Goal: Task Accomplishment & Management: Manage account settings

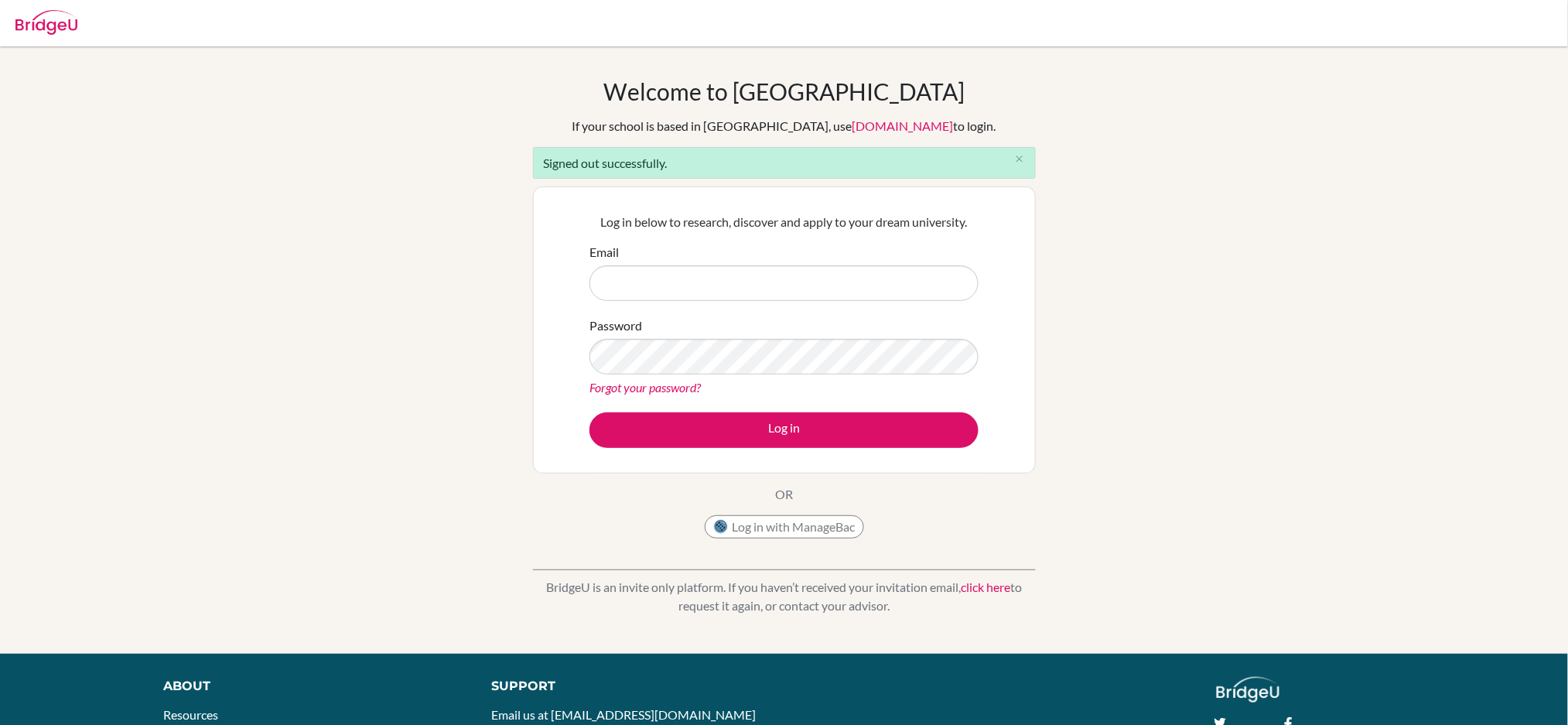
type input "fan.ashley@primacy.org.tw"
click at [723, 420] on button "Log in" at bounding box center [784, 431] width 389 height 36
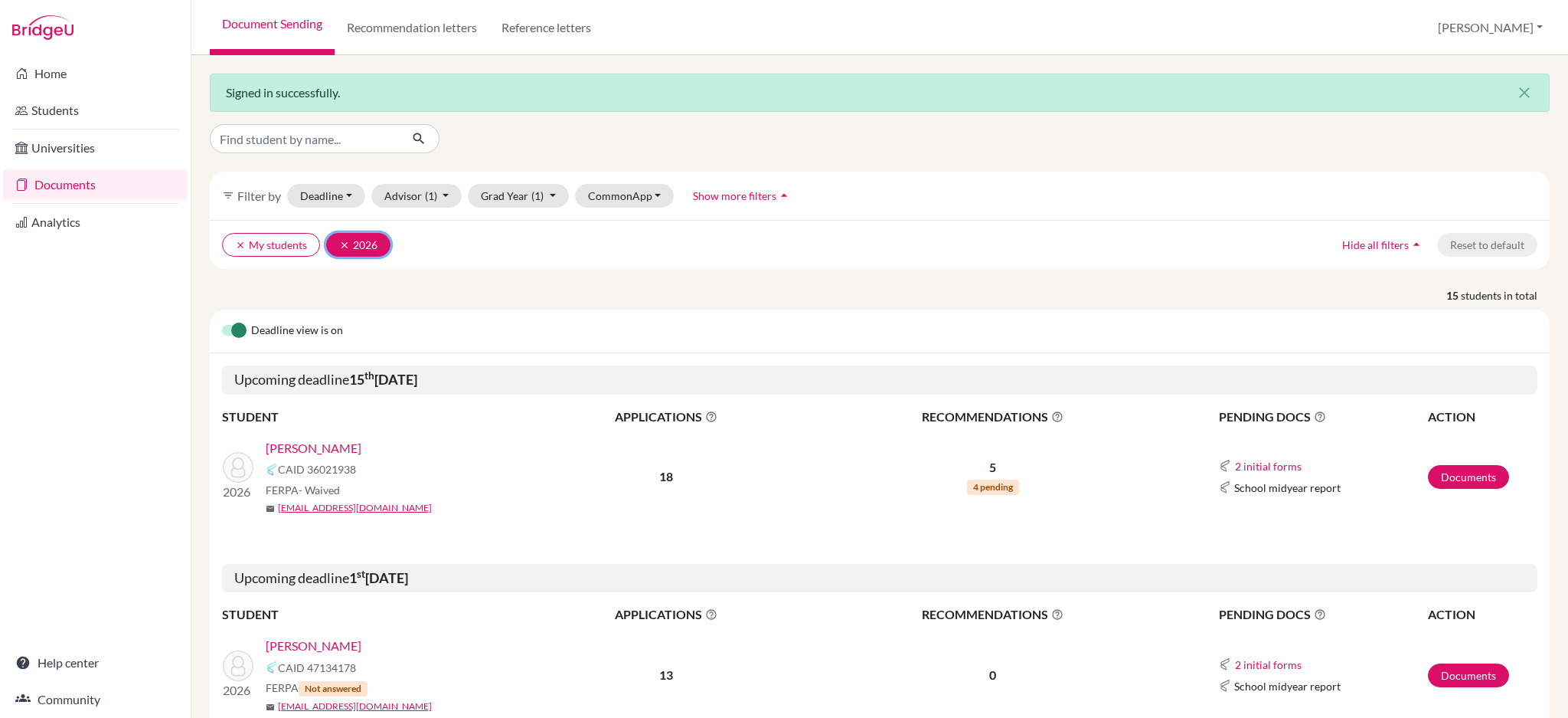
click at [338, 250] on button "clear 2026" at bounding box center [358, 245] width 65 height 24
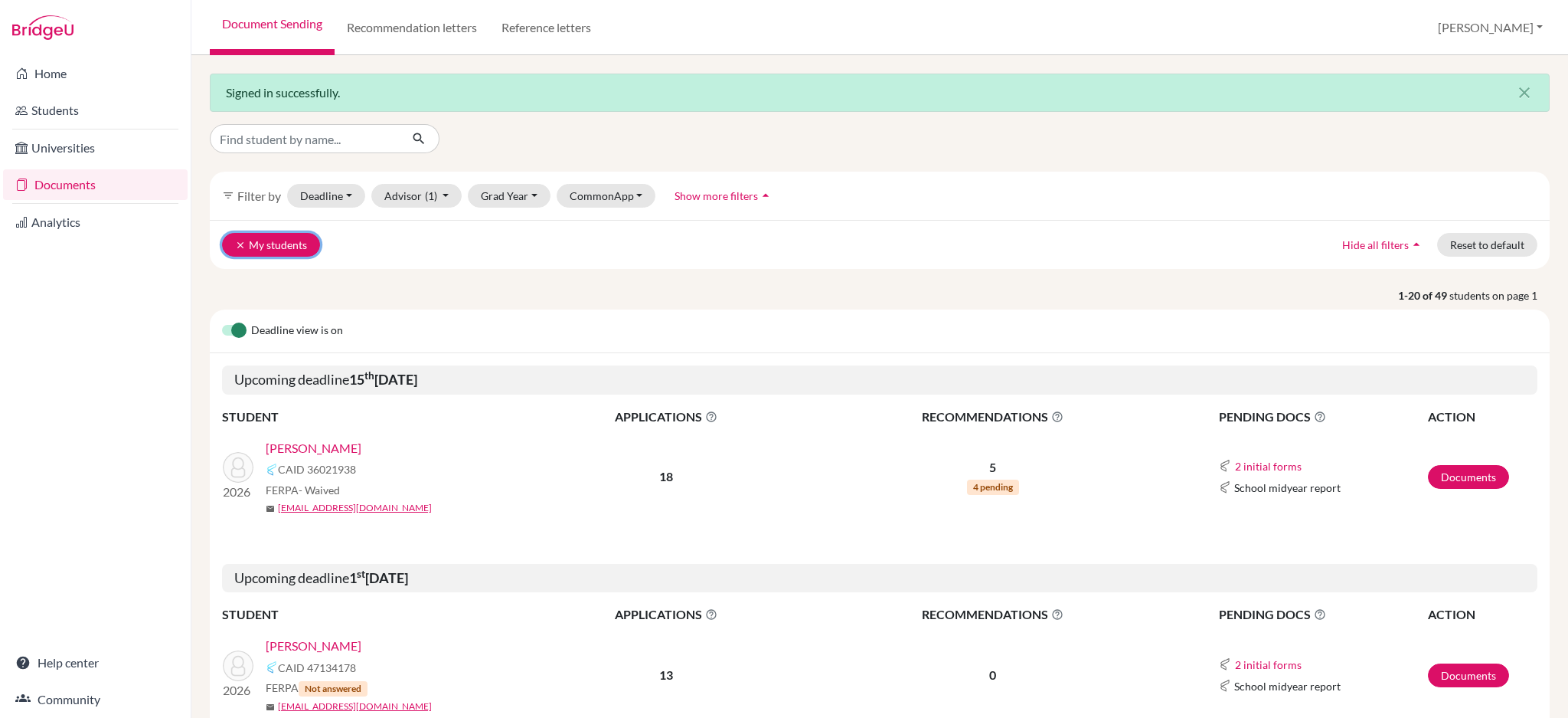
click at [238, 248] on icon "clear" at bounding box center [240, 246] width 11 height 11
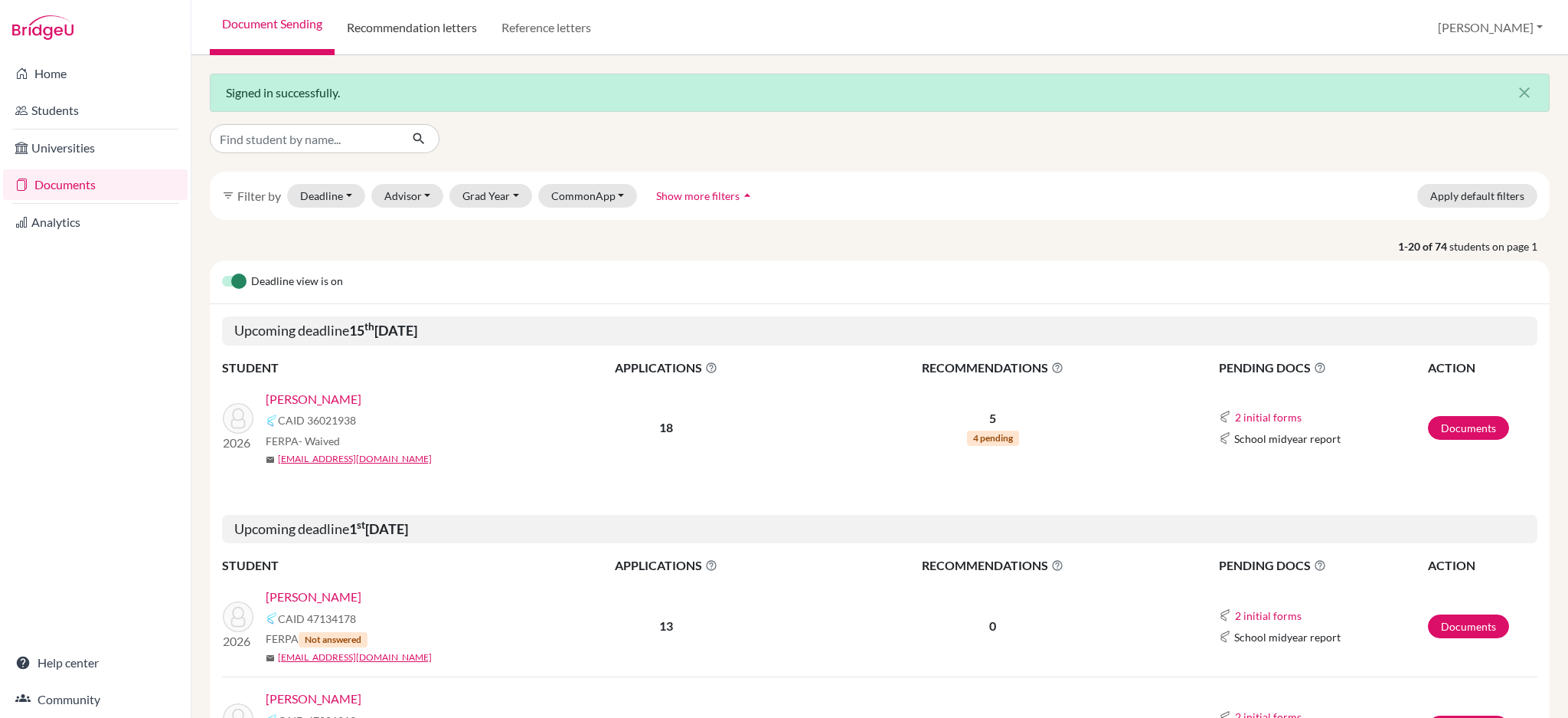
click at [410, 36] on link "Recommendation letters" at bounding box center [412, 27] width 155 height 55
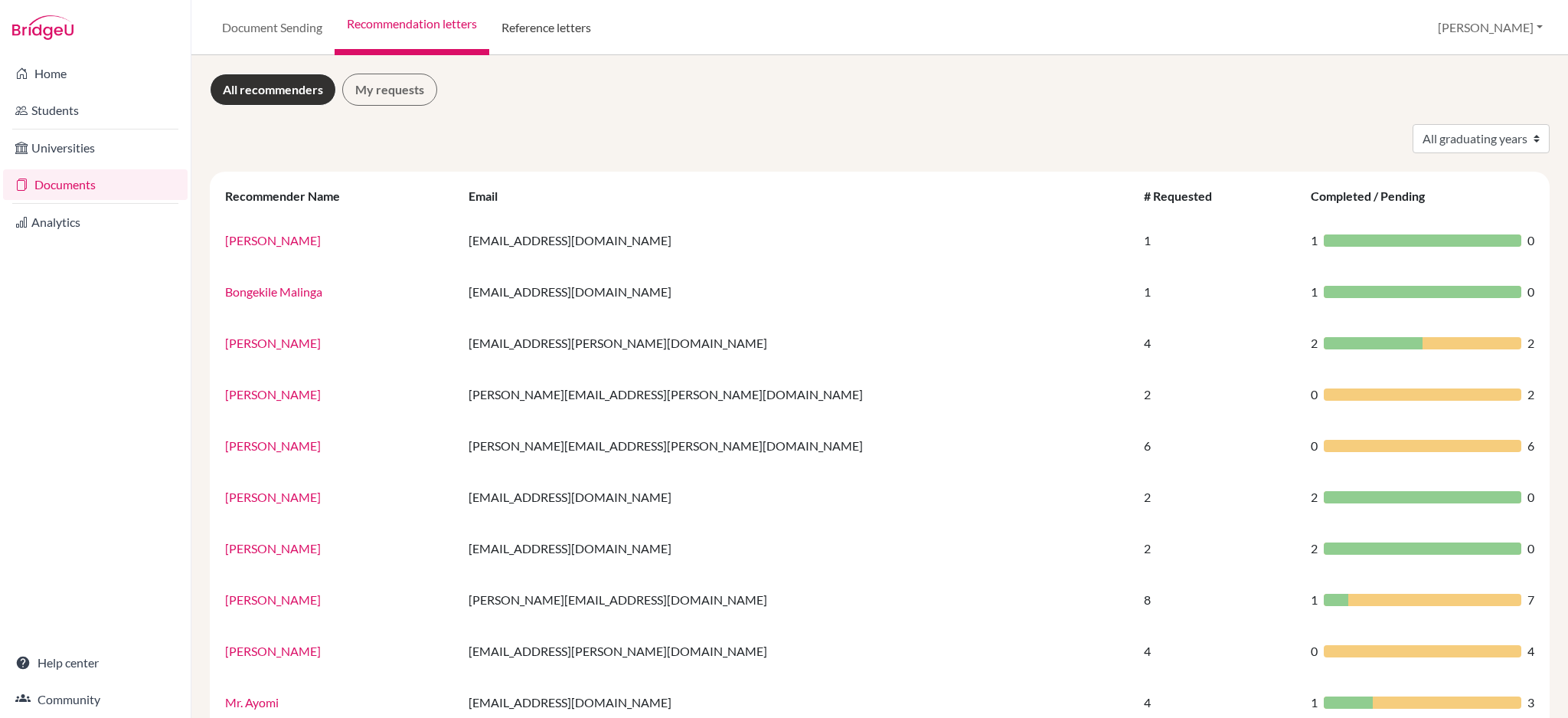
click at [528, 28] on link "Reference letters" at bounding box center [546, 27] width 114 height 55
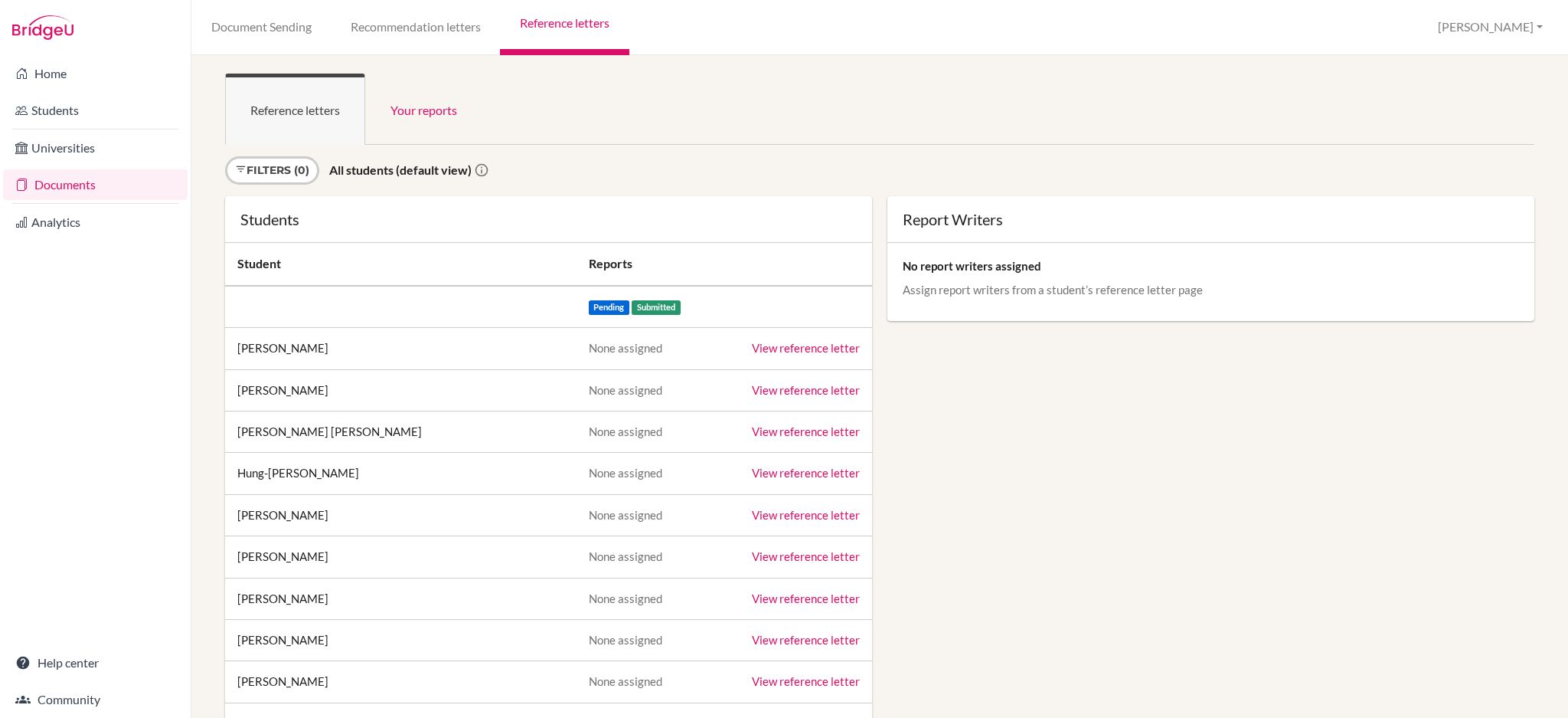
click at [53, 190] on link "Documents" at bounding box center [95, 184] width 184 height 31
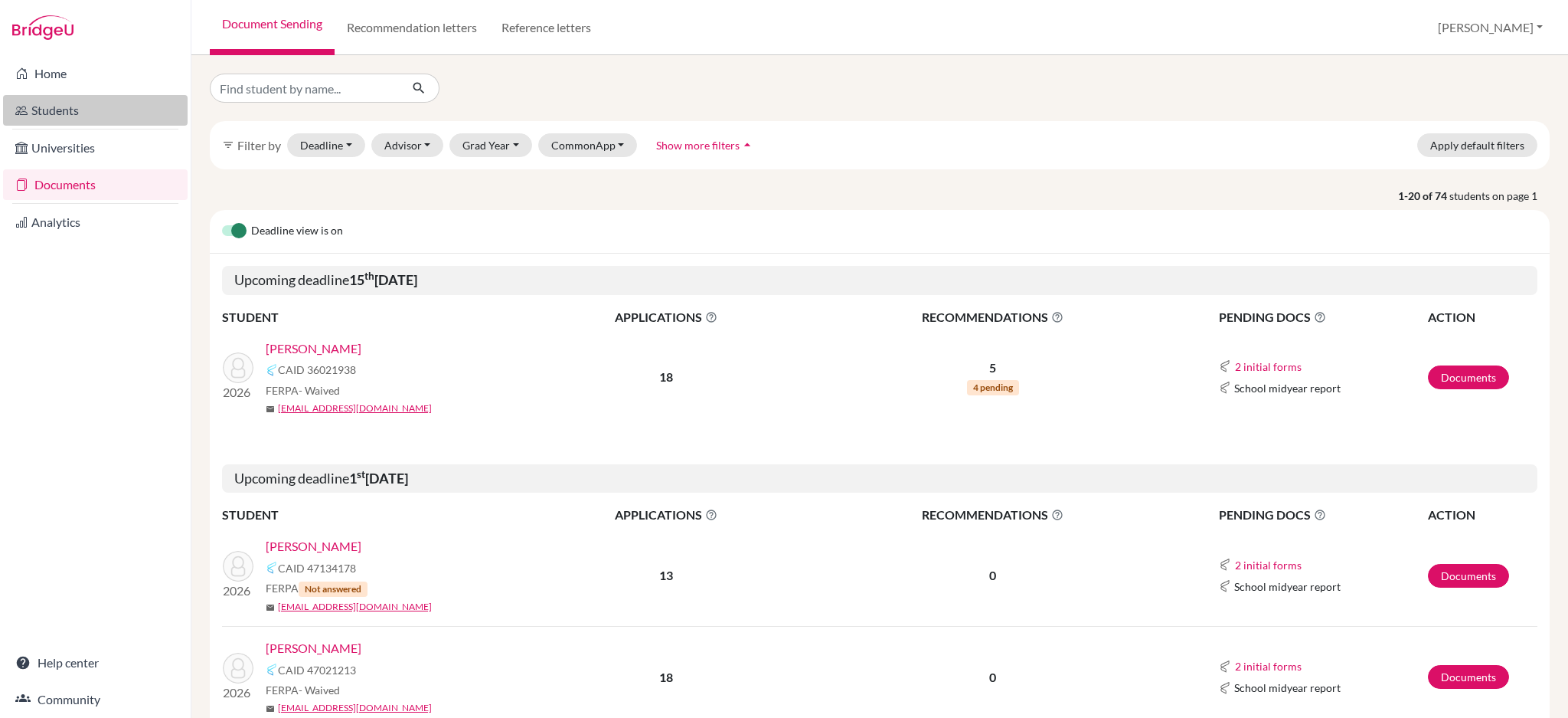
click at [49, 111] on link "Students" at bounding box center [95, 110] width 184 height 31
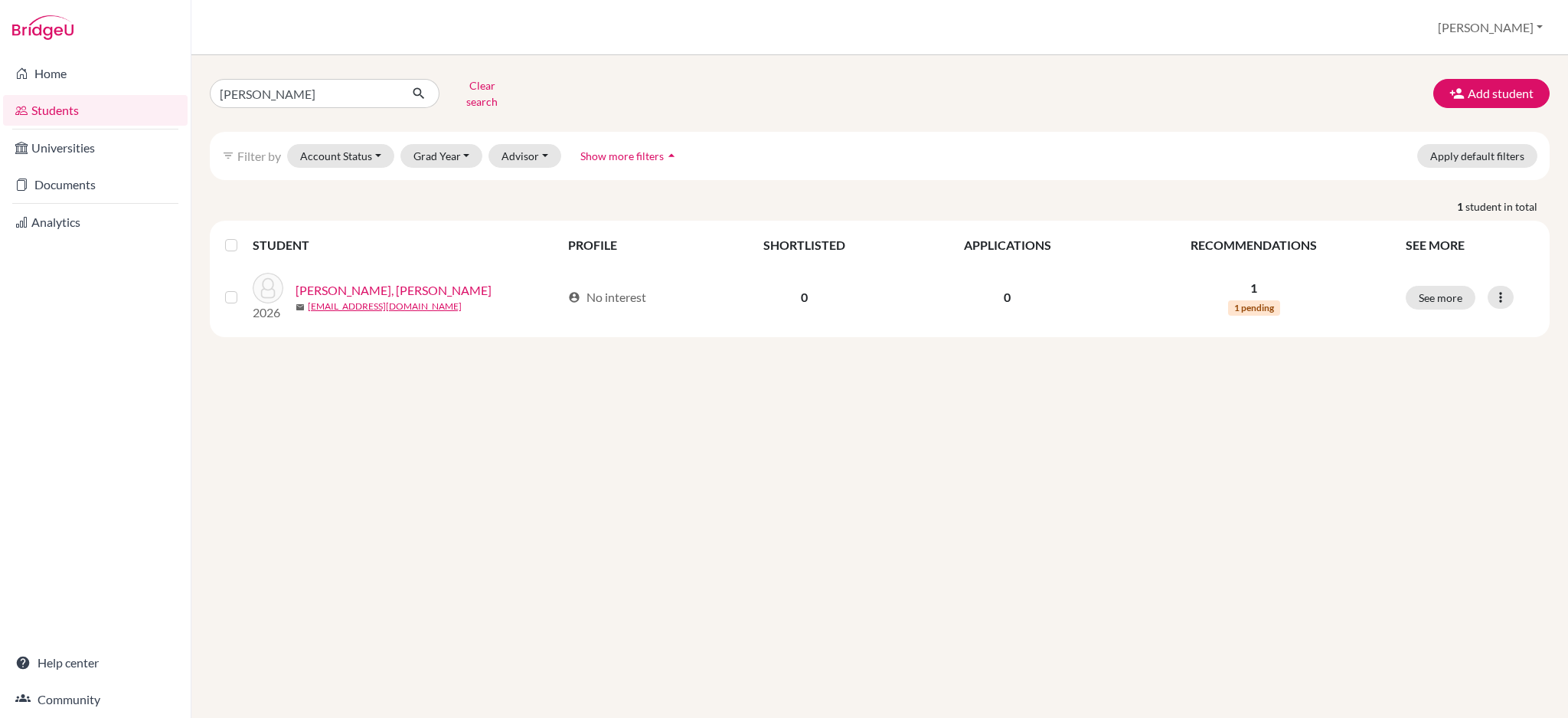
click at [57, 112] on link "Students" at bounding box center [95, 110] width 184 height 31
click at [70, 182] on link "Documents" at bounding box center [95, 184] width 184 height 31
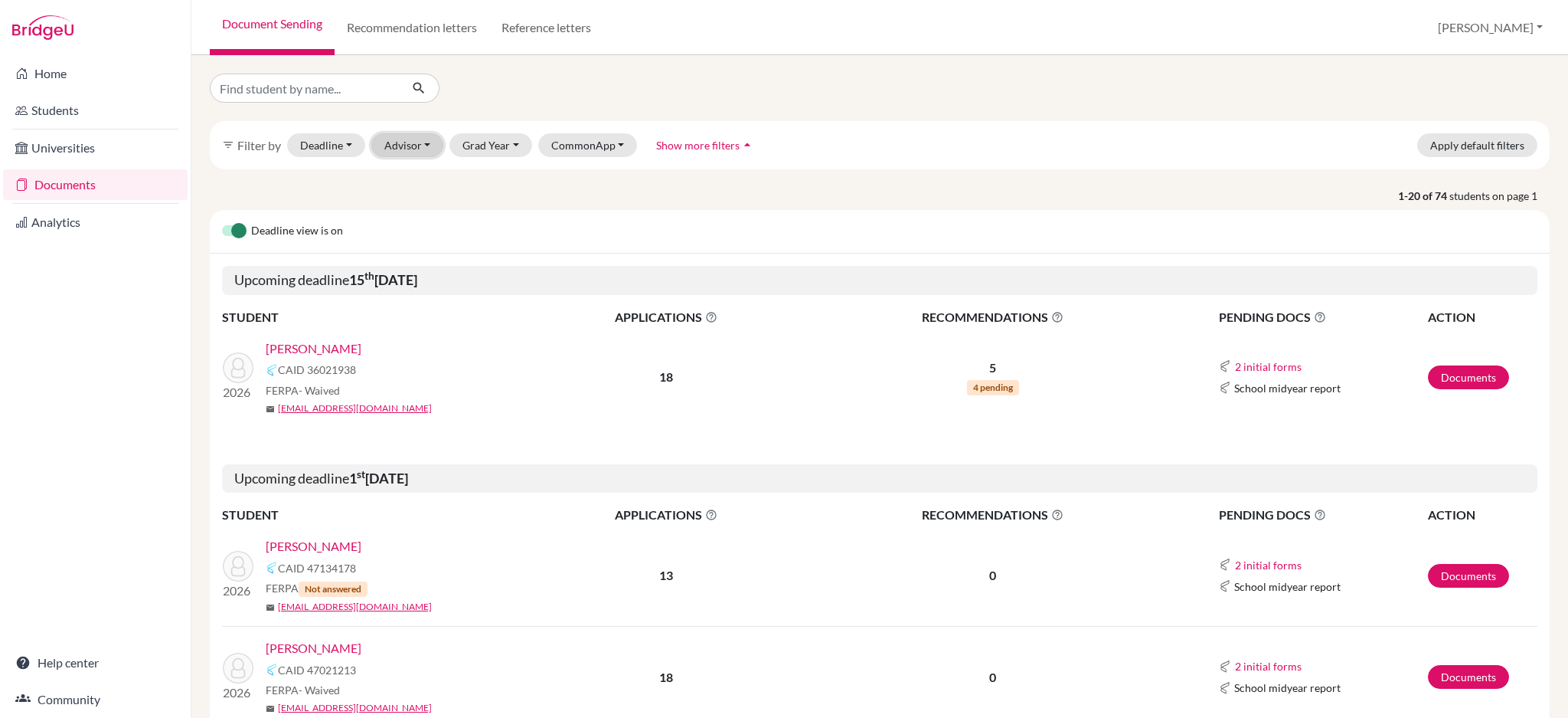
click at [431, 141] on button "Advisor" at bounding box center [408, 144] width 73 height 24
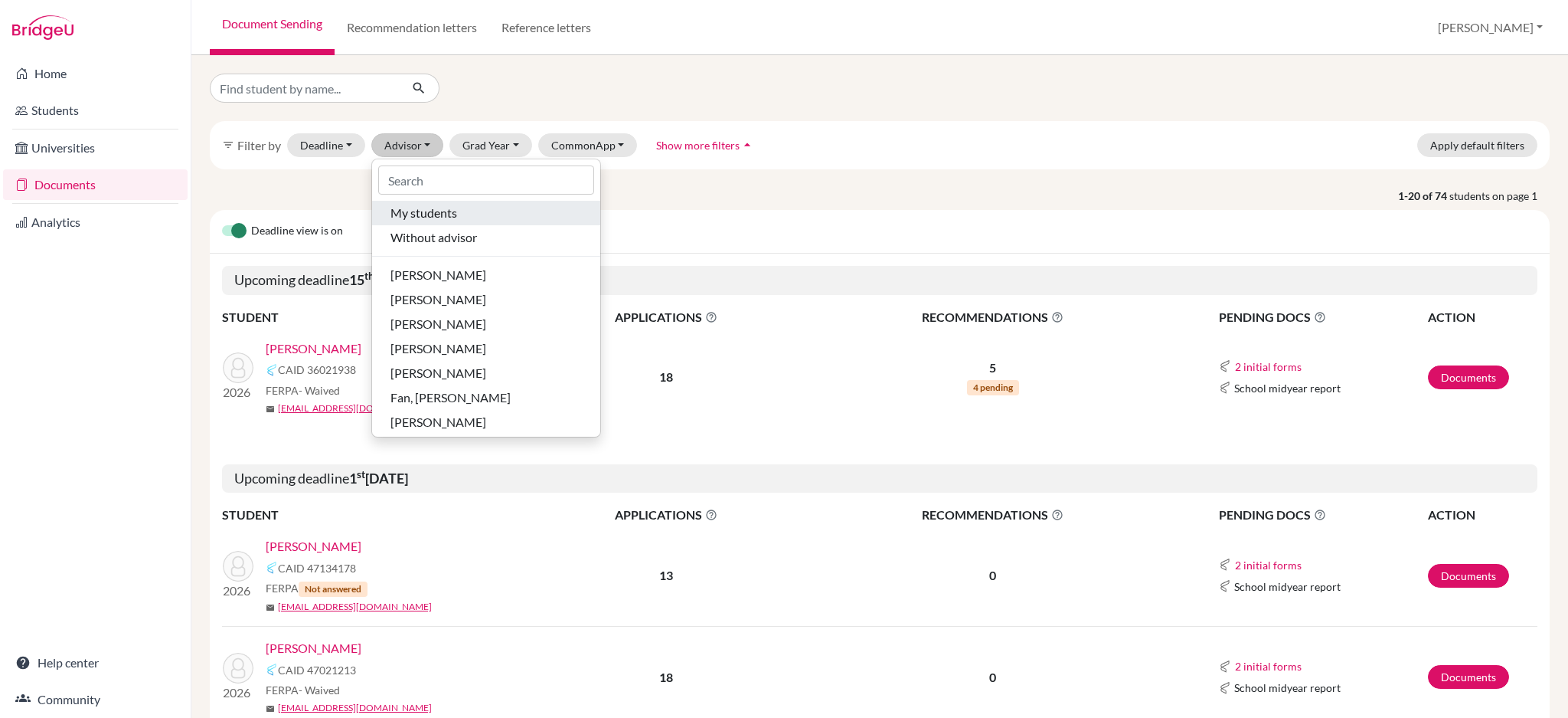
click at [431, 209] on span "My students" at bounding box center [423, 213] width 66 height 19
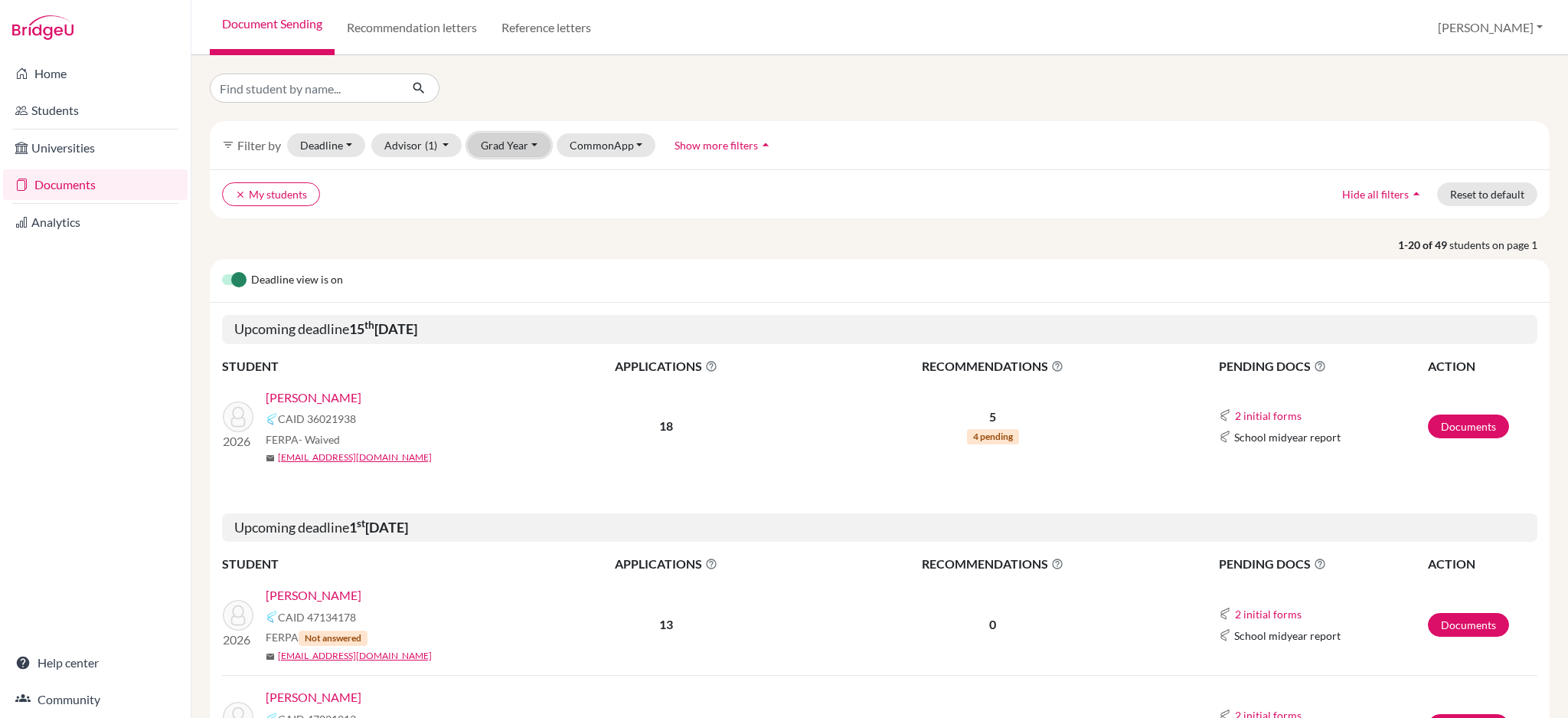
click at [490, 151] on button "Grad Year" at bounding box center [508, 144] width 82 height 24
click at [516, 221] on div "2026" at bounding box center [514, 227] width 54 height 19
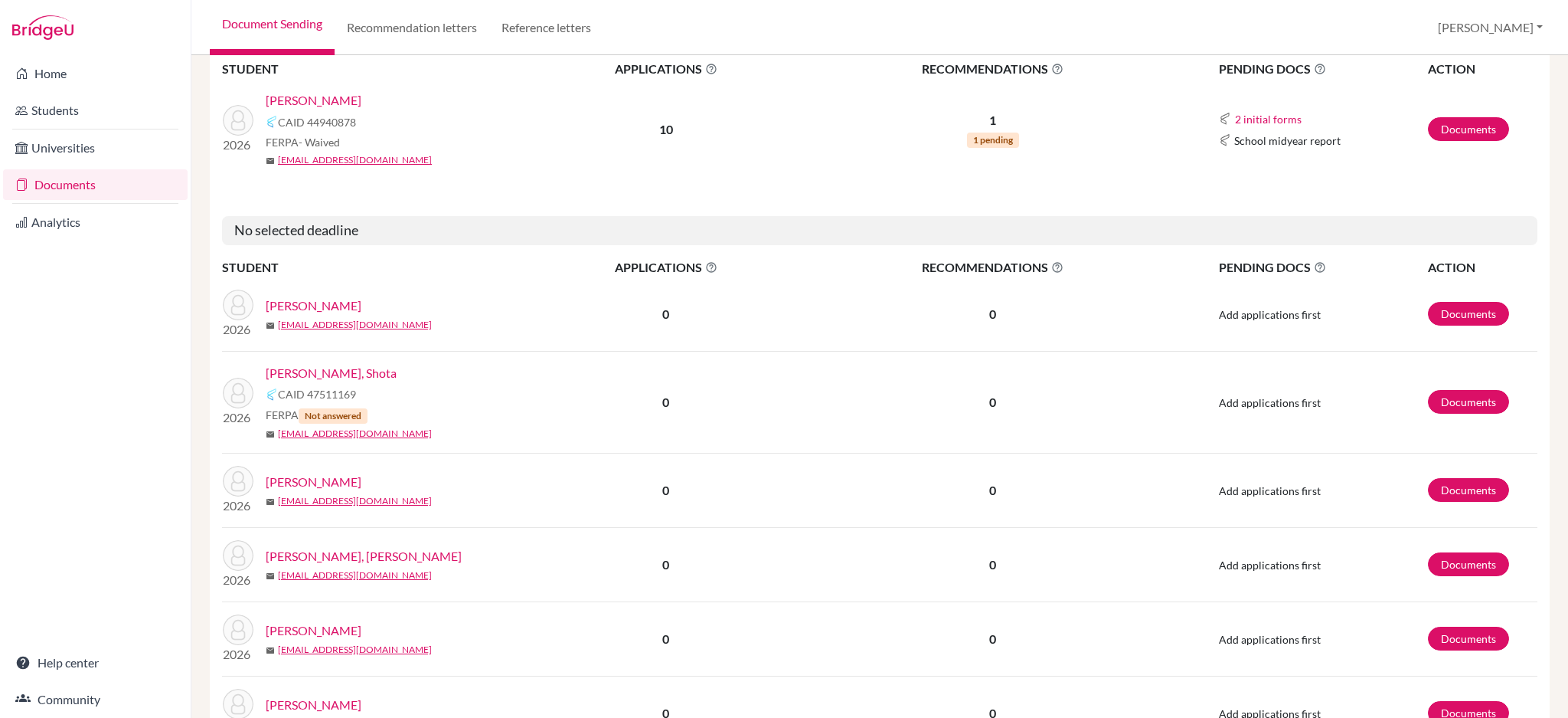
scroll to position [1123, 0]
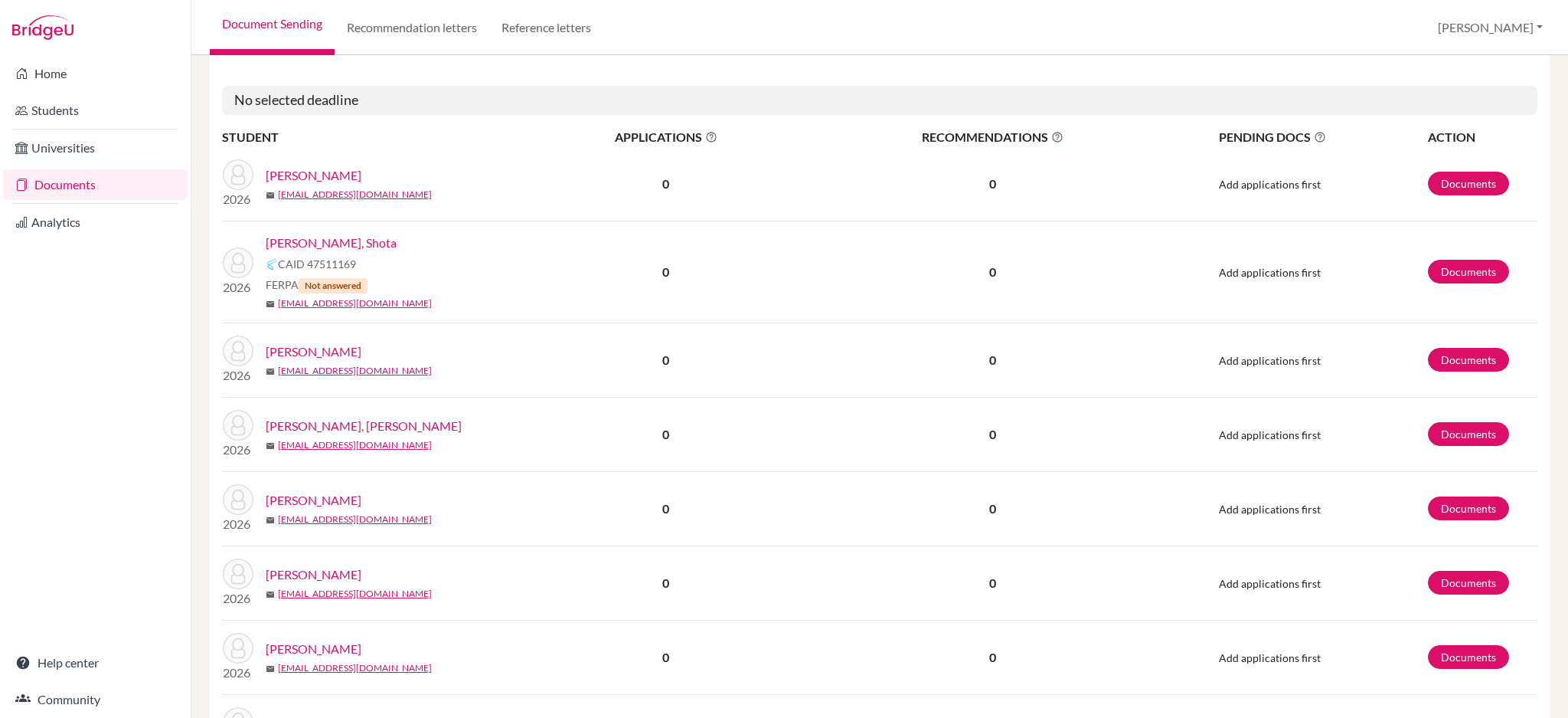
click at [305, 352] on link "[PERSON_NAME]" at bounding box center [314, 351] width 96 height 19
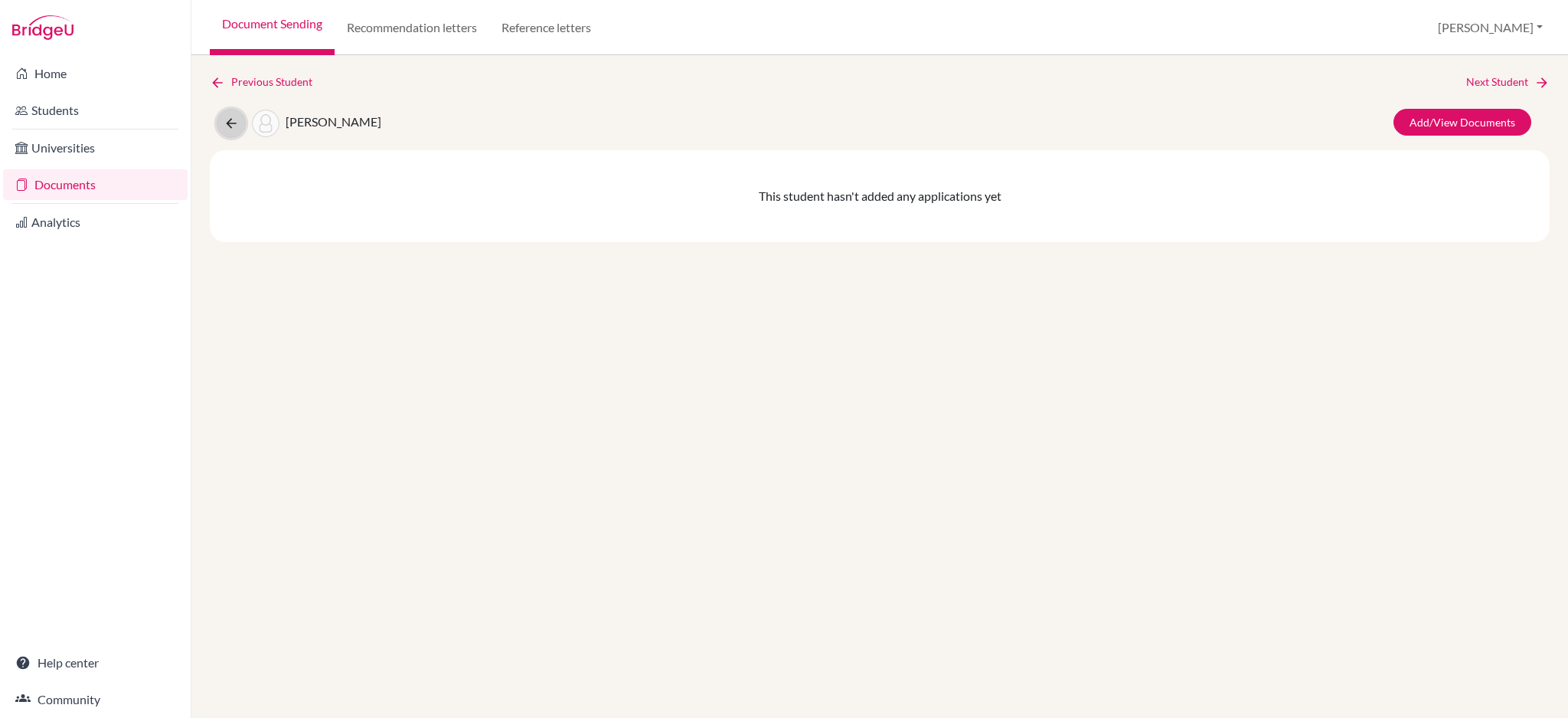
click at [226, 121] on icon at bounding box center [230, 123] width 15 height 15
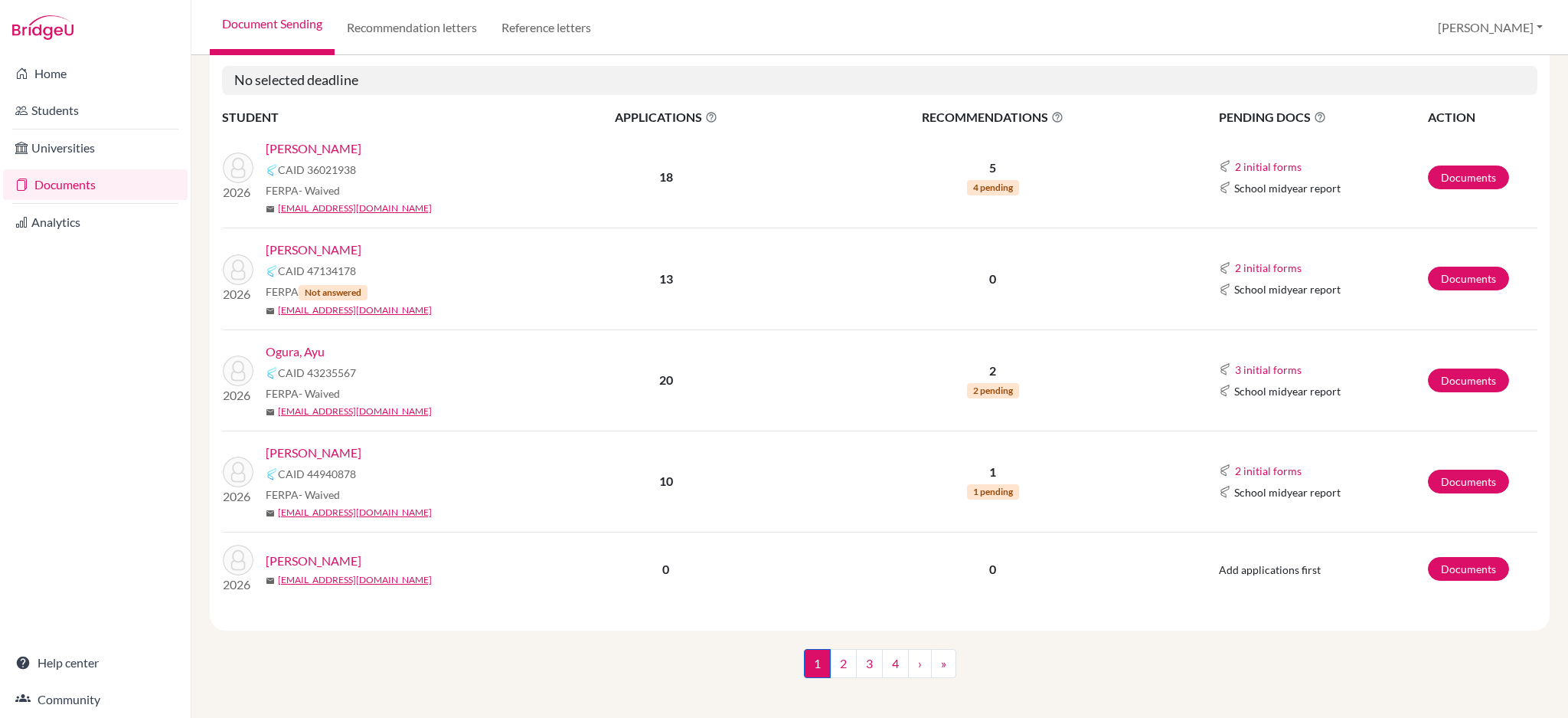
scroll to position [207, 0]
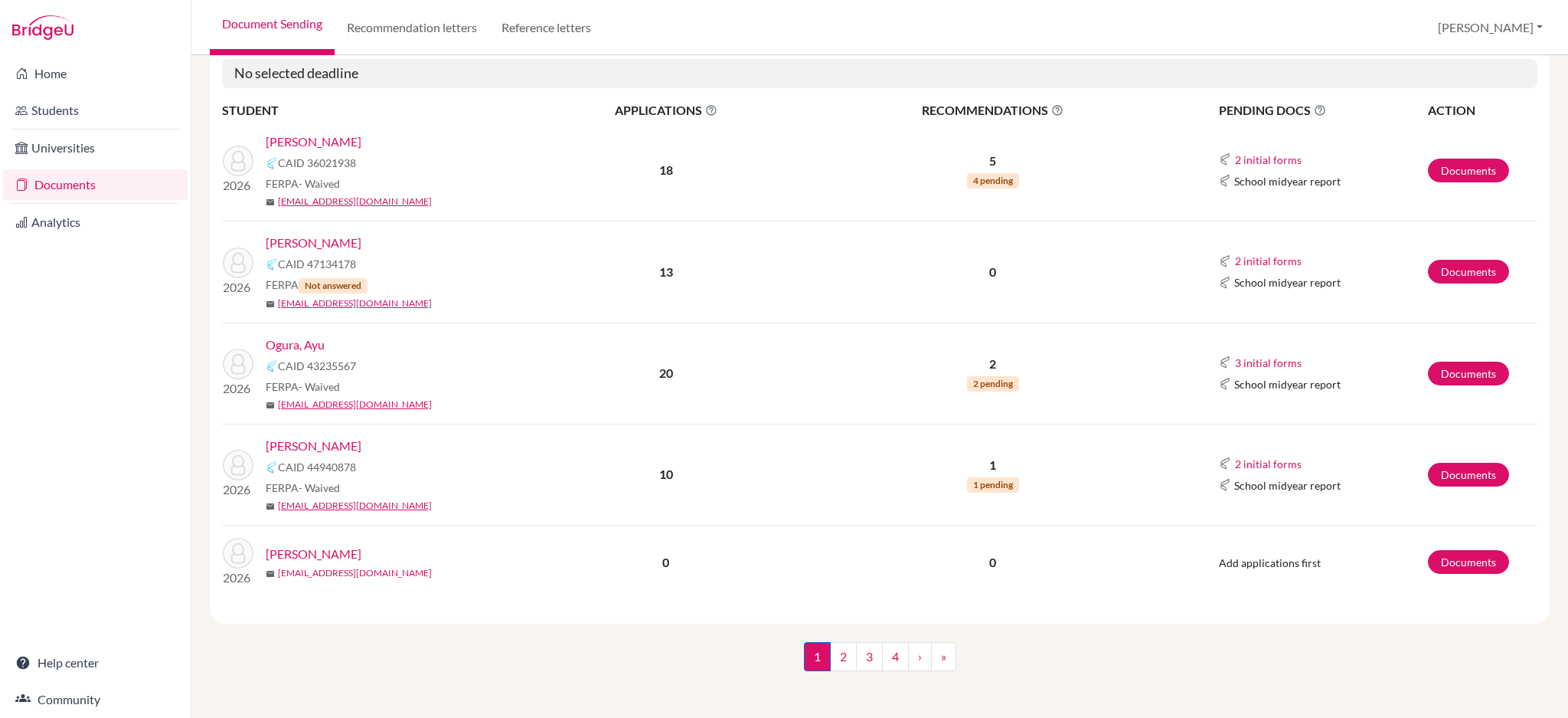
click at [304, 571] on link "2501@primacy.org.tw" at bounding box center [355, 574] width 154 height 14
click at [830, 662] on link "2" at bounding box center [843, 656] width 27 height 29
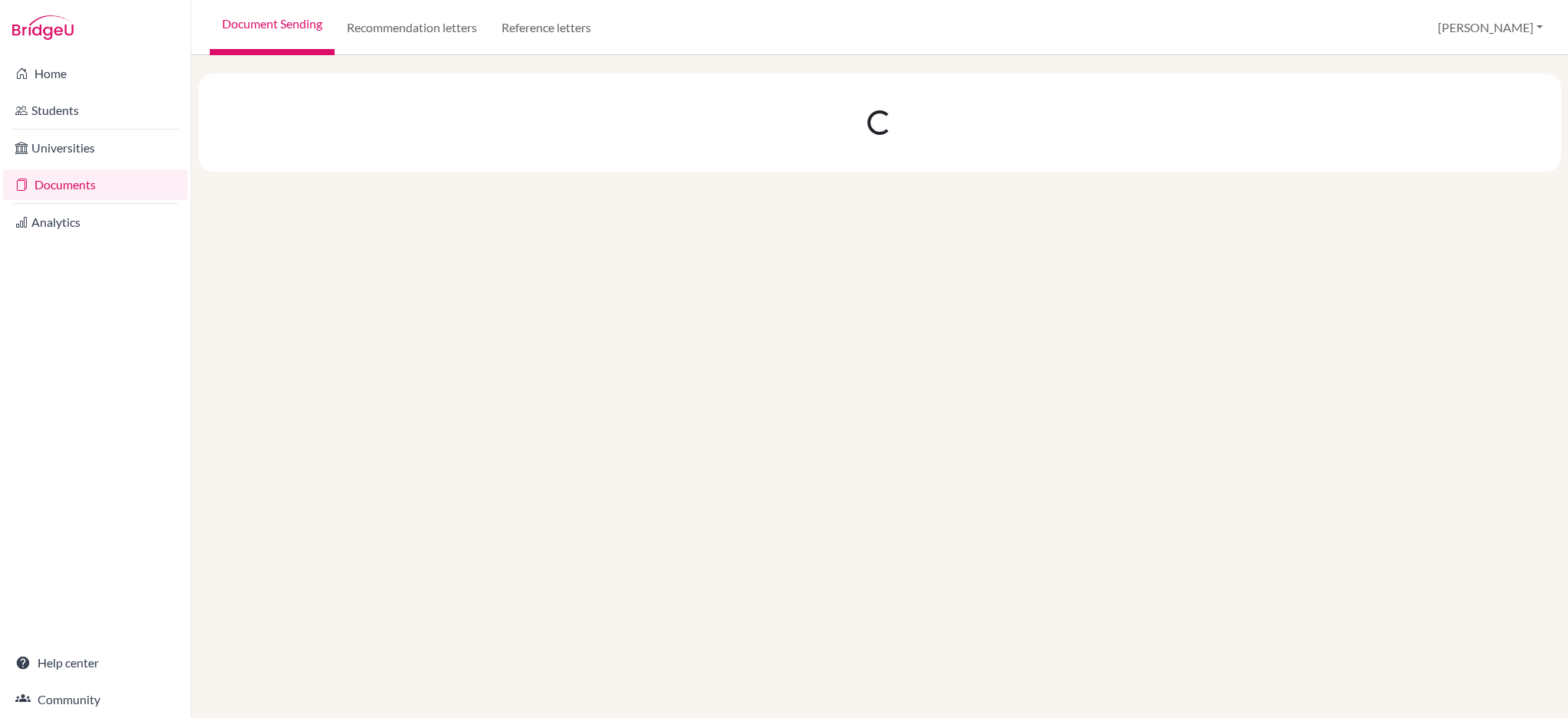
scroll to position [0, 0]
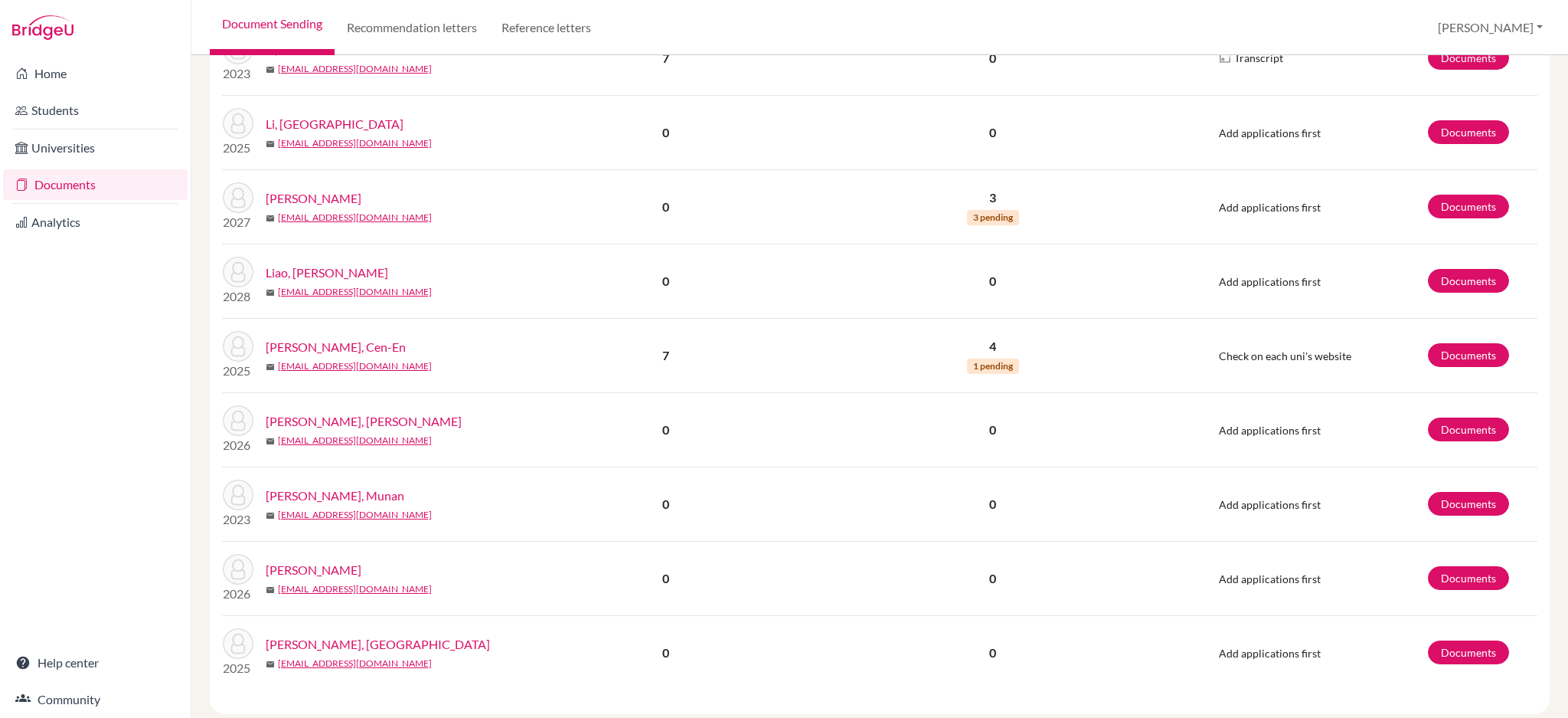
scroll to position [1216, 0]
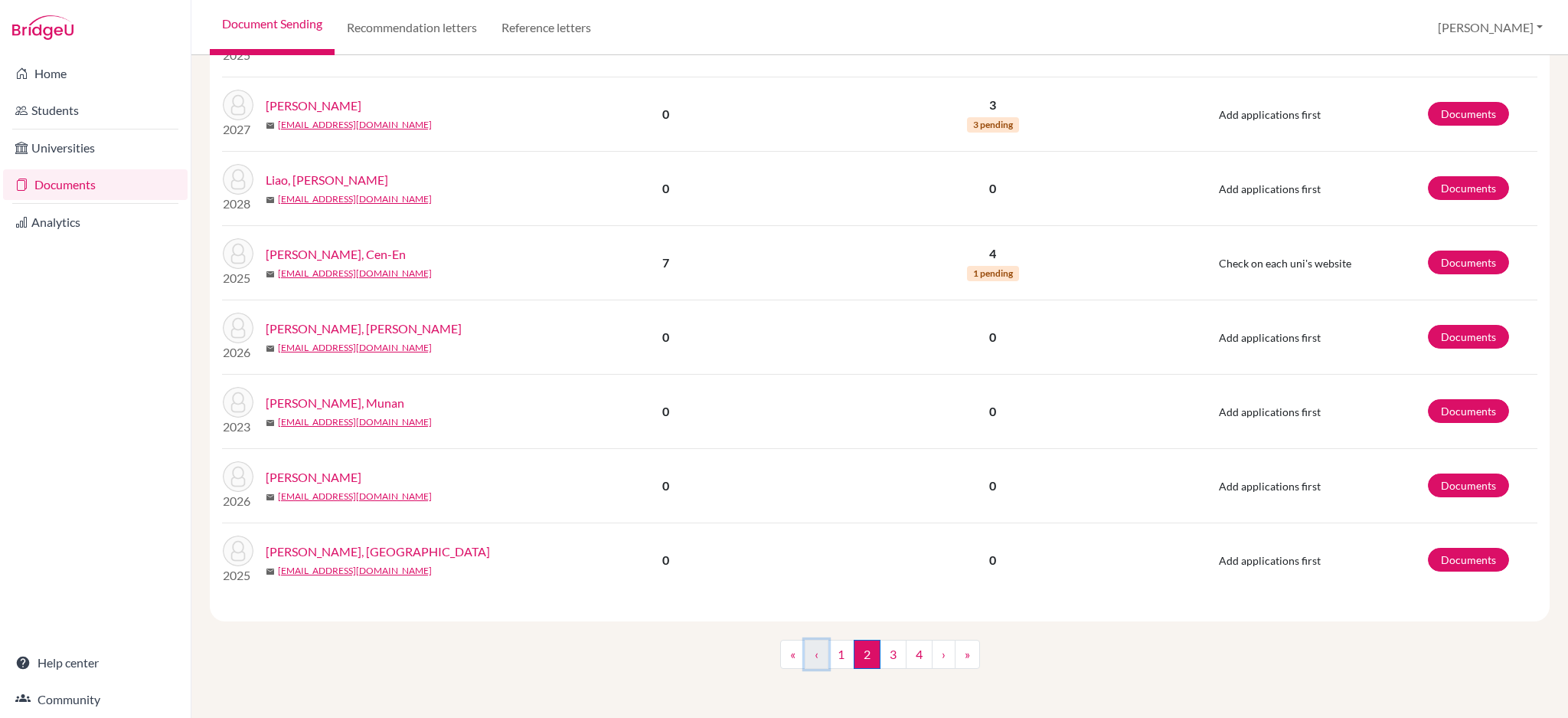
click at [815, 657] on link "‹" at bounding box center [817, 654] width 24 height 29
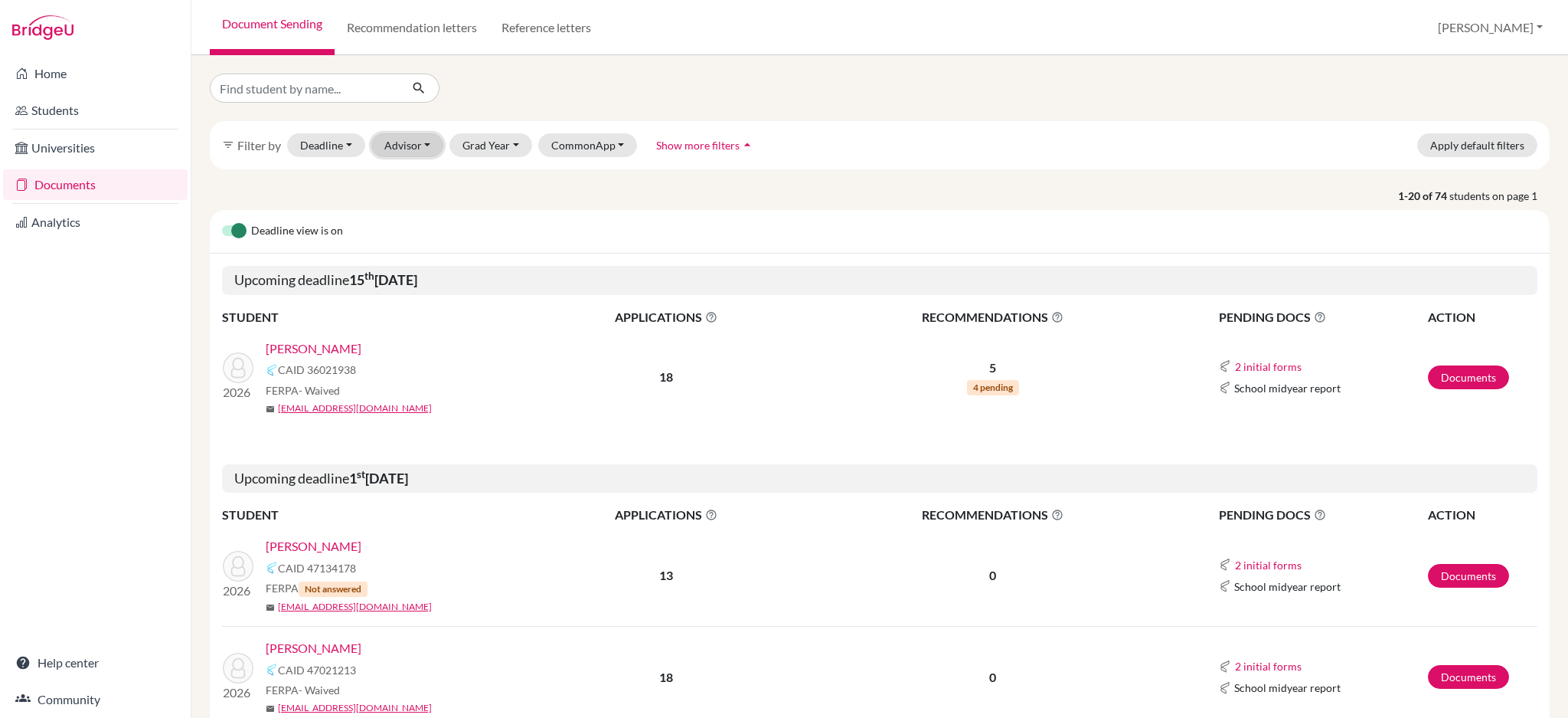
click at [393, 153] on button "Advisor" at bounding box center [408, 144] width 73 height 24
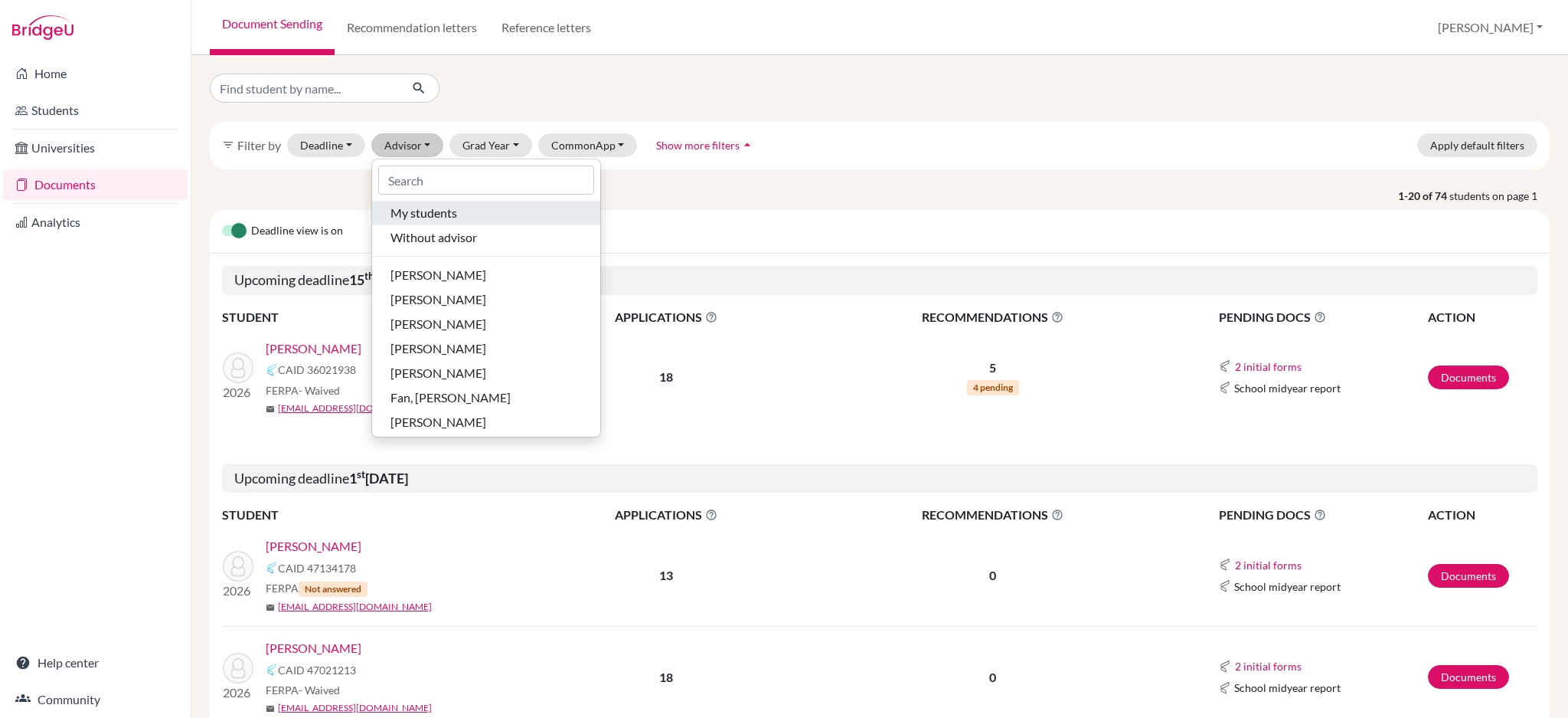
click at [401, 213] on span "My students" at bounding box center [423, 213] width 66 height 19
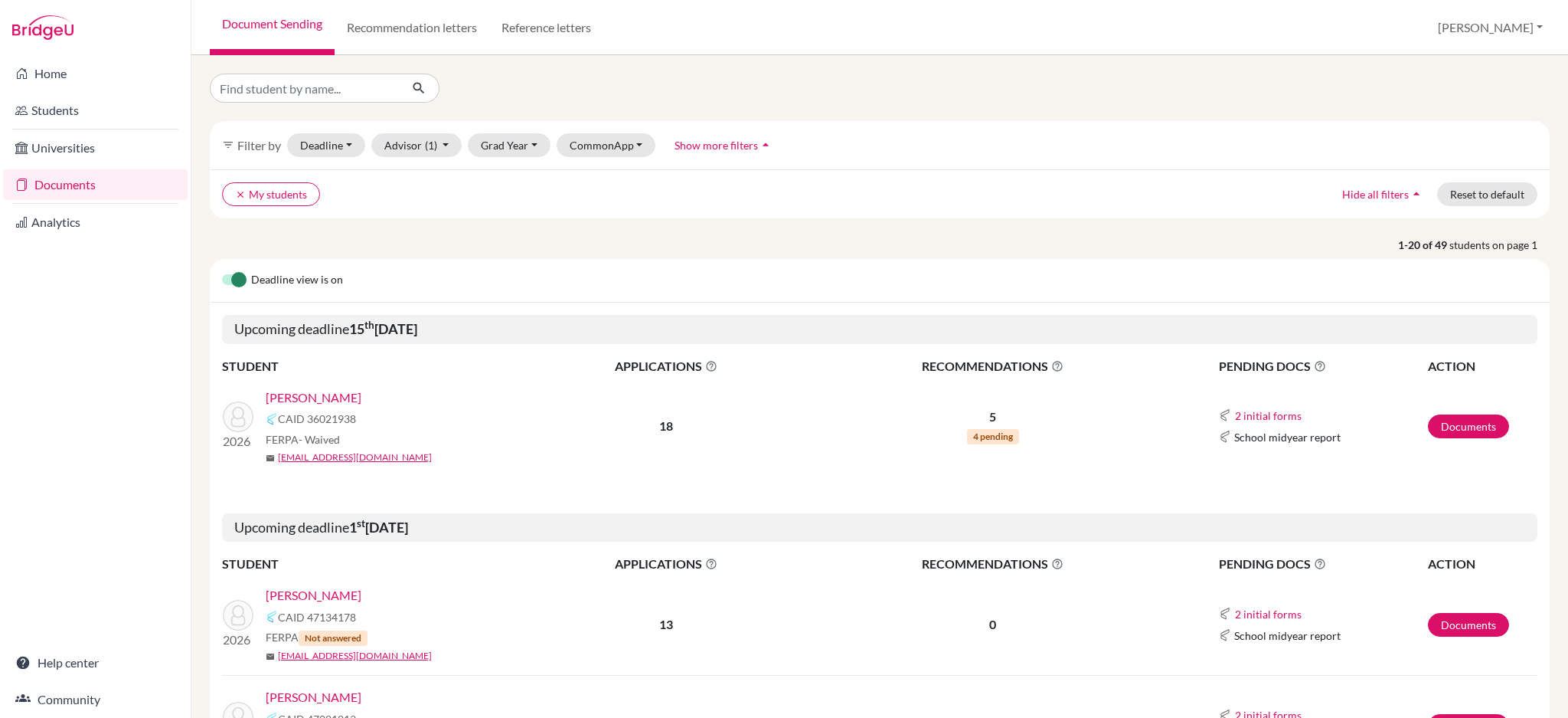
scroll to position [102, 0]
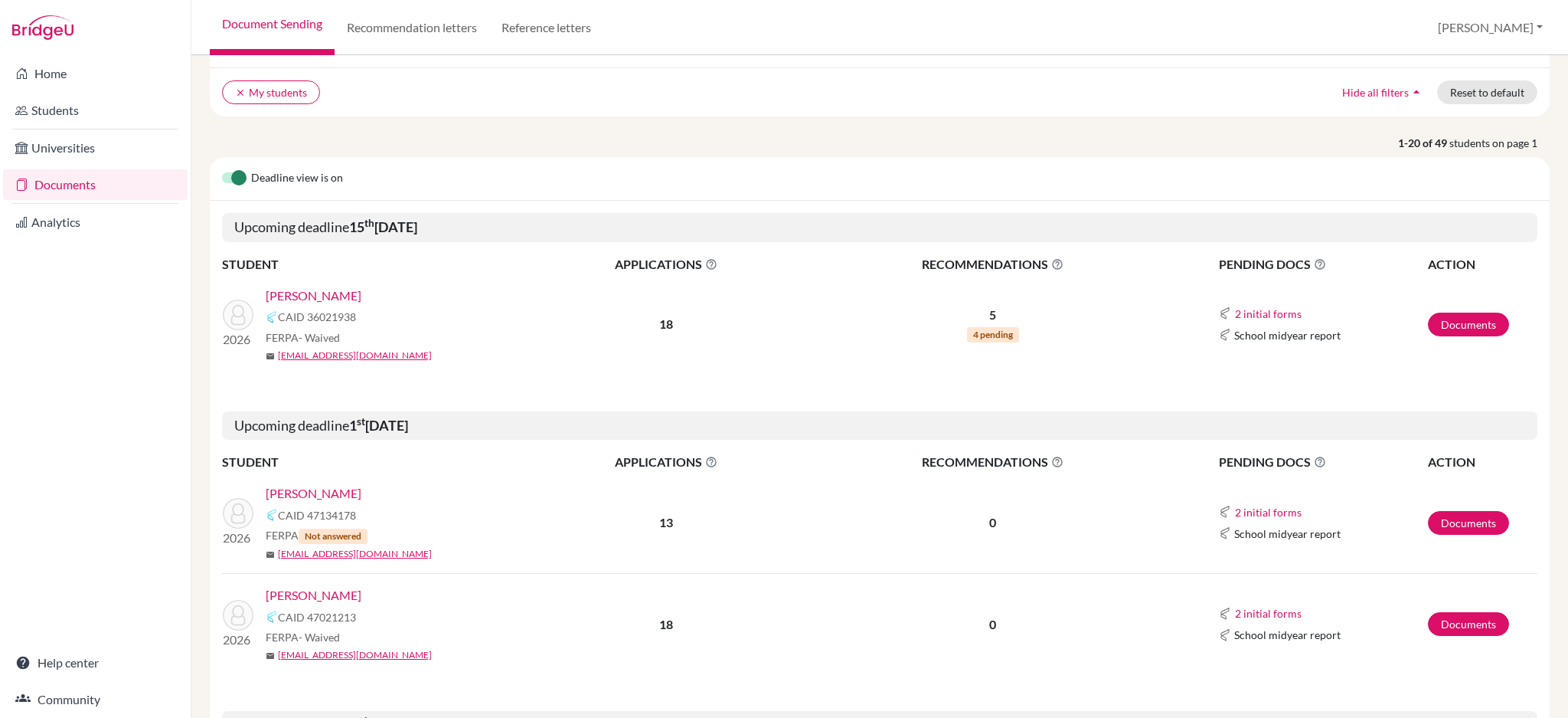
click at [312, 295] on link "Teoh, Samuel" at bounding box center [314, 295] width 96 height 19
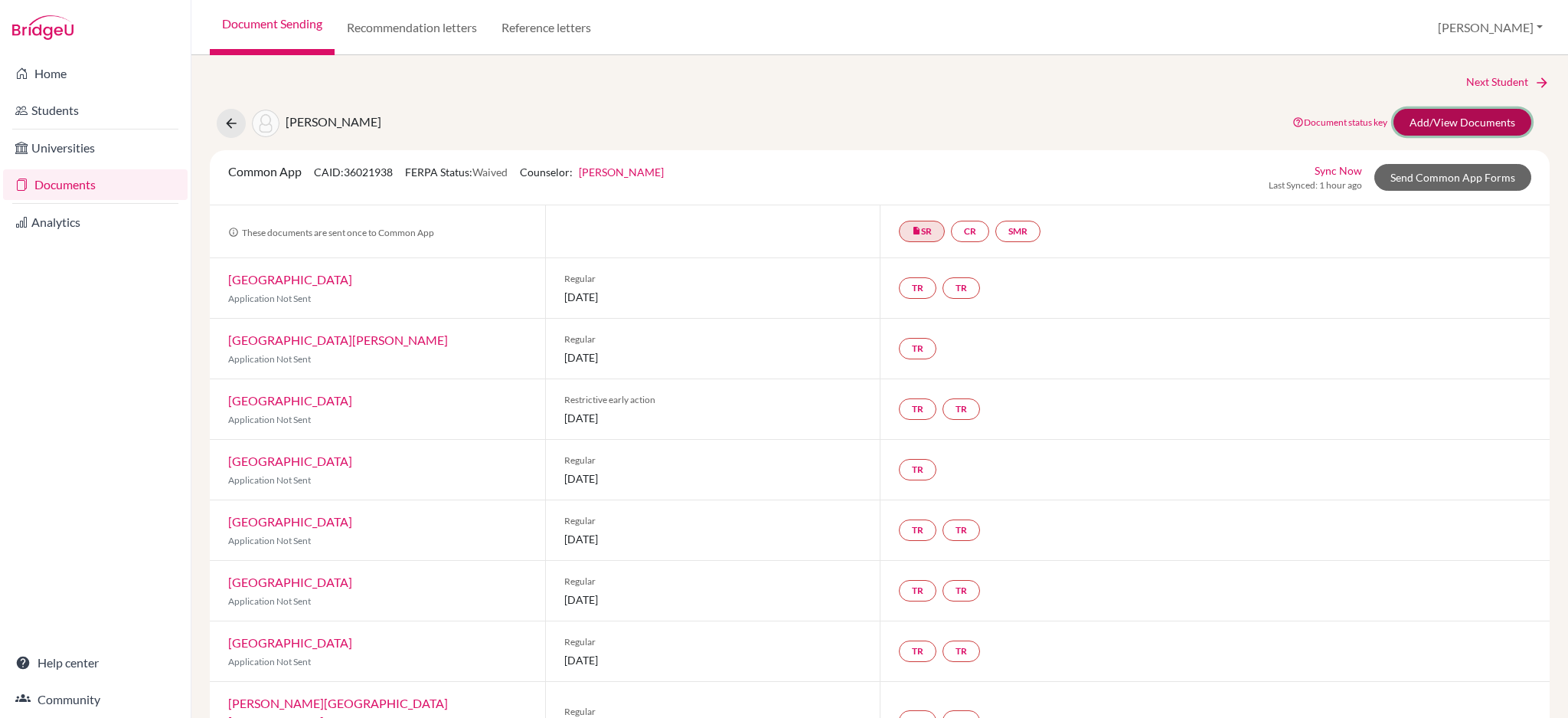
click at [1440, 116] on link "Add/View Documents" at bounding box center [1463, 122] width 138 height 27
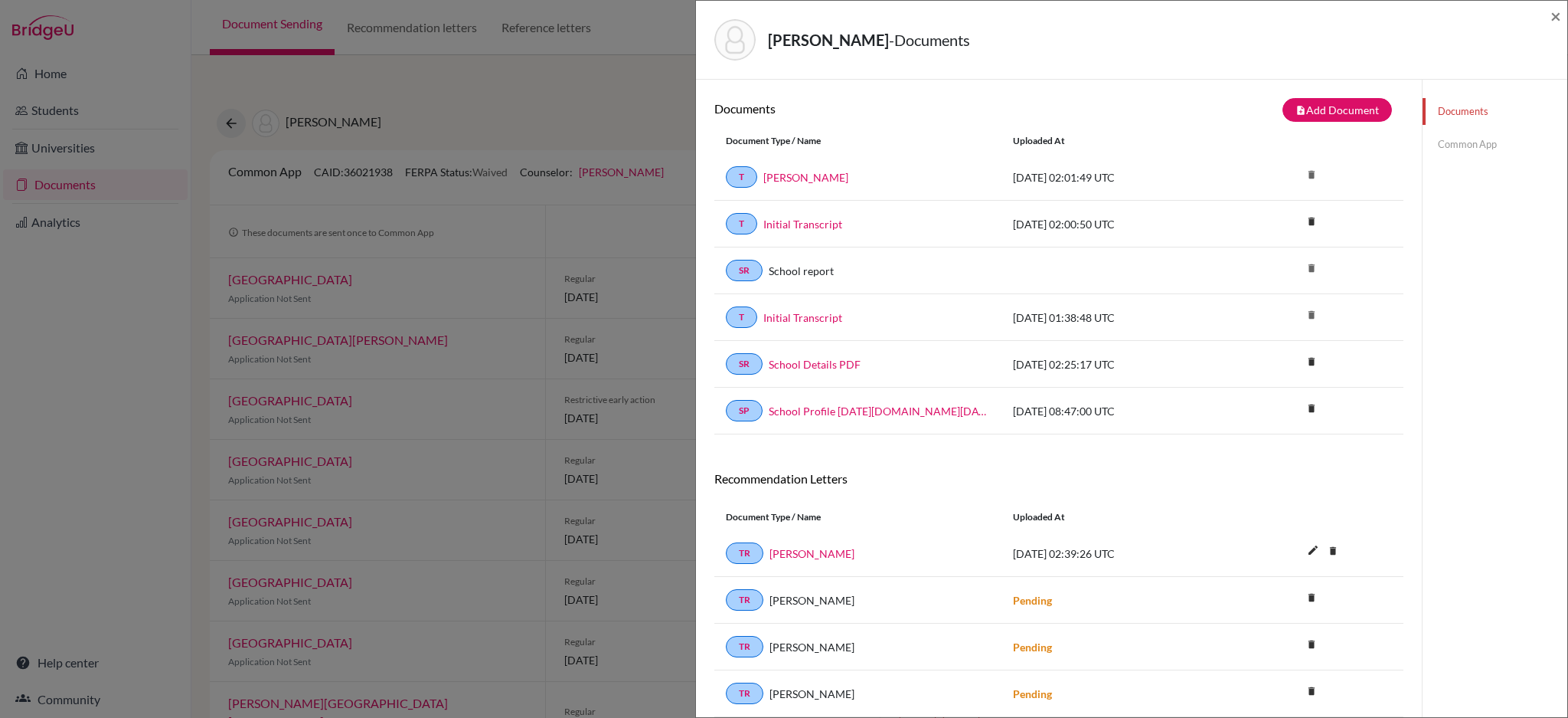
click at [1449, 153] on link "Common App" at bounding box center [1494, 144] width 144 height 27
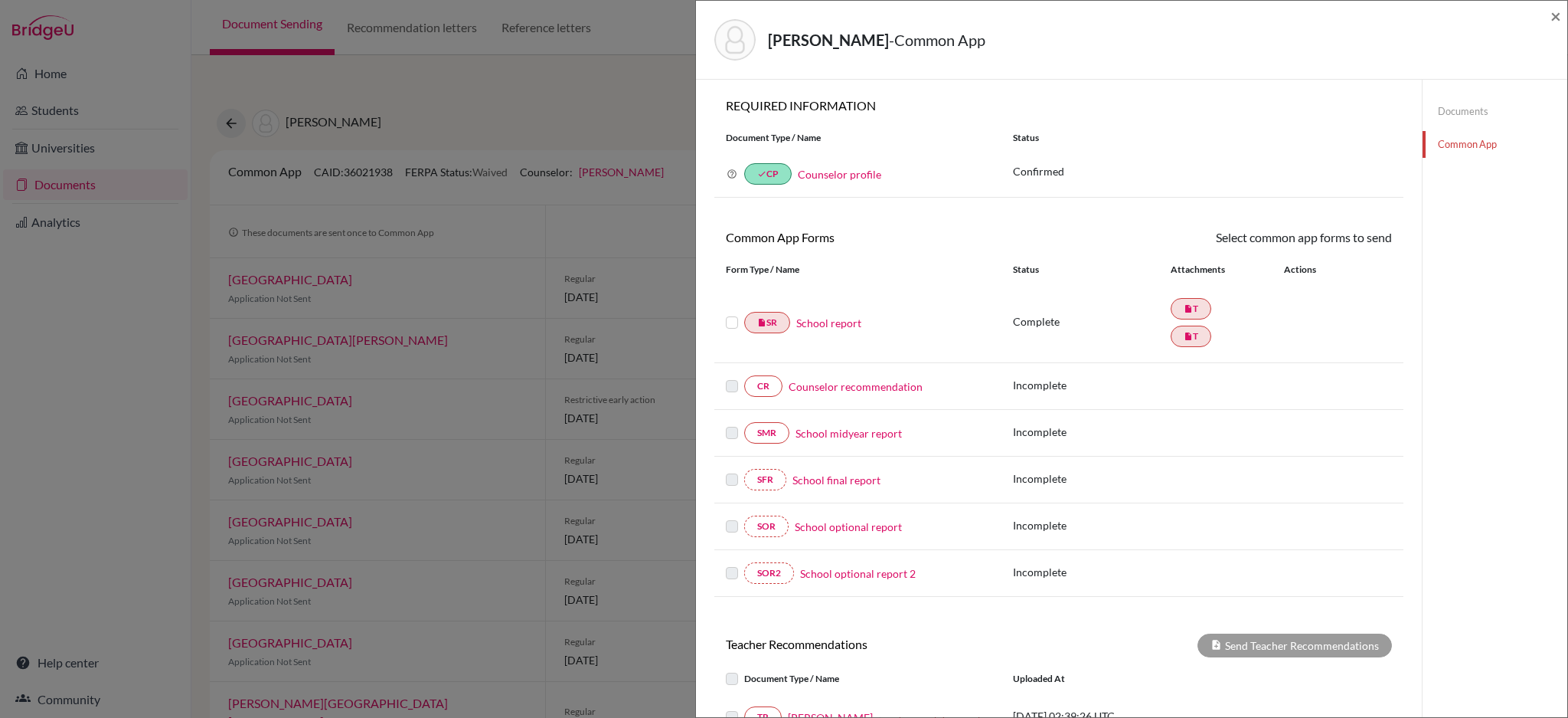
click at [1546, 14] on div "Teoh, Samuel - Common App ×" at bounding box center [1132, 40] width 859 height 66
click at [1551, 17] on span "×" at bounding box center [1556, 15] width 11 height 22
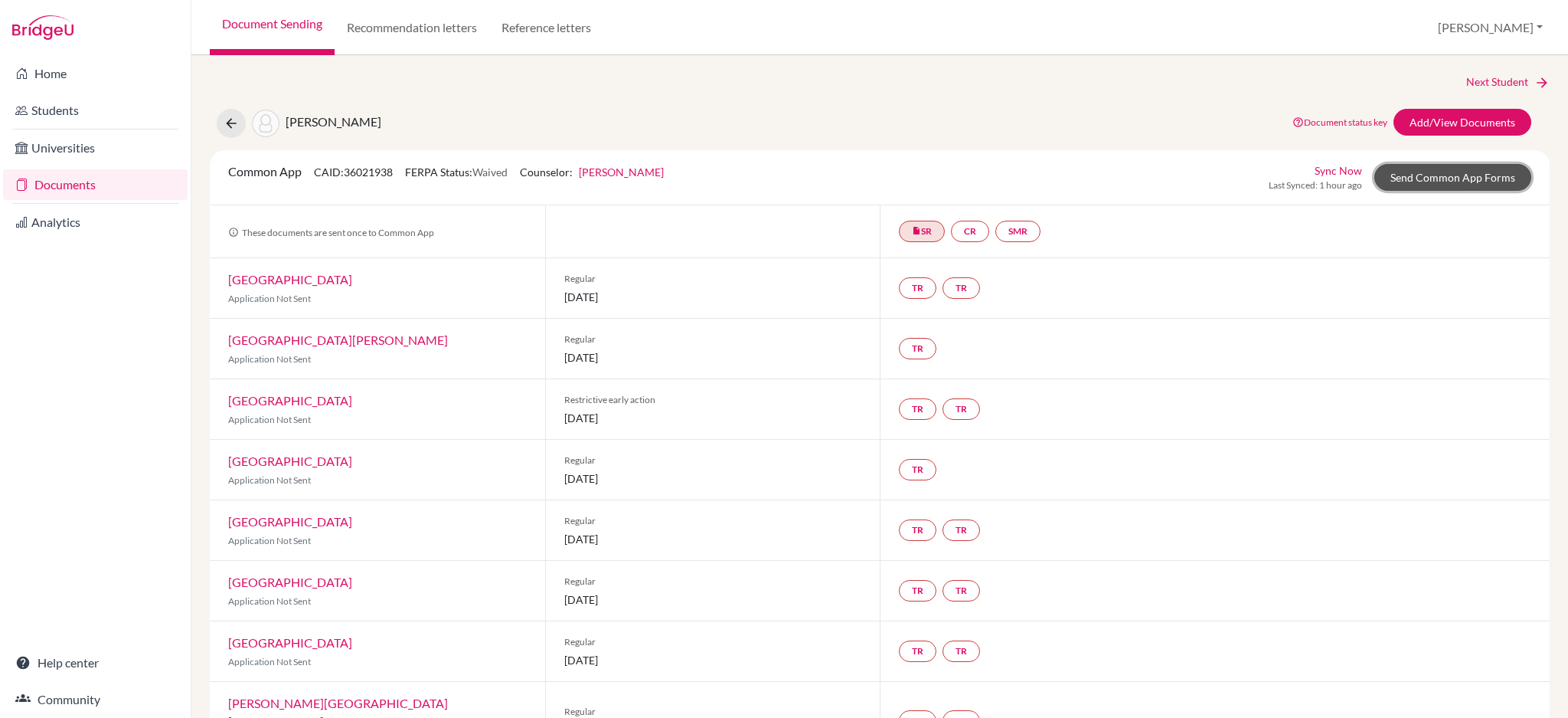
click at [1422, 184] on link "Send Common App Forms" at bounding box center [1453, 177] width 157 height 27
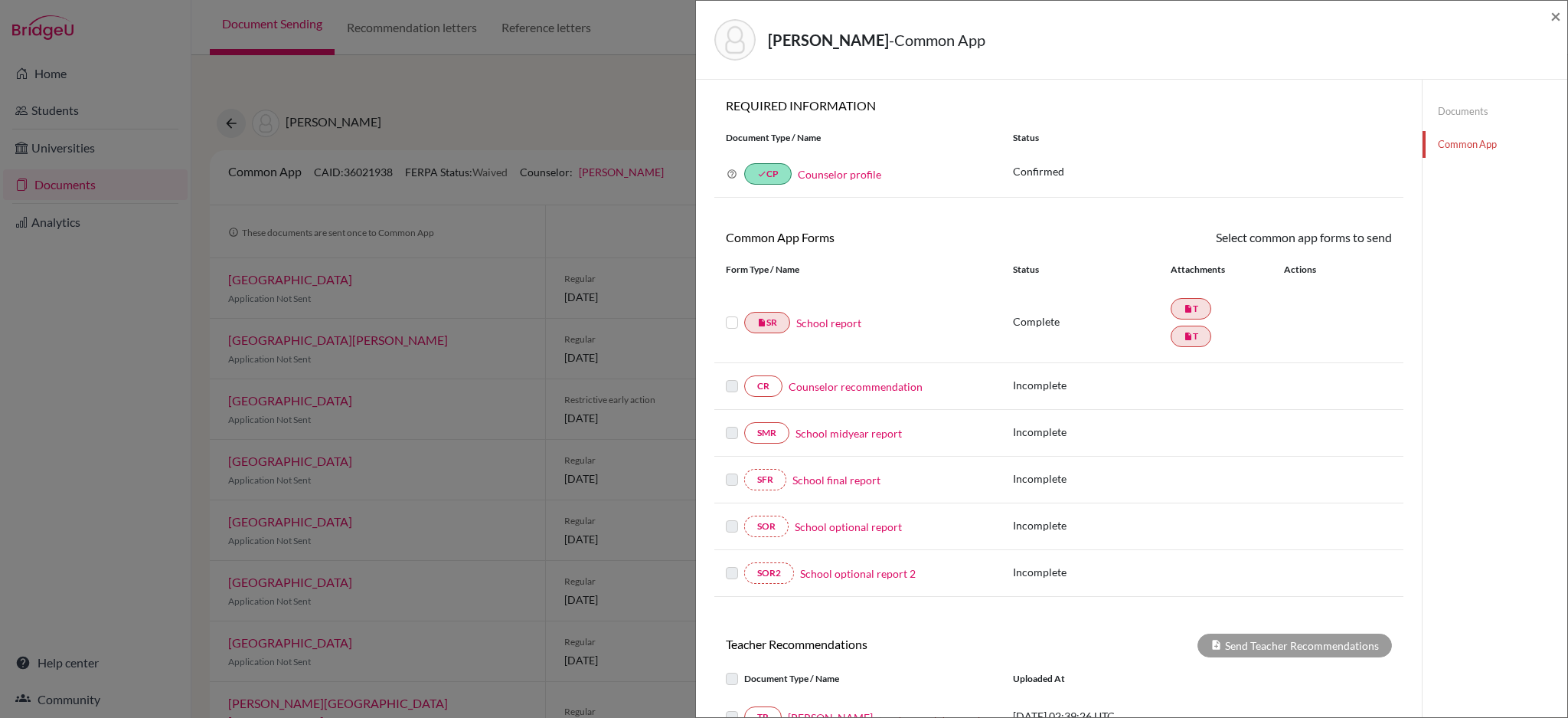
click at [1466, 111] on link "Documents" at bounding box center [1494, 112] width 144 height 27
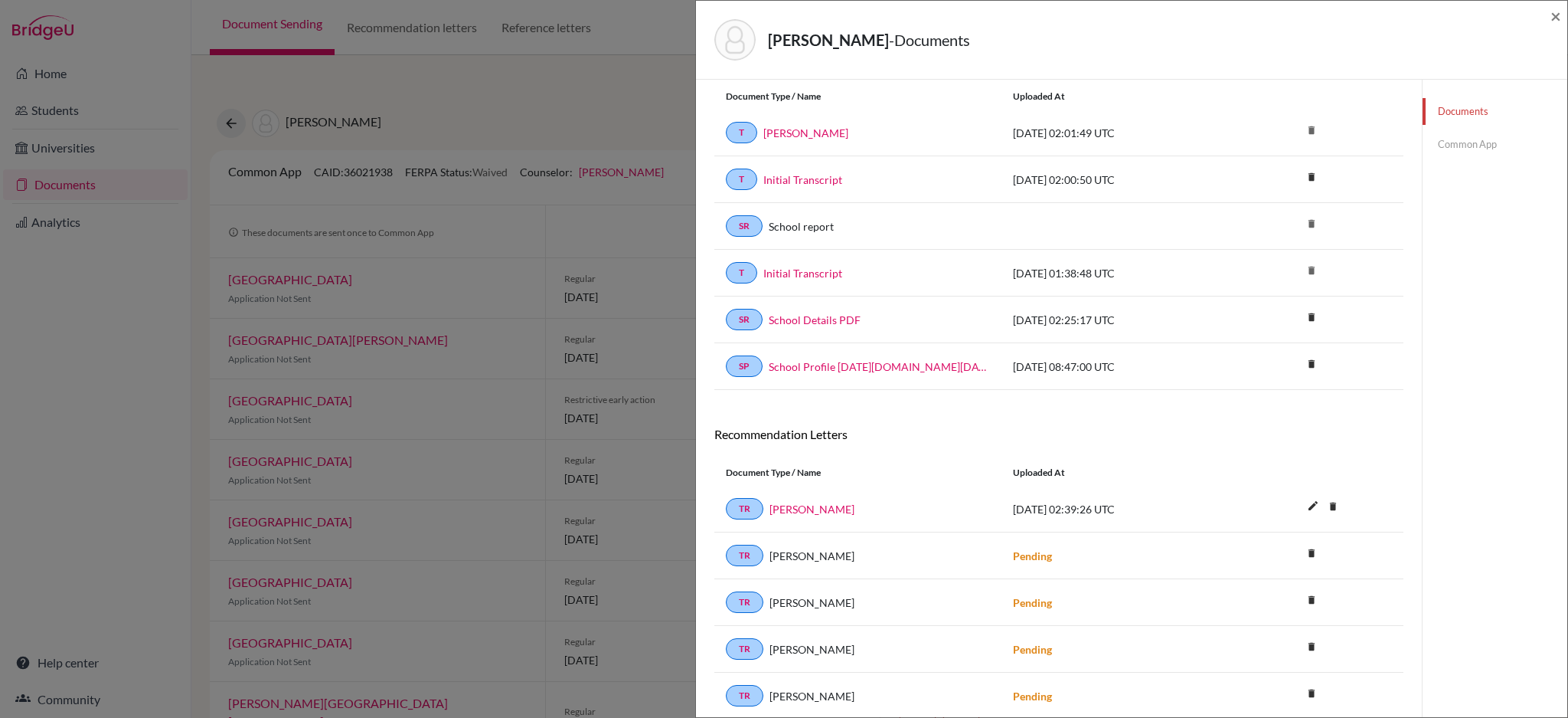
scroll to position [104, 0]
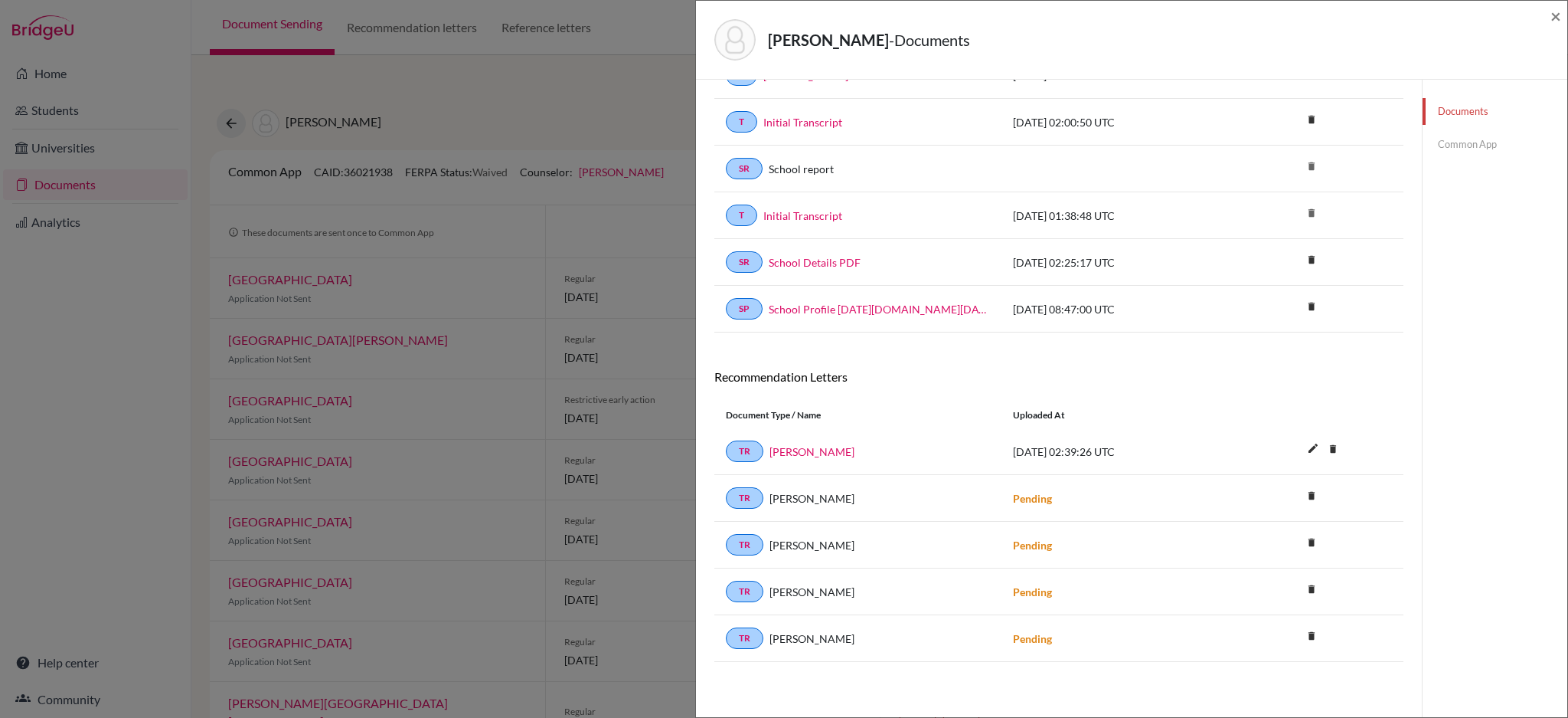
click at [1472, 138] on link "Common App" at bounding box center [1494, 144] width 144 height 27
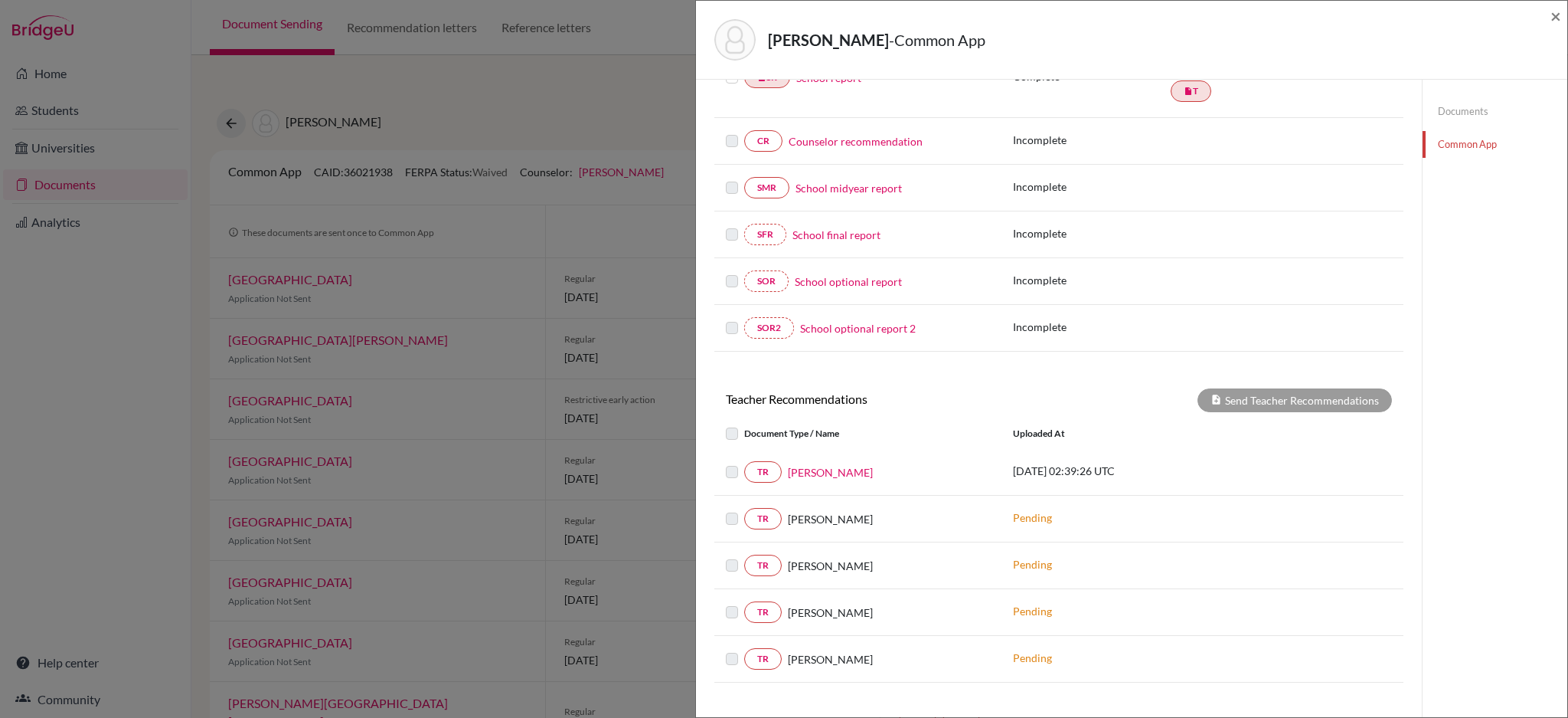
scroll to position [70, 0]
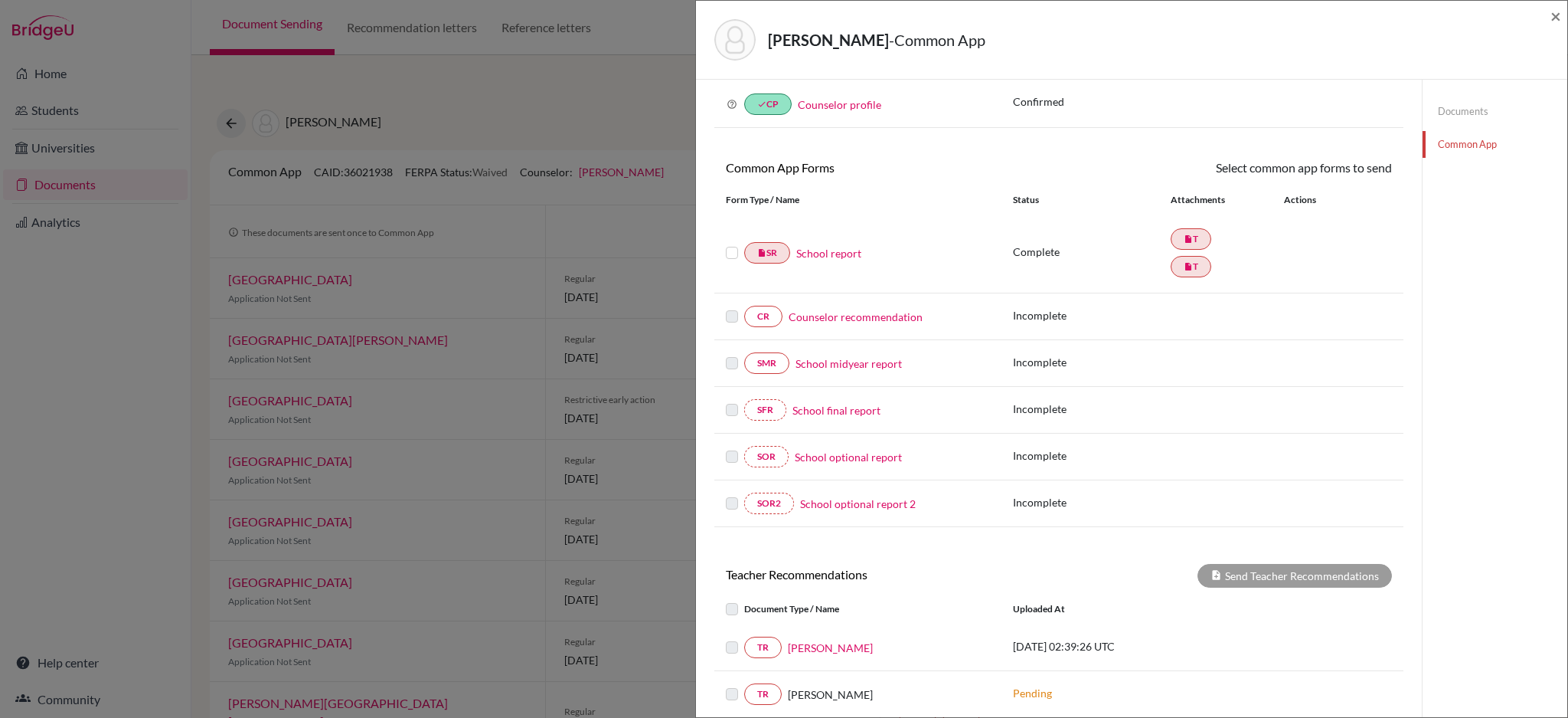
click at [1442, 144] on link "Common App" at bounding box center [1494, 144] width 144 height 27
click at [857, 108] on link "Counselor profile" at bounding box center [840, 105] width 83 height 13
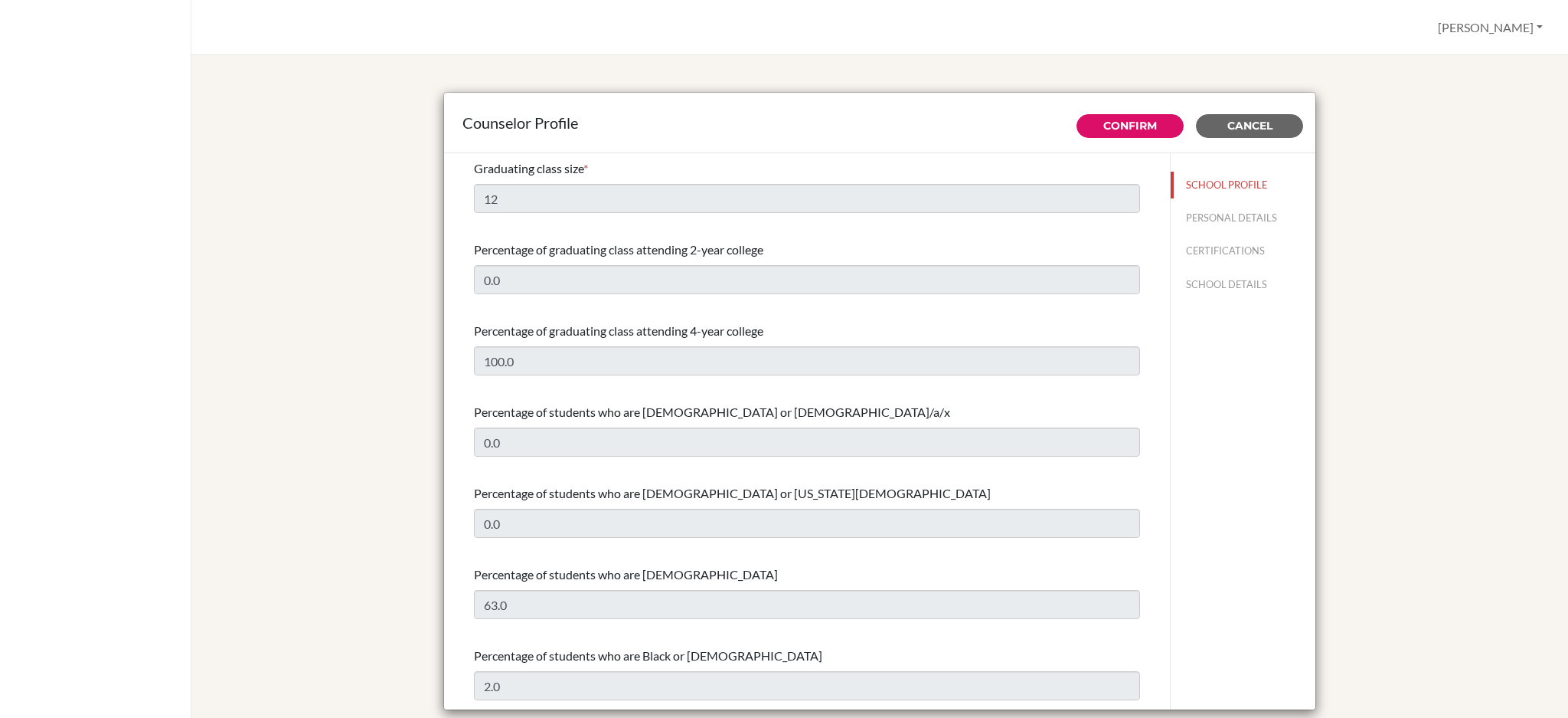
select select "0"
select select "349578"
click at [1225, 293] on button "SCHOOL DETAILS" at bounding box center [1243, 285] width 144 height 27
type input "694321"
type input "[DOMAIN_NAME]"
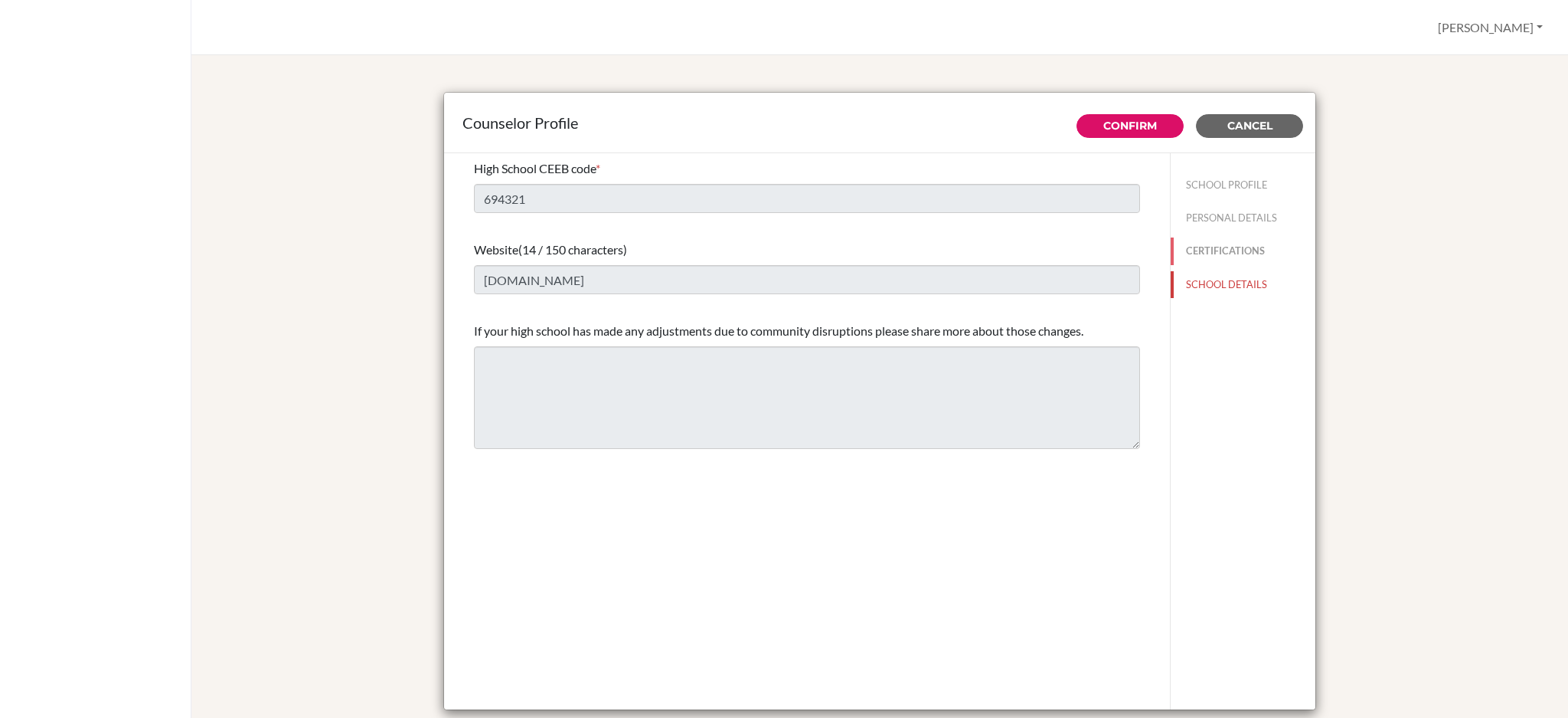
click at [1215, 262] on button "CERTIFICATIONS" at bounding box center [1243, 251] width 144 height 27
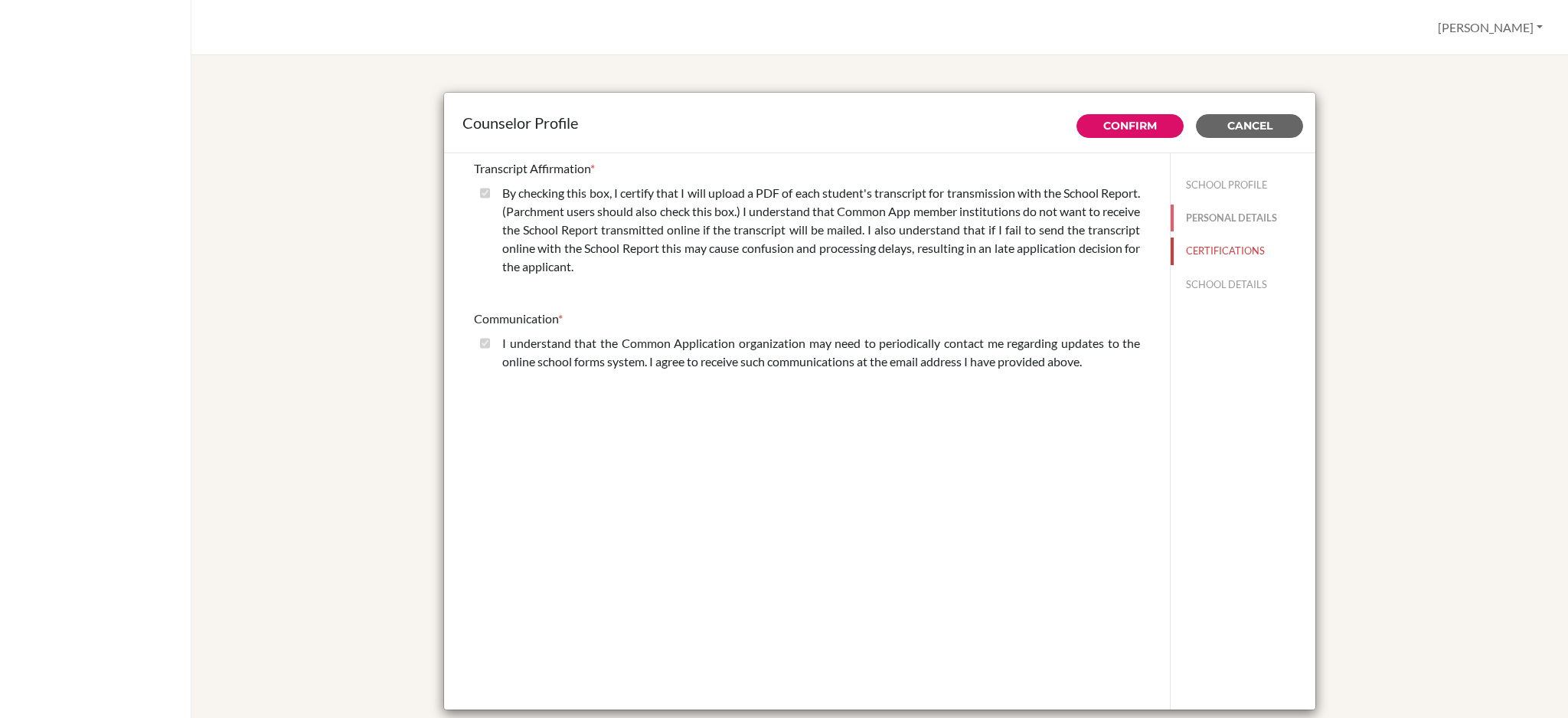
click at [1211, 220] on button "PERSONAL DETAILS" at bounding box center [1243, 218] width 144 height 27
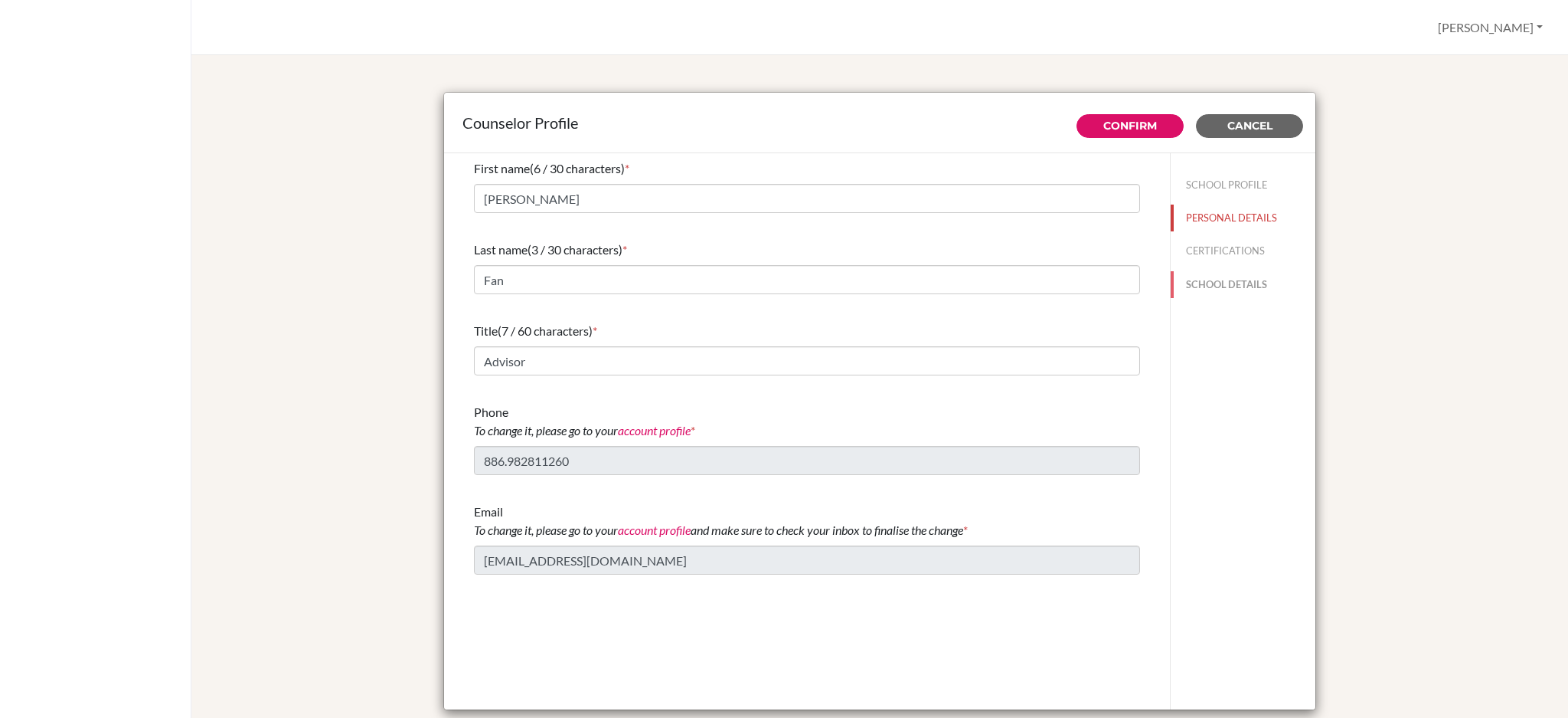
click at [1215, 283] on button "SCHOOL DETAILS" at bounding box center [1243, 285] width 144 height 27
type input "694321"
type input "[DOMAIN_NAME]"
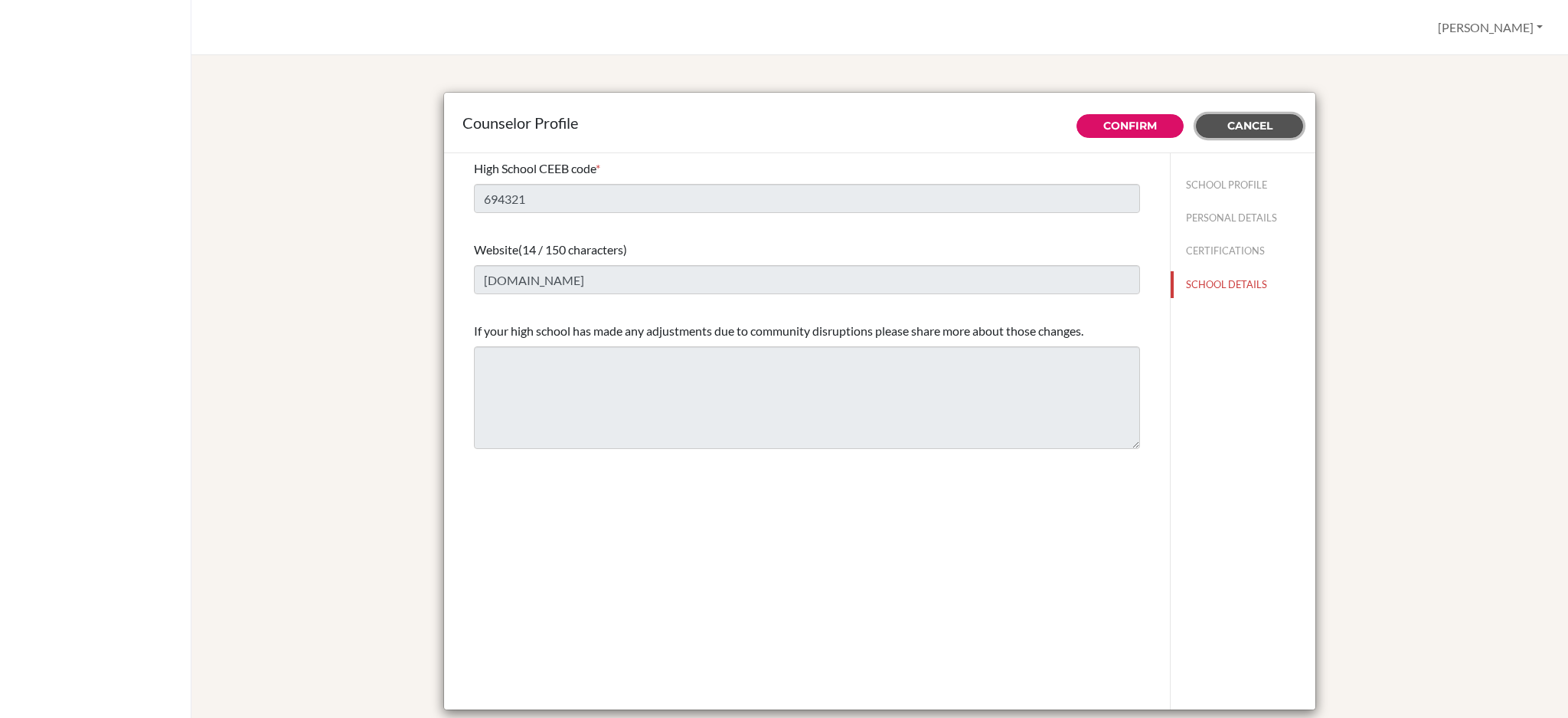
click at [1278, 128] on button "Cancel" at bounding box center [1249, 126] width 107 height 24
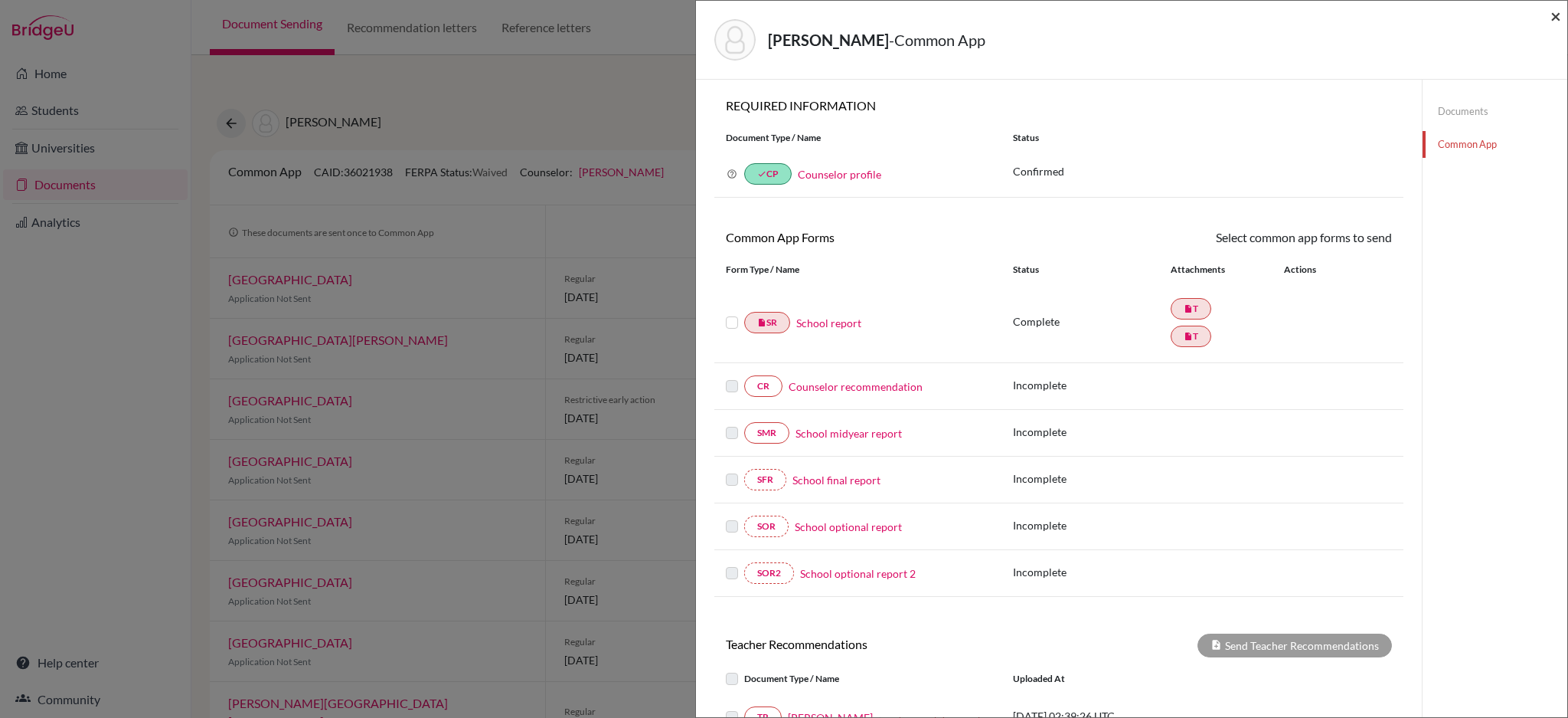
click at [1553, 18] on span "×" at bounding box center [1556, 15] width 11 height 22
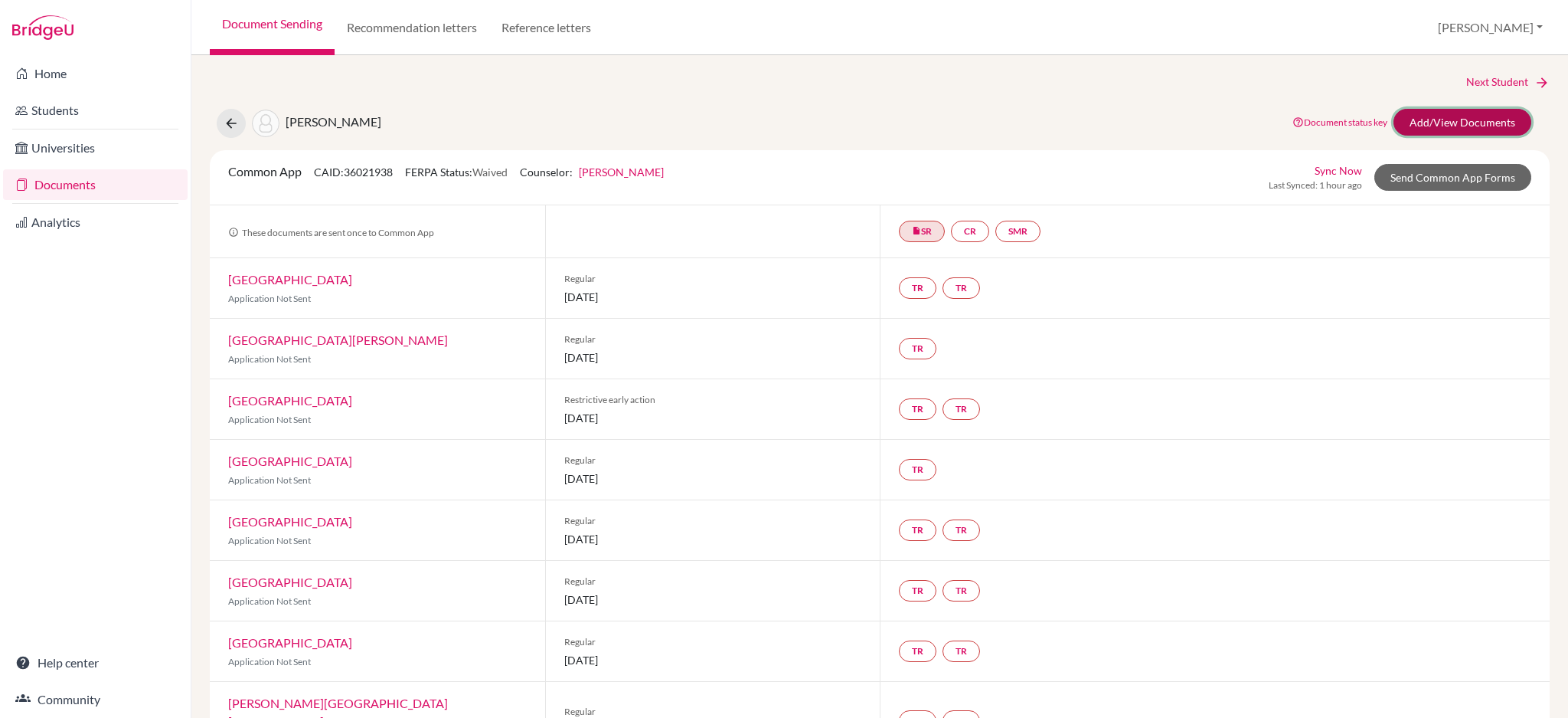
click at [1416, 132] on link "Add/View Documents" at bounding box center [1463, 122] width 138 height 27
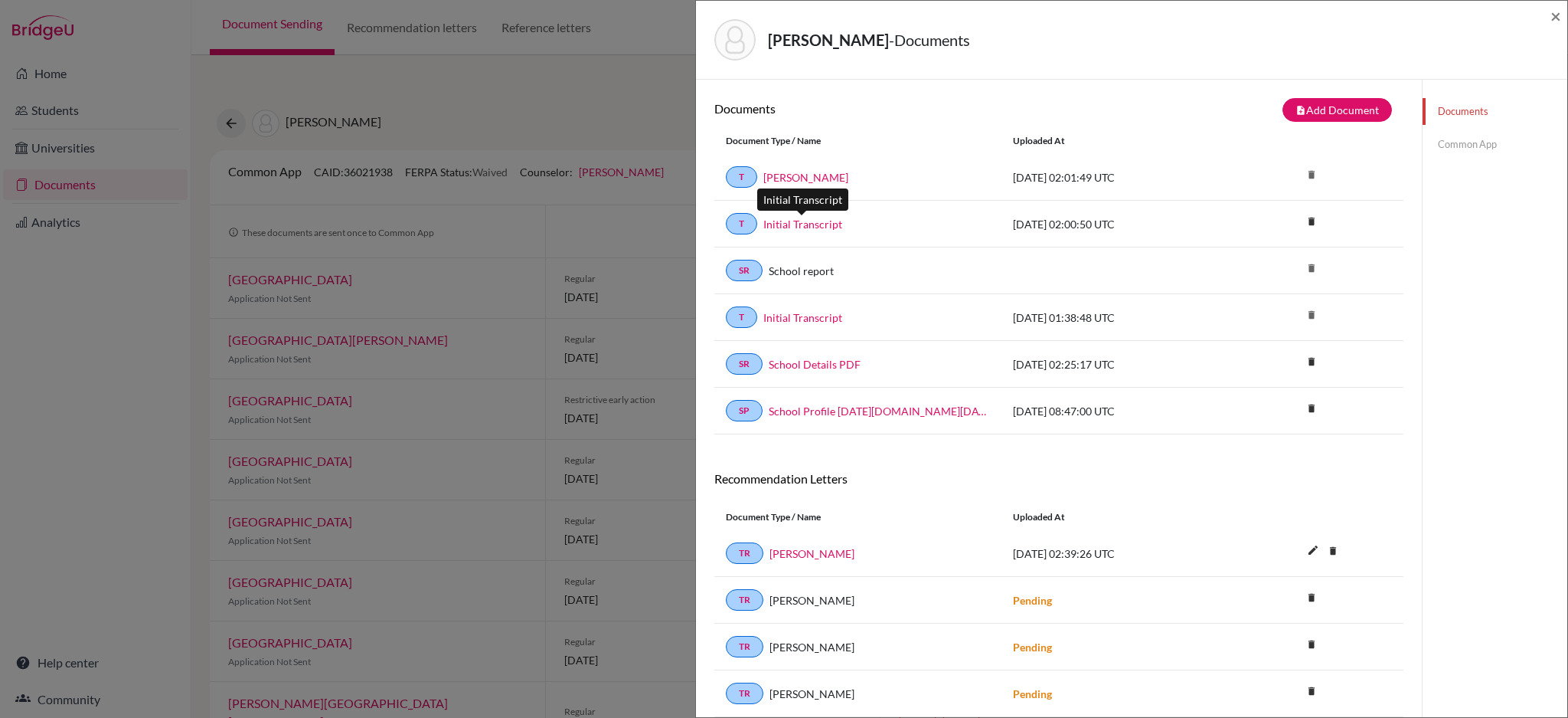
click at [811, 224] on link "Initial Transcript" at bounding box center [803, 224] width 79 height 16
click at [809, 315] on link "Initial Transcript" at bounding box center [803, 317] width 79 height 16
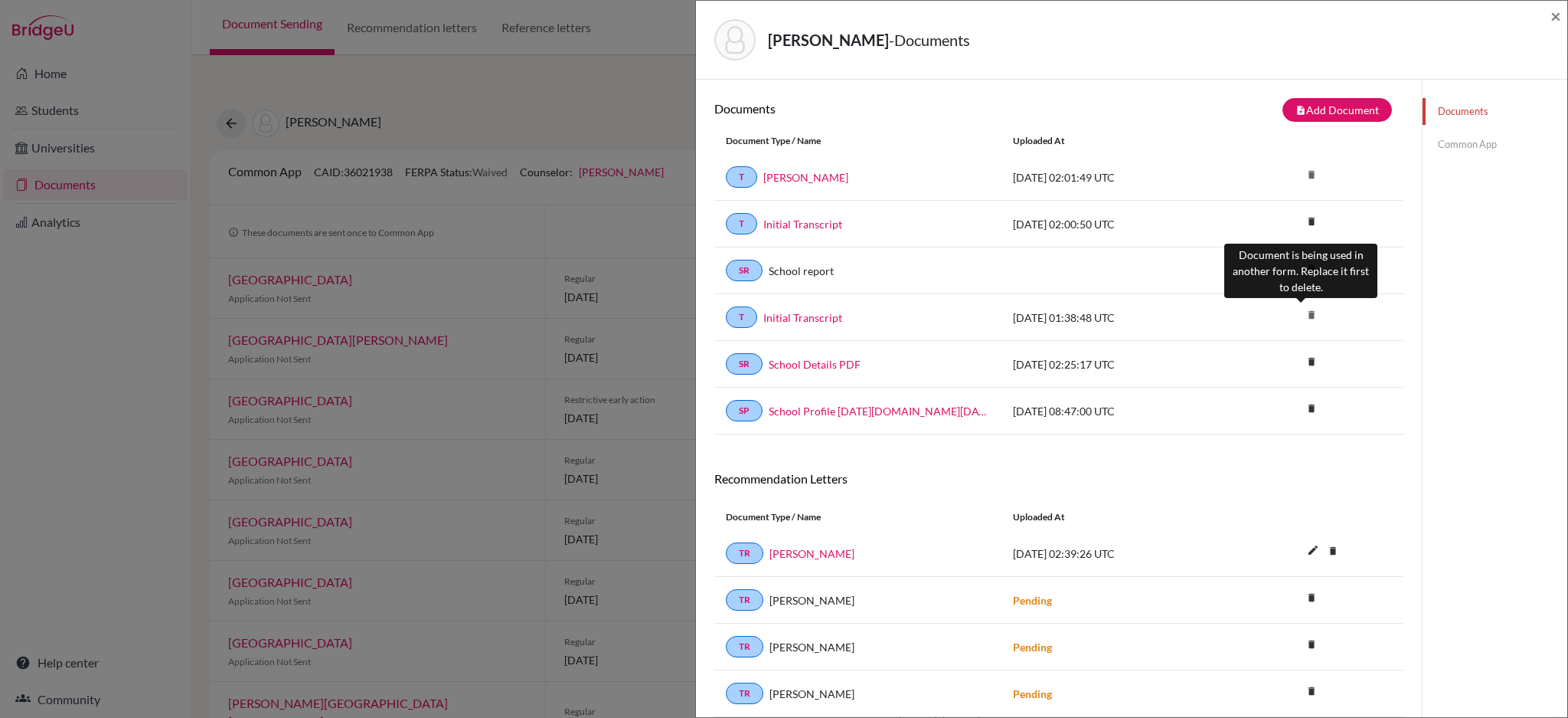
click at [1300, 314] on icon "delete" at bounding box center [1312, 315] width 23 height 23
click at [1439, 148] on link "Common App" at bounding box center [1494, 144] width 144 height 27
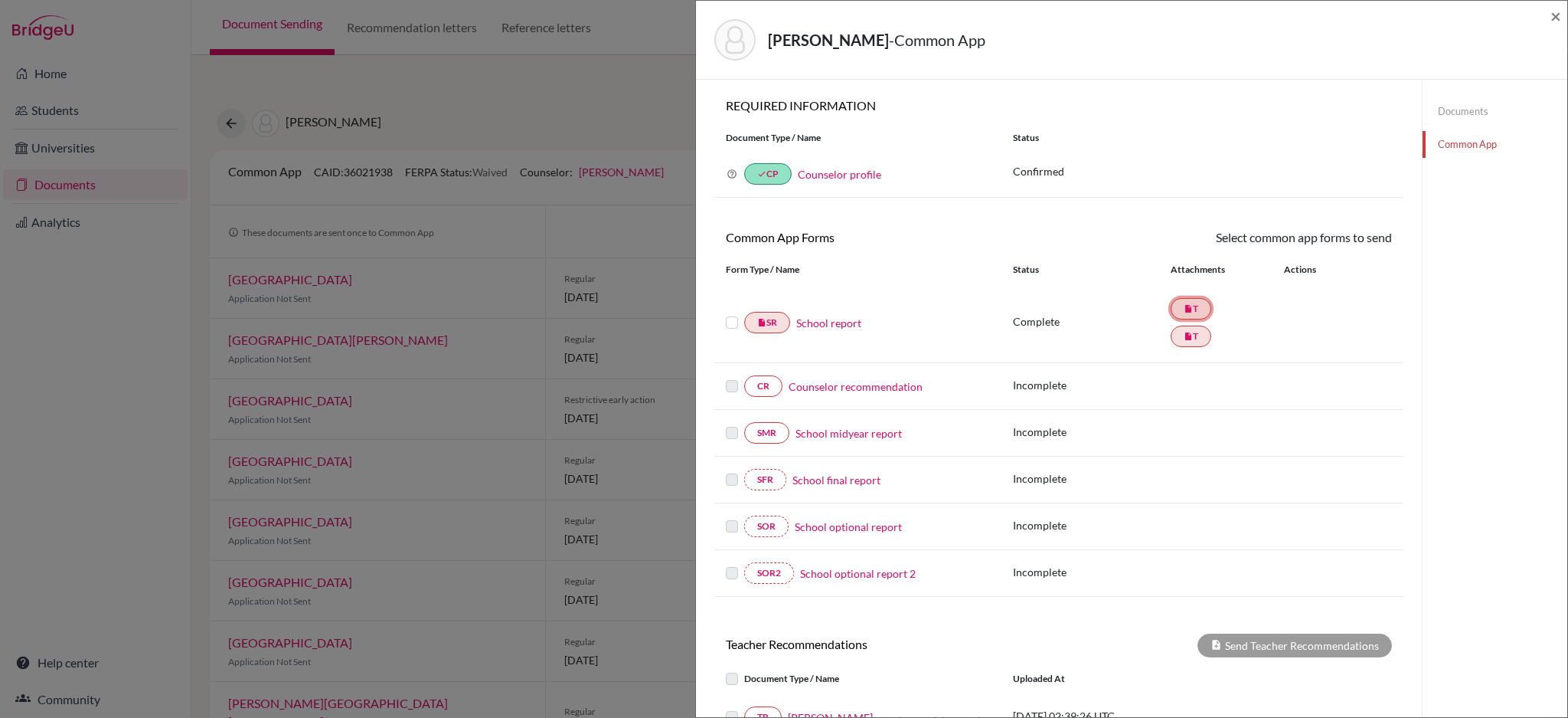
click at [1184, 313] on icon "insert_drive_file" at bounding box center [1189, 308] width 9 height 9
click at [1192, 303] on link "insert_drive_file T" at bounding box center [1192, 308] width 41 height 21
click at [824, 319] on link "School report" at bounding box center [828, 323] width 65 height 16
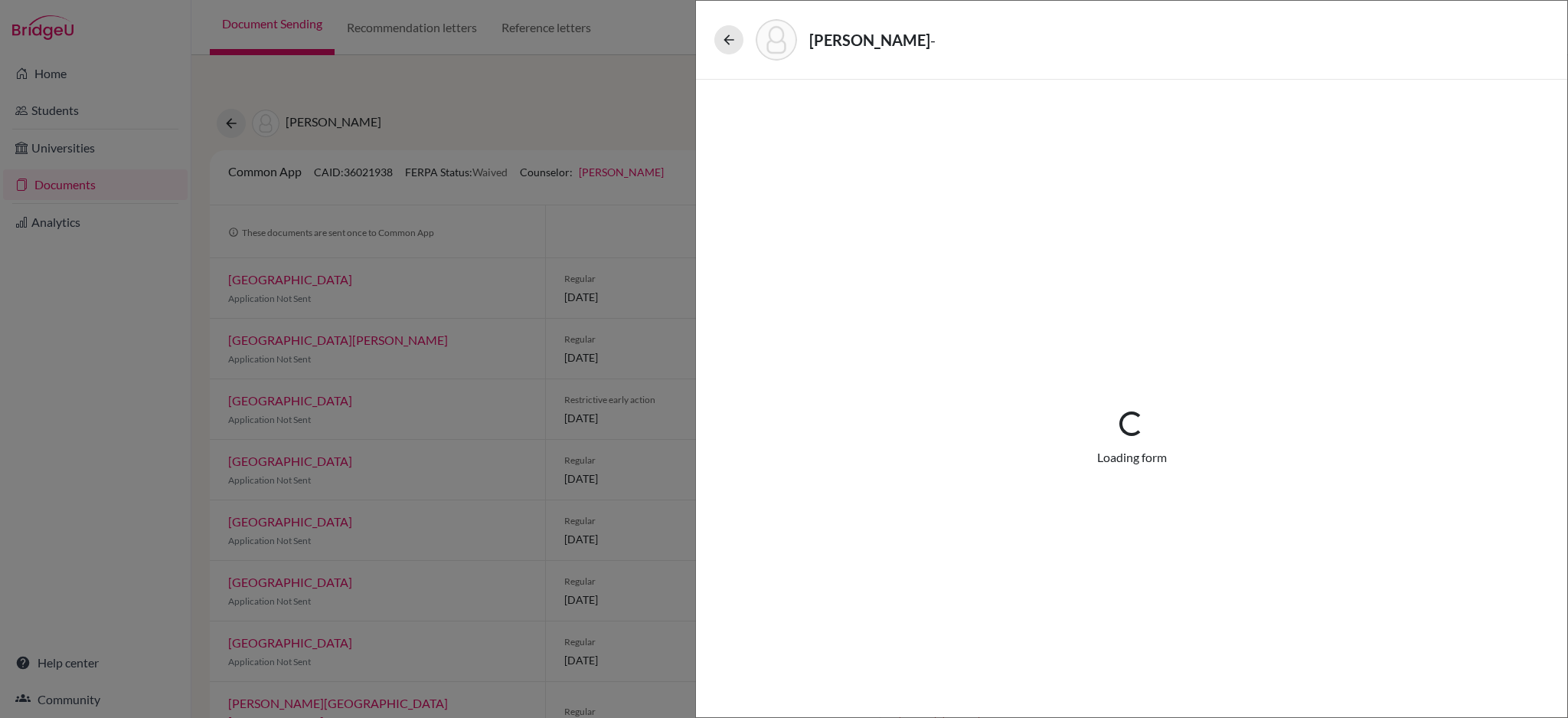
select select "3"
select select "661098"
select select "0"
select select "1"
select select "661094"
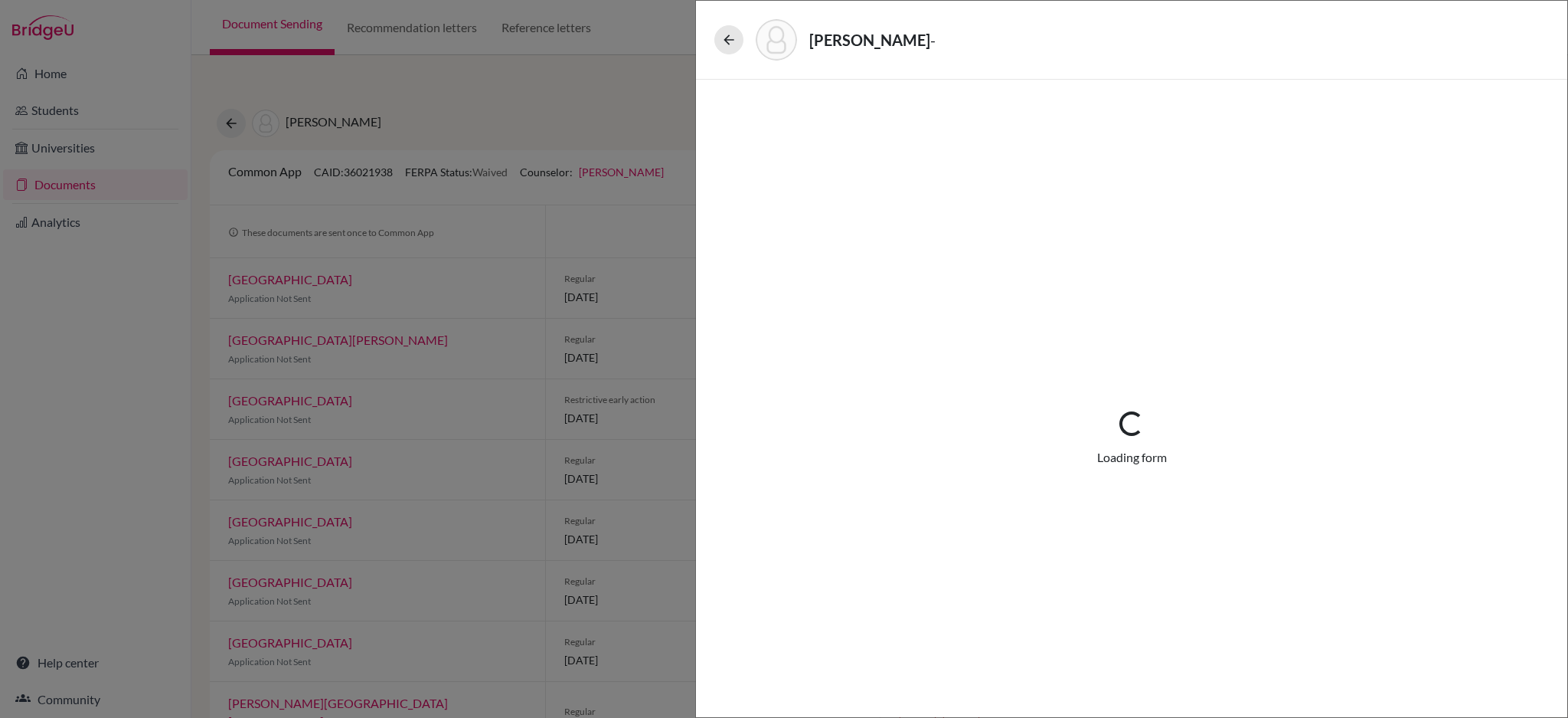
select select "661094"
select select "0"
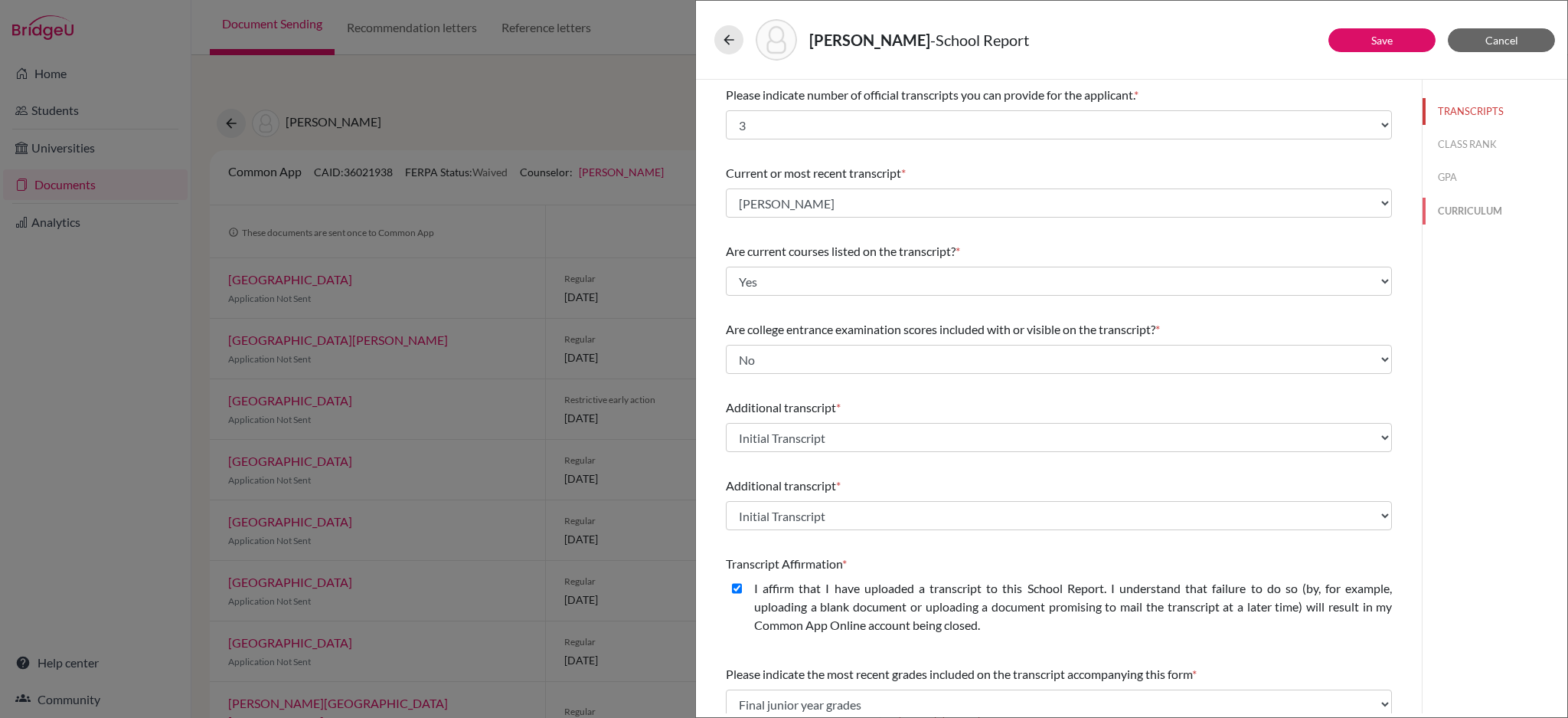
click at [1466, 204] on button "CURRICULUM" at bounding box center [1494, 211] width 144 height 27
select select "4"
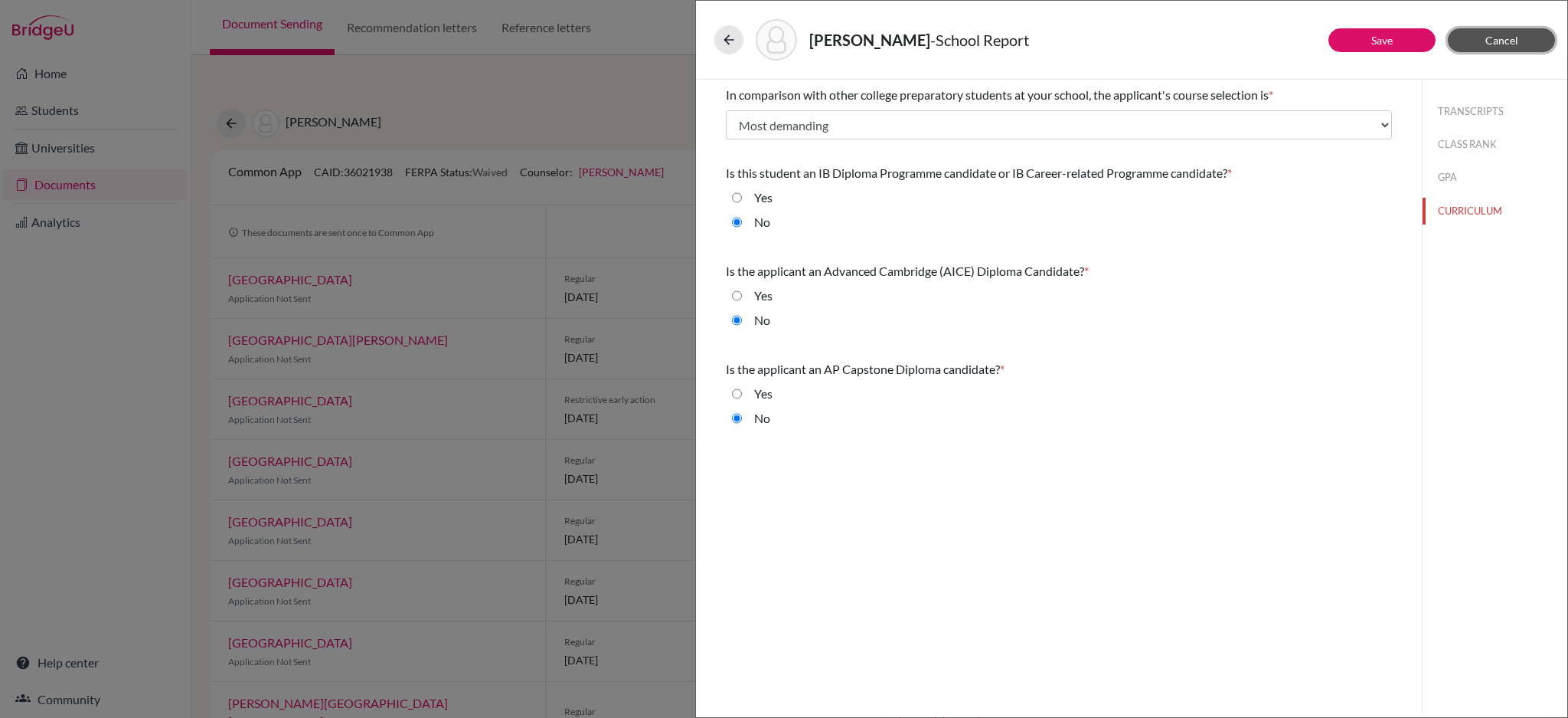
click at [1484, 37] on button "Cancel" at bounding box center [1502, 40] width 107 height 24
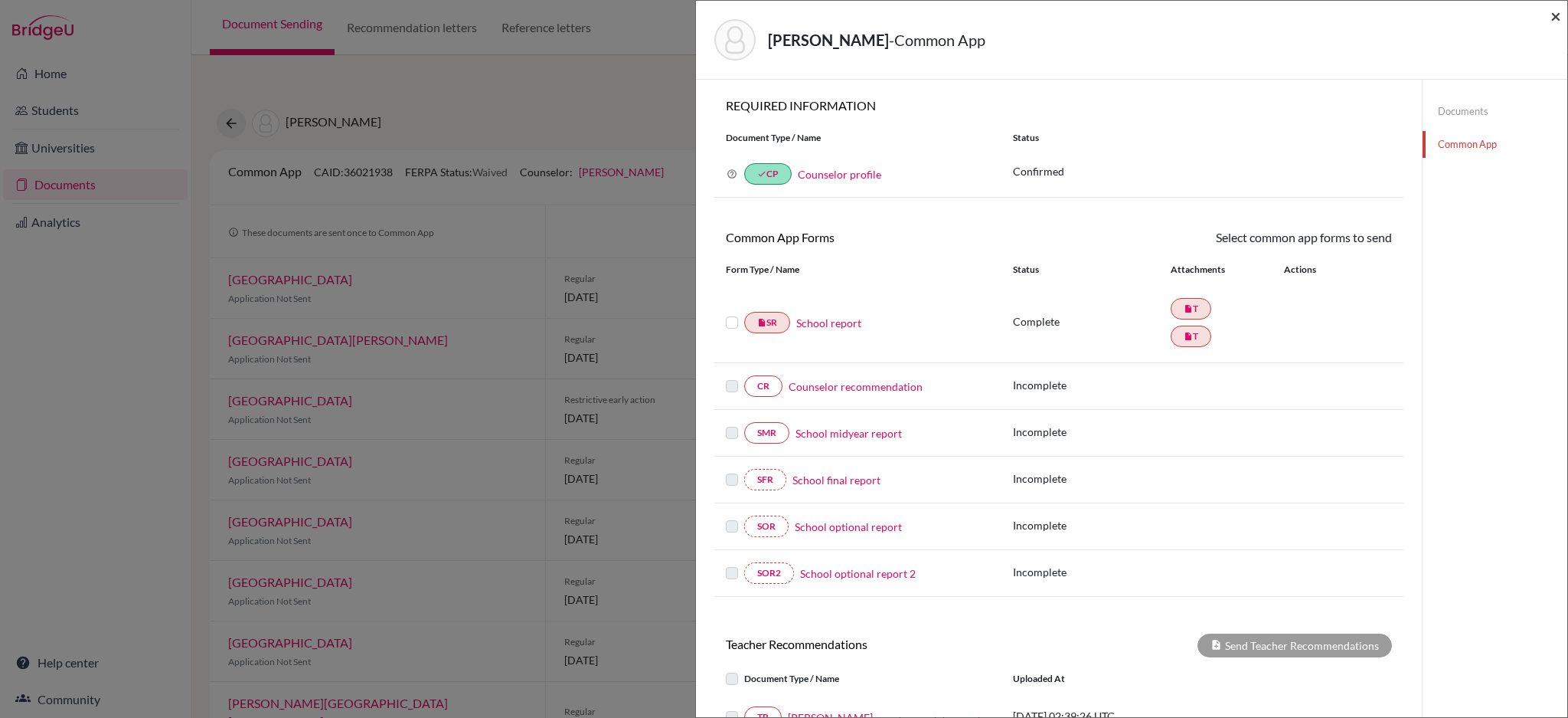
click at [1555, 17] on span "×" at bounding box center [1556, 15] width 11 height 22
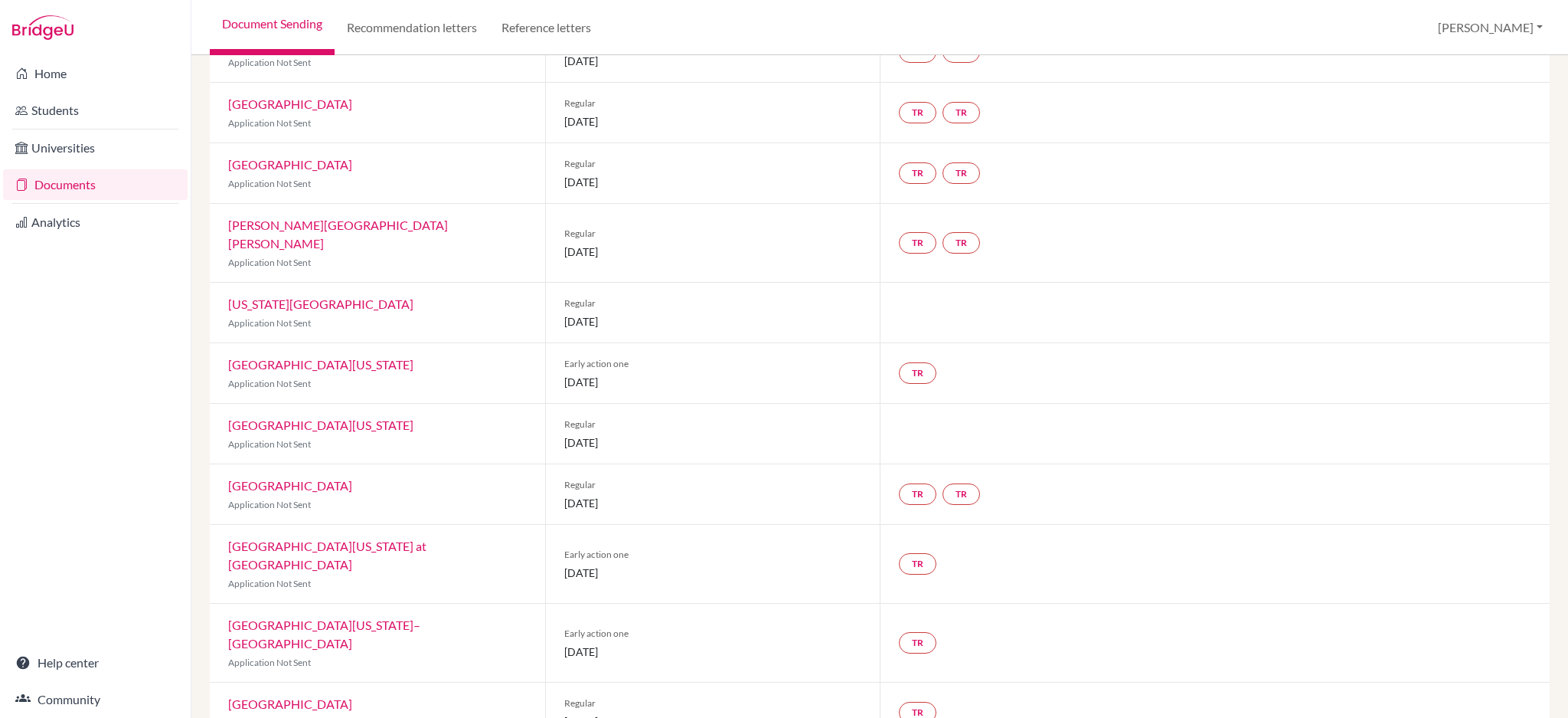
scroll to position [613, 0]
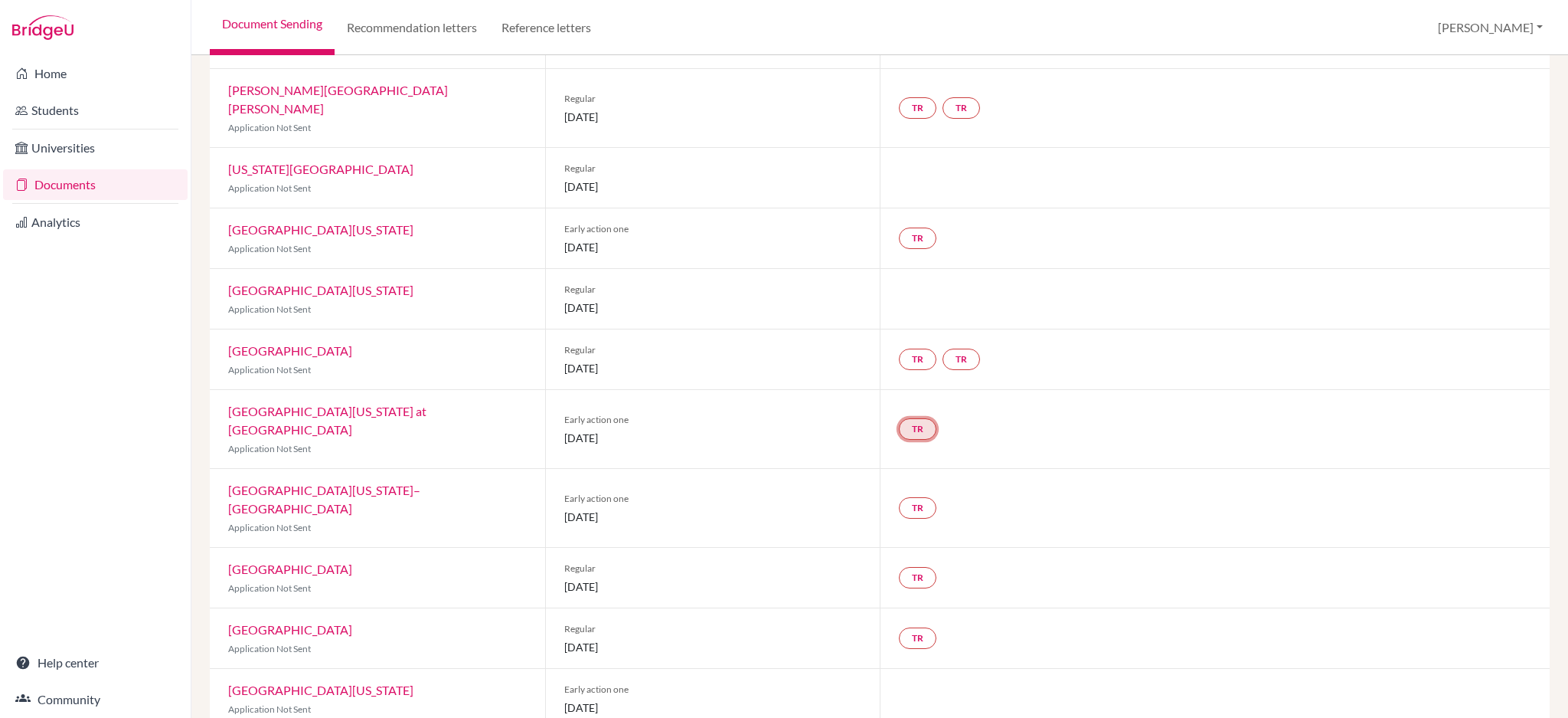
click at [920, 418] on link "TR" at bounding box center [918, 429] width 37 height 21
click at [1184, 421] on div "TR Teacher recommendation Incomplete" at bounding box center [1215, 429] width 670 height 78
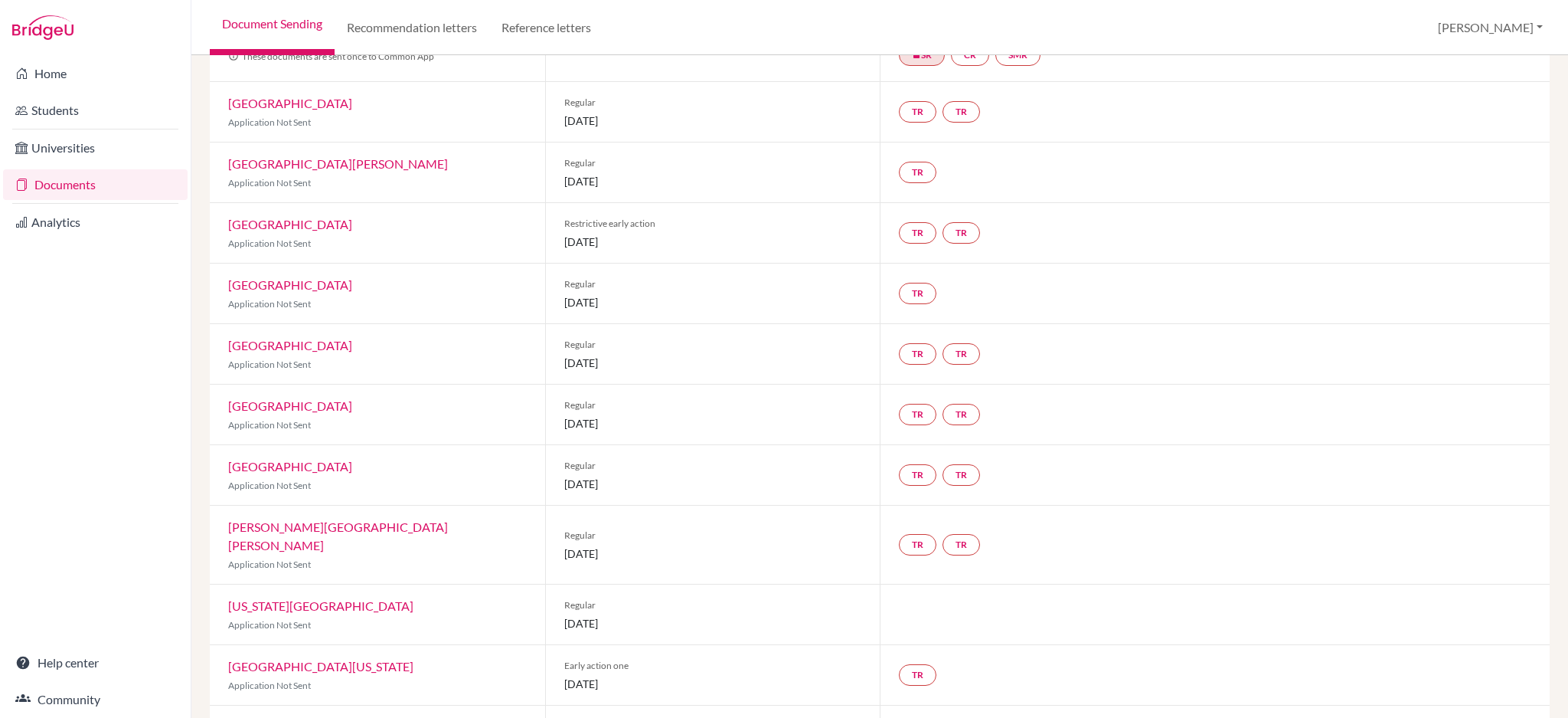
scroll to position [0, 0]
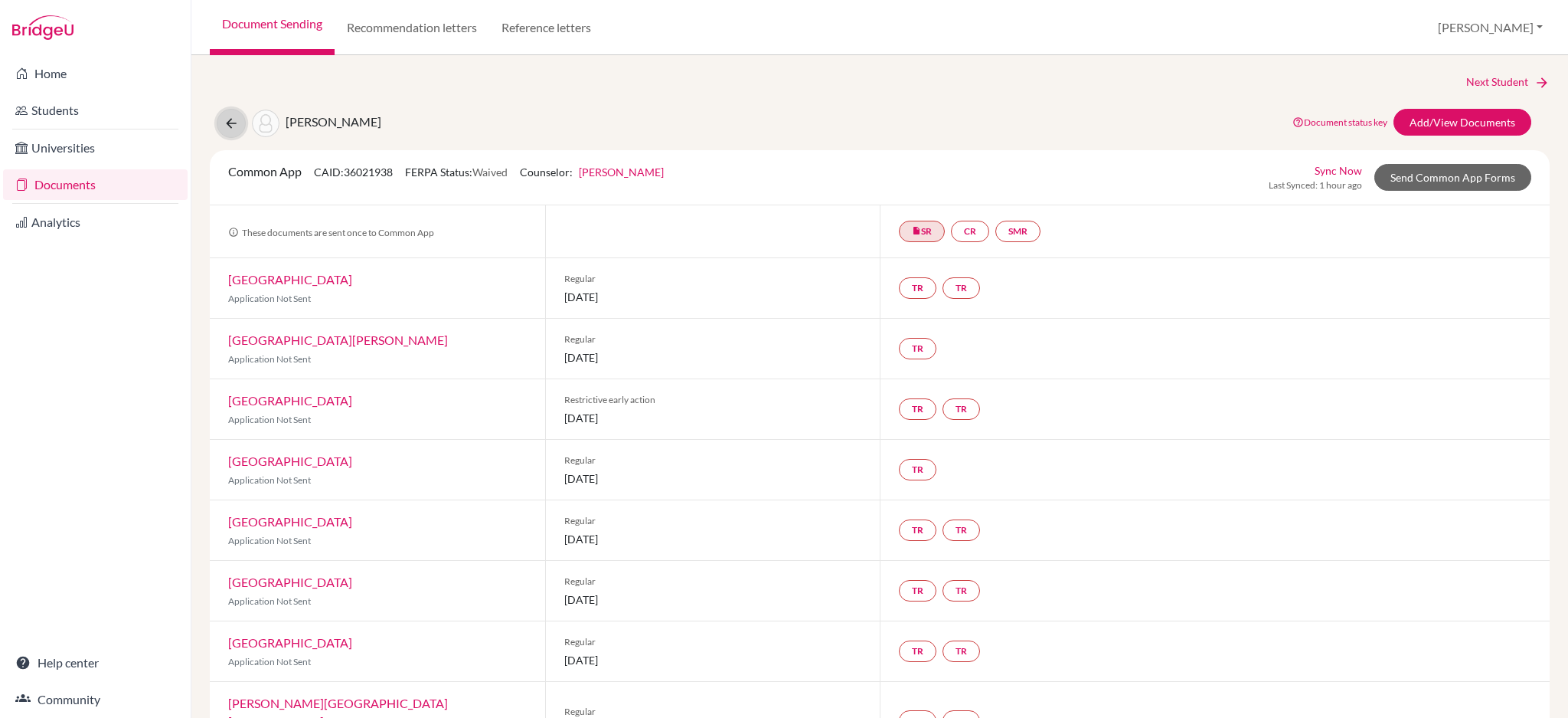
click at [228, 120] on icon at bounding box center [230, 123] width 15 height 15
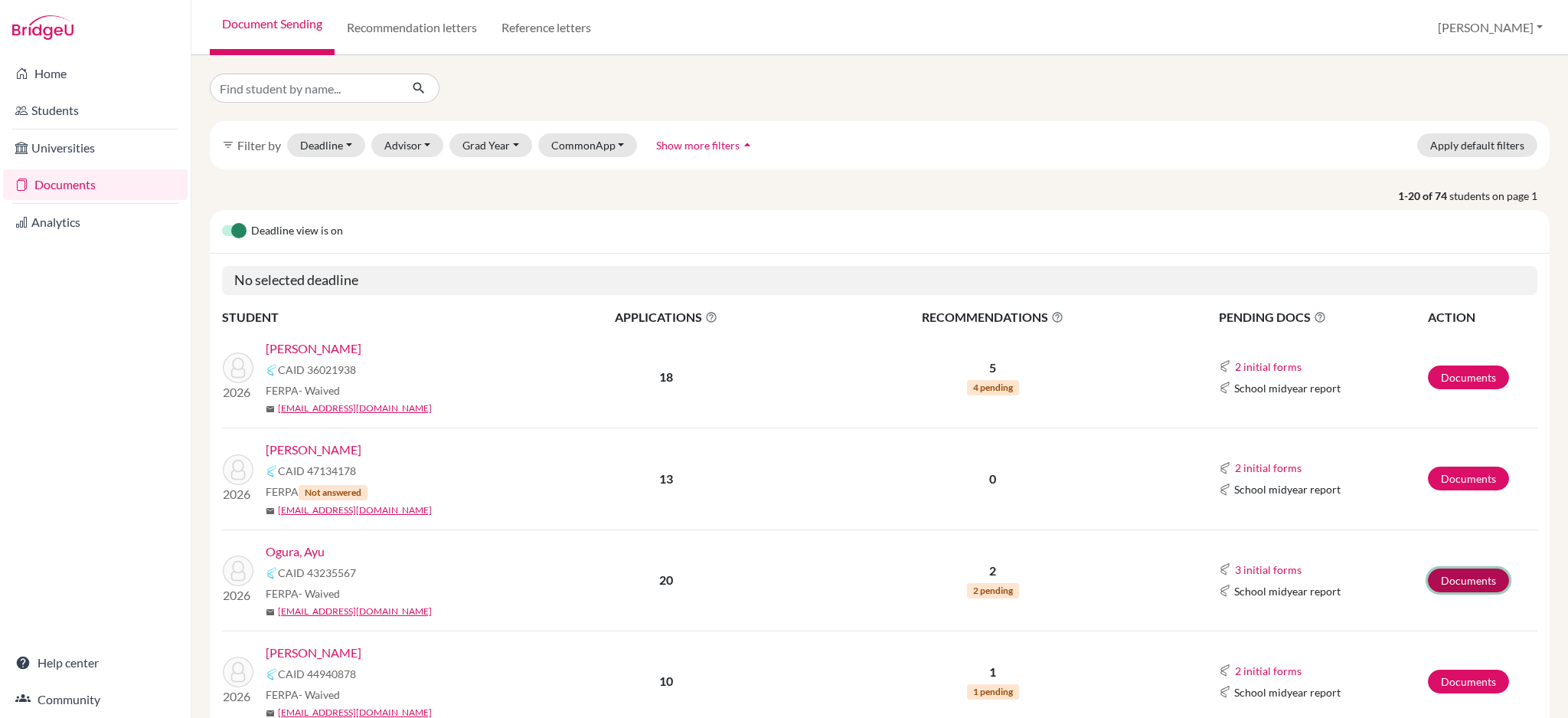
click at [1428, 582] on link "Documents" at bounding box center [1469, 580] width 82 height 24
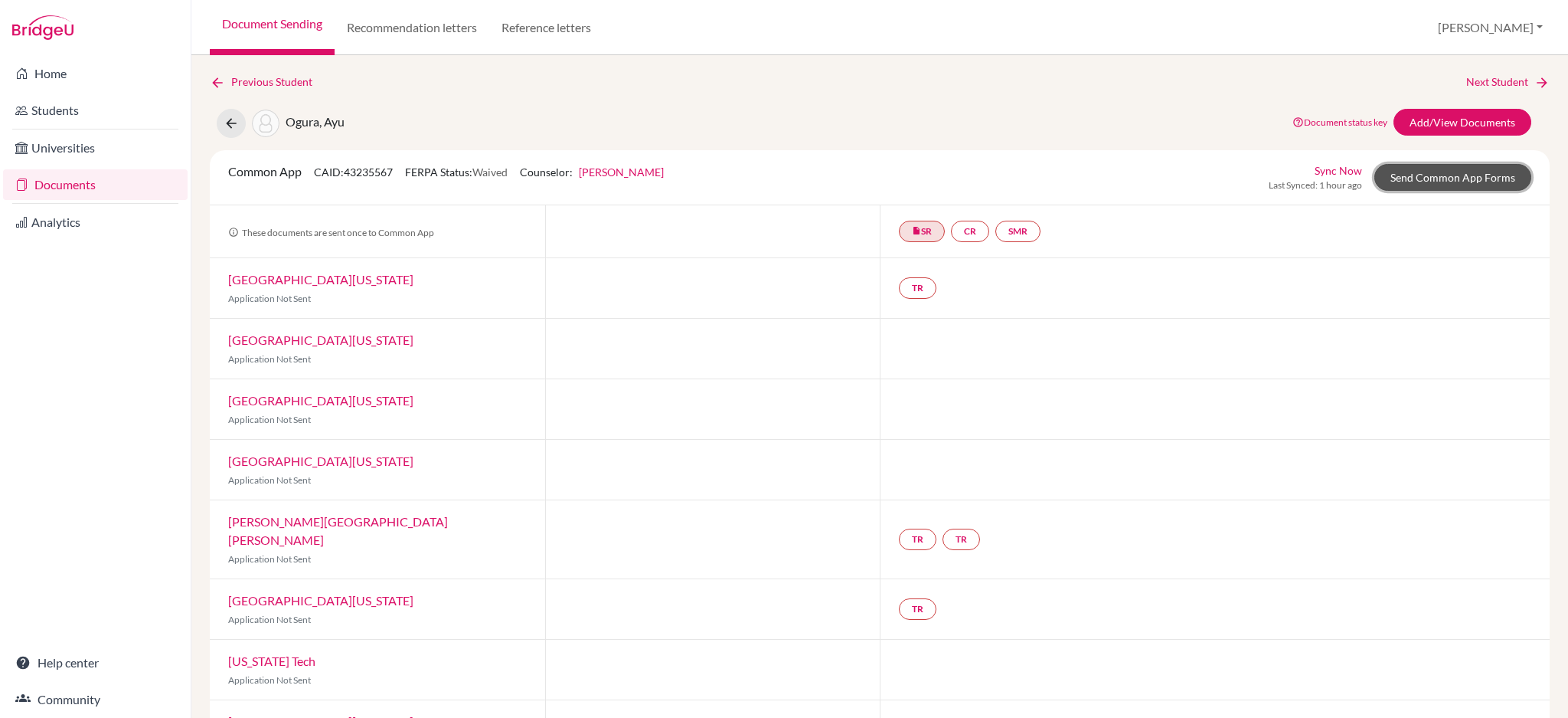
click at [1449, 170] on link "Send Common App Forms" at bounding box center [1453, 177] width 157 height 27
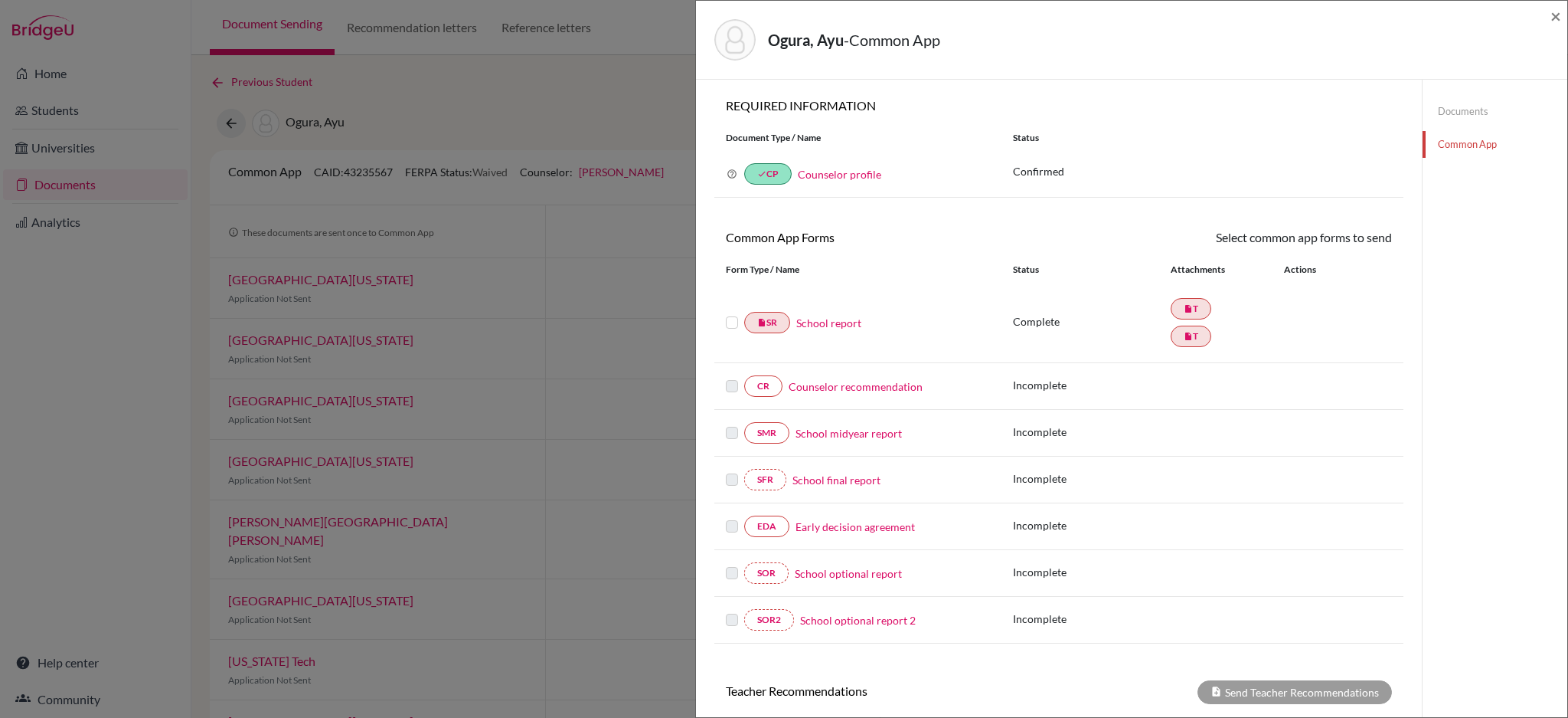
click at [834, 319] on link "School report" at bounding box center [828, 323] width 65 height 16
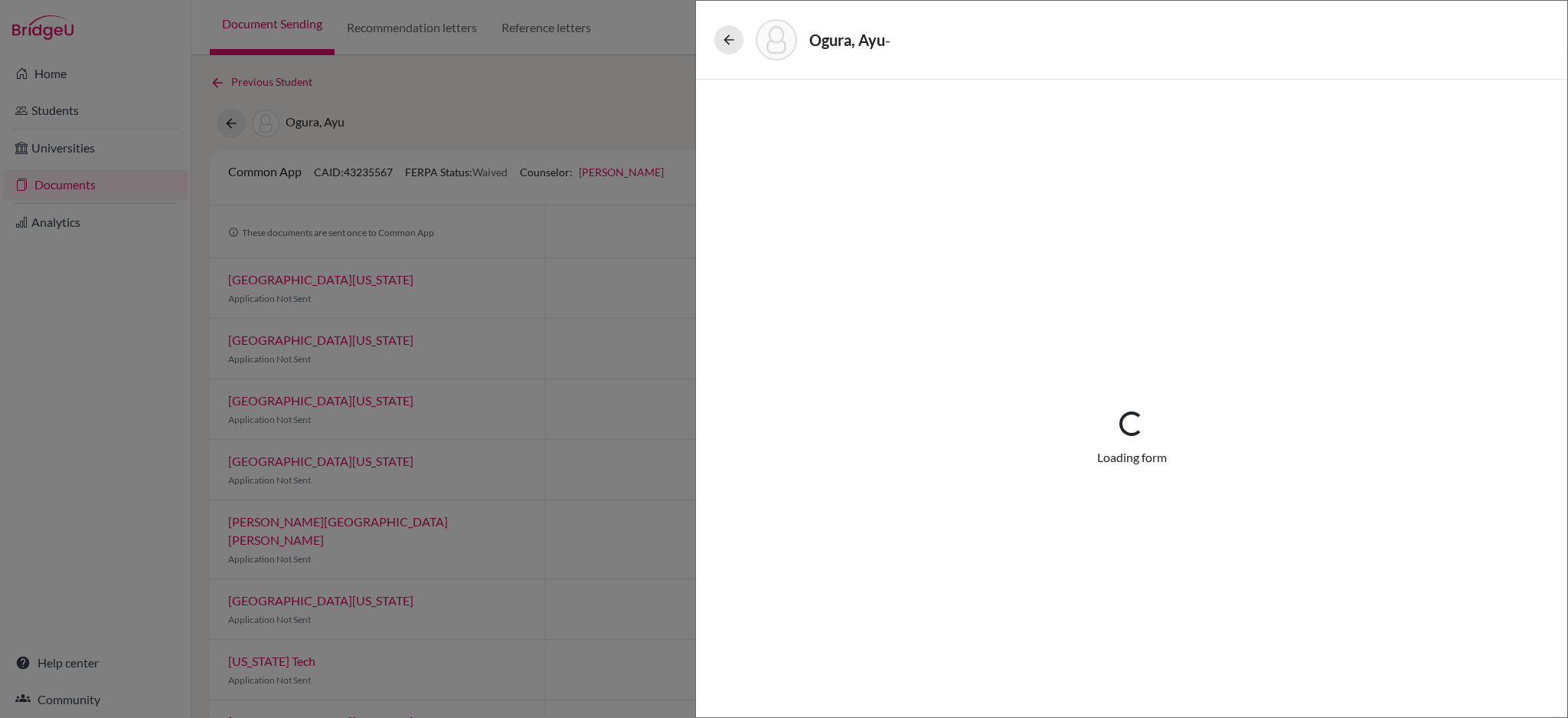
select select "3"
select select "661091"
select select "0"
select select "1"
select select "661093"
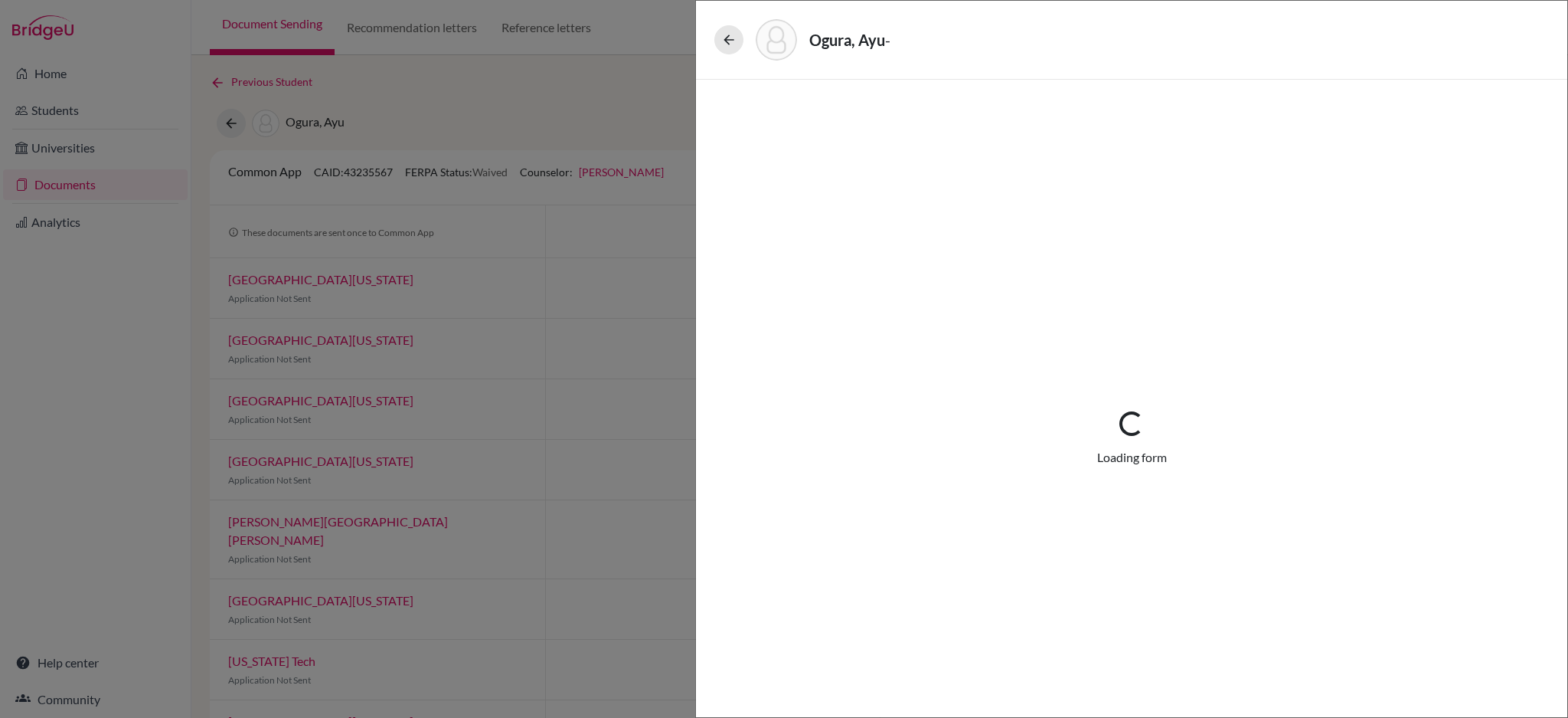
select select "661091"
select select "0"
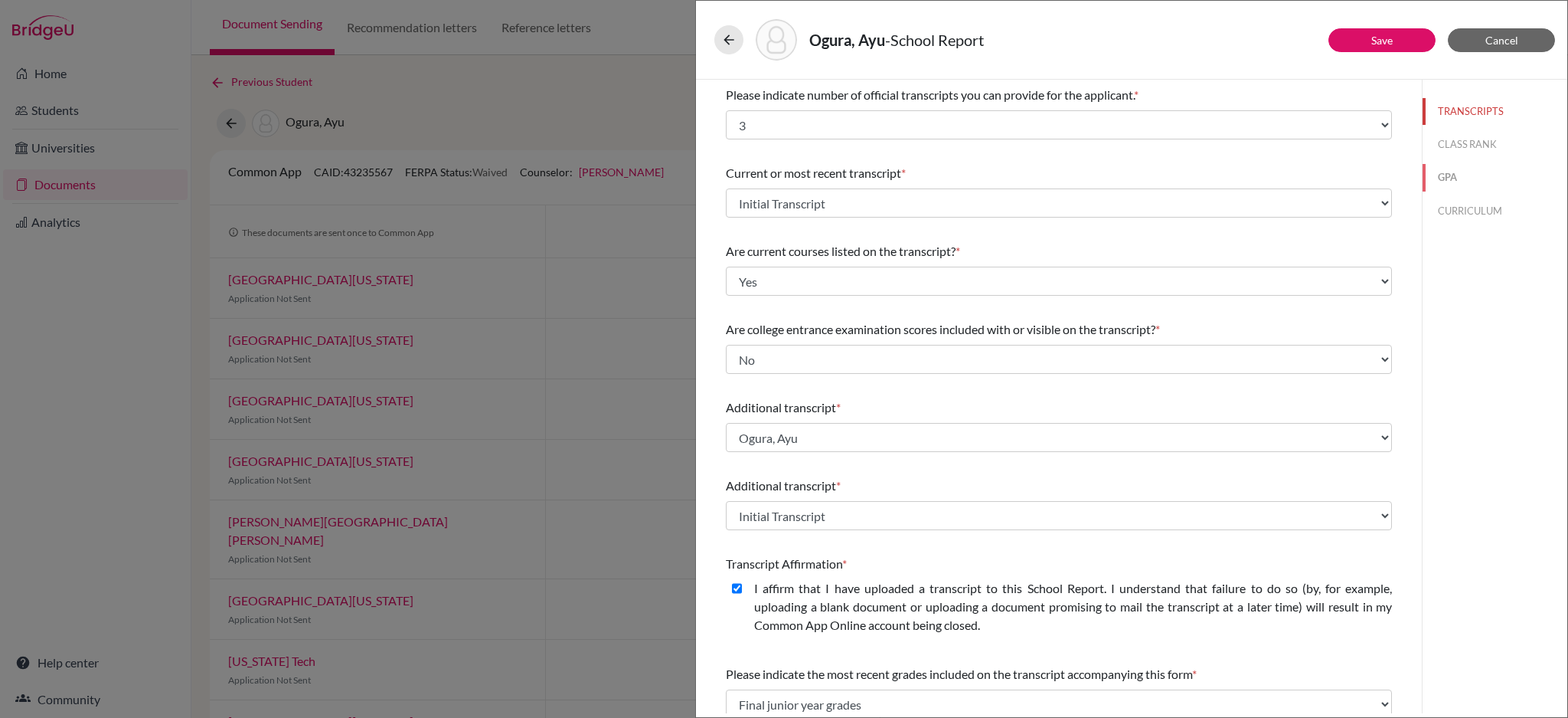
click at [1430, 179] on button "GPA" at bounding box center [1494, 177] width 144 height 27
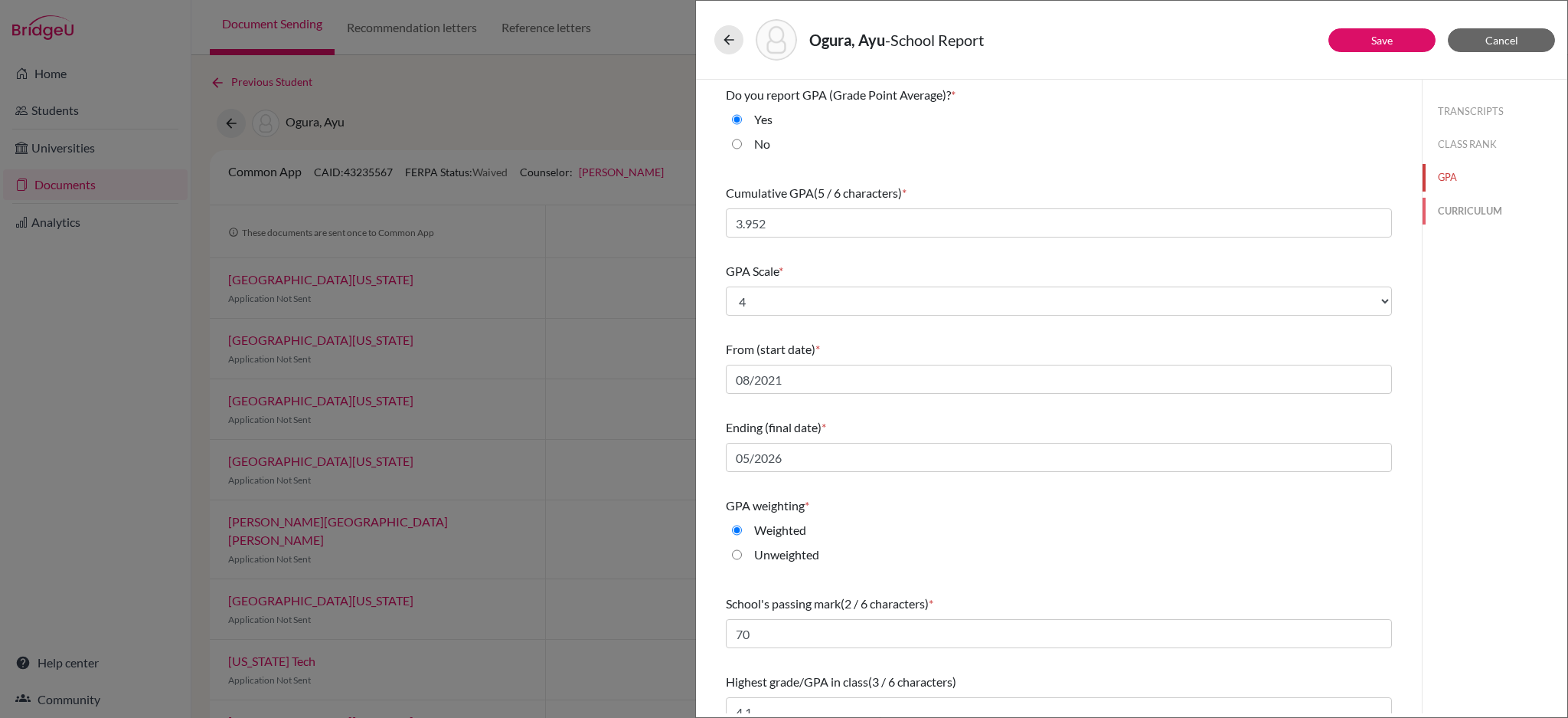
click at [1455, 207] on button "CURRICULUM" at bounding box center [1494, 211] width 144 height 27
select select "4"
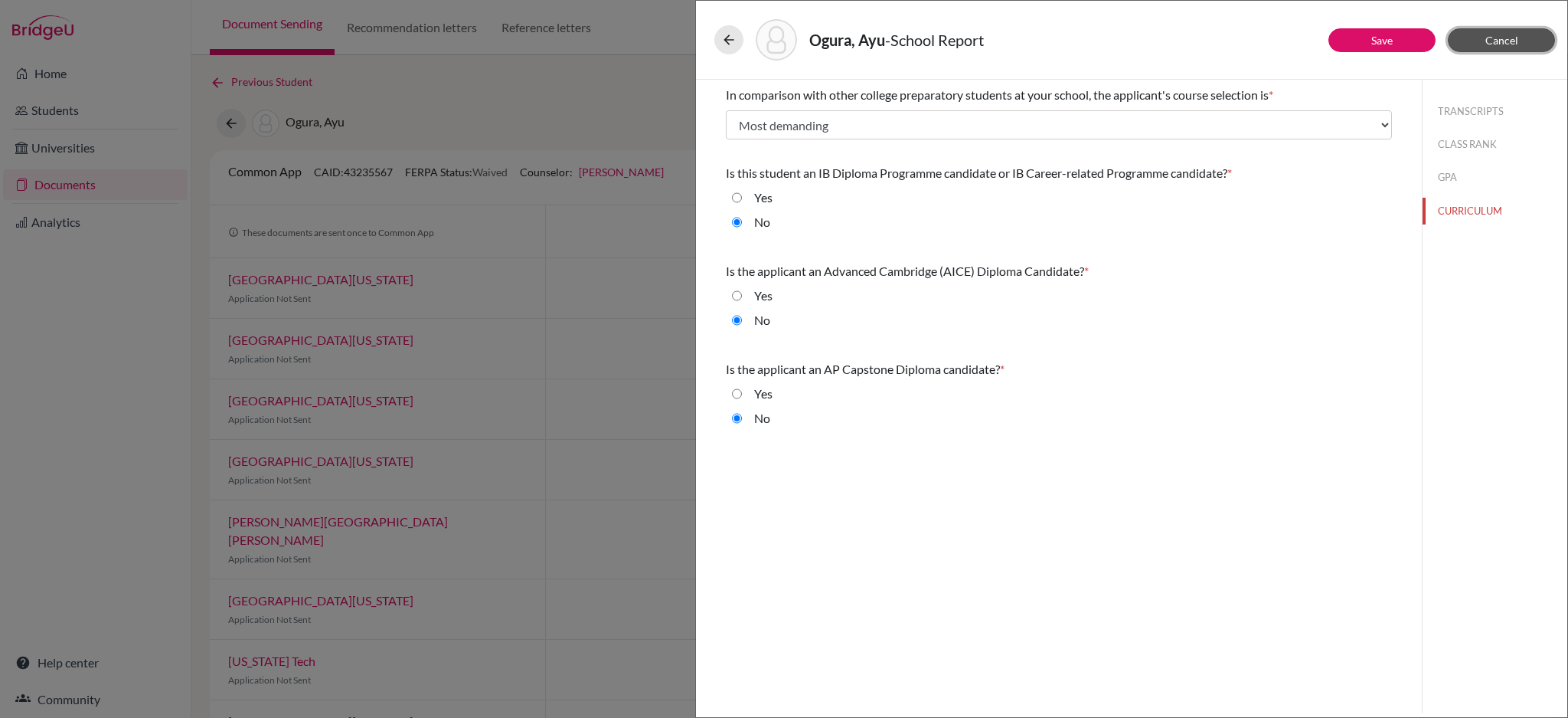
click at [1514, 42] on span "Cancel" at bounding box center [1502, 40] width 33 height 13
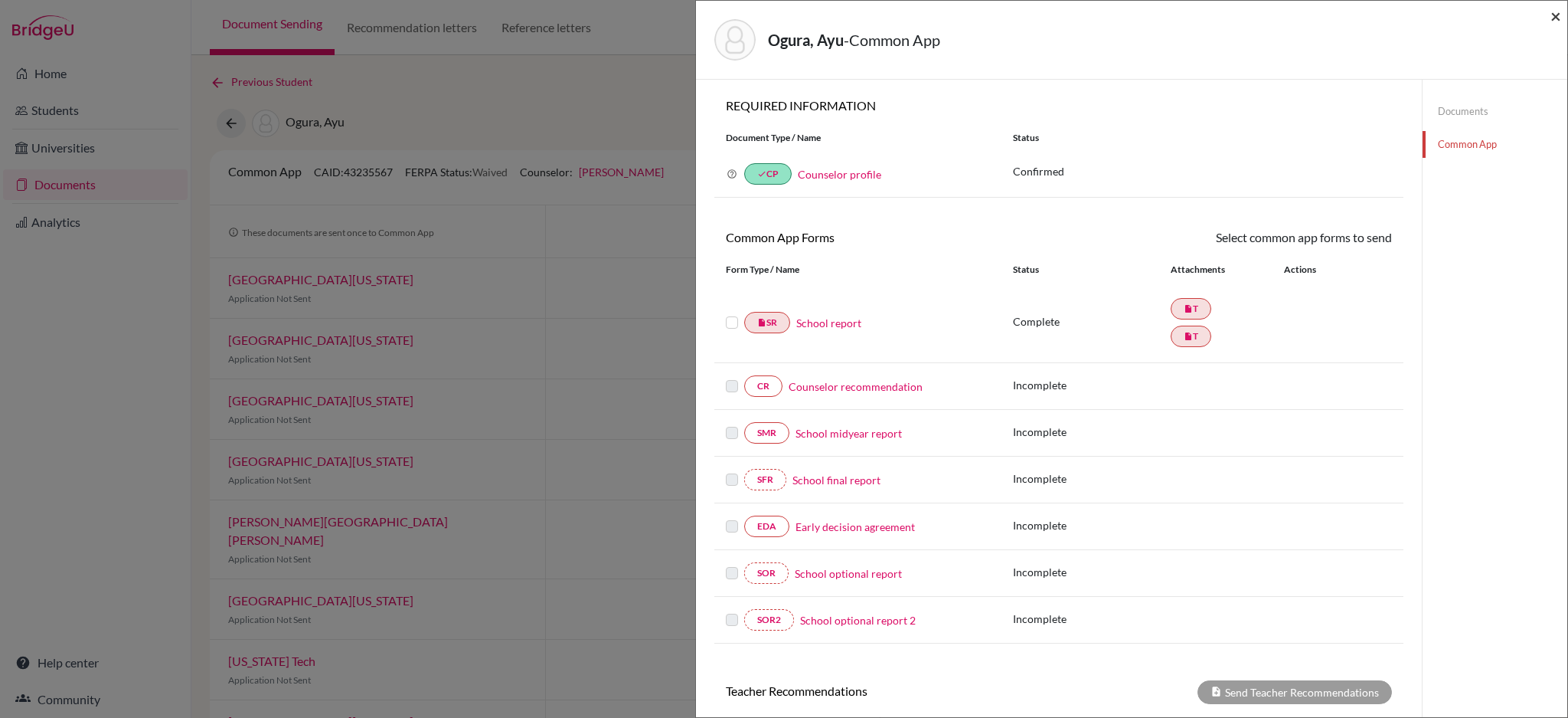
click at [1557, 19] on span "×" at bounding box center [1556, 15] width 11 height 22
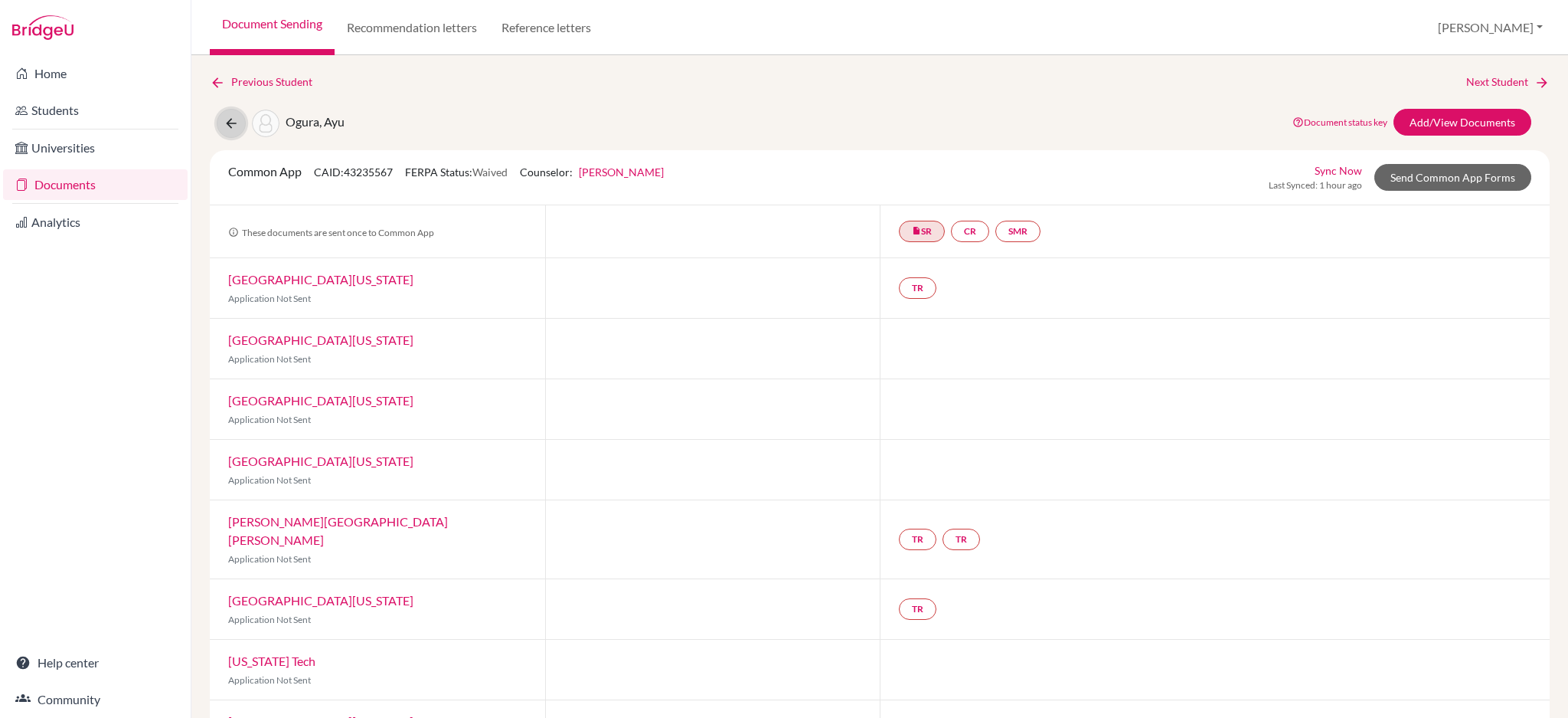
click at [239, 128] on button at bounding box center [231, 123] width 29 height 29
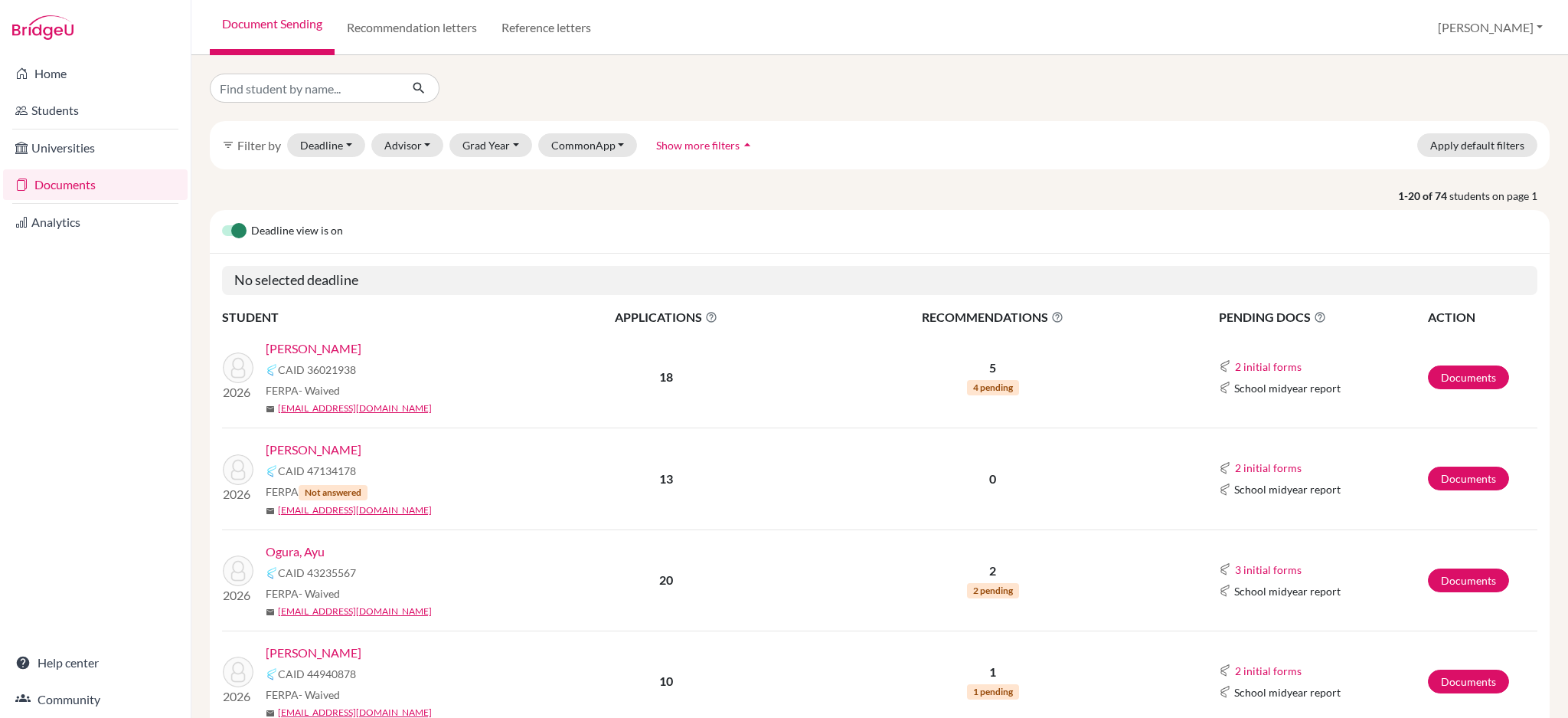
scroll to position [204, 0]
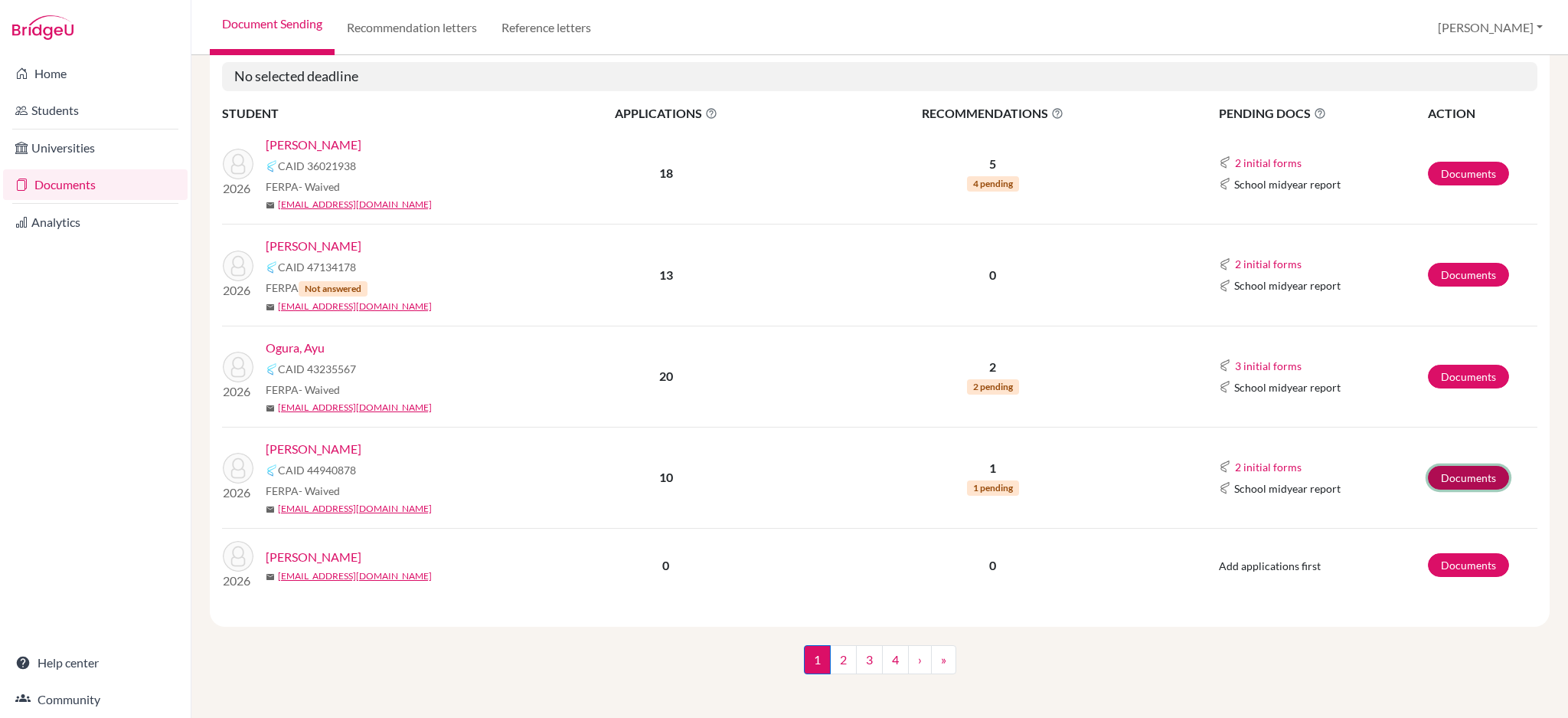
click at [1451, 477] on link "Documents" at bounding box center [1469, 478] width 82 height 24
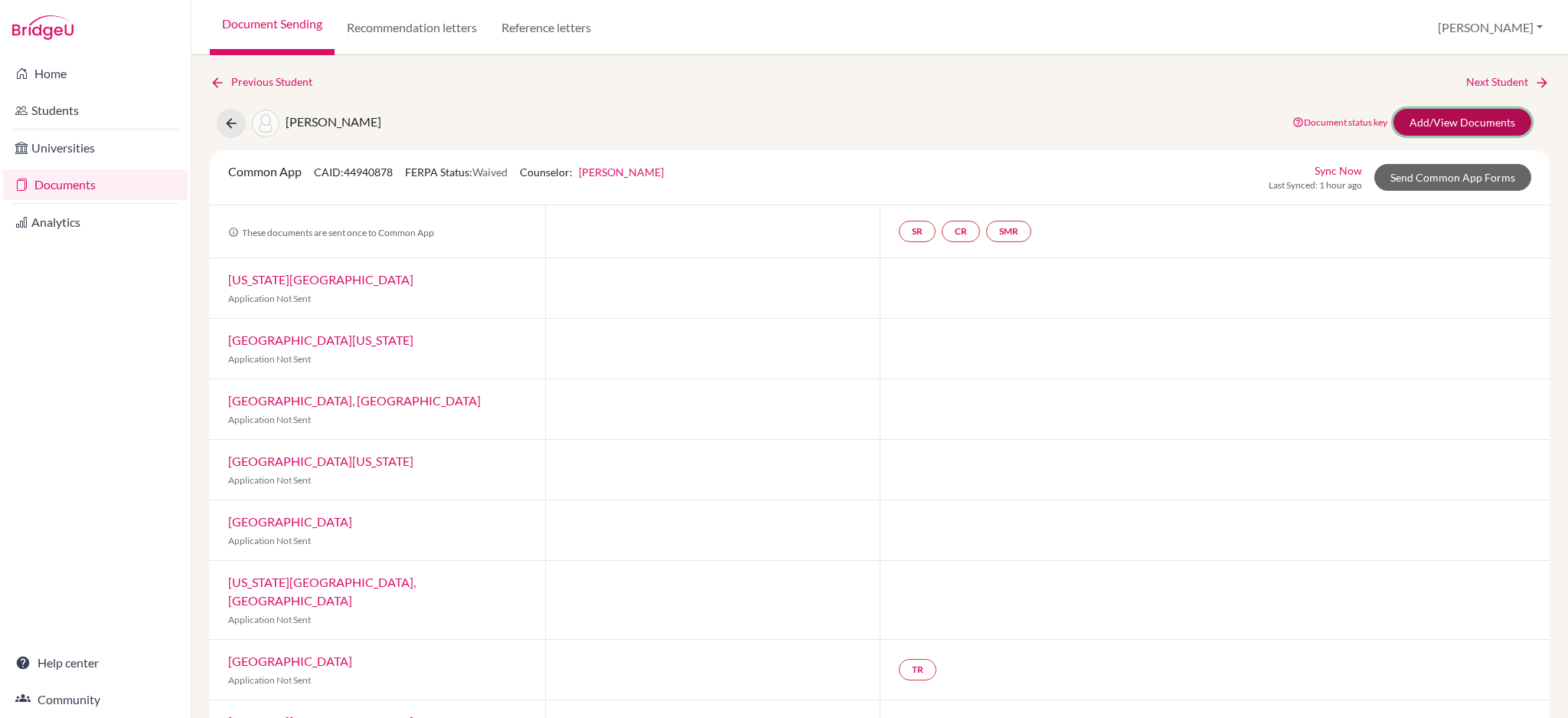
click at [1434, 121] on link "Add/View Documents" at bounding box center [1463, 122] width 138 height 27
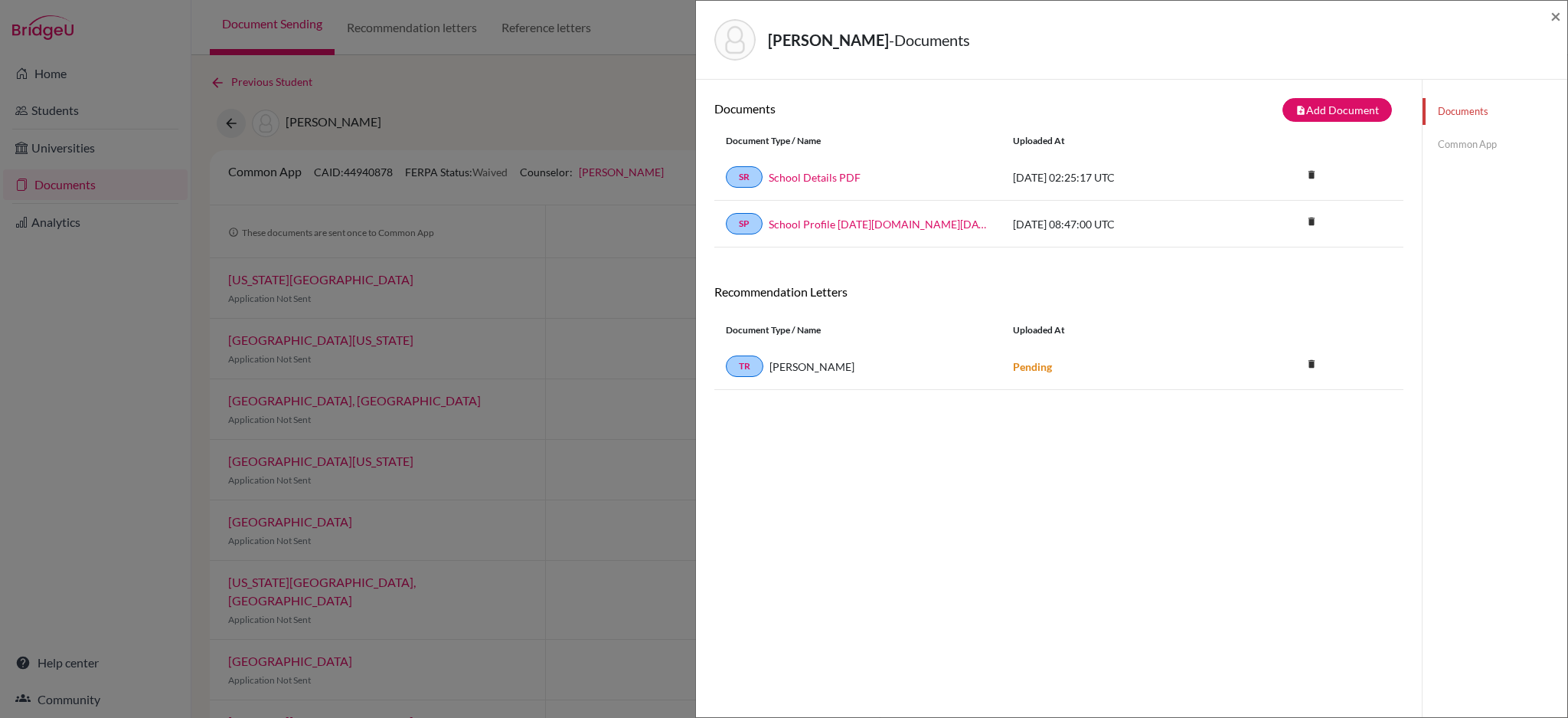
click at [1443, 145] on link "Common App" at bounding box center [1494, 144] width 144 height 27
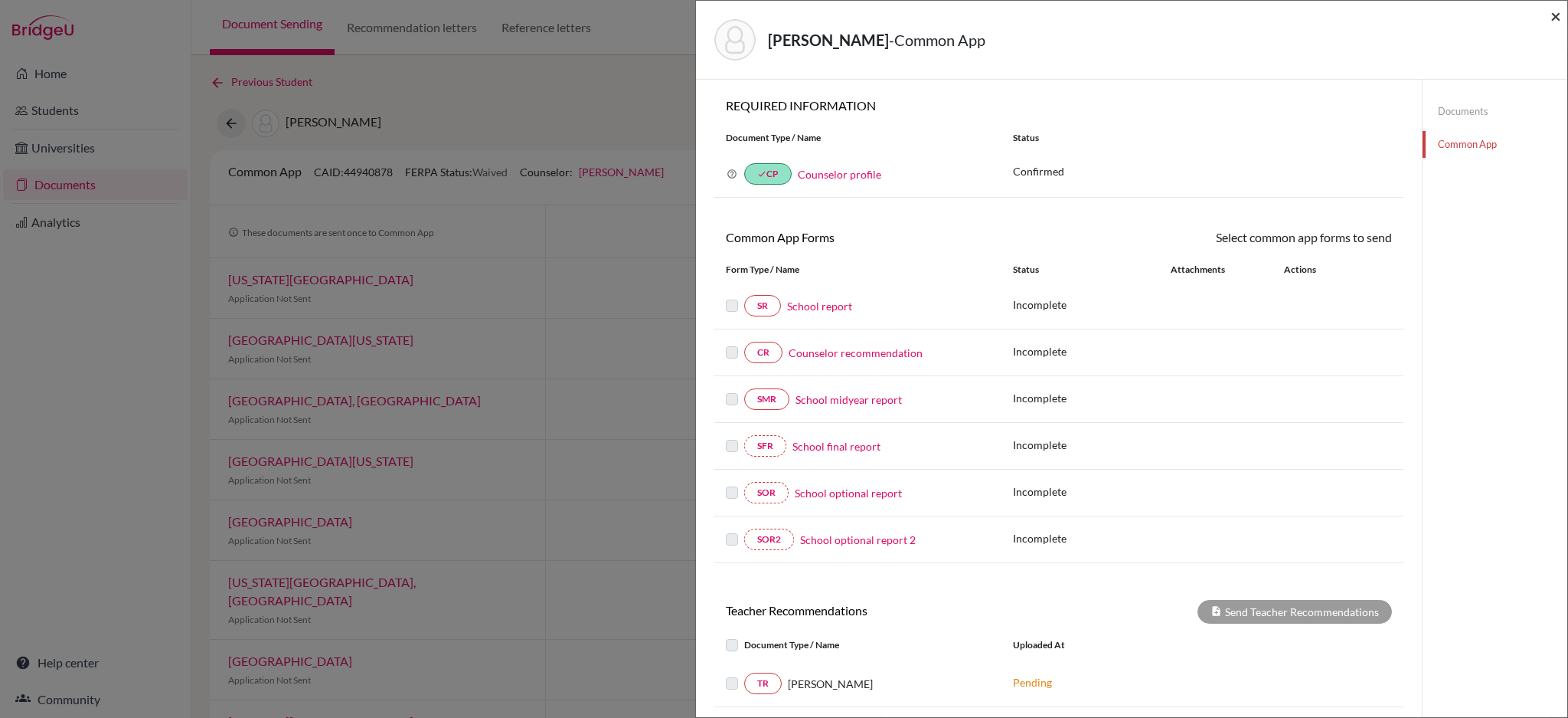
click at [1558, 14] on span "×" at bounding box center [1556, 15] width 11 height 22
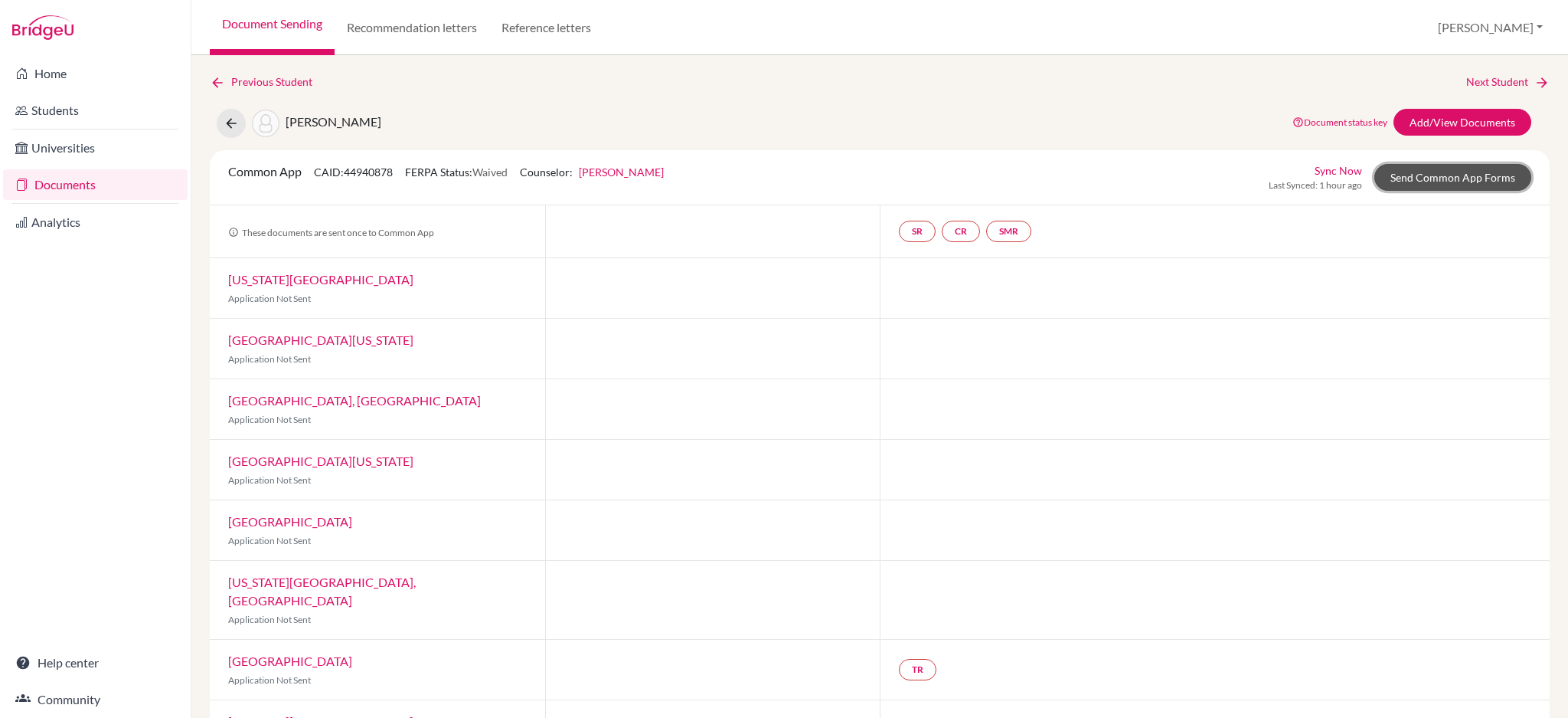
click at [1443, 182] on link "Send Common App Forms" at bounding box center [1453, 177] width 157 height 27
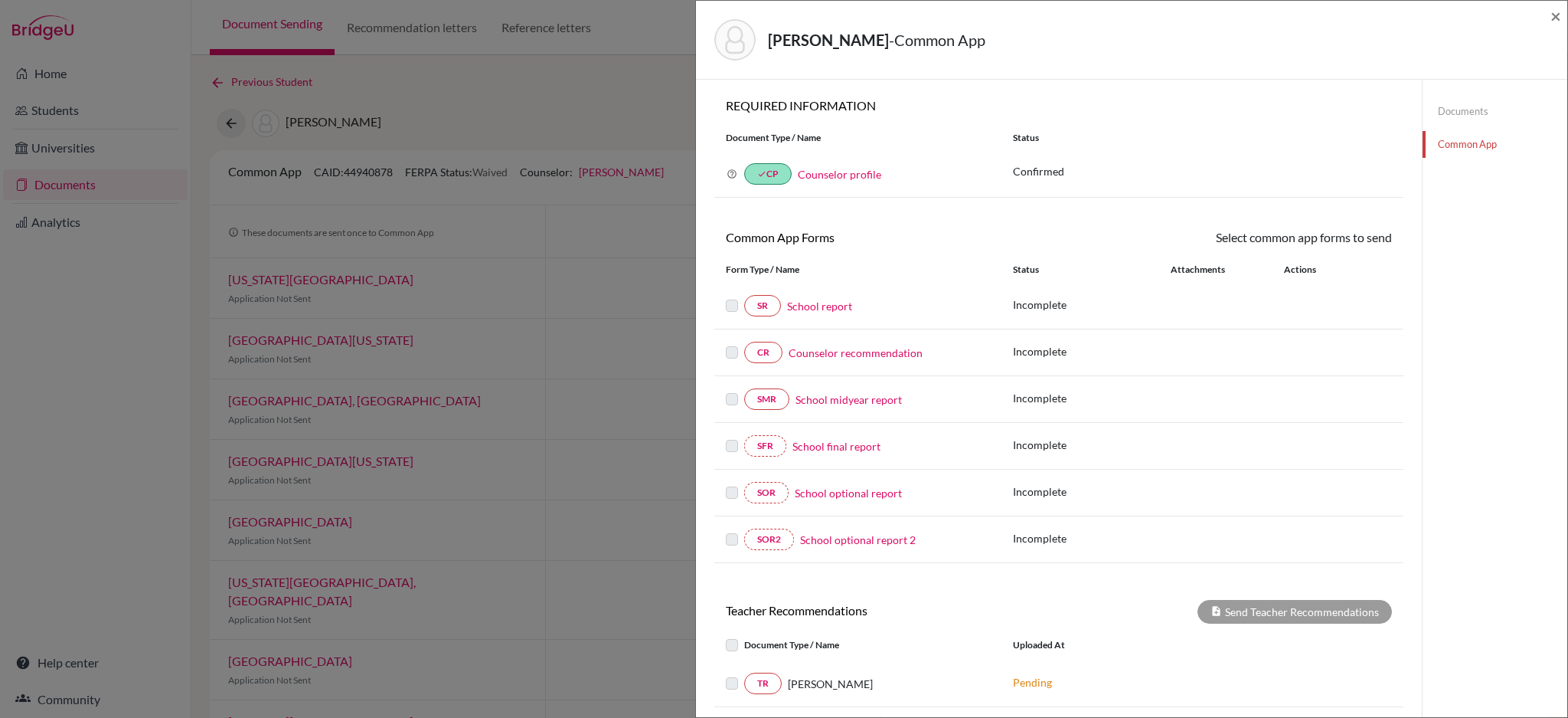
click at [536, 81] on div "[PERSON_NAME] - Common App × × REQUIRED INFORMATION Document Type / Name Status…" at bounding box center [784, 359] width 1568 height 718
click at [1555, 19] on span "×" at bounding box center [1556, 15] width 11 height 22
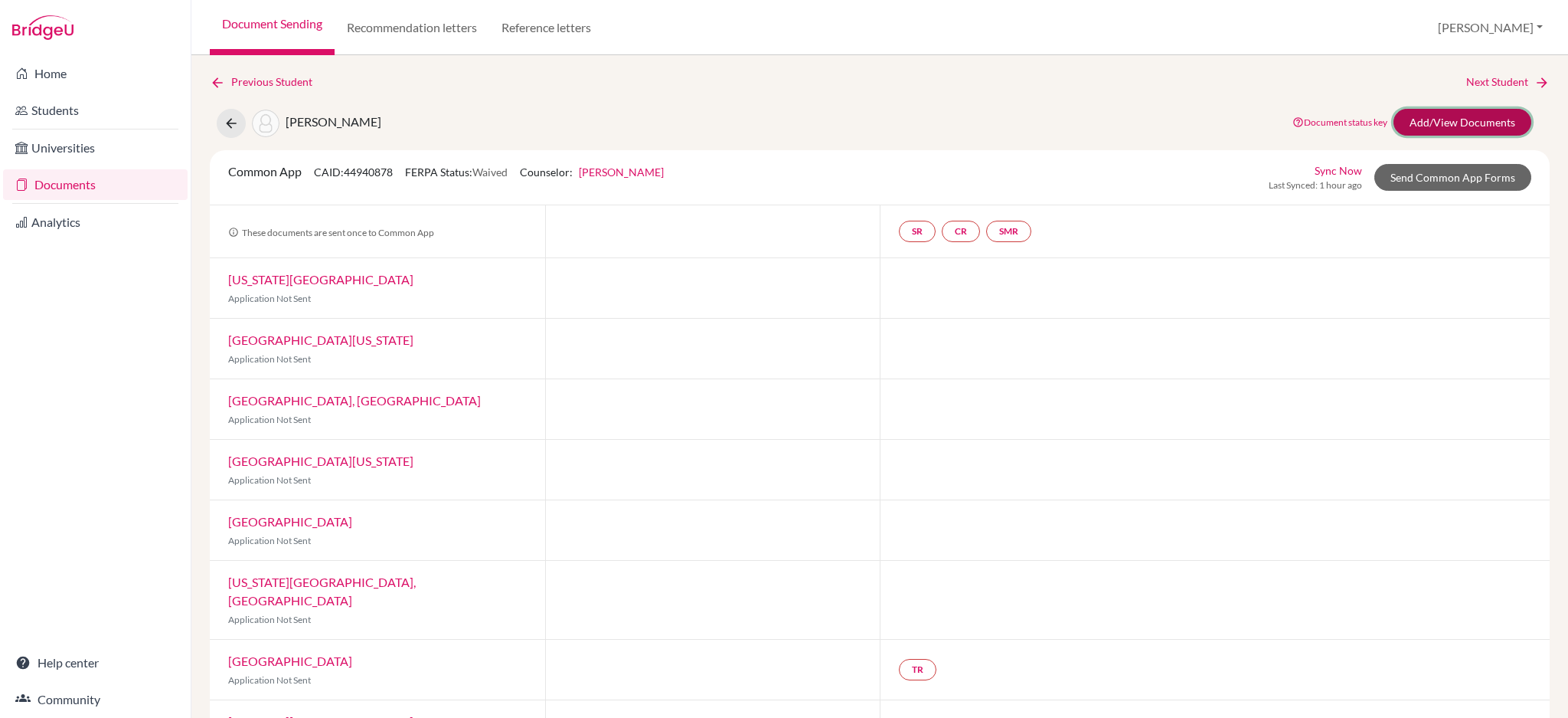
click at [1419, 122] on link "Add/View Documents" at bounding box center [1463, 122] width 138 height 27
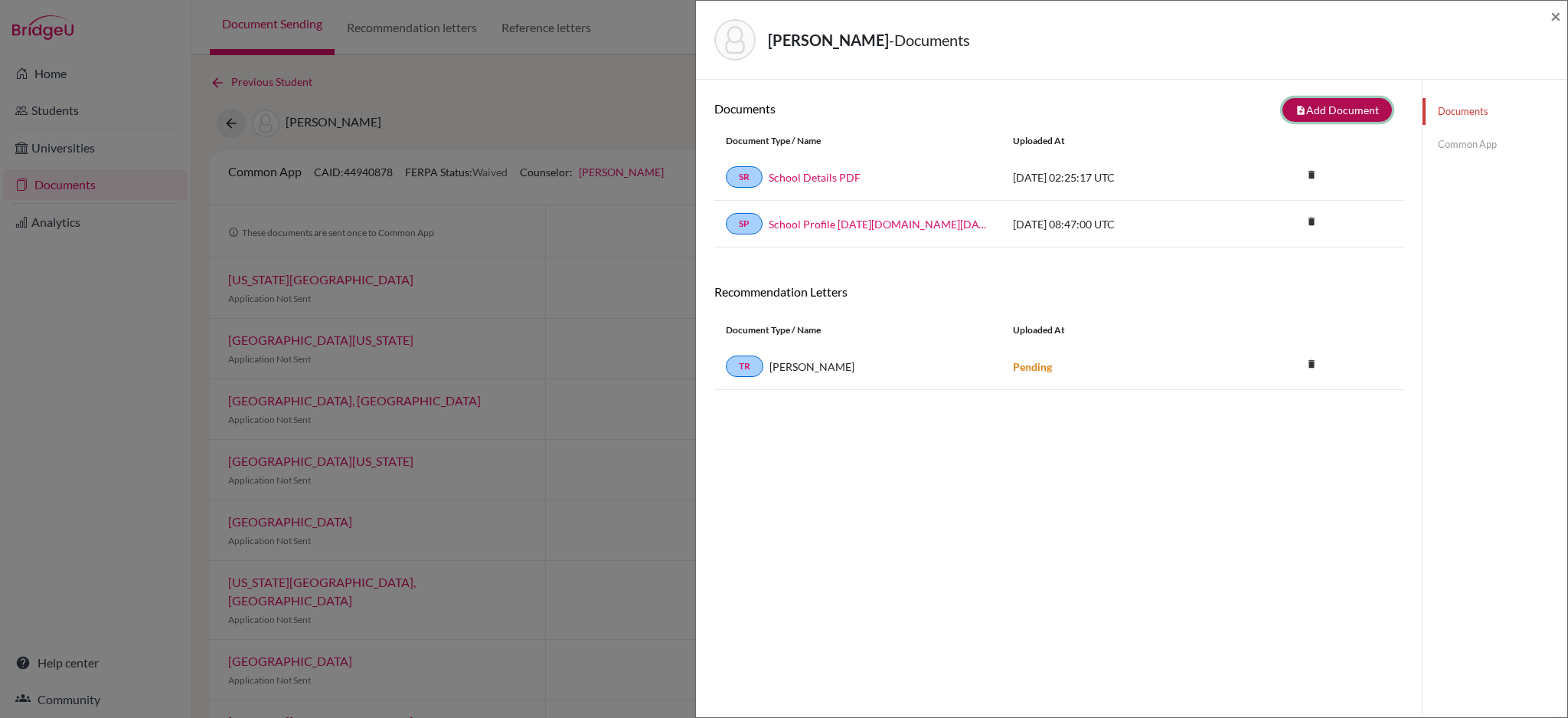
click at [1331, 107] on button "note_add Add Document" at bounding box center [1338, 110] width 110 height 24
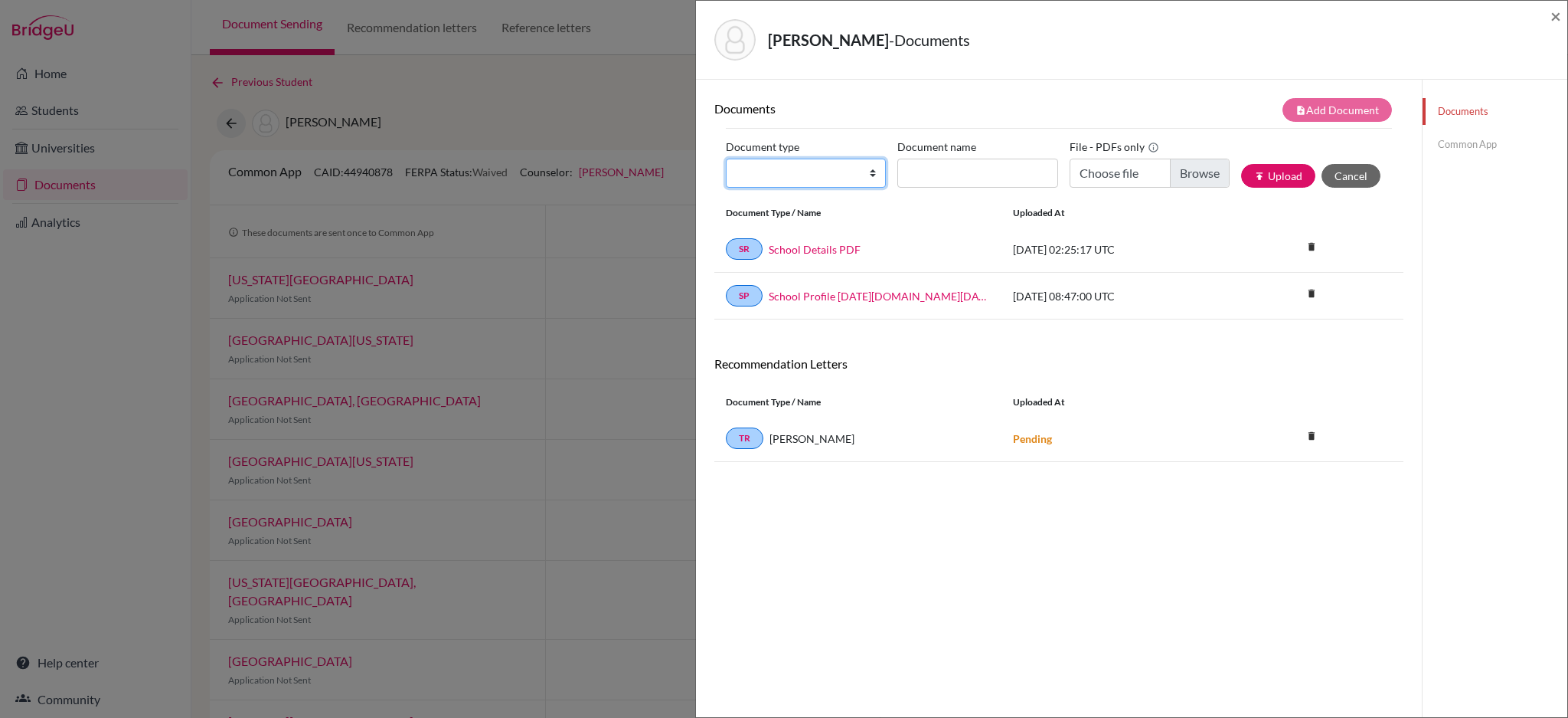
click at [874, 178] on select "Change explanation for Common App reports Counselor recommendation Internationa…" at bounding box center [806, 173] width 160 height 29
select select "45"
click at [726, 159] on select "Change explanation for Common App reports Counselor recommendation Internationa…" at bounding box center [806, 173] width 160 height 29
click at [971, 168] on input "Document name" at bounding box center [977, 173] width 160 height 29
type input "Initial Transcript"
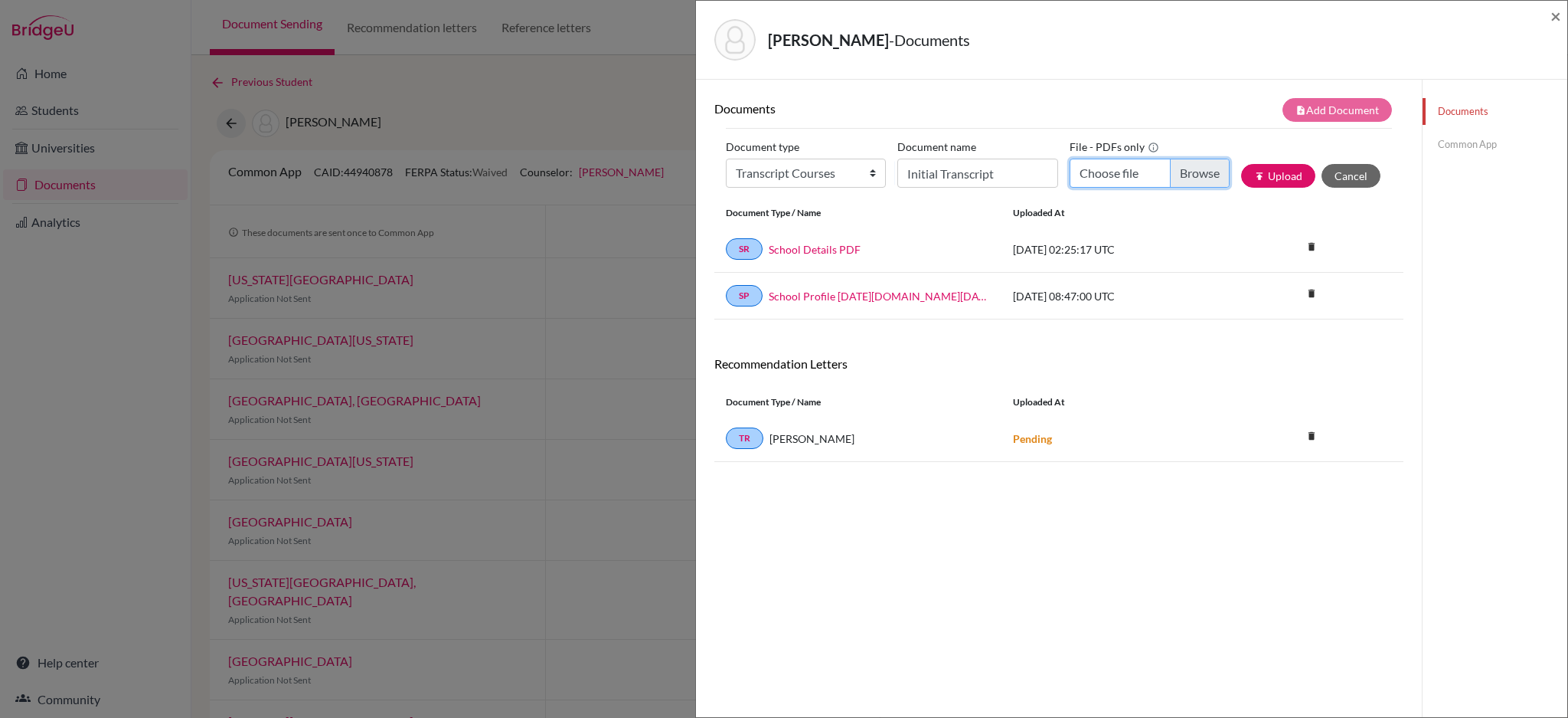
click at [1192, 176] on input "Choose file" at bounding box center [1150, 173] width 160 height 29
type input "C:\fakepath\Chen, Zack (Zack) -Official Initial Transcript-S.pdf"
click at [830, 173] on select "Change explanation for Common App reports Counselor recommendation Internationa…" at bounding box center [806, 173] width 160 height 29
select select "2"
click at [726, 159] on select "Change explanation for Common App reports Counselor recommendation Internationa…" at bounding box center [806, 173] width 160 height 29
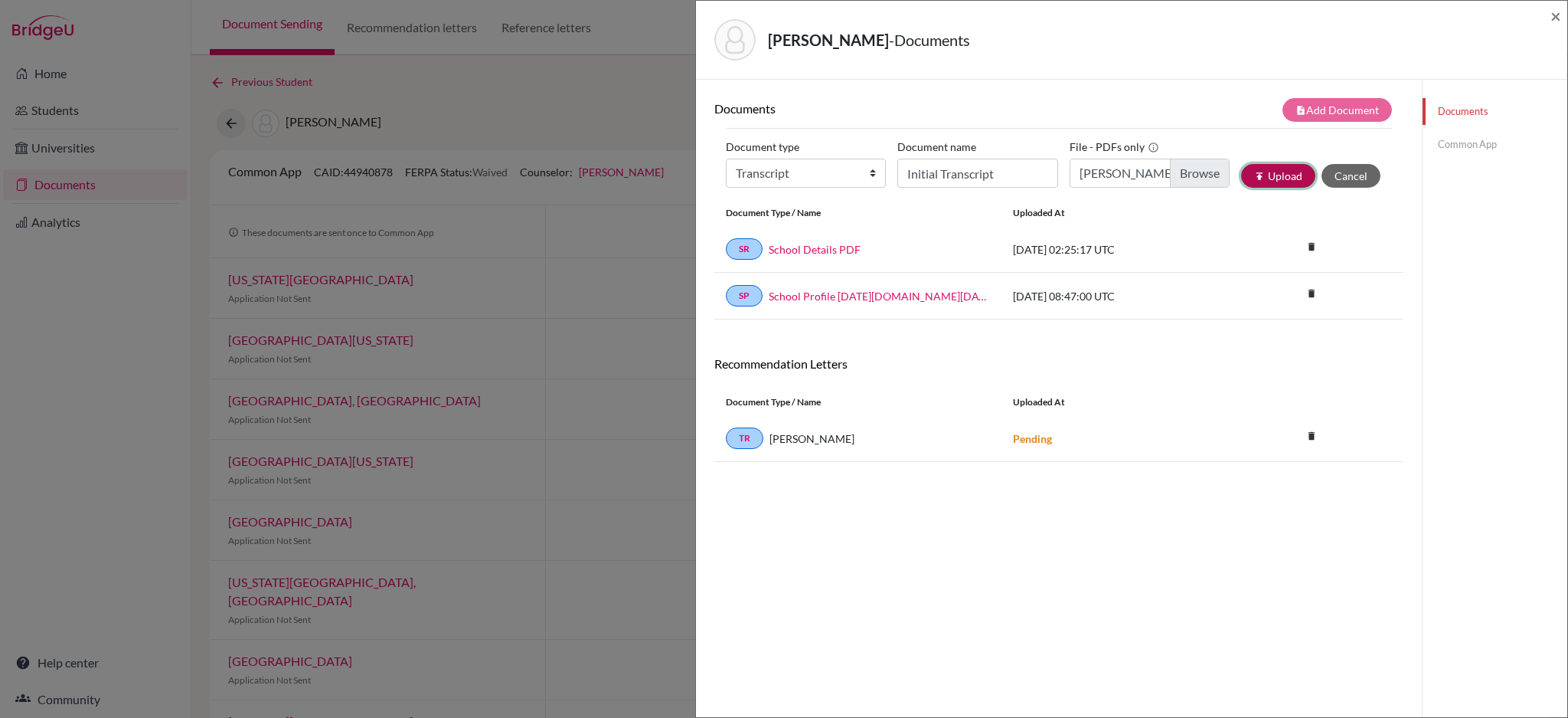
click at [1266, 175] on button "publish Upload" at bounding box center [1278, 176] width 74 height 24
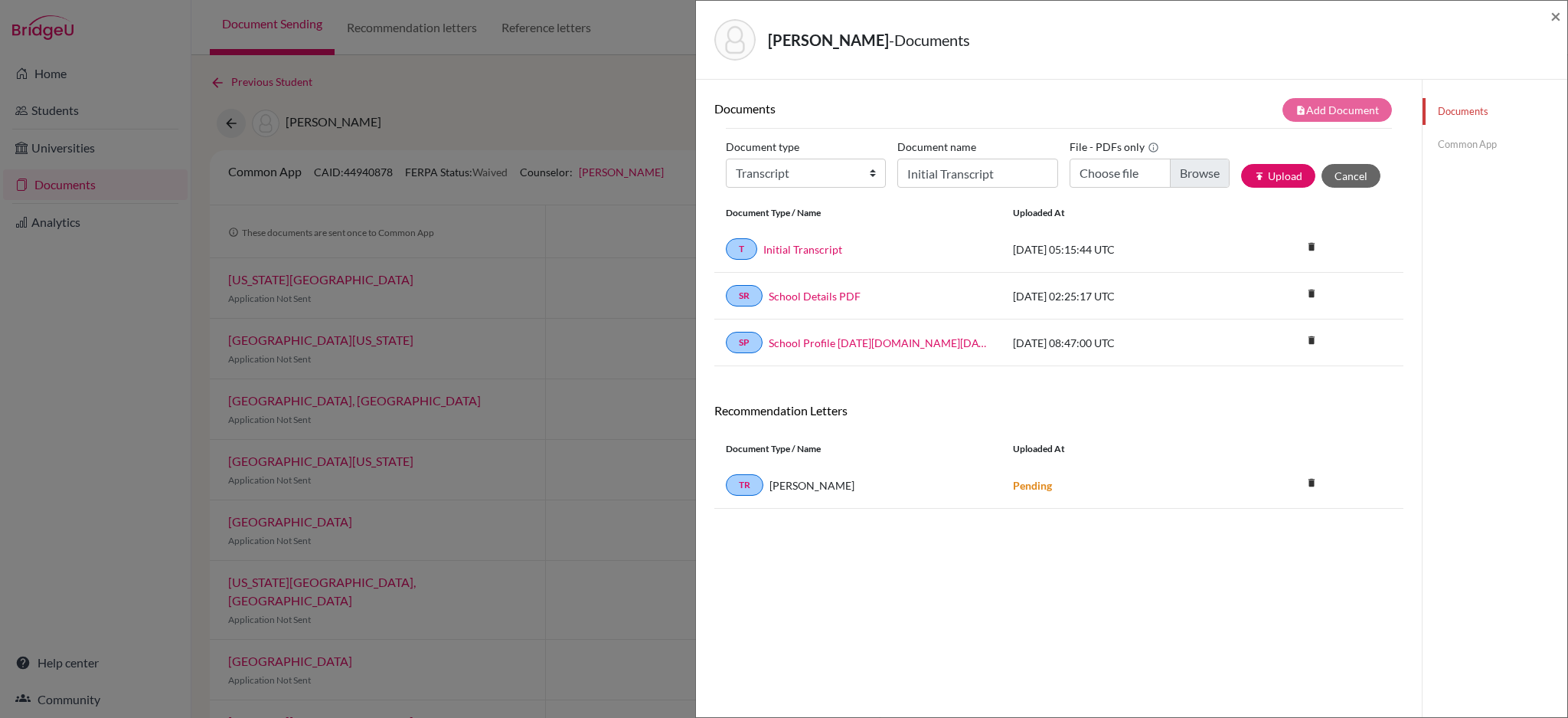
click at [1435, 154] on link "Common App" at bounding box center [1494, 144] width 144 height 27
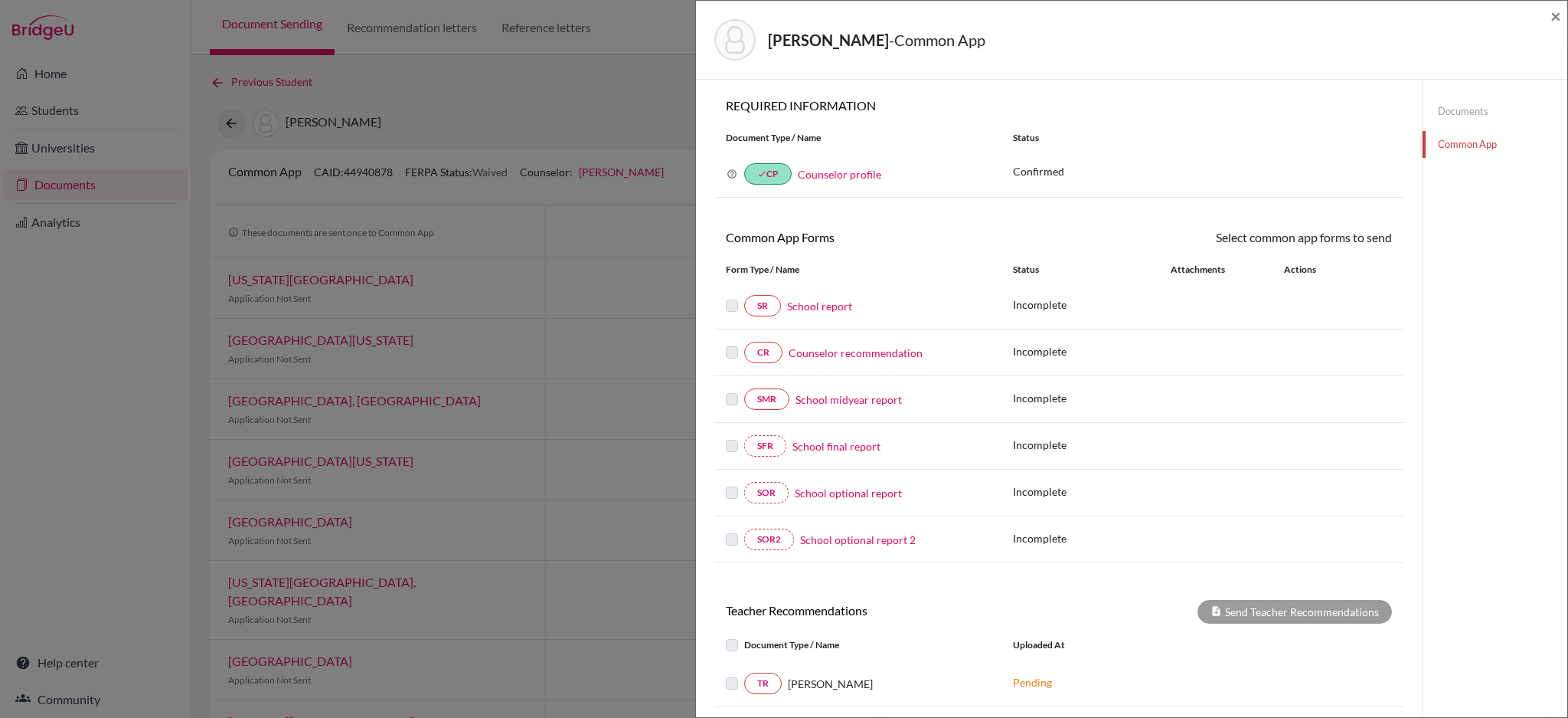
click at [823, 307] on link "School report" at bounding box center [819, 306] width 65 height 16
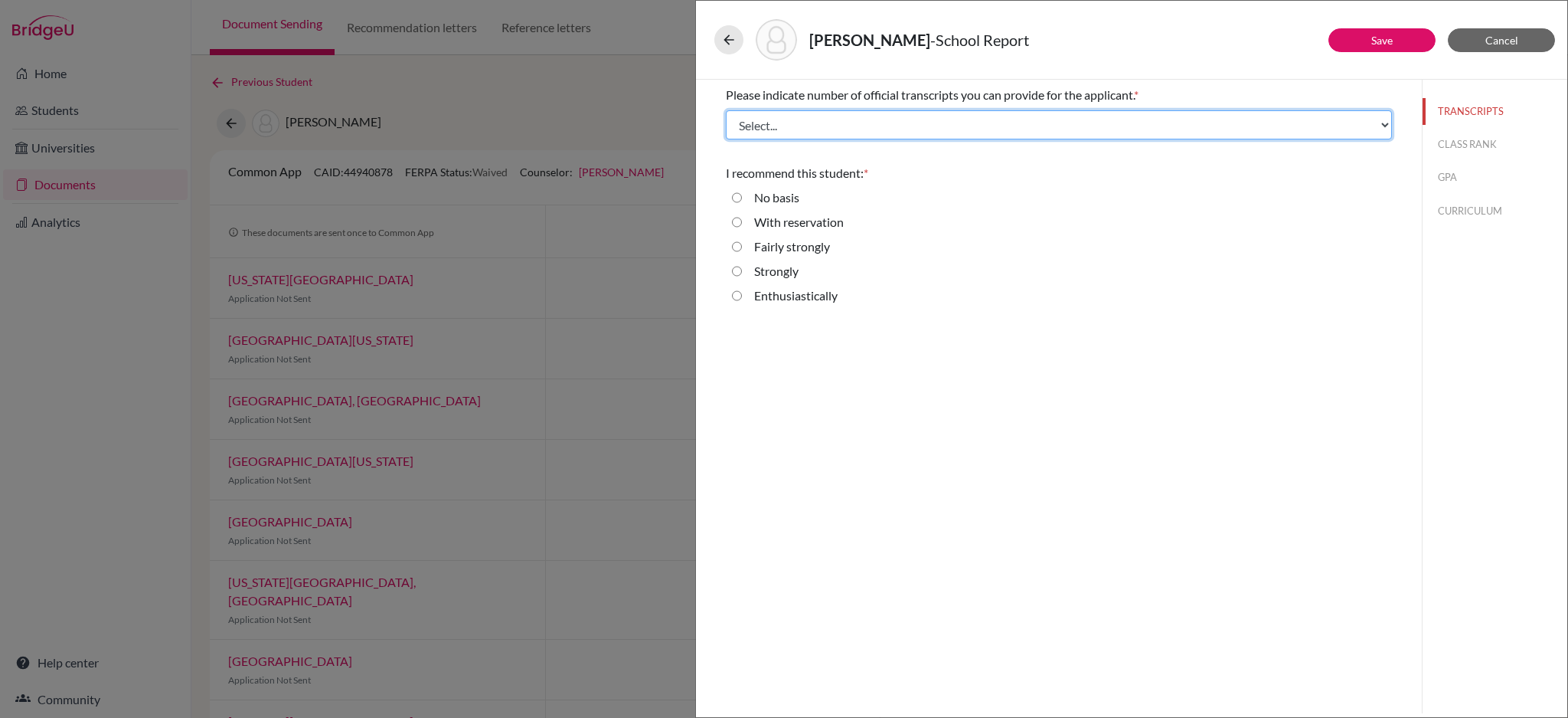
click at [904, 126] on select "Select... 1 2 3 4" at bounding box center [1060, 124] width 666 height 29
select select "3"
click at [726, 110] on select "Select... 1 2 3 4" at bounding box center [1060, 124] width 666 height 29
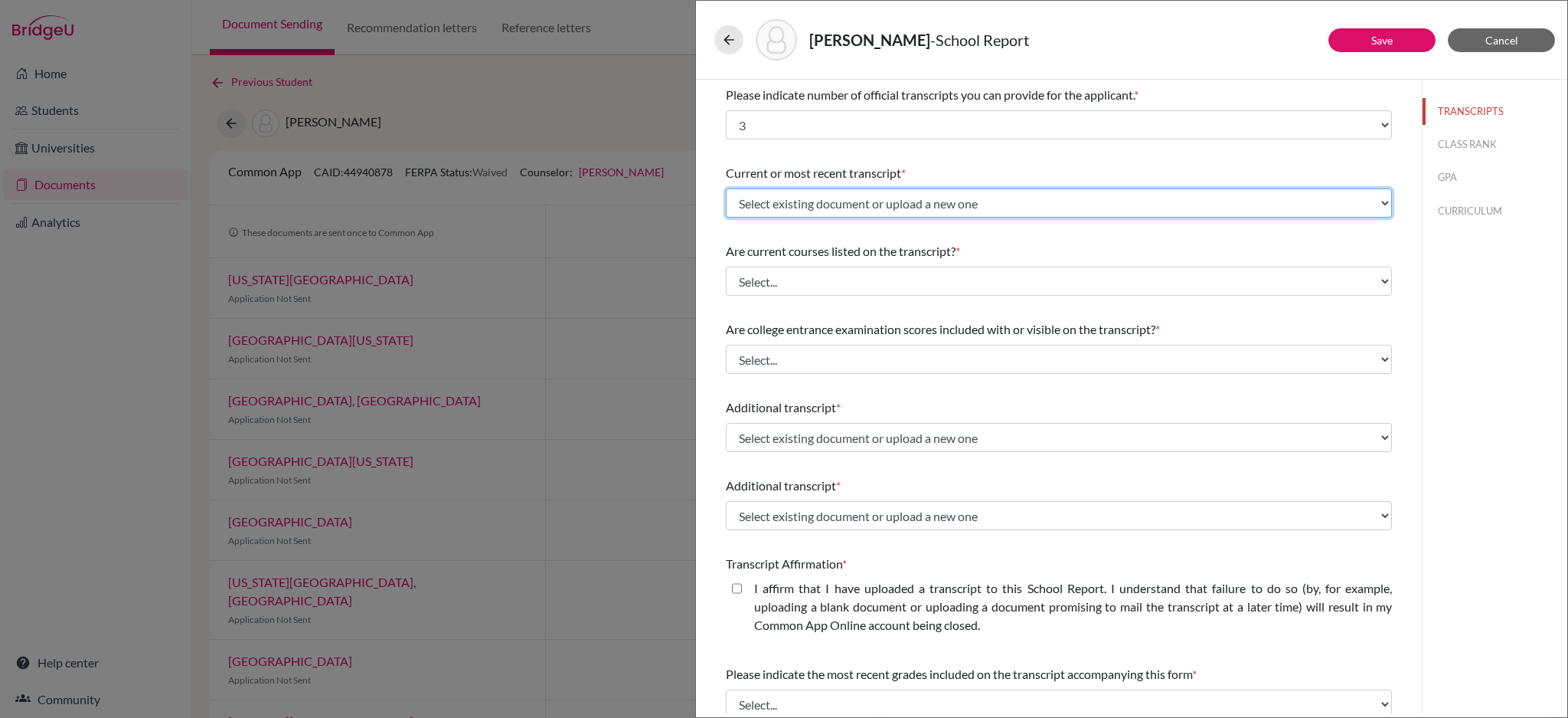
click at [1005, 204] on select "Select existing document or upload a new one Initial Transcript Upload New File" at bounding box center [1060, 203] width 666 height 29
select select "666113"
click at [726, 189] on select "Select existing document or upload a new one Initial Transcript Upload New File" at bounding box center [1060, 203] width 666 height 29
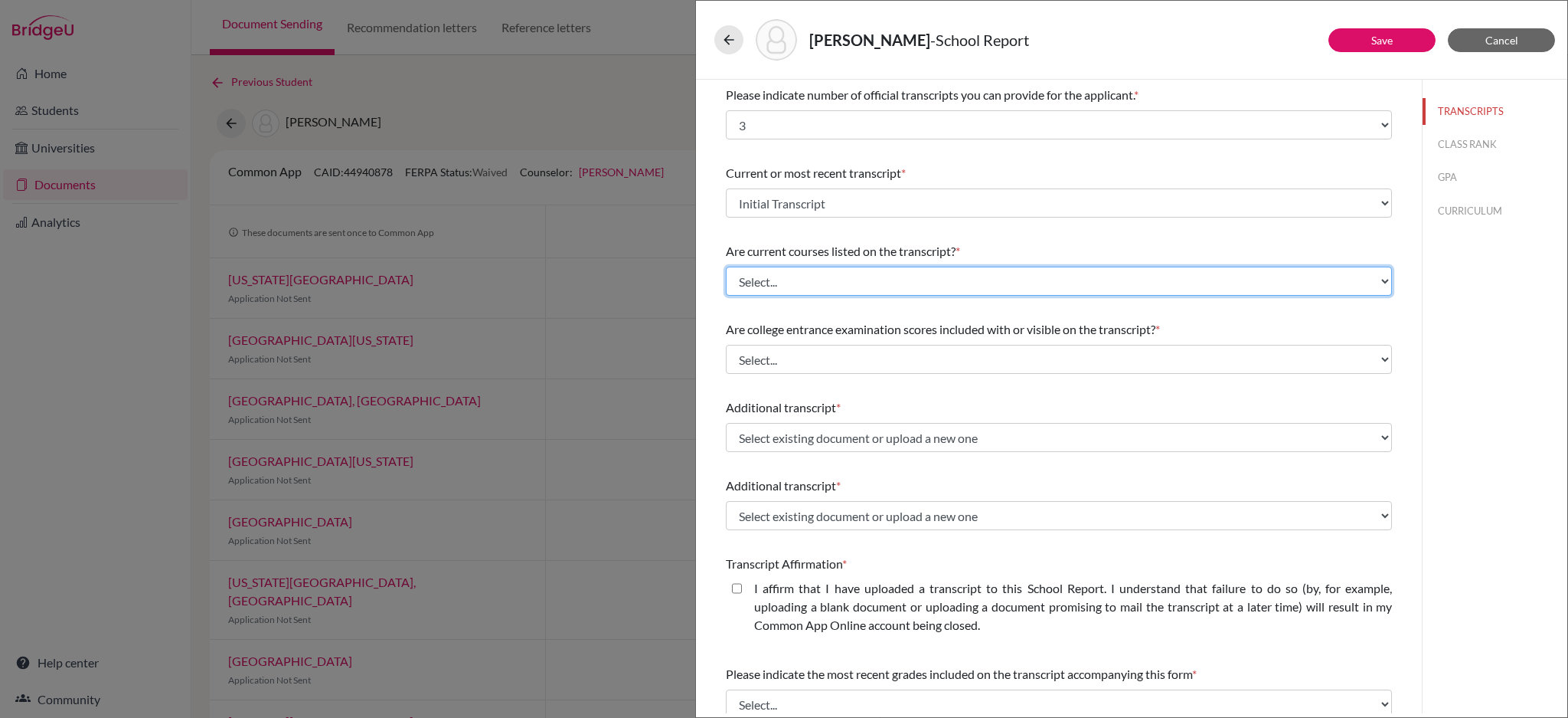
click at [948, 290] on select "Select... Yes No" at bounding box center [1060, 281] width 666 height 29
select select "0"
click at [726, 267] on select "Select... Yes No" at bounding box center [1060, 281] width 666 height 29
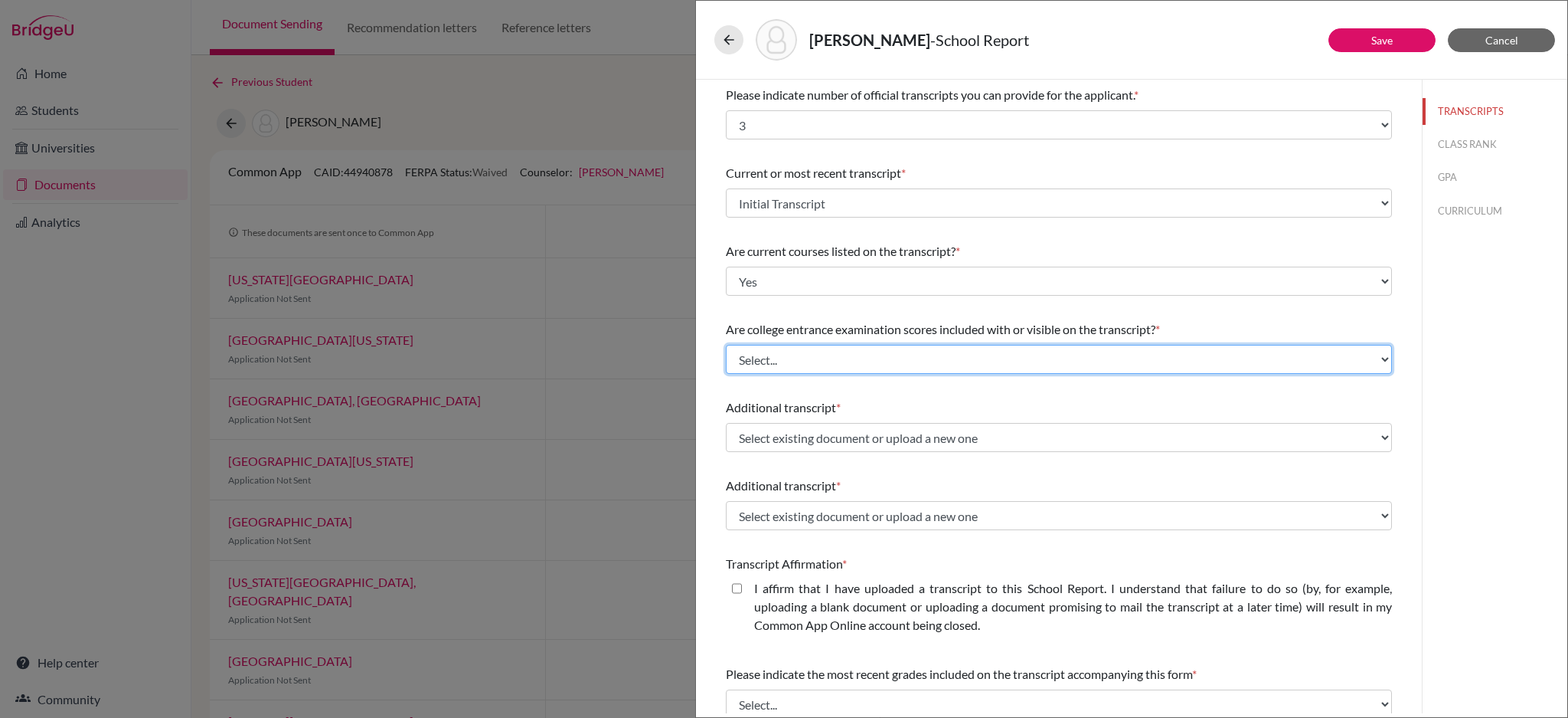
click at [924, 355] on select "Select... Yes No" at bounding box center [1060, 359] width 666 height 29
select select "1"
click at [726, 345] on select "Select... Yes No" at bounding box center [1060, 359] width 666 height 29
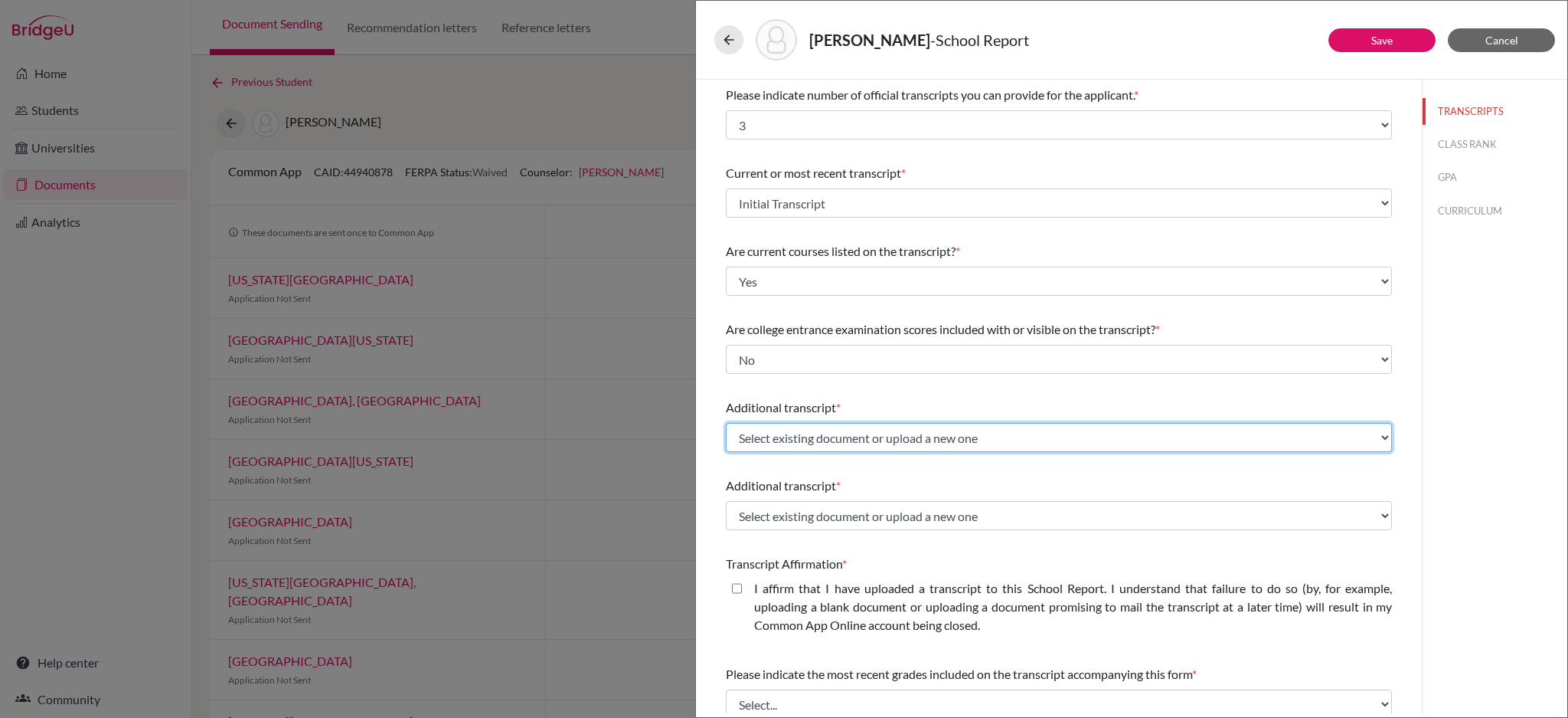
click at [914, 441] on select "Select existing document or upload a new one Initial Transcript Upload New File" at bounding box center [1060, 437] width 666 height 29
click at [928, 391] on div "Please indicate number of official transcripts you can provide for the applican…" at bounding box center [1060, 488] width 666 height 817
click at [928, 436] on select "Select existing document or upload a new one Initial Transcript Upload New File" at bounding box center [1060, 437] width 666 height 29
click at [726, 423] on select "Select existing document or upload a new one Initial Transcript Upload New File" at bounding box center [1060, 437] width 666 height 29
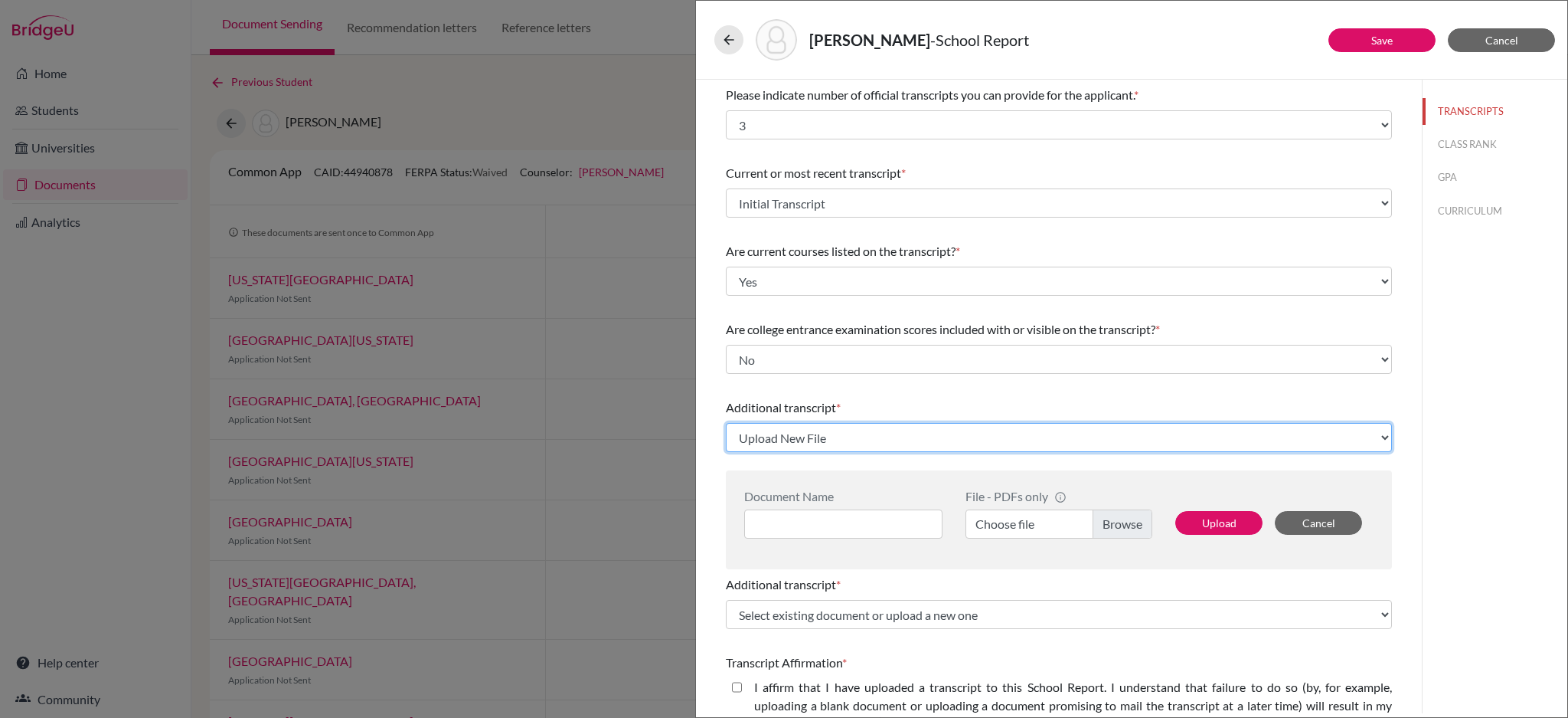
click at [993, 438] on select "Select existing document or upload a new one Initial Transcript Upload New File" at bounding box center [1060, 437] width 666 height 29
select select "666113"
click at [726, 423] on select "Select existing document or upload a new one Initial Transcript Upload New File" at bounding box center [1060, 437] width 666 height 29
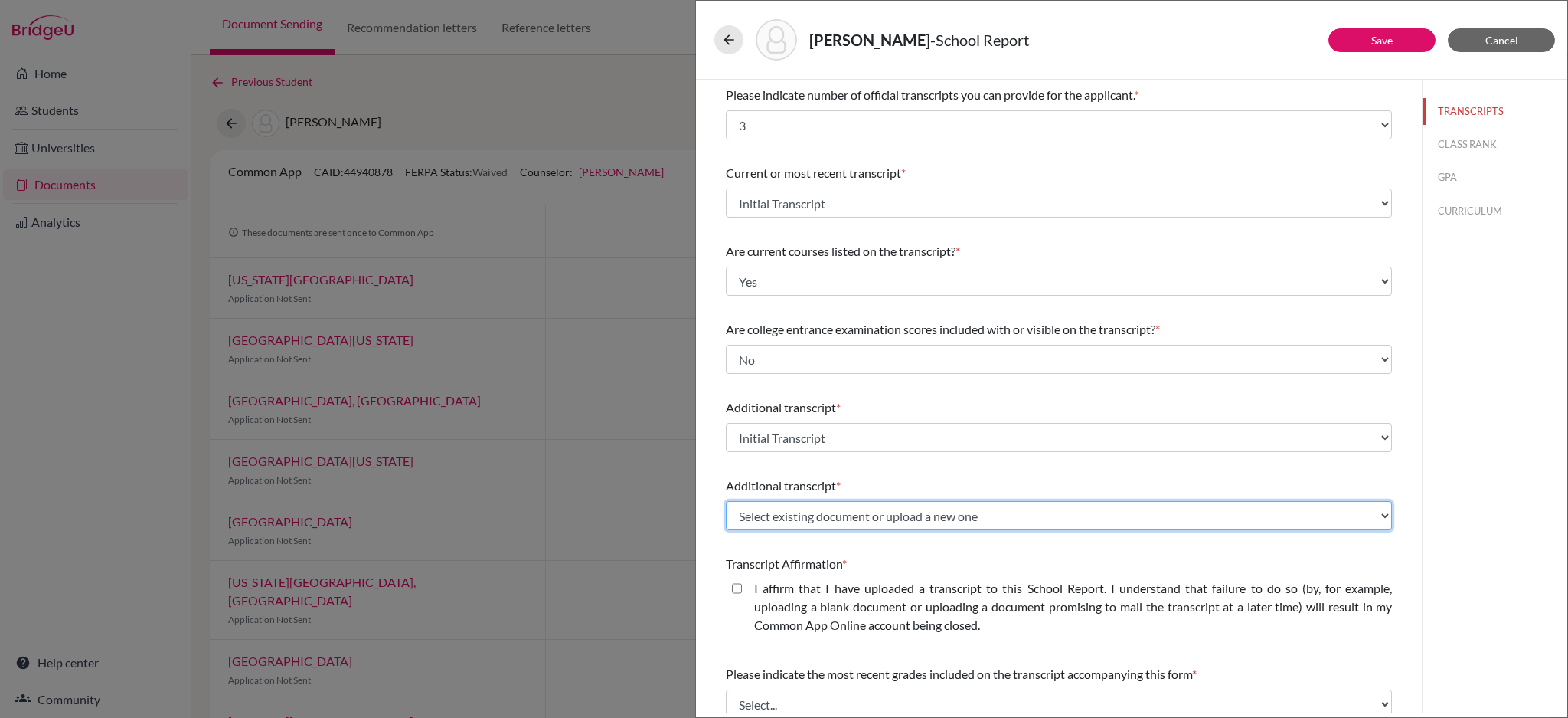
click at [932, 516] on select "Select existing document or upload a new one Initial Transcript Upload New File" at bounding box center [1060, 515] width 666 height 29
select select "666113"
click at [726, 501] on select "Select existing document or upload a new one Initial Transcript Upload New File" at bounding box center [1060, 515] width 666 height 29
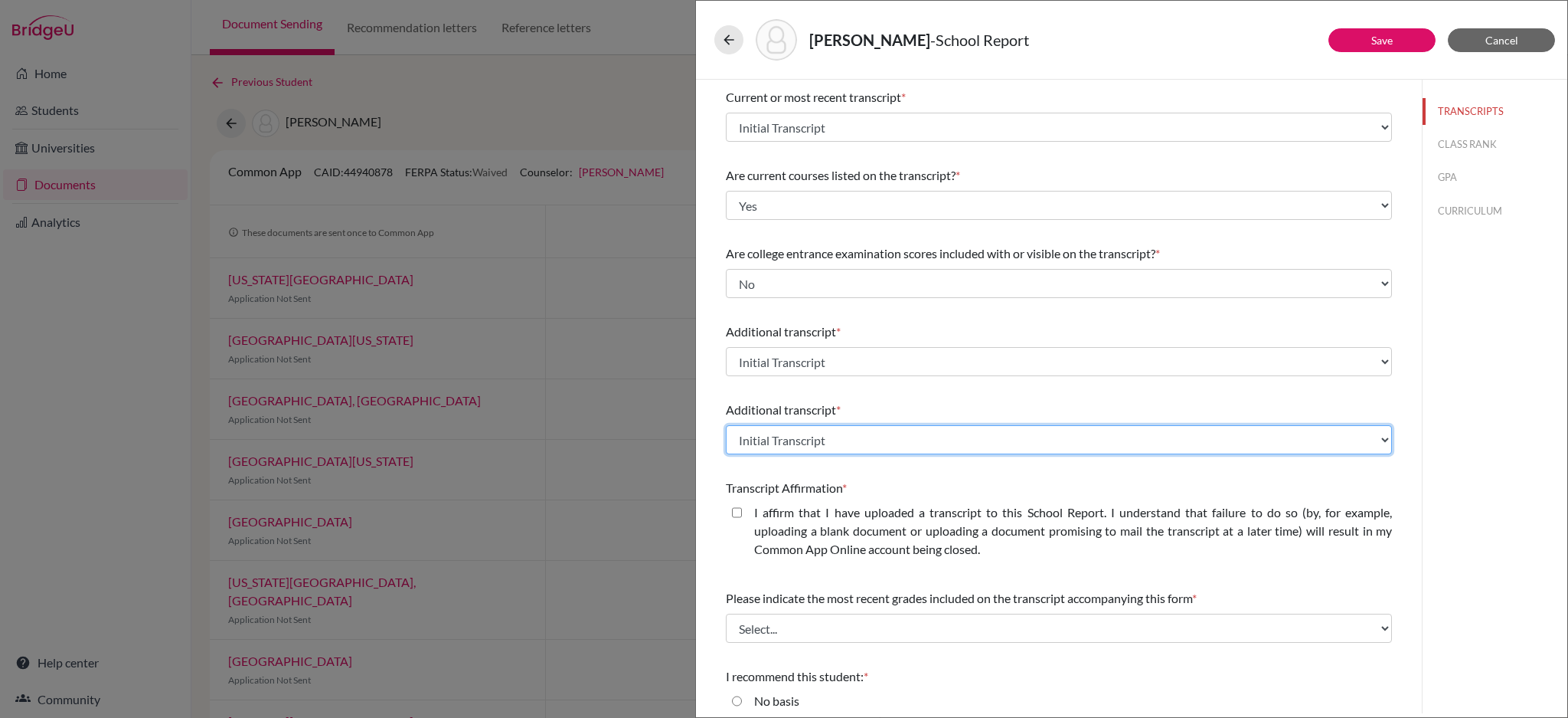
scroll to position [182, 0]
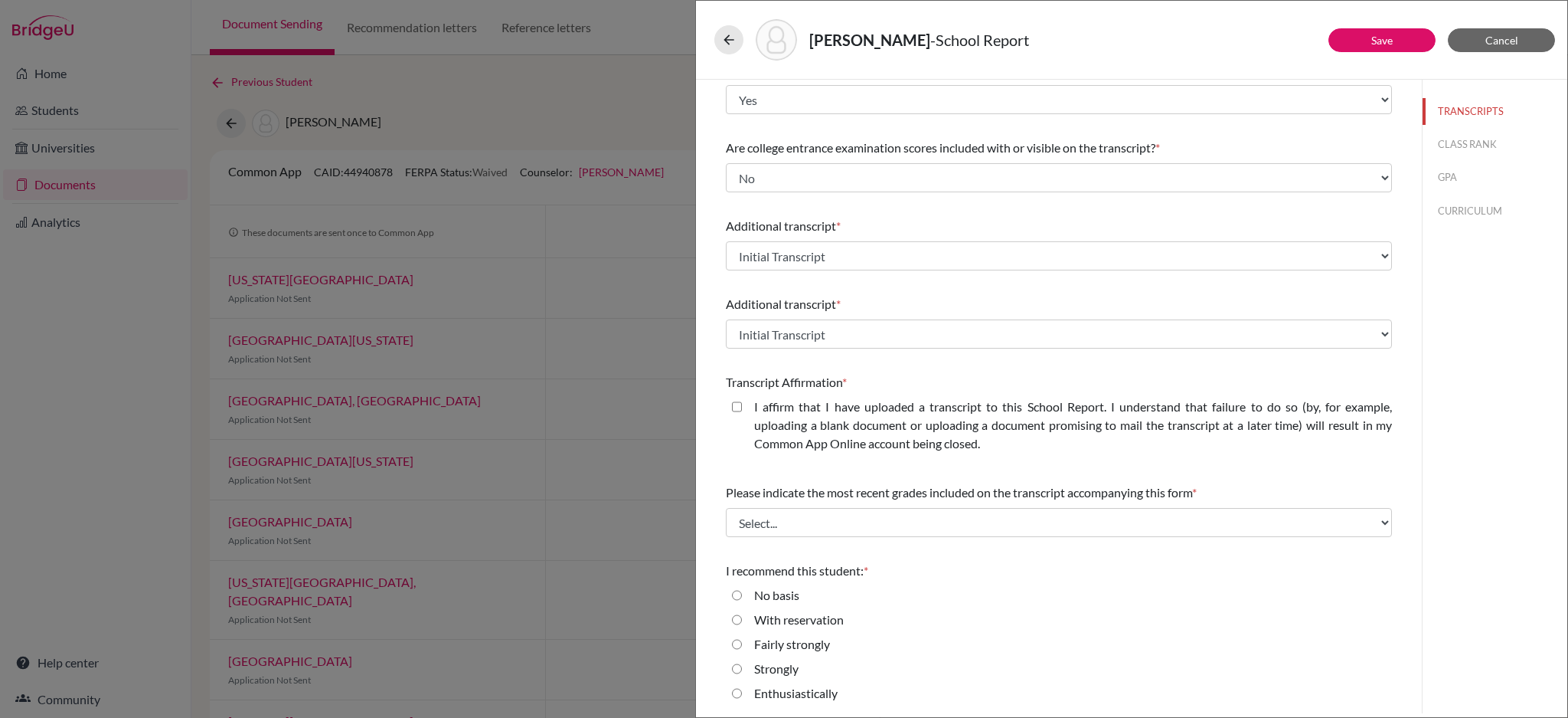
click at [733, 404] on closed\ "I affirm that I have uploaded a transcript to this School Report. I understand …" at bounding box center [736, 407] width 10 height 19
checkbox closed\ "true"
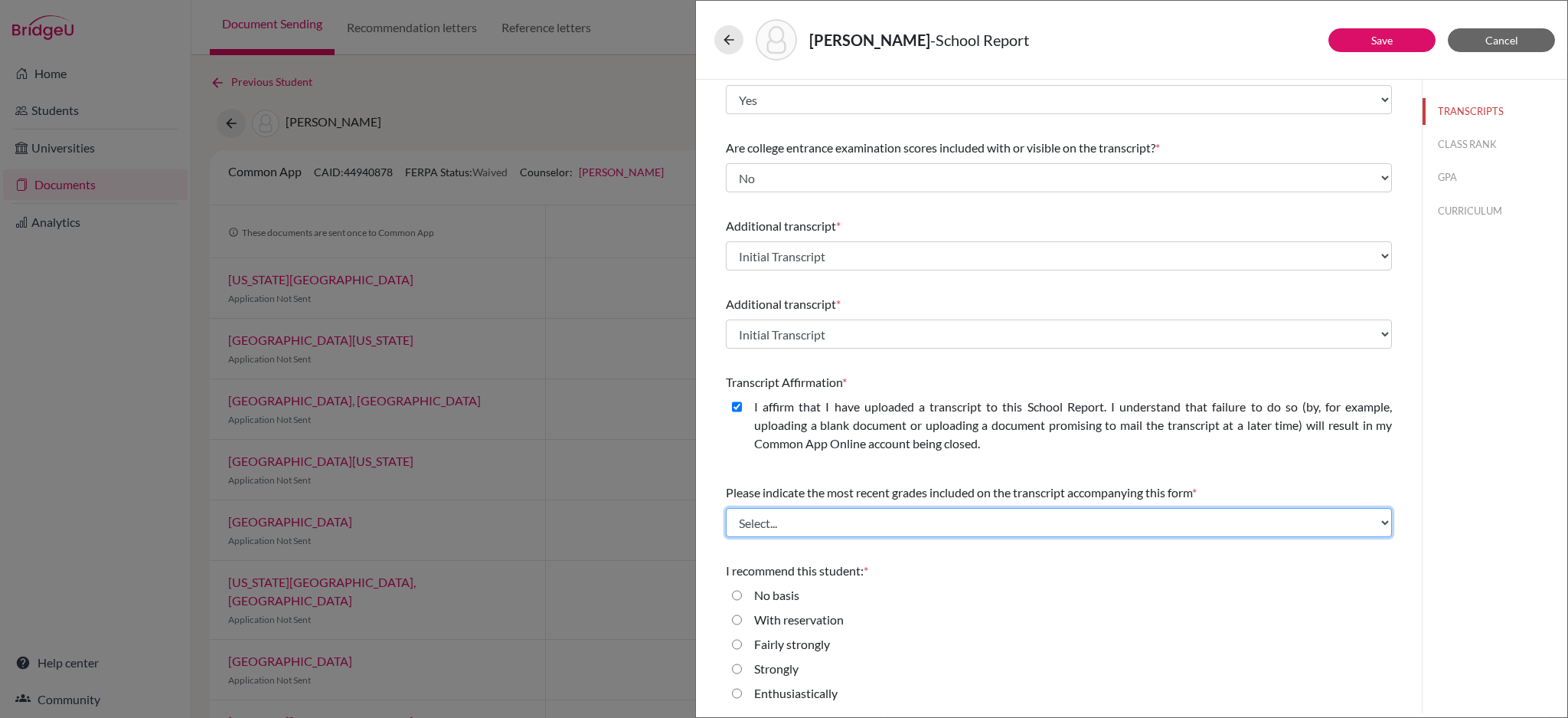
click at [788, 515] on select "Select... Final junior year grades 1st Quarter senior year grades 2nd Quarter/1…" at bounding box center [1060, 522] width 666 height 29
click at [726, 508] on select "Select... Final junior year grades 1st Quarter senior year grades 2nd Quarter/1…" at bounding box center [1060, 522] width 666 height 29
click at [968, 518] on select "Select... Final junior year grades 1st Quarter senior year grades 2nd Quarter/1…" at bounding box center [1060, 522] width 666 height 29
select select "0"
click at [726, 508] on select "Select... Final junior year grades 1st Quarter senior year grades 2nd Quarter/1…" at bounding box center [1060, 522] width 666 height 29
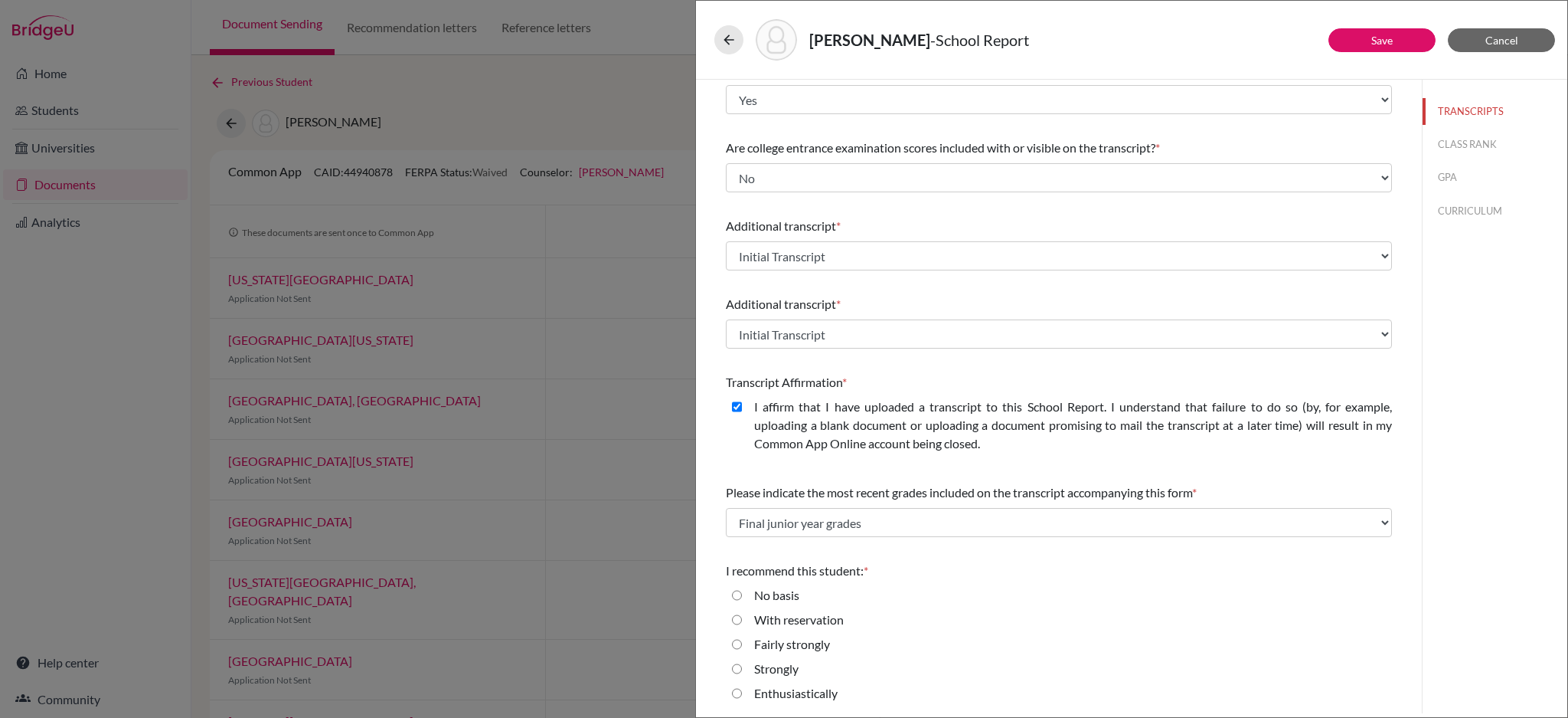
click at [735, 670] on input "Strongly" at bounding box center [736, 668] width 10 height 19
radio input "true"
click at [1444, 140] on button "CLASS RANK" at bounding box center [1494, 144] width 144 height 27
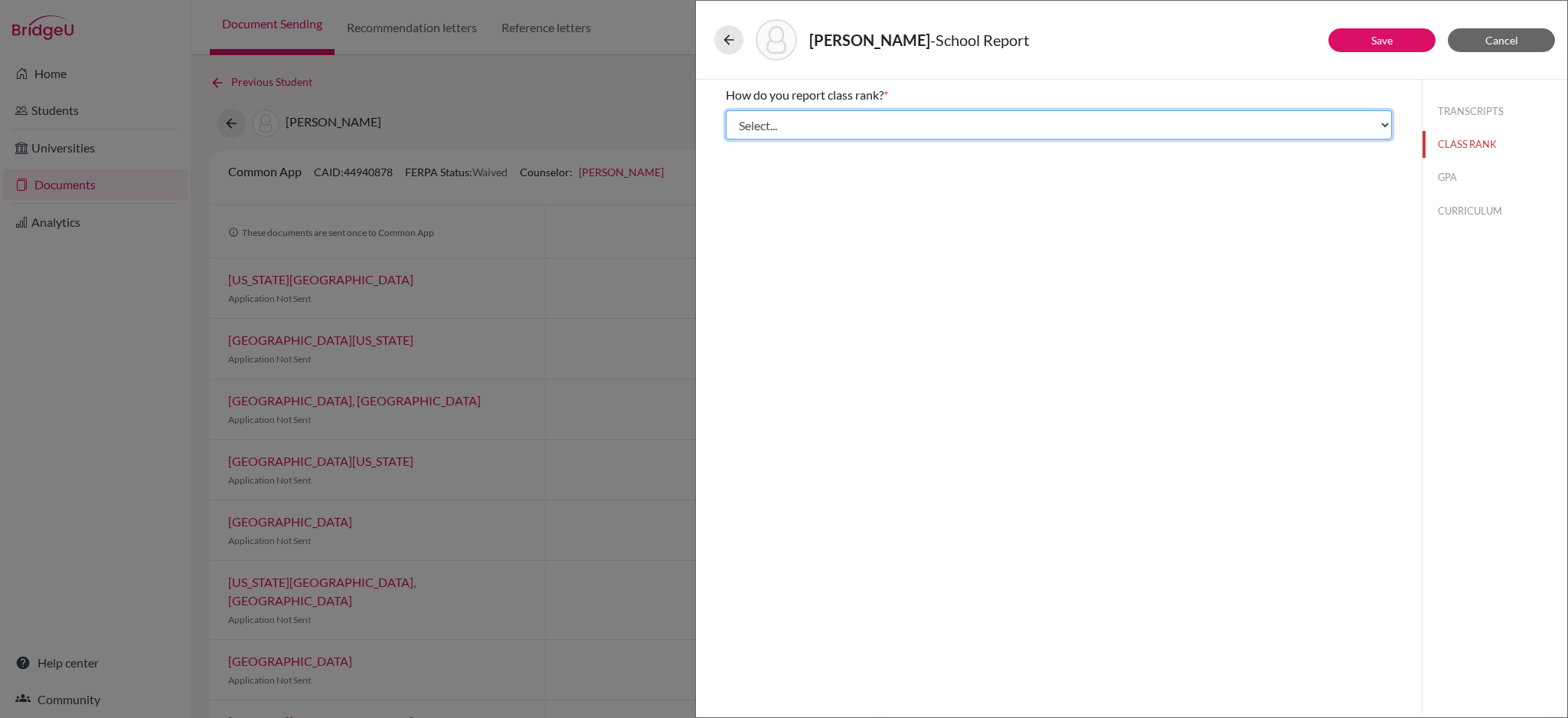
click at [917, 131] on select "Select... Exact Decile Quintile Quartile None" at bounding box center [1060, 124] width 666 height 29
select select "5"
click at [726, 110] on select "Select... Exact Decile Quintile Quartile None" at bounding box center [1060, 124] width 666 height 29
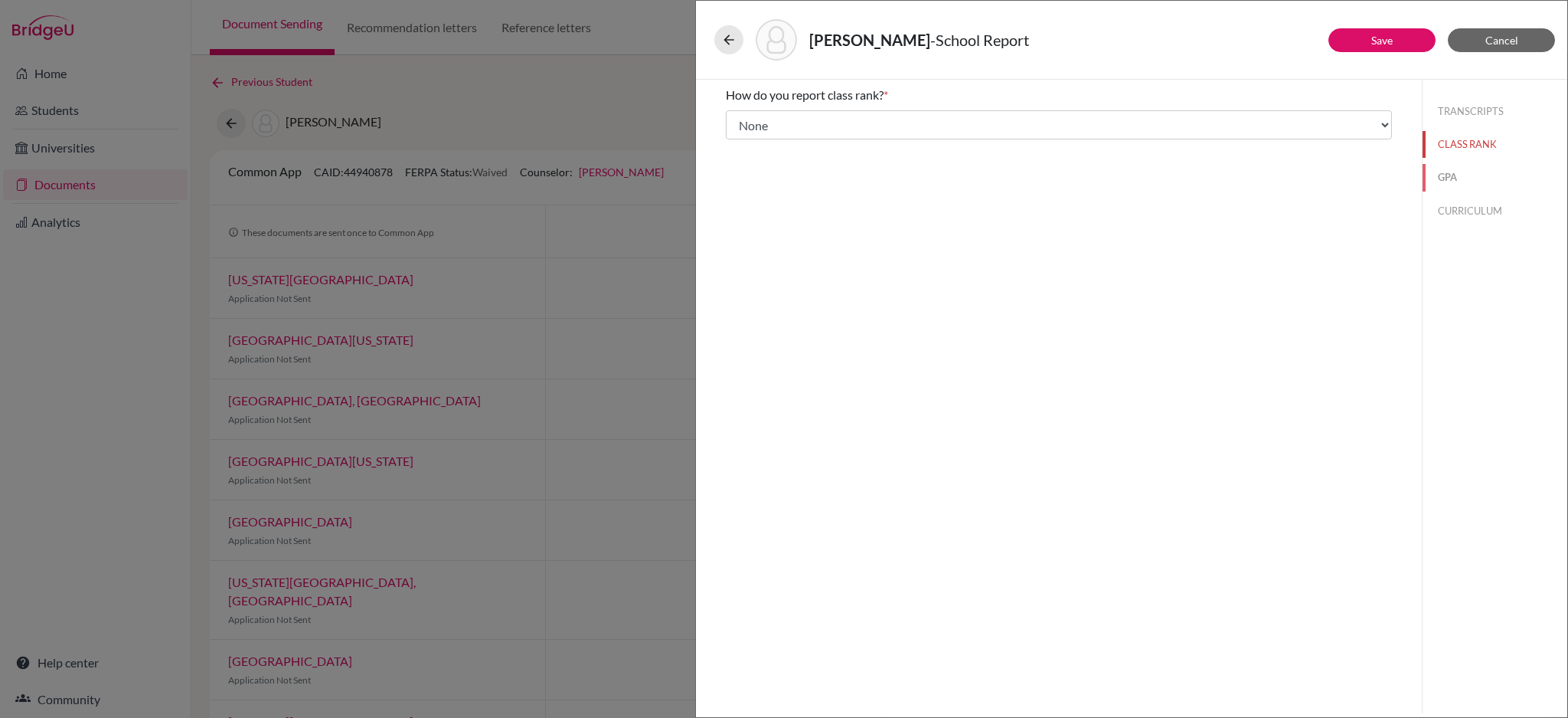
click at [1449, 177] on button "GPA" at bounding box center [1494, 177] width 144 height 27
click at [739, 121] on input "Yes" at bounding box center [736, 119] width 10 height 19
radio input "true"
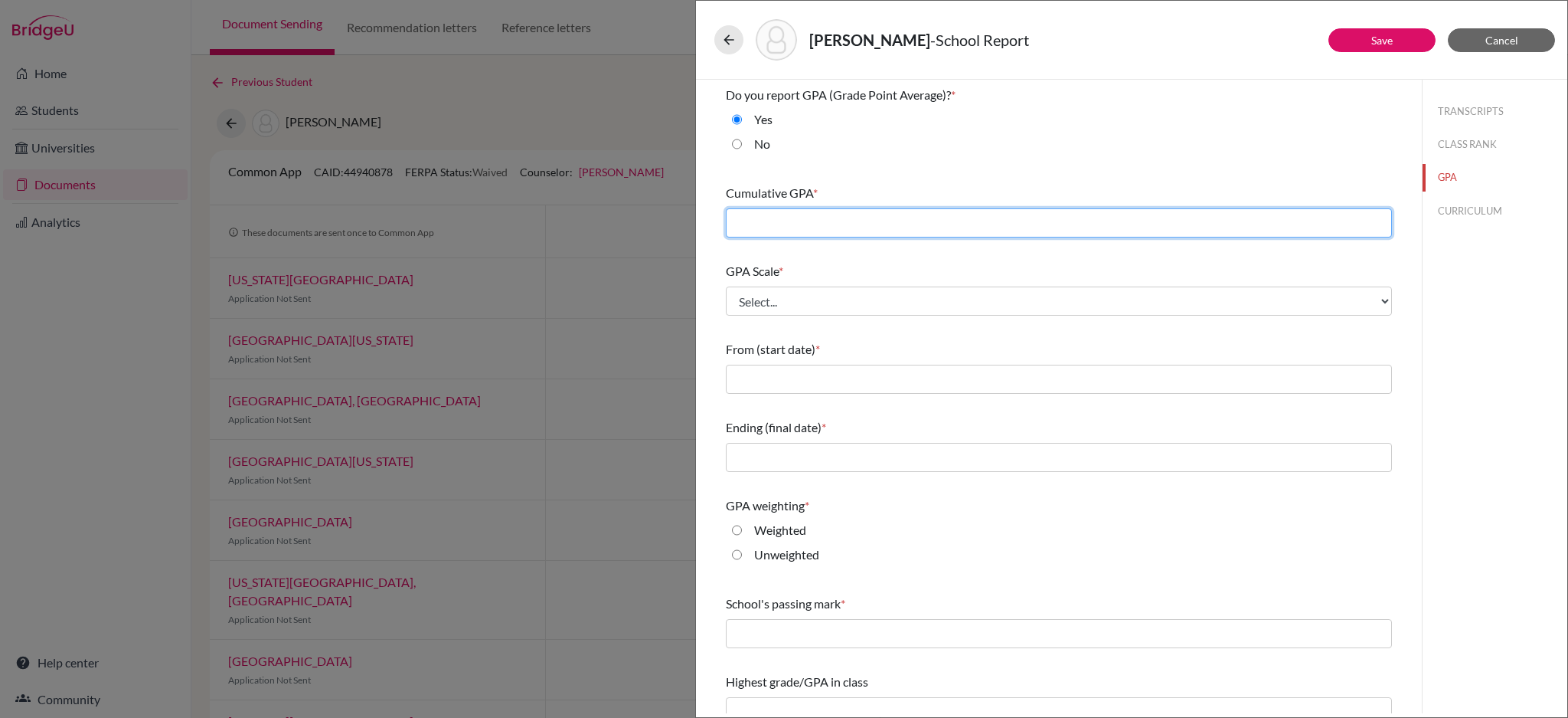
click at [774, 224] on input "text" at bounding box center [1060, 222] width 666 height 29
type input "3.4"
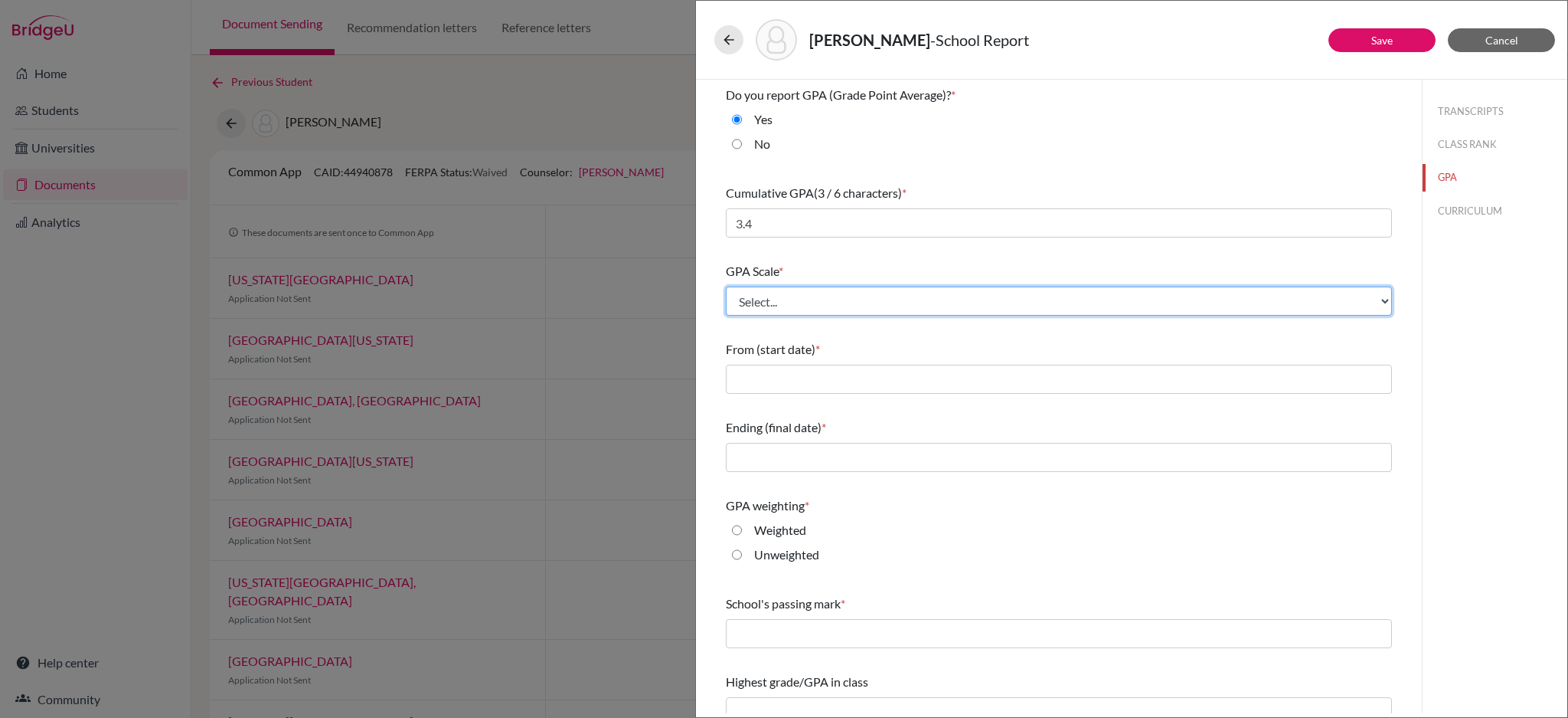
click at [772, 297] on select "Select... 4 5 6 7 8 9 10 11 12 13 14 15 16 17 18 19 20 100" at bounding box center [1060, 300] width 666 height 29
select select "4"
click at [726, 286] on select "Select... 4 5 6 7 8 9 10 11 12 13 14 15 16 17 18 19 20 100" at bounding box center [1060, 300] width 666 height 29
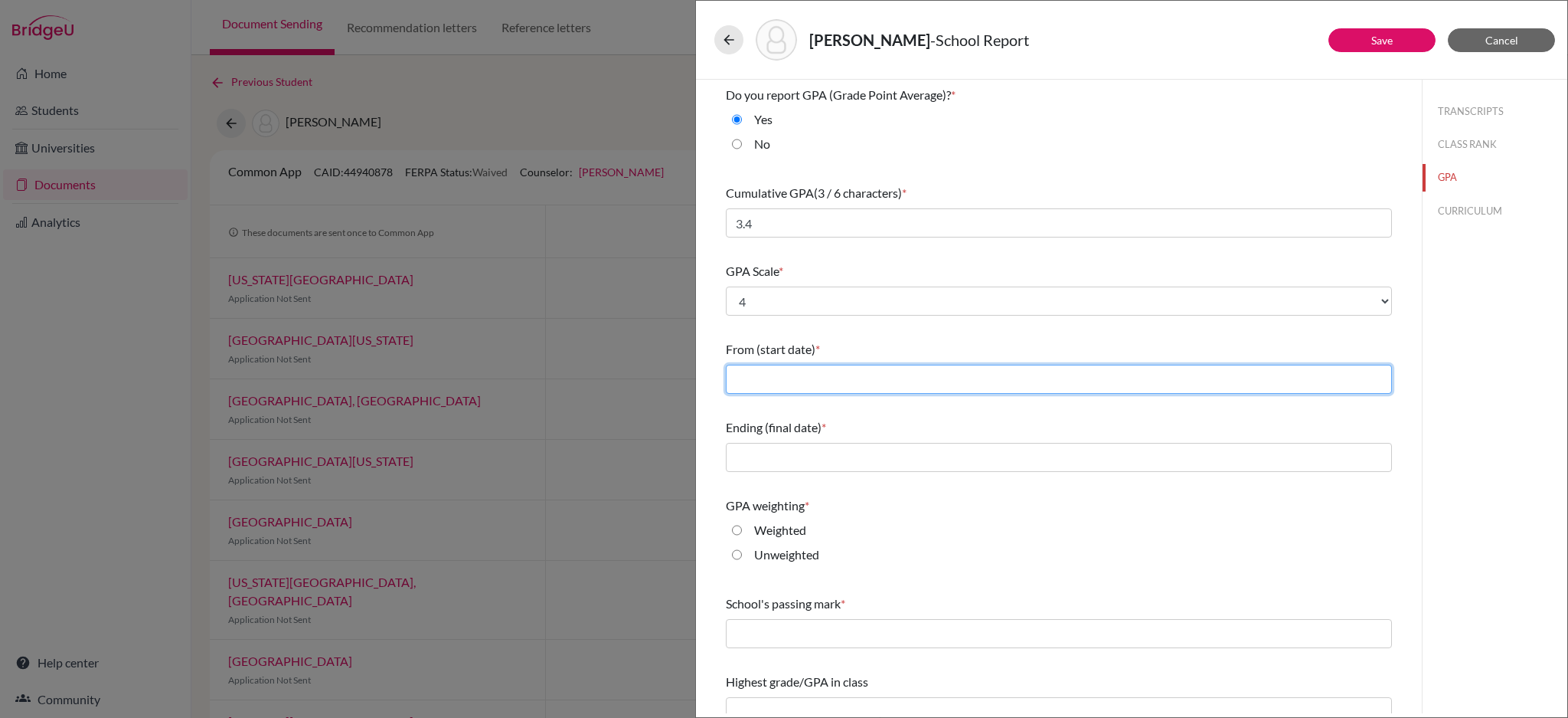
click at [801, 376] on input "text" at bounding box center [1060, 379] width 666 height 29
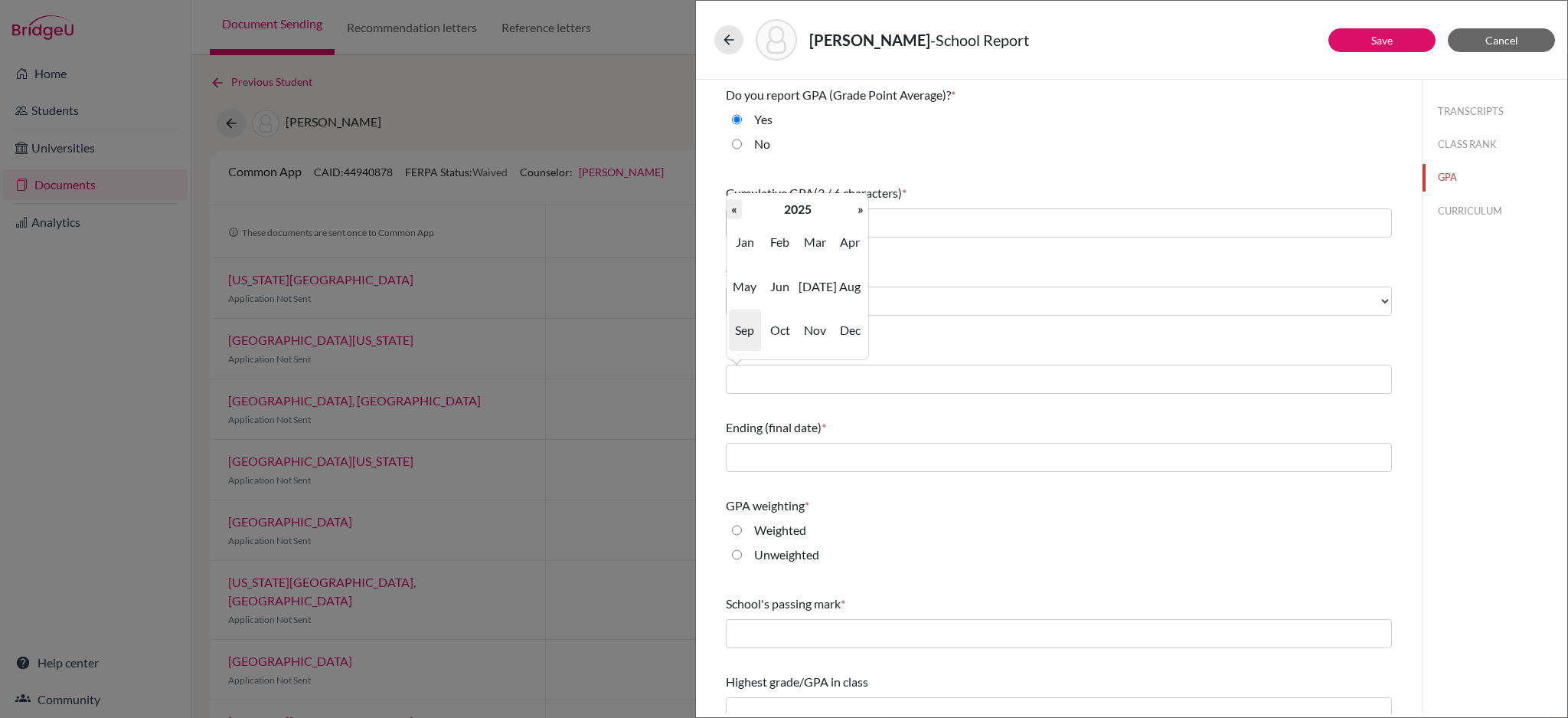
click at [738, 212] on th "«" at bounding box center [734, 209] width 15 height 20
click at [850, 282] on span "Aug" at bounding box center [850, 286] width 32 height 42
type input "08/2022"
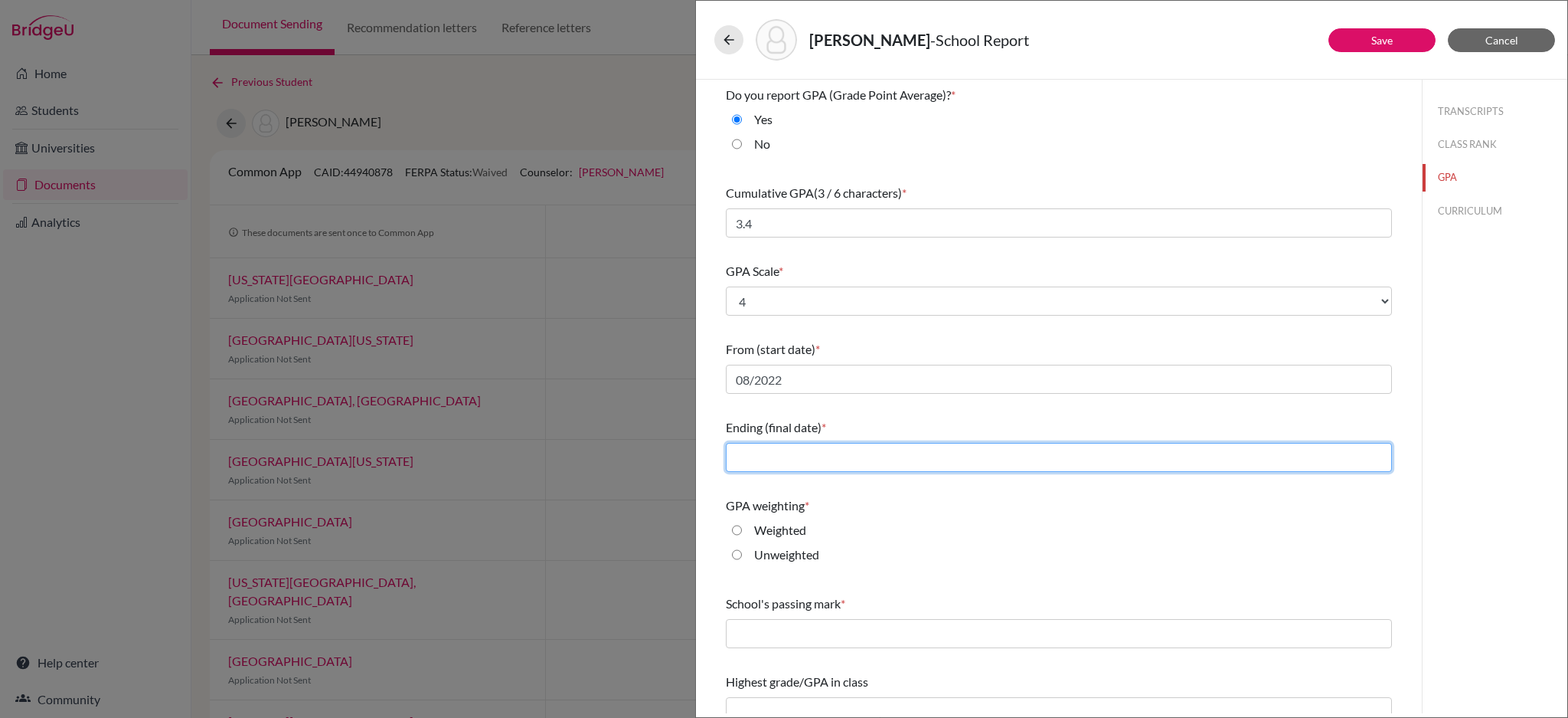
click at [821, 464] on input "text" at bounding box center [1060, 457] width 666 height 29
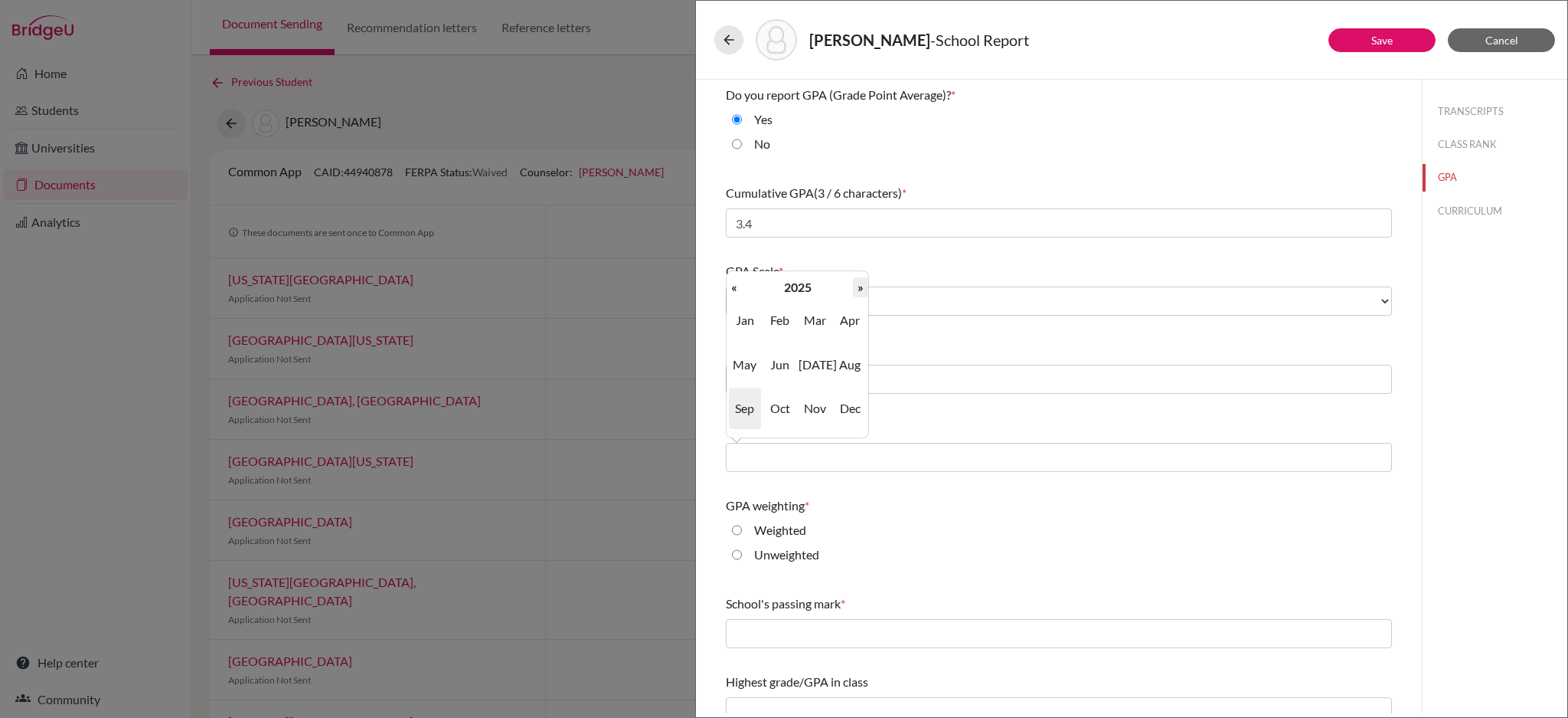
click at [861, 285] on th "»" at bounding box center [860, 287] width 15 height 20
click at [749, 370] on span "May" at bounding box center [745, 364] width 32 height 42
type input "05/2026"
click at [735, 527] on input "Weighted" at bounding box center [736, 530] width 10 height 19
radio input "true"
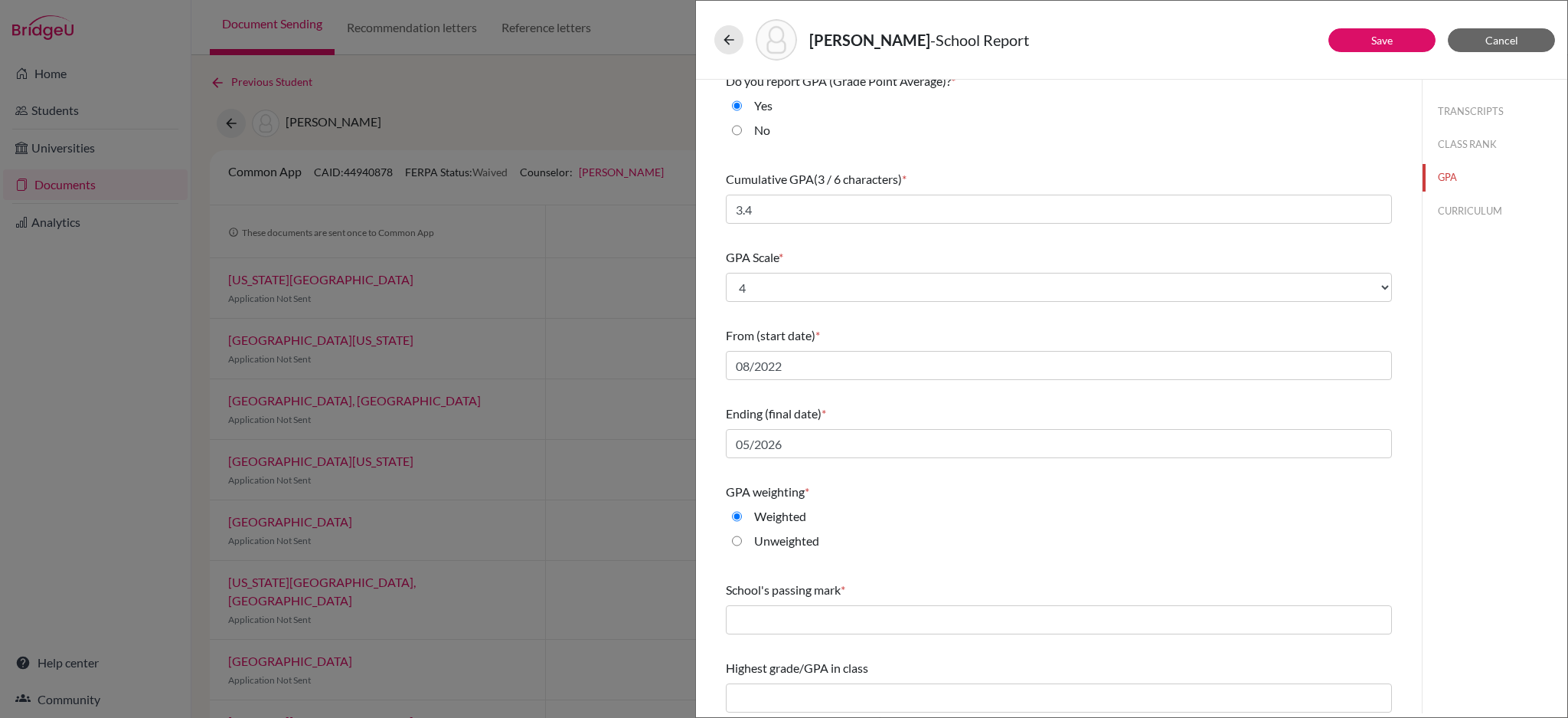
scroll to position [18, 0]
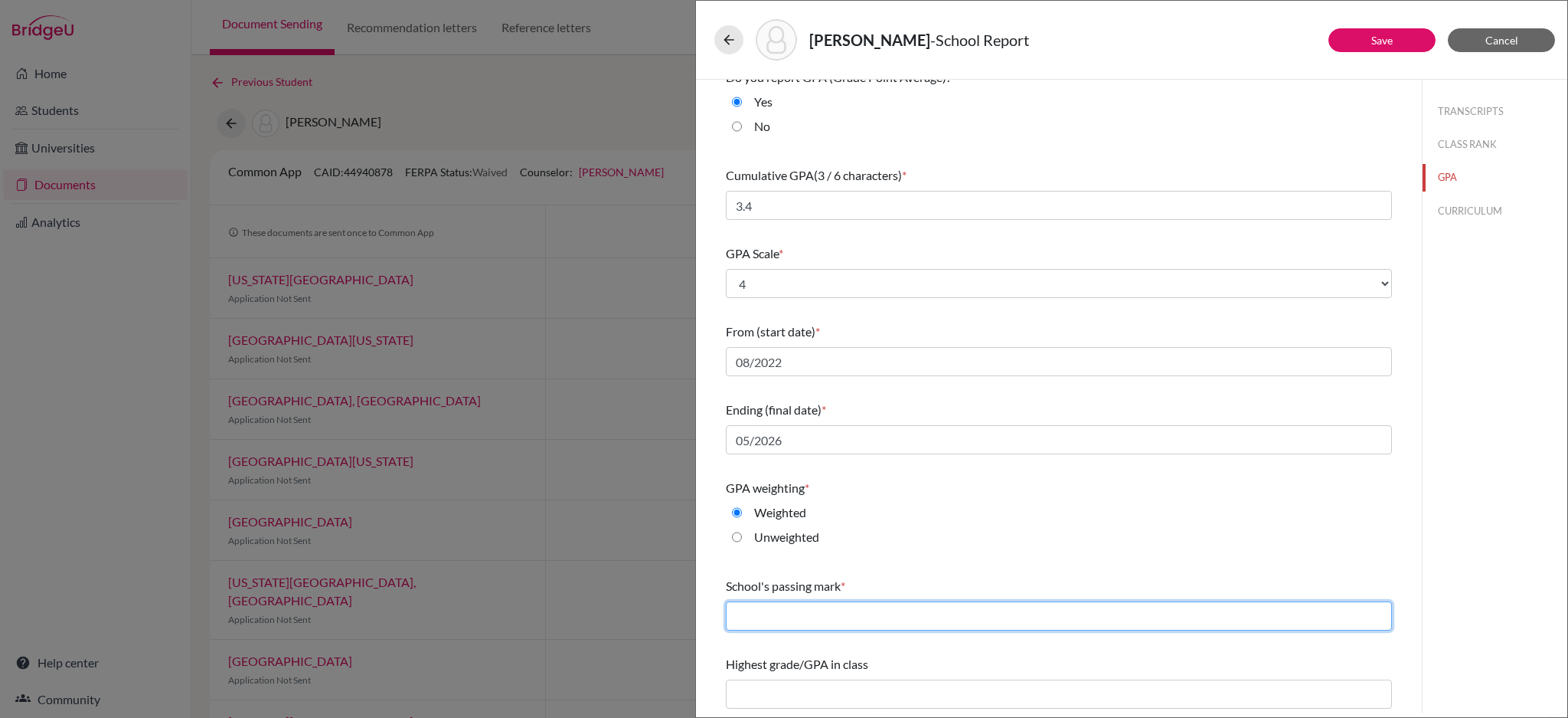
click at [848, 616] on input "text" at bounding box center [1060, 616] width 666 height 29
type input "70"
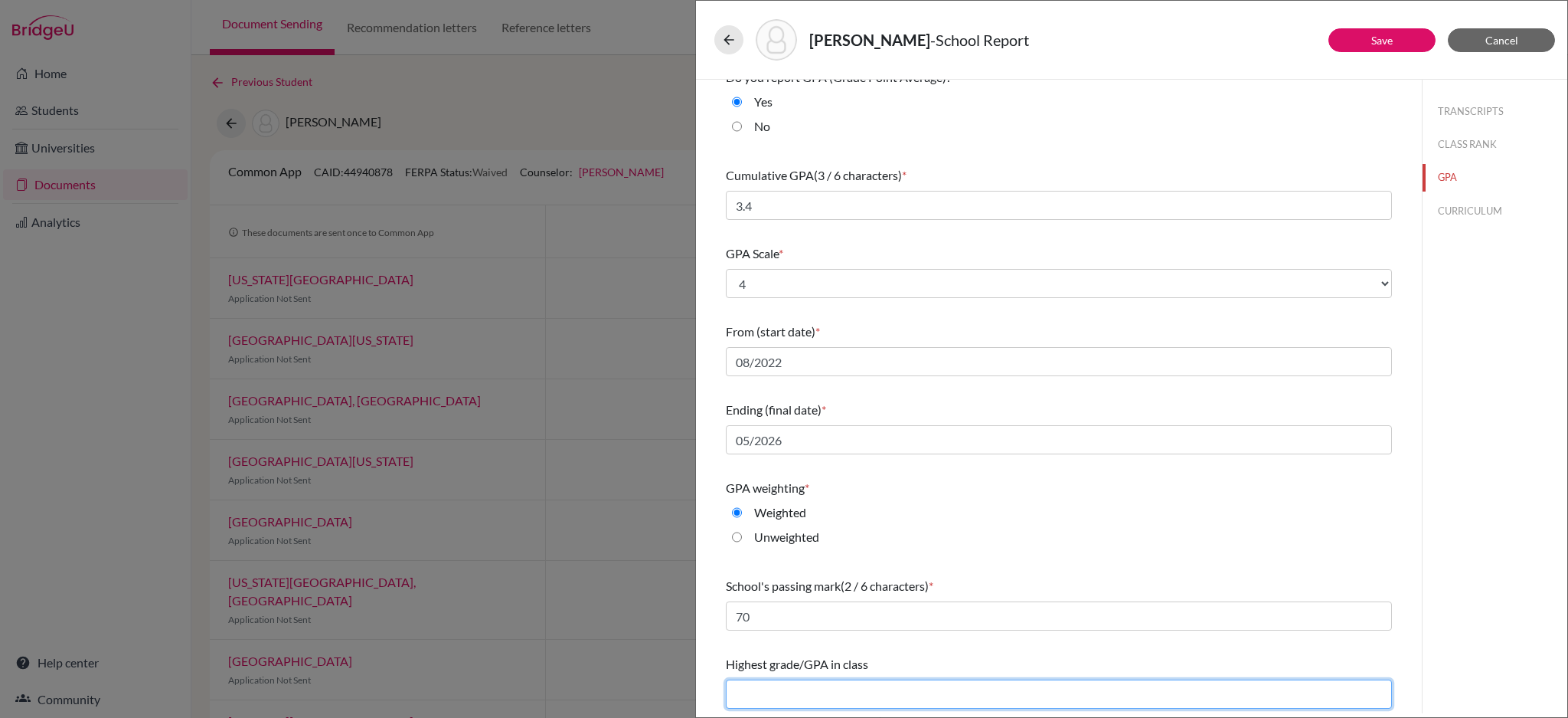
click at [912, 693] on input "text" at bounding box center [1060, 694] width 666 height 29
type input "4.114"
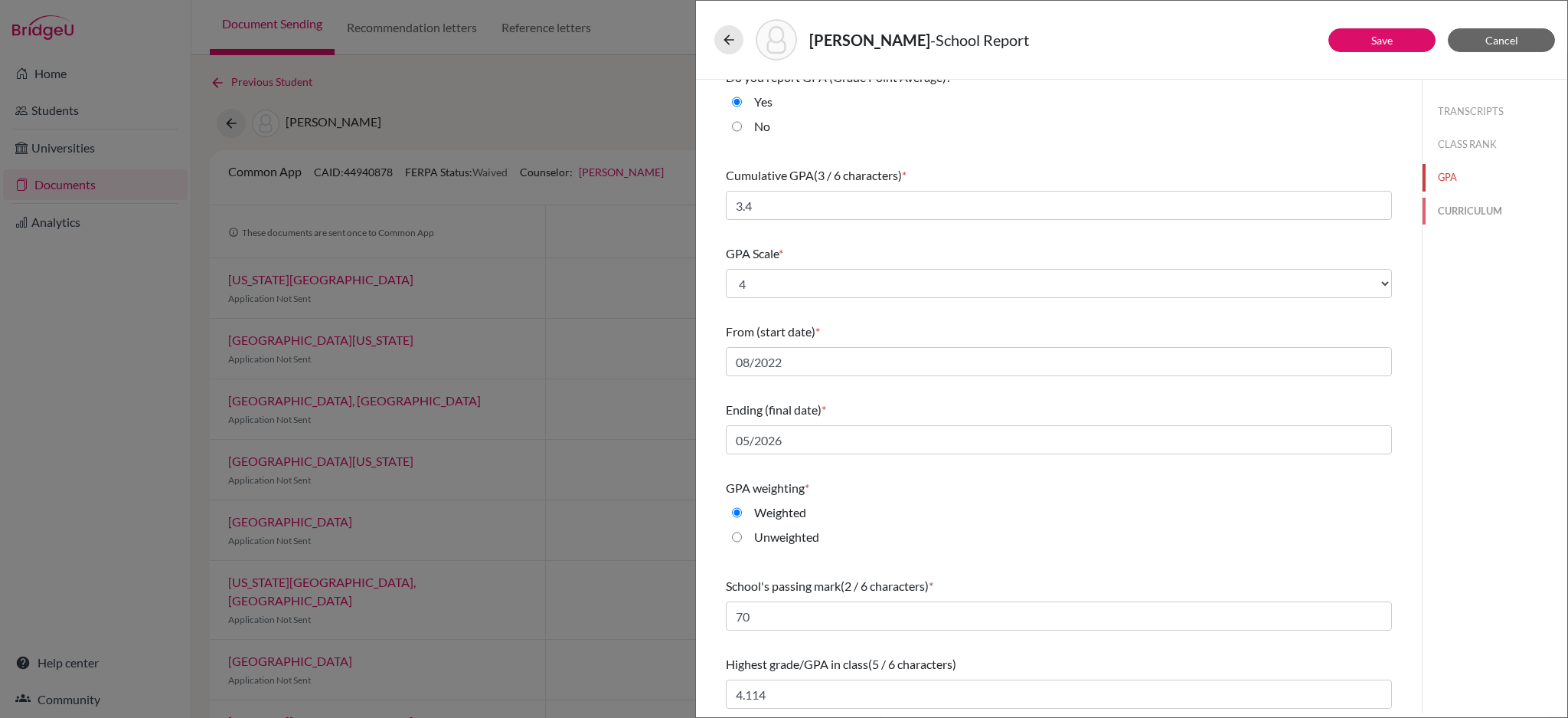
click at [1452, 207] on button "CURRICULUM" at bounding box center [1494, 211] width 144 height 27
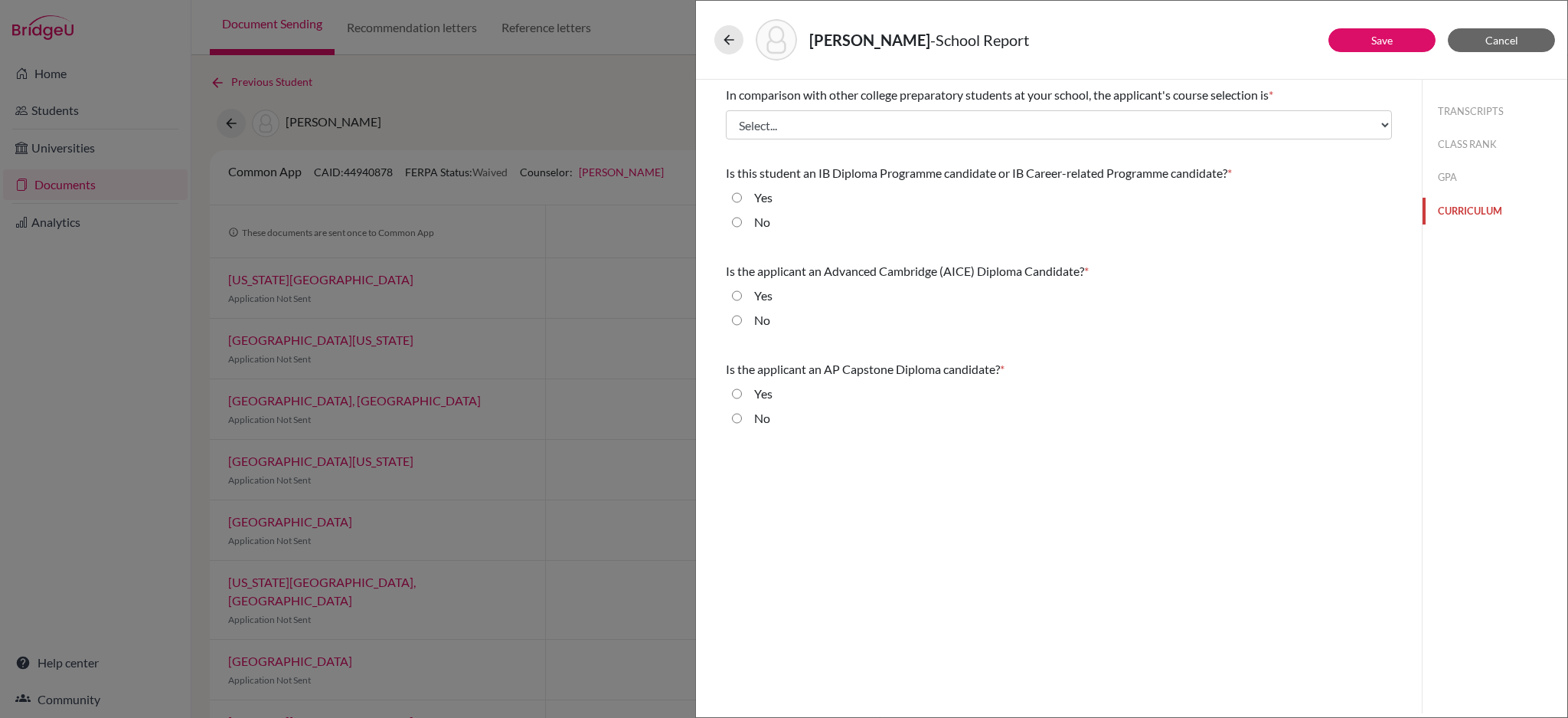
scroll to position [0, 0]
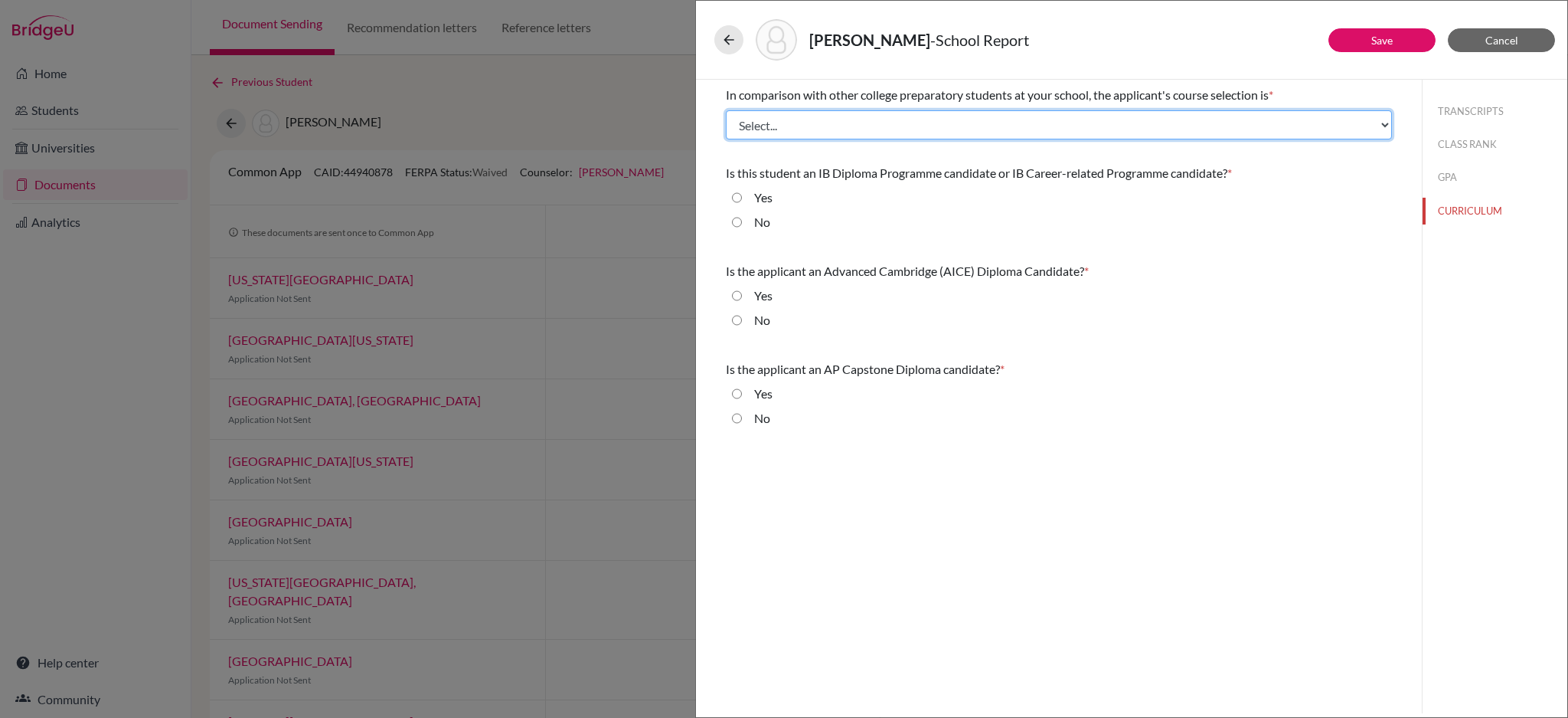
click at [1013, 130] on select "Select... Less than demanding Average Demanding Very demanding Most demanding P…" at bounding box center [1060, 124] width 666 height 29
click at [726, 110] on select "Select... Less than demanding Average Demanding Very demanding Most demanding P…" at bounding box center [1060, 124] width 666 height 29
click at [862, 128] on select "Select... Less than demanding Average Demanding Very demanding Most demanding P…" at bounding box center [1060, 124] width 666 height 29
click at [726, 110] on select "Select... Less than demanding Average Demanding Very demanding Most demanding P…" at bounding box center [1060, 124] width 666 height 29
click at [902, 120] on select "Select... Less than demanding Average Demanding Very demanding Most demanding P…" at bounding box center [1060, 124] width 666 height 29
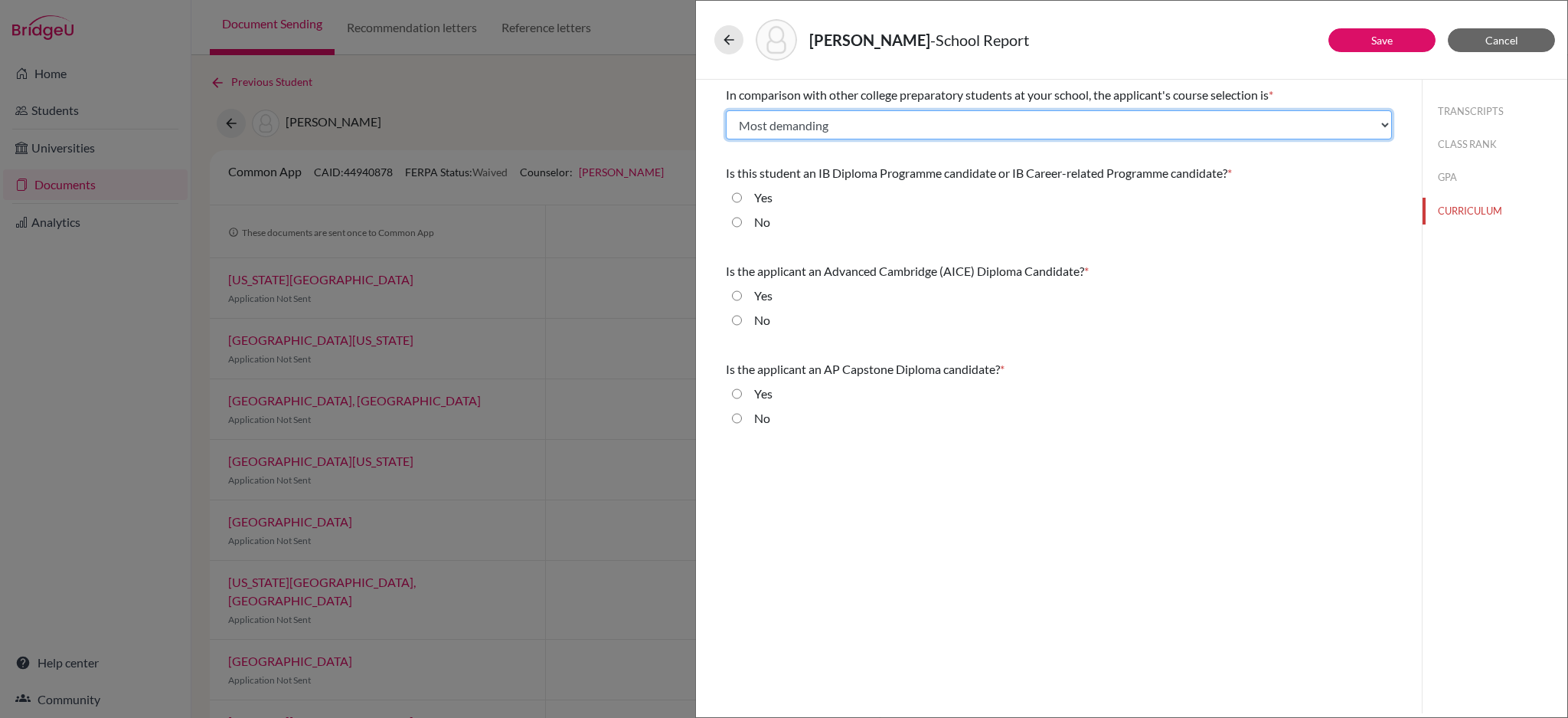
select select "3"
click at [726, 110] on select "Select... Less than demanding Average Demanding Very demanding Most demanding P…" at bounding box center [1060, 124] width 666 height 29
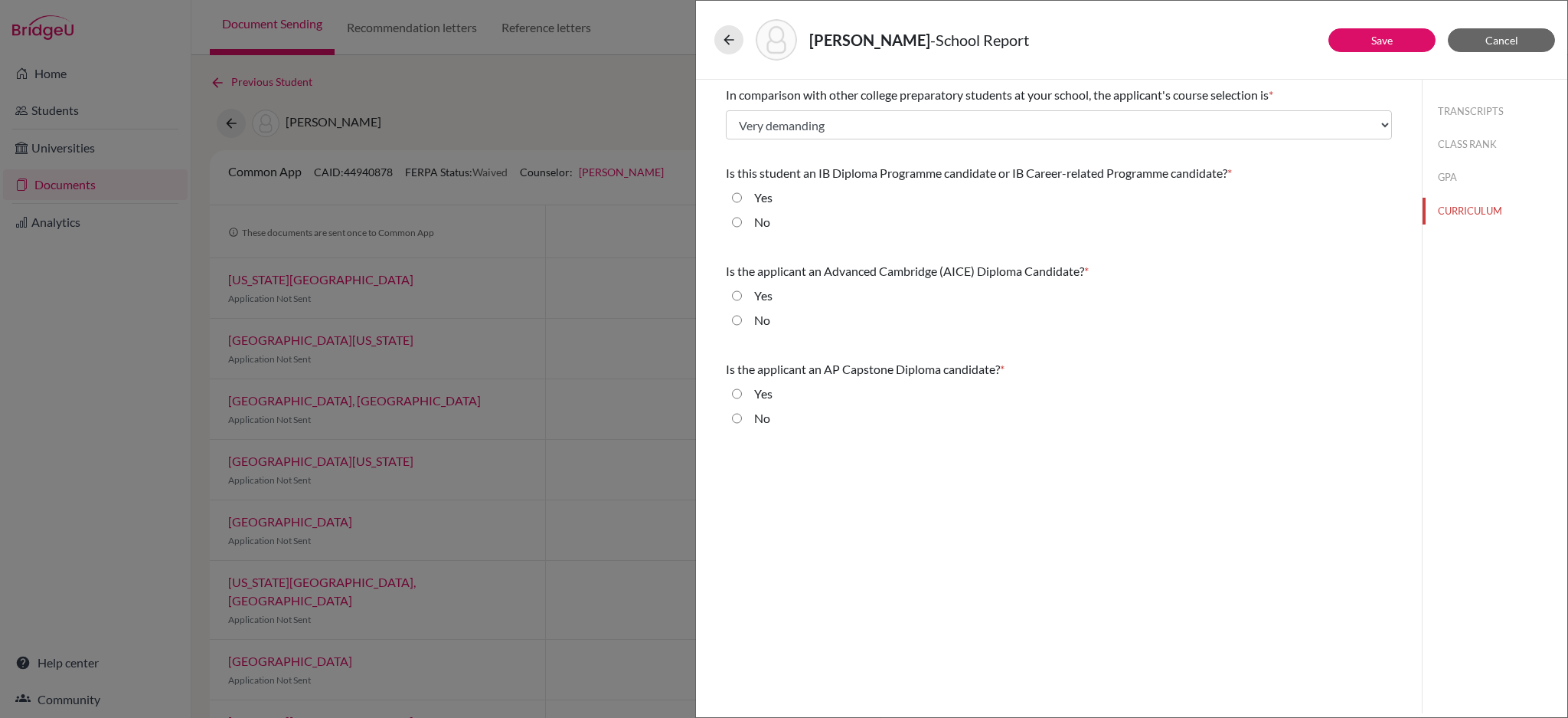
click at [738, 222] on input "No" at bounding box center [736, 222] width 10 height 19
radio input "true"
click at [735, 322] on input "No" at bounding box center [736, 320] width 10 height 19
radio input "true"
click at [736, 418] on input "No" at bounding box center [736, 418] width 10 height 19
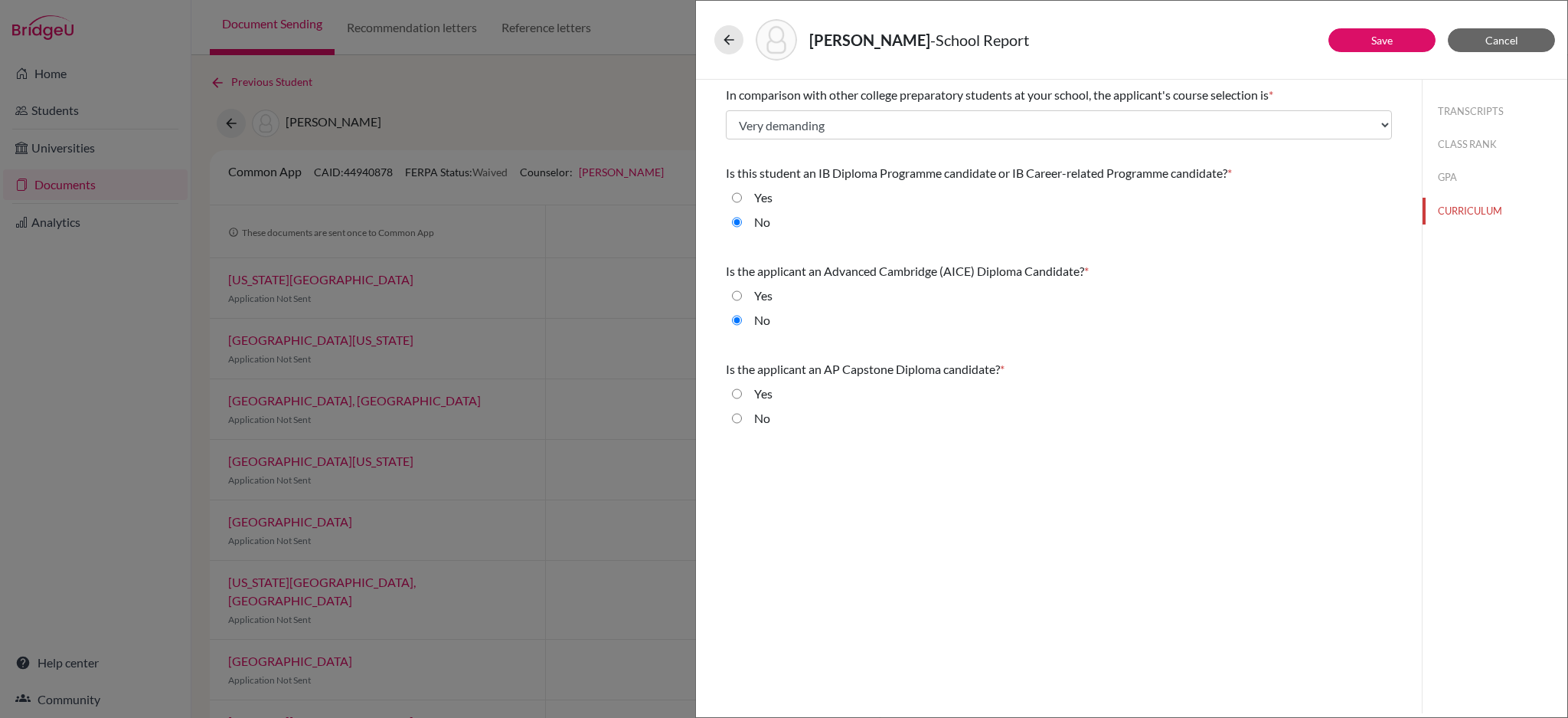
radio input "true"
click at [1363, 43] on button "Save" at bounding box center [1382, 40] width 107 height 24
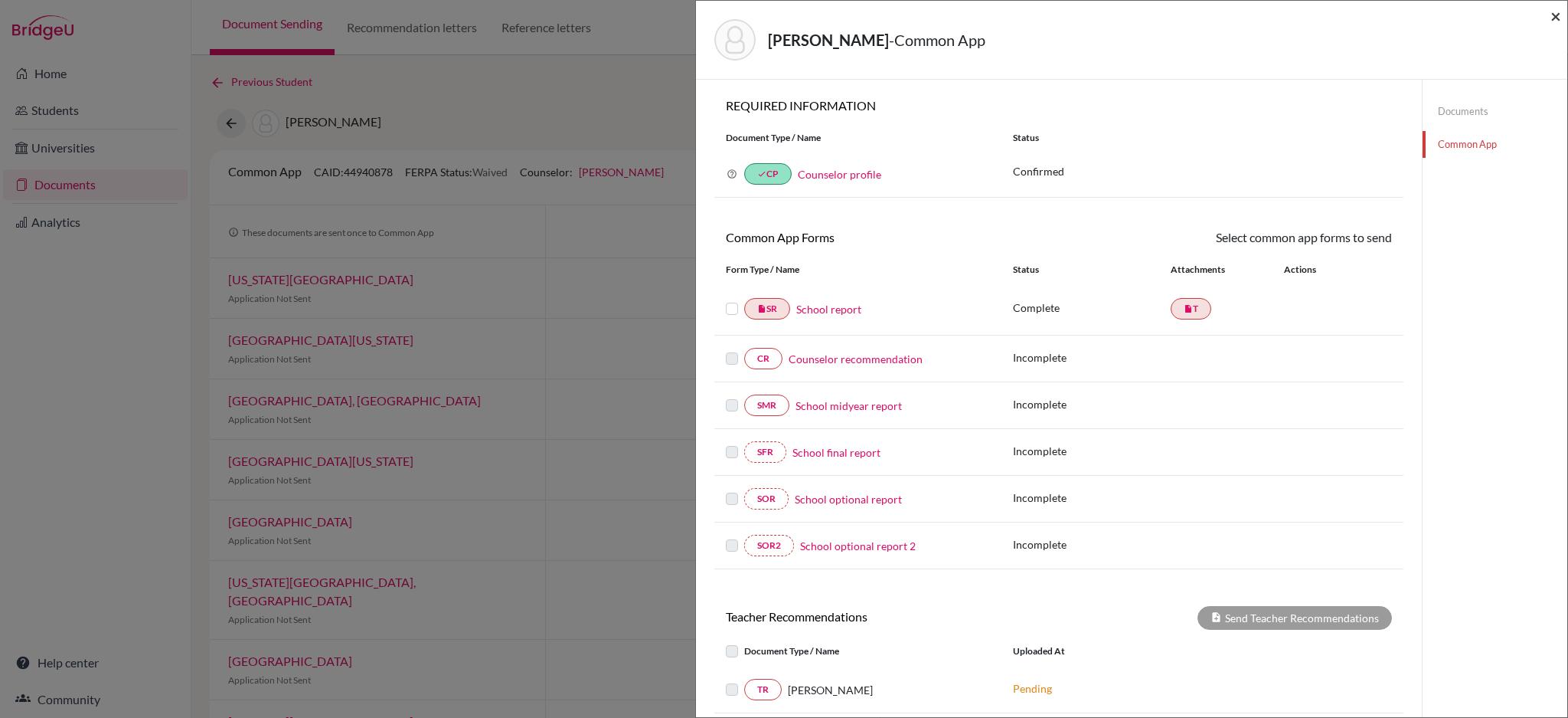
click at [1554, 15] on span "×" at bounding box center [1556, 15] width 11 height 22
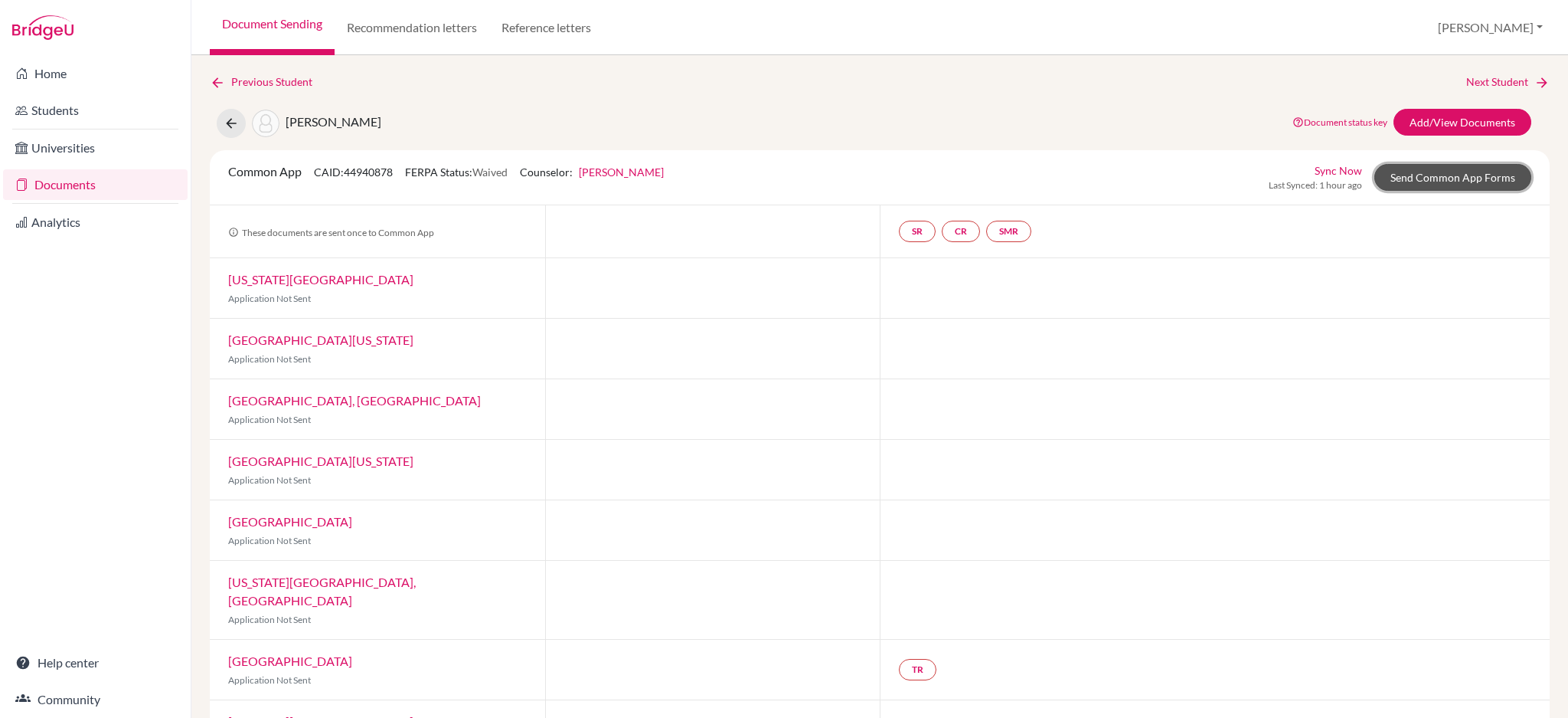
click at [1432, 172] on link "Send Common App Forms" at bounding box center [1453, 177] width 157 height 27
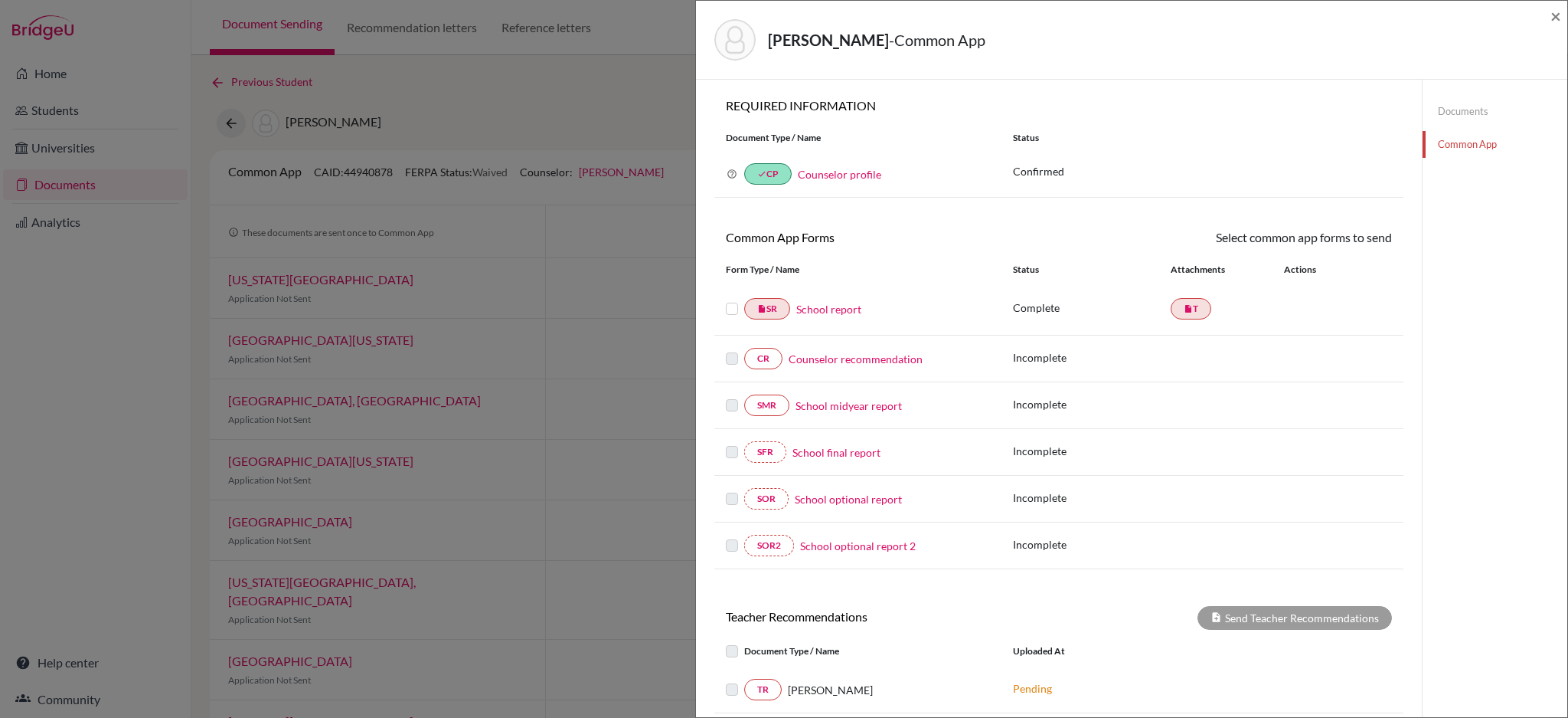
click at [728, 300] on label at bounding box center [733, 300] width 12 height 0
click at [0, 0] on input "checkbox" at bounding box center [0, 0] width 0 height 0
click at [728, 301] on label at bounding box center [733, 301] width 12 height 0
click at [0, 0] on input "checkbox" at bounding box center [0, 0] width 0 height 0
click at [602, 81] on div "Chen, Zack - Common App × × REQUIRED INFORMATION Document Type / Name Status Wh…" at bounding box center [784, 359] width 1568 height 718
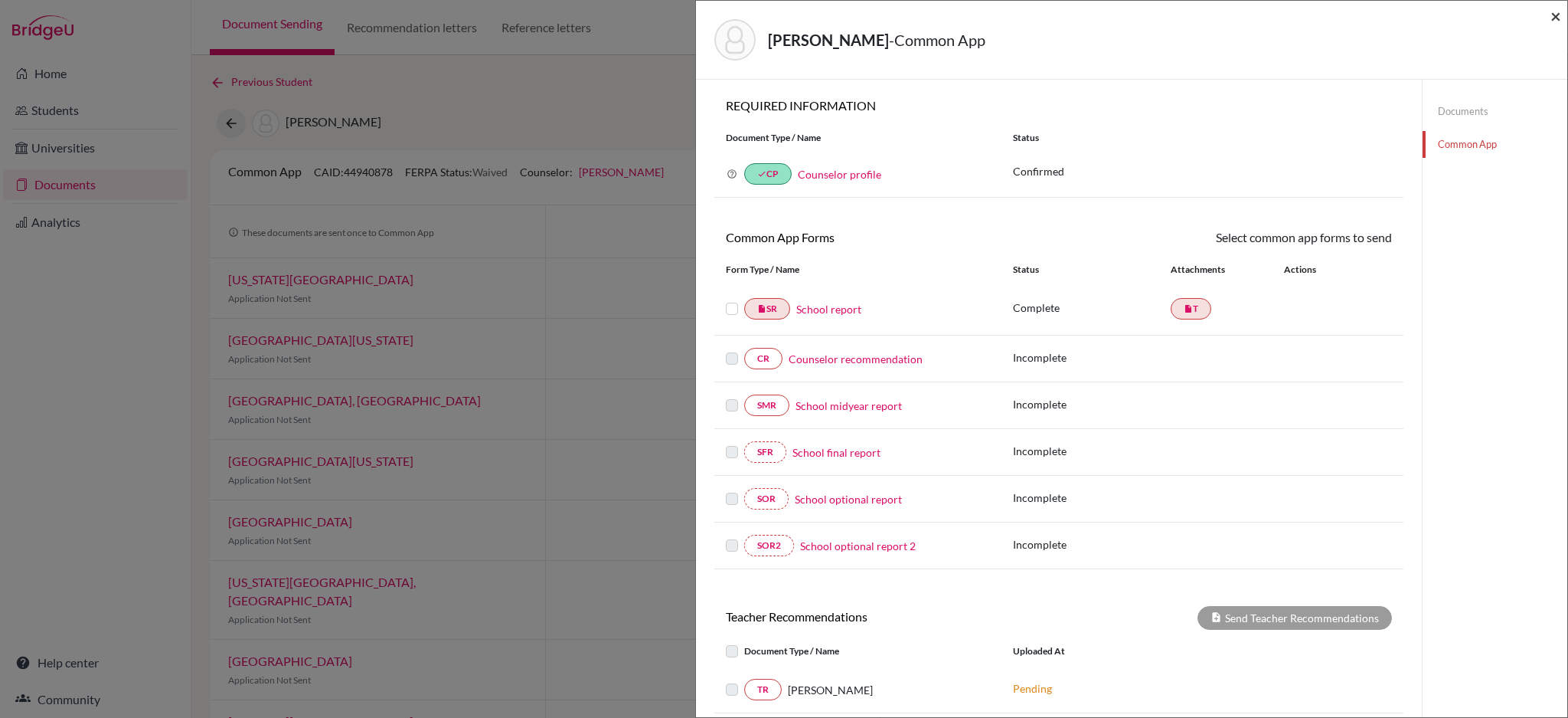
click at [1557, 20] on span "×" at bounding box center [1556, 15] width 11 height 22
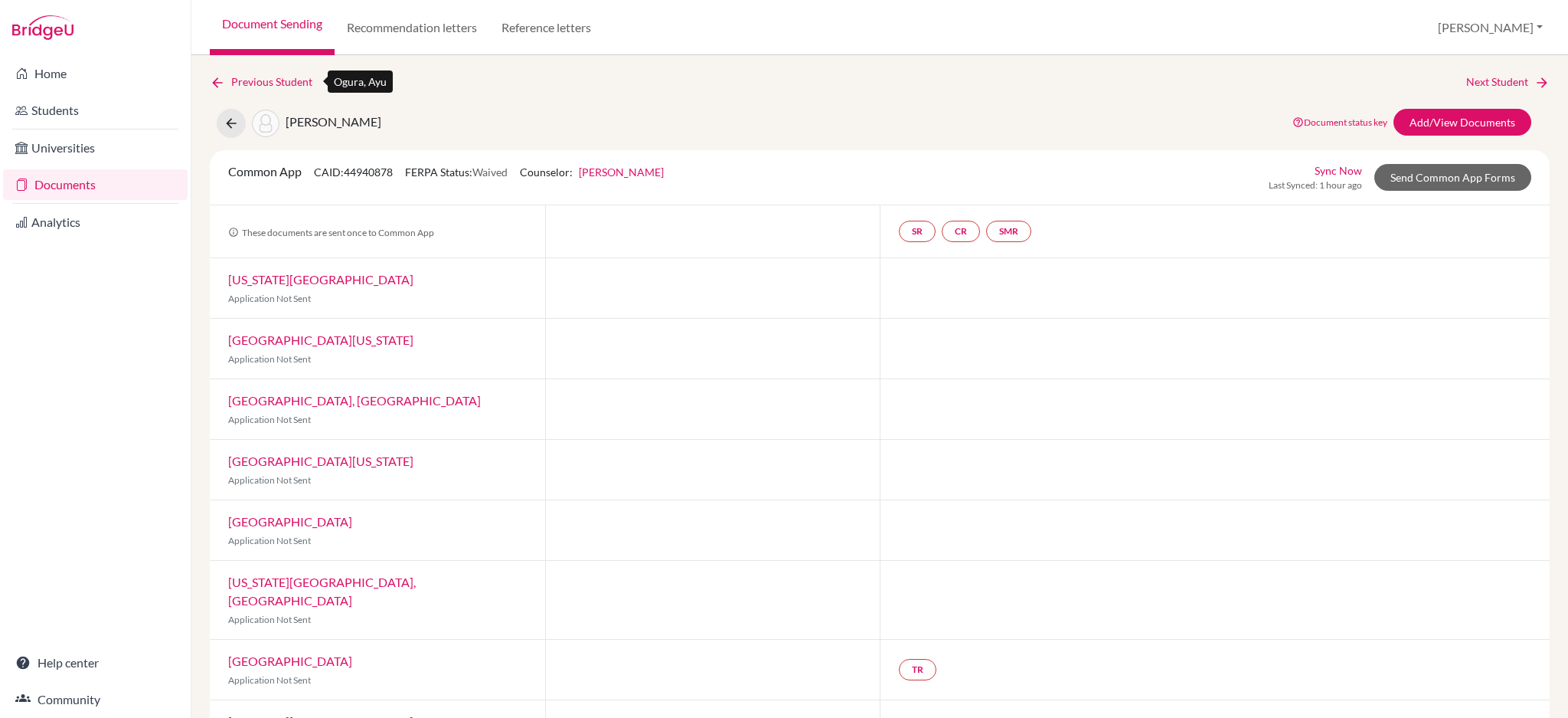
click at [211, 81] on icon at bounding box center [217, 82] width 15 height 15
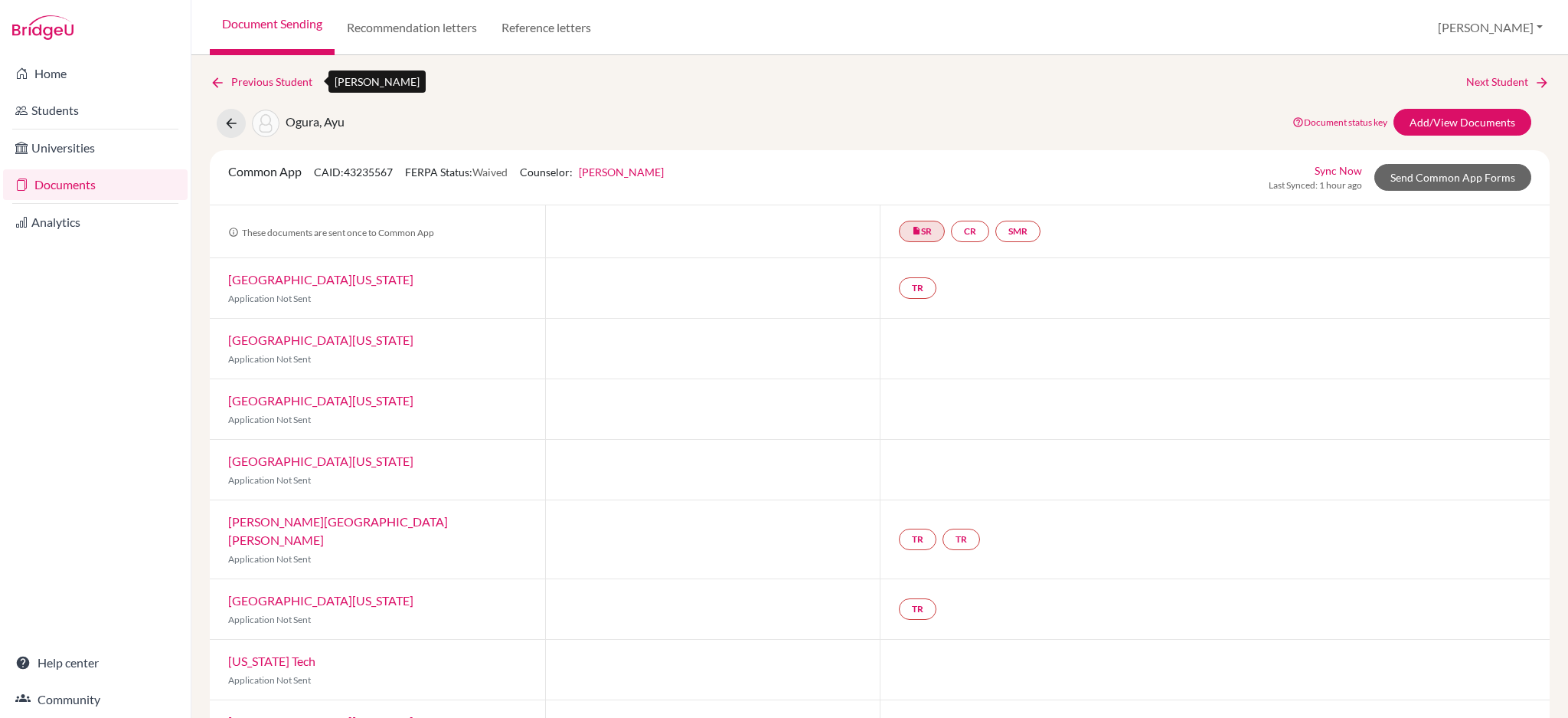
click at [213, 81] on icon at bounding box center [217, 82] width 15 height 15
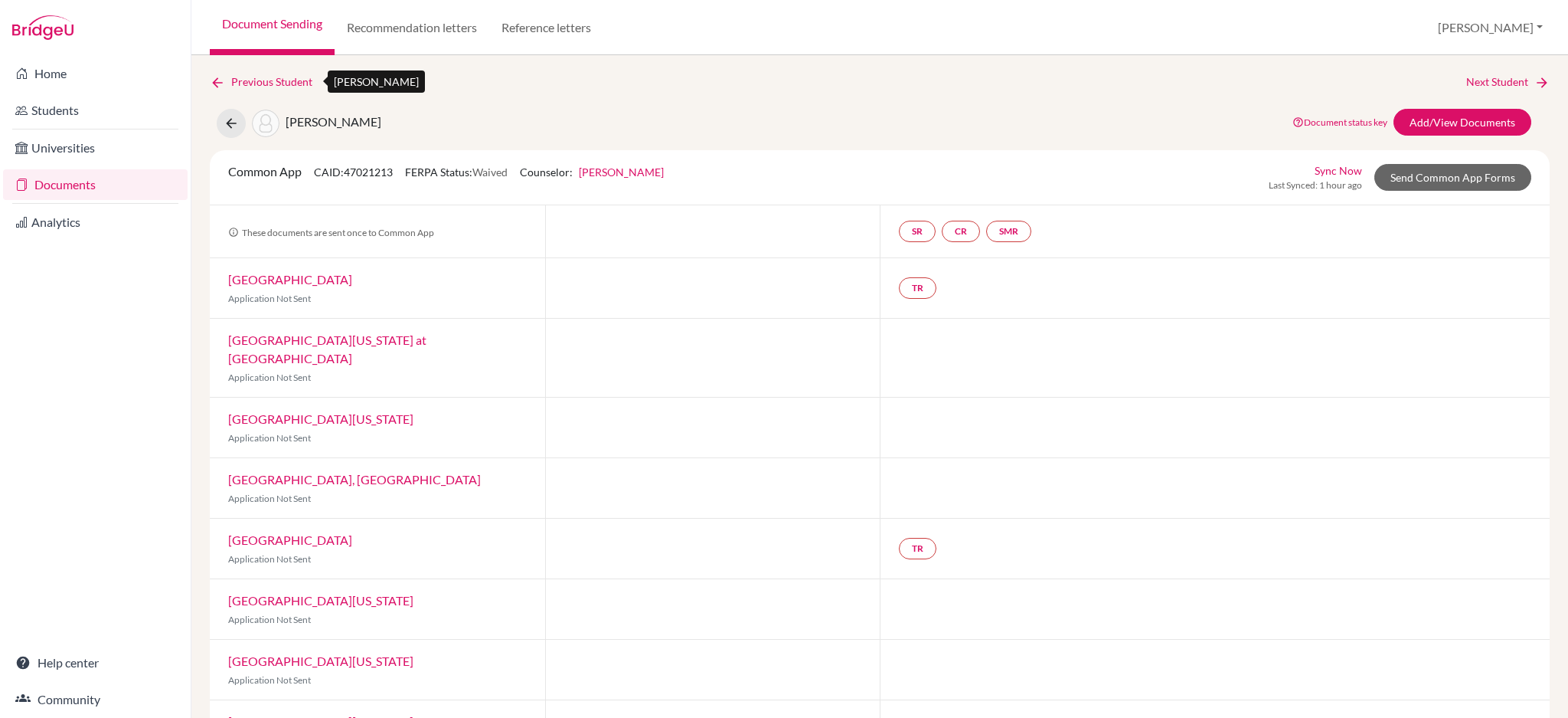
click at [217, 82] on icon at bounding box center [217, 82] width 15 height 15
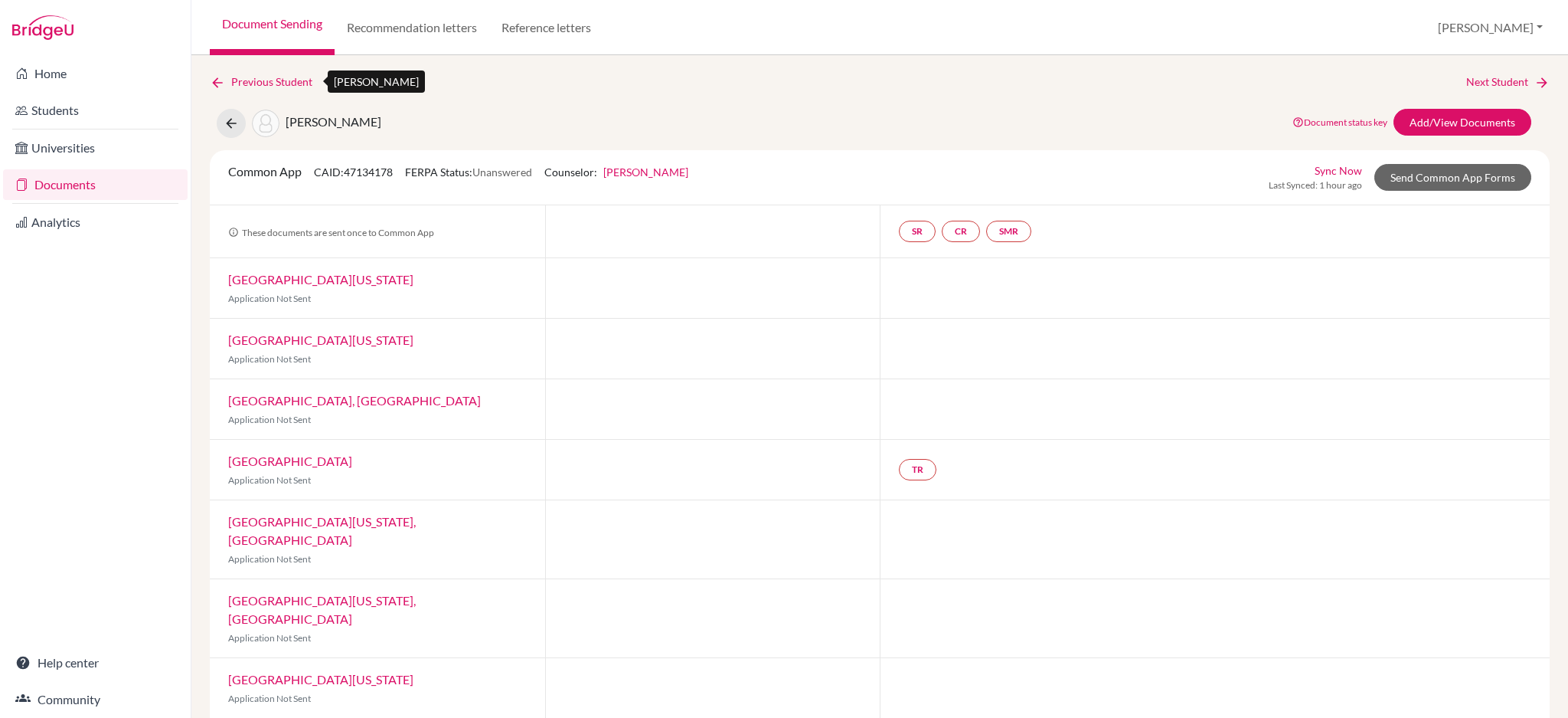
click at [221, 82] on icon at bounding box center [217, 82] width 15 height 15
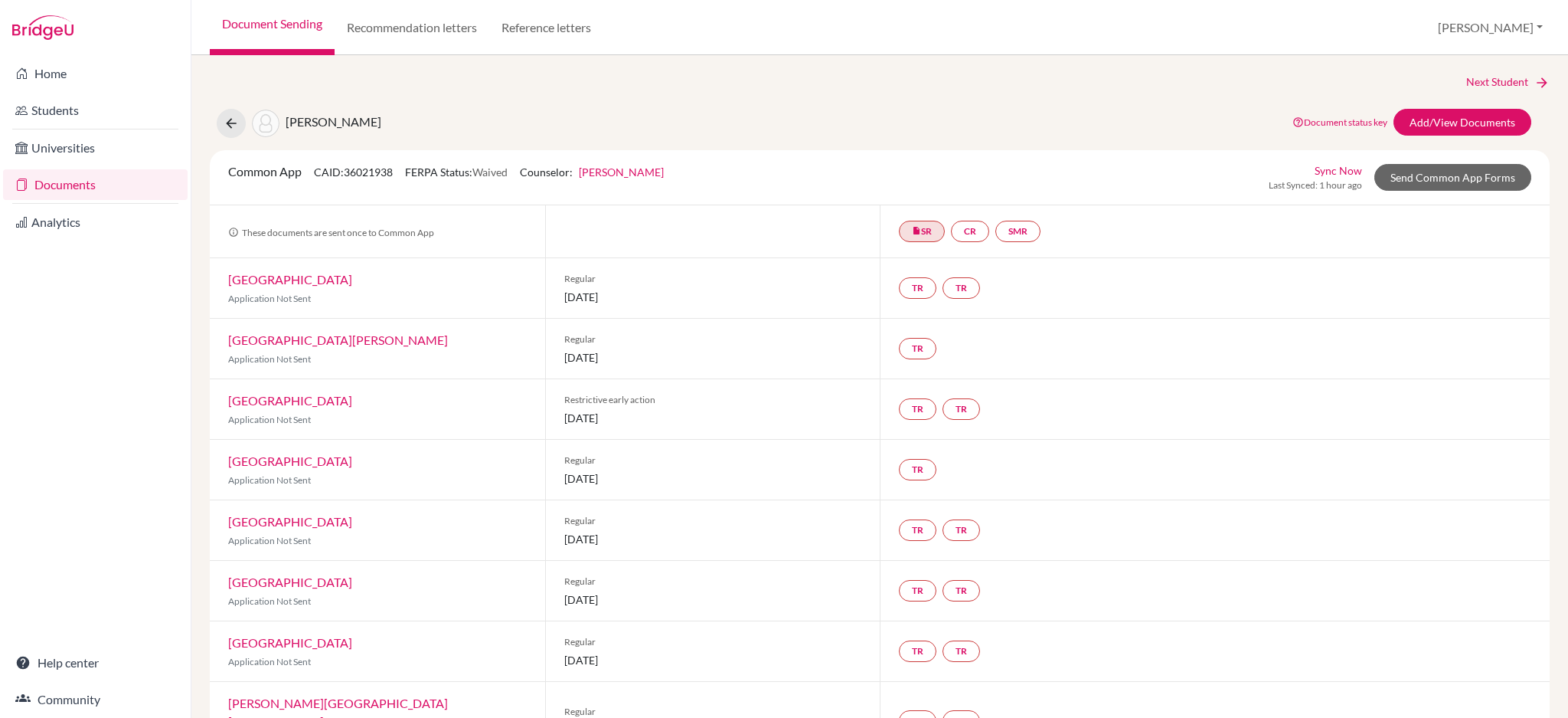
click at [221, 82] on div "Next Student" at bounding box center [880, 82] width 1340 height 17
click at [122, 191] on link "Documents" at bounding box center [95, 184] width 184 height 31
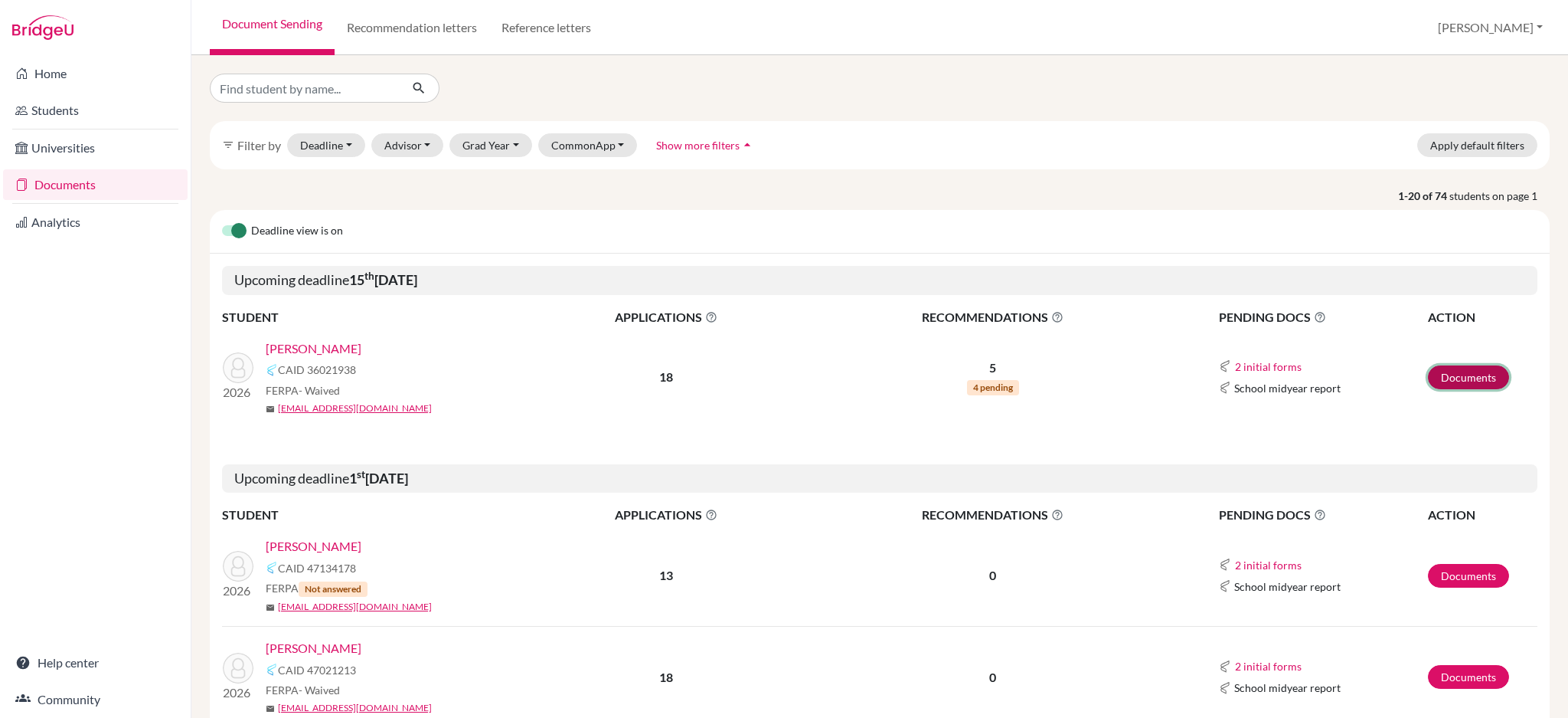
click at [1440, 386] on link "Documents" at bounding box center [1469, 377] width 82 height 24
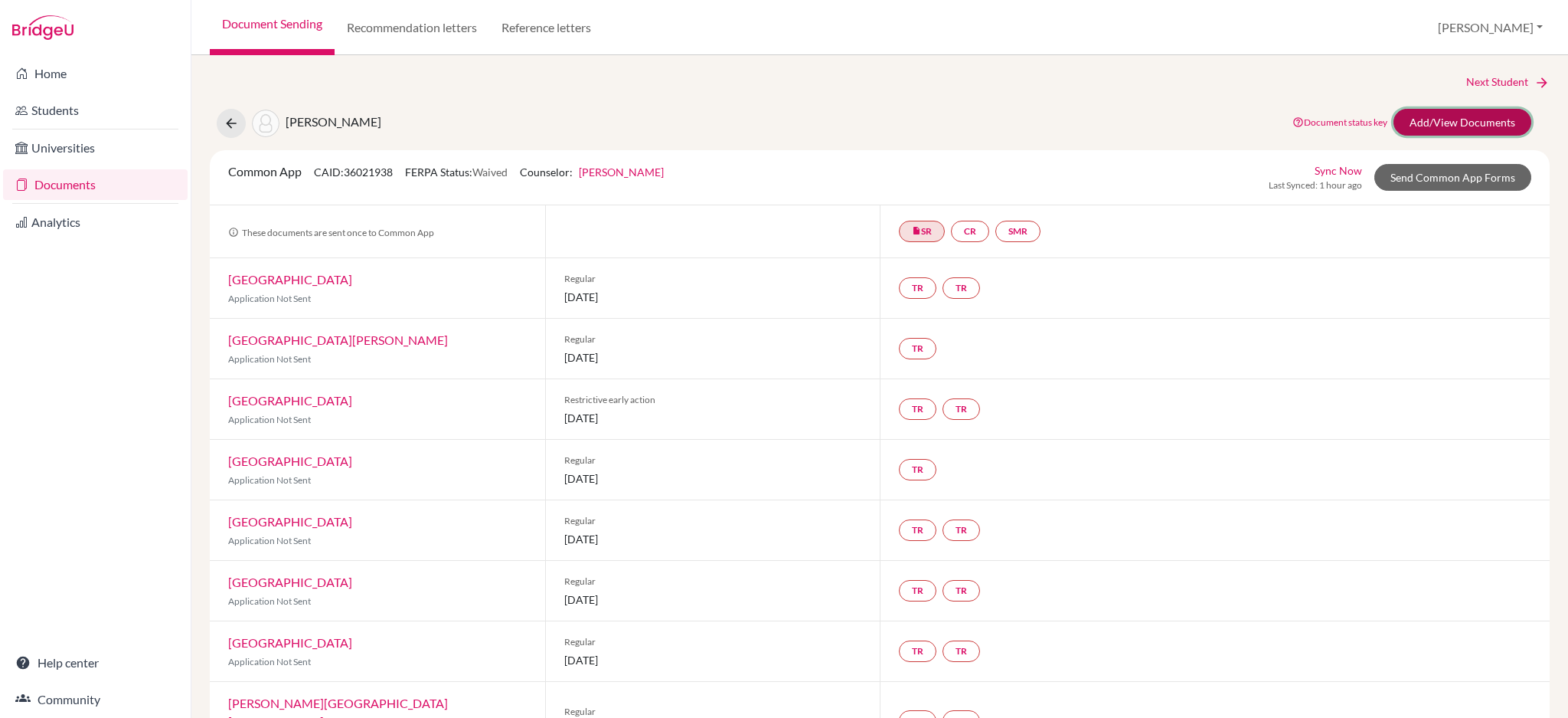
click at [1456, 128] on link "Add/View Documents" at bounding box center [1463, 122] width 138 height 27
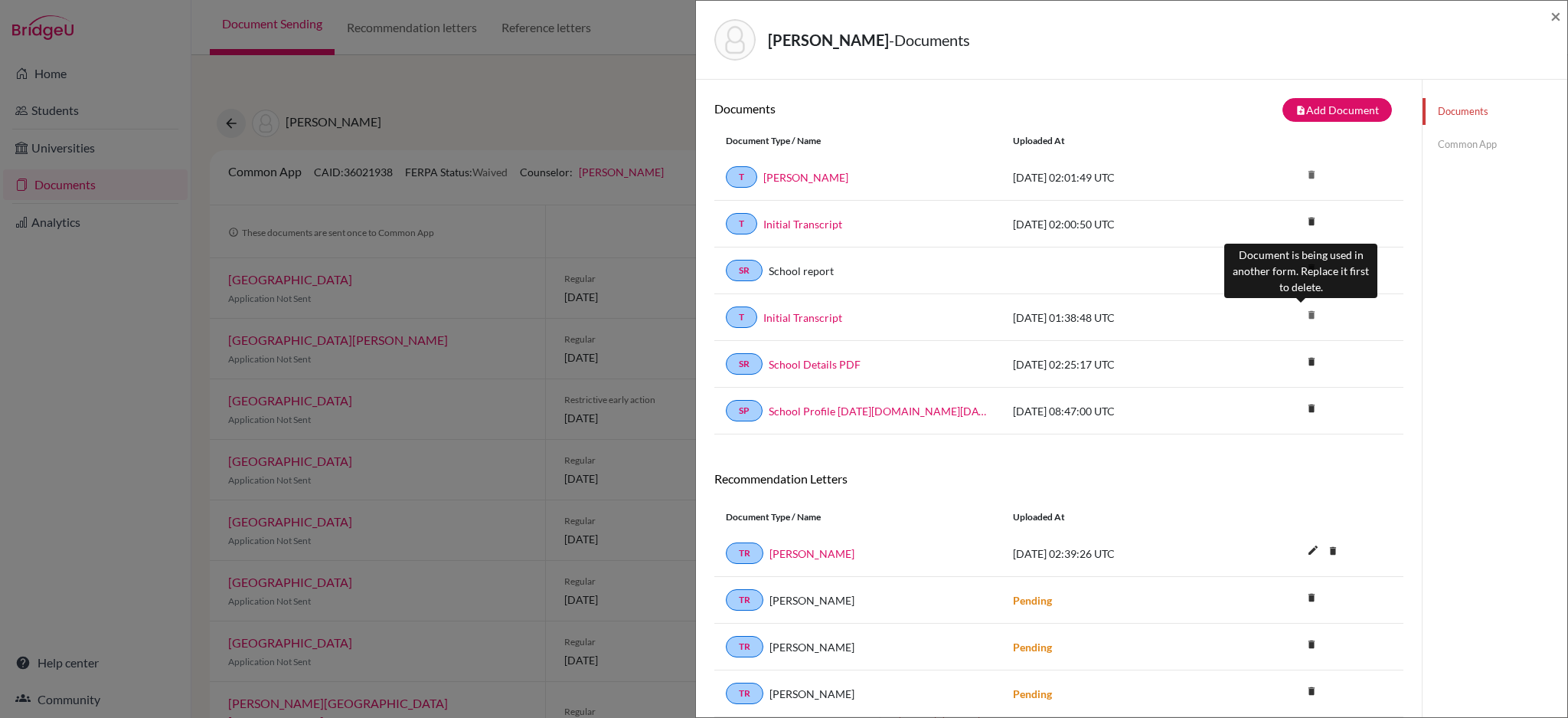
click at [1302, 318] on icon "delete" at bounding box center [1312, 315] width 23 height 23
click at [1556, 14] on span "×" at bounding box center [1556, 15] width 11 height 22
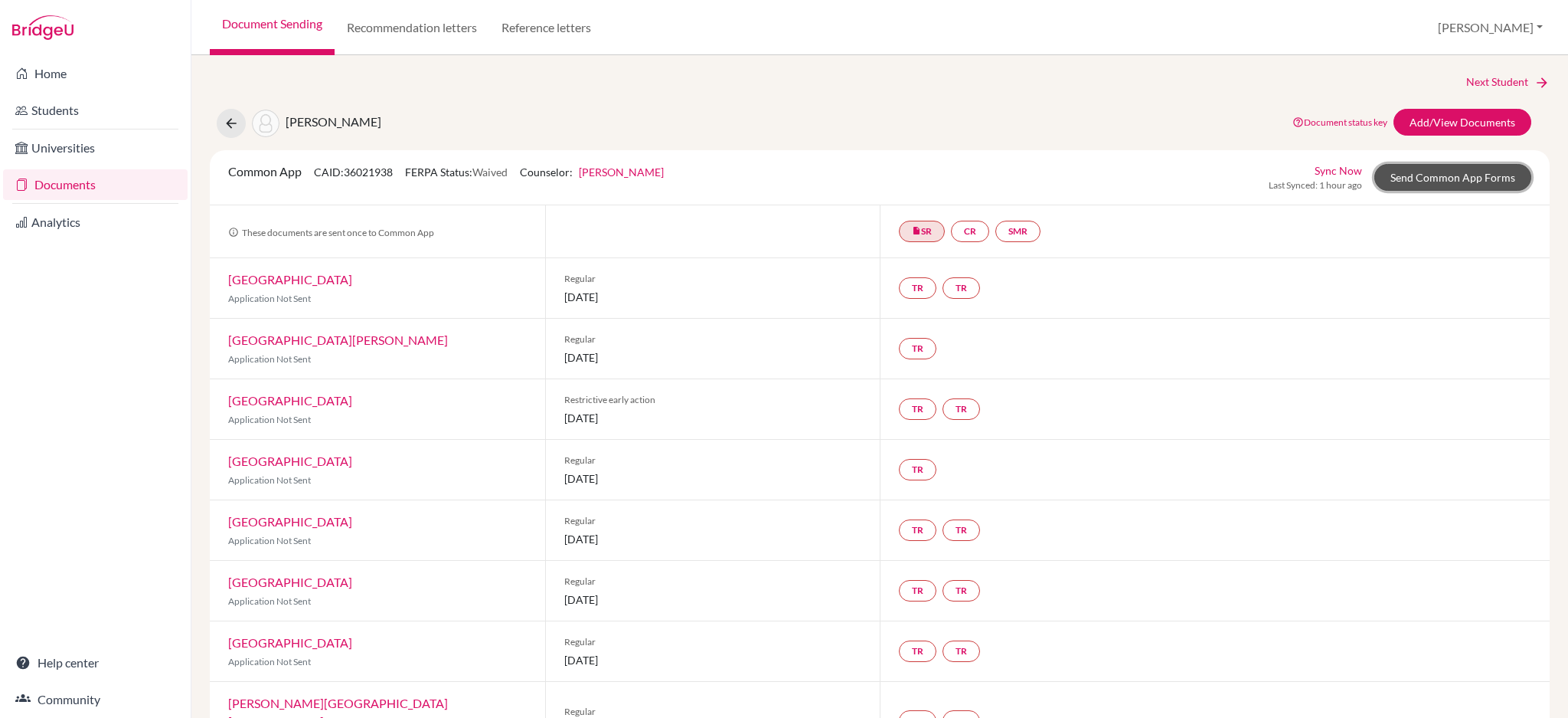
click at [1442, 180] on link "Send Common App Forms" at bounding box center [1453, 177] width 157 height 27
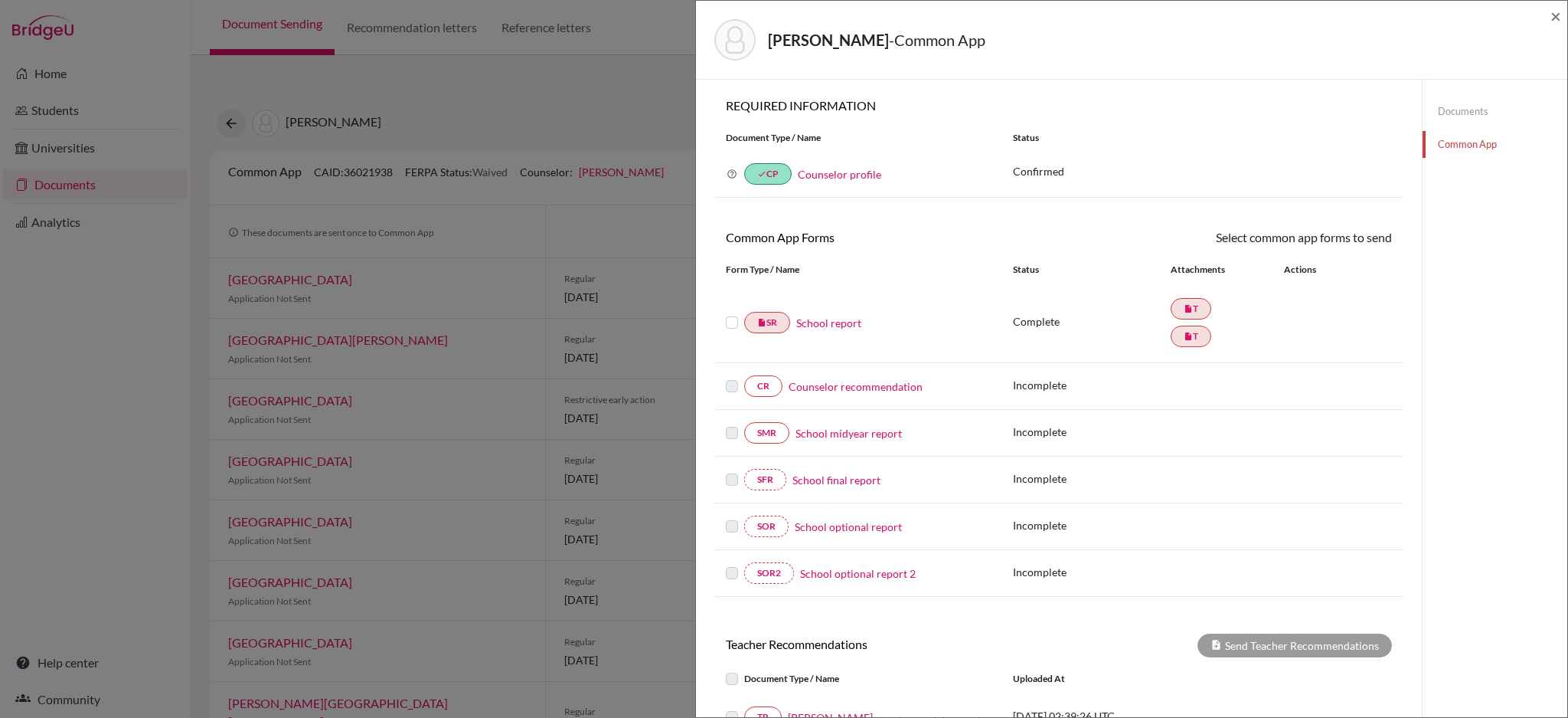
drag, startPoint x: 1178, startPoint y: 339, endPoint x: 1126, endPoint y: 391, distance: 73.5
click at [1126, 391] on p "Incomplete" at bounding box center [1092, 385] width 158 height 16
click at [1557, 16] on span "×" at bounding box center [1556, 15] width 11 height 22
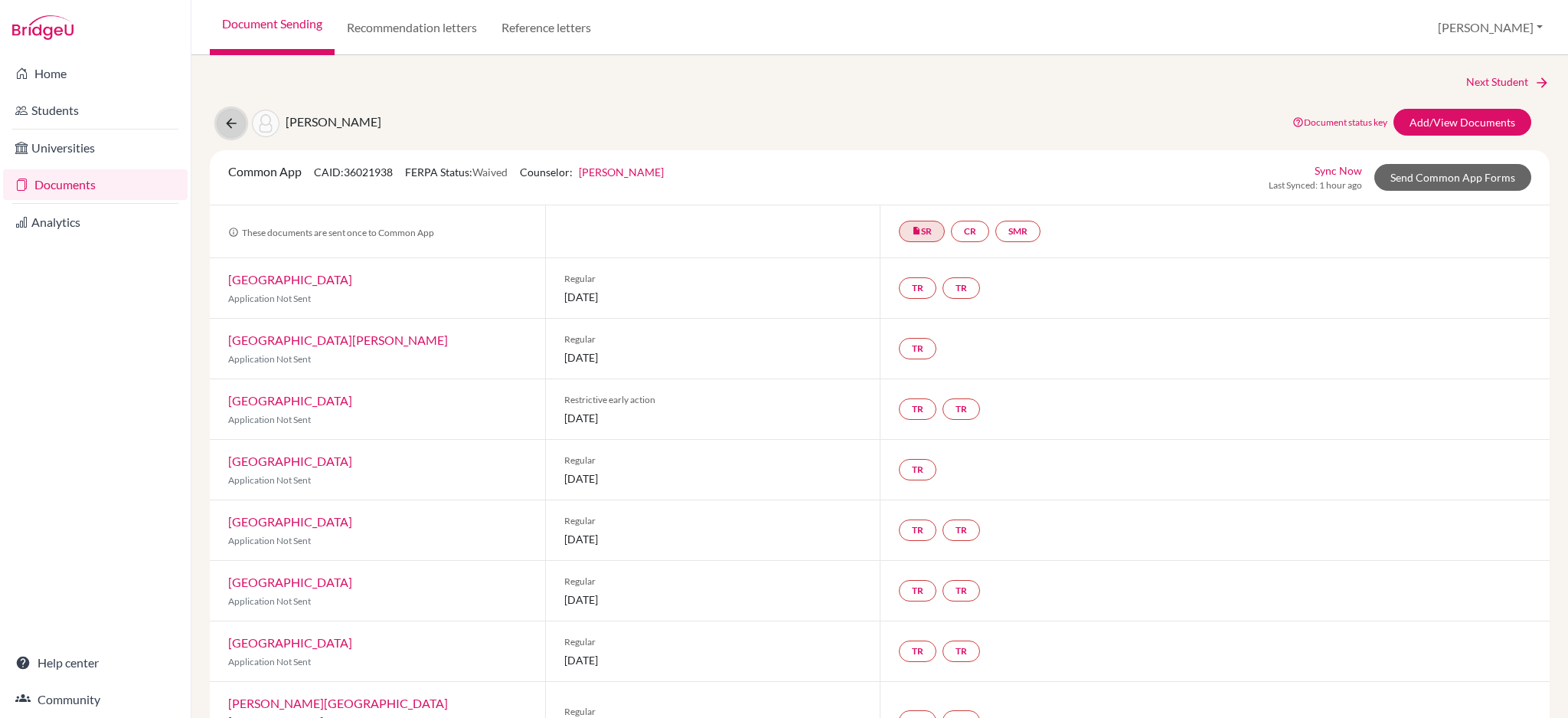
click at [240, 118] on button at bounding box center [231, 123] width 29 height 29
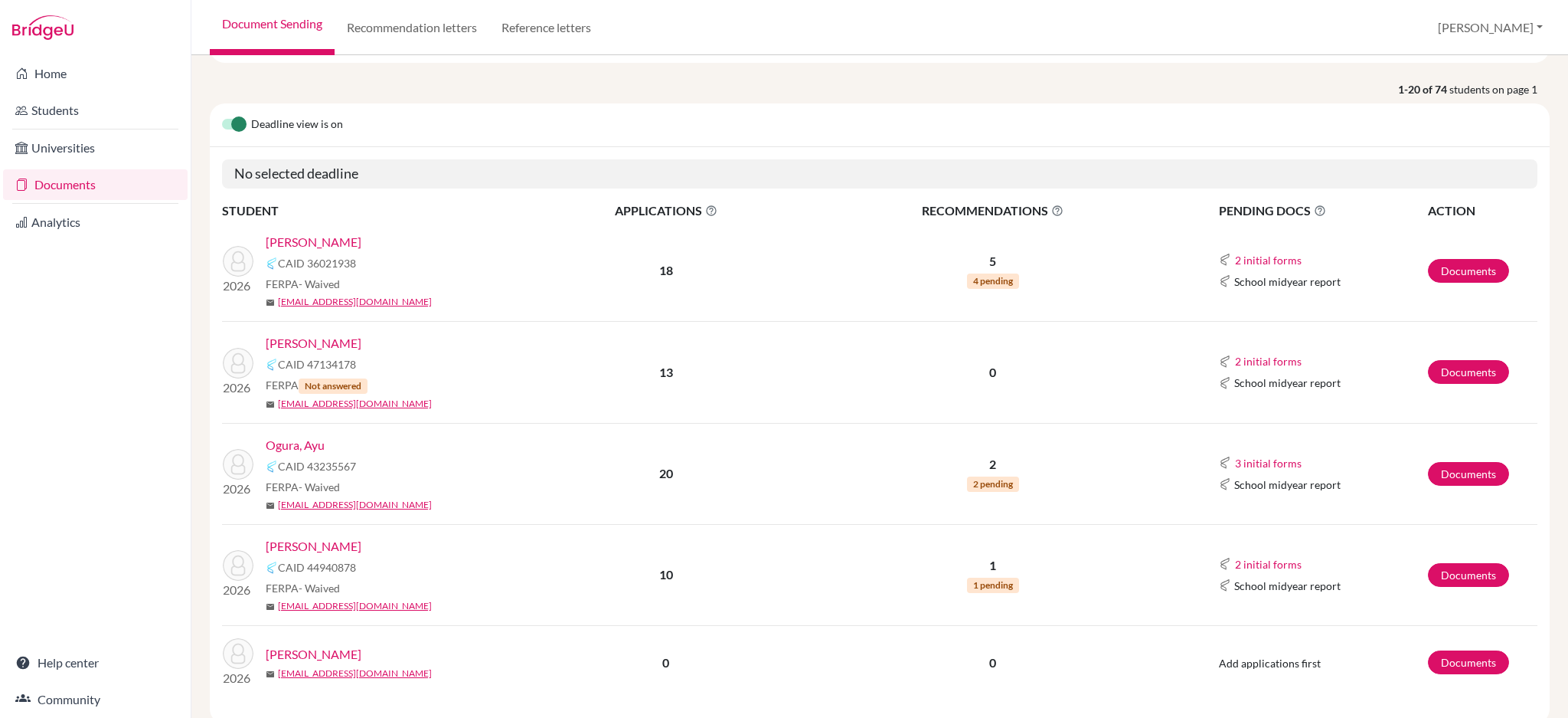
scroll to position [204, 0]
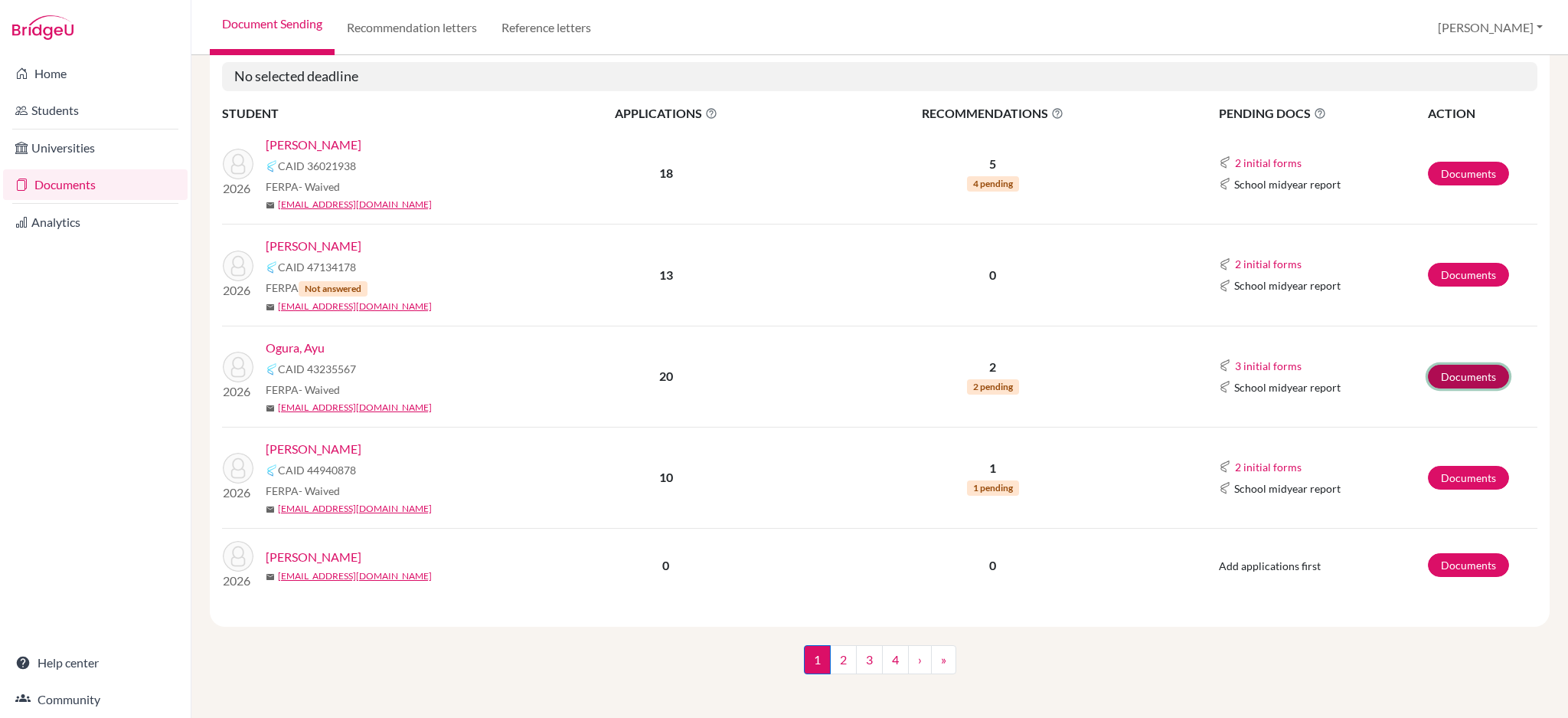
click at [1476, 370] on link "Documents" at bounding box center [1469, 377] width 82 height 24
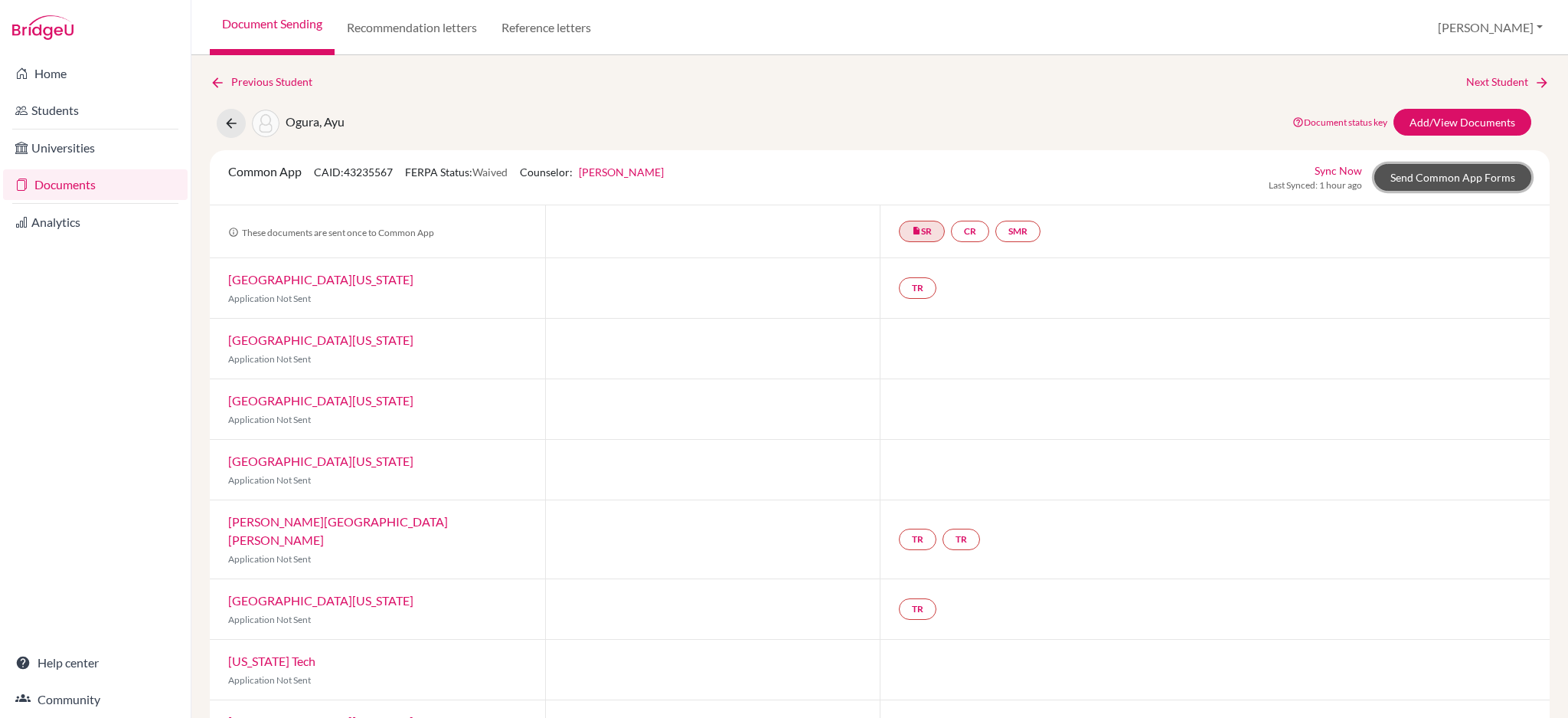
click at [1410, 183] on link "Send Common App Forms" at bounding box center [1453, 177] width 157 height 27
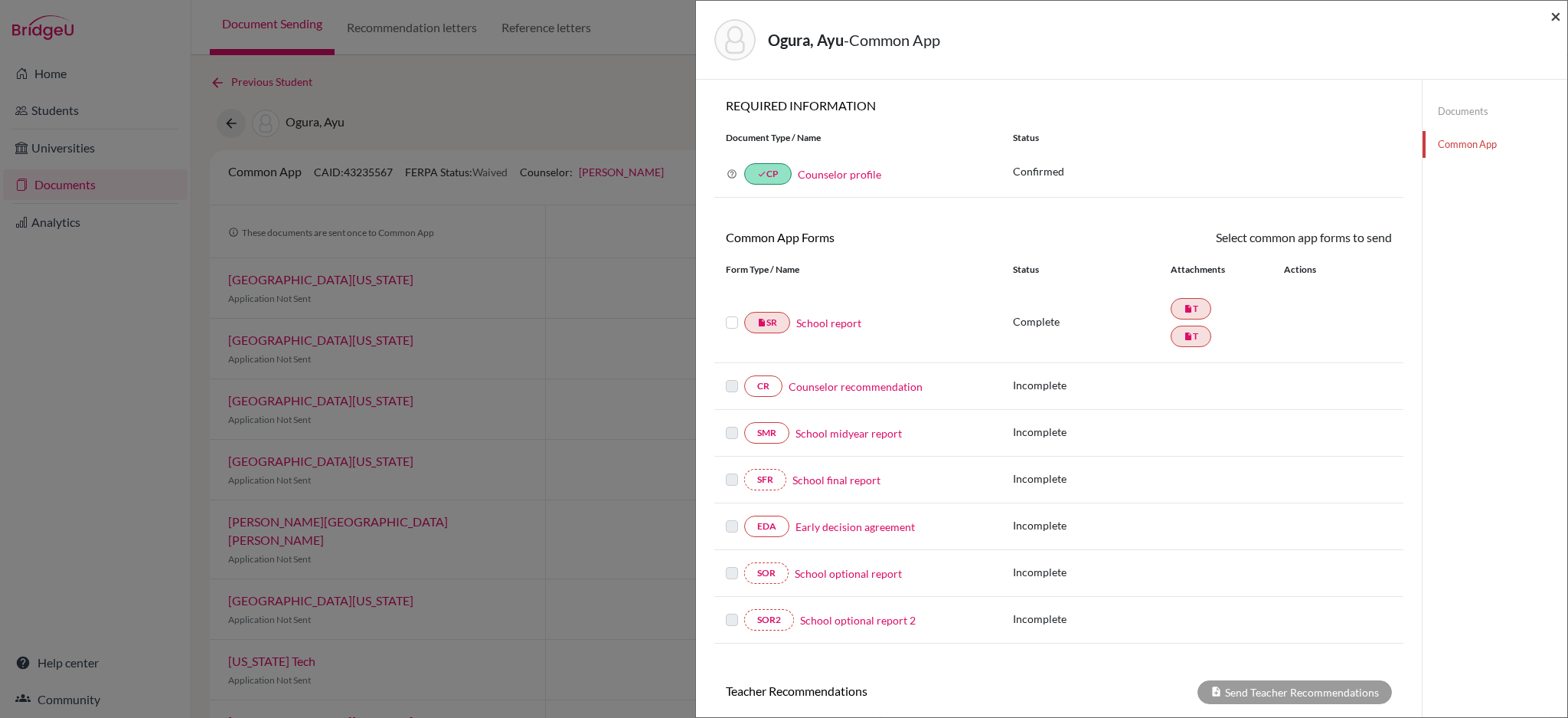
click at [1553, 9] on span "×" at bounding box center [1556, 15] width 11 height 22
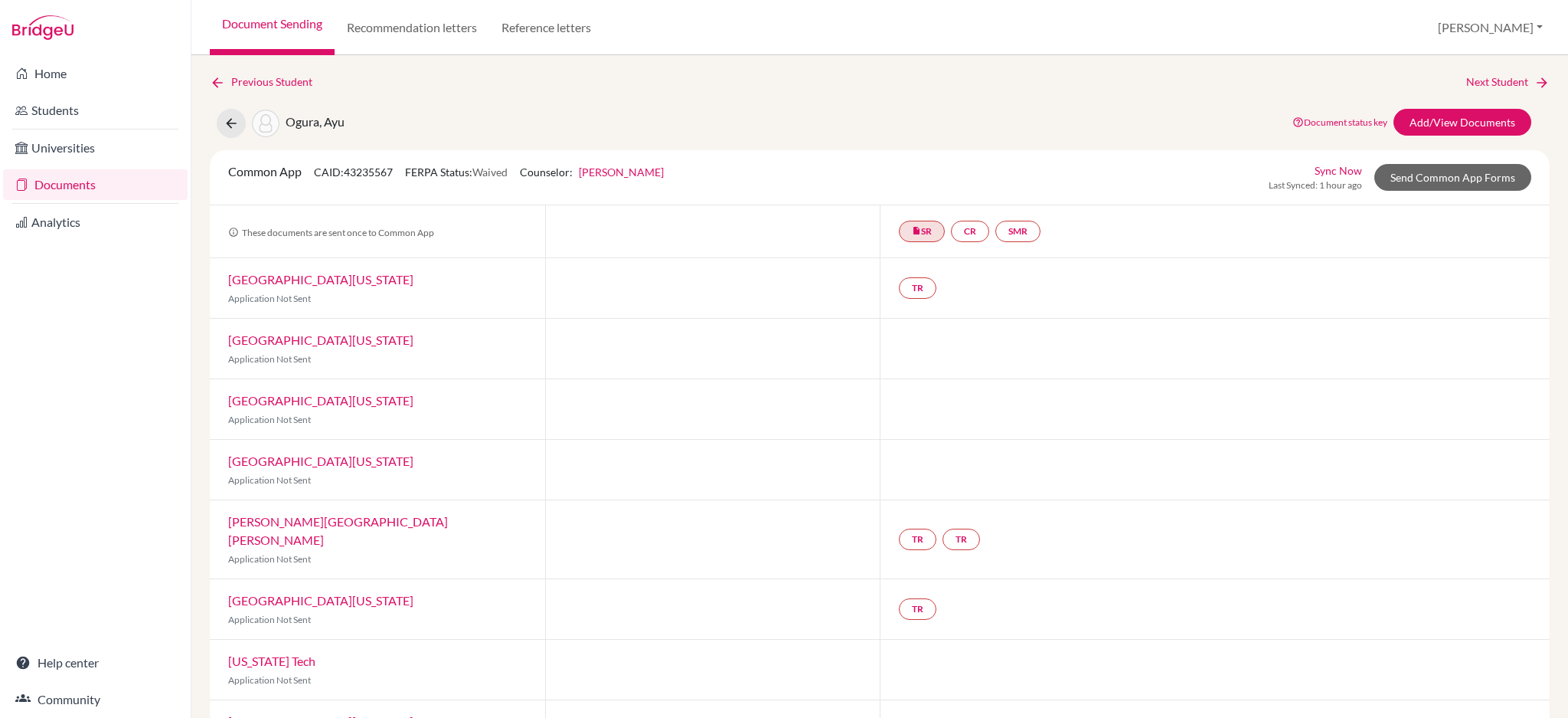
click at [210, 72] on div "Previous Student Next Student Ogura, Ayu Document status key TR Requirement. Do…" at bounding box center [880, 386] width 1377 height 663
click at [218, 82] on icon at bounding box center [217, 82] width 15 height 15
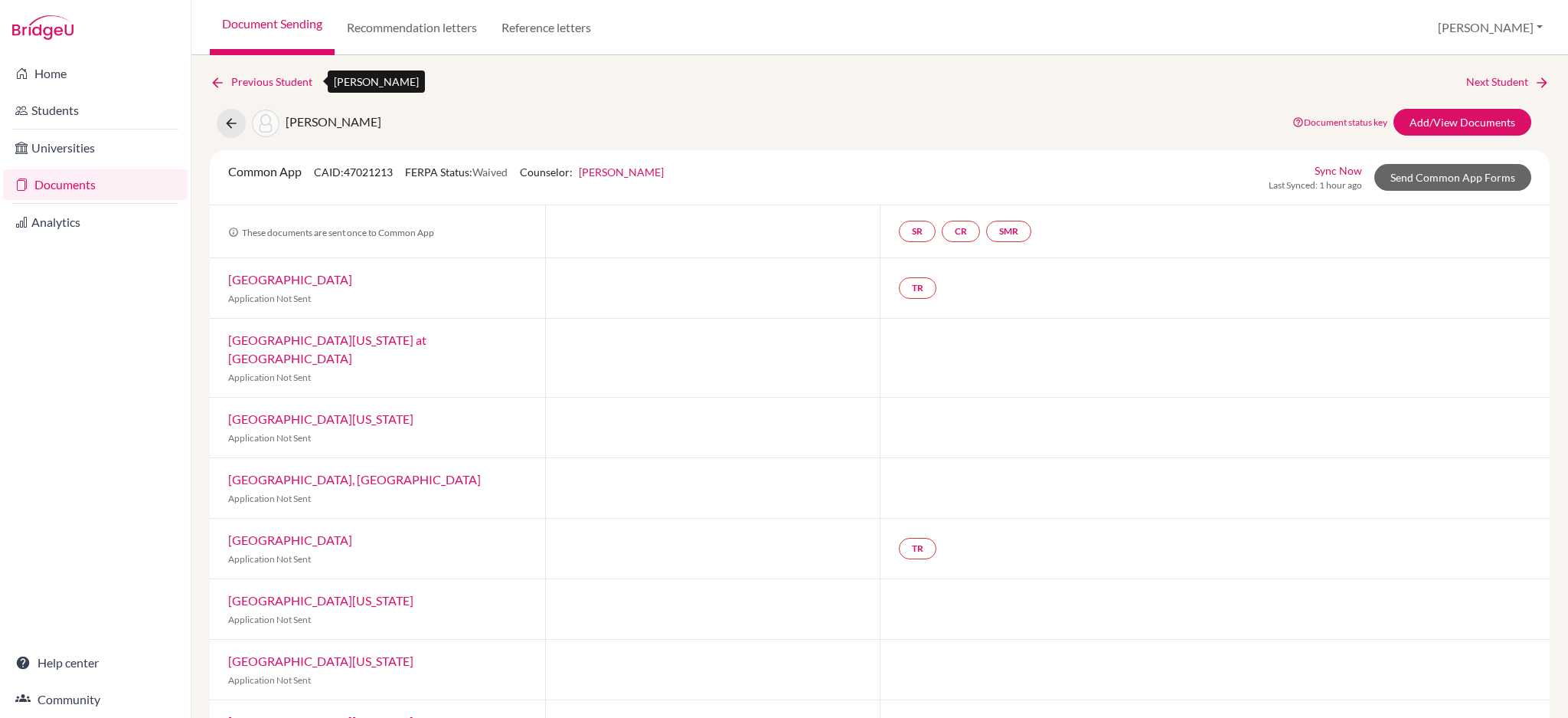
click at [213, 78] on icon at bounding box center [217, 82] width 15 height 15
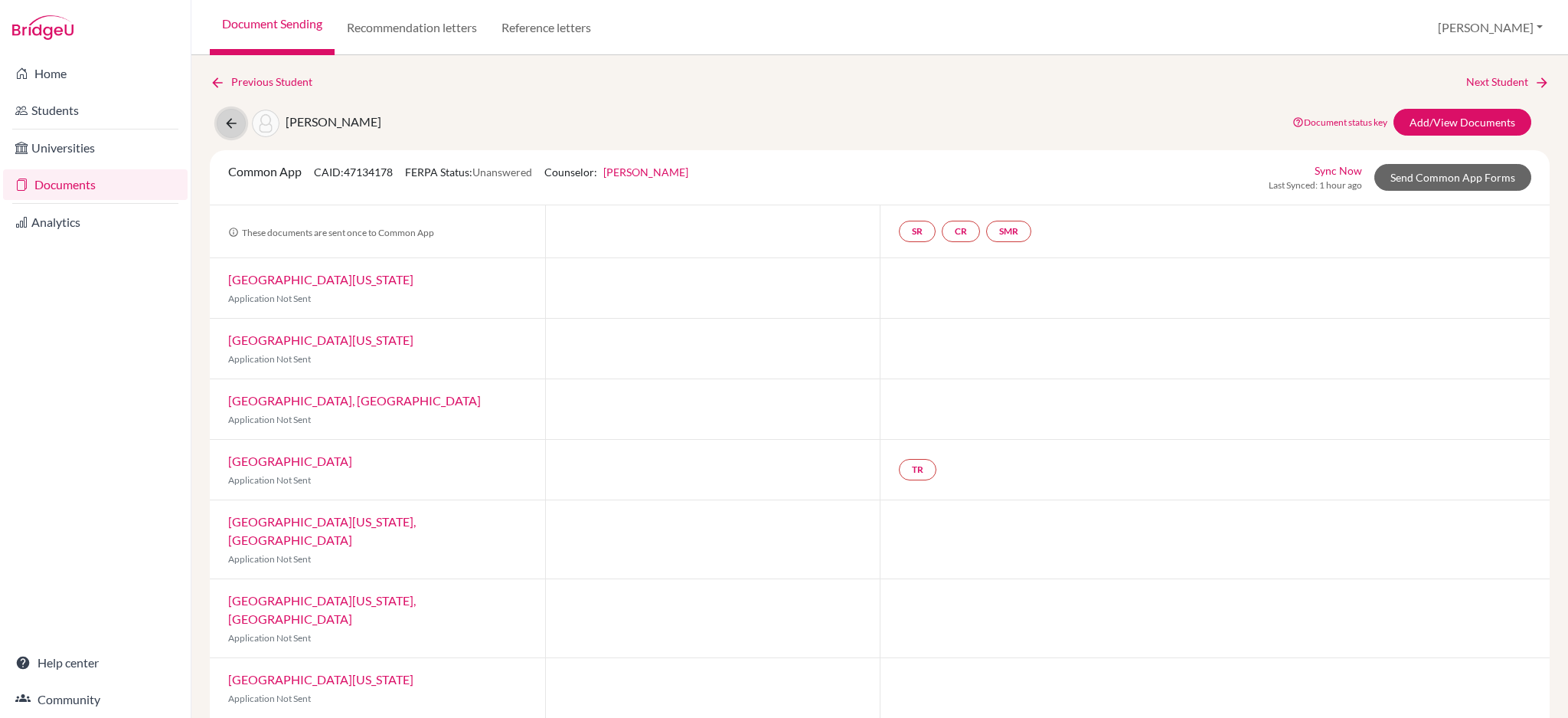
click at [219, 127] on button at bounding box center [231, 123] width 29 height 29
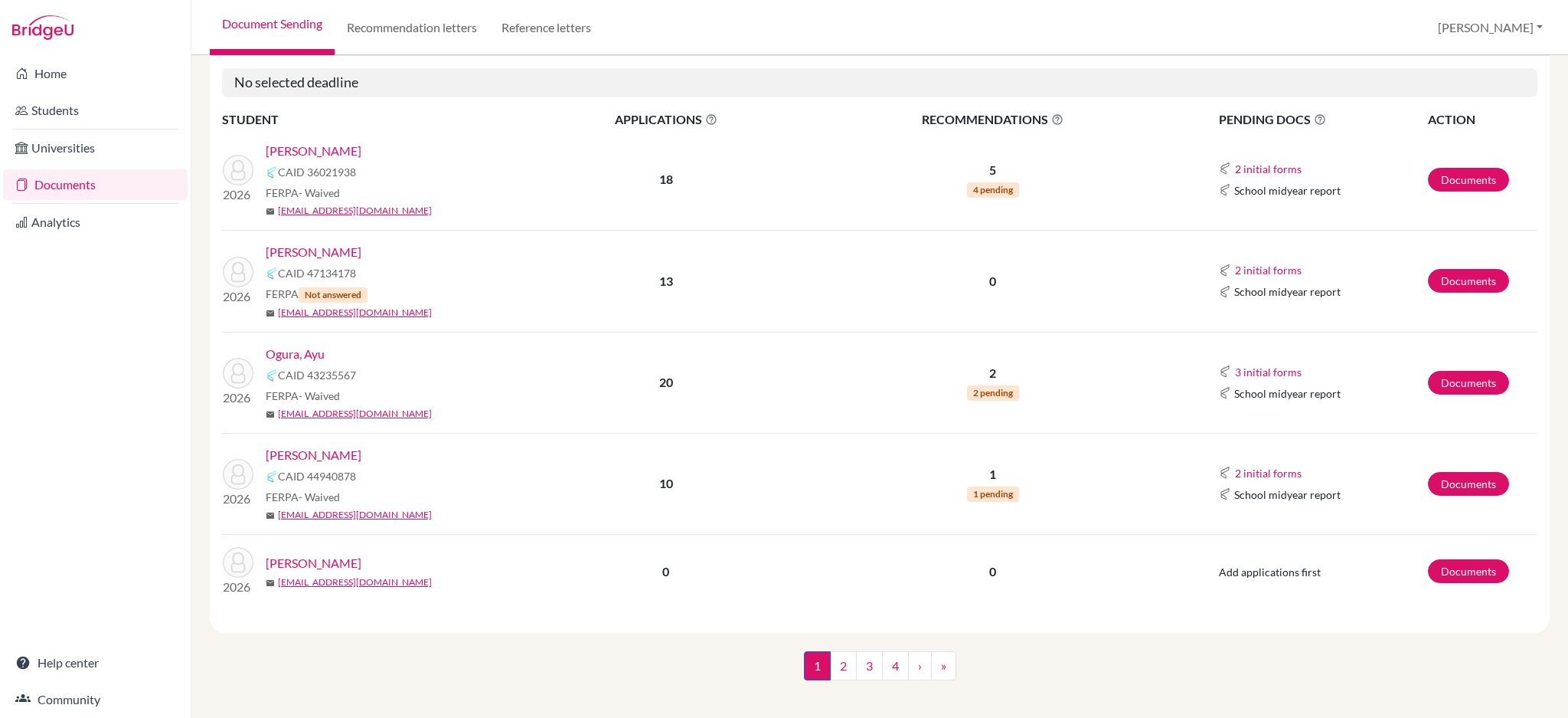
scroll to position [204, 0]
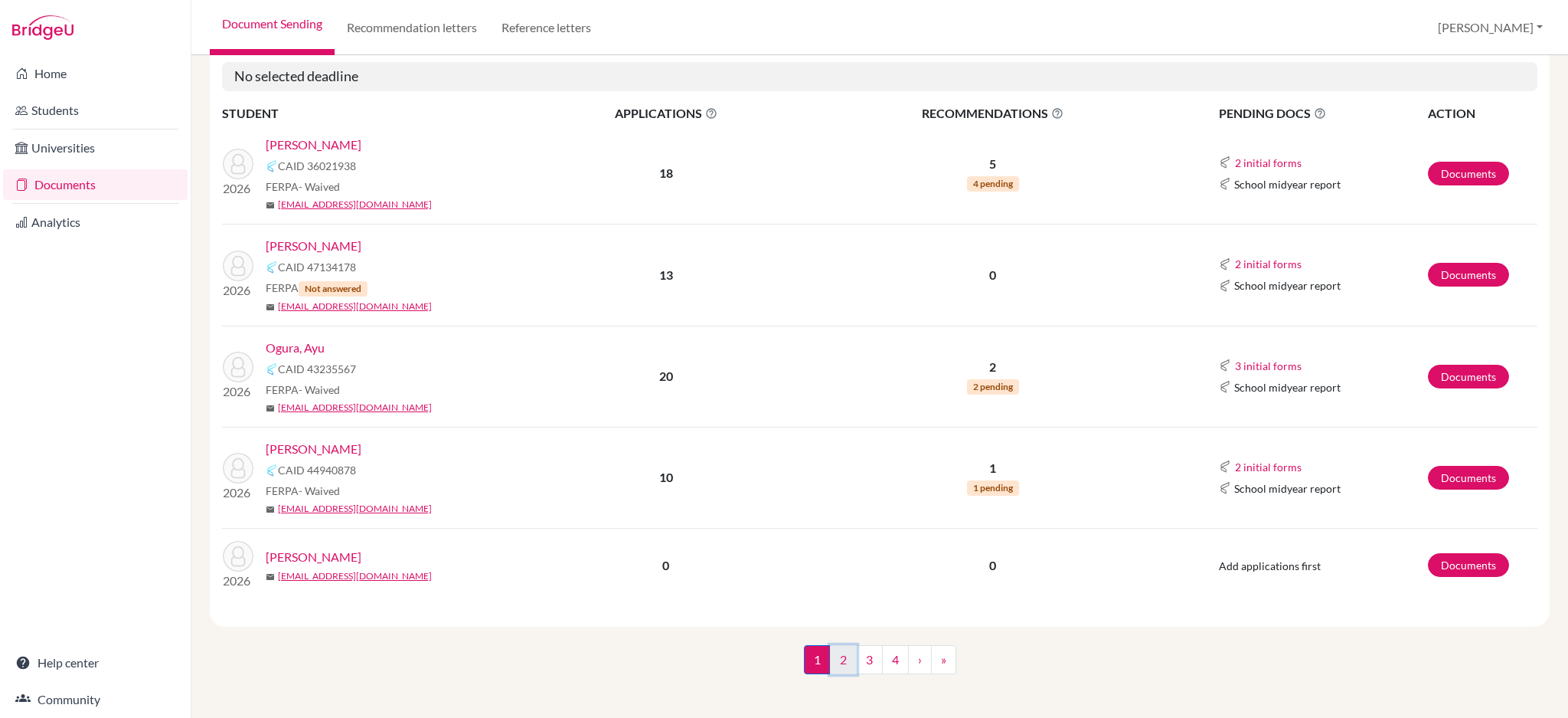
click at [838, 660] on link "2" at bounding box center [843, 659] width 27 height 29
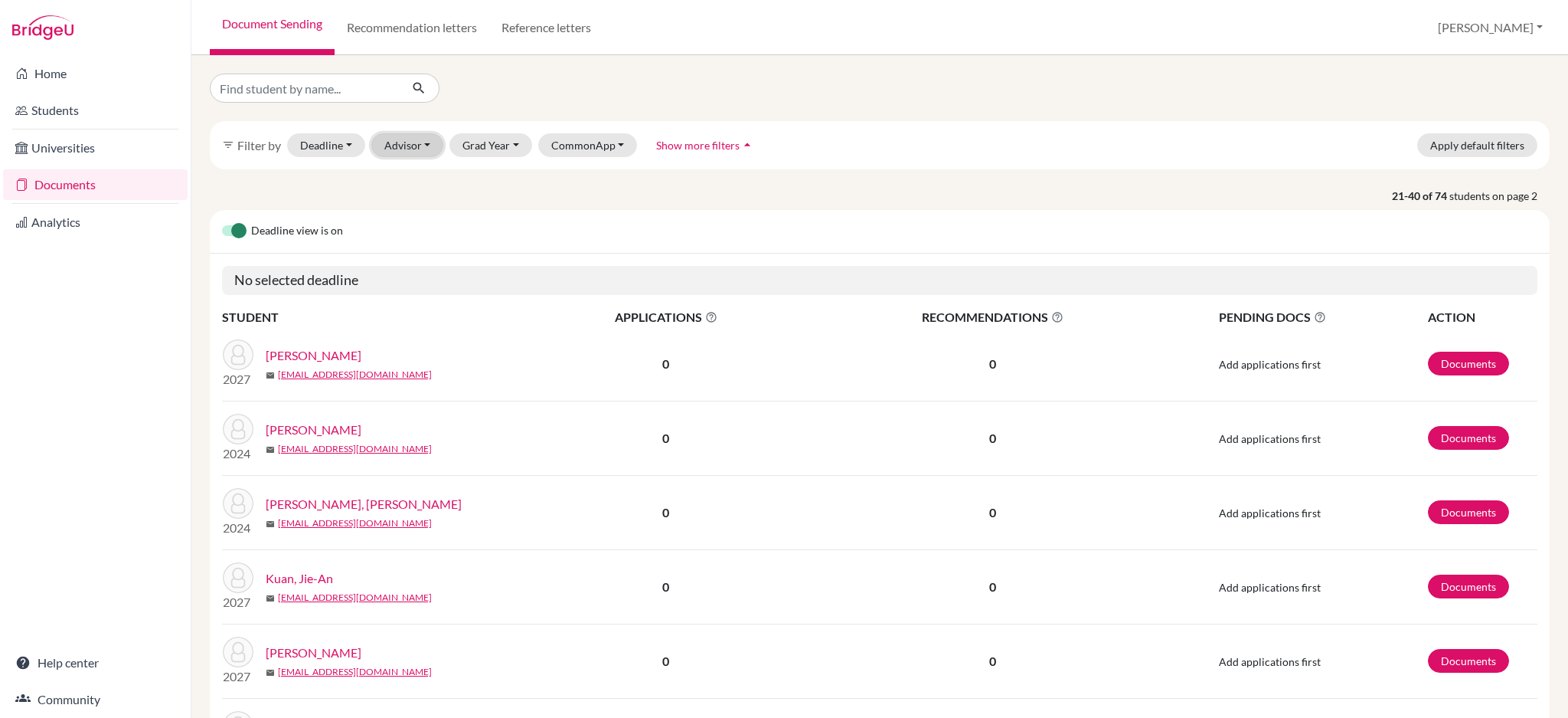
click at [403, 150] on button "Advisor" at bounding box center [408, 144] width 73 height 24
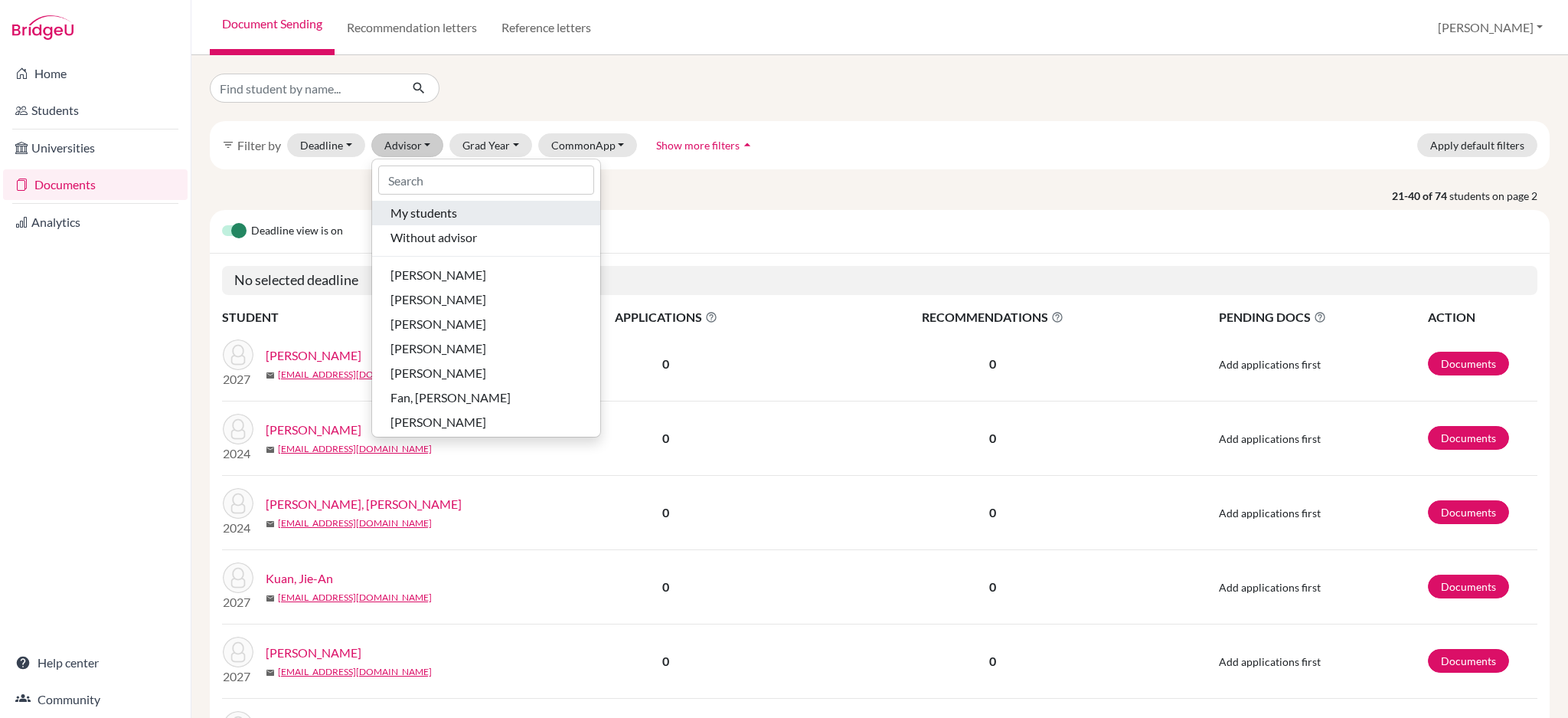
click at [426, 208] on span "My students" at bounding box center [423, 213] width 66 height 19
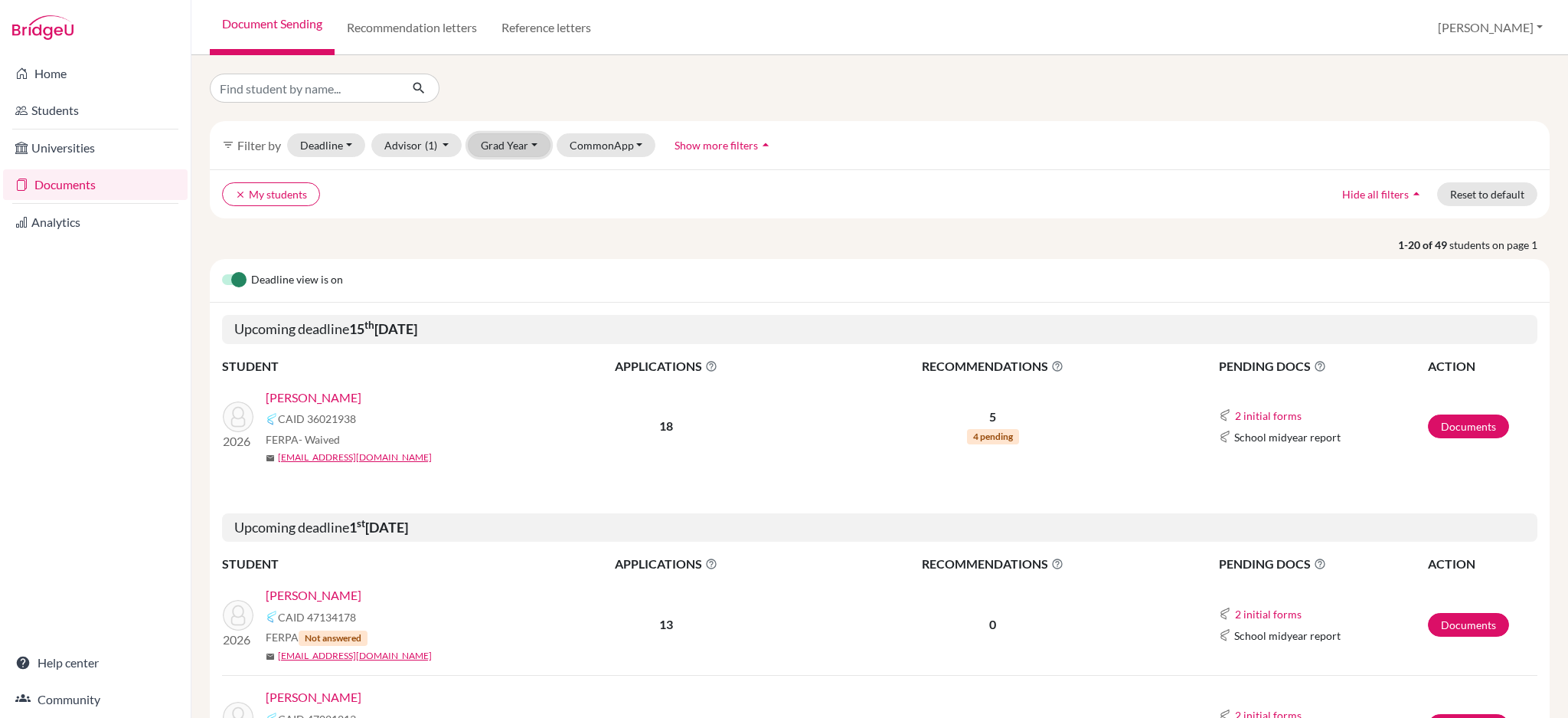
click at [477, 143] on button "Grad Year" at bounding box center [508, 144] width 82 height 24
click at [506, 226] on span "2026" at bounding box center [501, 227] width 27 height 19
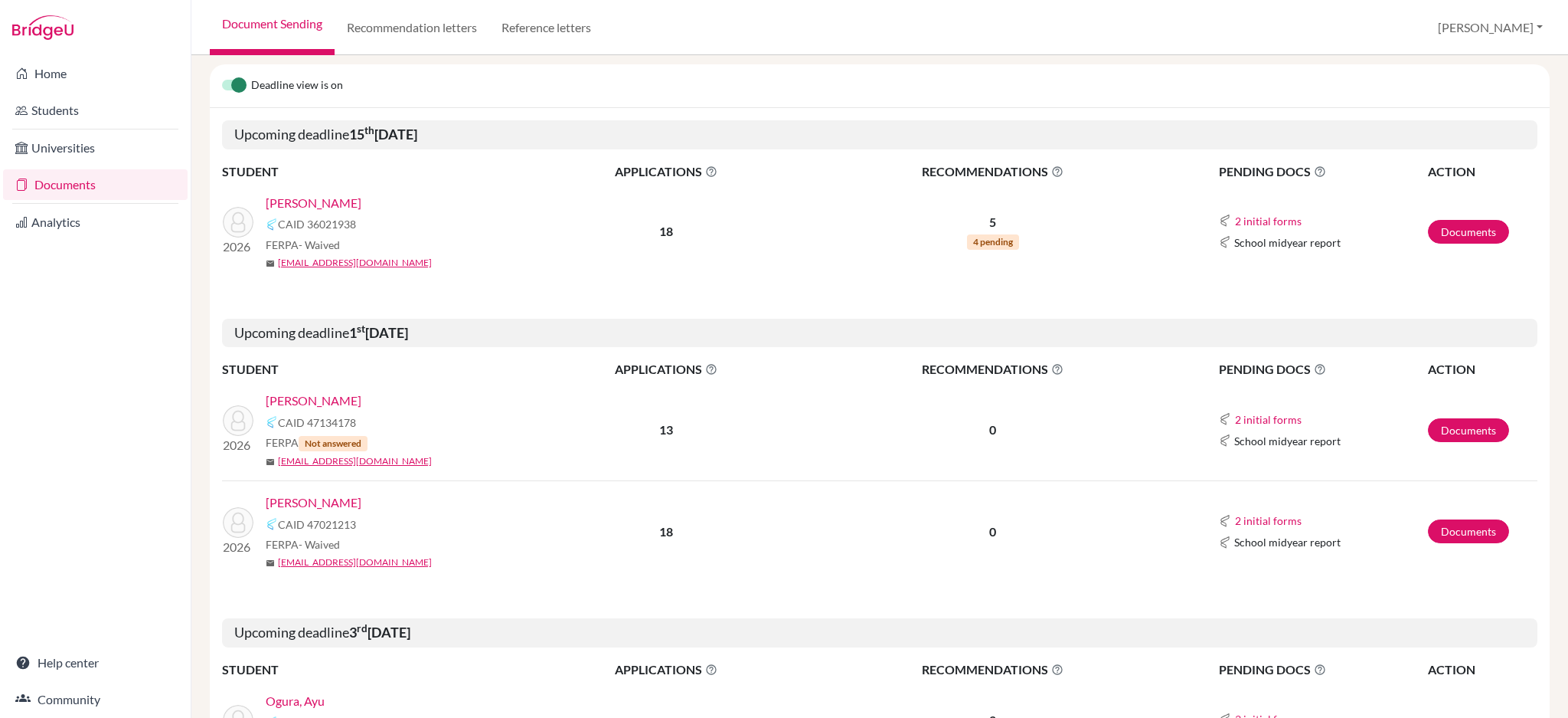
scroll to position [204, 0]
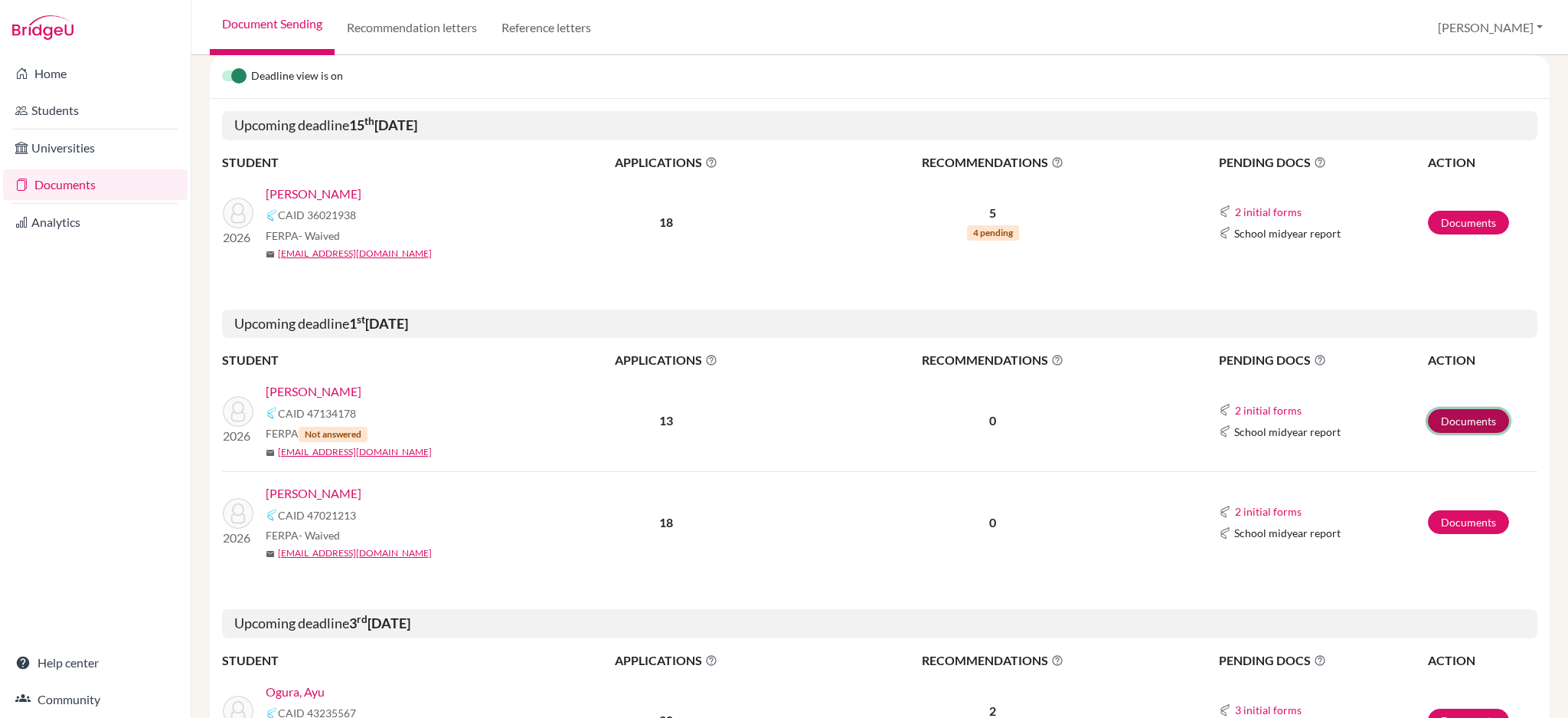
click at [1460, 423] on link "Documents" at bounding box center [1469, 421] width 82 height 24
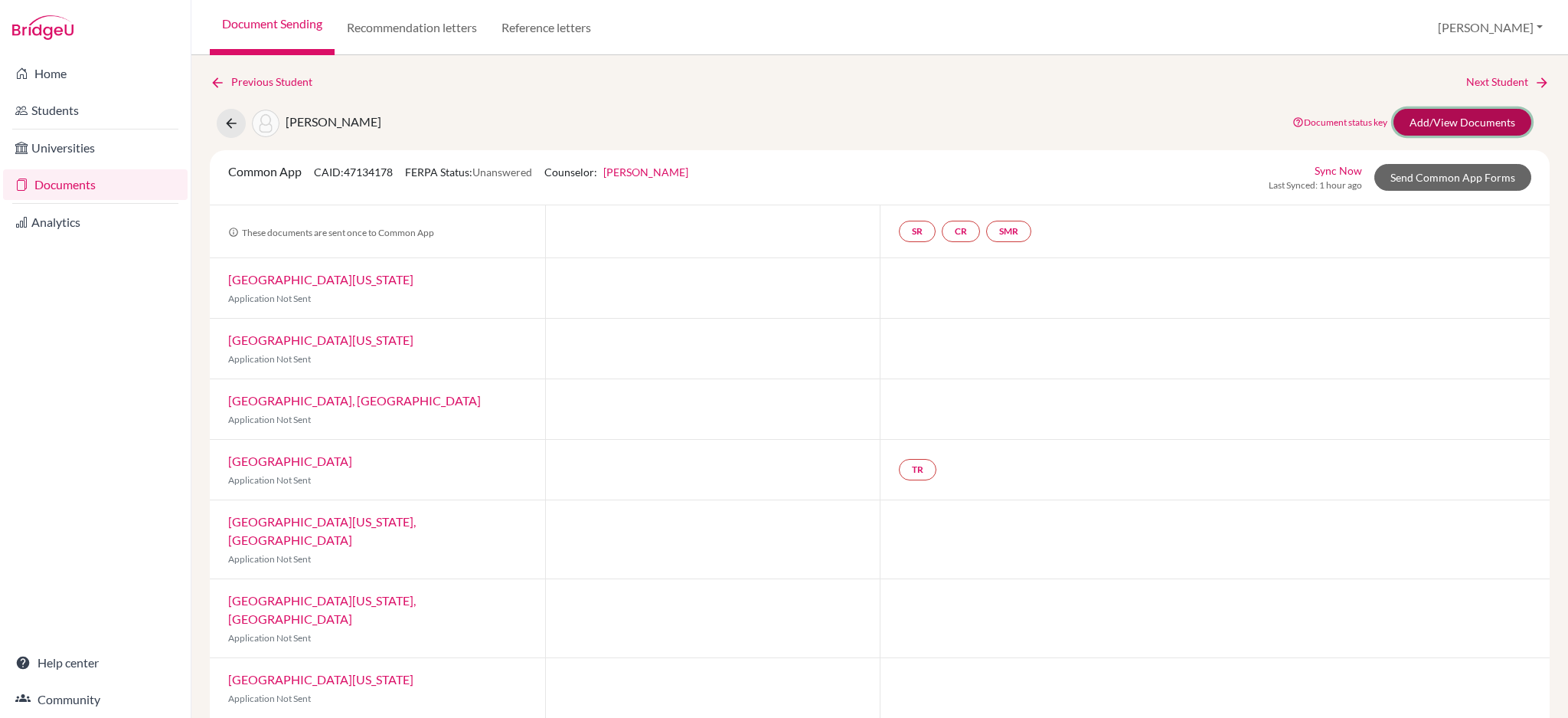
click at [1423, 121] on link "Add/View Documents" at bounding box center [1463, 122] width 138 height 27
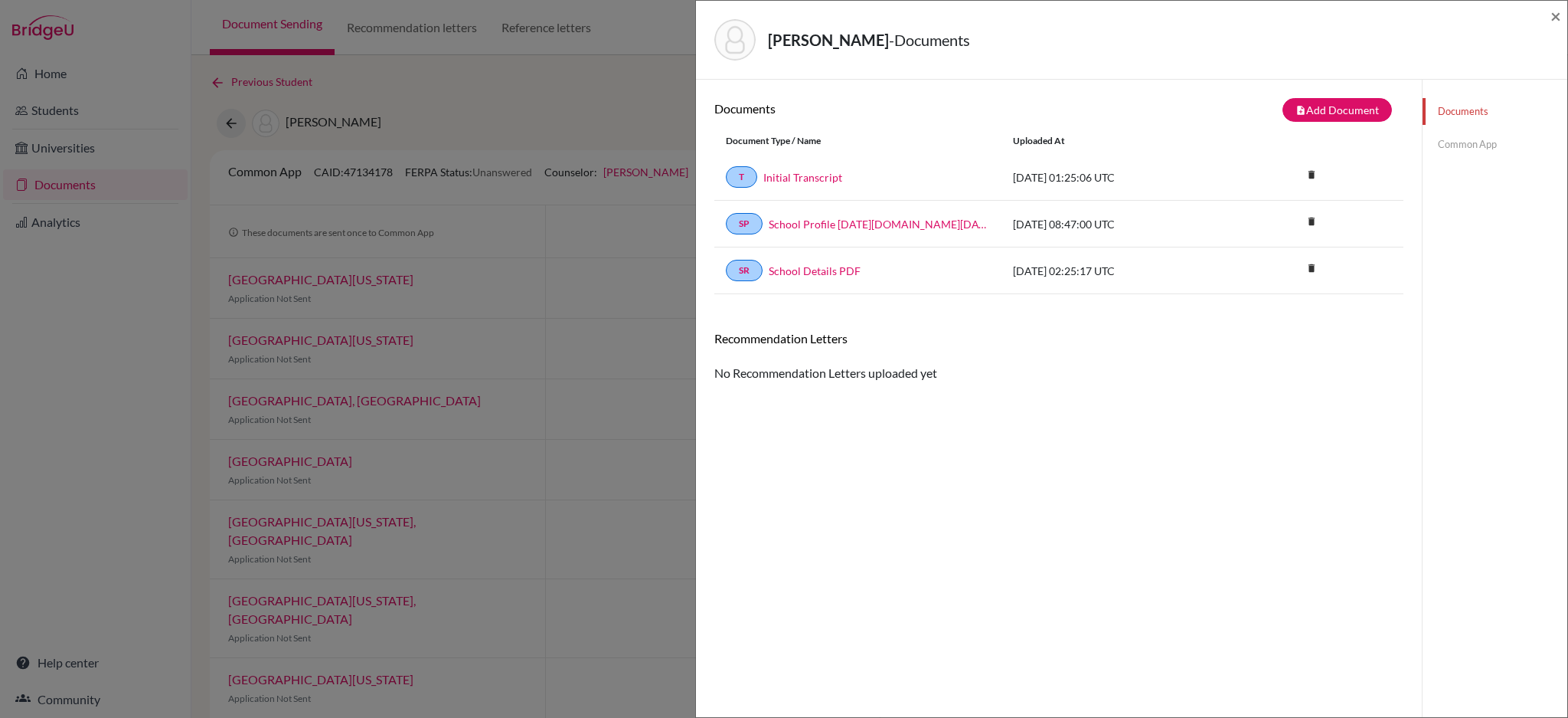
click at [481, 88] on div "[PERSON_NAME] - Documents × Documents note_add Add Document Document type Chang…" at bounding box center [784, 359] width 1568 height 718
click at [1551, 13] on span "×" at bounding box center [1556, 15] width 11 height 22
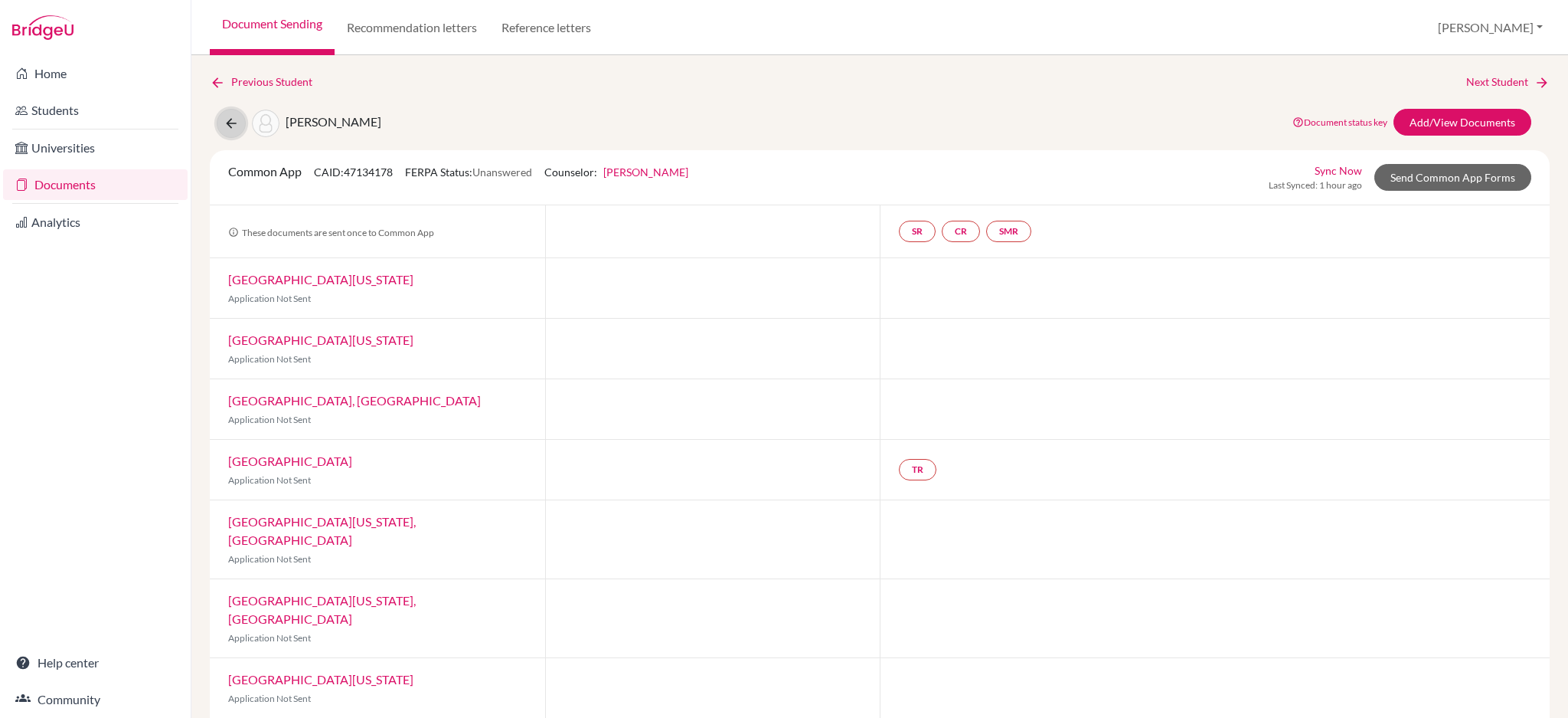
click at [231, 118] on icon at bounding box center [230, 123] width 15 height 15
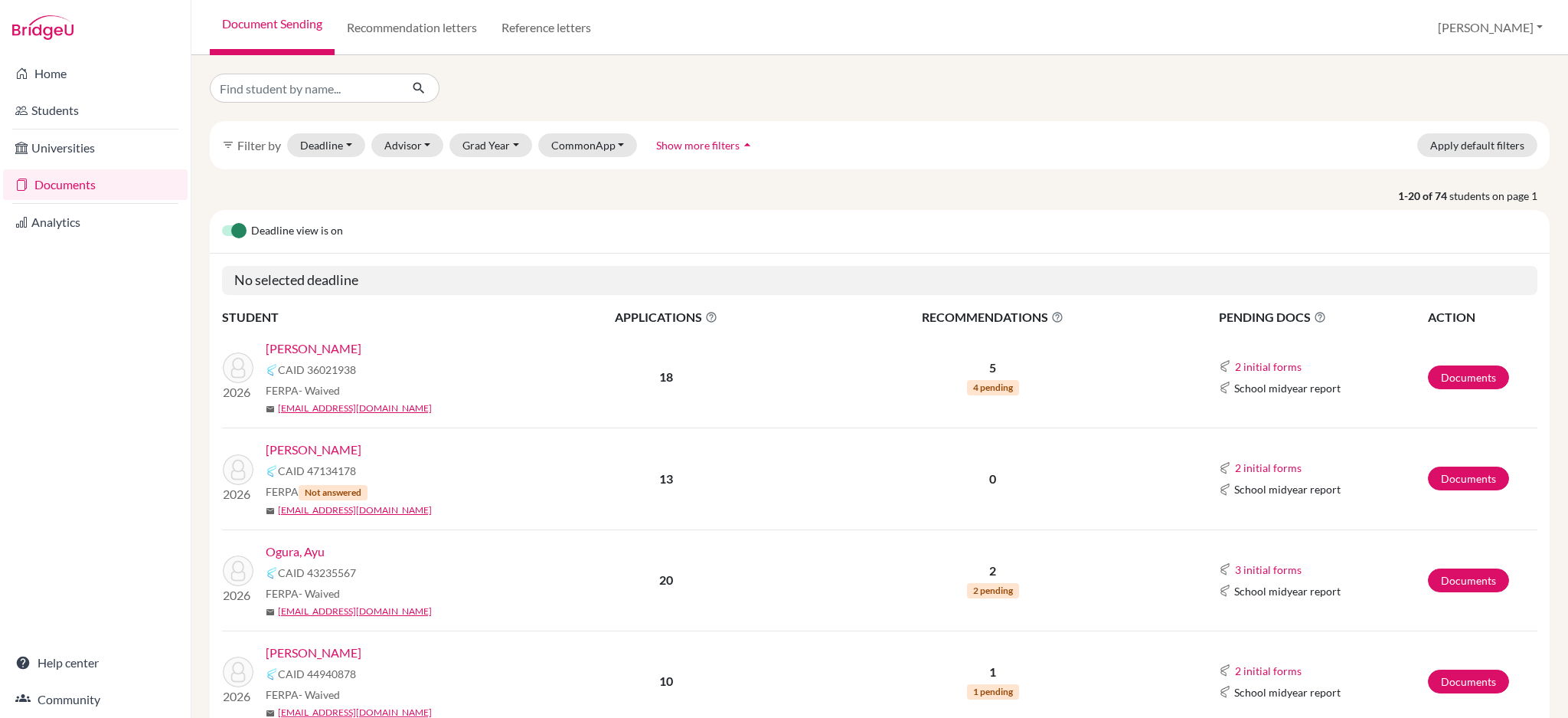
click at [291, 353] on link "[PERSON_NAME]" at bounding box center [314, 348] width 96 height 19
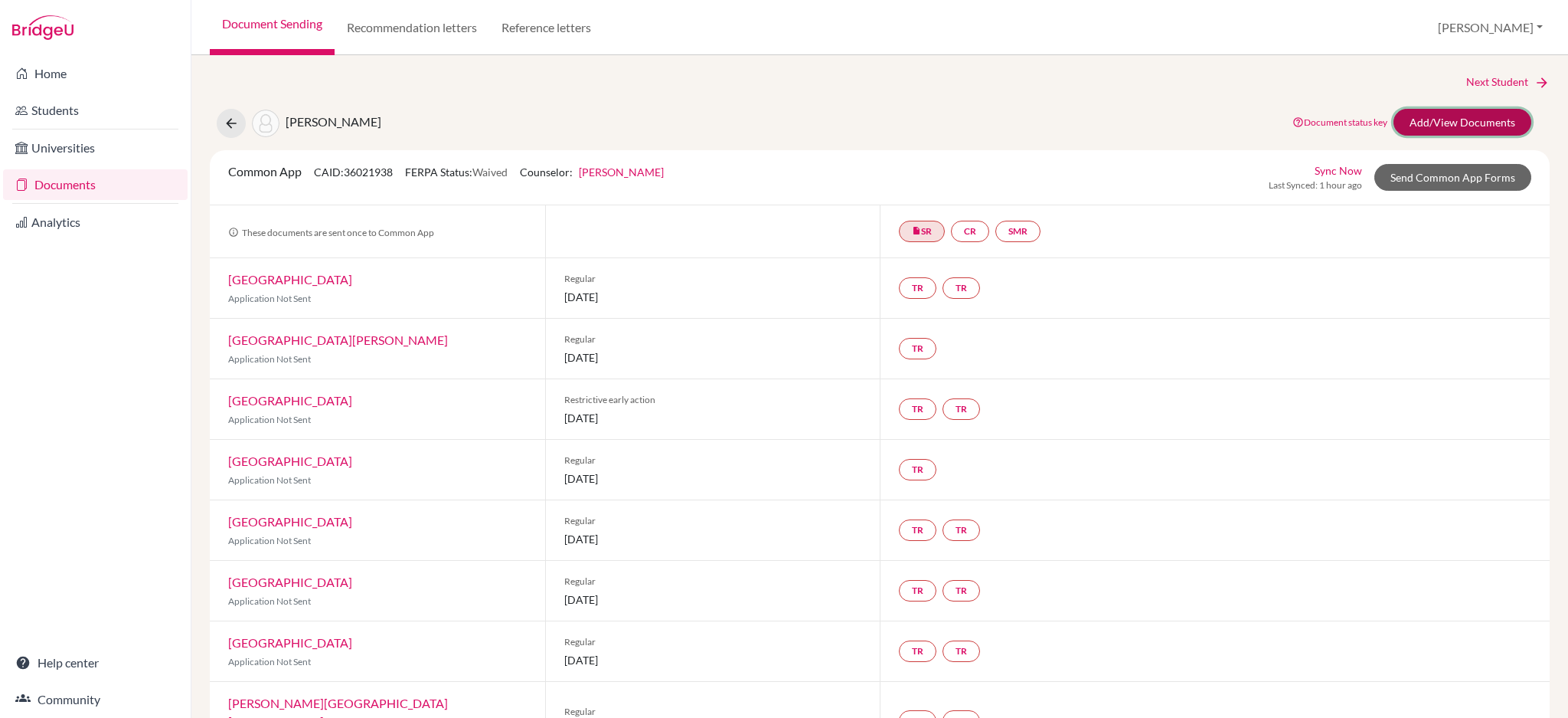
click at [1424, 120] on link "Add/View Documents" at bounding box center [1463, 122] width 138 height 27
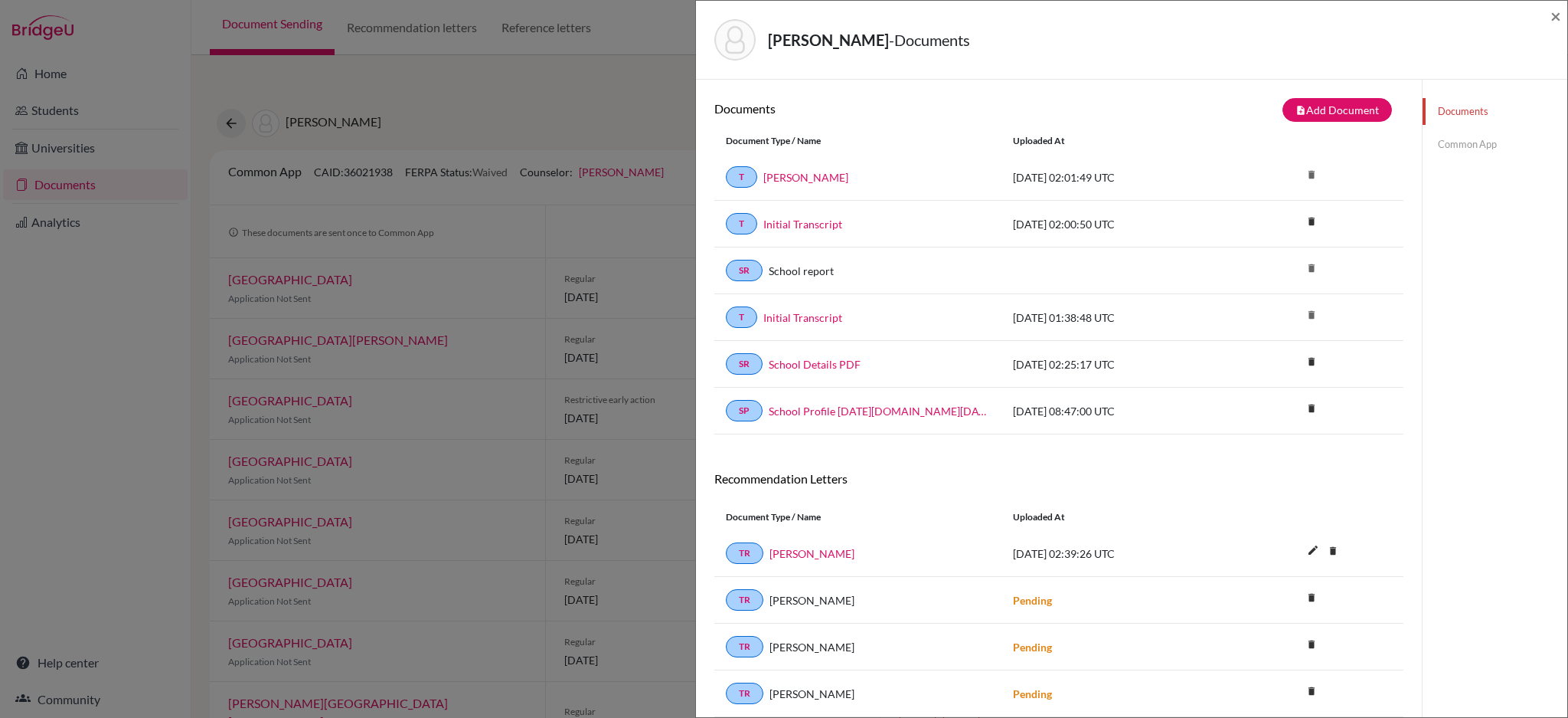
click at [226, 123] on div "Teoh, Samuel - Documents × Documents note_add Add Document Document type Change…" at bounding box center [784, 359] width 1568 height 718
click at [817, 178] on link "[PERSON_NAME]" at bounding box center [806, 177] width 85 height 16
click at [811, 182] on link "[PERSON_NAME]" at bounding box center [806, 177] width 85 height 16
click at [795, 220] on link "Initial Transcript" at bounding box center [803, 224] width 79 height 16
click at [828, 325] on link "Initial Transcript" at bounding box center [803, 317] width 79 height 16
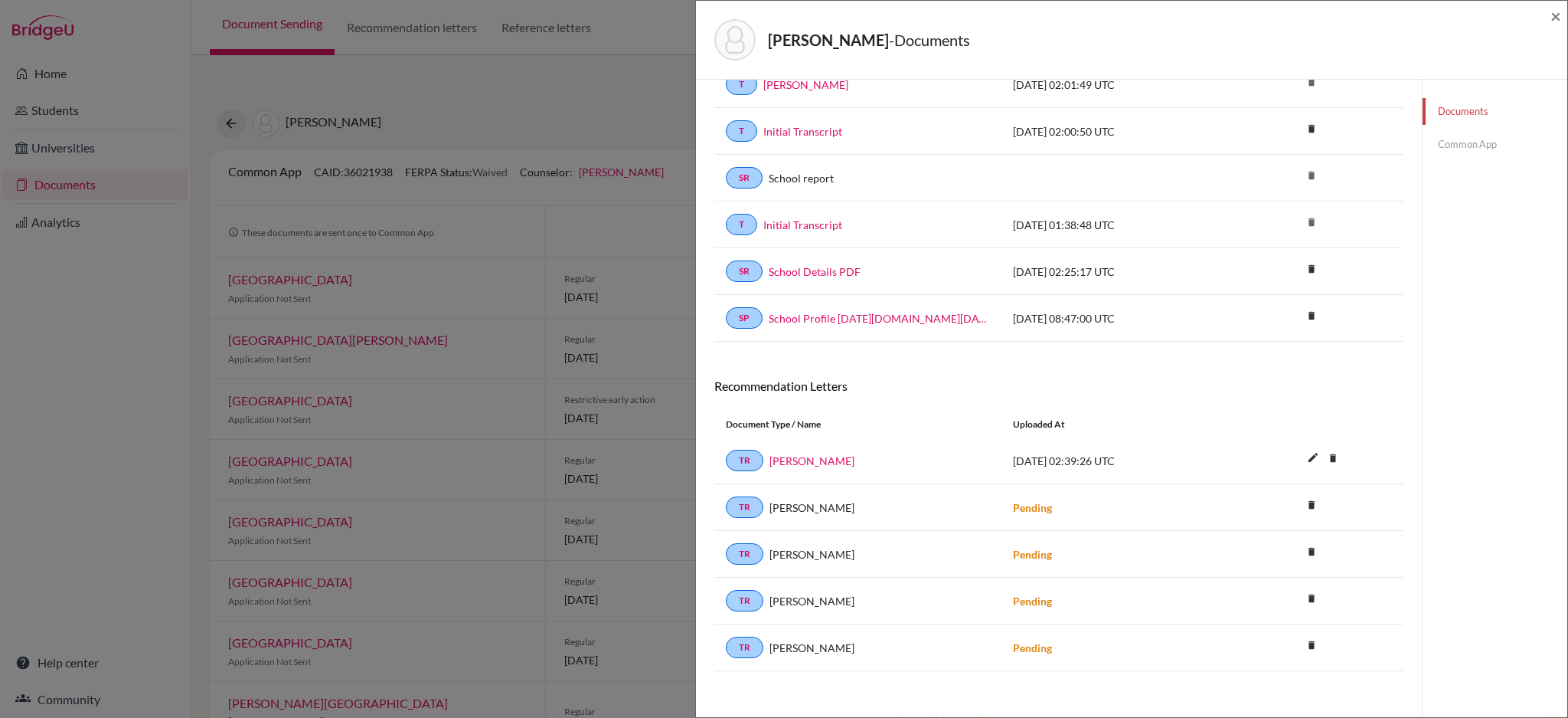
scroll to position [104, 0]
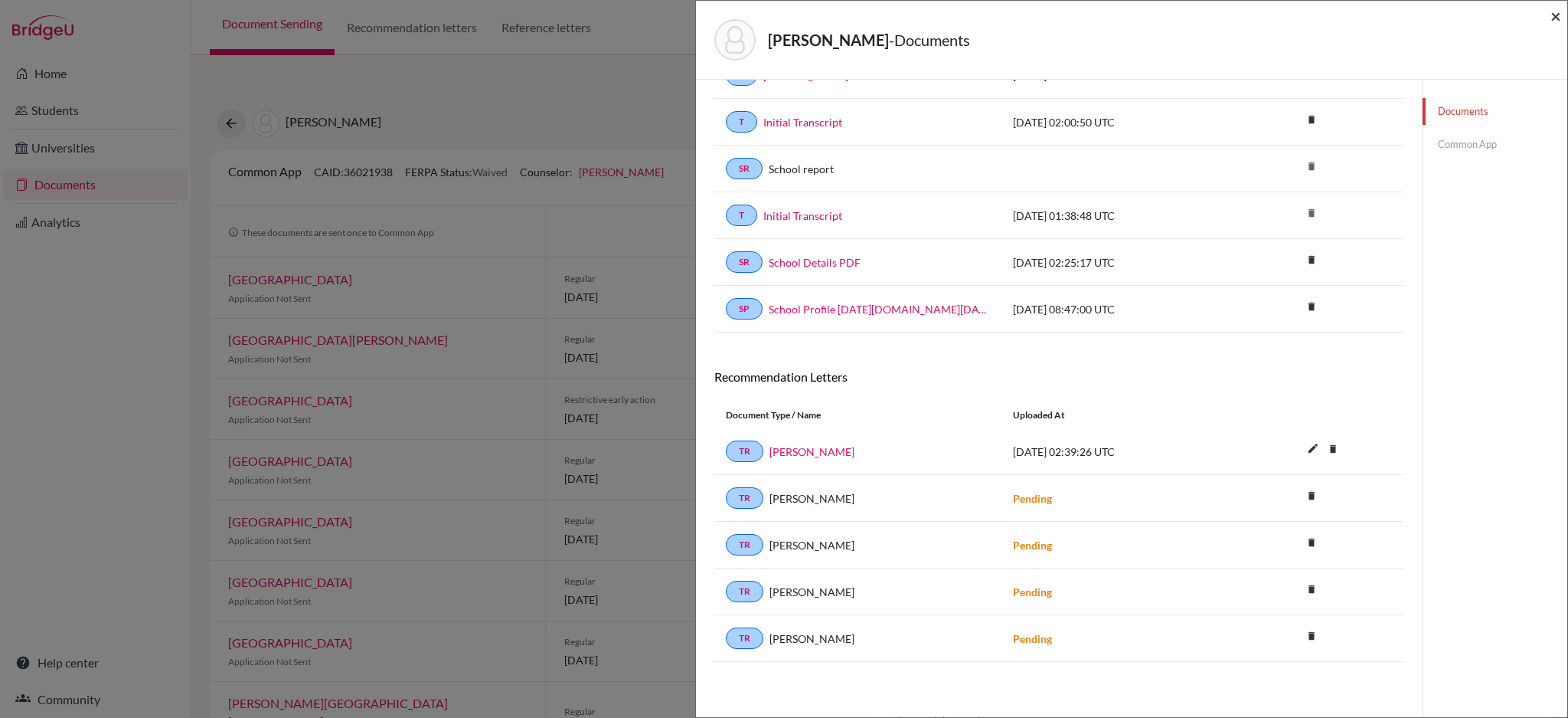
click at [1559, 17] on span "×" at bounding box center [1556, 15] width 11 height 22
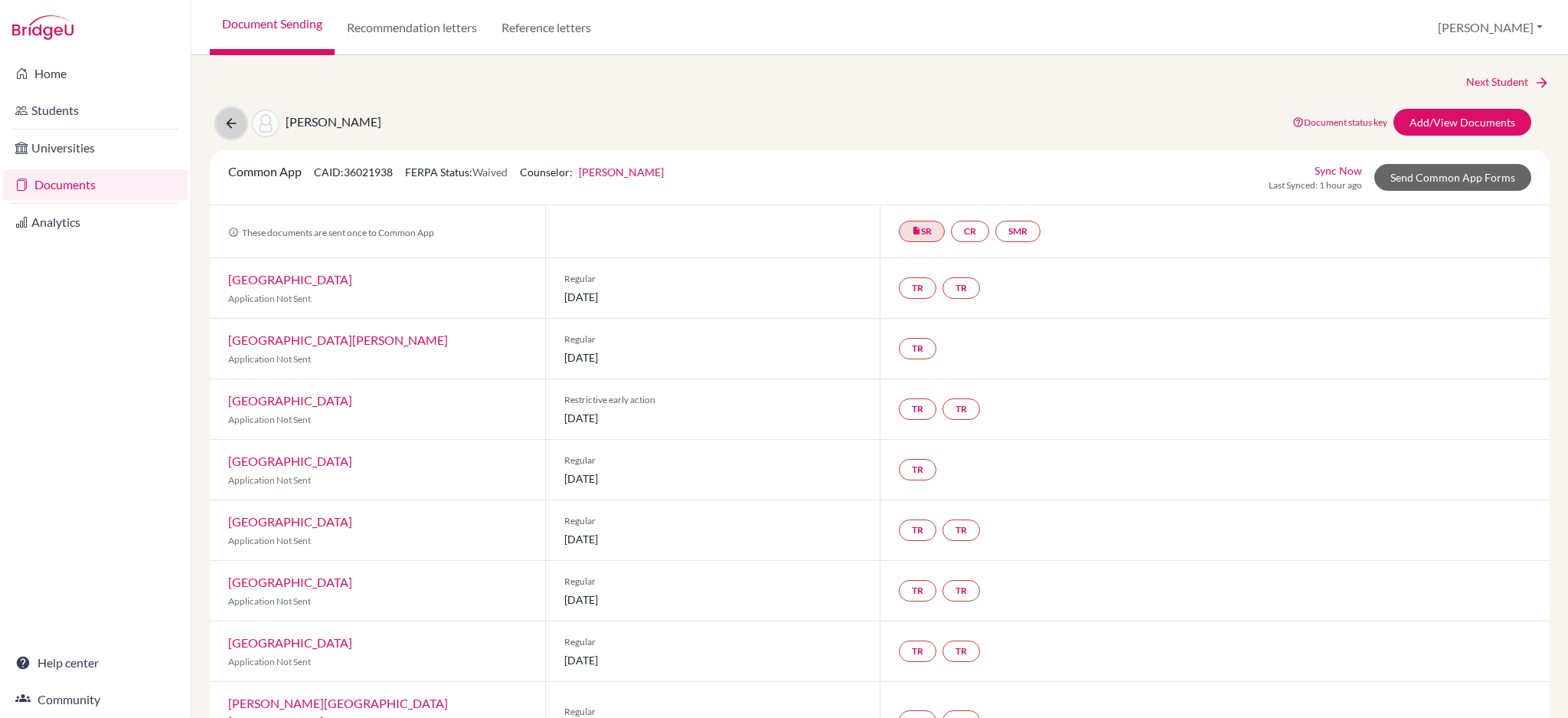
click at [240, 121] on button at bounding box center [231, 123] width 29 height 29
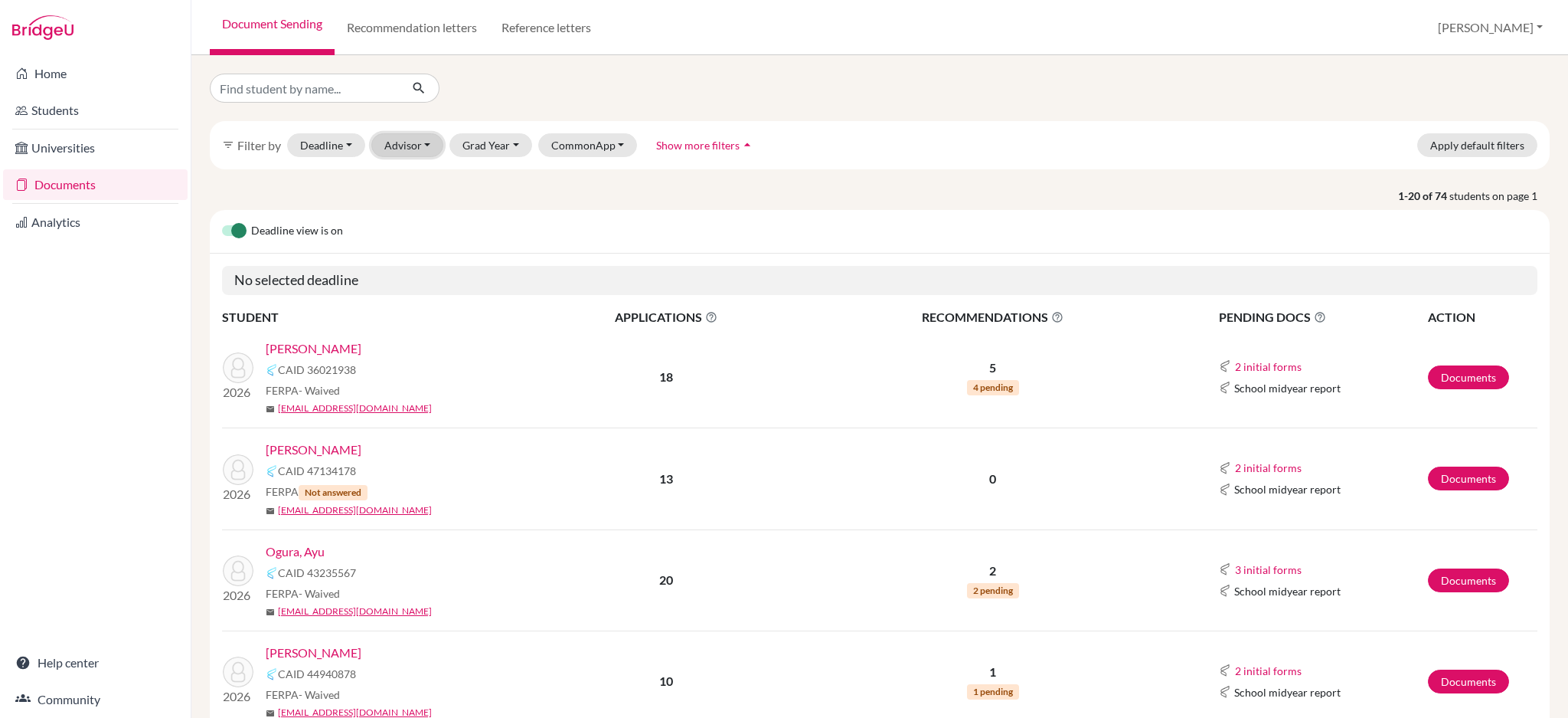
click at [419, 149] on button "Advisor" at bounding box center [408, 144] width 73 height 24
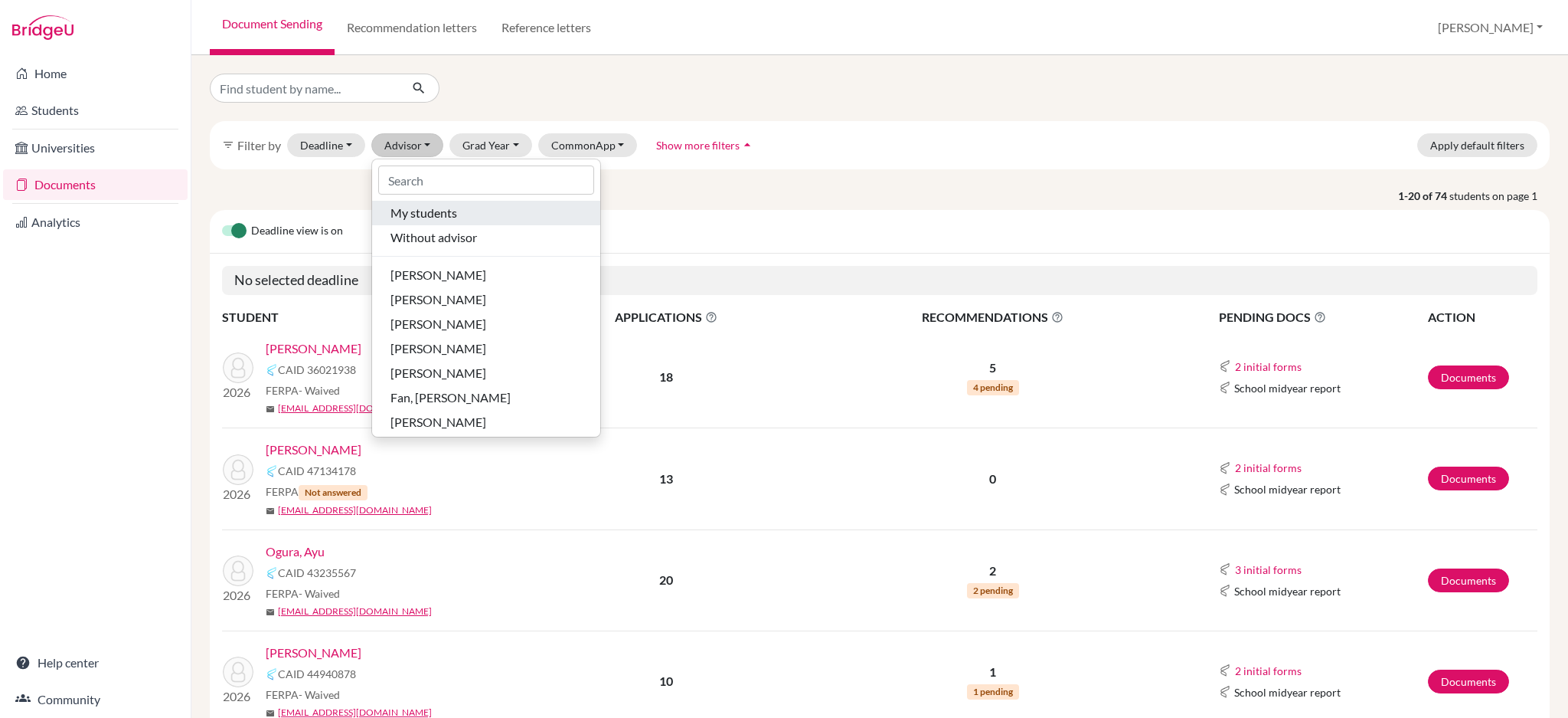
click at [418, 209] on span "My students" at bounding box center [423, 213] width 66 height 19
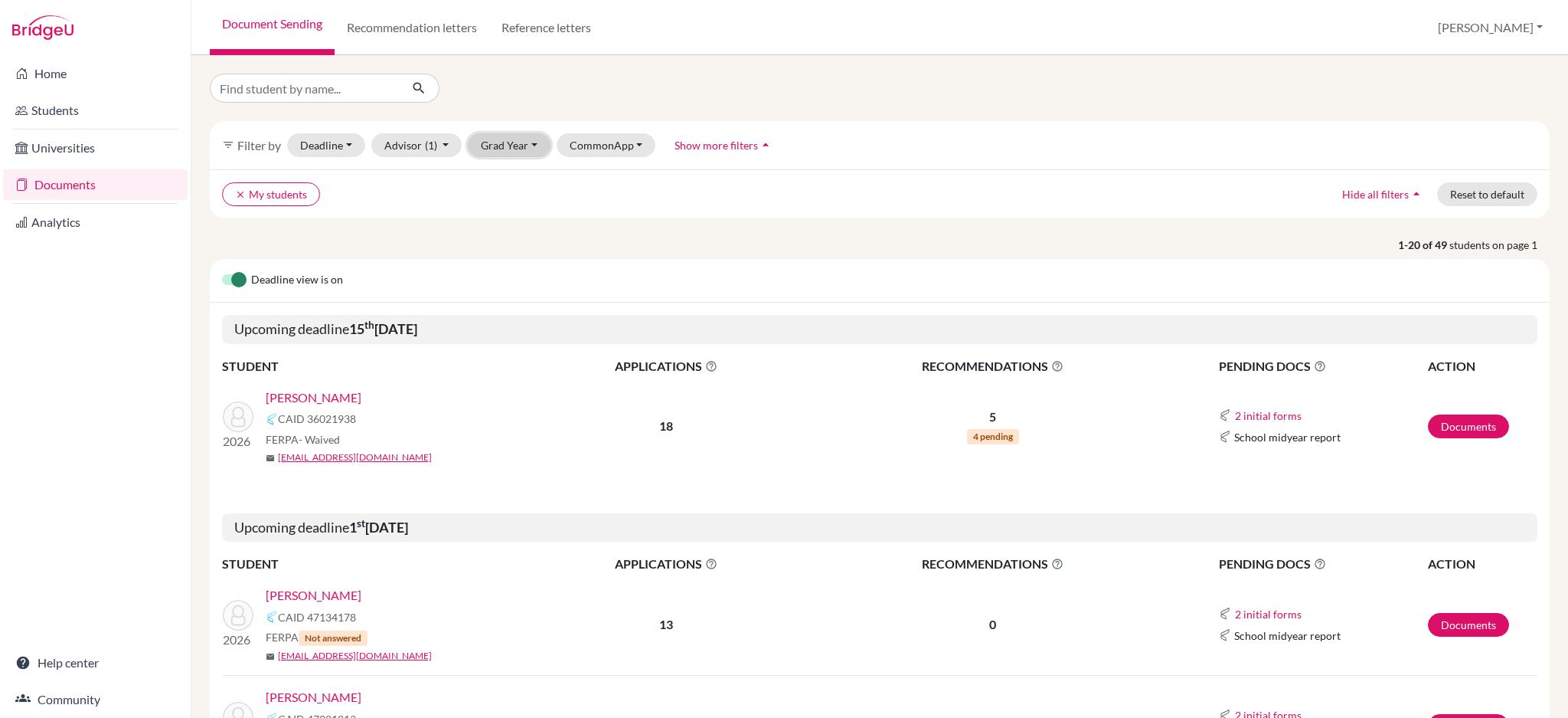
click at [501, 150] on button "Grad Year" at bounding box center [508, 144] width 82 height 24
click at [506, 231] on span "2026" at bounding box center [501, 227] width 27 height 19
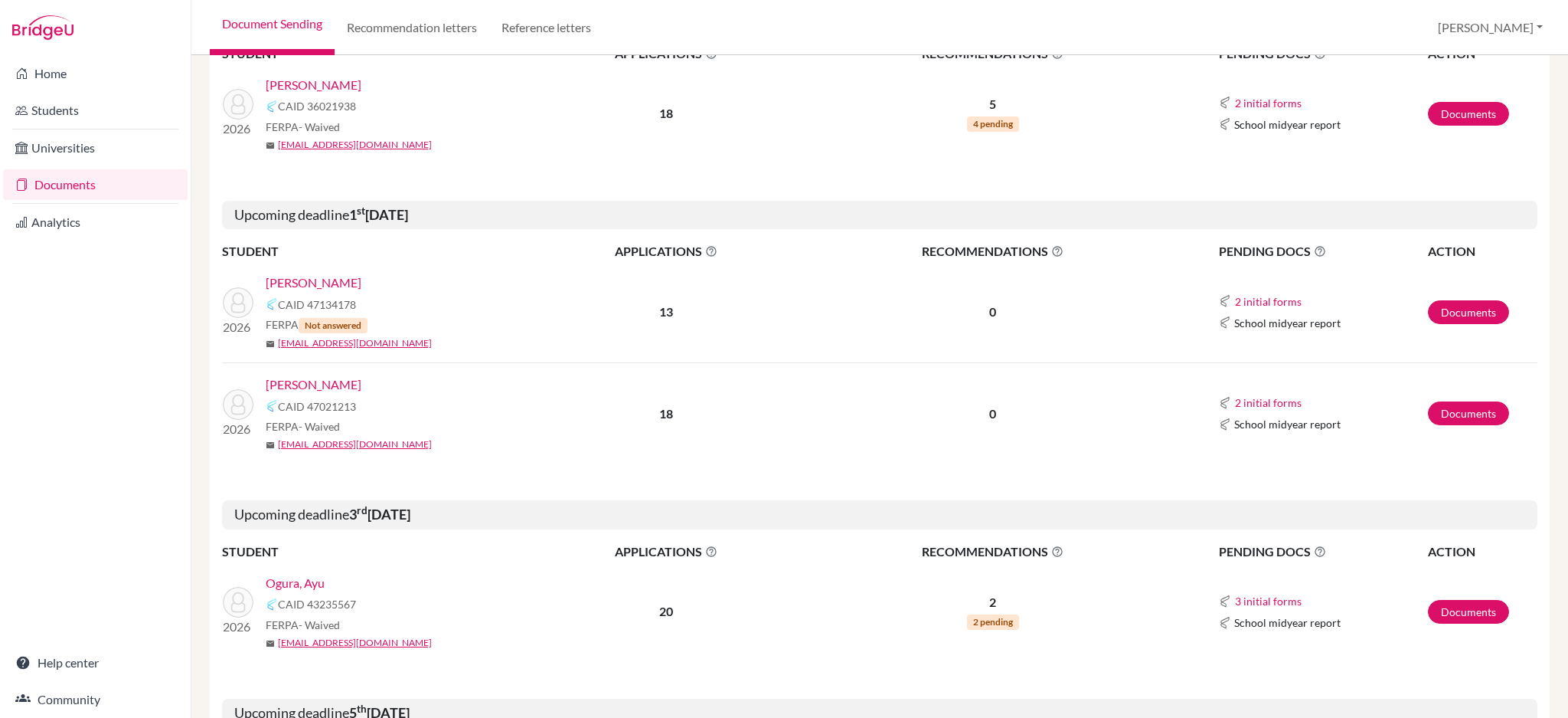
scroll to position [307, 0]
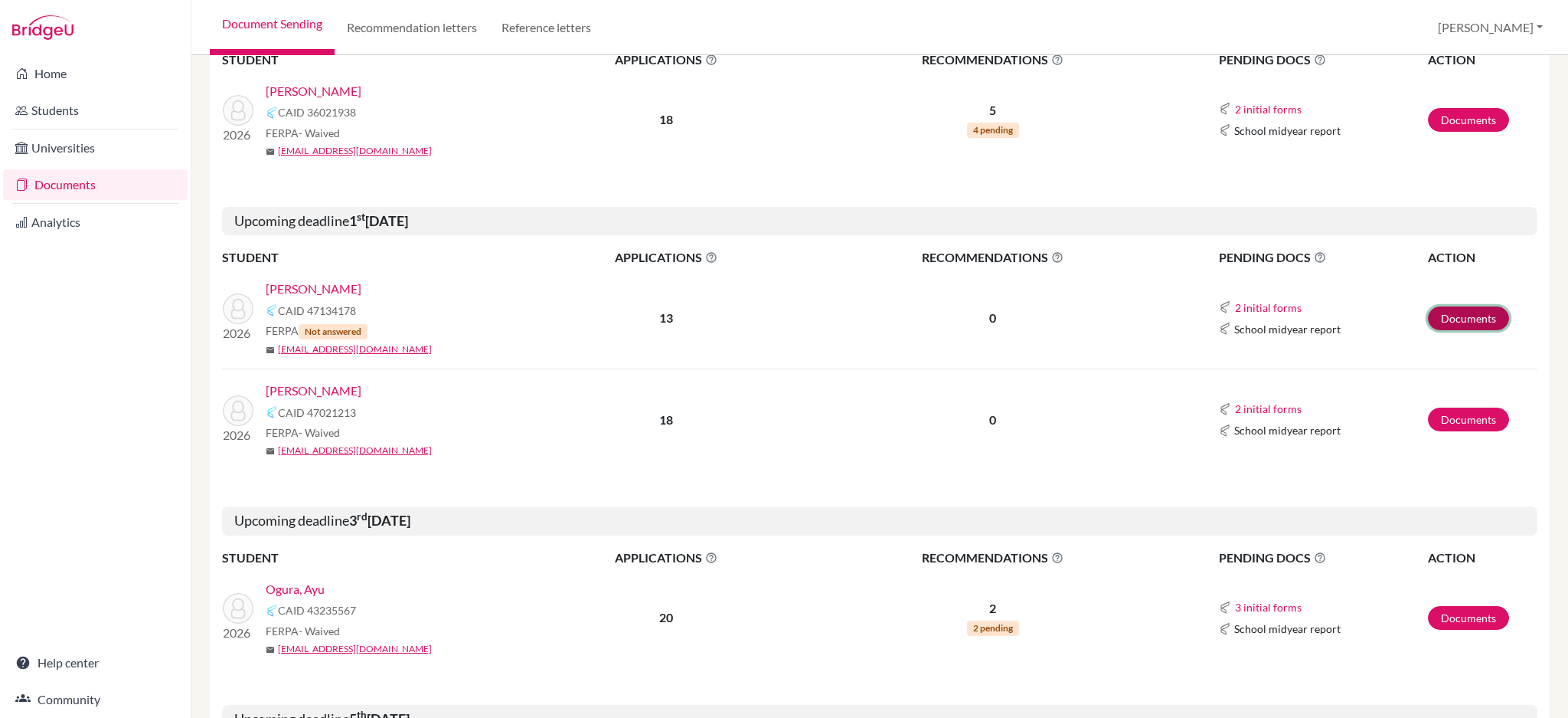
click at [1439, 319] on link "Documents" at bounding box center [1469, 318] width 82 height 24
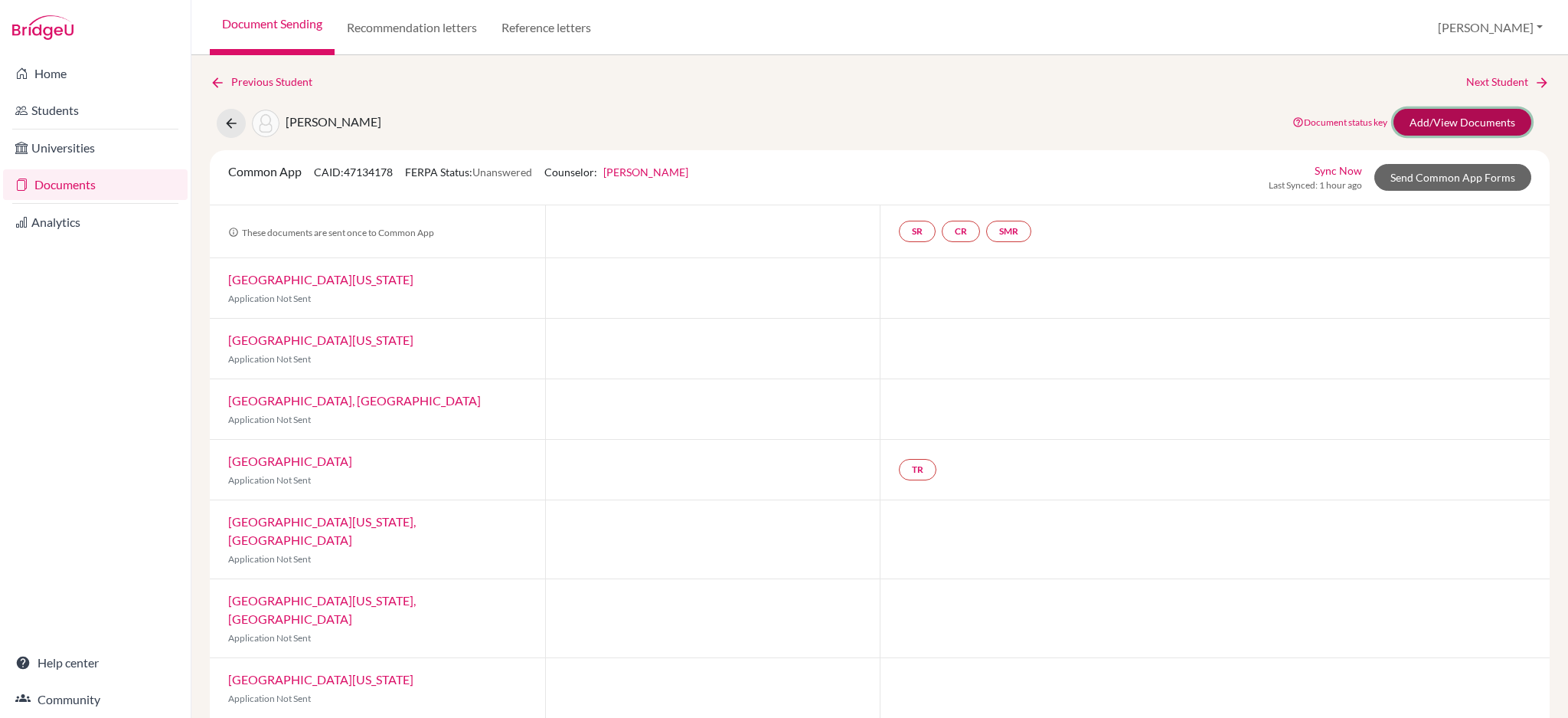
click at [1410, 124] on link "Add/View Documents" at bounding box center [1463, 122] width 138 height 27
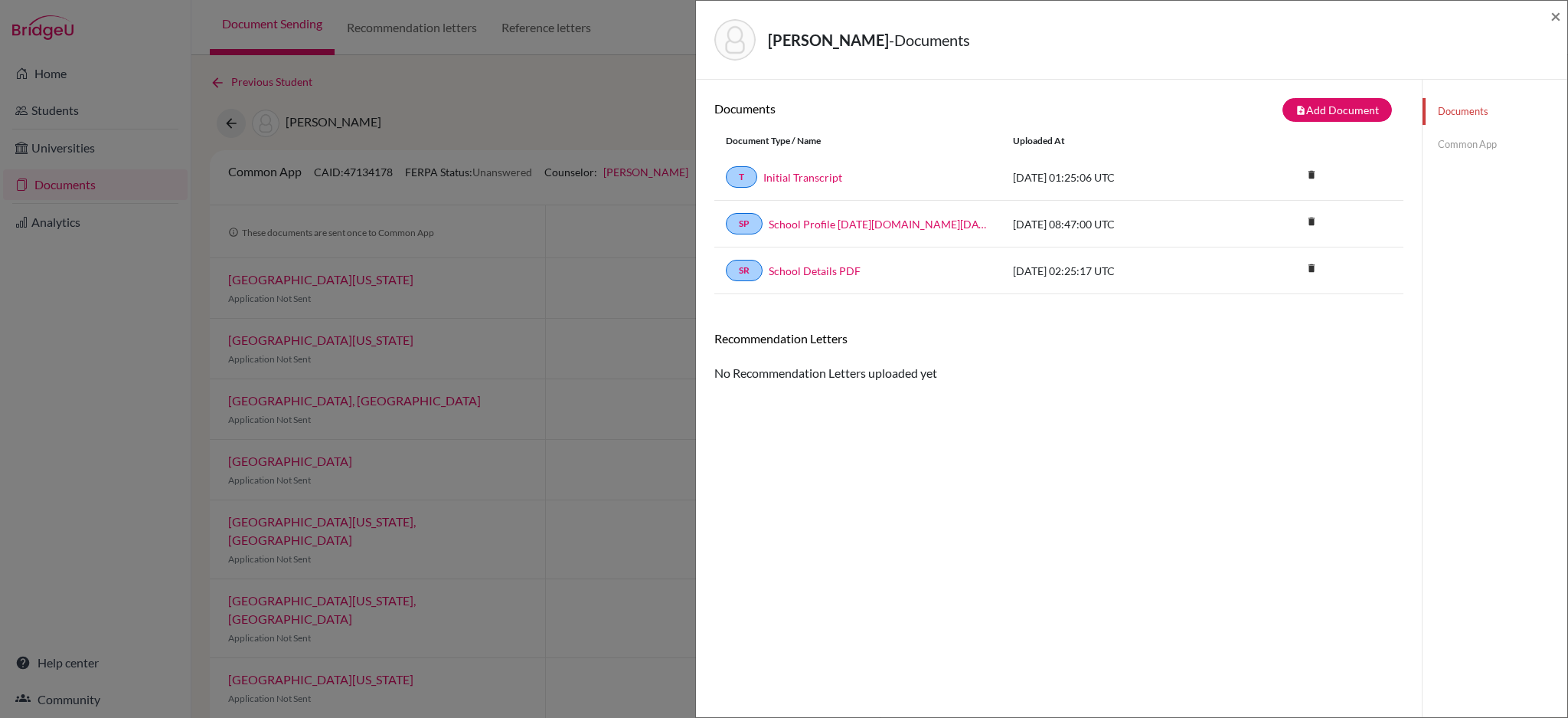
click at [1477, 144] on link "Common App" at bounding box center [1494, 144] width 144 height 27
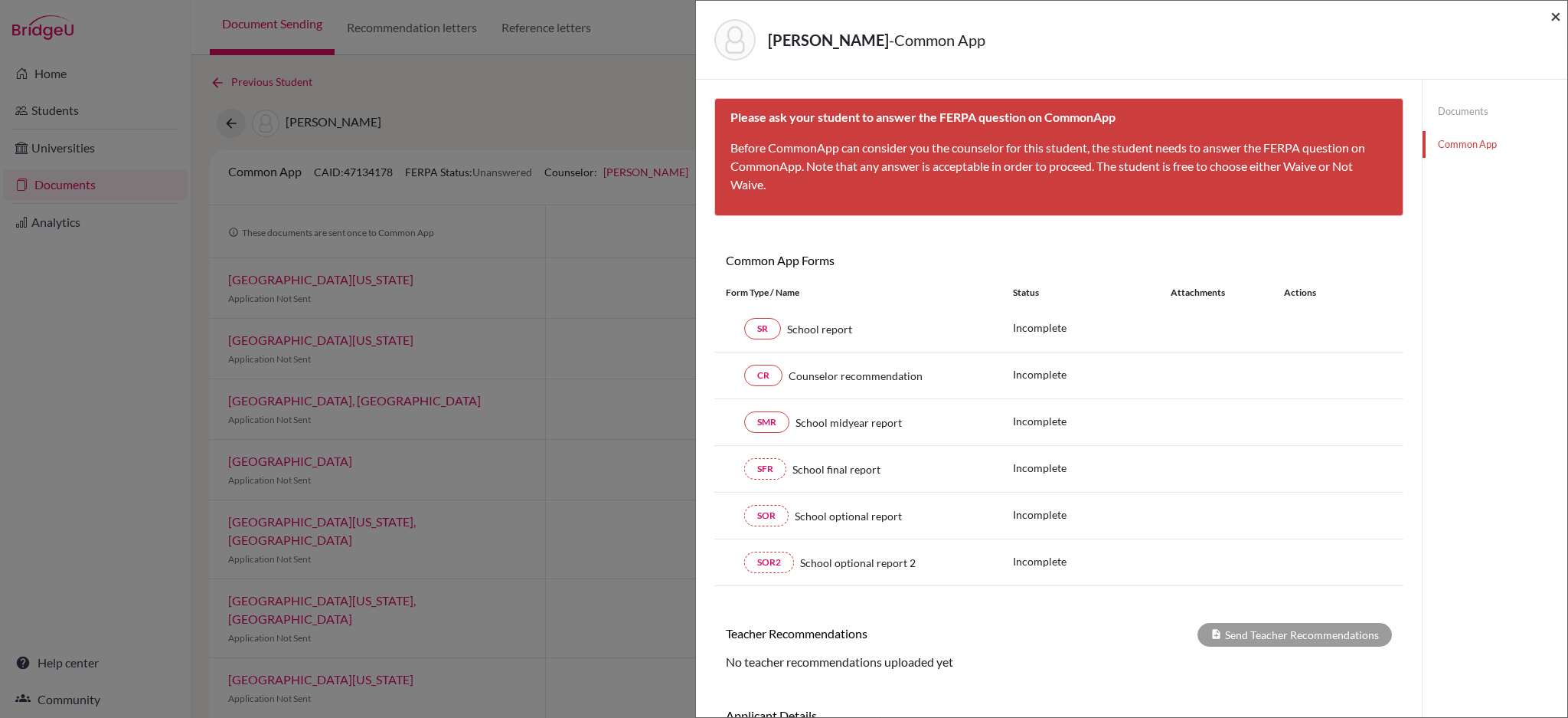
click at [1553, 10] on span "×" at bounding box center [1556, 15] width 11 height 22
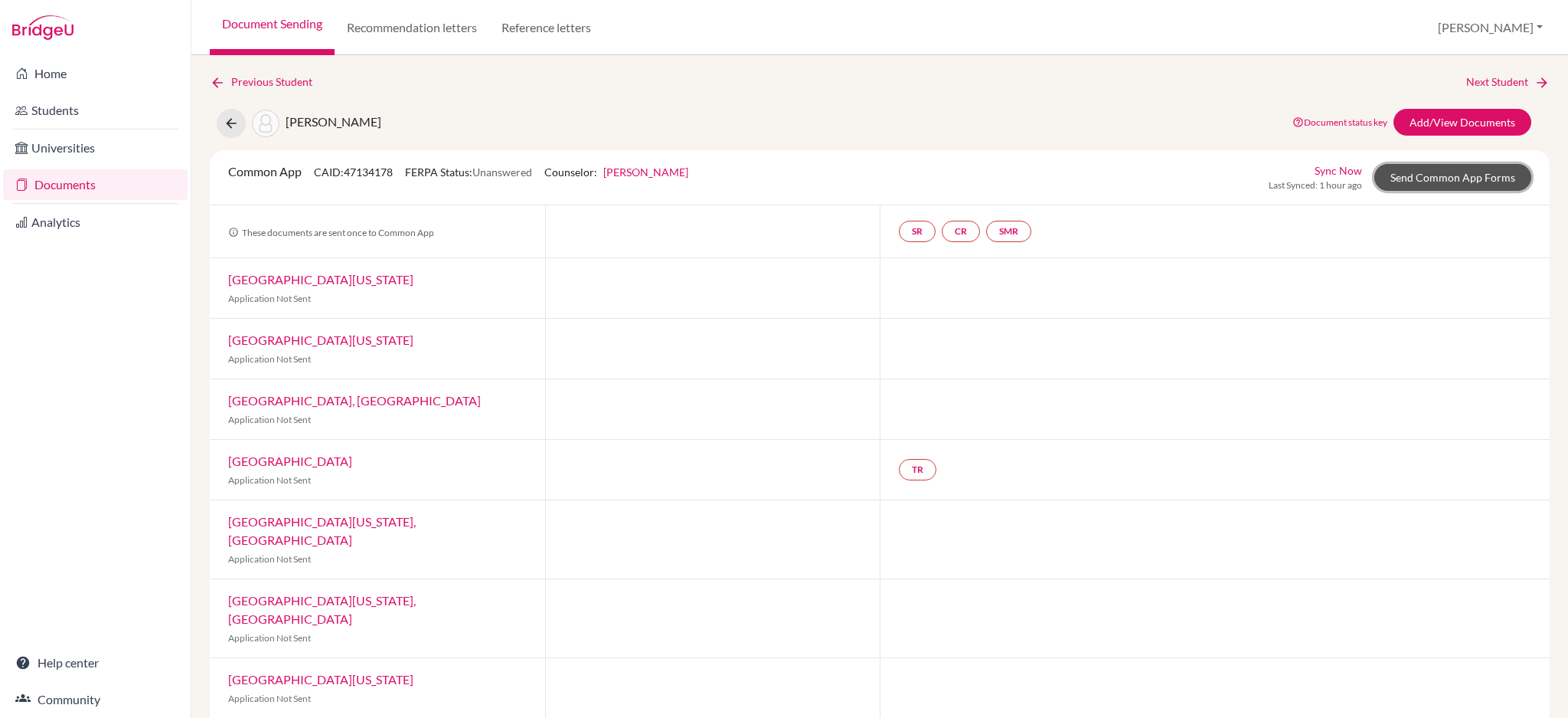
click at [1449, 185] on link "Send Common App Forms" at bounding box center [1453, 177] width 157 height 27
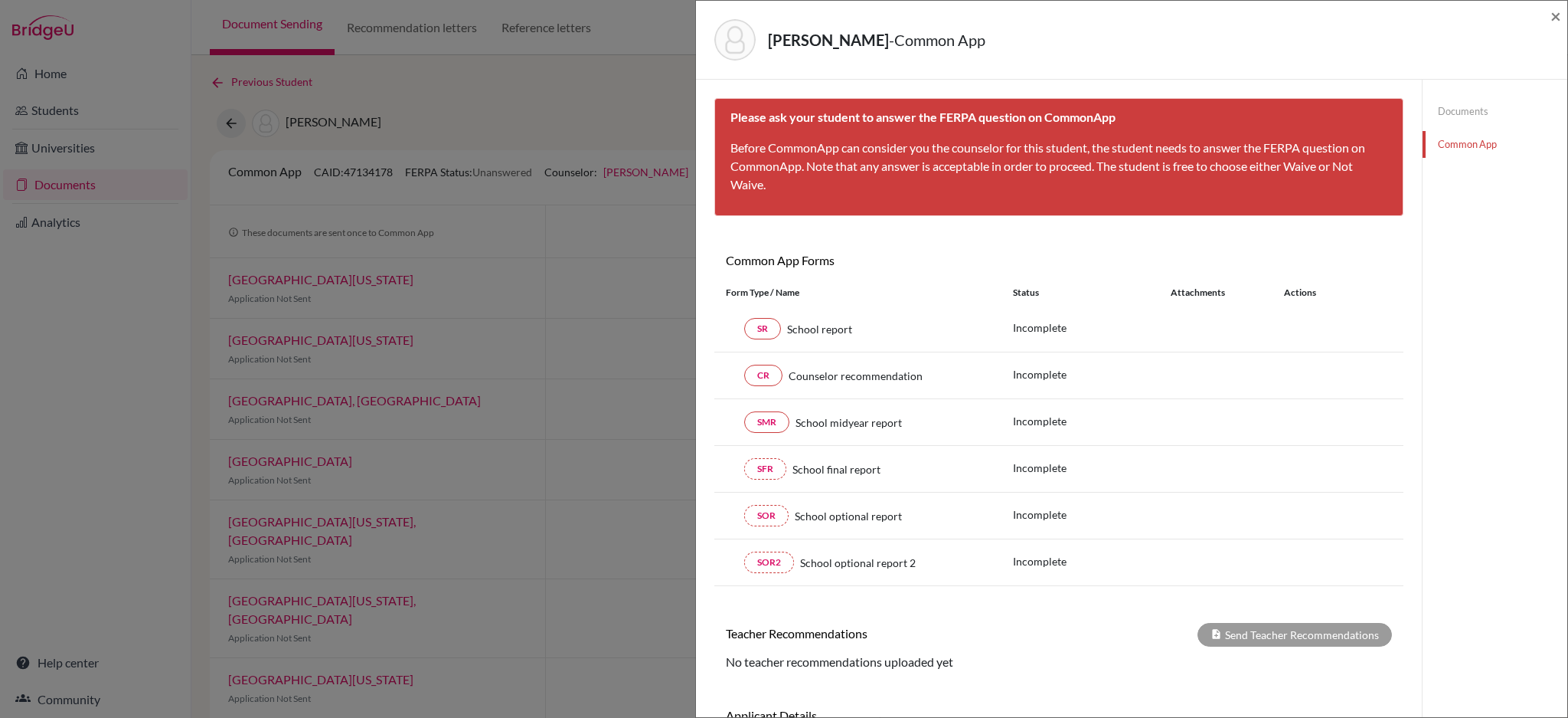
click at [607, 103] on div "Kuo, Yu Hsuan - Common App × × Please ask your student to answer the FERPA ques…" at bounding box center [784, 359] width 1568 height 718
click at [1557, 13] on span "×" at bounding box center [1556, 15] width 11 height 22
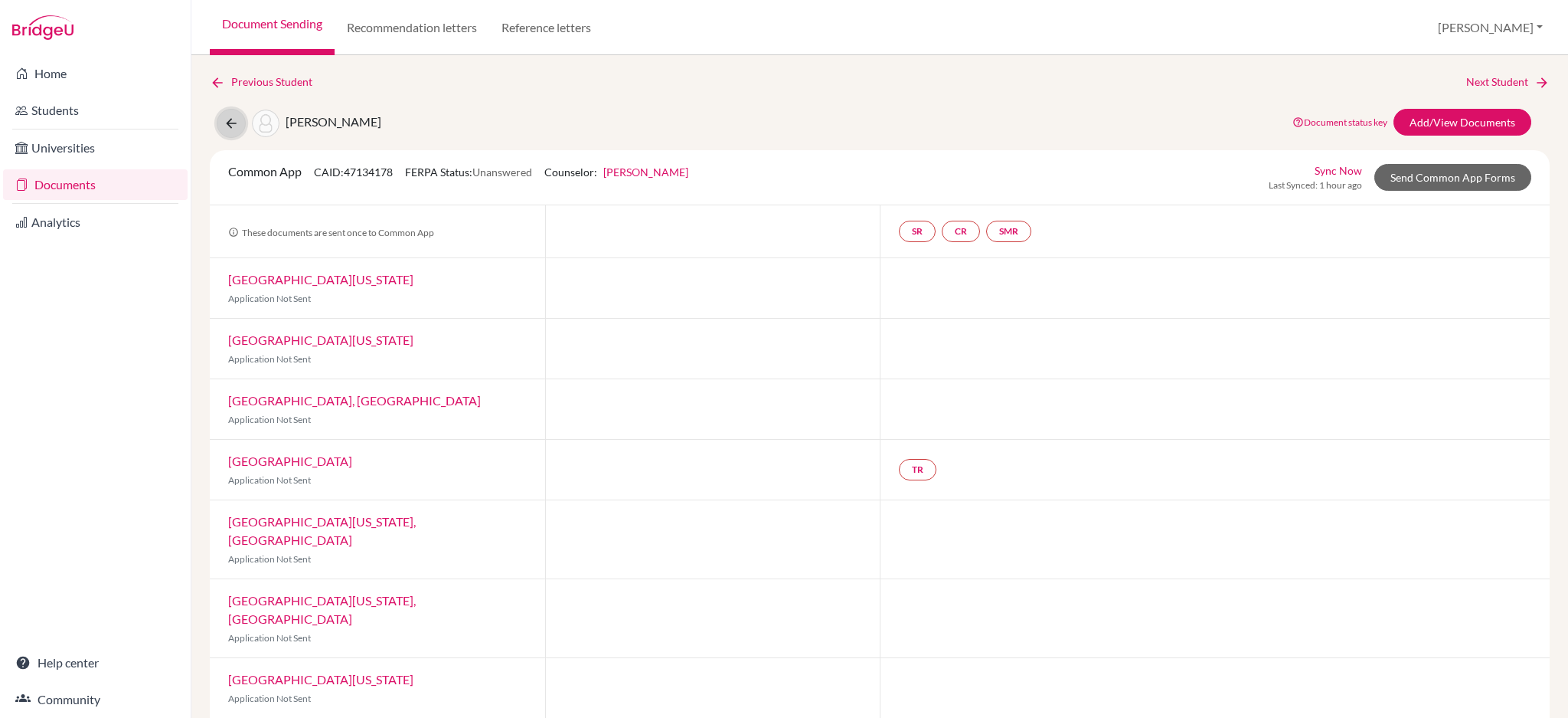
click at [231, 121] on icon at bounding box center [230, 123] width 15 height 15
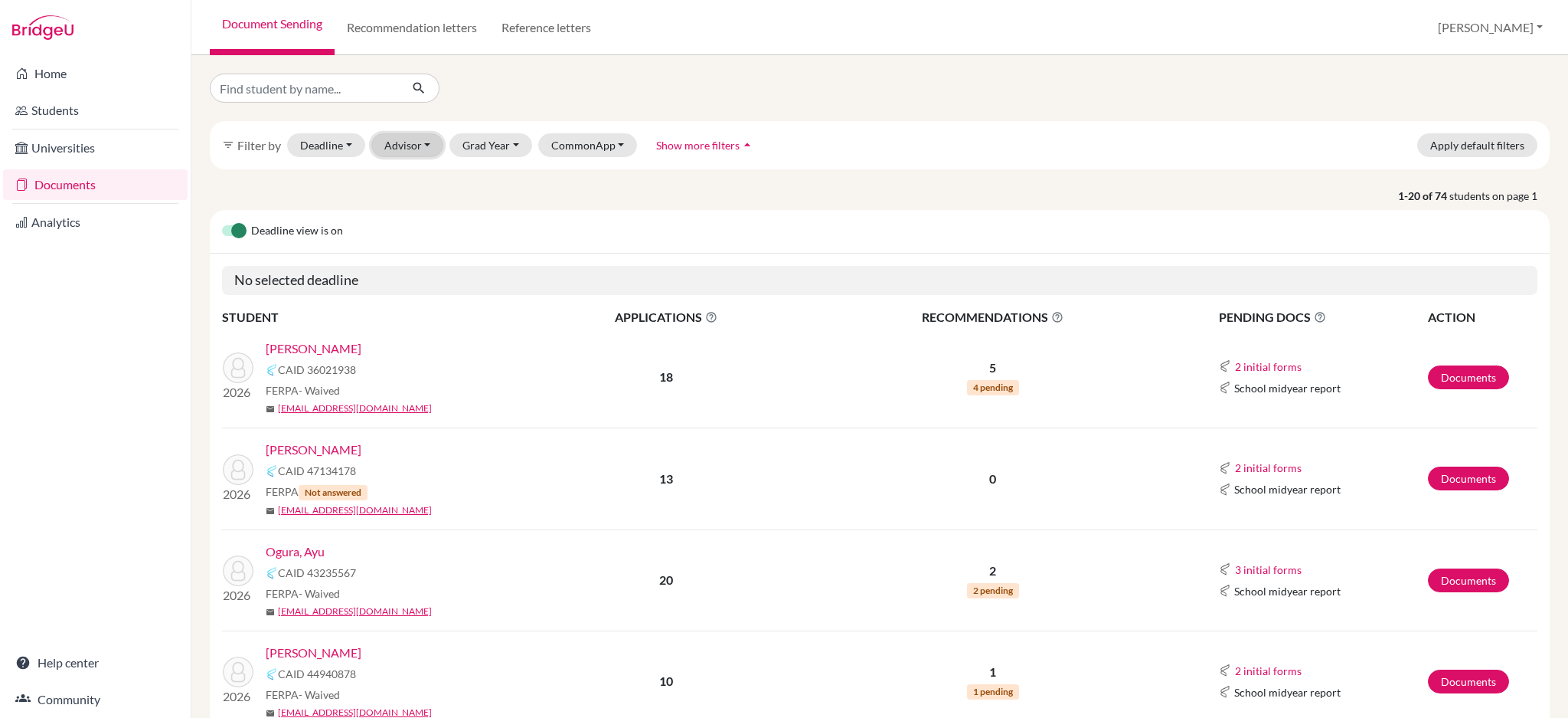
click at [400, 142] on button "Advisor" at bounding box center [408, 144] width 73 height 24
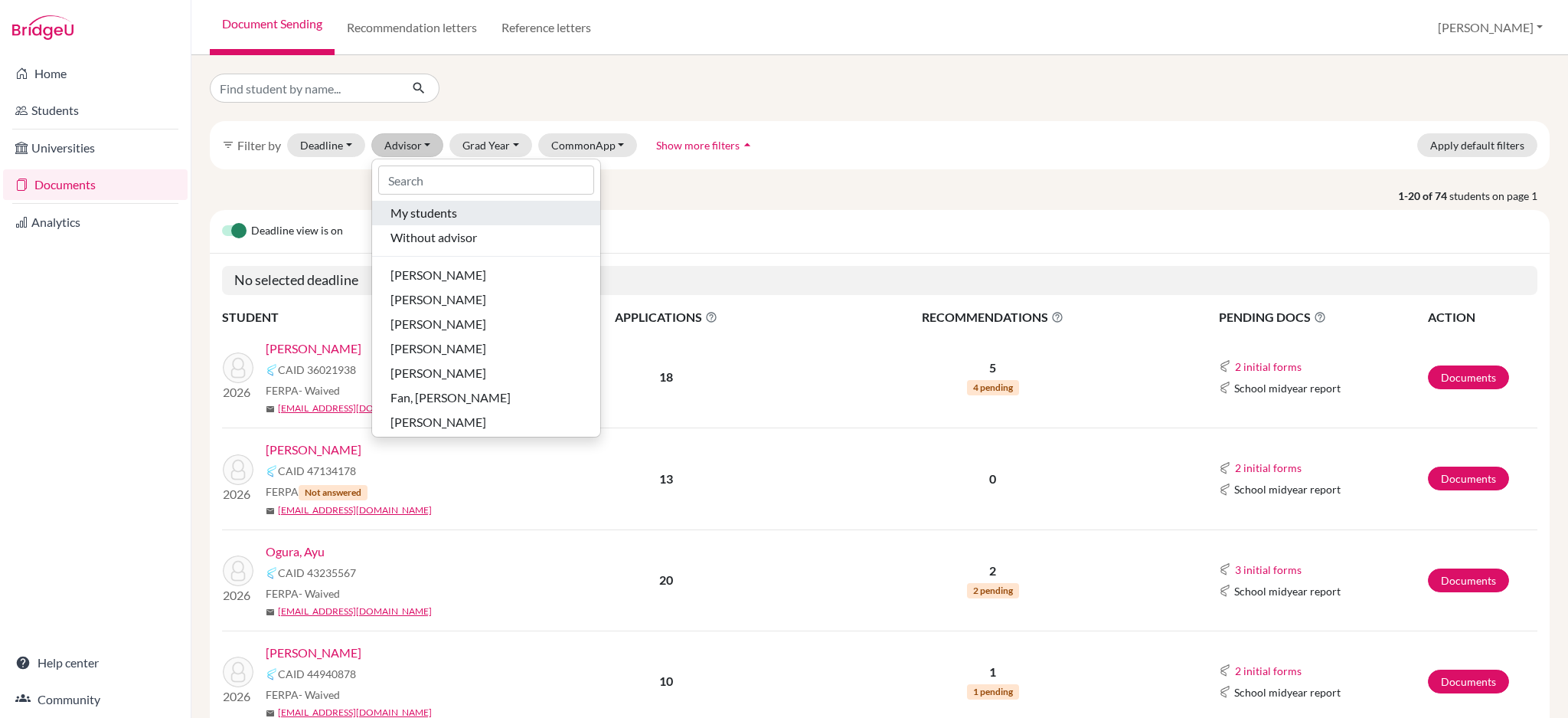
click at [408, 209] on span "My students" at bounding box center [423, 213] width 66 height 19
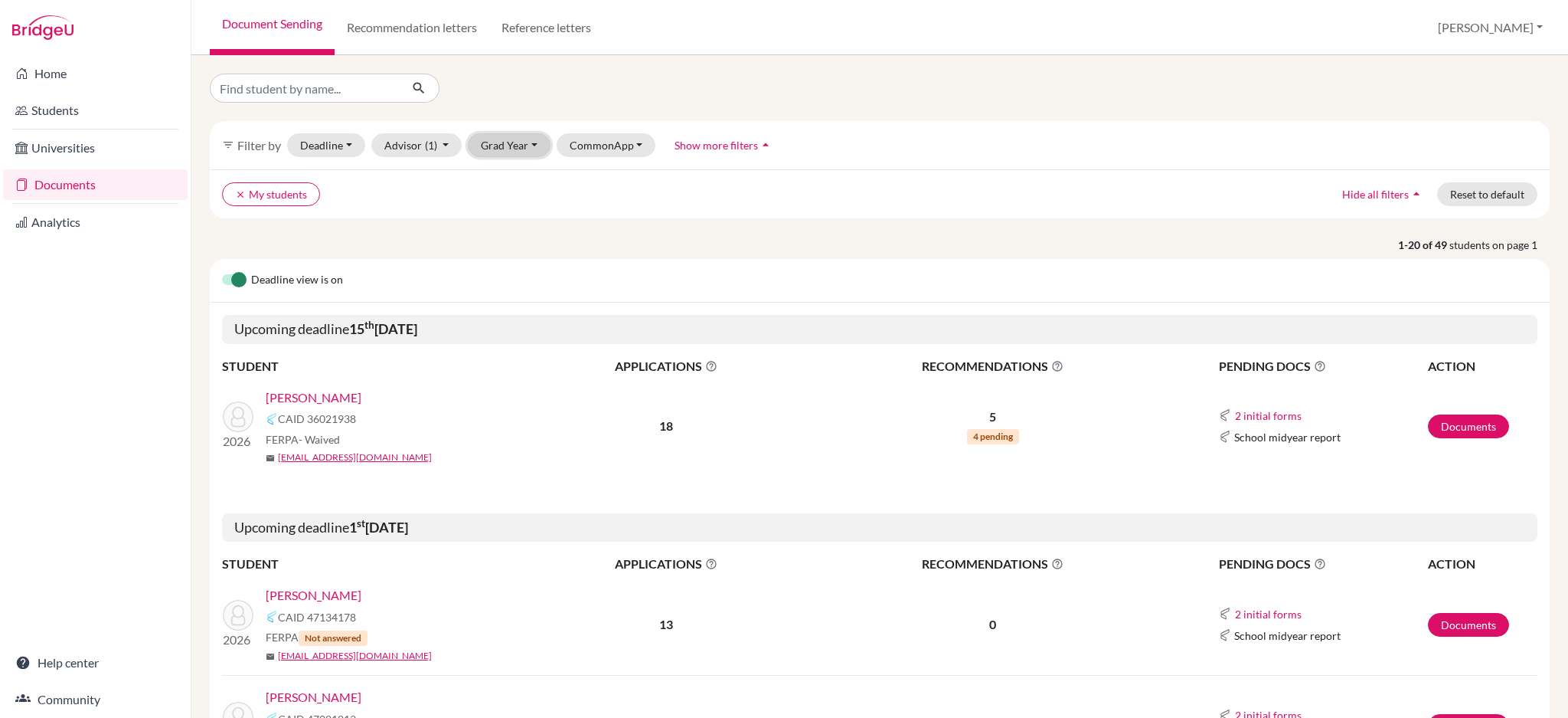
click at [485, 148] on button "Grad Year" at bounding box center [508, 144] width 82 height 24
click at [492, 226] on span "2026" at bounding box center [501, 227] width 27 height 19
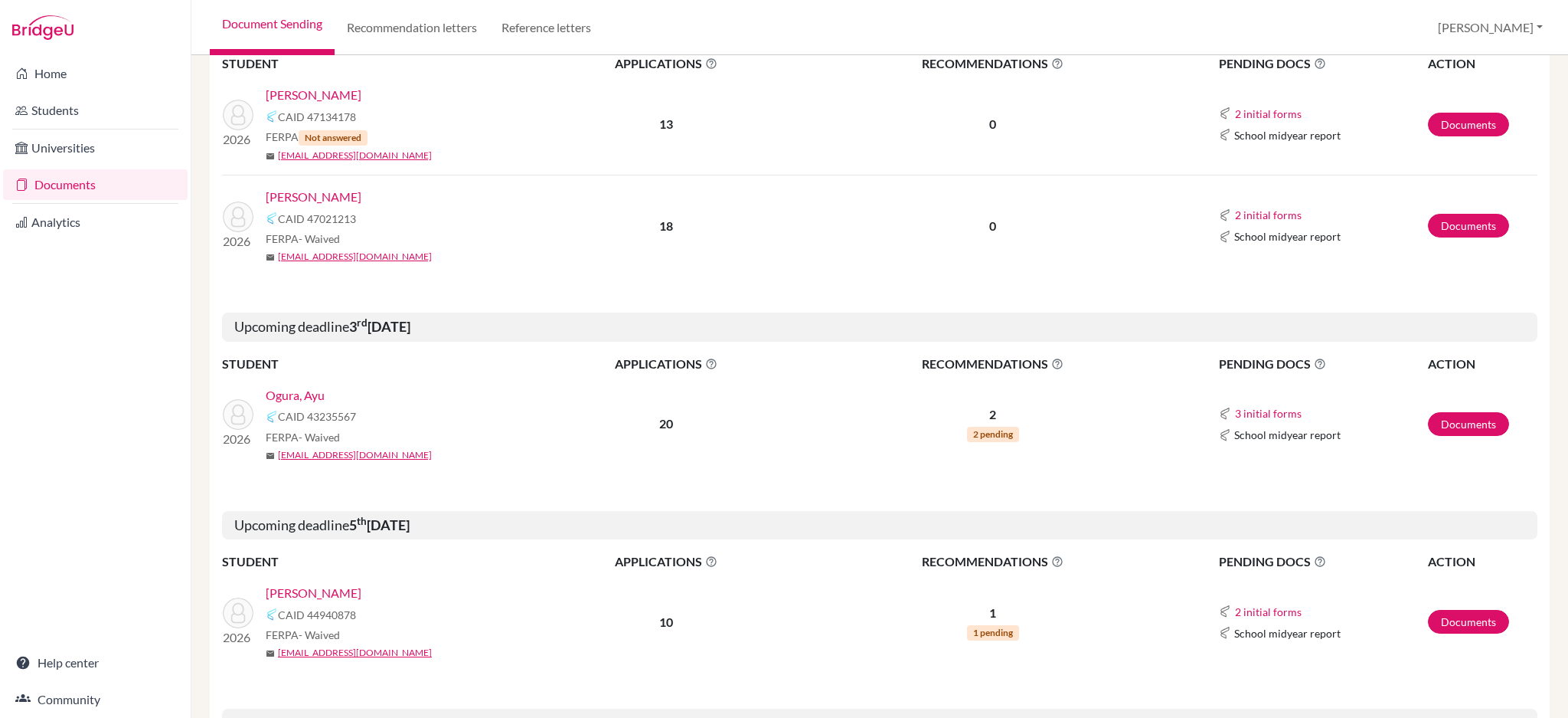
scroll to position [511, 0]
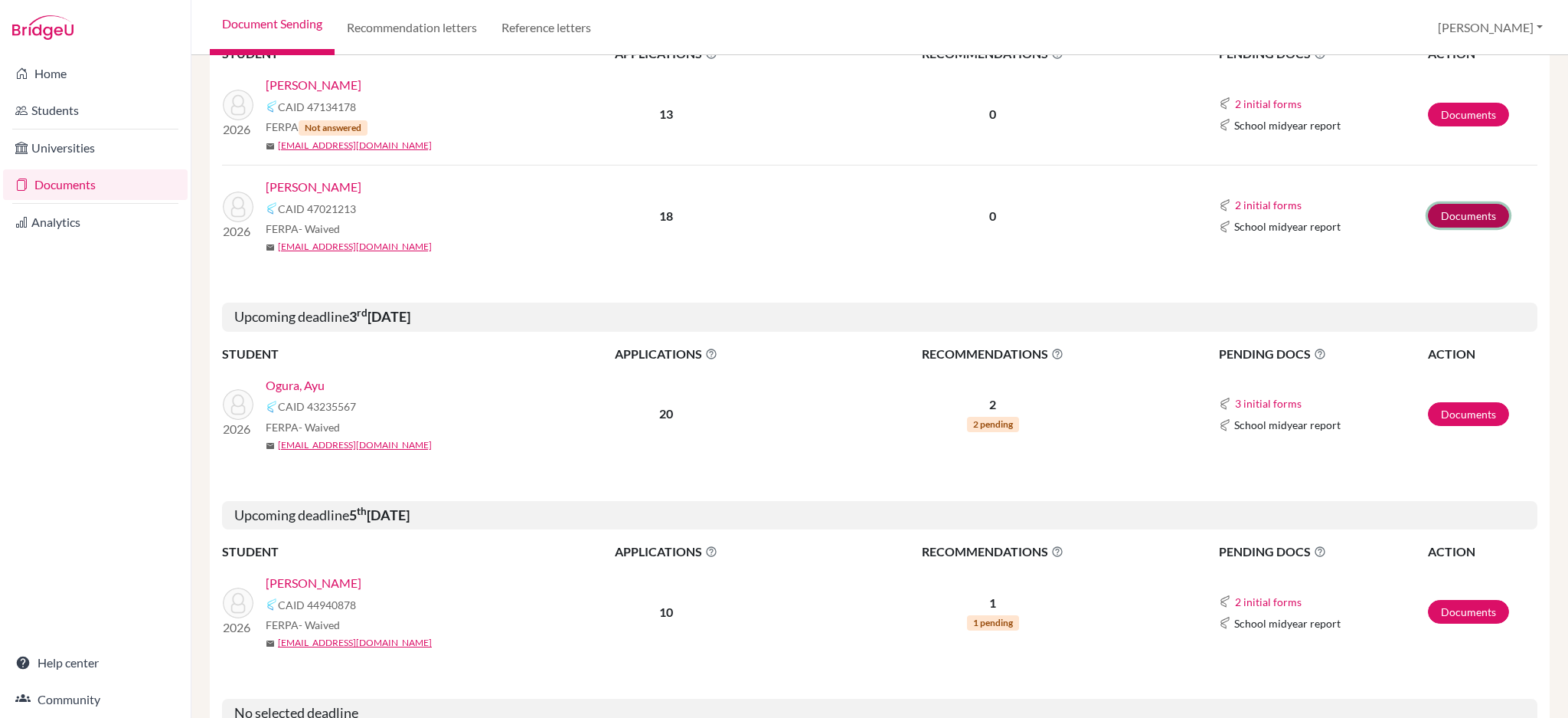
click at [1439, 217] on link "Documents" at bounding box center [1469, 215] width 82 height 24
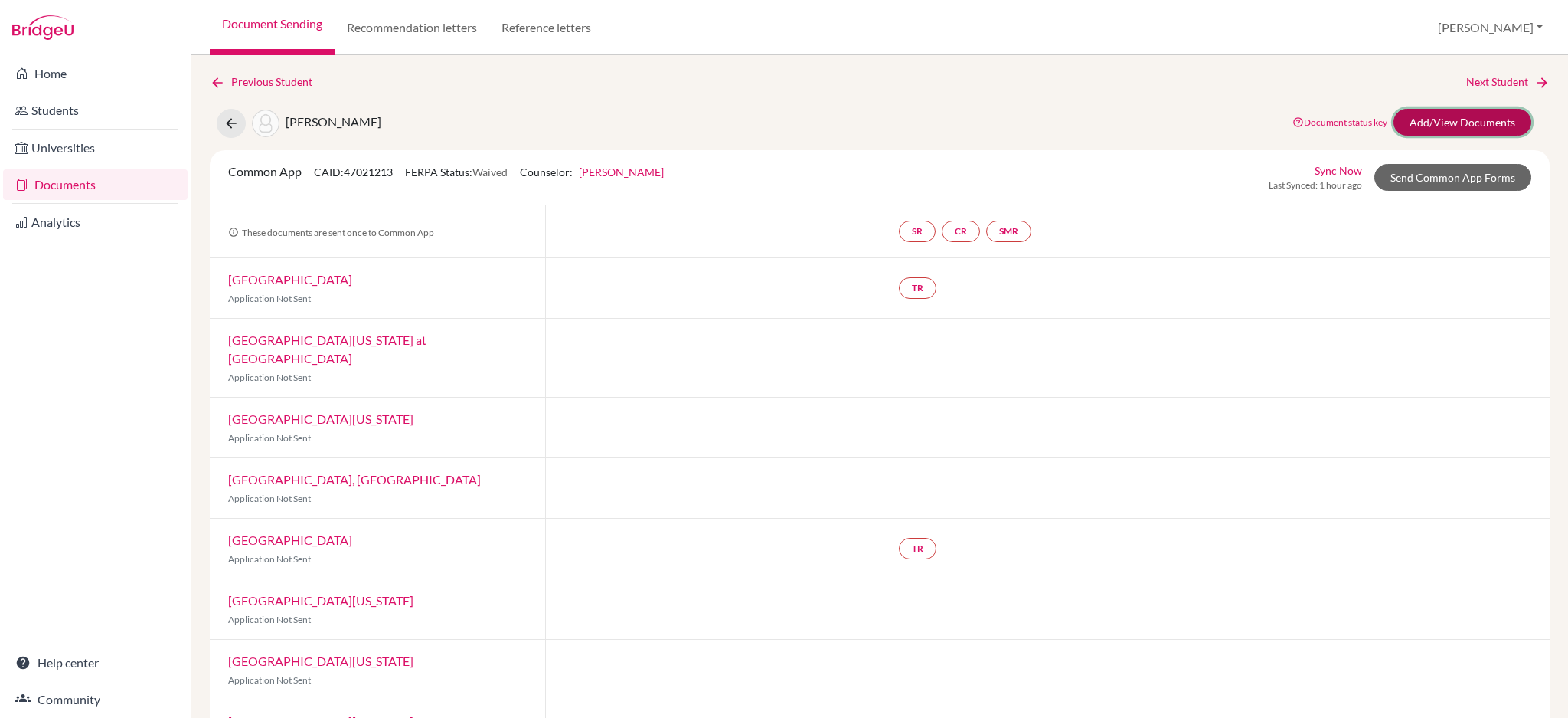
click at [1424, 127] on link "Add/View Documents" at bounding box center [1463, 122] width 138 height 27
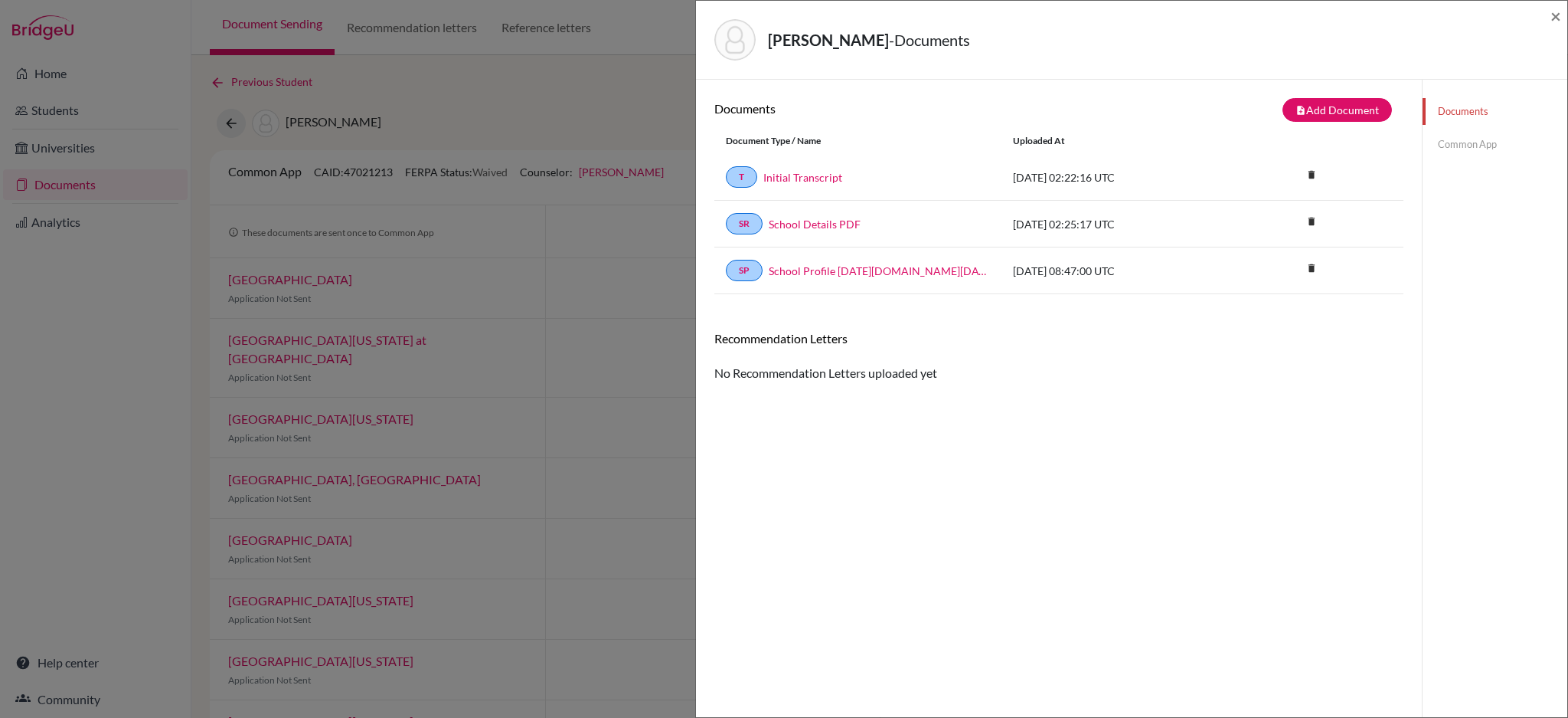
click at [602, 221] on div "[PERSON_NAME] - Documents × Documents note_add Add Document Document type Chang…" at bounding box center [784, 359] width 1568 height 718
click at [1561, 13] on span "×" at bounding box center [1556, 15] width 11 height 22
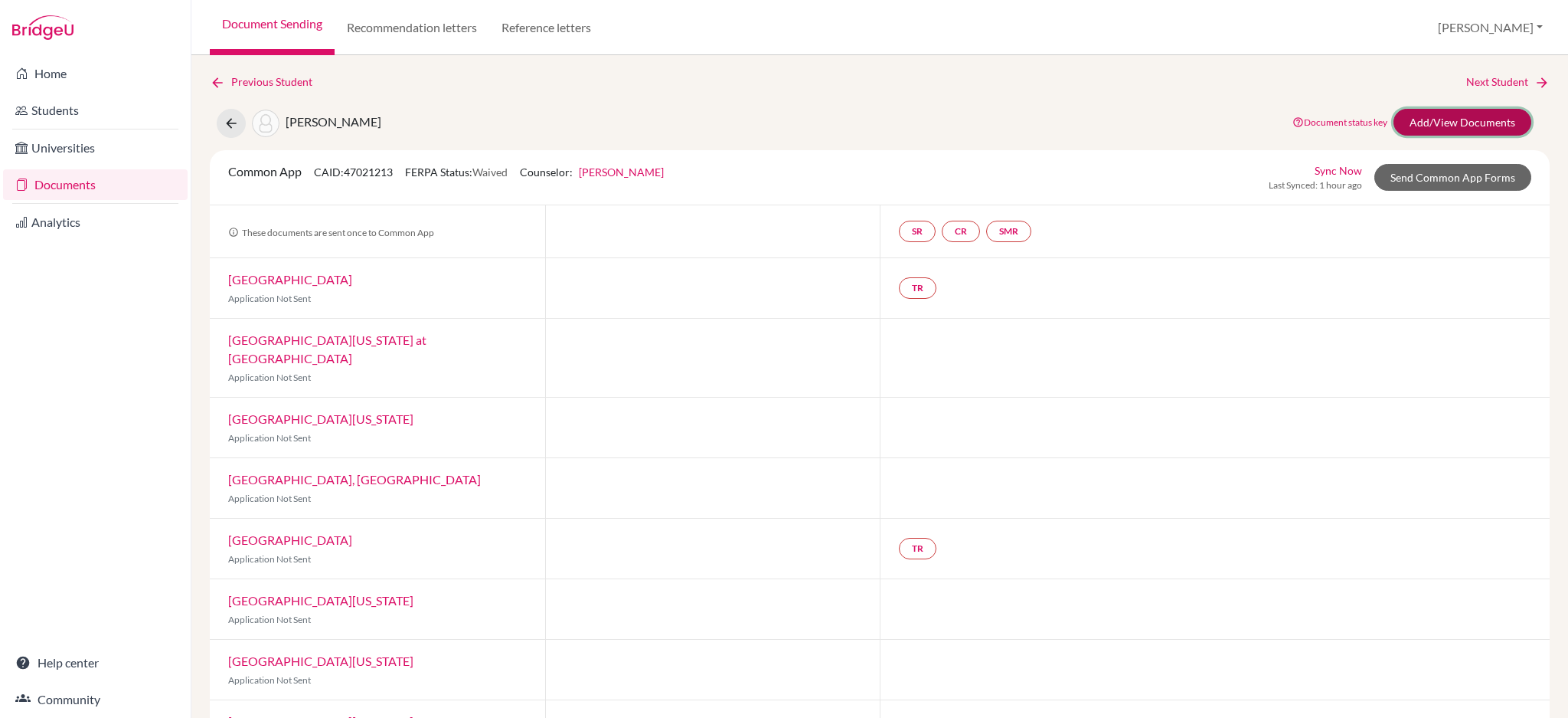
click at [1479, 121] on link "Add/View Documents" at bounding box center [1463, 122] width 138 height 27
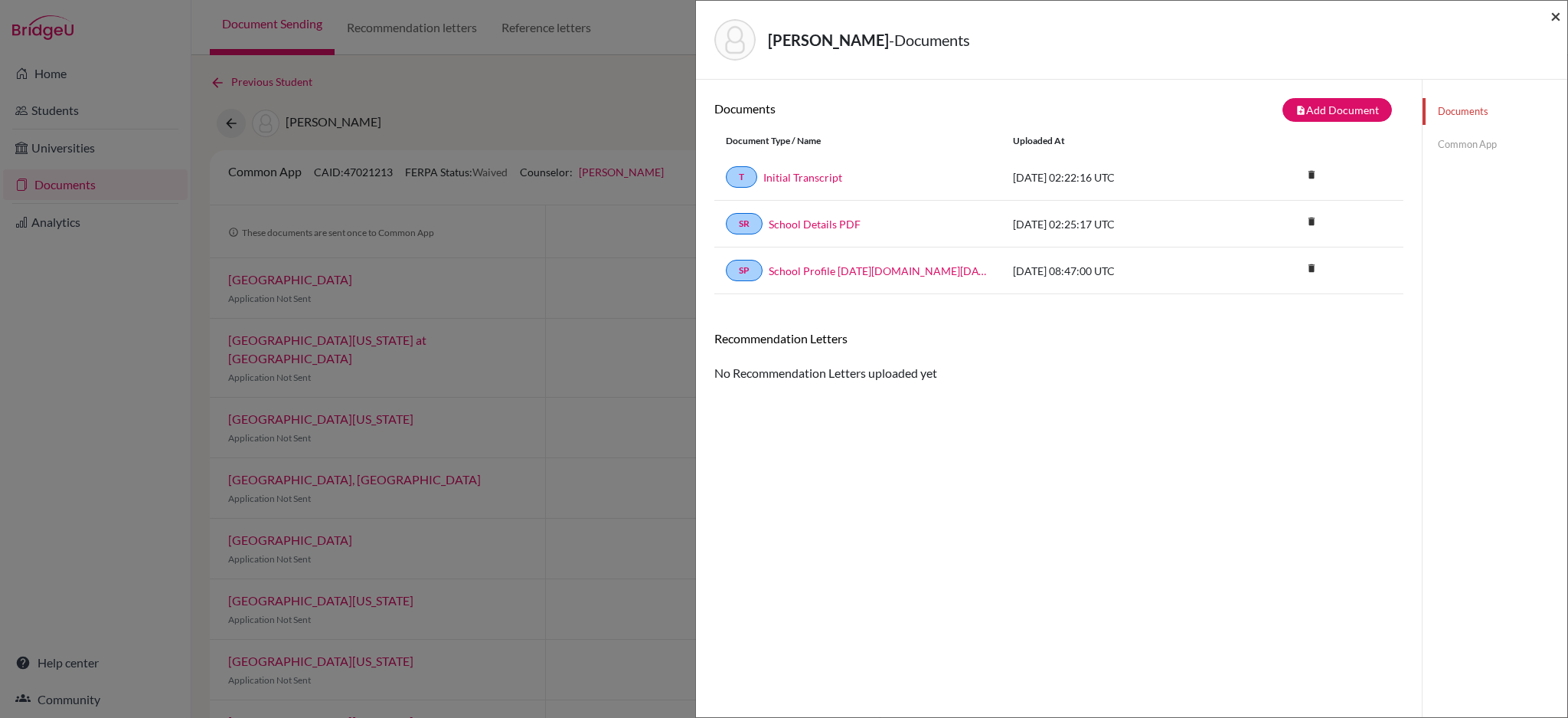
click at [1553, 18] on span "×" at bounding box center [1556, 15] width 11 height 22
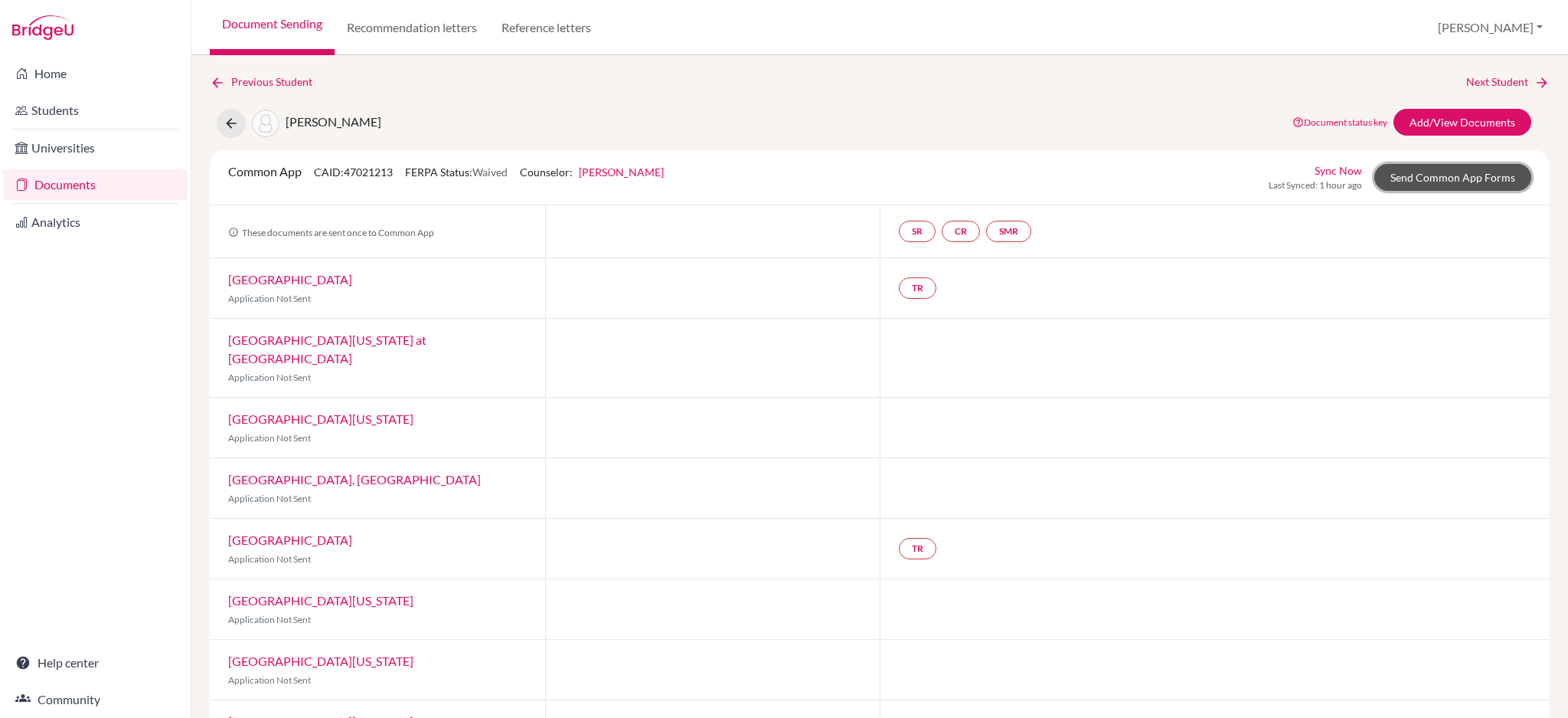
click at [1441, 187] on link "Send Common App Forms" at bounding box center [1453, 177] width 157 height 27
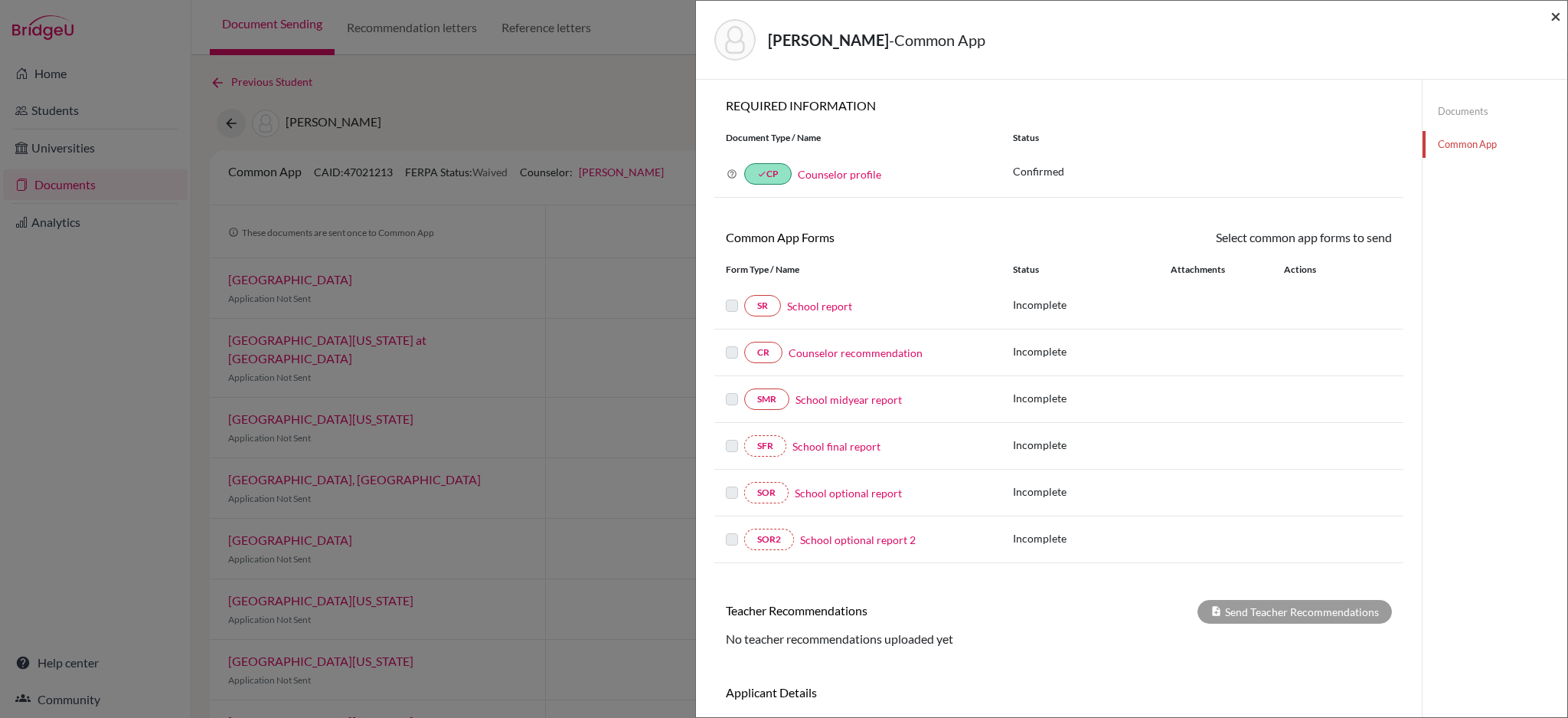
click at [1553, 17] on span "×" at bounding box center [1556, 15] width 11 height 22
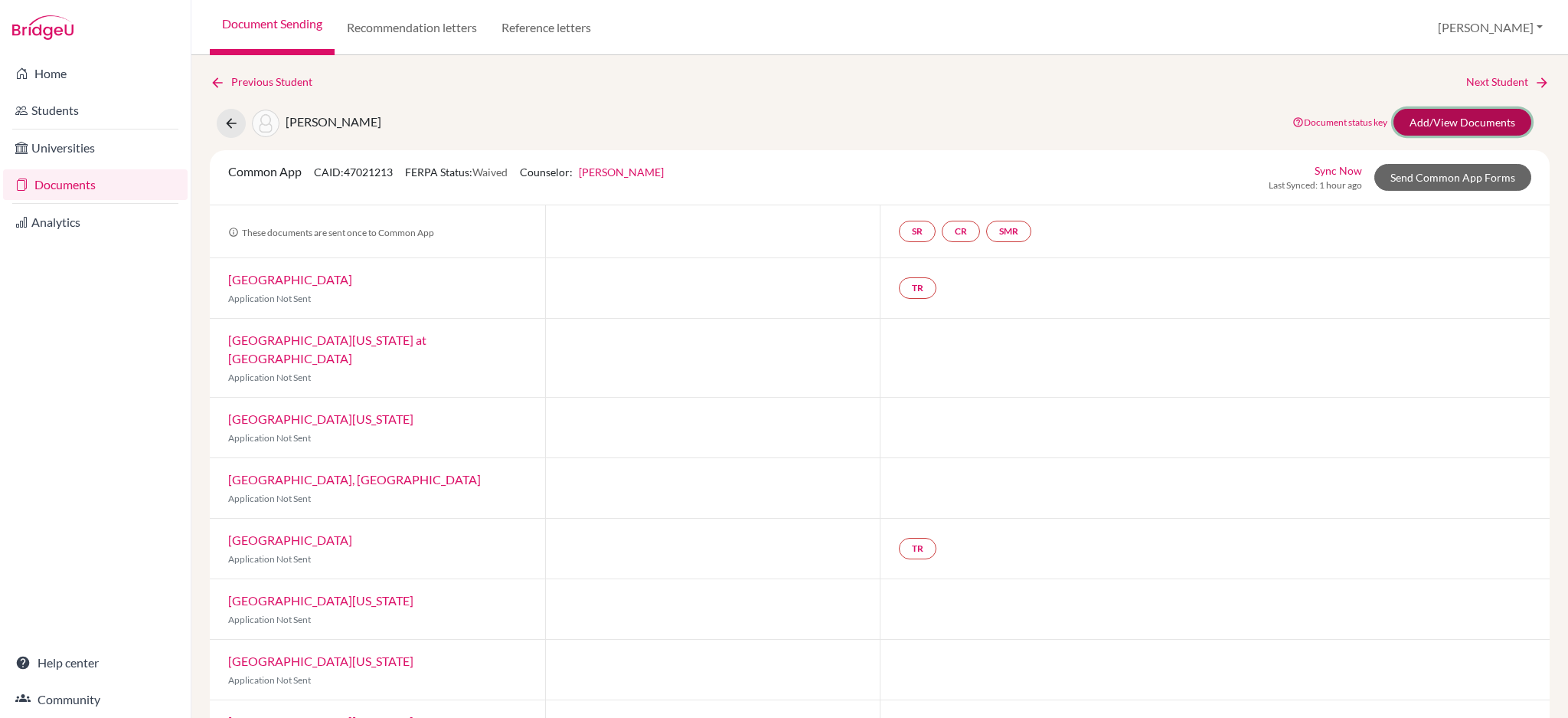
click at [1467, 123] on link "Add/View Documents" at bounding box center [1463, 122] width 138 height 27
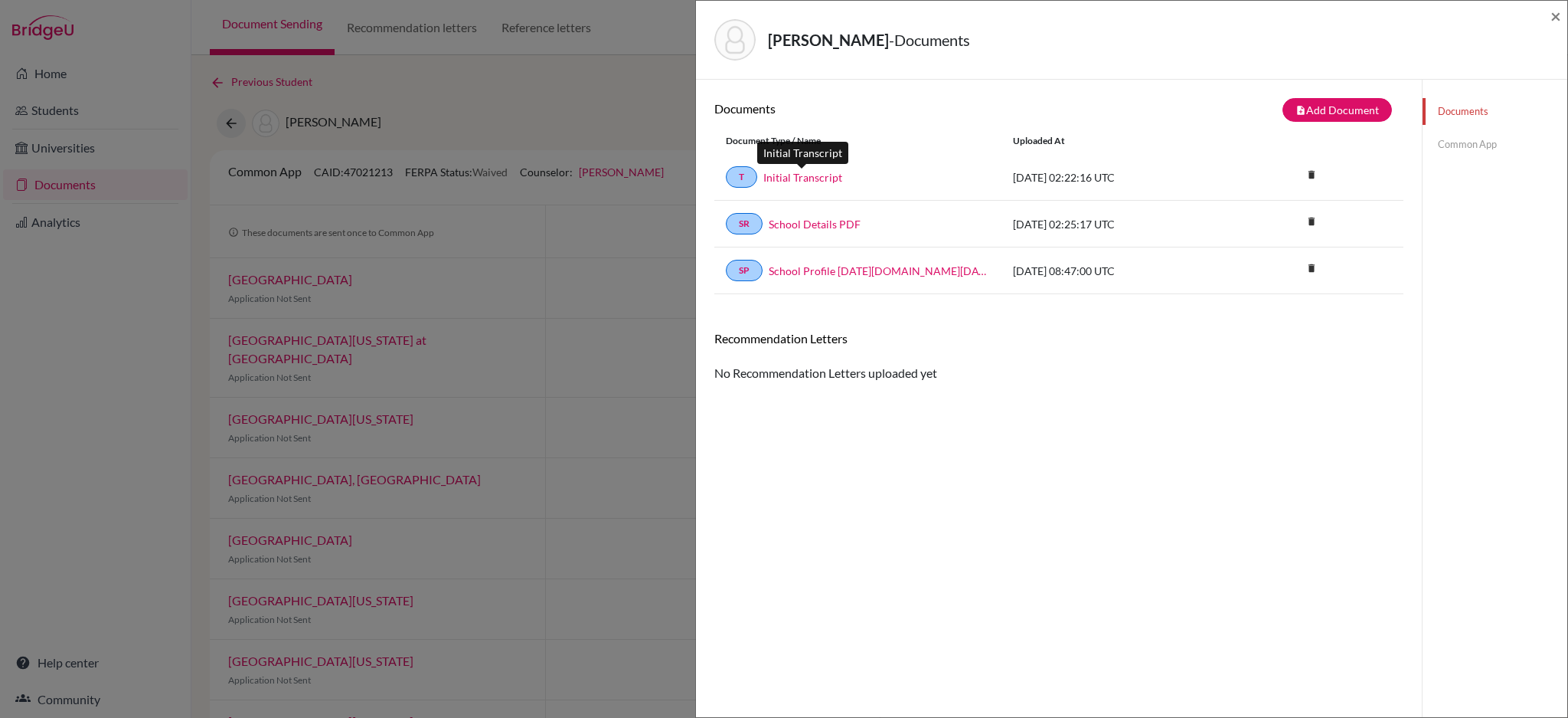
click at [811, 177] on link "Initial Transcript" at bounding box center [803, 177] width 79 height 16
click at [1444, 139] on link "Common App" at bounding box center [1494, 144] width 144 height 27
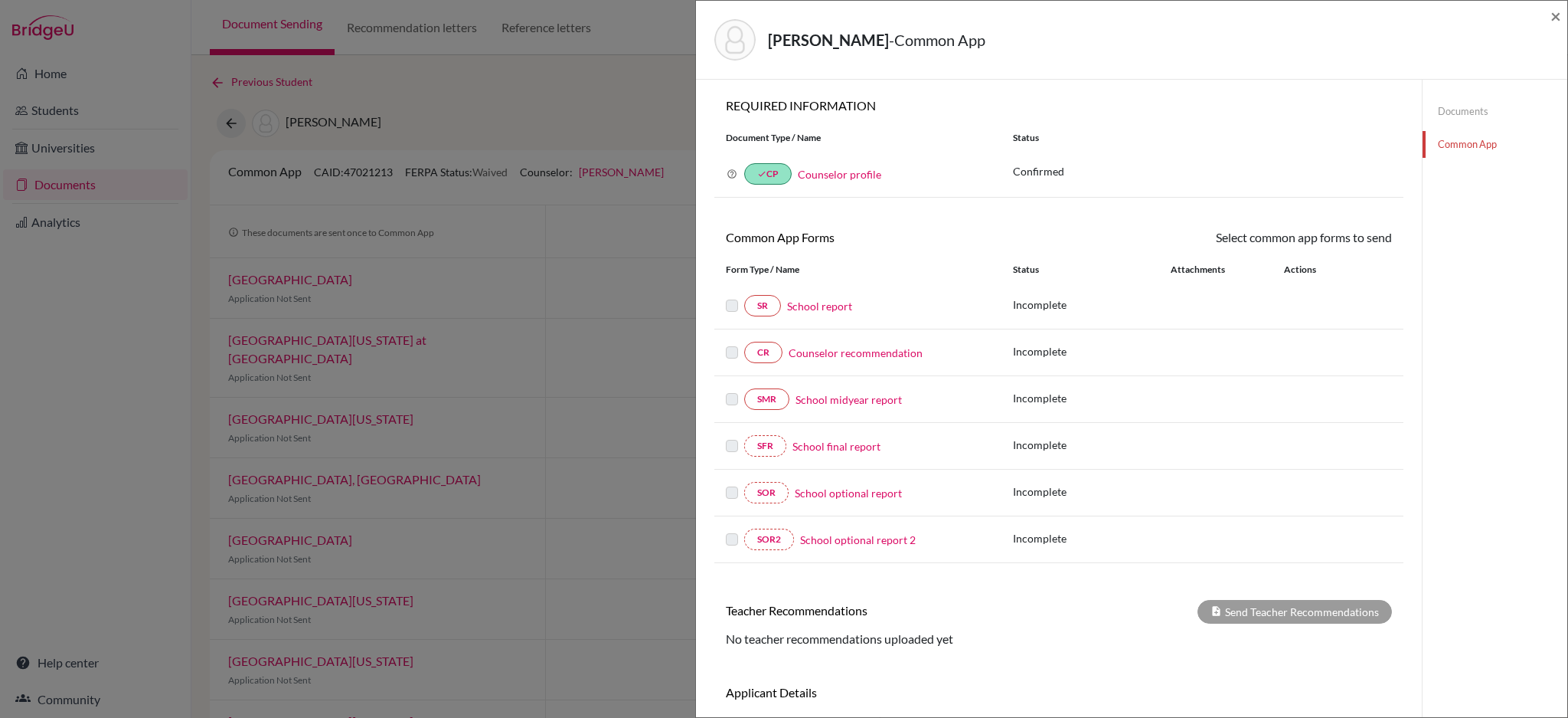
click at [829, 303] on link "School report" at bounding box center [819, 306] width 65 height 16
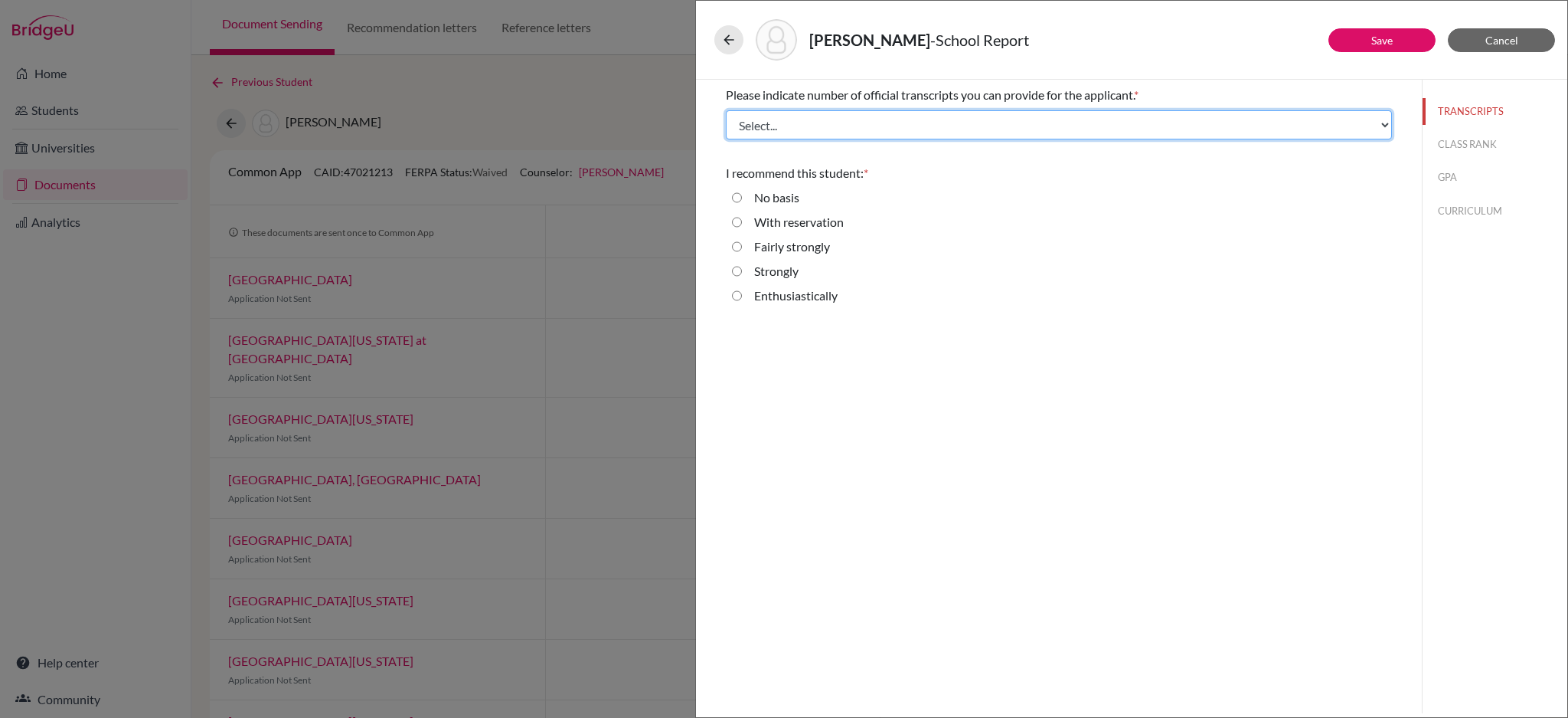
click at [873, 126] on select "Select... 1 2 3 4" at bounding box center [1060, 124] width 666 height 29
select select "3"
click at [726, 110] on select "Select... 1 2 3 4" at bounding box center [1060, 124] width 666 height 29
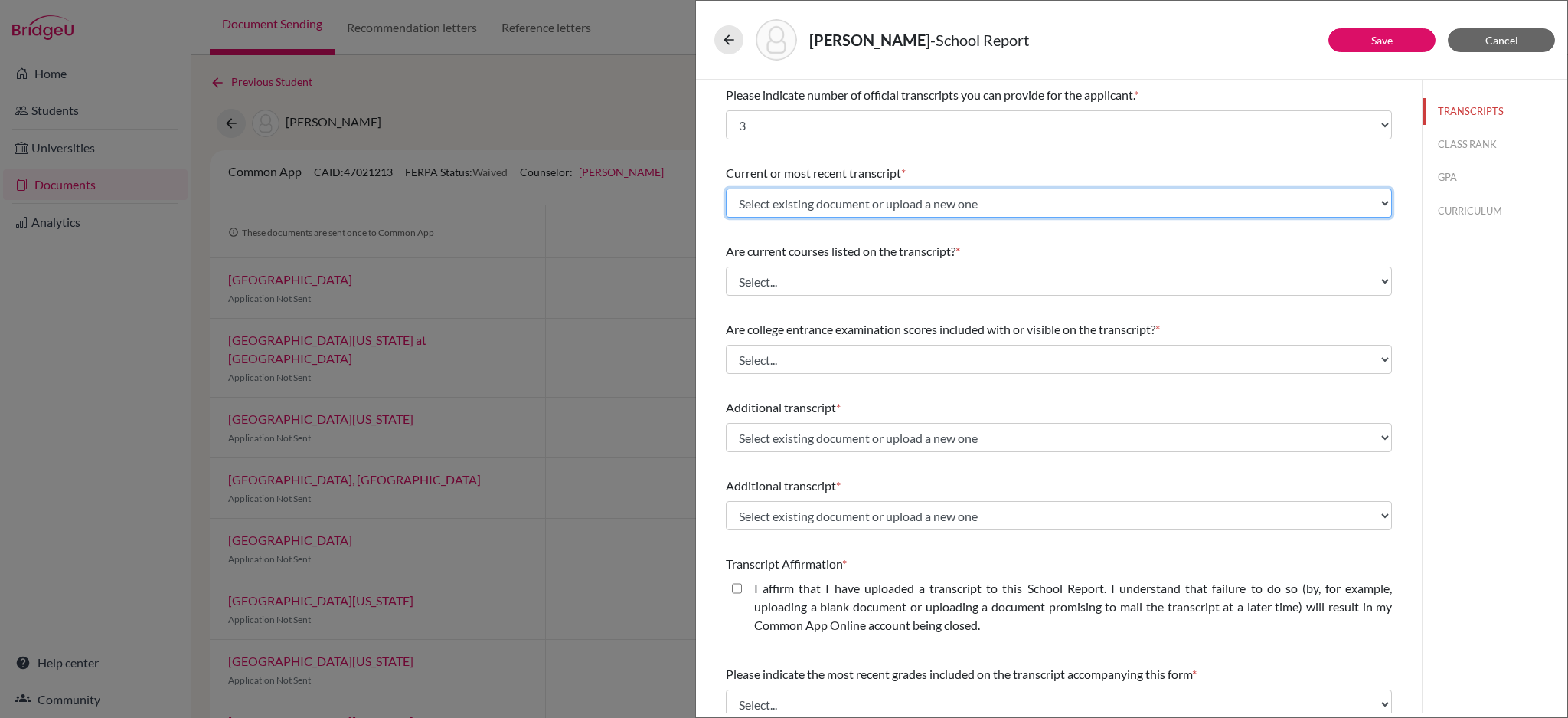
click at [846, 201] on select "Select existing document or upload a new one Initial Transcript Upload New File" at bounding box center [1060, 203] width 666 height 29
select select "661099"
click at [726, 189] on select "Select existing document or upload a new one Initial Transcript Upload New File" at bounding box center [1060, 203] width 666 height 29
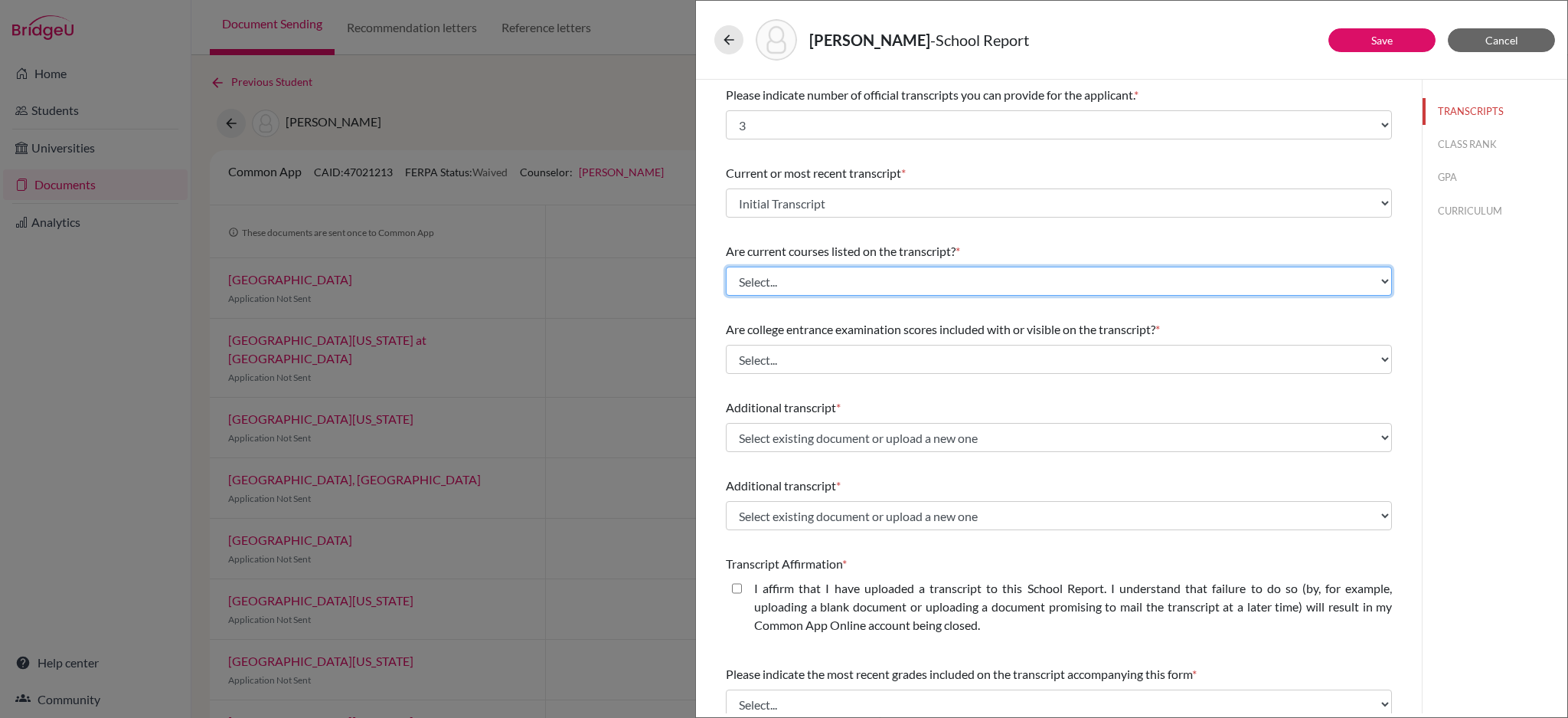
click at [858, 288] on select "Select... Yes No" at bounding box center [1060, 281] width 666 height 29
select select "0"
click at [726, 267] on select "Select... Yes No" at bounding box center [1060, 281] width 666 height 29
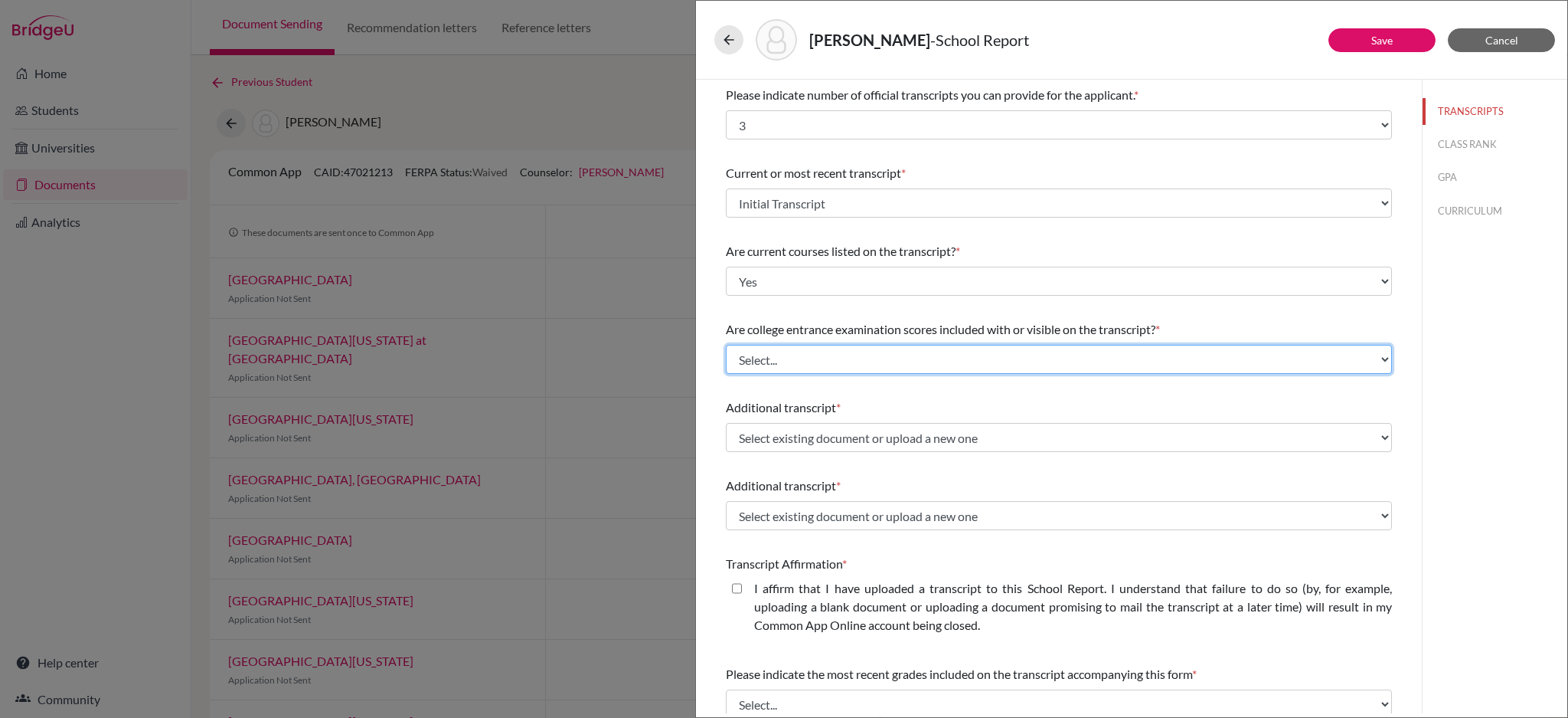
click at [858, 368] on select "Select... Yes No" at bounding box center [1060, 359] width 666 height 29
select select "1"
click at [726, 345] on select "Select... Yes No" at bounding box center [1060, 359] width 666 height 29
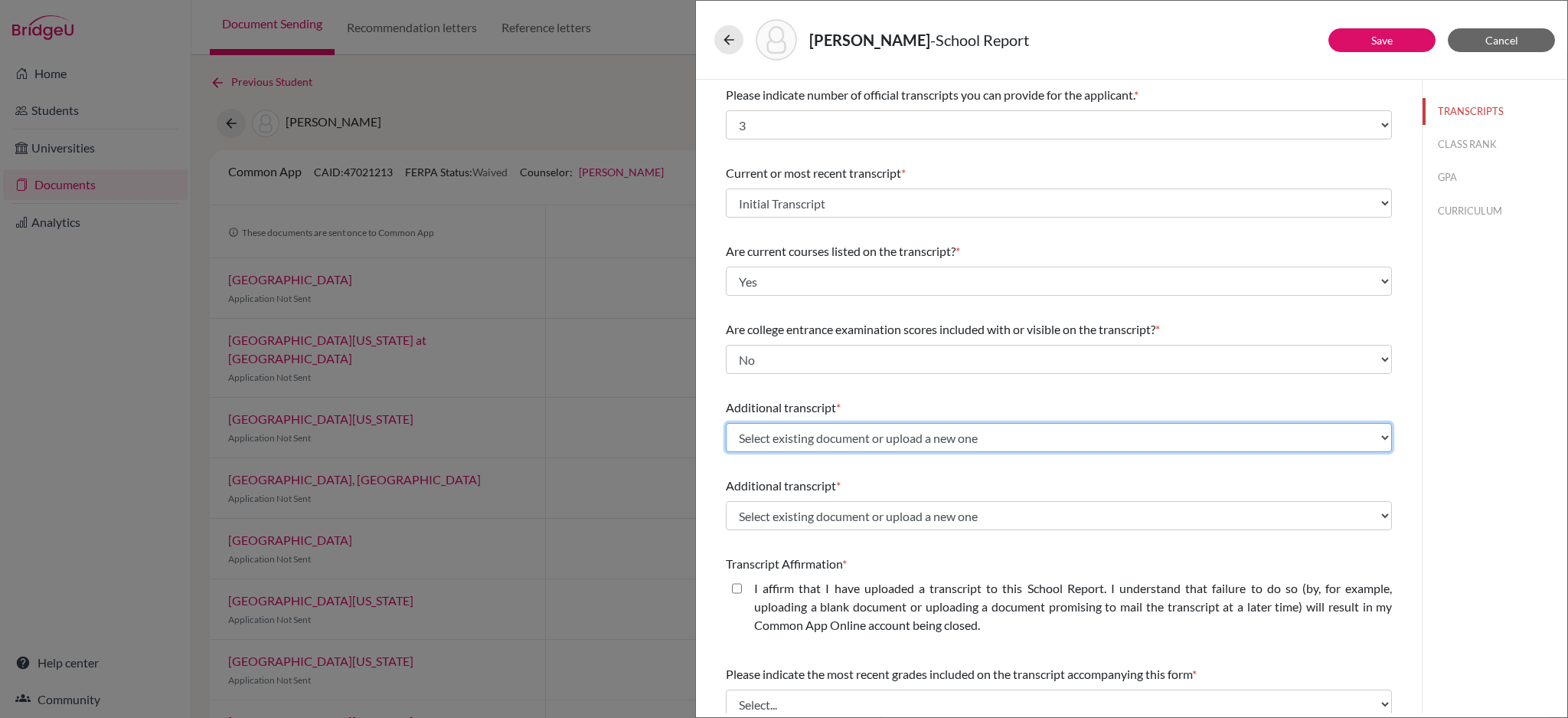
click at [858, 433] on select "Select existing document or upload a new one Initial Transcript Upload New File" at bounding box center [1060, 437] width 666 height 29
select select "661099"
click at [726, 423] on select "Select existing document or upload a new one Initial Transcript Upload New File" at bounding box center [1060, 437] width 666 height 29
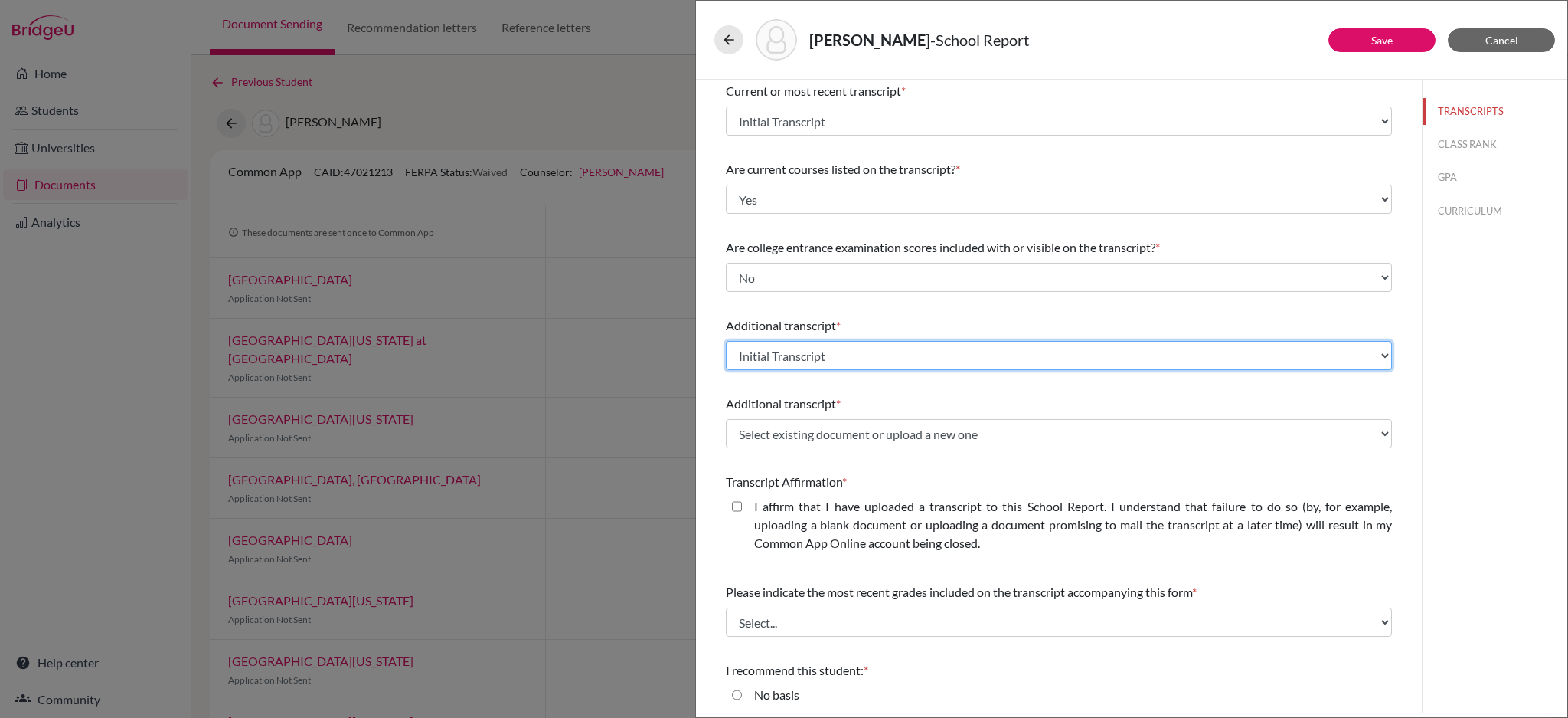
scroll to position [182, 0]
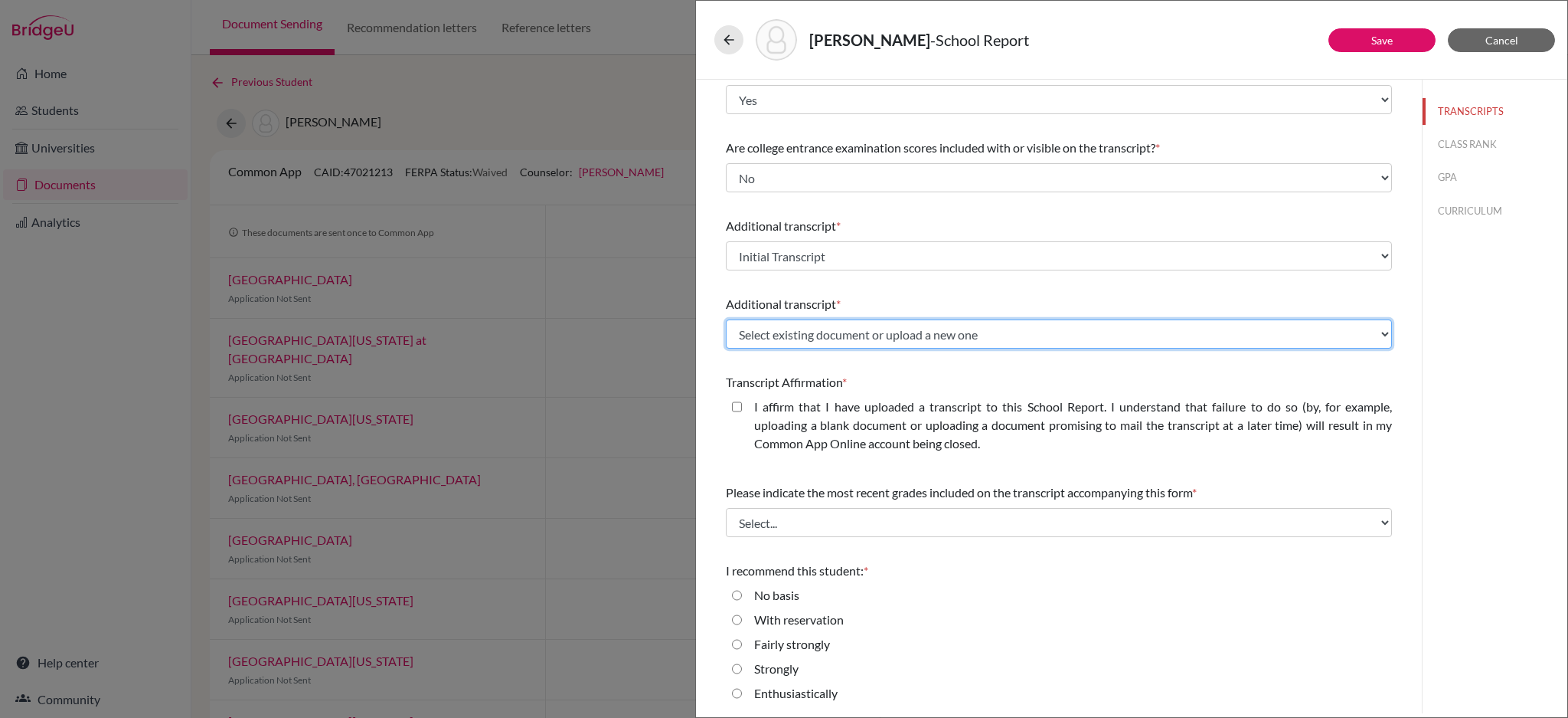
click at [882, 336] on select "Select existing document or upload a new one Initial Transcript Upload New File" at bounding box center [1060, 333] width 666 height 29
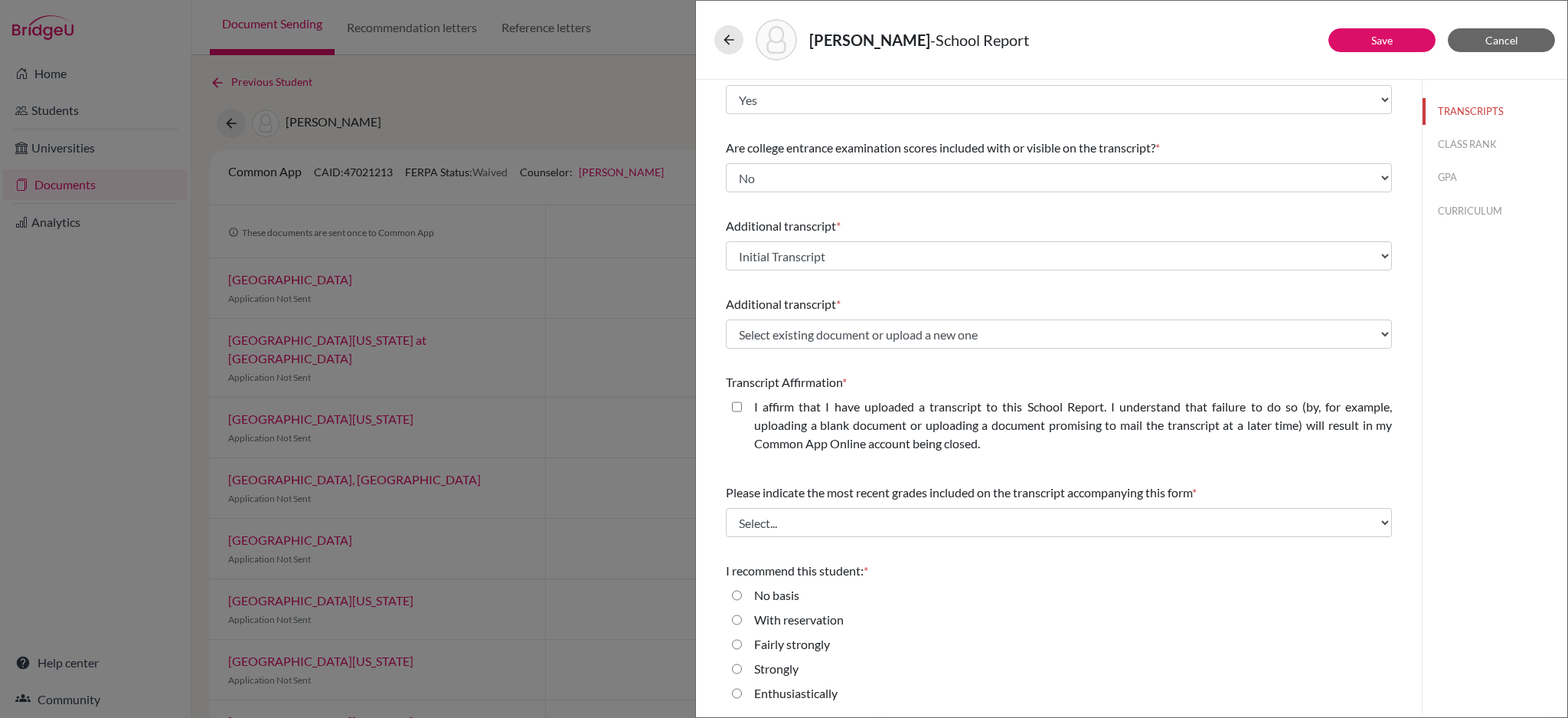
click at [910, 278] on div "Please indicate number of official transcripts you can provide for the applican…" at bounding box center [1060, 307] width 666 height 817
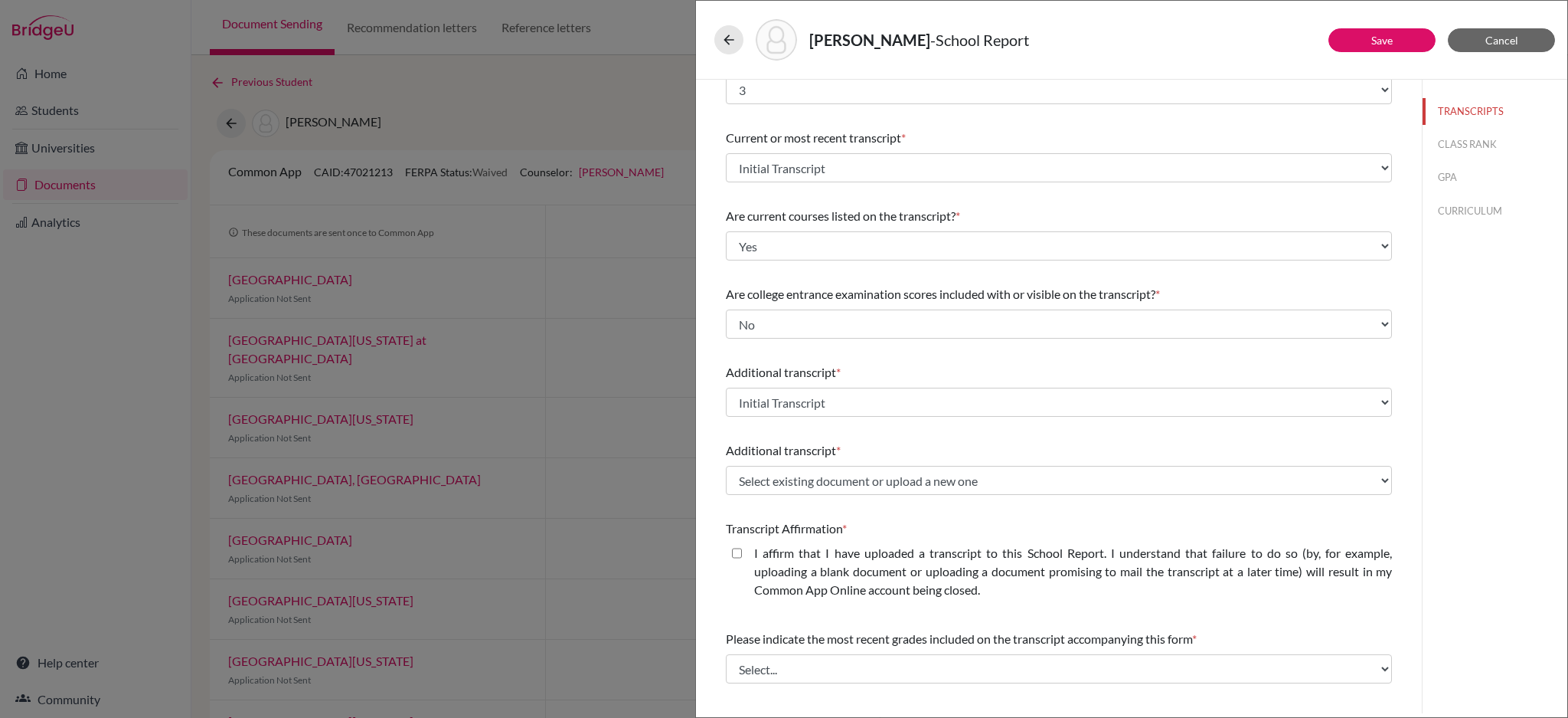
scroll to position [0, 0]
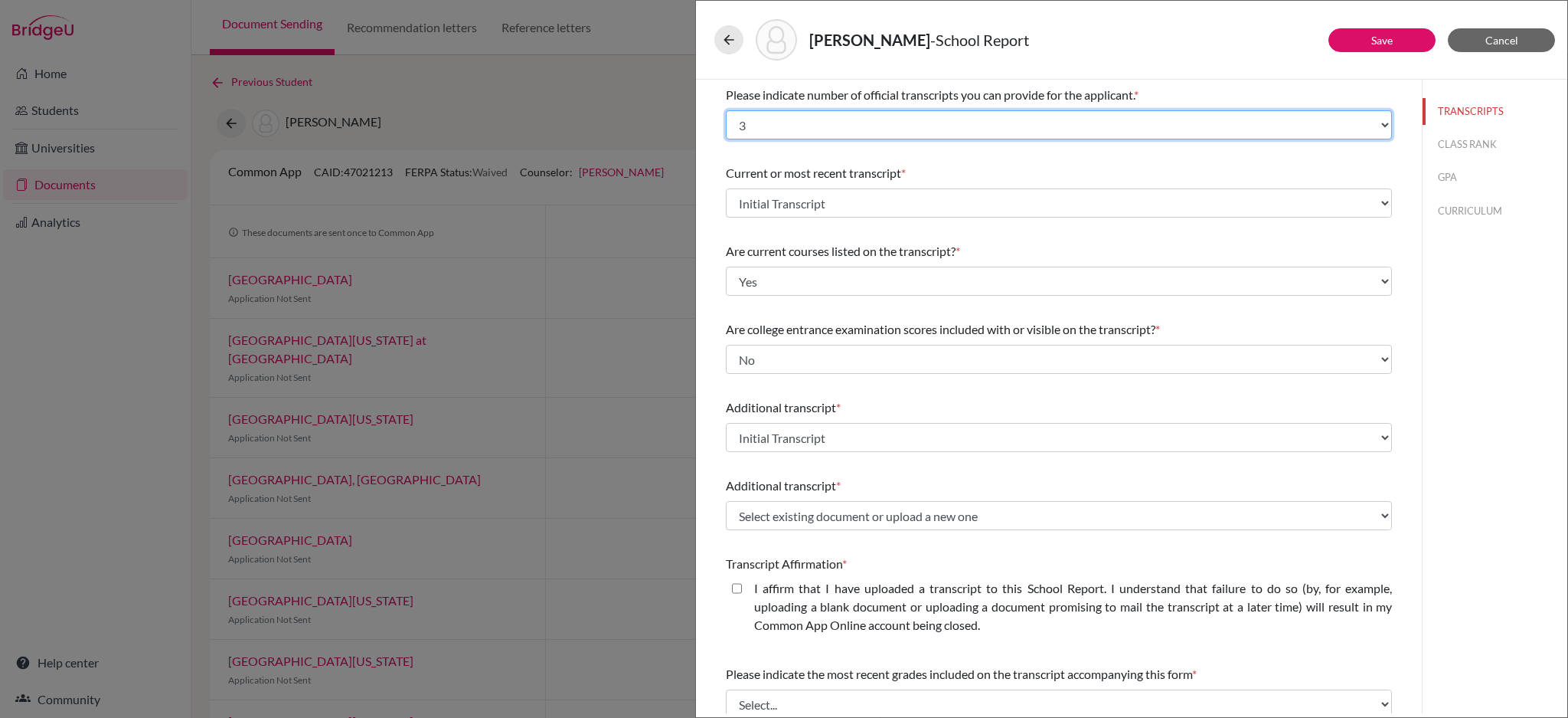
click at [769, 129] on select "Select... 1 2 3 4" at bounding box center [1060, 124] width 666 height 29
select select "1"
click at [726, 110] on select "Select... 1 2 3 4" at bounding box center [1060, 124] width 666 height 29
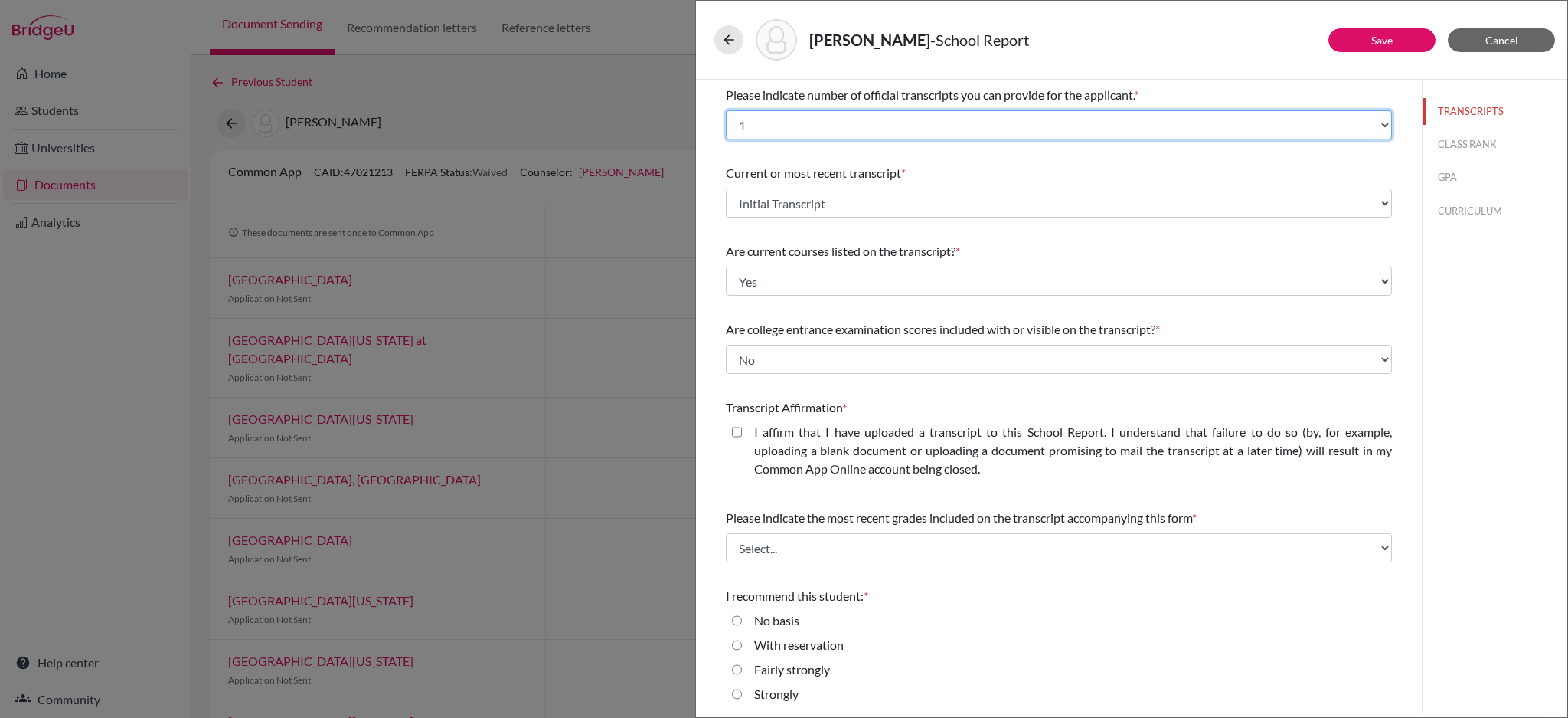
click at [1178, 129] on select "Select... 1 2 3 4" at bounding box center [1060, 124] width 666 height 29
click at [726, 110] on select "Select... 1 2 3 4" at bounding box center [1060, 124] width 666 height 29
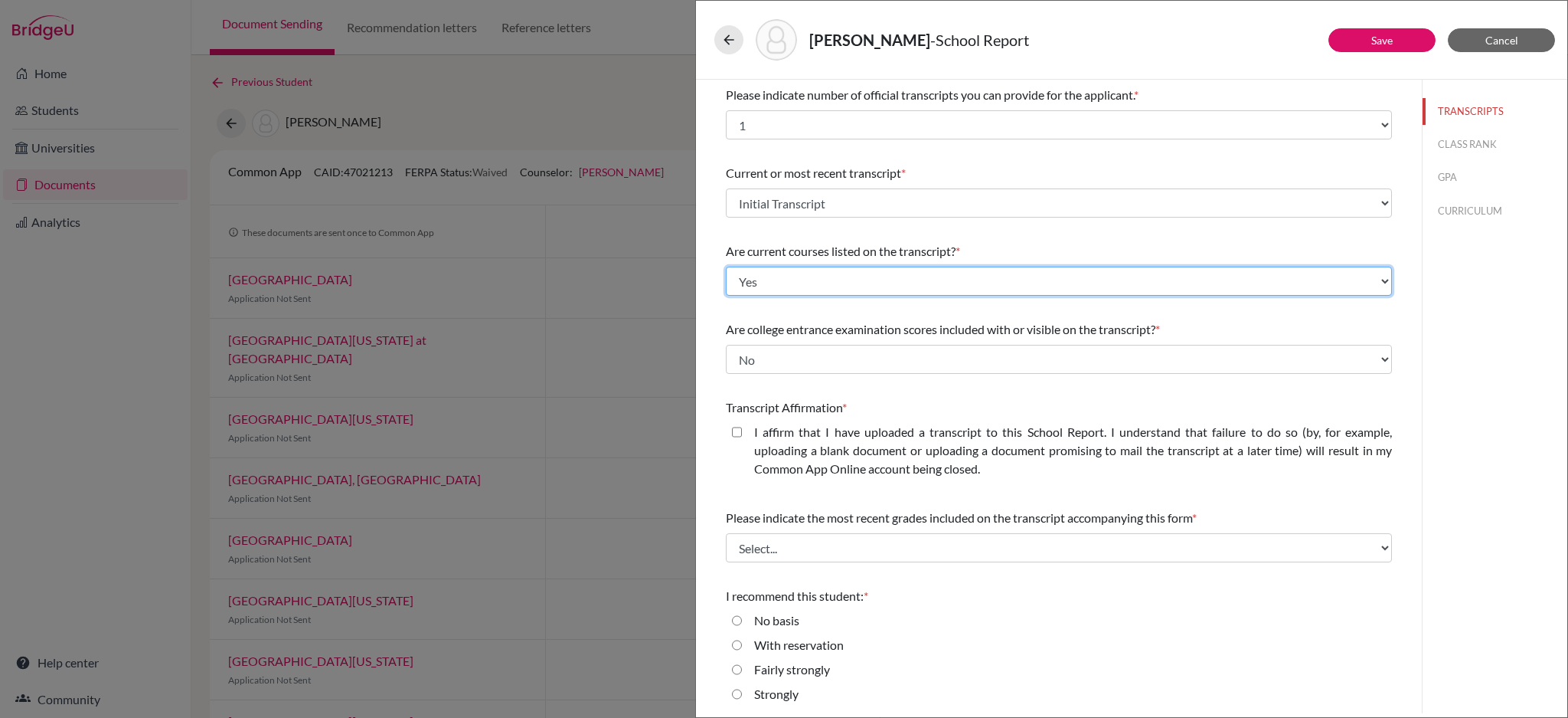
click at [879, 277] on select "Select... Yes No" at bounding box center [1060, 281] width 666 height 29
click at [726, 267] on select "Select... Yes No" at bounding box center [1060, 281] width 666 height 29
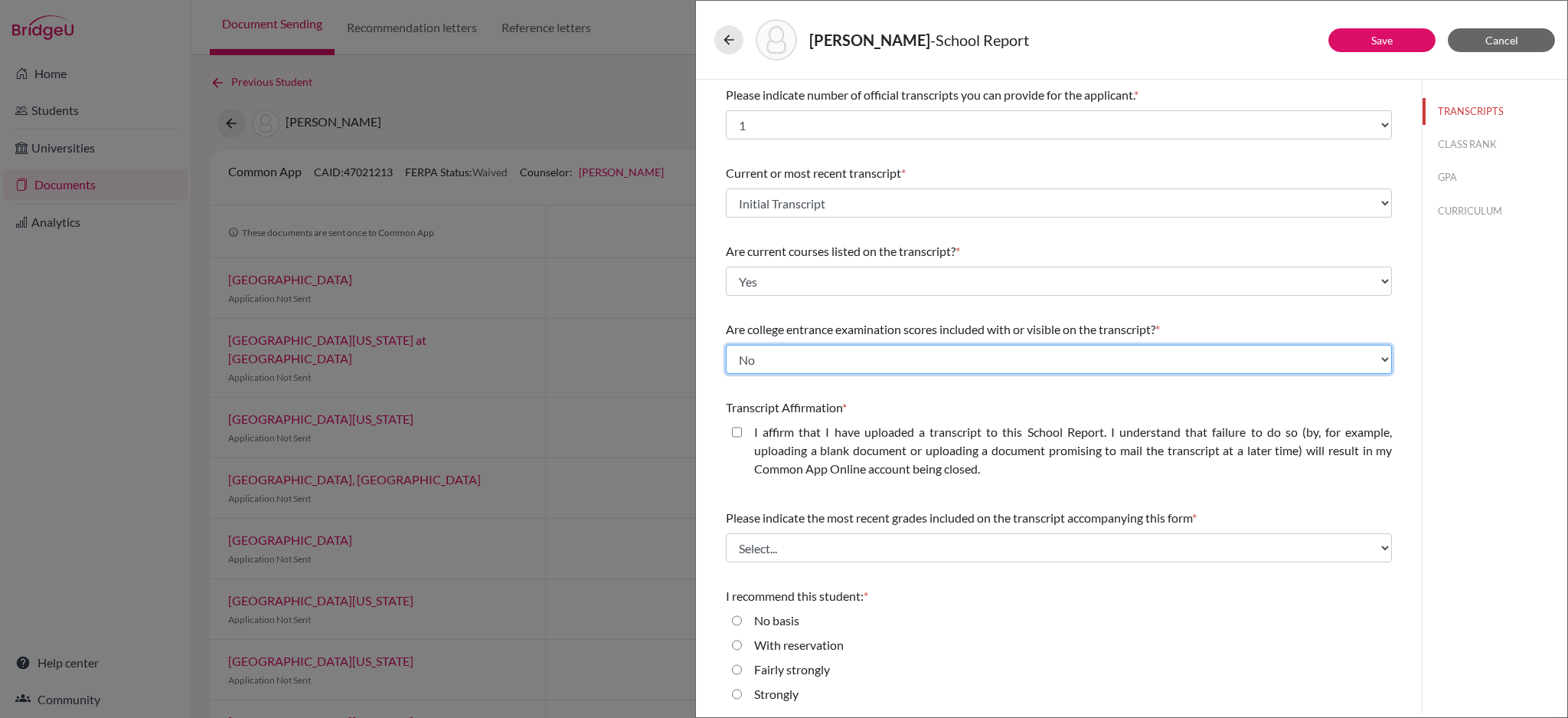
click at [902, 357] on select "Select... Yes No" at bounding box center [1060, 359] width 666 height 29
click at [726, 345] on select "Select... Yes No" at bounding box center [1060, 359] width 666 height 29
click at [738, 435] on closed\ "I affirm that I have uploaded a transcript to this School Report. I understand …" at bounding box center [736, 432] width 10 height 19
checkbox closed\ "true"
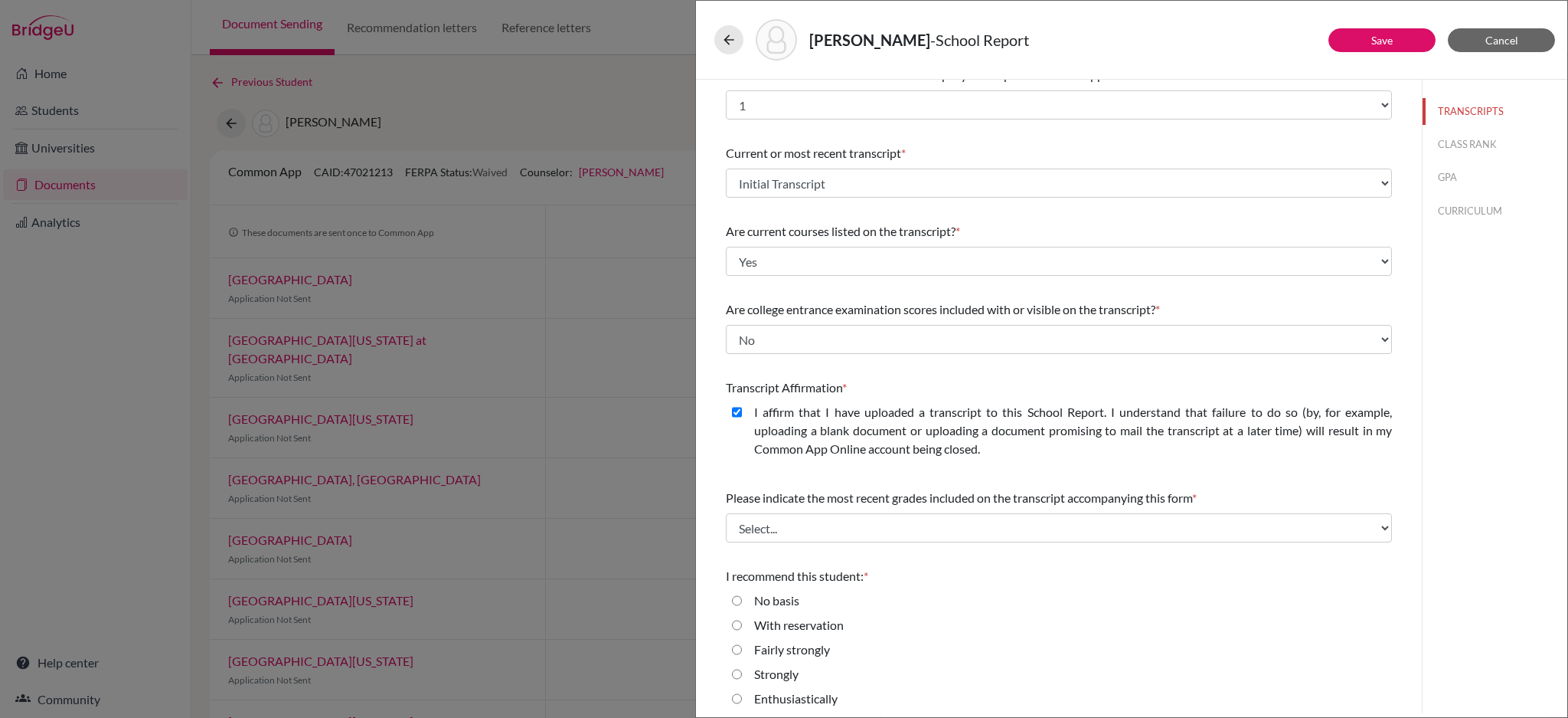
scroll to position [26, 0]
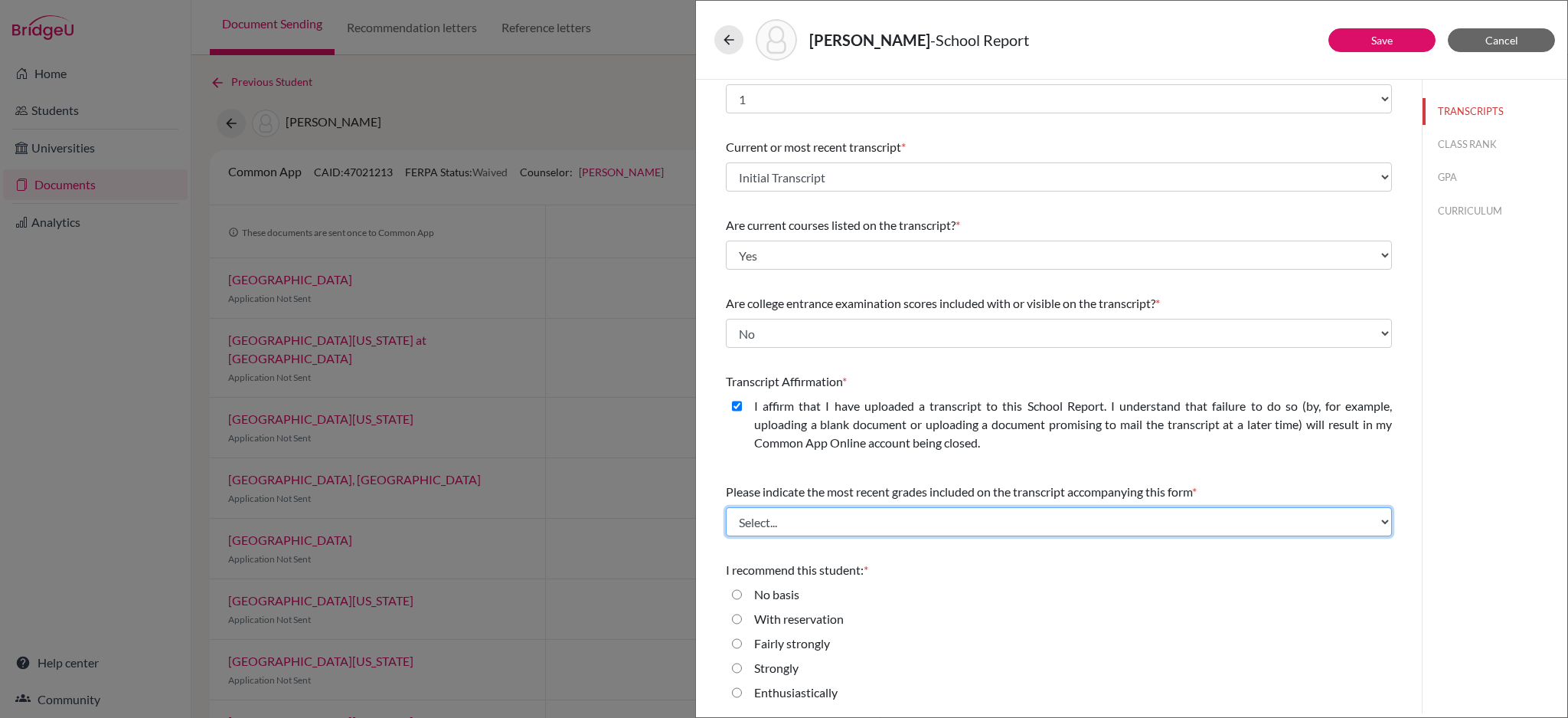
click at [1110, 528] on select "Select... Final junior year grades 1st Quarter senior year grades 2nd Quarter/1…" at bounding box center [1060, 521] width 666 height 29
select select "0"
click at [726, 507] on select "Select... Final junior year grades 1st Quarter senior year grades 2nd Quarter/1…" at bounding box center [1060, 521] width 666 height 29
click at [738, 691] on input "Enthusiastically" at bounding box center [736, 692] width 10 height 19
radio input "true"
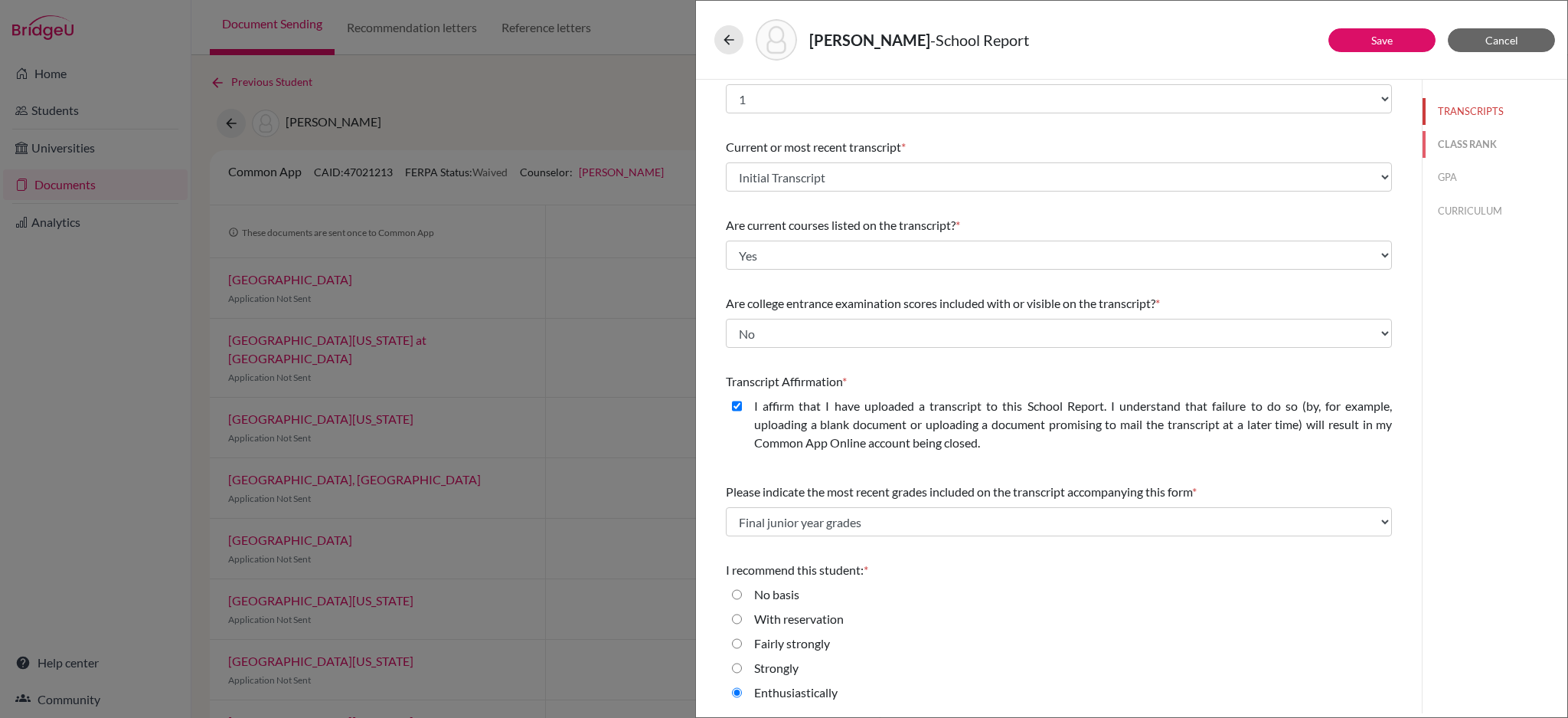
click at [1440, 144] on button "CLASS RANK" at bounding box center [1494, 144] width 144 height 27
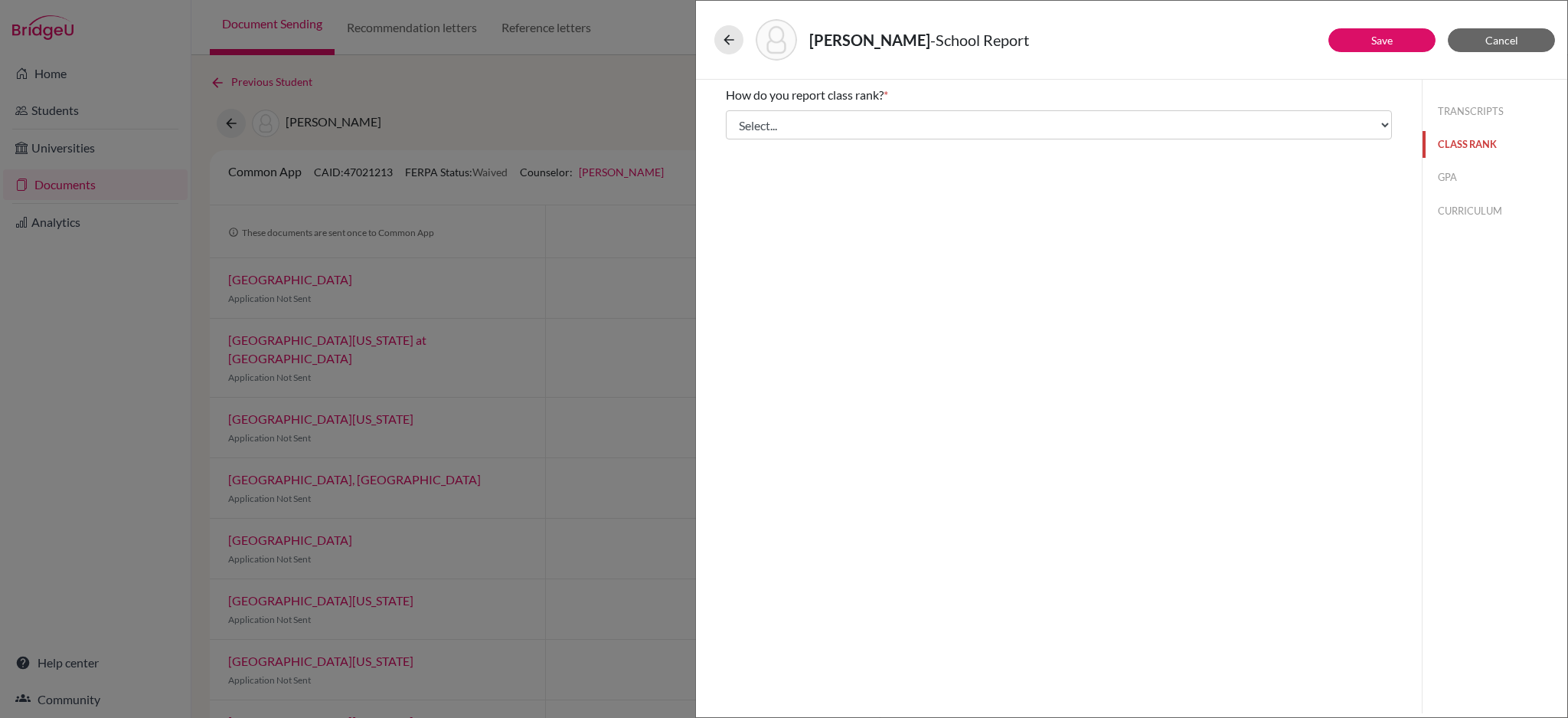
scroll to position [0, 0]
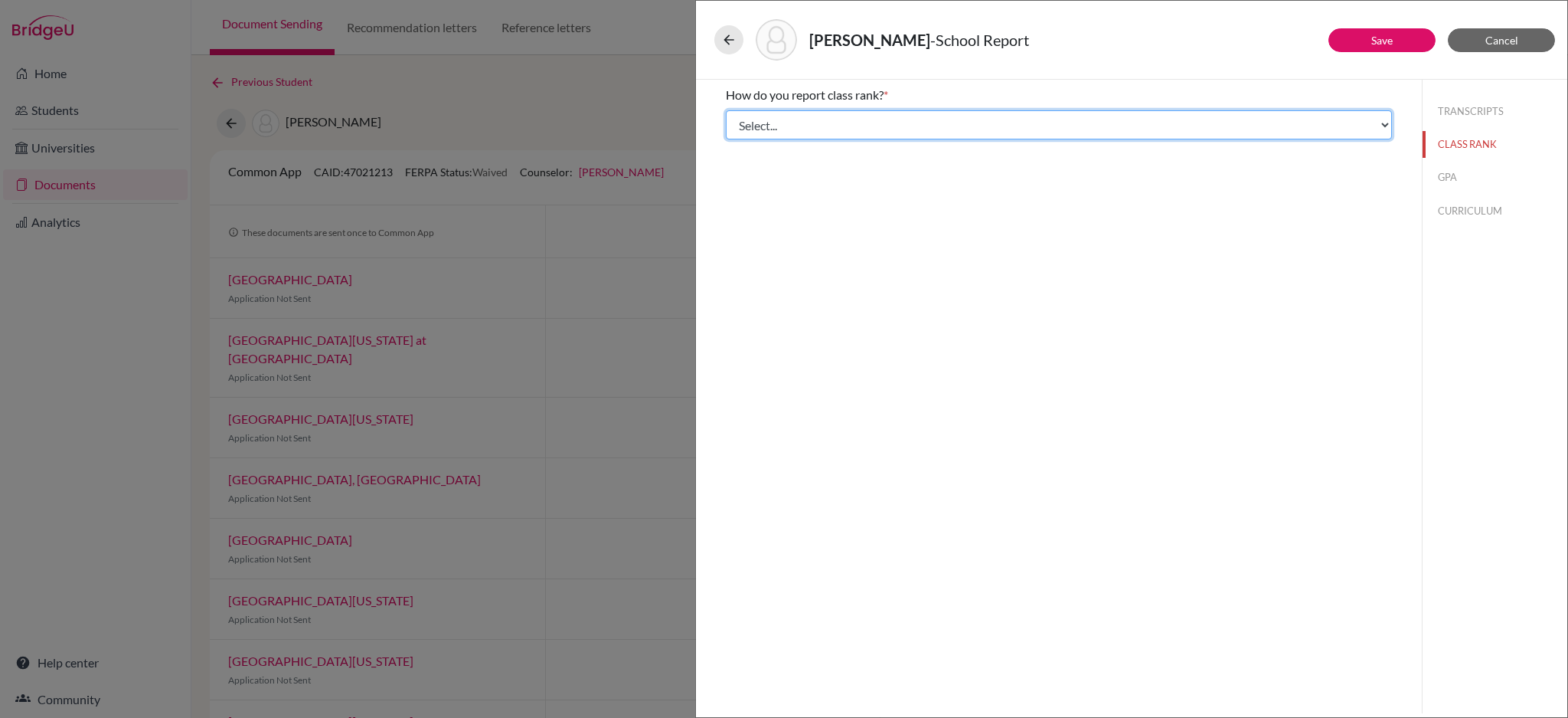
click at [892, 120] on select "Select... Exact Decile Quintile Quartile None" at bounding box center [1060, 124] width 666 height 29
select select "5"
click at [726, 110] on select "Select... Exact Decile Quintile Quartile None" at bounding box center [1060, 124] width 666 height 29
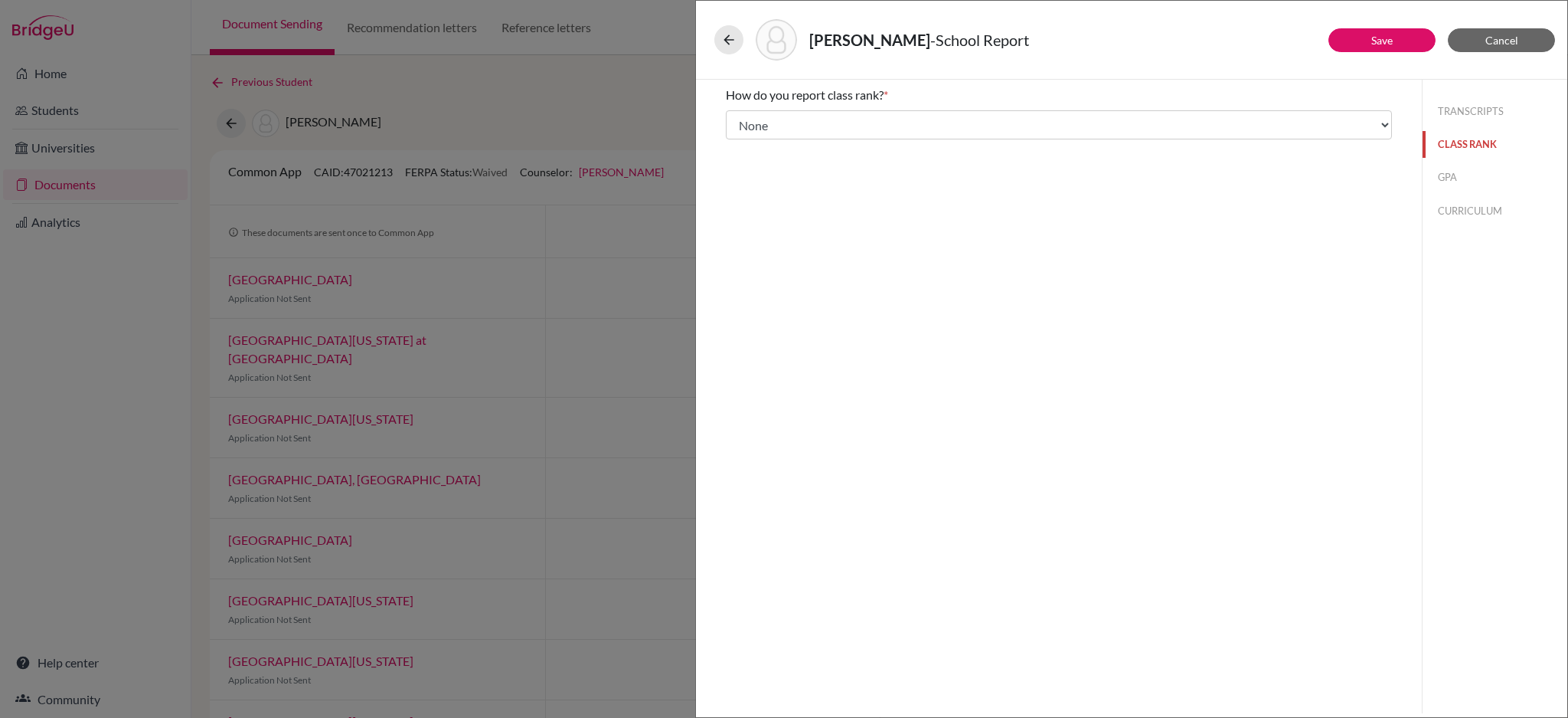
click at [1463, 146] on button "CLASS RANK" at bounding box center [1494, 144] width 144 height 27
click at [1455, 173] on button "GPA" at bounding box center [1494, 177] width 144 height 27
click at [737, 123] on input "Yes" at bounding box center [736, 119] width 10 height 19
radio input "true"
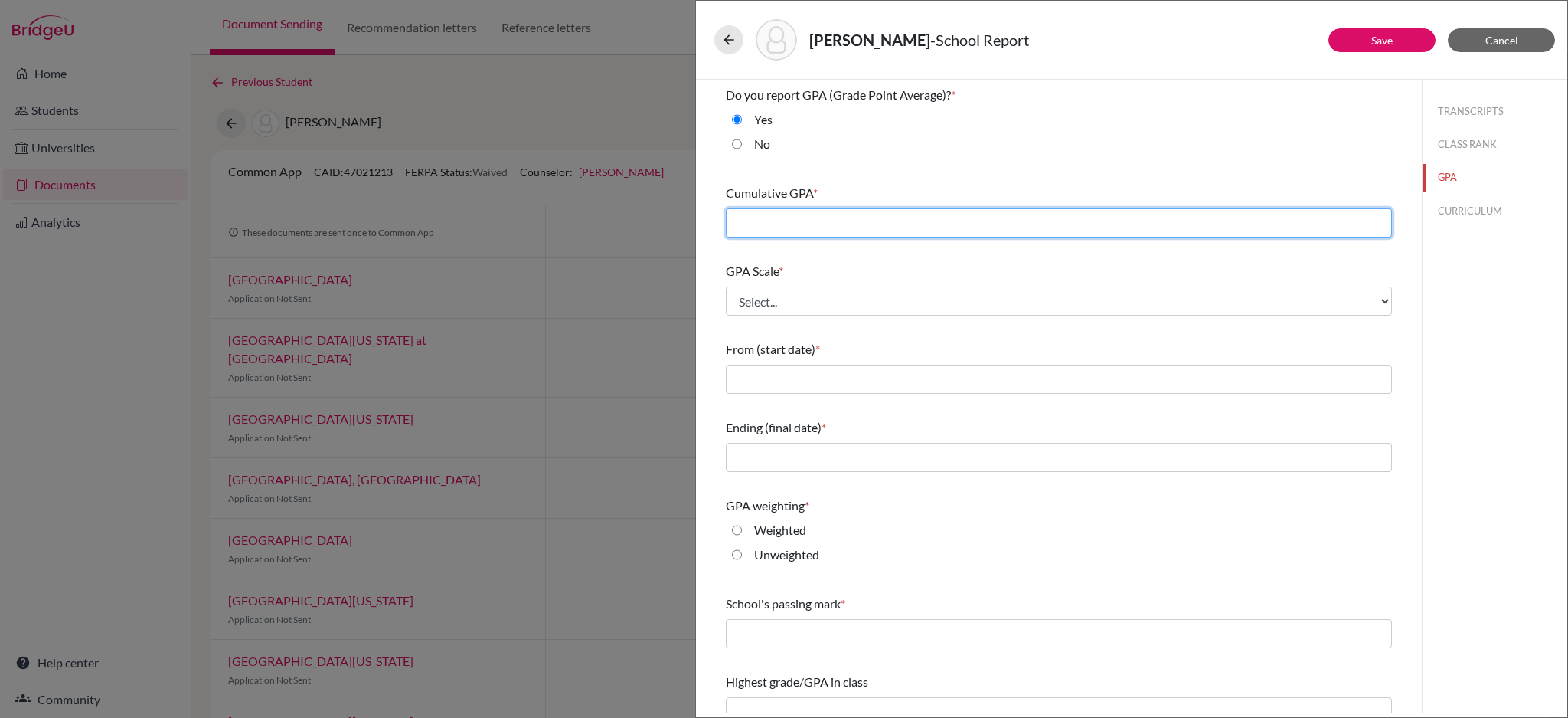
click at [836, 232] on input "text" at bounding box center [1060, 222] width 666 height 29
type input "3.393"
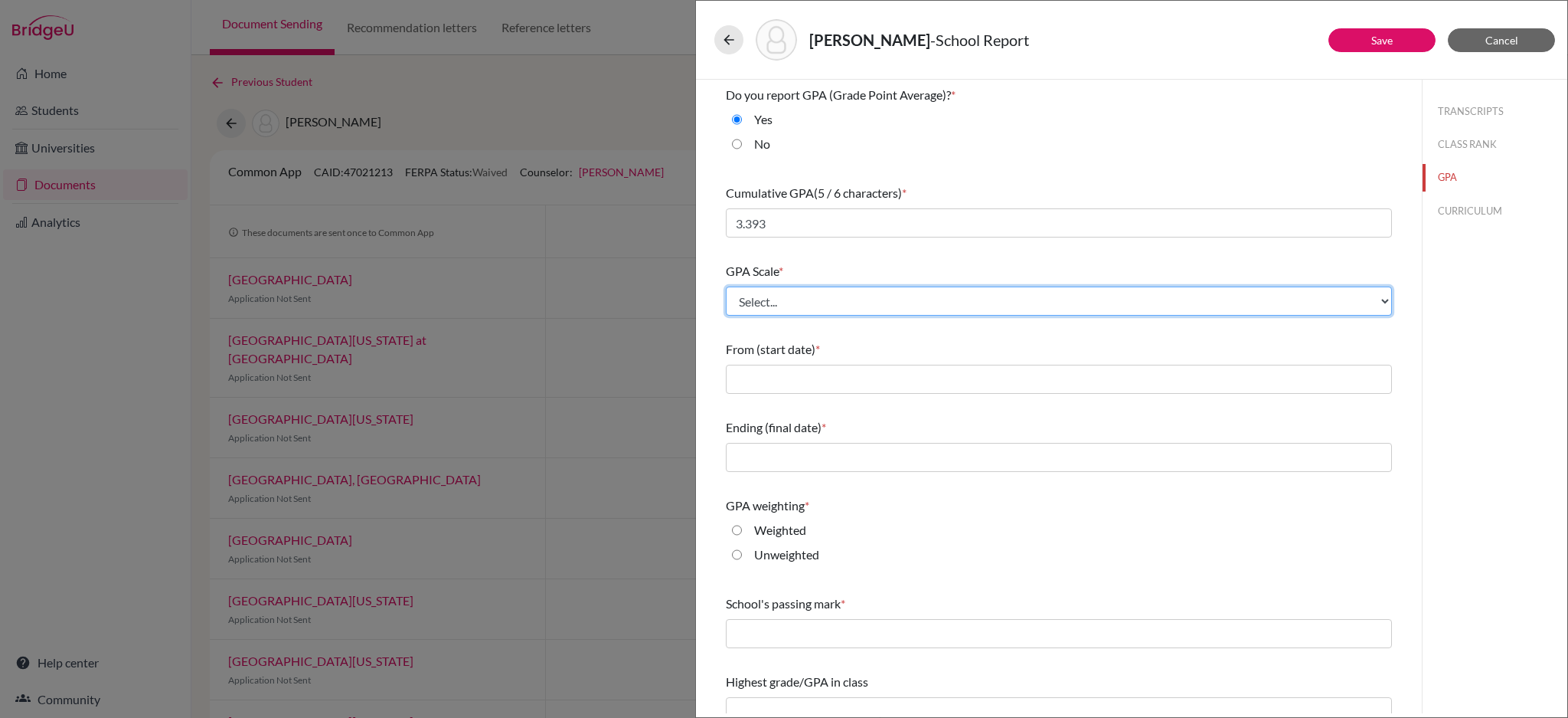
click at [896, 303] on select "Select... 4 5 6 7 8 9 10 11 12 13 14 15 16 17 18 19 20 100" at bounding box center [1060, 300] width 666 height 29
select select "4"
click at [726, 286] on select "Select... 4 5 6 7 8 9 10 11 12 13 14 15 16 17 18 19 20 100" at bounding box center [1060, 300] width 666 height 29
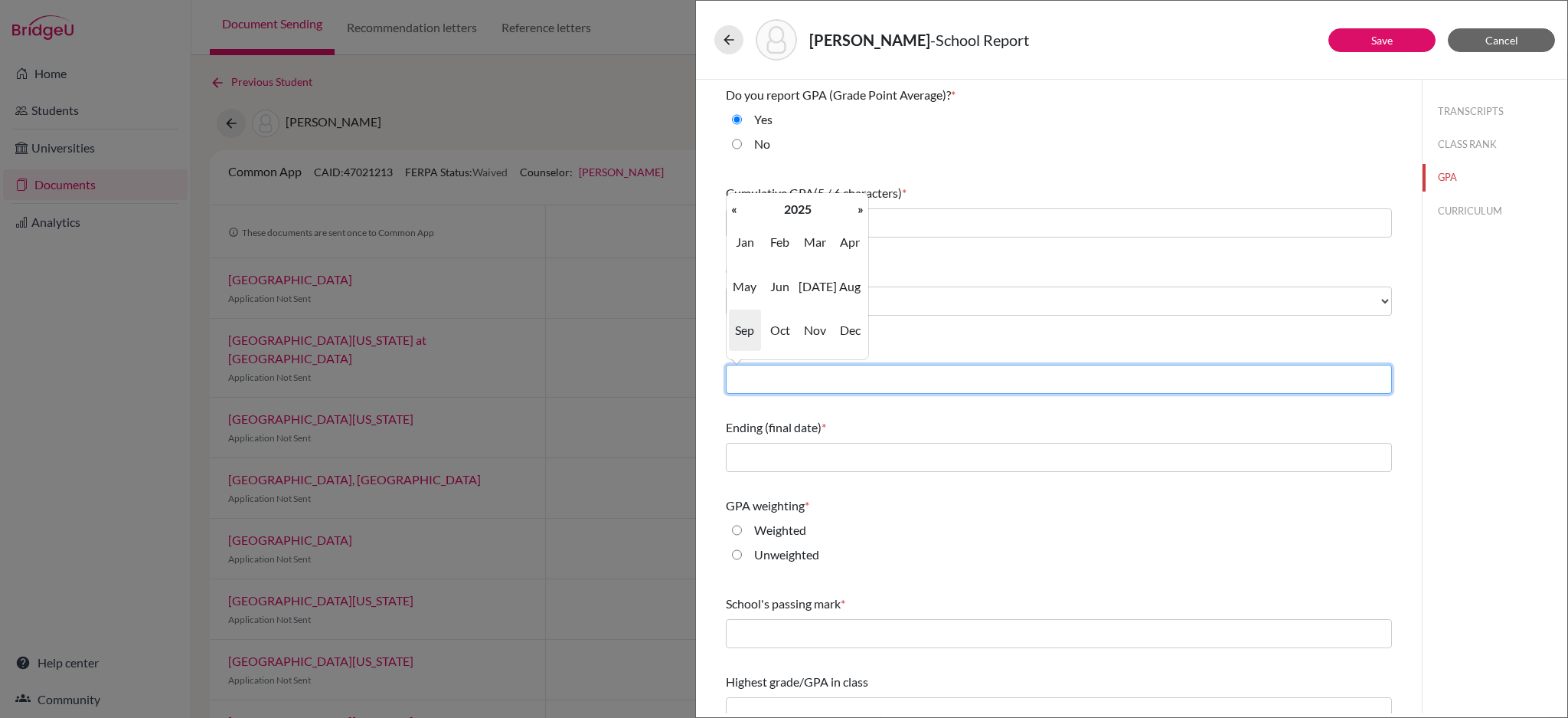
click at [867, 378] on input "text" at bounding box center [1060, 379] width 666 height 29
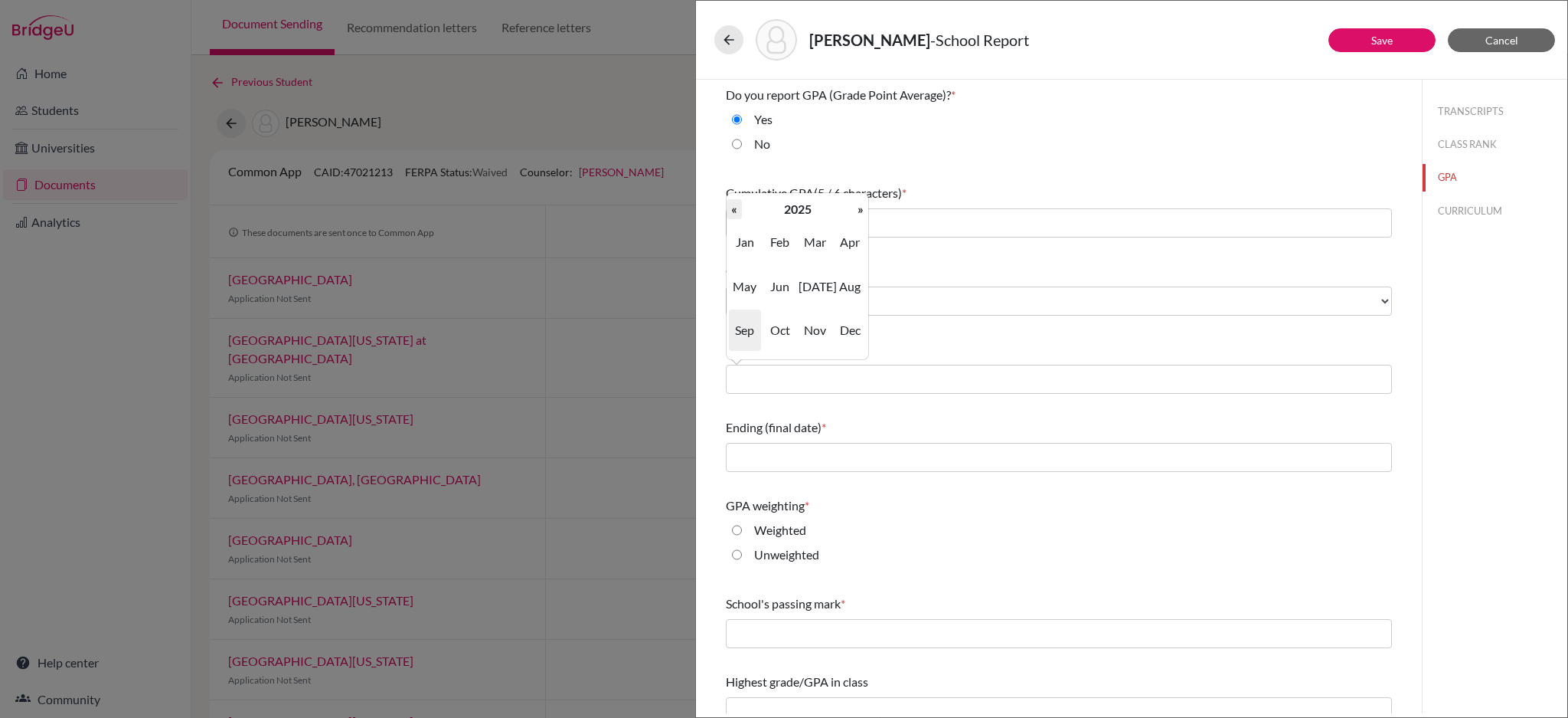
click at [732, 212] on th "«" at bounding box center [734, 209] width 15 height 20
click at [856, 291] on span "Aug" at bounding box center [850, 286] width 32 height 42
type input "08/2023"
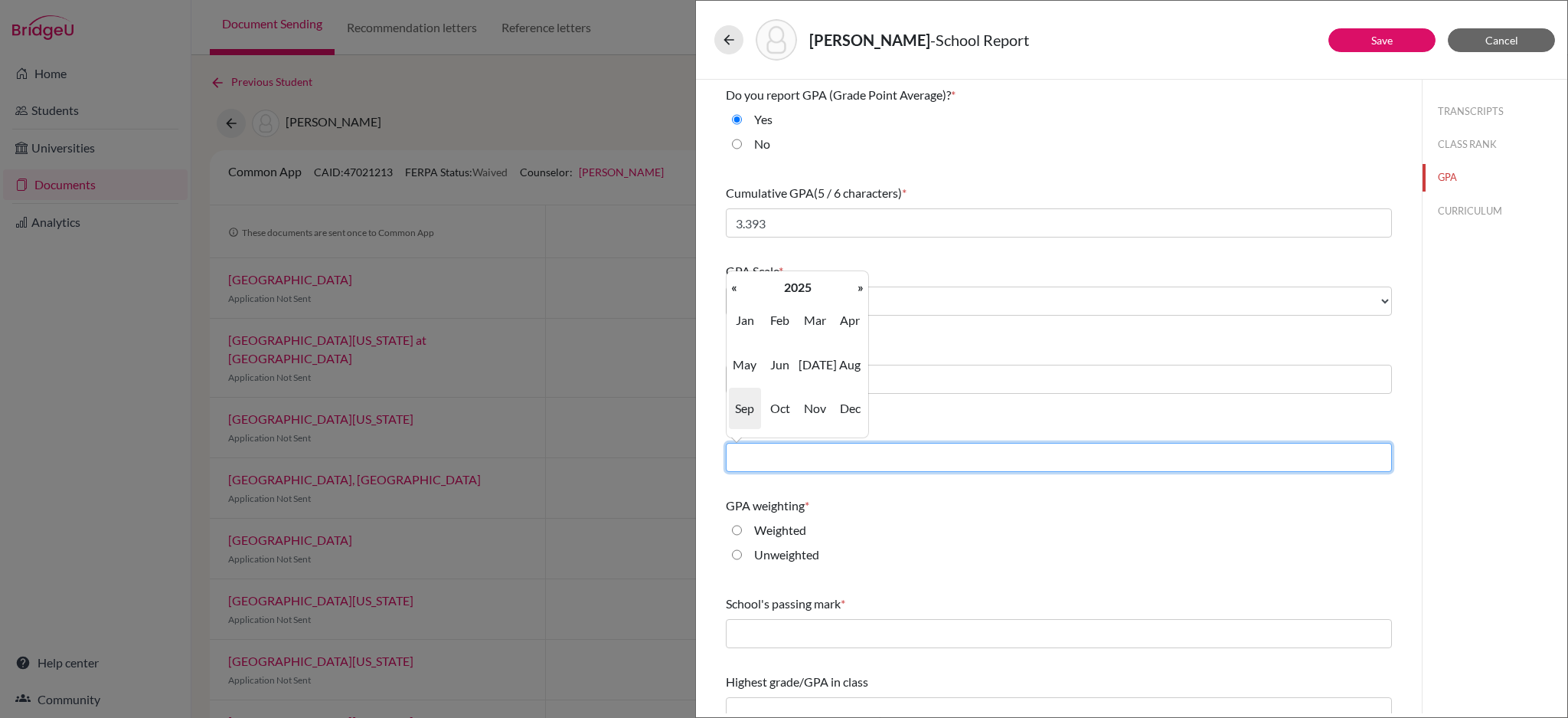
click at [819, 466] on input "text" at bounding box center [1060, 457] width 666 height 29
type input "05/2026"
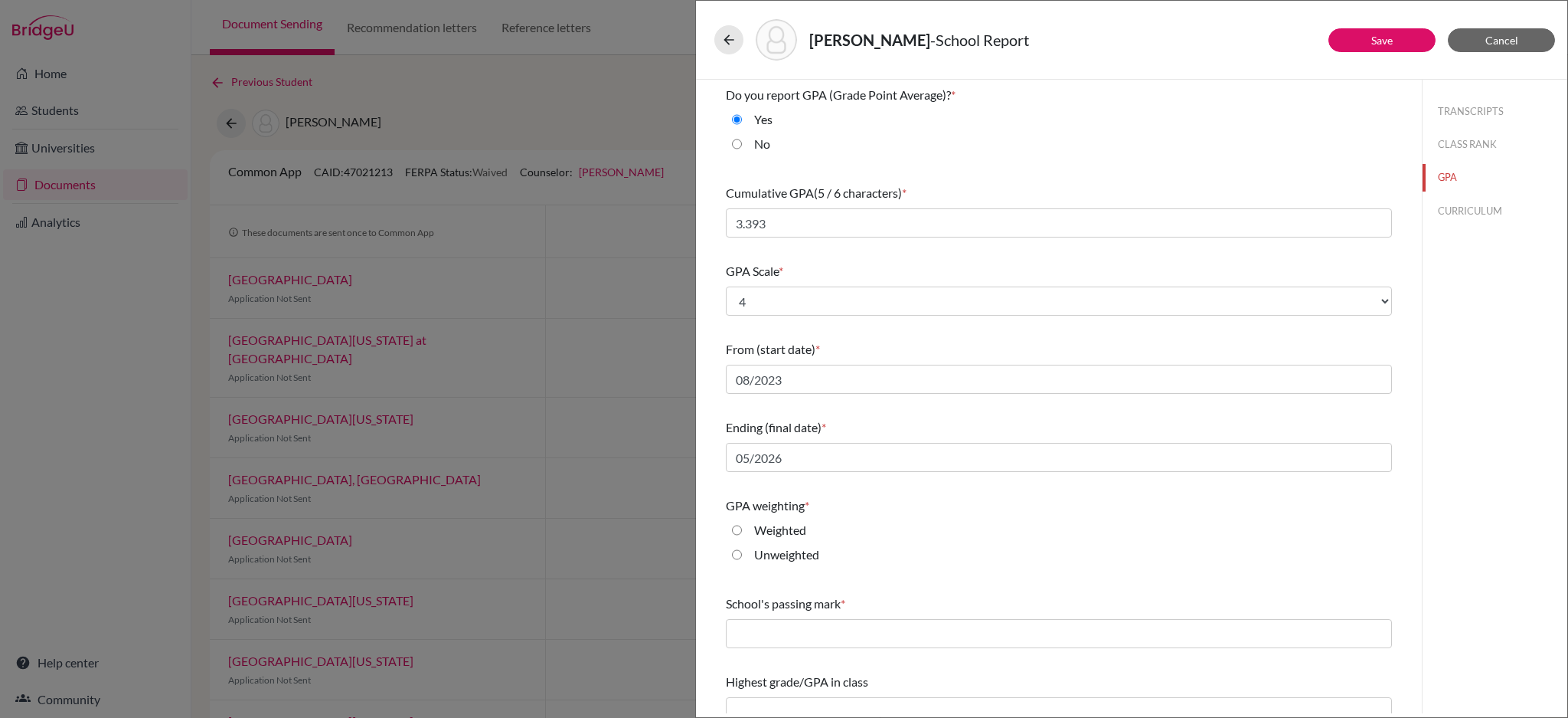
click at [1422, 506] on div "TRANSCRIPTS CLASS RANK GPA CURRICULUM" at bounding box center [1494, 396] width 145 height 634
click at [738, 533] on input "Weighted" at bounding box center [736, 530] width 10 height 19
radio input "true"
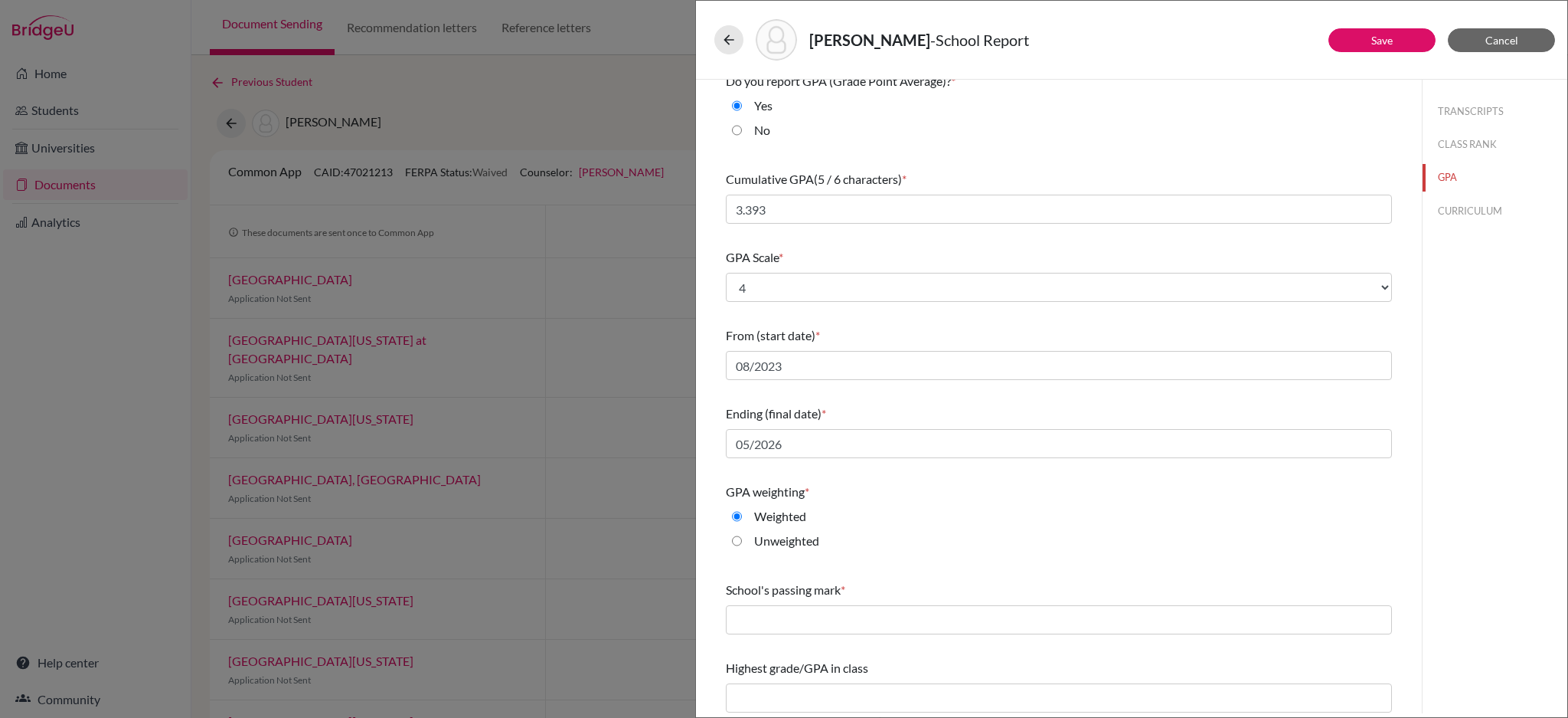
scroll to position [18, 0]
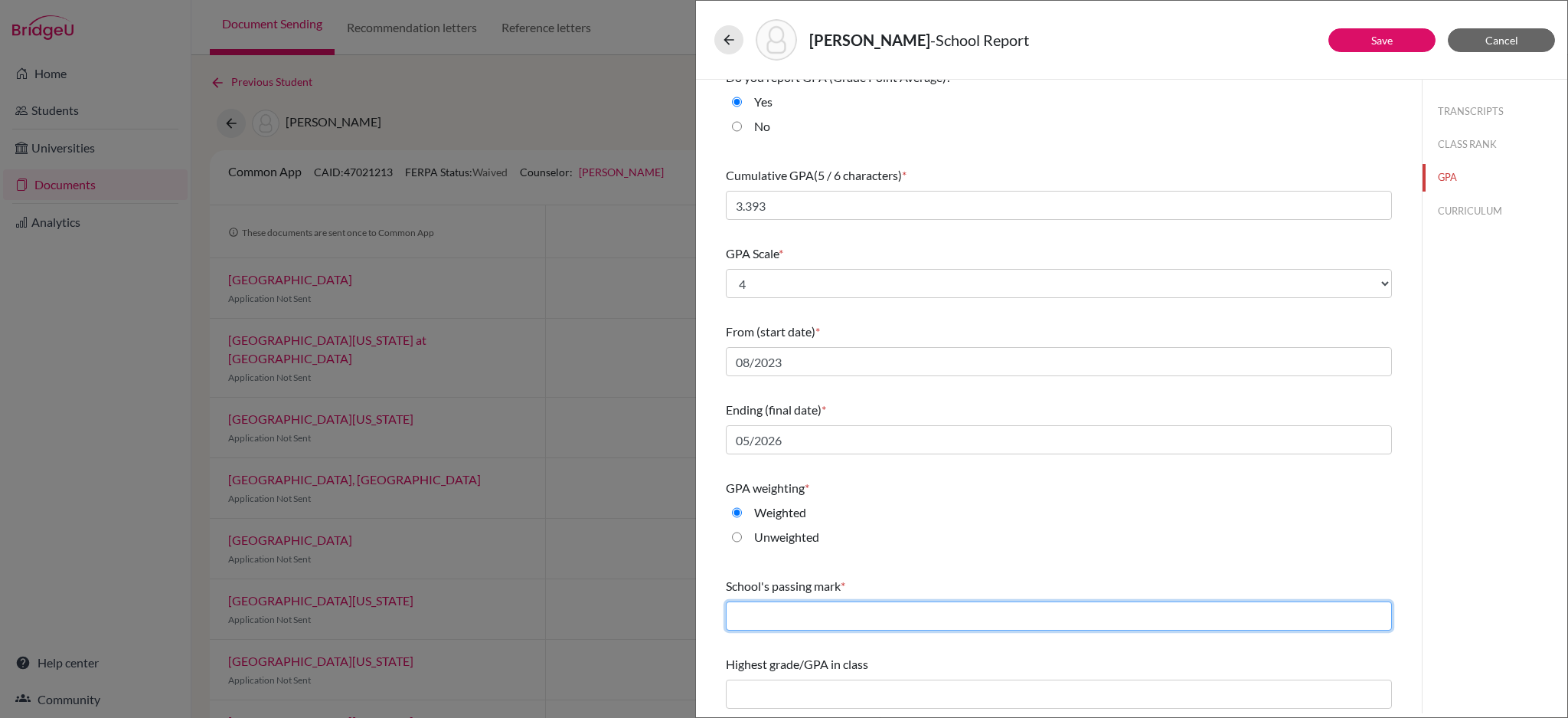
click at [835, 610] on input "text" at bounding box center [1060, 616] width 666 height 29
type input "70"
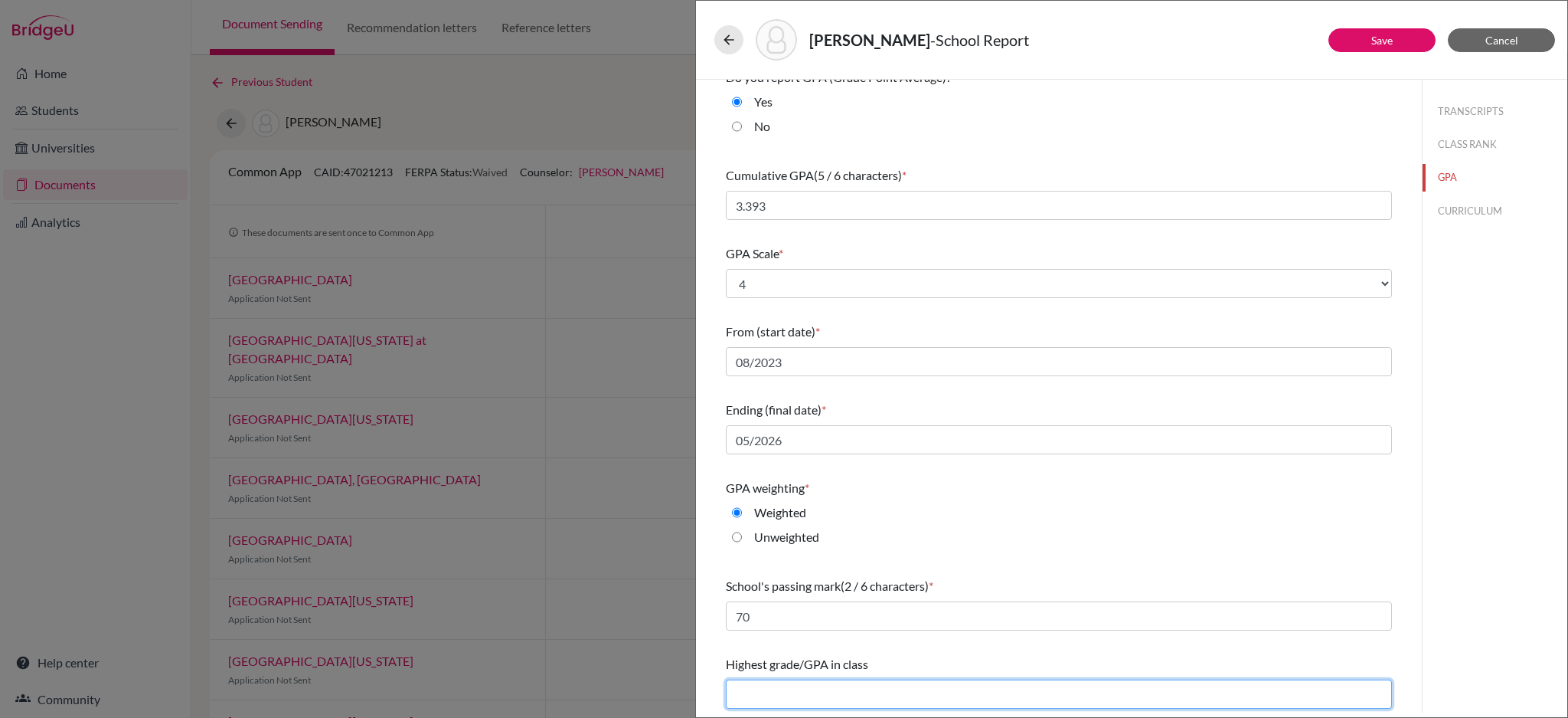
click at [872, 694] on input "text" at bounding box center [1060, 694] width 666 height 29
type input "4.114"
click at [802, 703] on input "4.114" at bounding box center [1060, 694] width 666 height 29
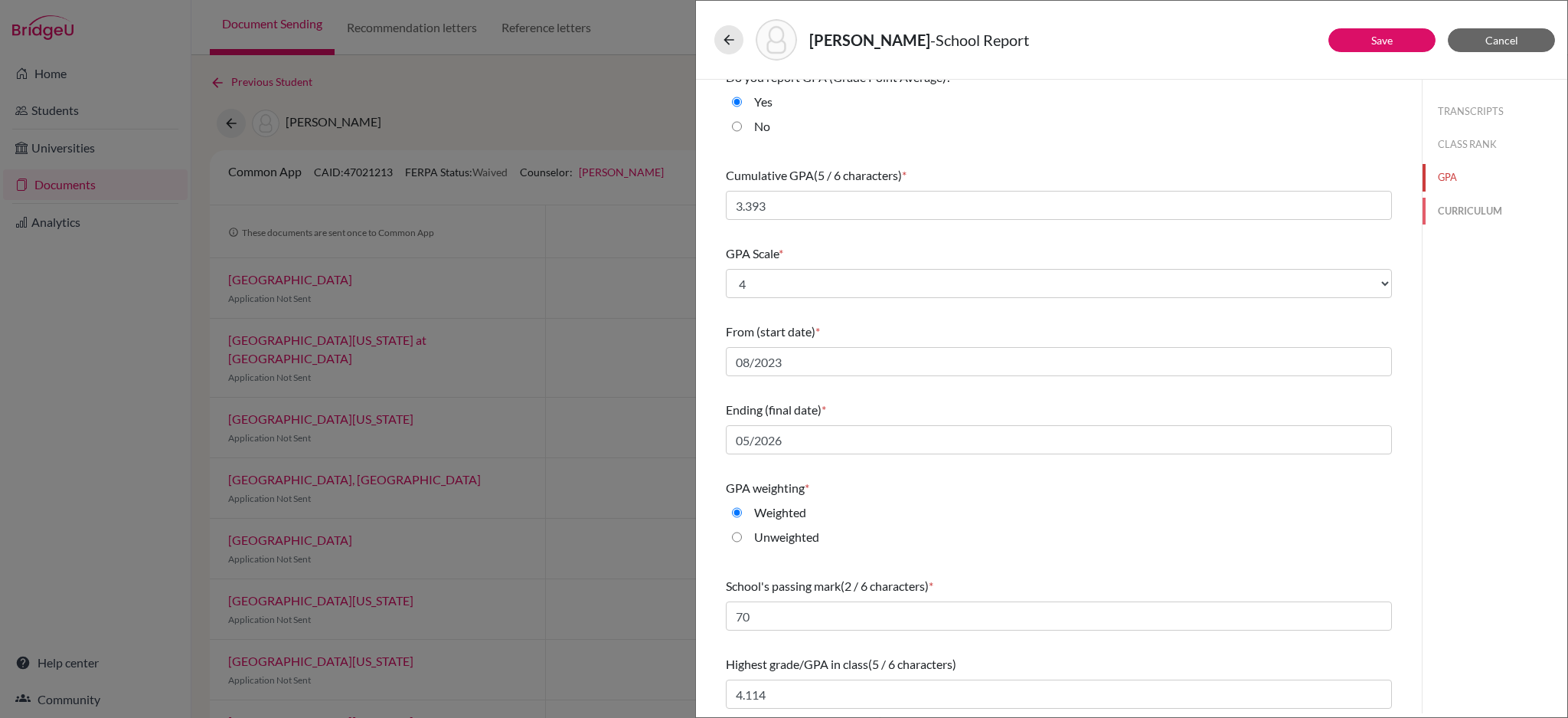
click at [1453, 215] on button "CURRICULUM" at bounding box center [1494, 211] width 144 height 27
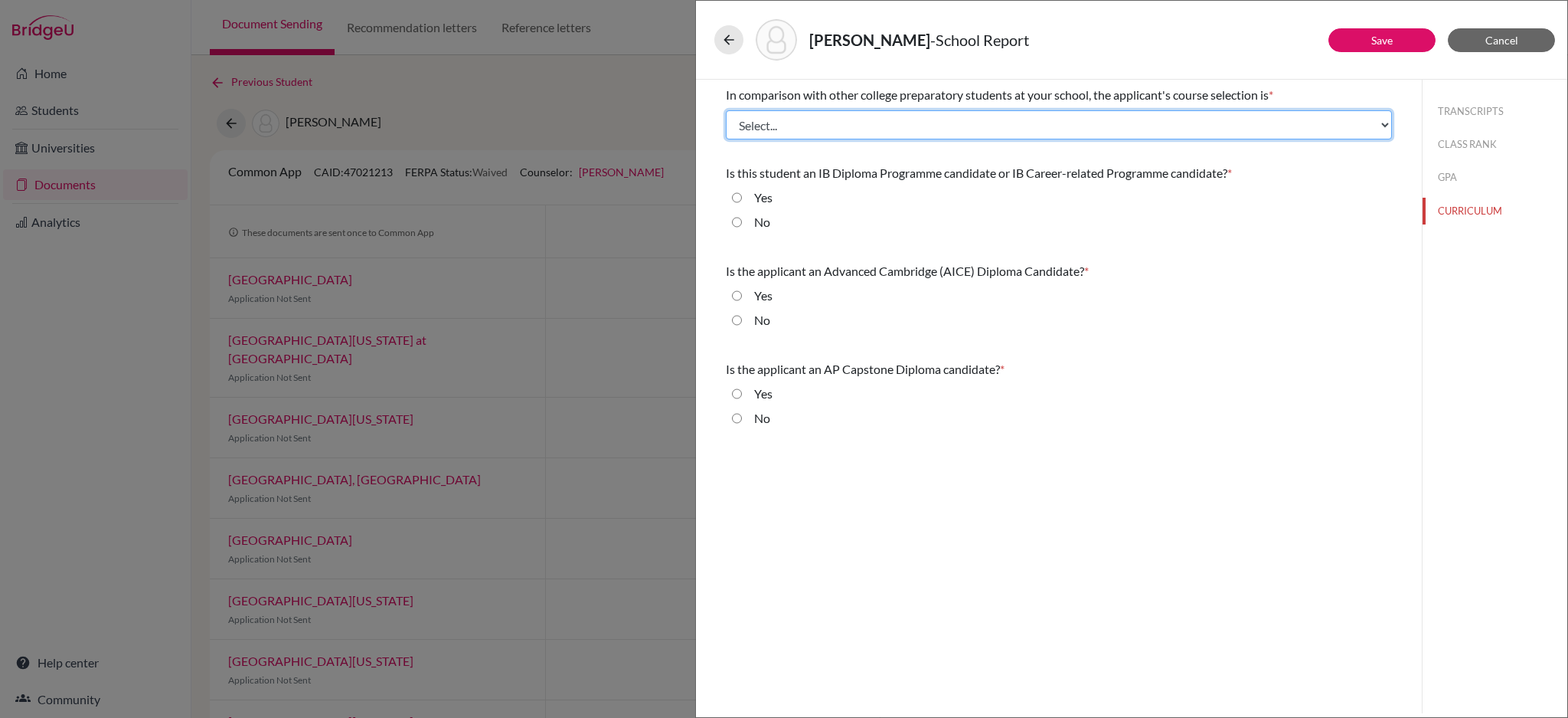
click at [945, 136] on select "Select... Less than demanding Average Demanding Very demanding Most demanding P…" at bounding box center [1060, 124] width 666 height 29
select select "3"
click at [726, 110] on select "Select... Less than demanding Average Demanding Very demanding Most demanding P…" at bounding box center [1060, 124] width 666 height 29
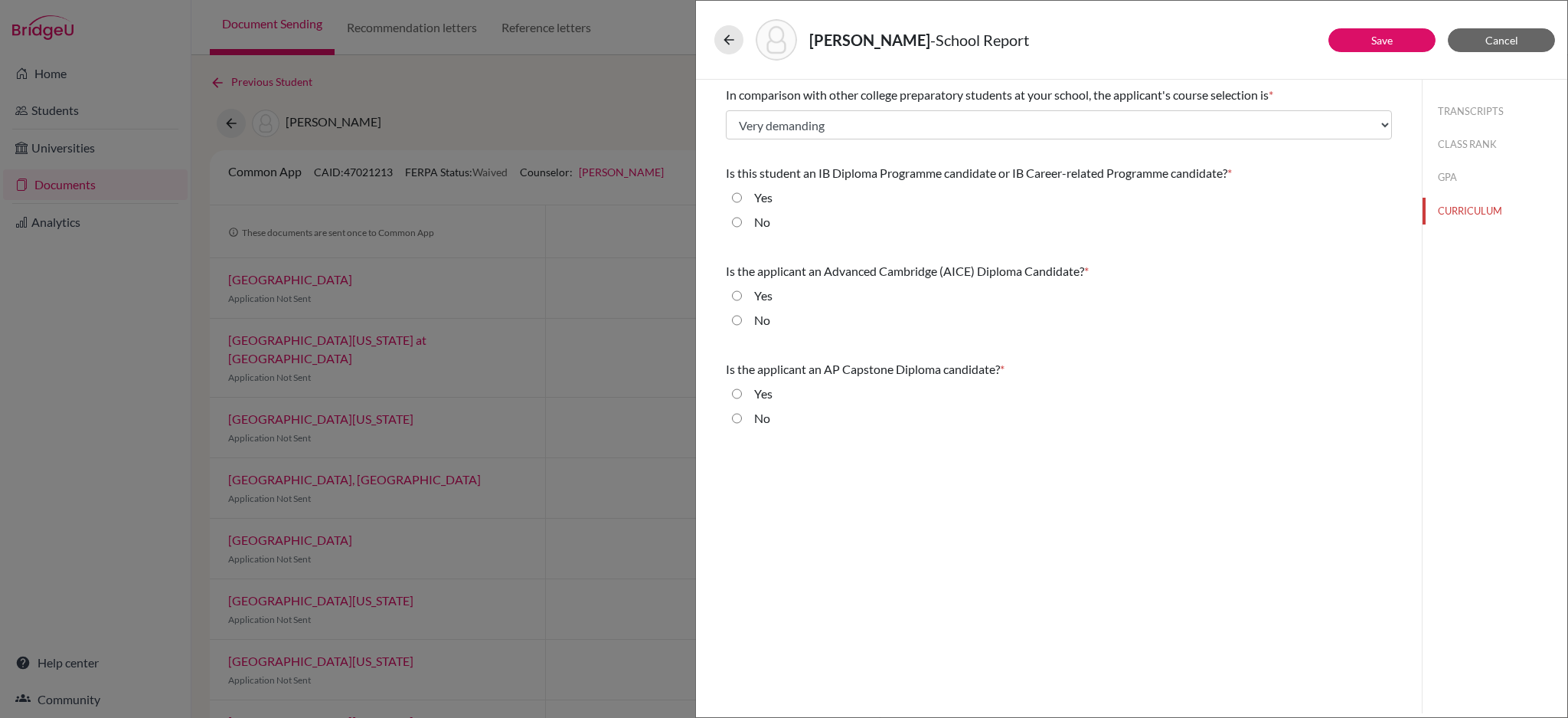
click at [742, 228] on div "No" at bounding box center [757, 225] width 28 height 25
click at [738, 225] on input "No" at bounding box center [736, 222] width 10 height 19
radio input "true"
click at [735, 319] on input "No" at bounding box center [736, 320] width 10 height 19
radio input "true"
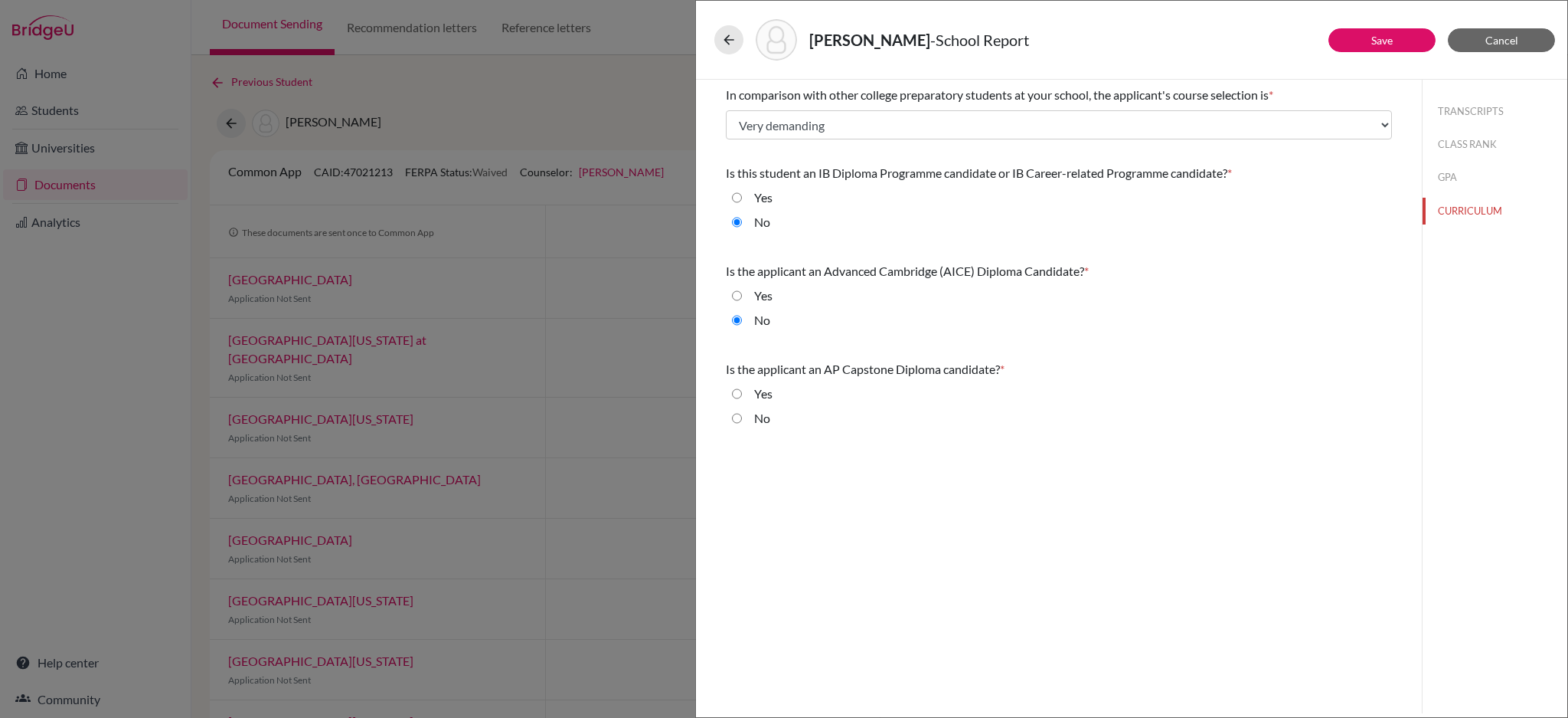
click at [735, 417] on input "No" at bounding box center [736, 418] width 10 height 19
radio input "true"
click at [1371, 36] on link "Save" at bounding box center [1382, 40] width 21 height 13
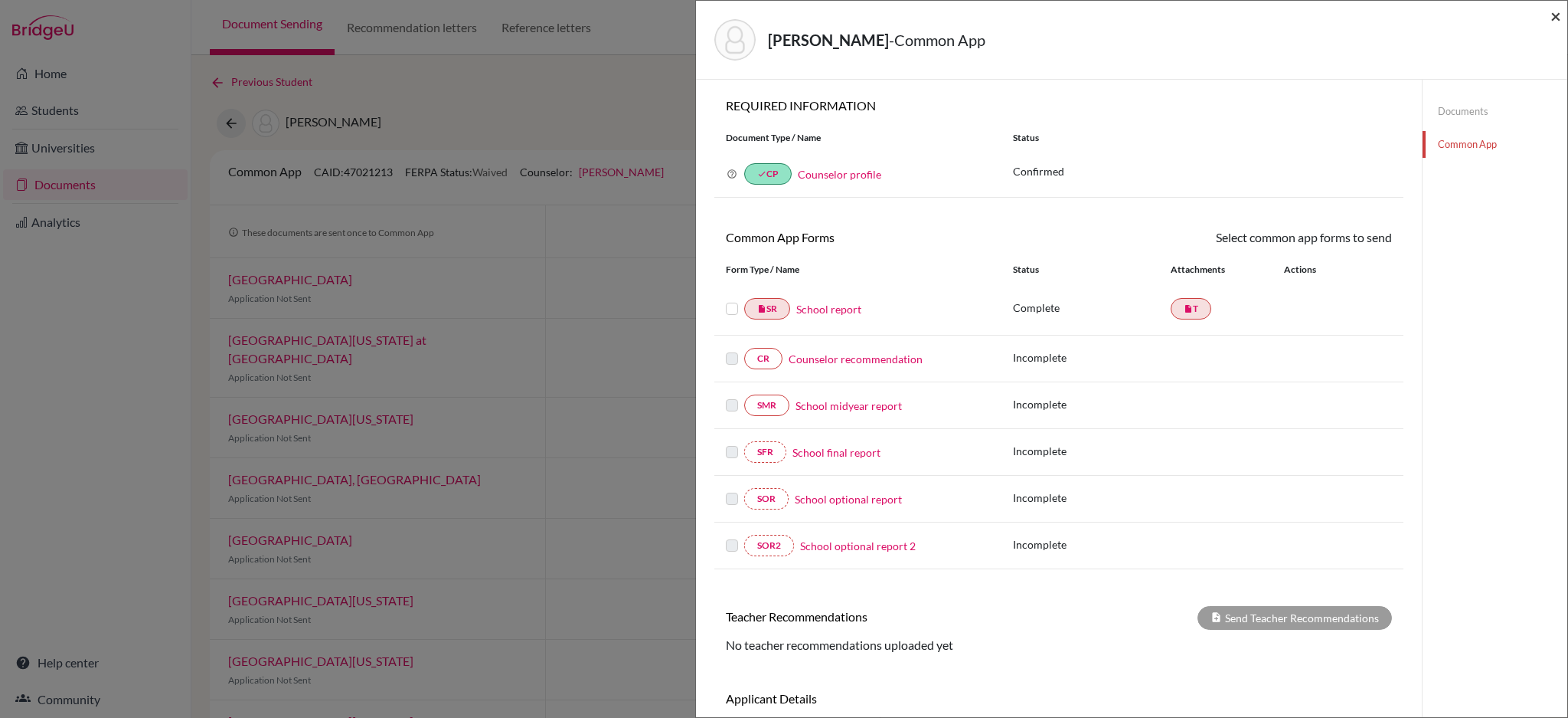
click at [1556, 15] on span "×" at bounding box center [1556, 15] width 11 height 22
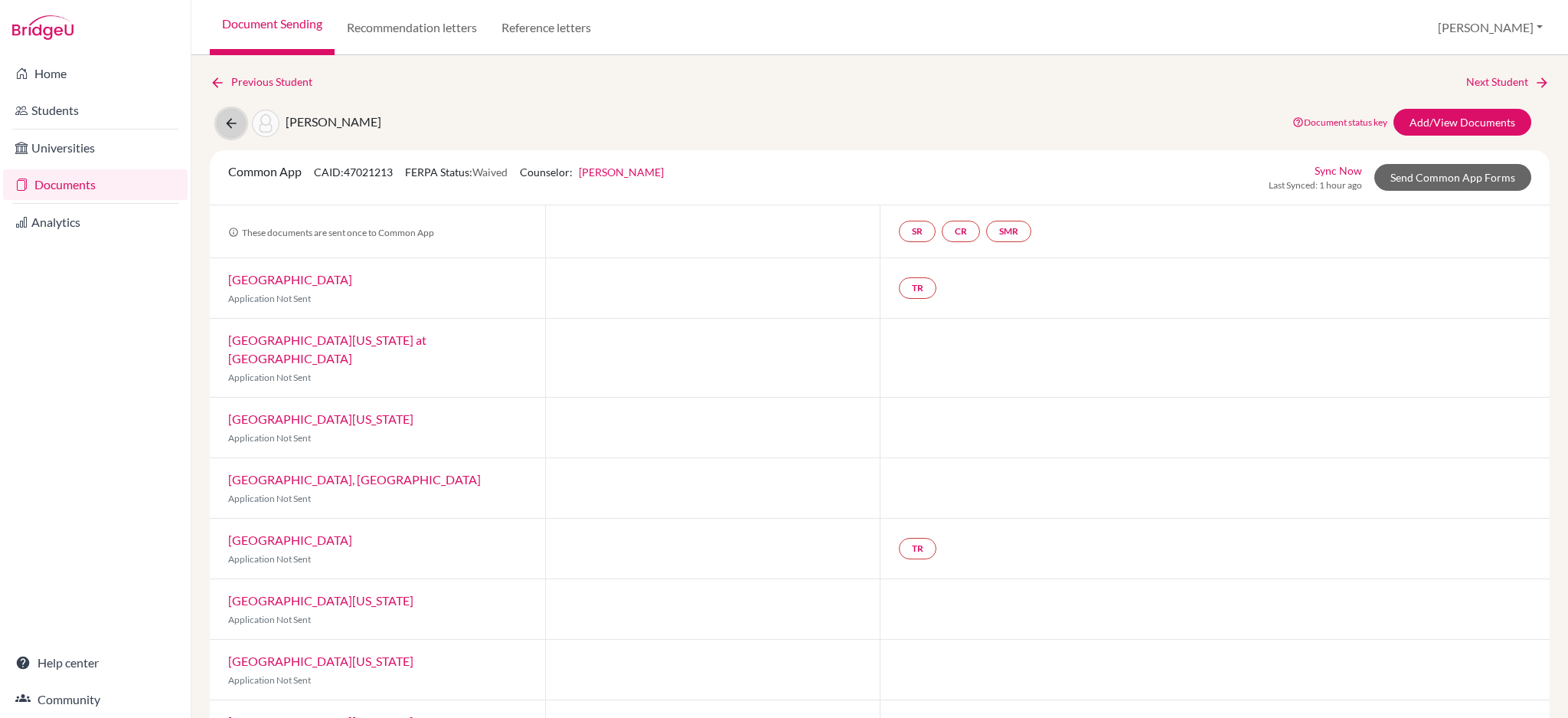
click at [240, 123] on button at bounding box center [231, 123] width 29 height 29
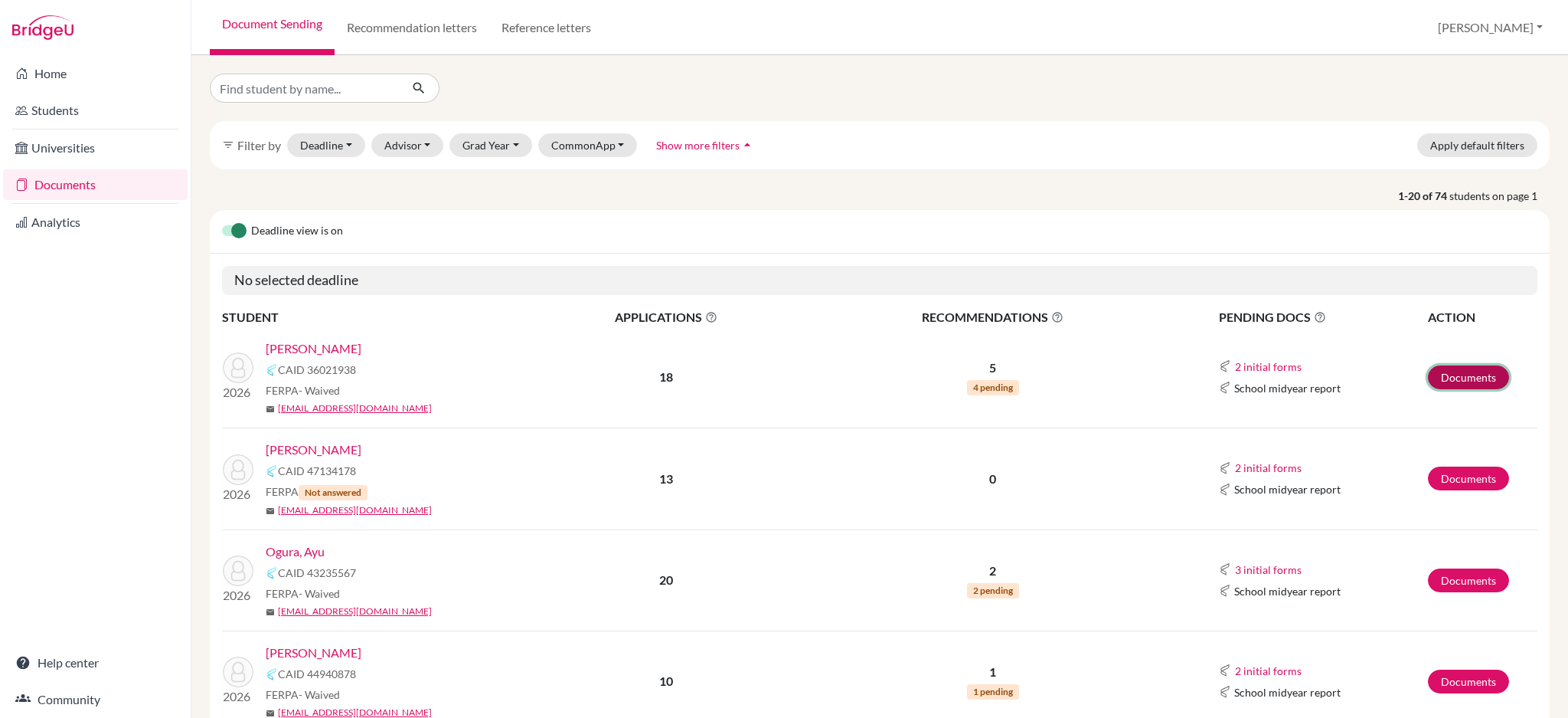
click at [1451, 379] on link "Documents" at bounding box center [1469, 377] width 82 height 24
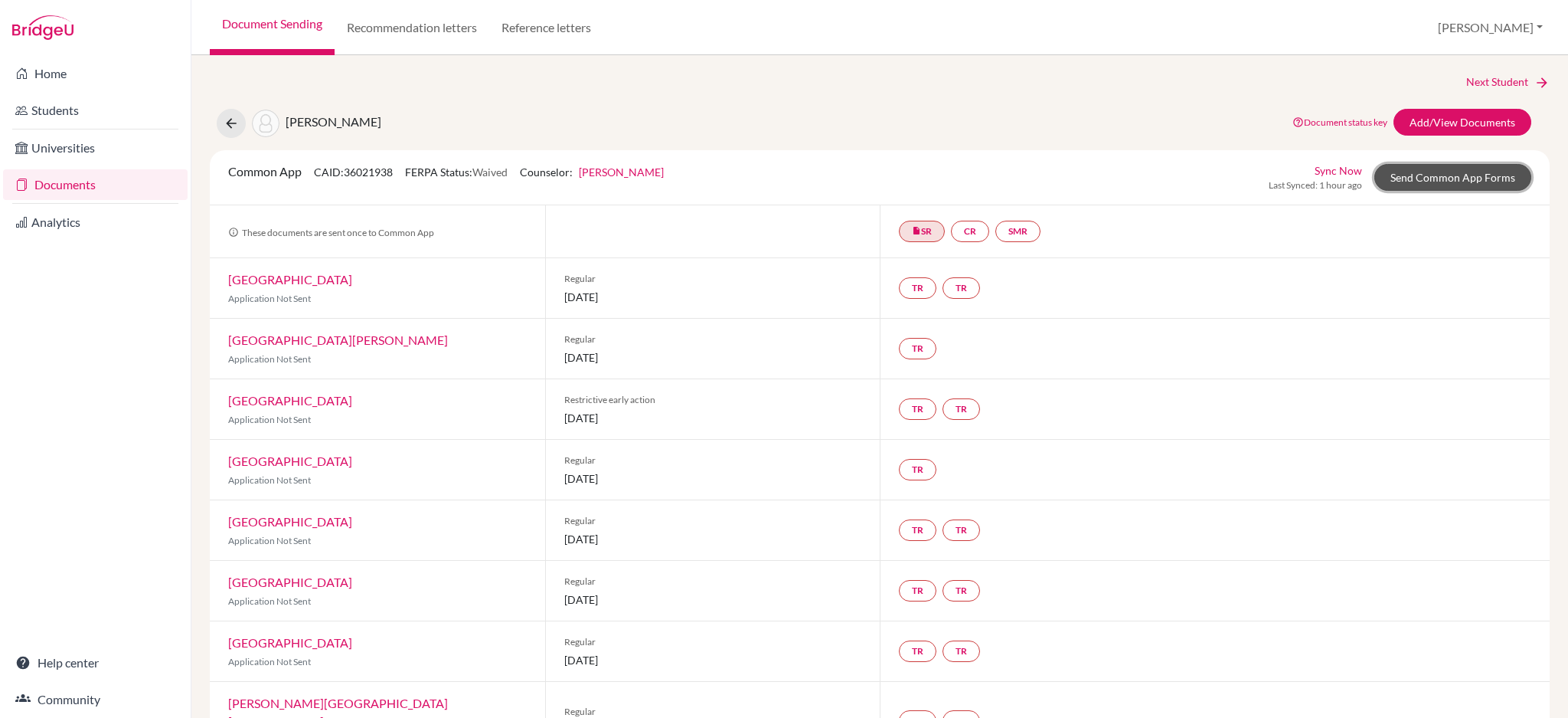
click at [1385, 178] on link "Send Common App Forms" at bounding box center [1453, 177] width 157 height 27
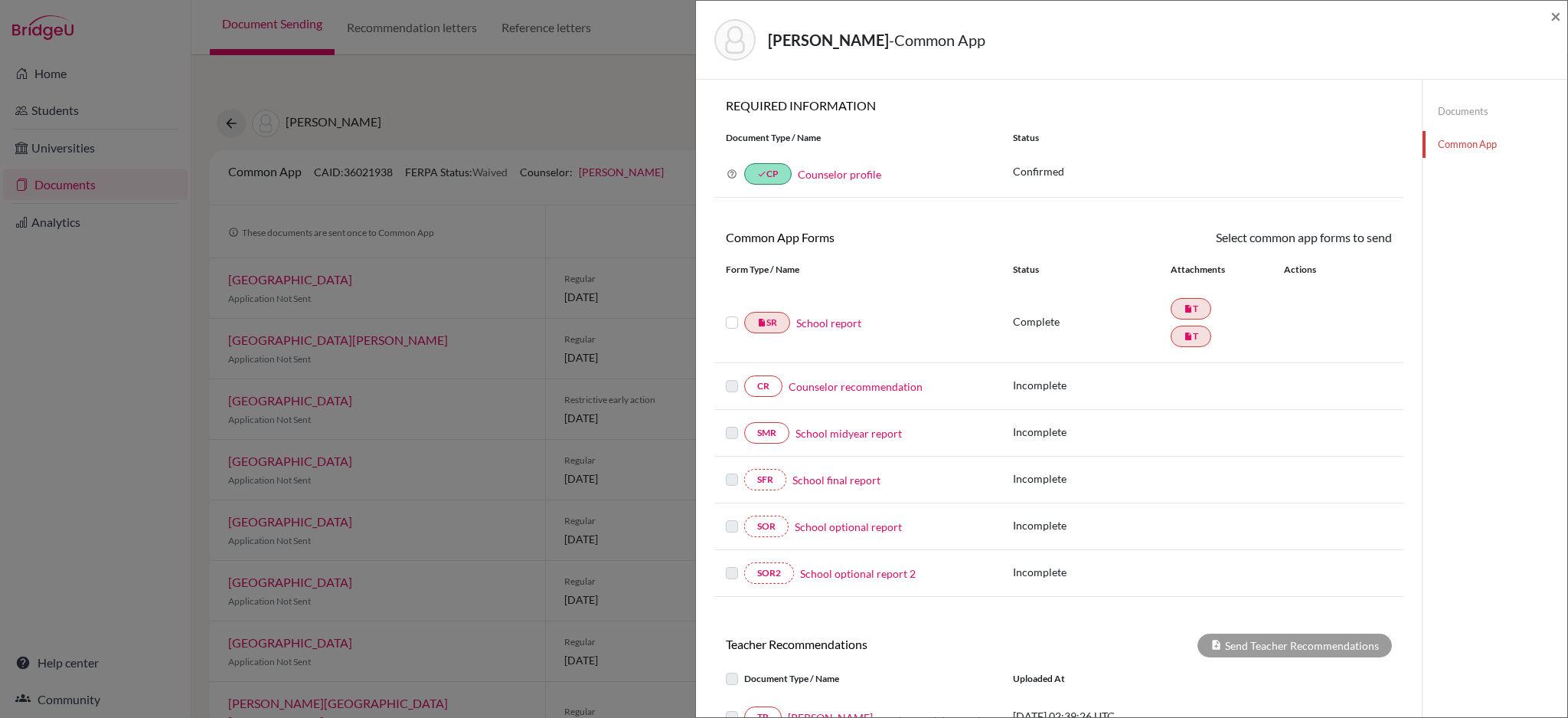
click at [1458, 150] on link "Common App" at bounding box center [1494, 144] width 144 height 27
click at [1455, 143] on link "Common App" at bounding box center [1494, 144] width 144 height 27
click at [848, 318] on link "School report" at bounding box center [828, 323] width 65 height 16
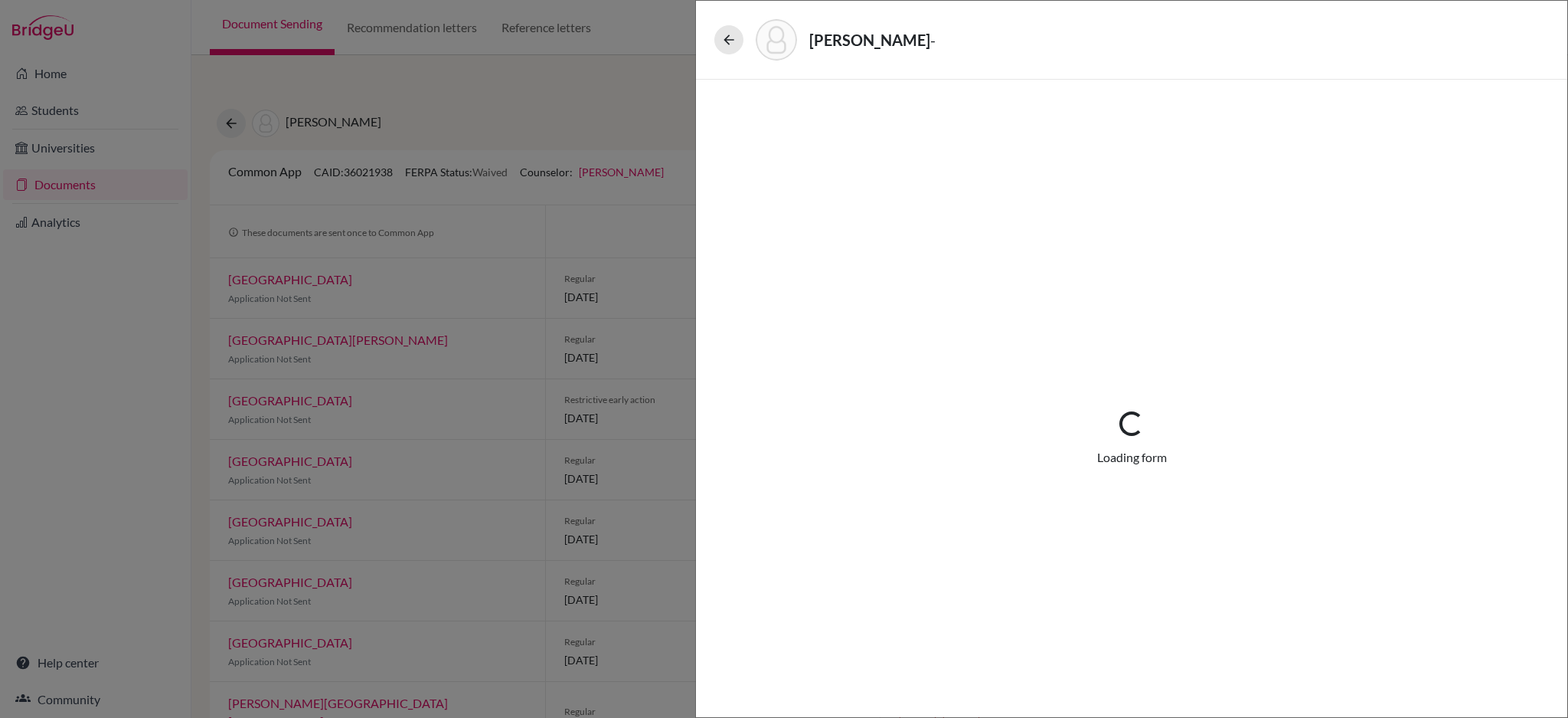
select select "3"
select select "661098"
select select "0"
select select "1"
select select "661094"
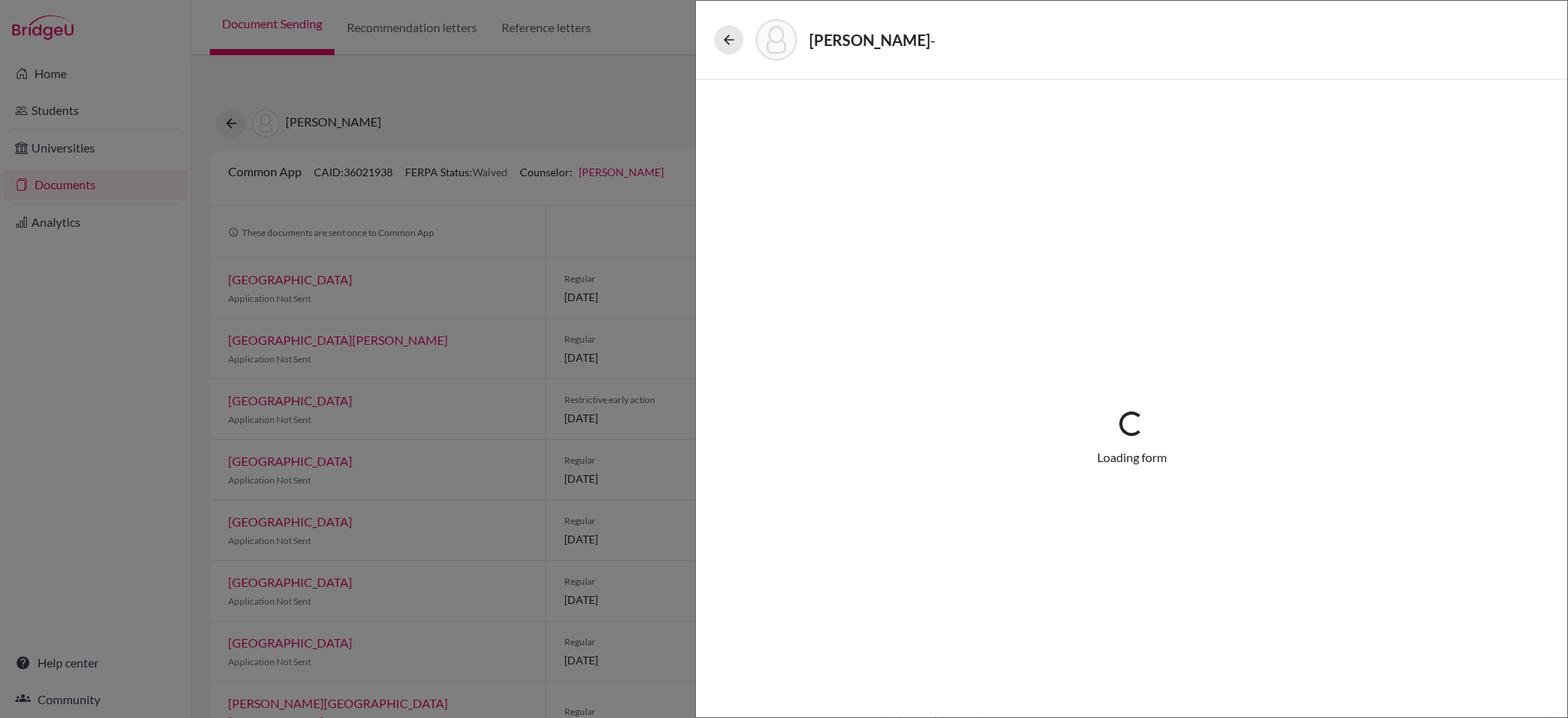
select select "661094"
select select "0"
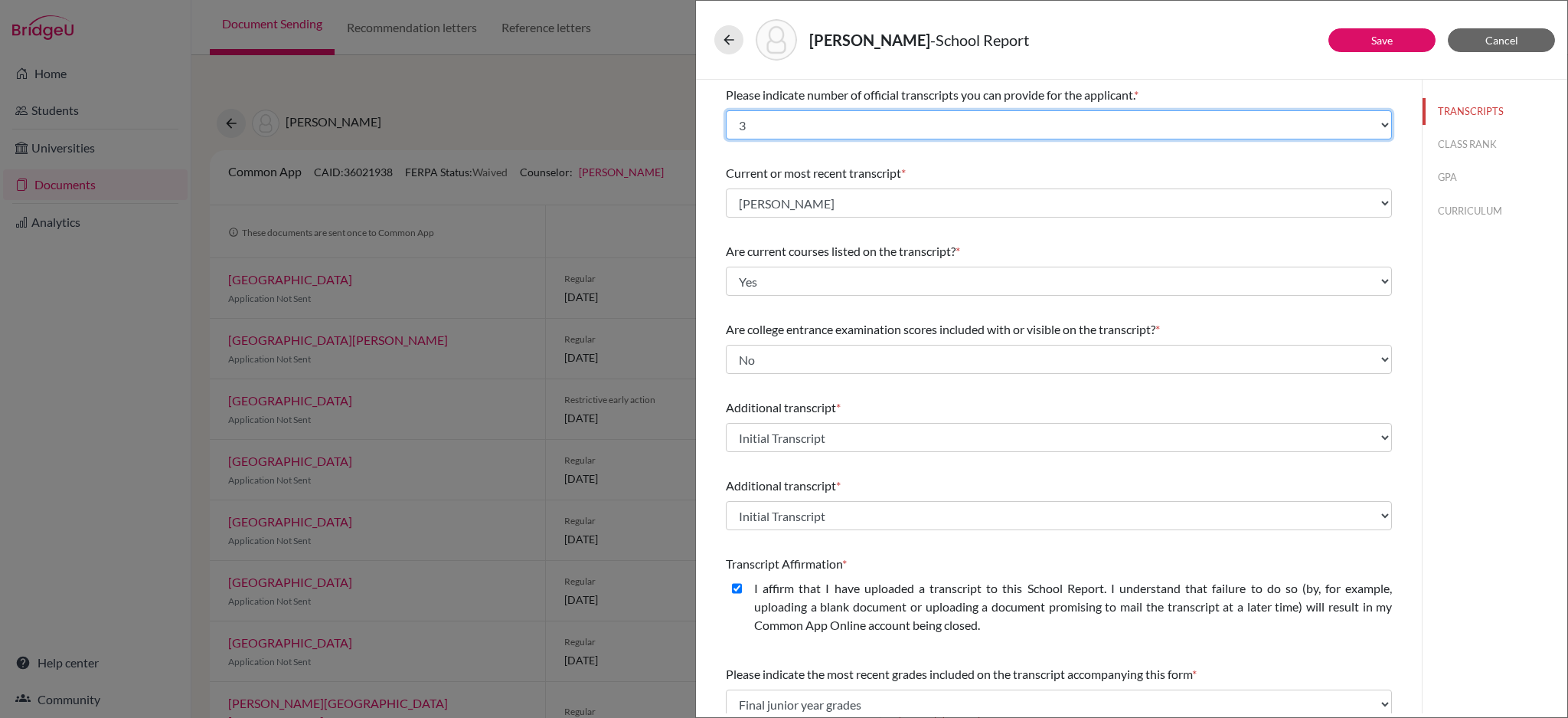
click at [861, 121] on select "Select... 1 2 3 4" at bounding box center [1060, 124] width 666 height 29
select select "1"
click at [726, 110] on select "Select... 1 2 3 4" at bounding box center [1060, 124] width 666 height 29
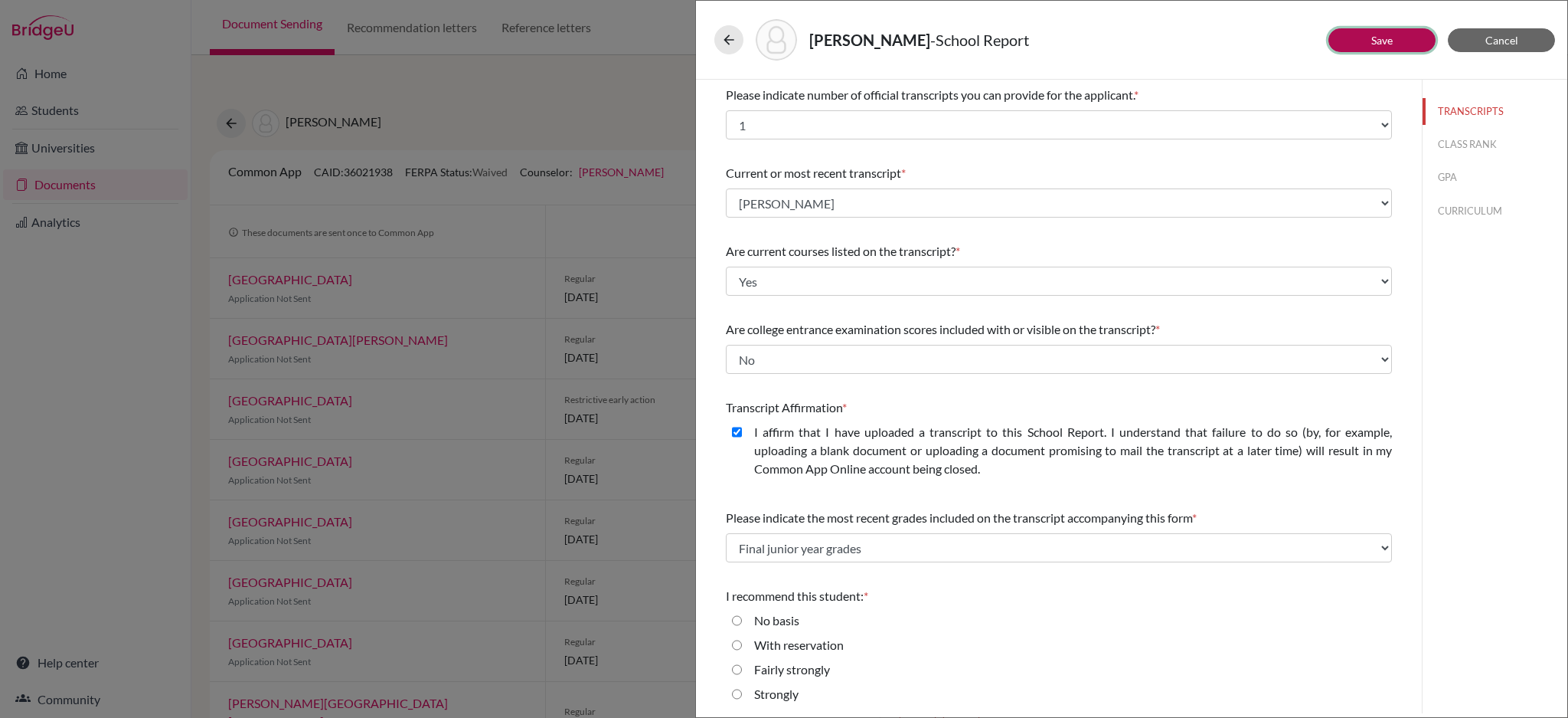
click at [1394, 37] on button "Save" at bounding box center [1382, 40] width 107 height 24
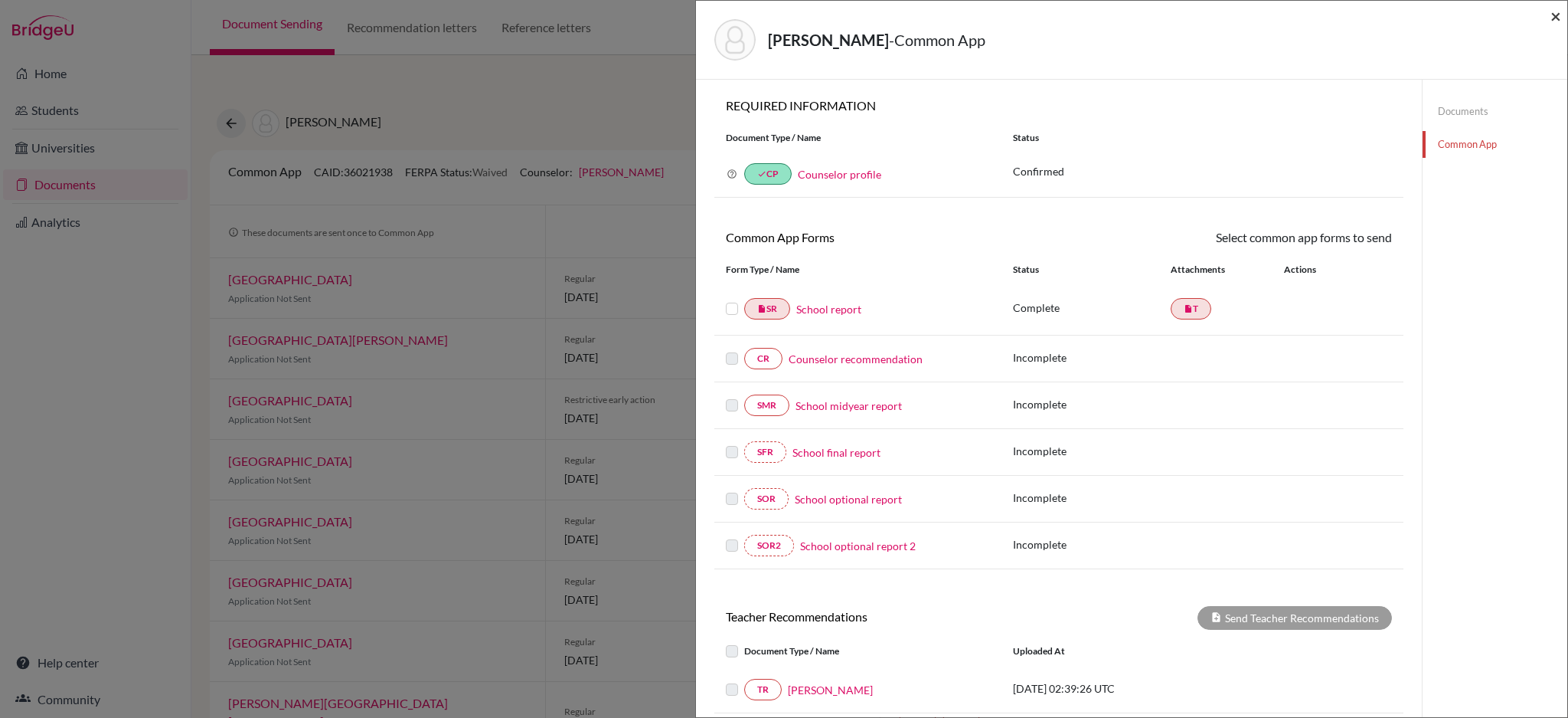
click at [1555, 13] on span "×" at bounding box center [1556, 15] width 11 height 22
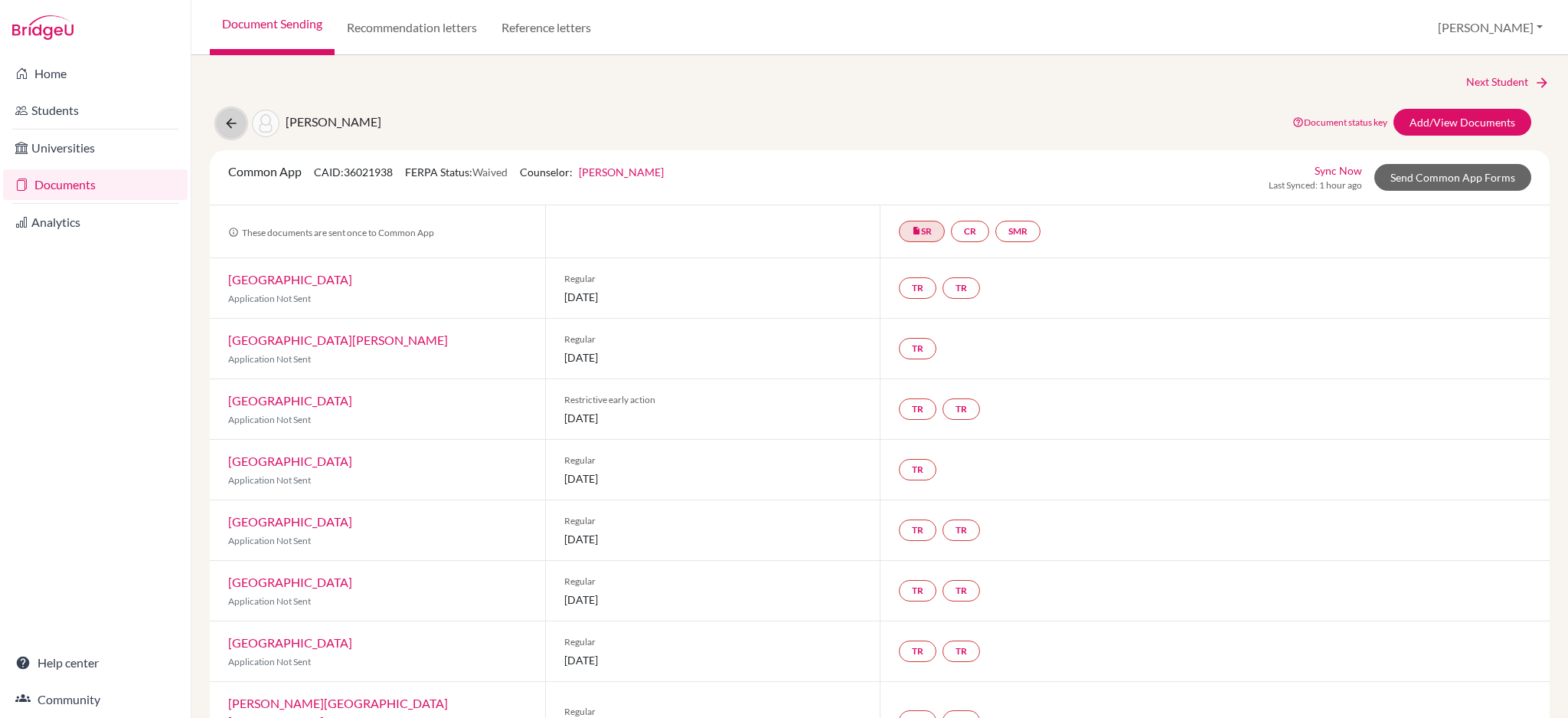
click at [231, 121] on icon at bounding box center [230, 123] width 15 height 15
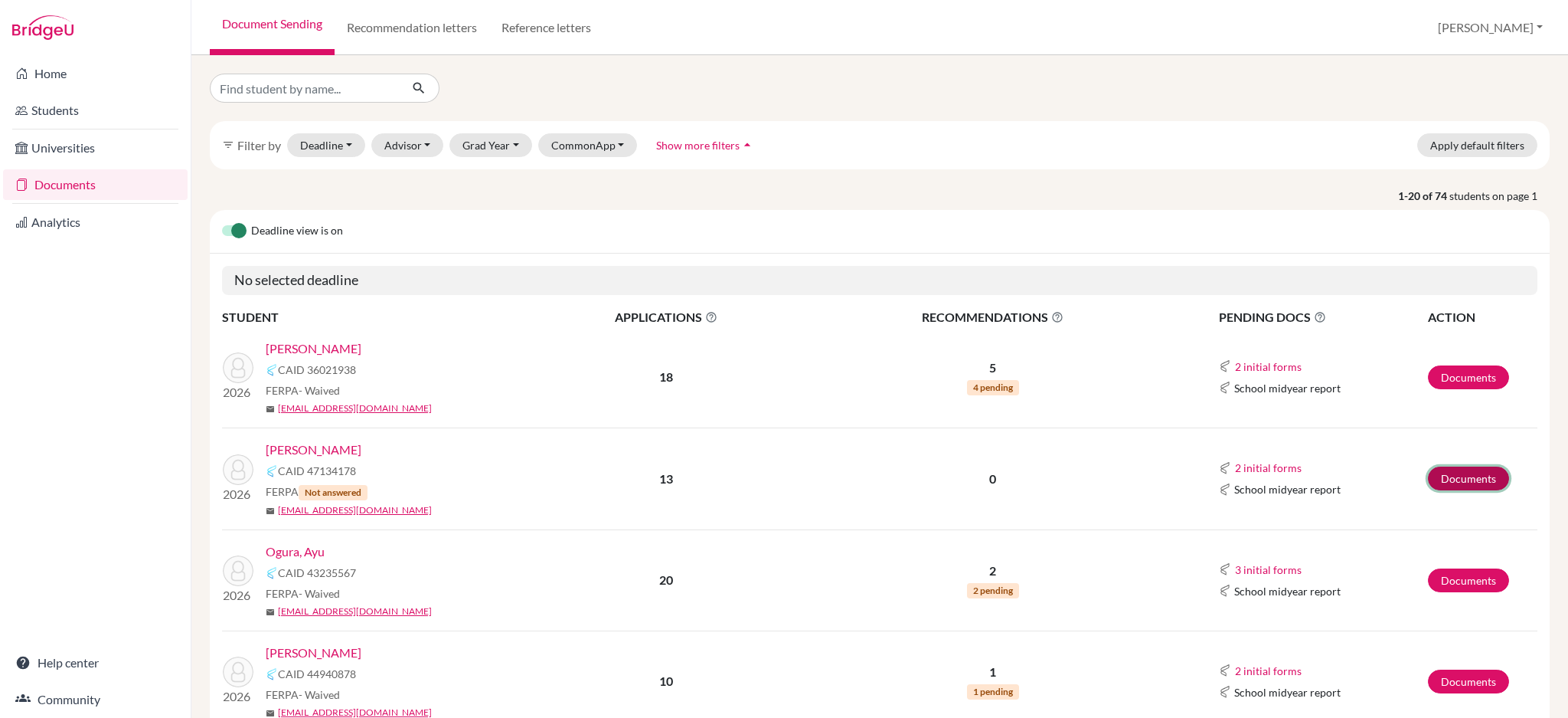
click at [1428, 473] on link "Documents" at bounding box center [1469, 478] width 82 height 24
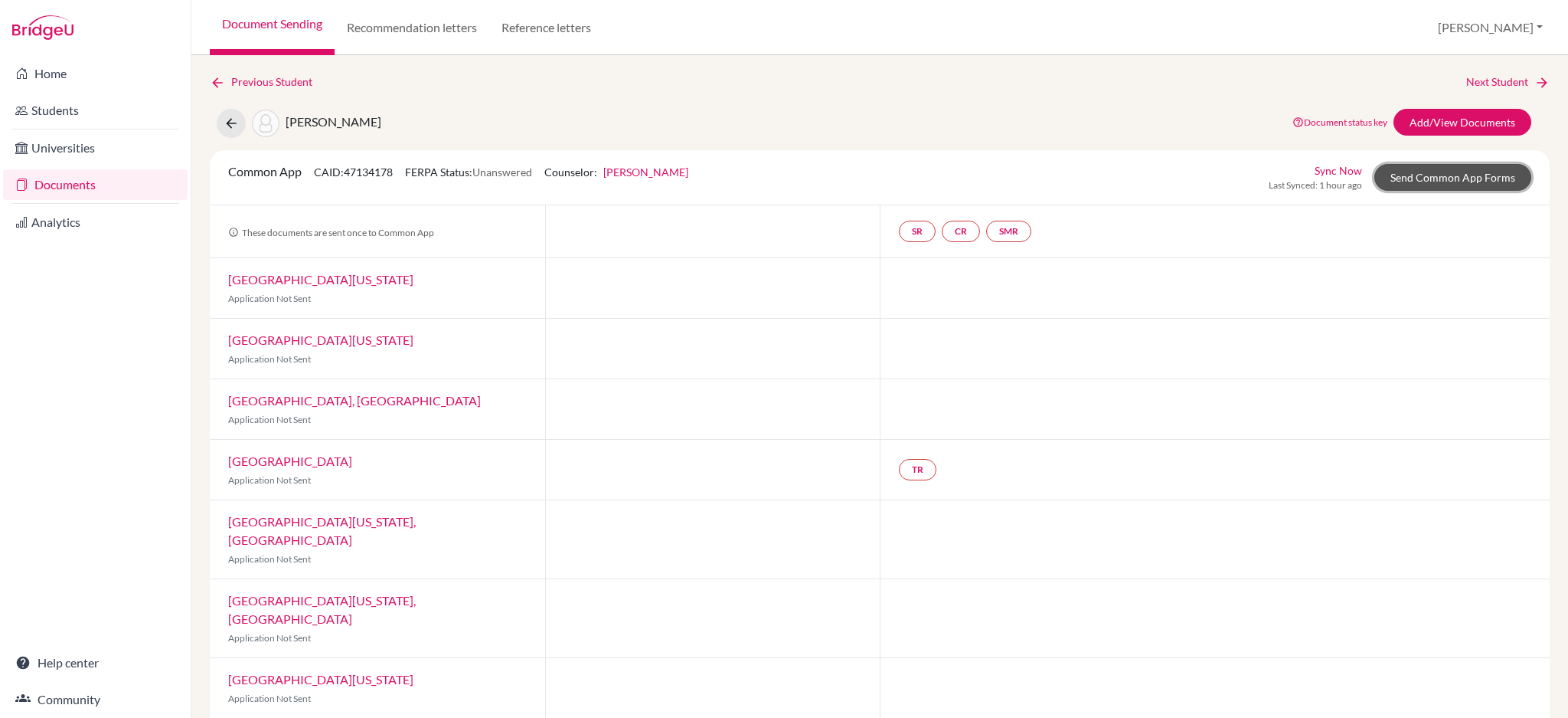
click at [1422, 181] on link "Send Common App Forms" at bounding box center [1453, 177] width 157 height 27
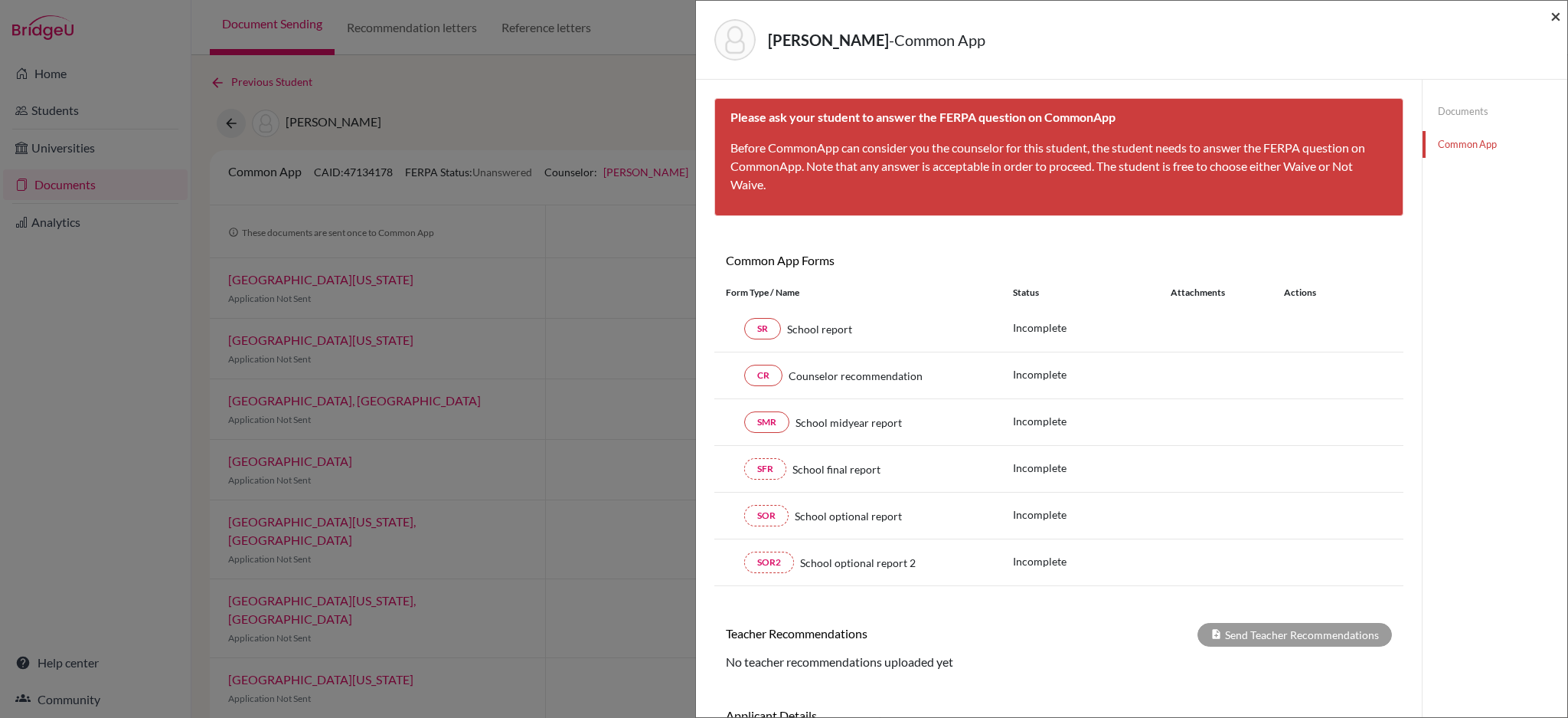
click at [1557, 12] on span "×" at bounding box center [1556, 15] width 11 height 22
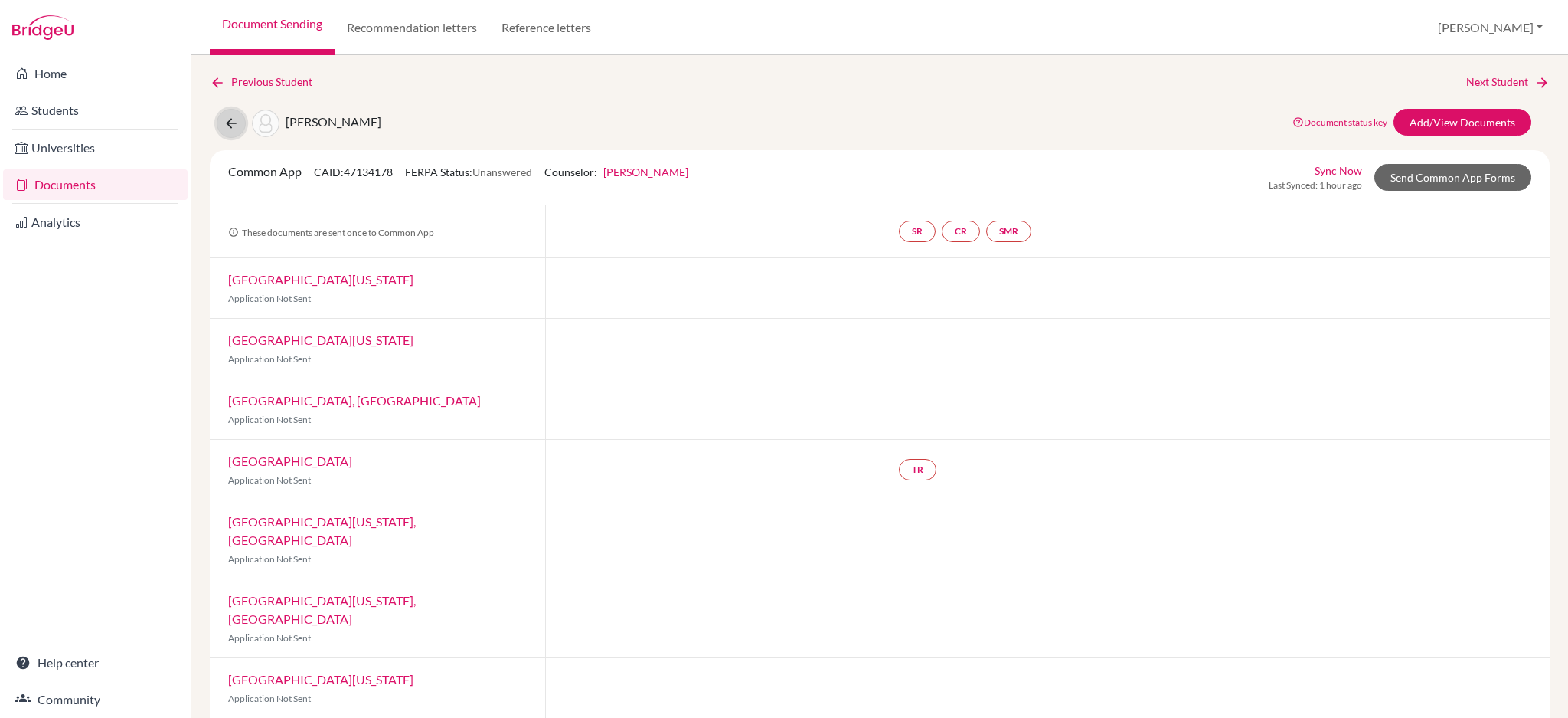
click at [236, 123] on icon at bounding box center [230, 123] width 15 height 15
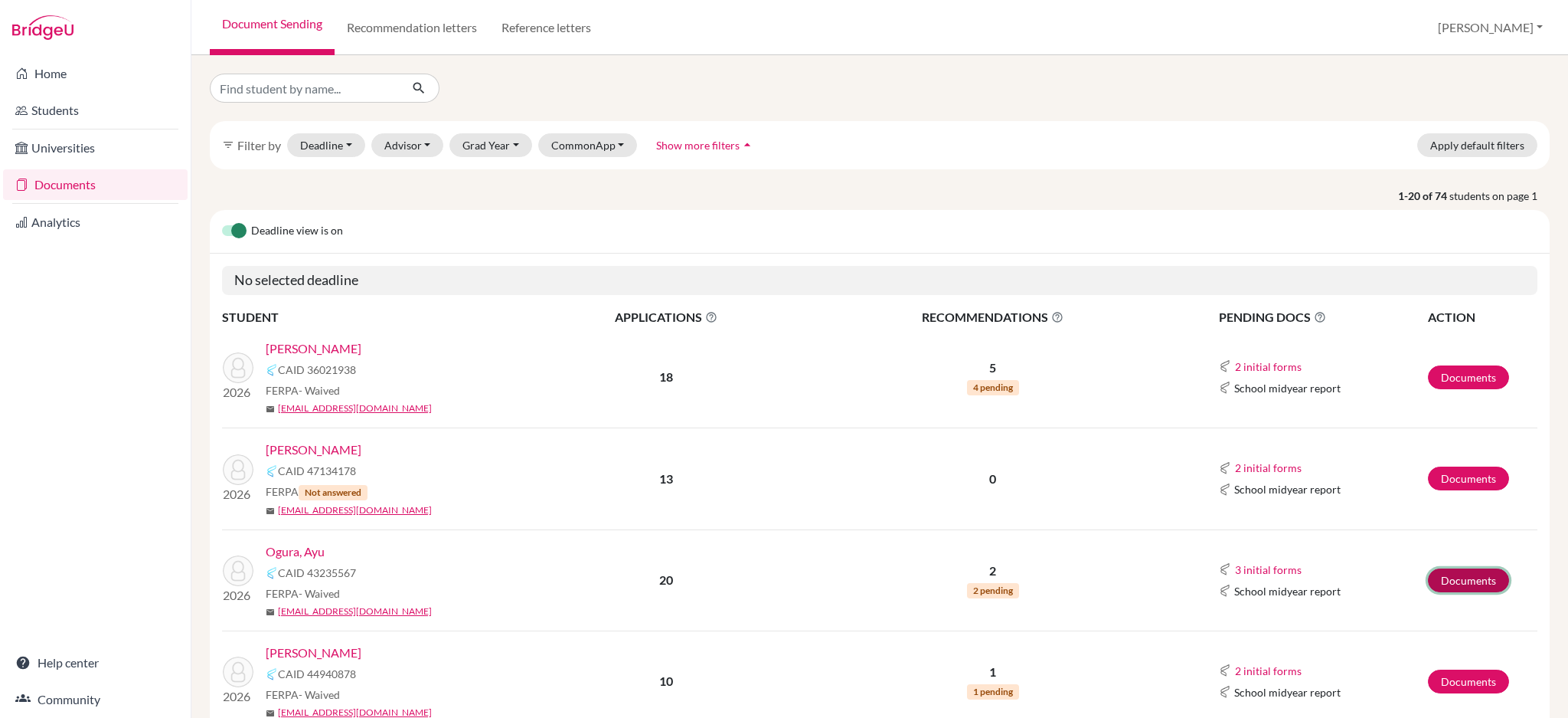
click at [1448, 586] on link "Documents" at bounding box center [1469, 580] width 82 height 24
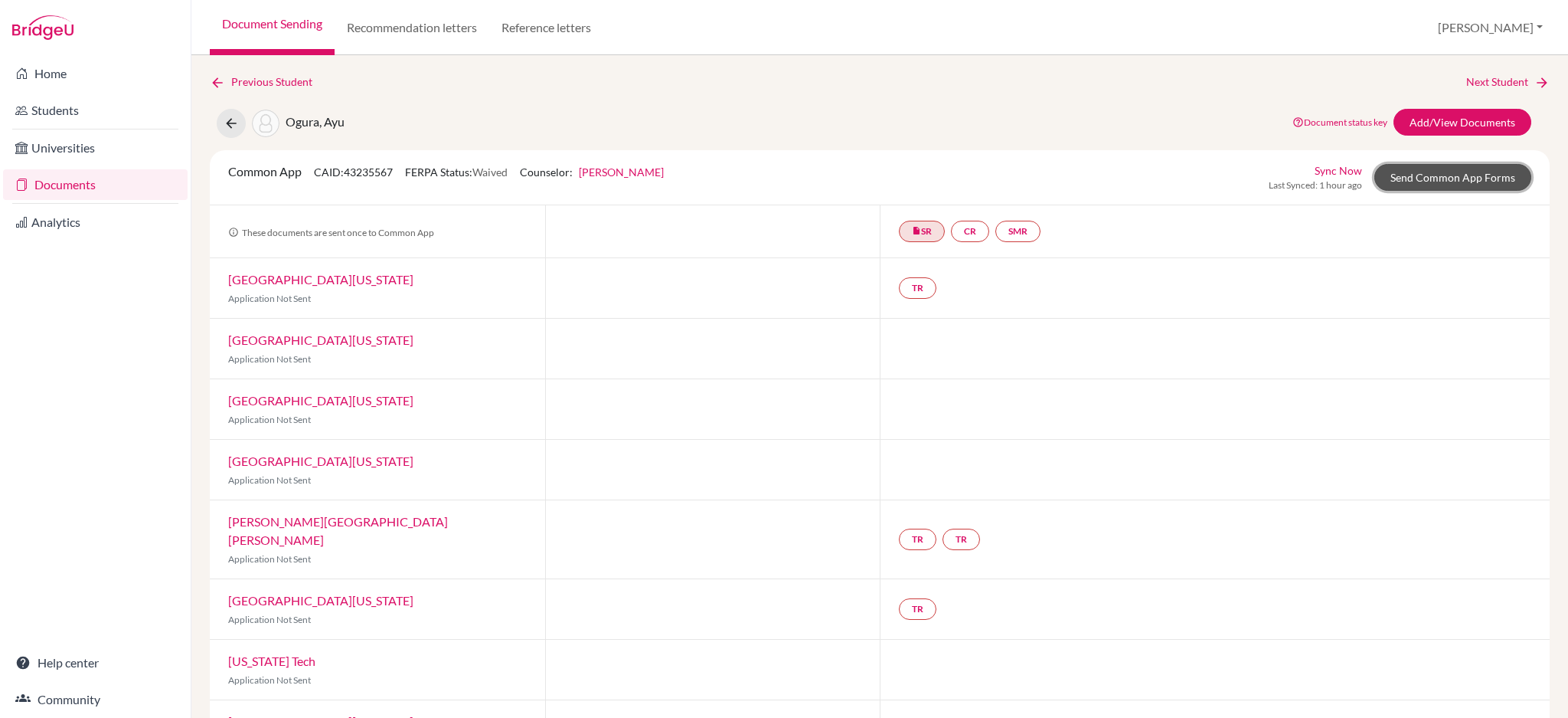
click at [1393, 175] on link "Send Common App Forms" at bounding box center [1453, 177] width 157 height 27
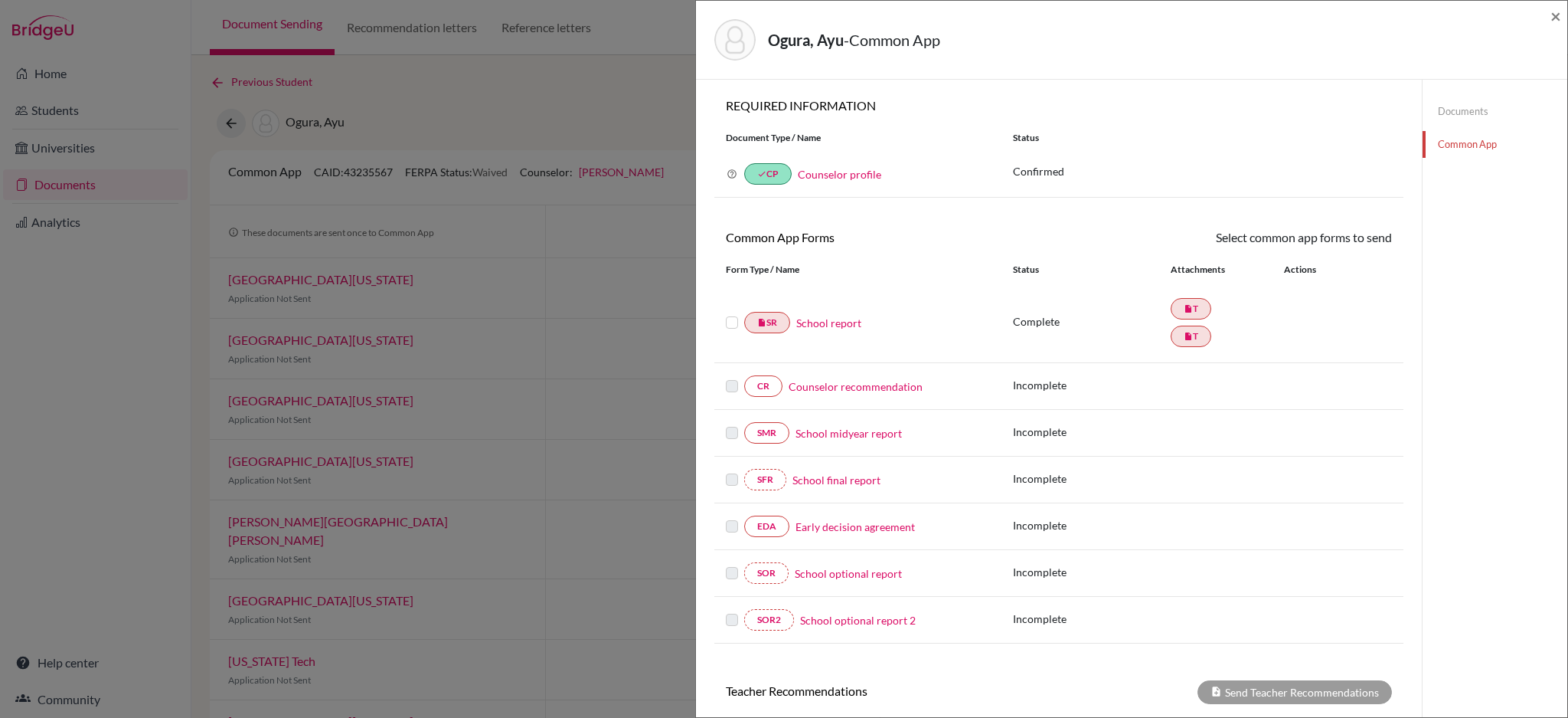
click at [828, 328] on link "School report" at bounding box center [828, 323] width 65 height 16
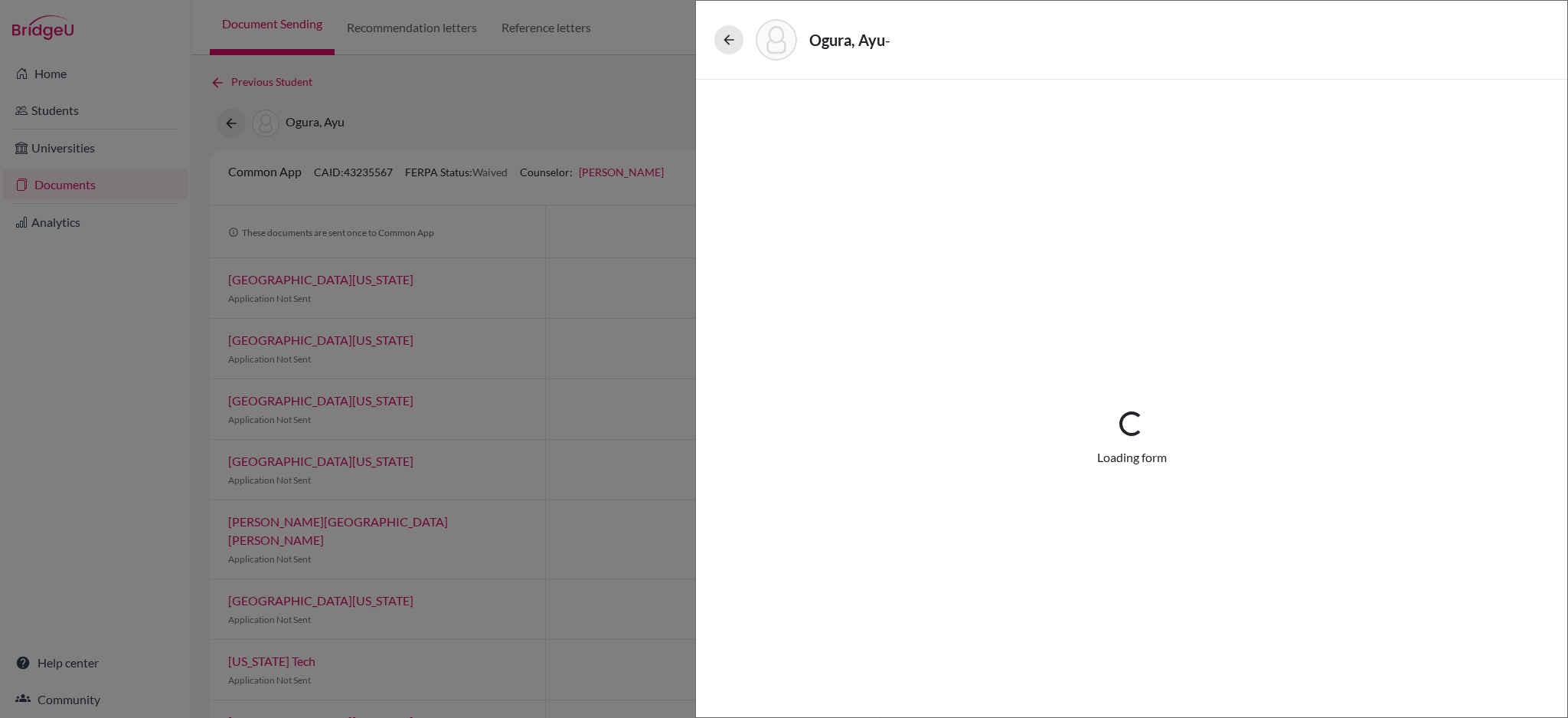
select select "3"
select select "661091"
select select "0"
select select "1"
select select "661093"
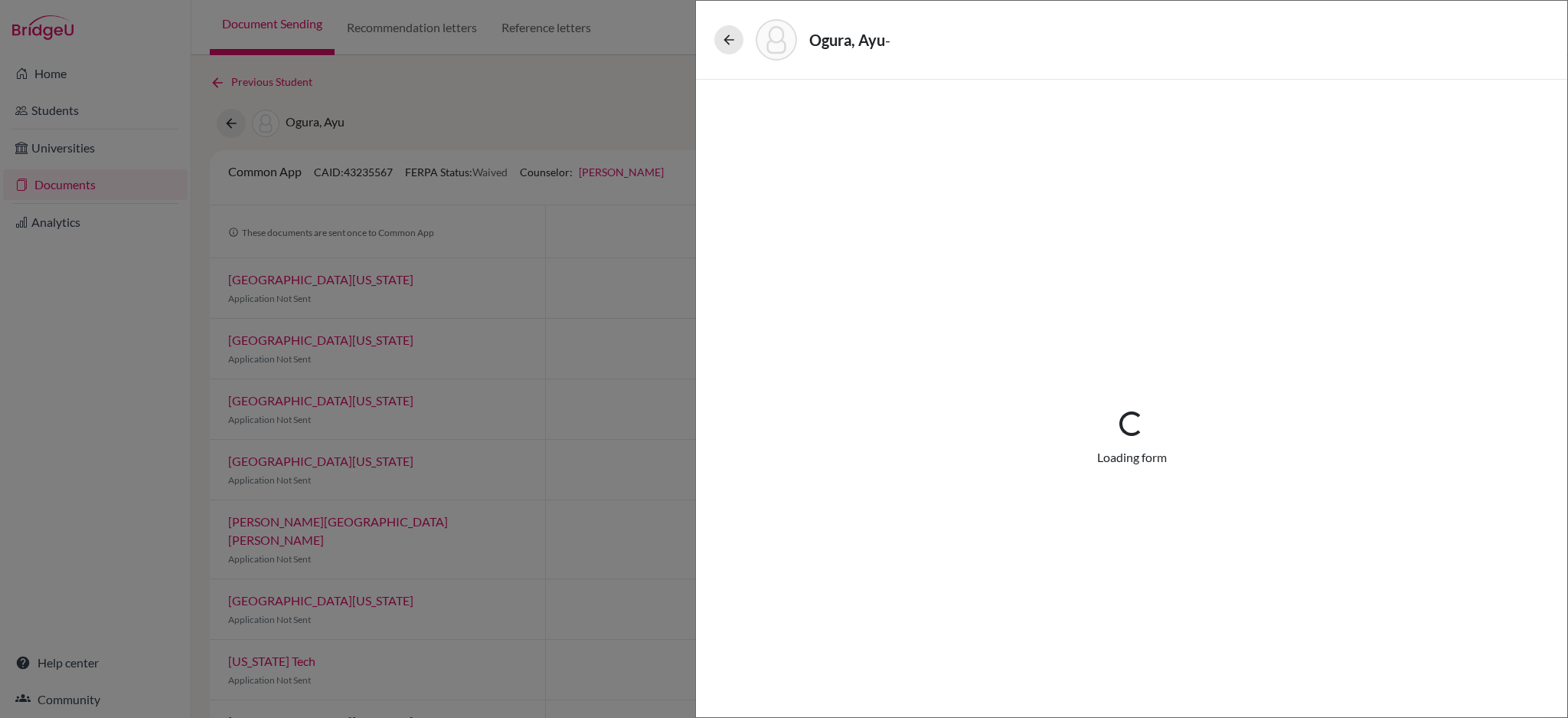
select select "661091"
select select "0"
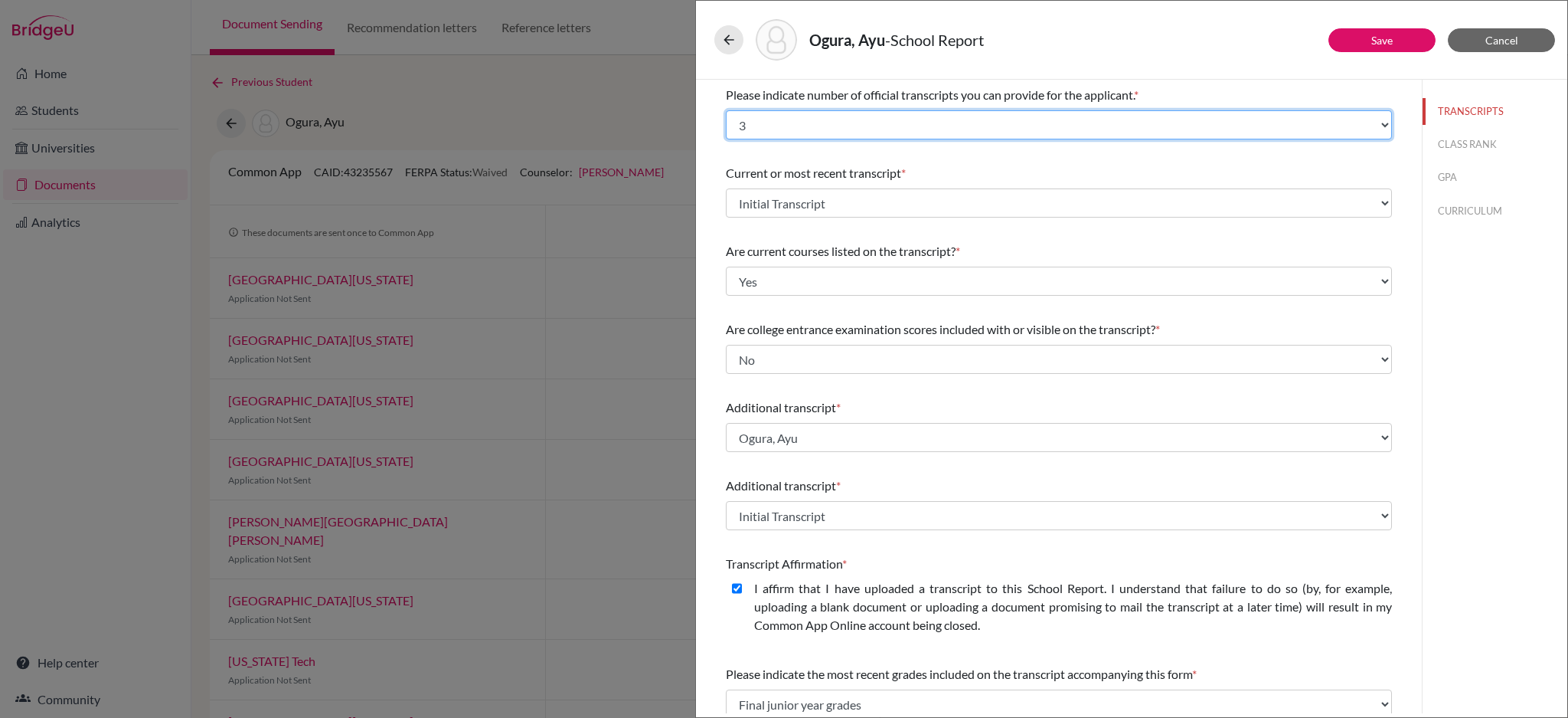
click at [1137, 121] on select "Select... 1 2 3 4" at bounding box center [1060, 124] width 666 height 29
select select "1"
click at [726, 110] on select "Select... 1 2 3 4" at bounding box center [1060, 124] width 666 height 29
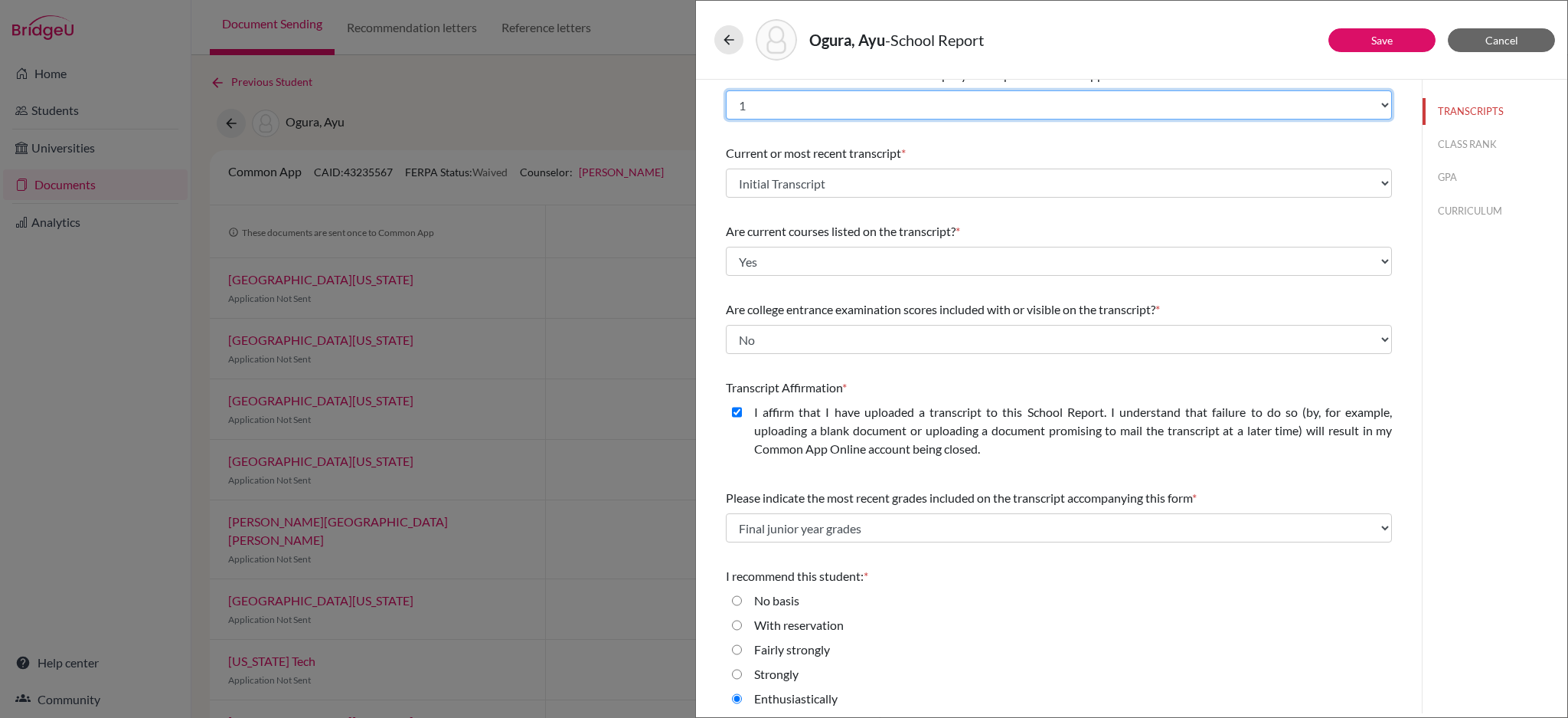
scroll to position [26, 0]
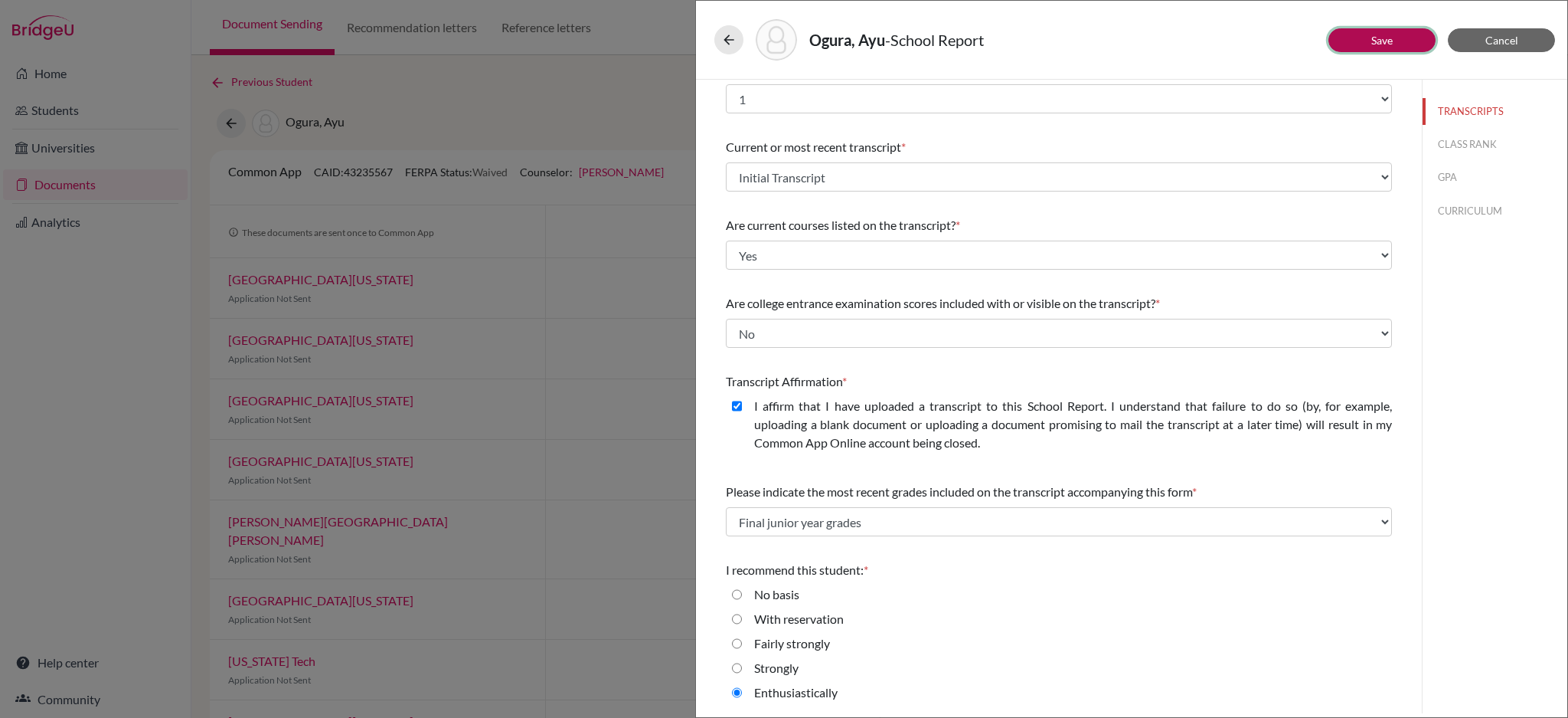
click at [1403, 49] on button "Save" at bounding box center [1382, 40] width 107 height 24
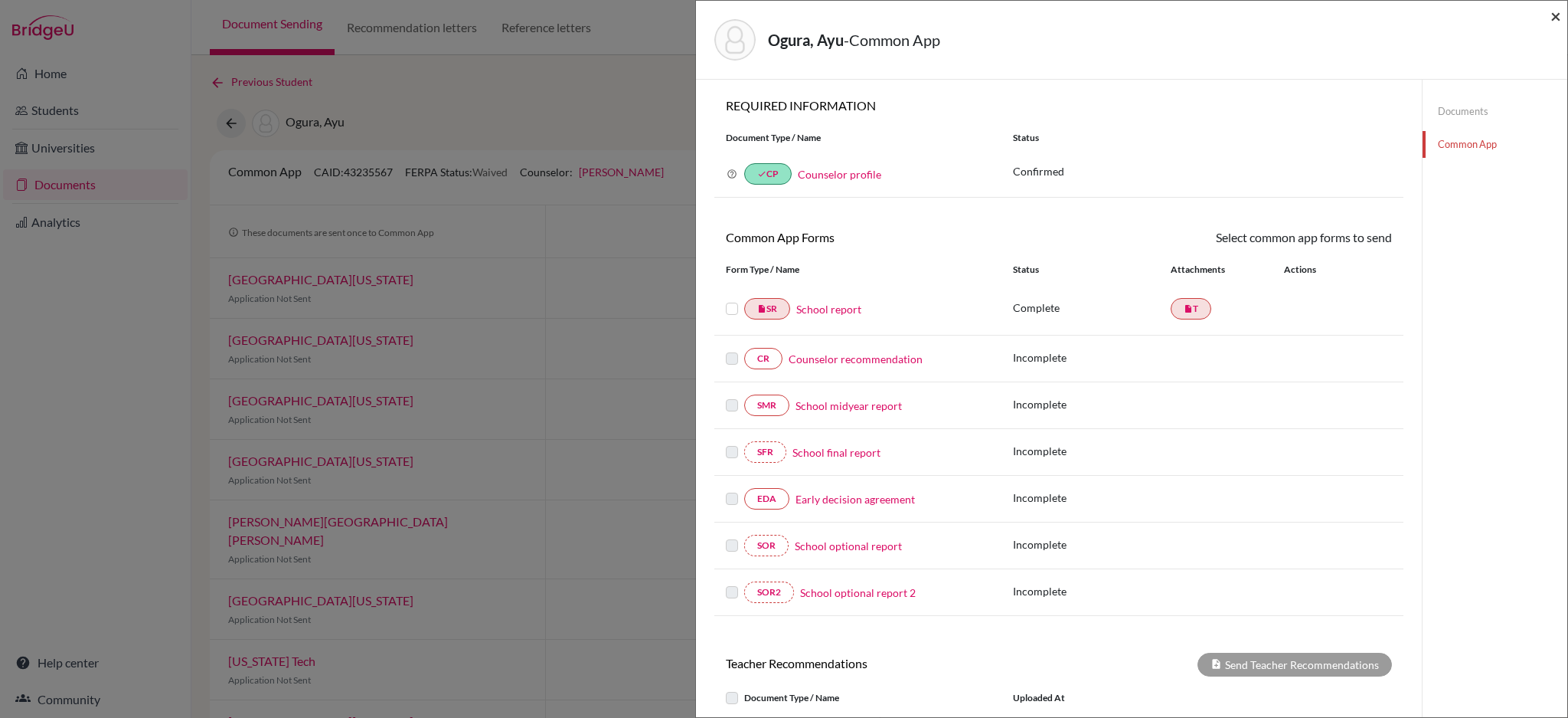
click at [1554, 10] on span "×" at bounding box center [1556, 15] width 11 height 22
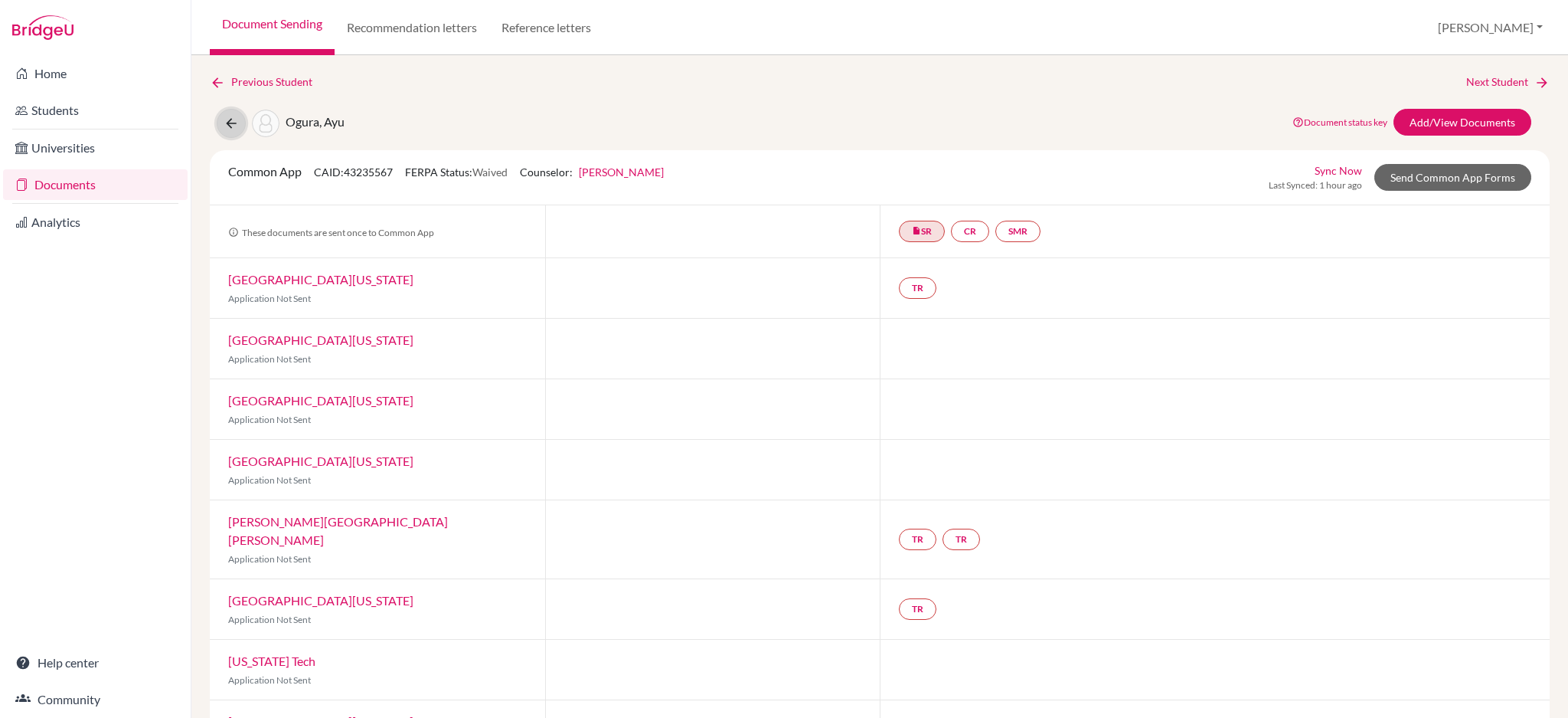
click at [227, 119] on icon at bounding box center [230, 123] width 15 height 15
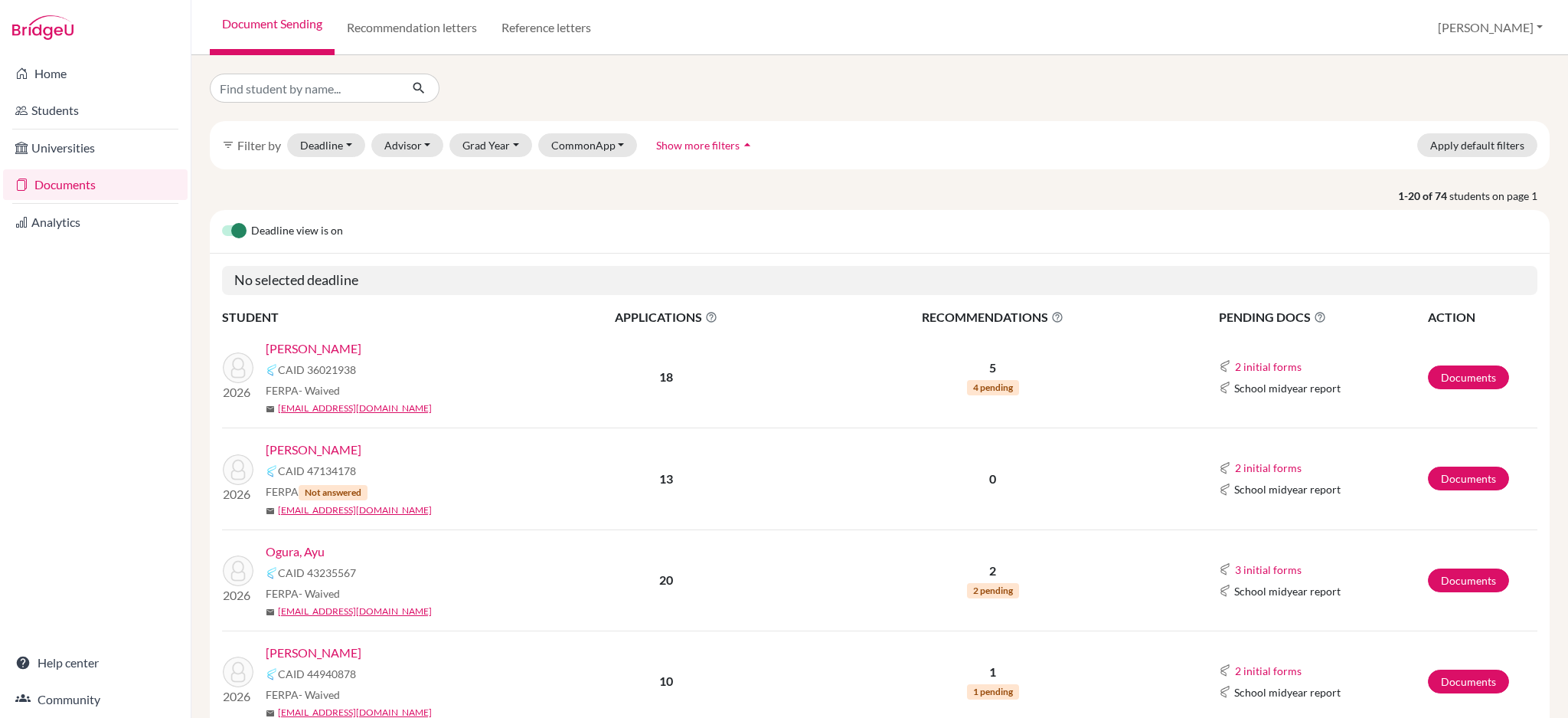
scroll to position [204, 0]
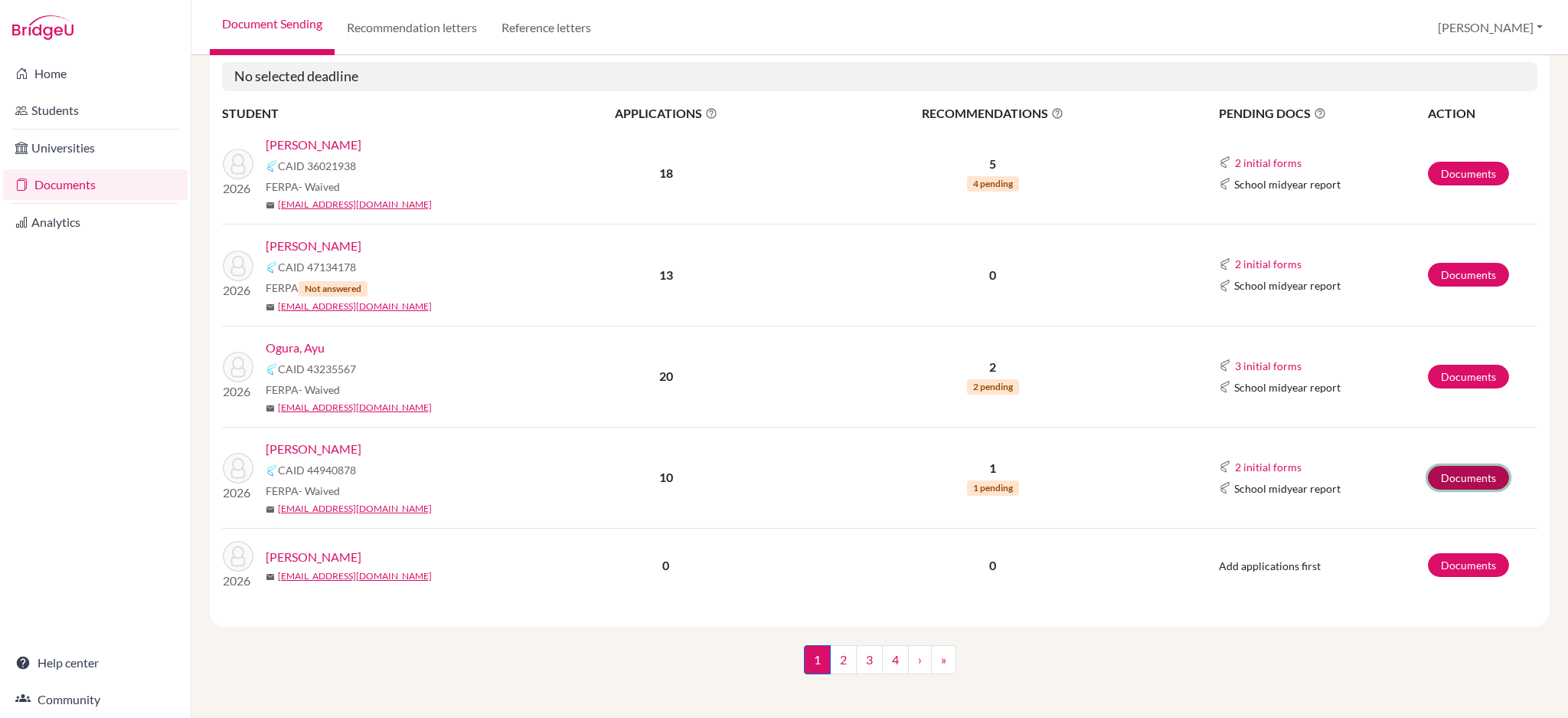
click at [1446, 477] on link "Documents" at bounding box center [1469, 478] width 82 height 24
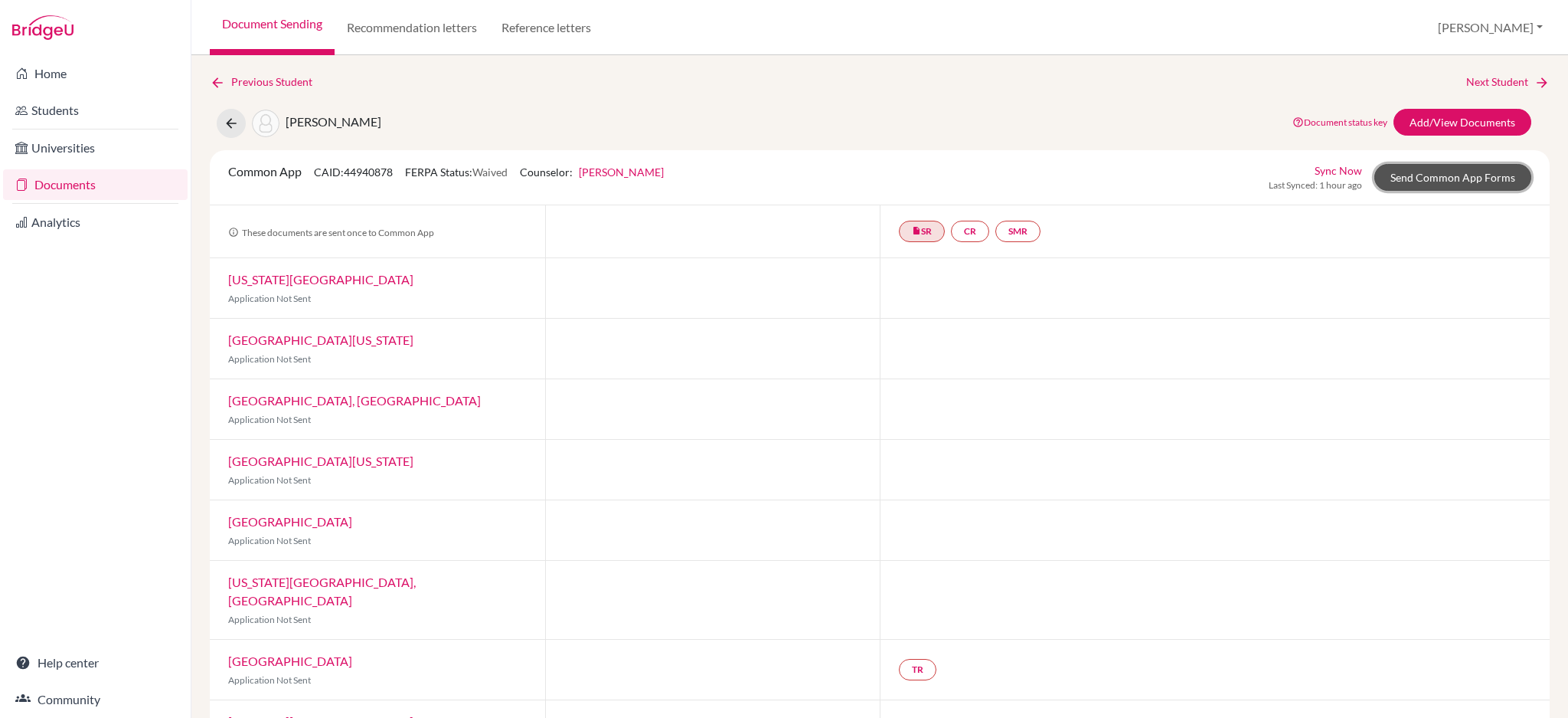
click at [1397, 175] on link "Send Common App Forms" at bounding box center [1453, 177] width 157 height 27
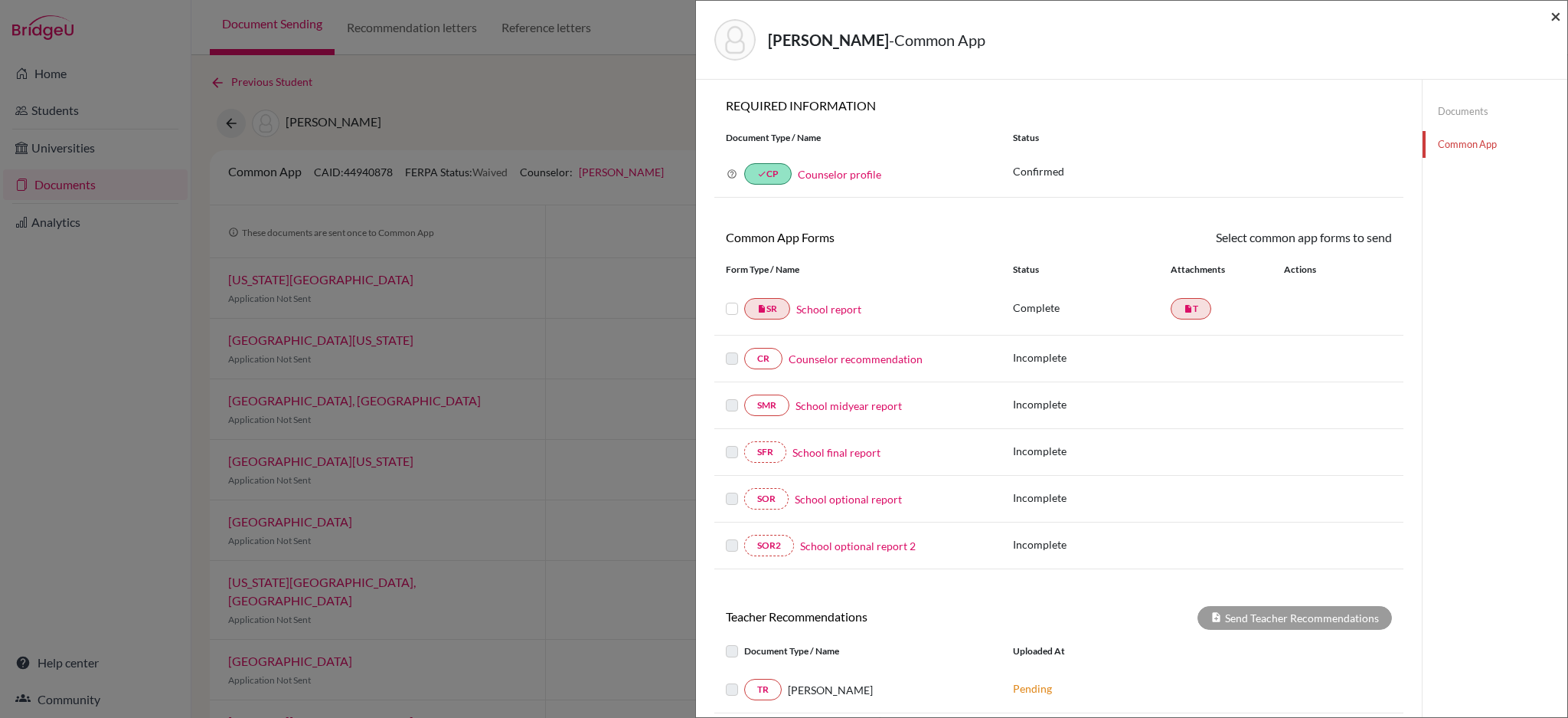
click at [1559, 14] on span "×" at bounding box center [1556, 15] width 11 height 22
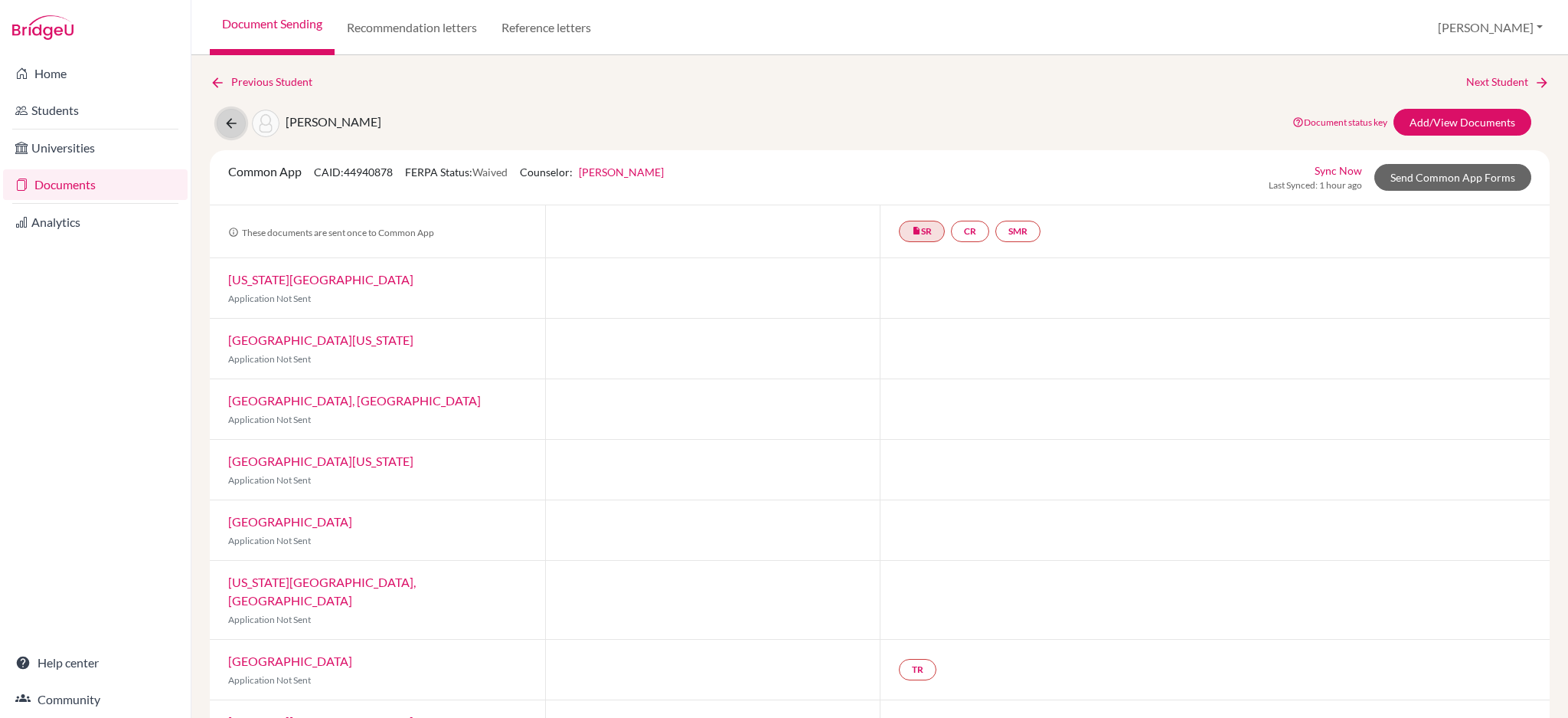
click at [222, 128] on button at bounding box center [231, 123] width 29 height 29
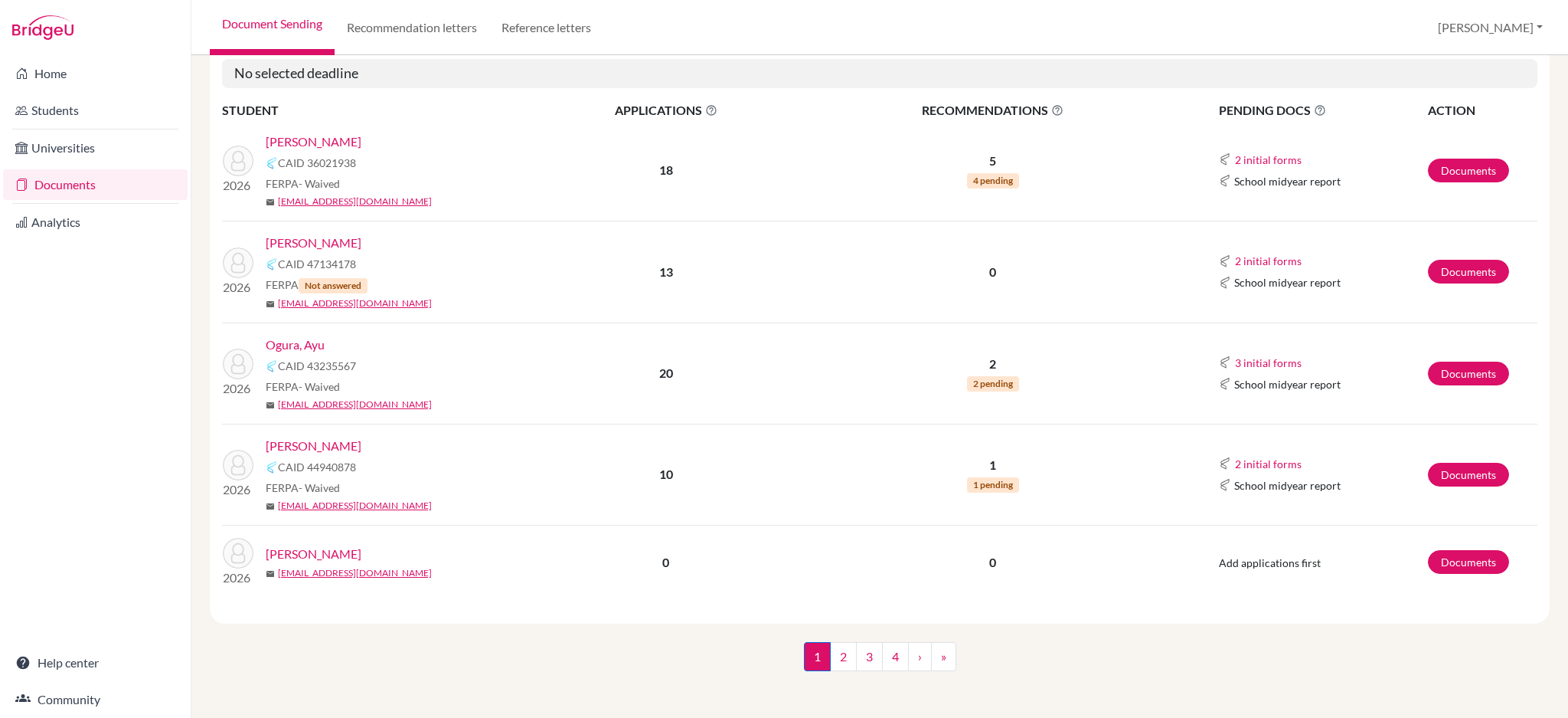
scroll to position [3, 0]
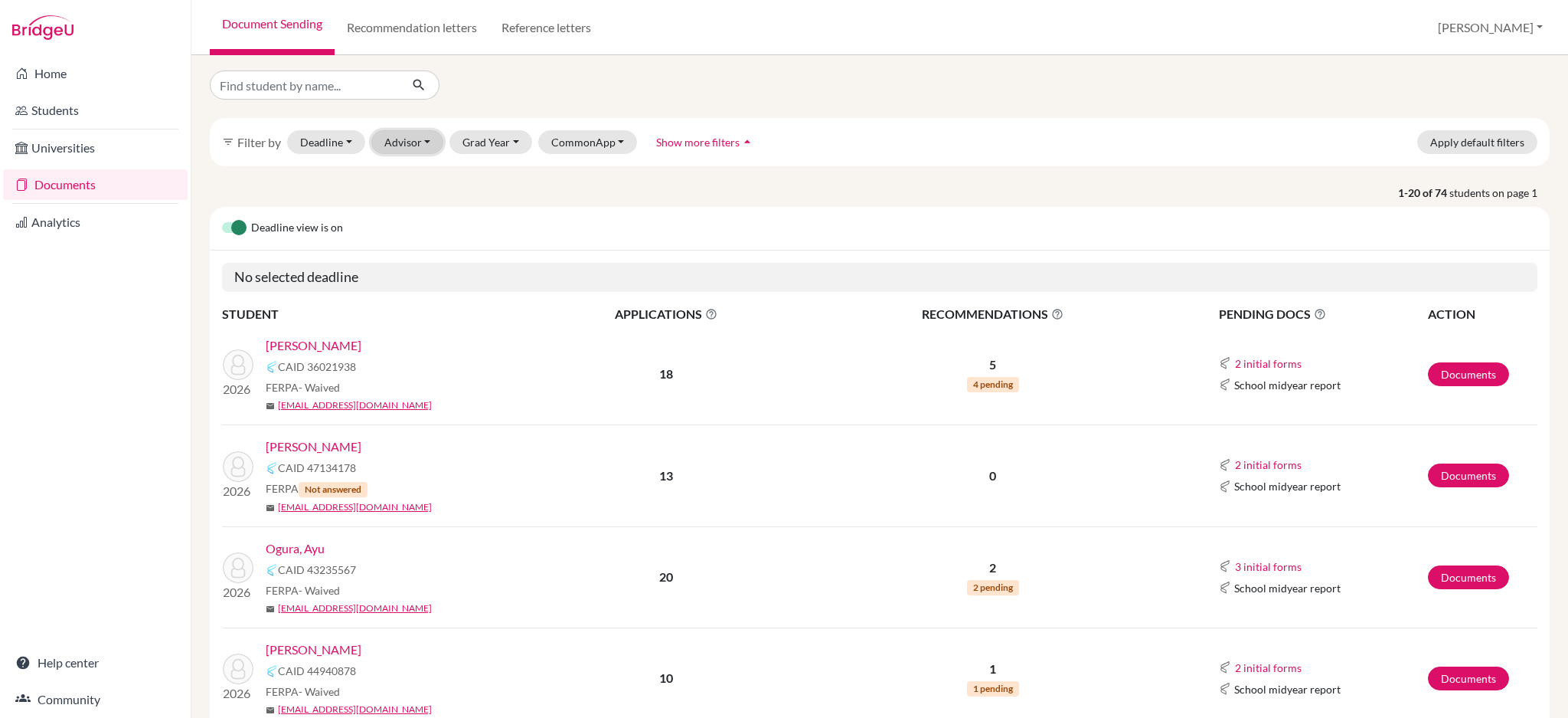
click at [407, 139] on button "Advisor" at bounding box center [408, 142] width 73 height 24
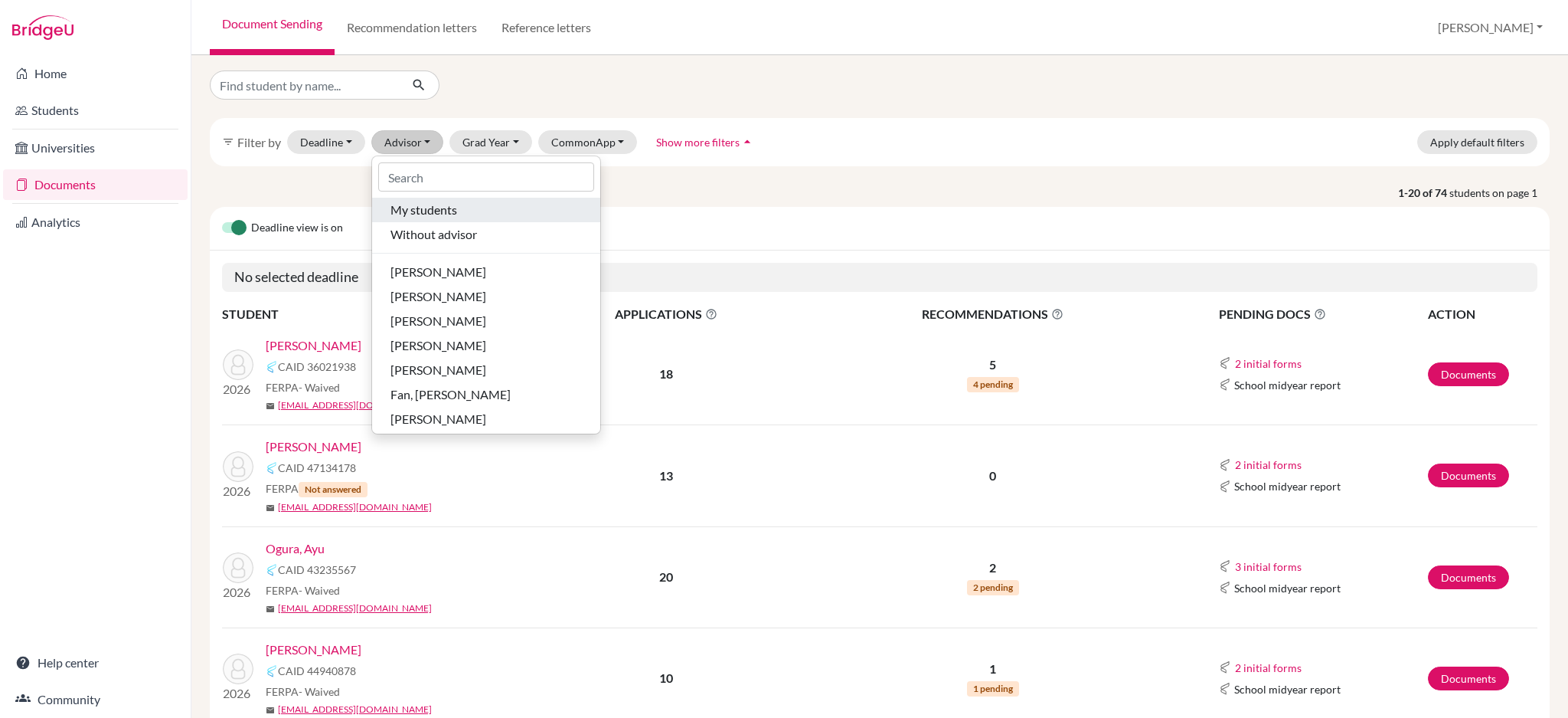
click at [409, 207] on span "My students" at bounding box center [423, 209] width 66 height 19
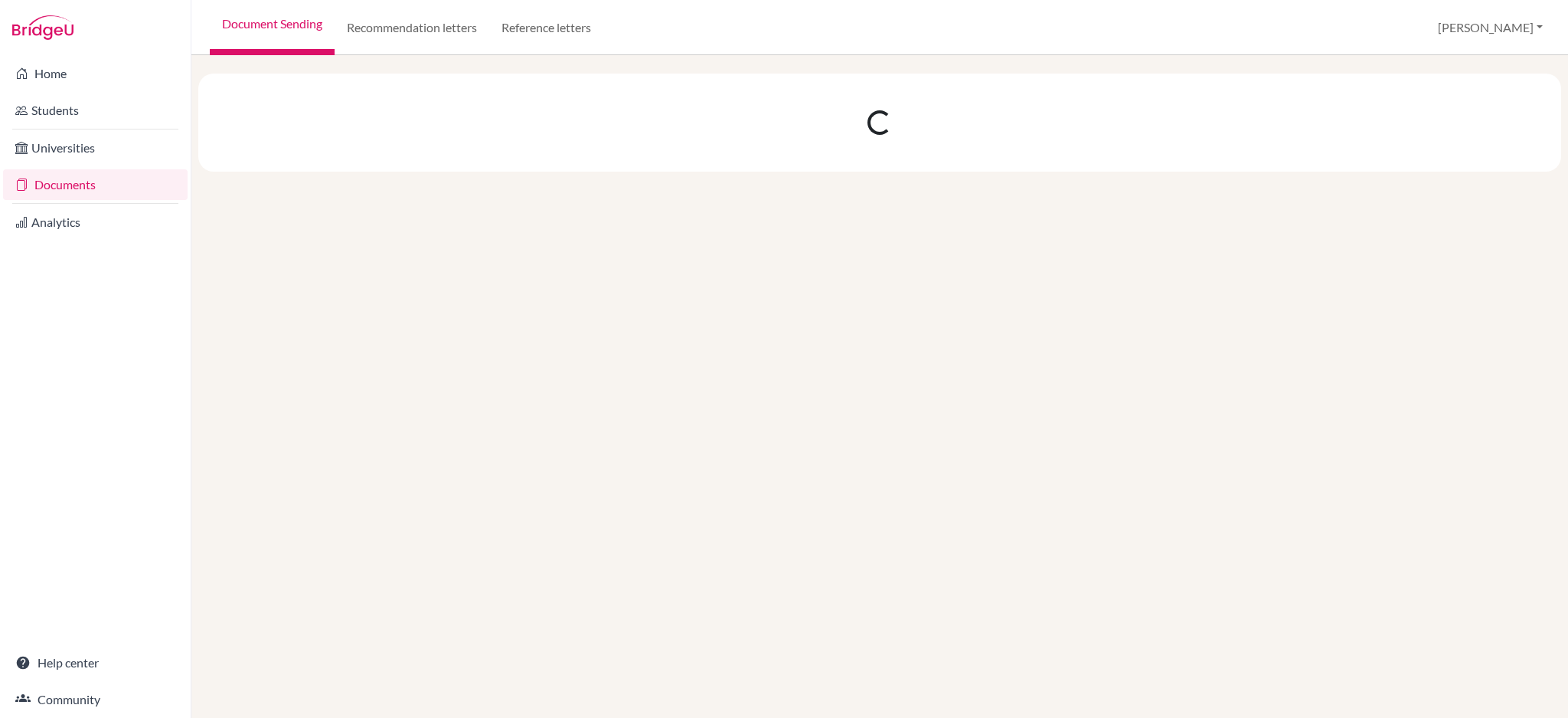
scroll to position [0, 0]
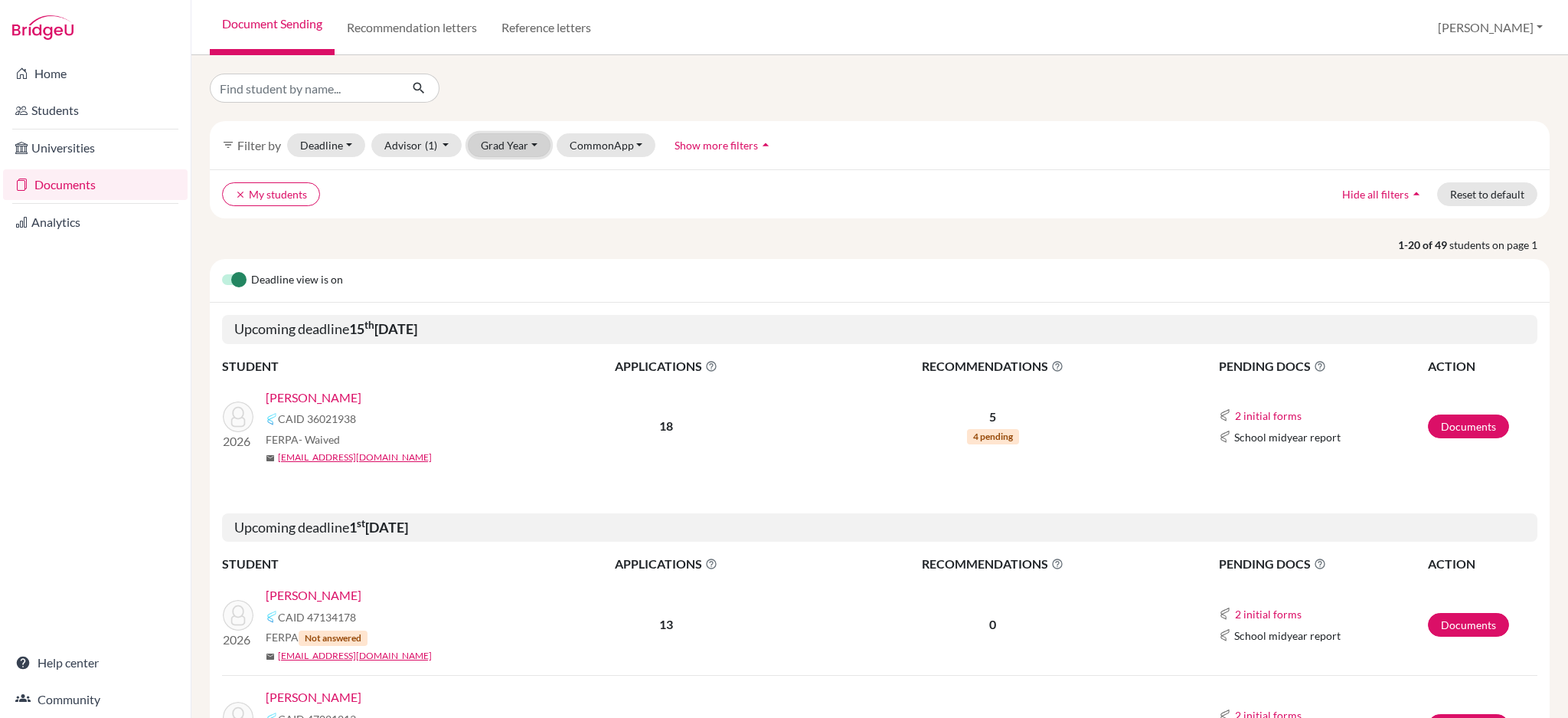
click at [489, 146] on button "Grad Year" at bounding box center [508, 144] width 82 height 24
click at [506, 230] on span "2026" at bounding box center [501, 227] width 27 height 19
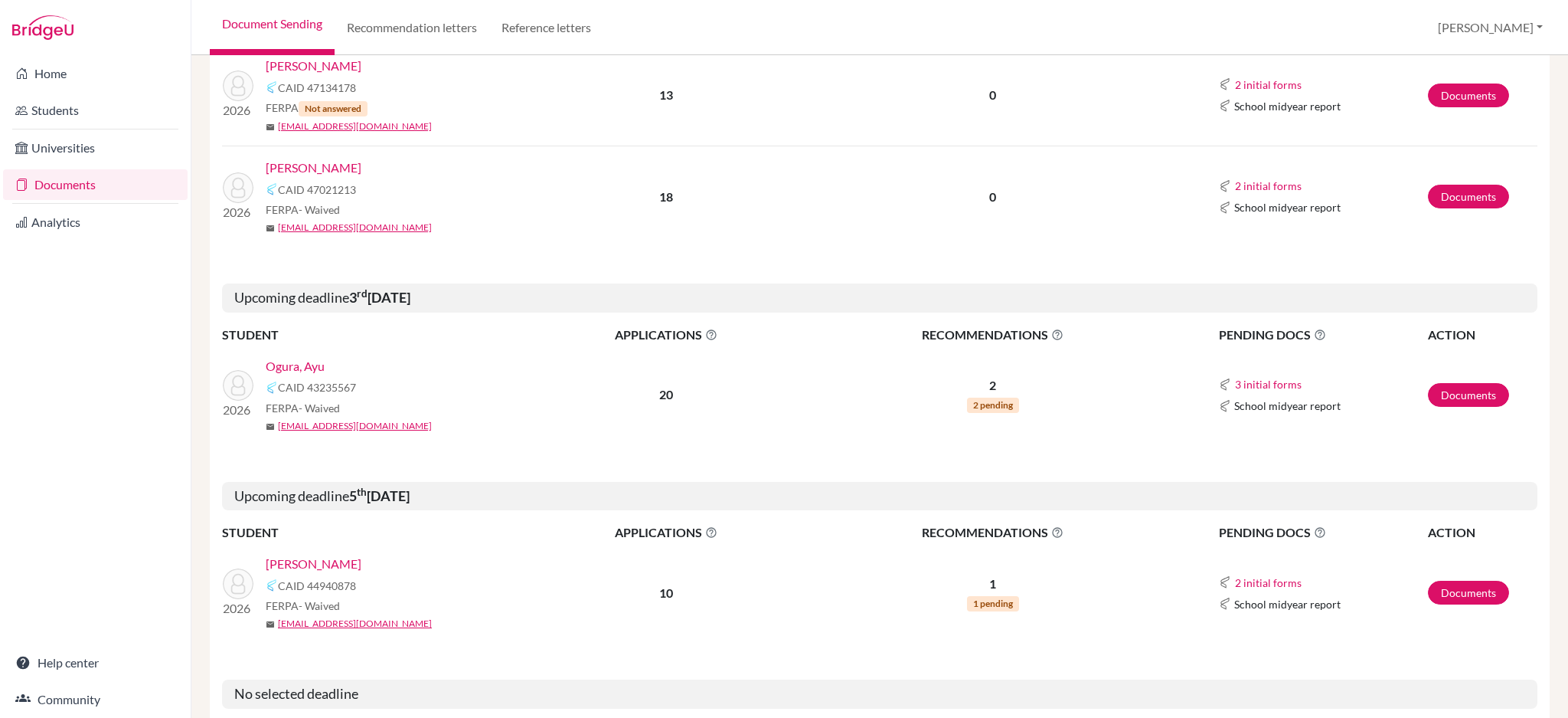
scroll to position [409, 0]
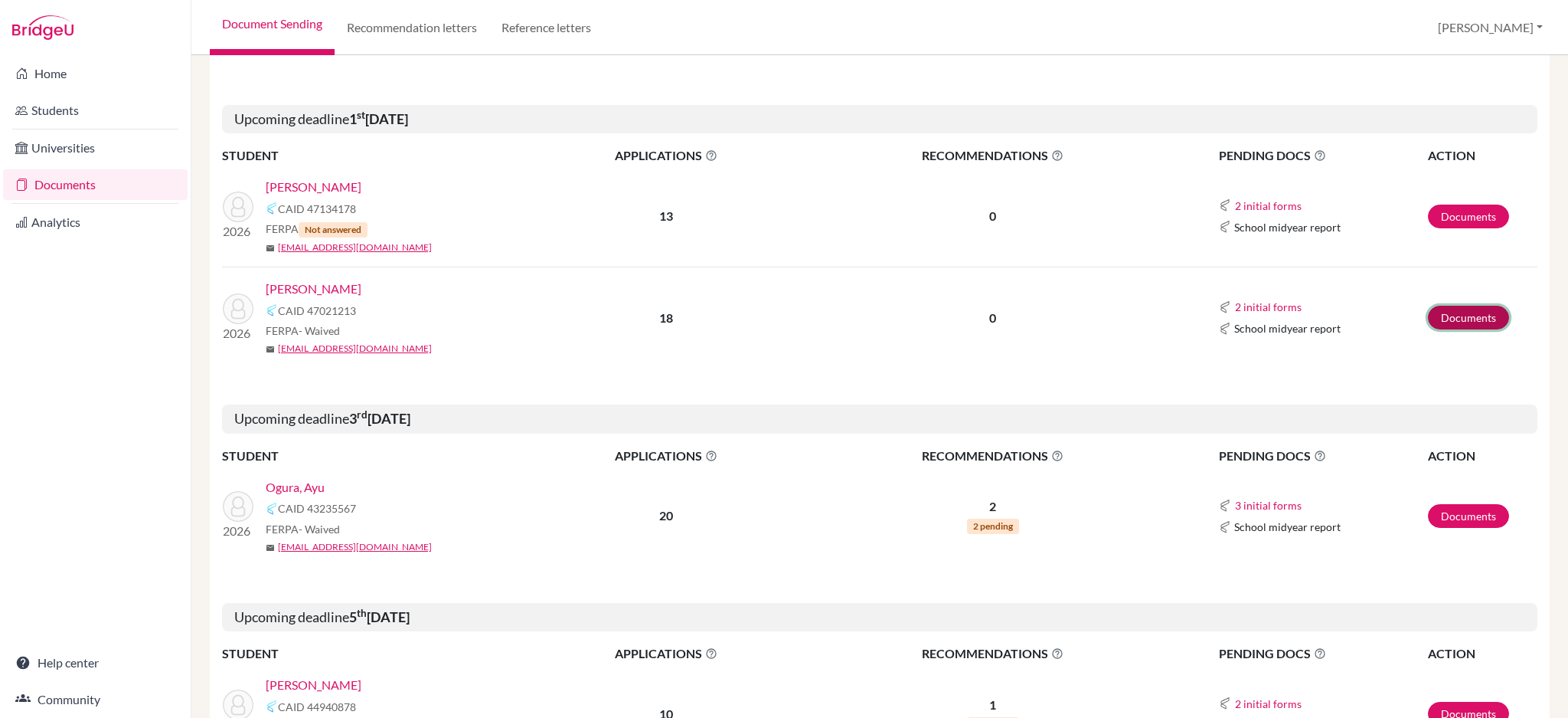
click at [1468, 317] on link "Documents" at bounding box center [1469, 317] width 82 height 24
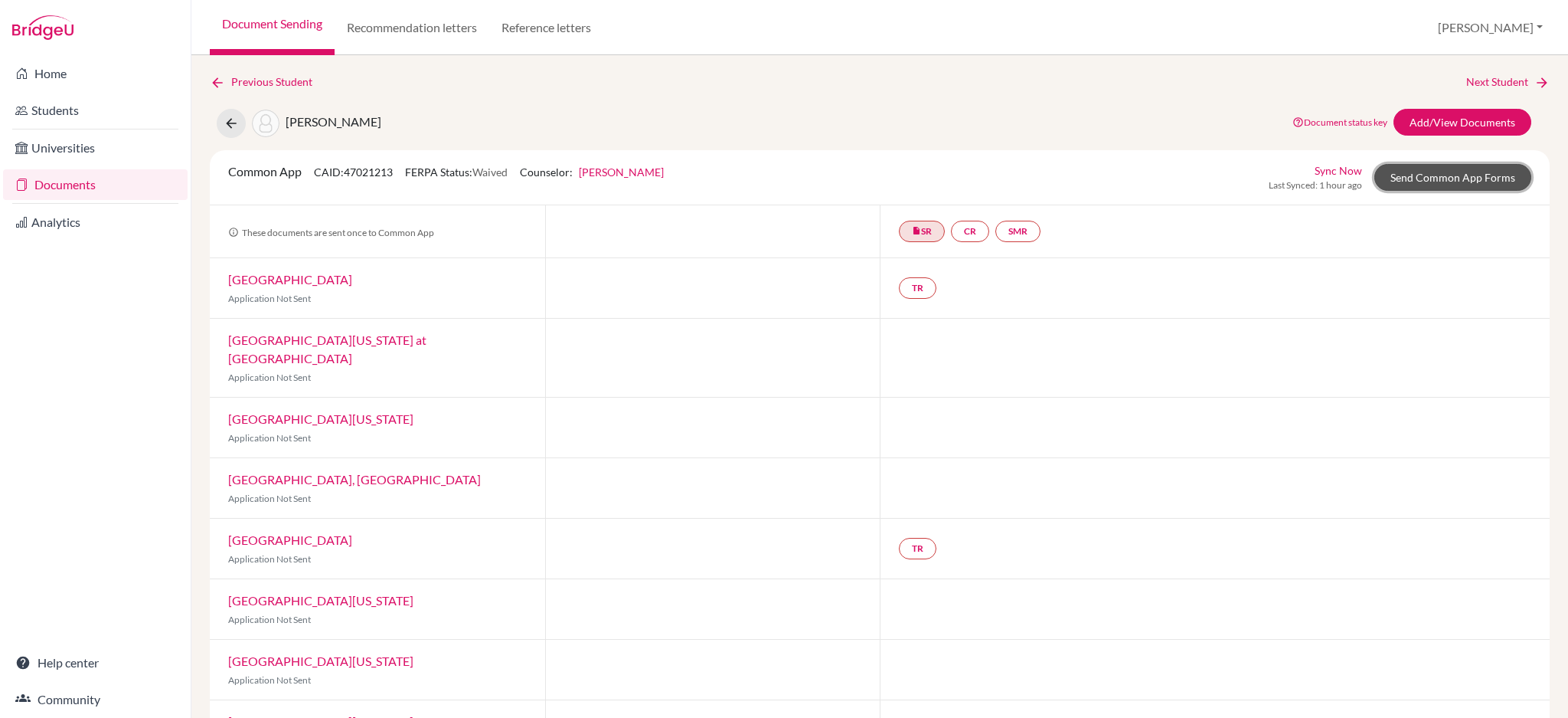
click at [1382, 170] on link "Send Common App Forms" at bounding box center [1453, 177] width 157 height 27
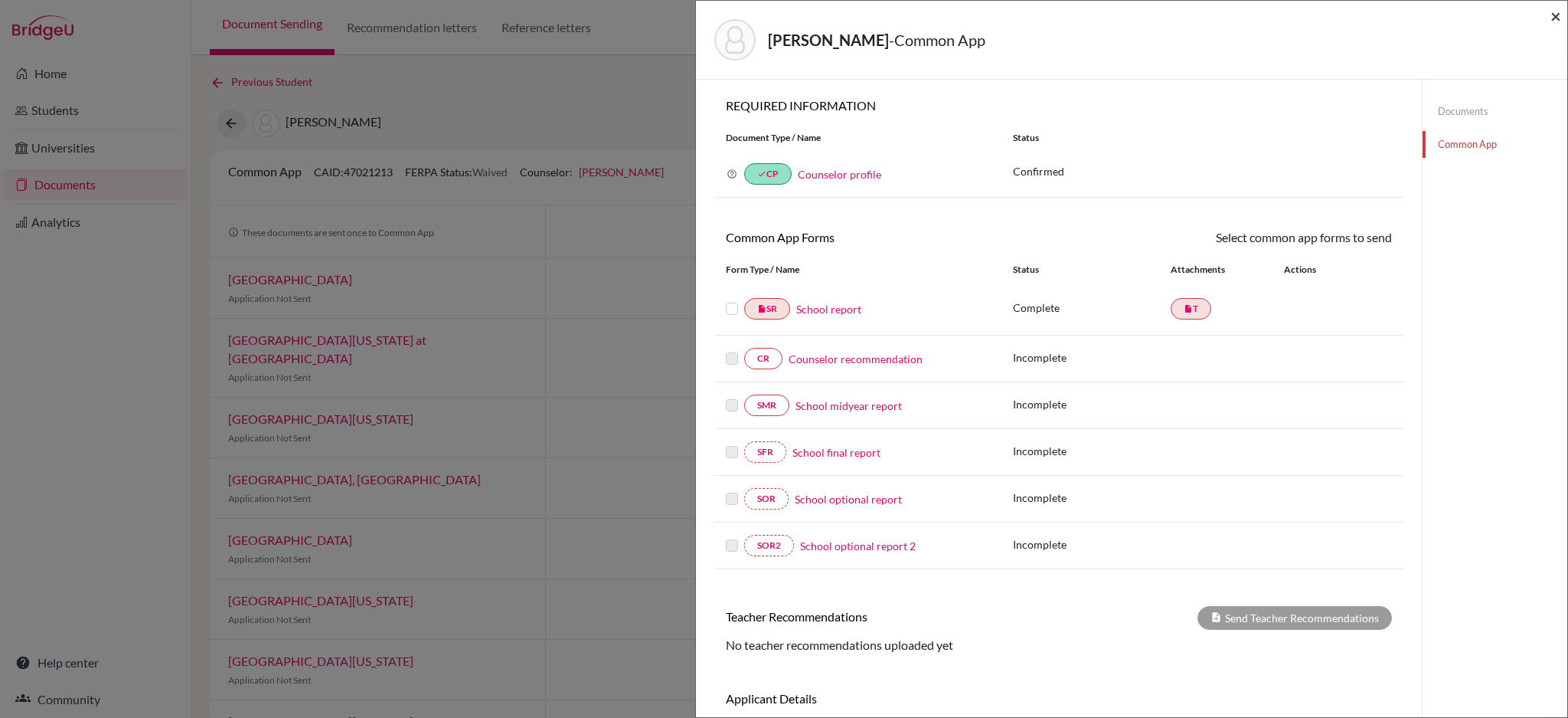
click at [1556, 17] on span "×" at bounding box center [1556, 15] width 11 height 22
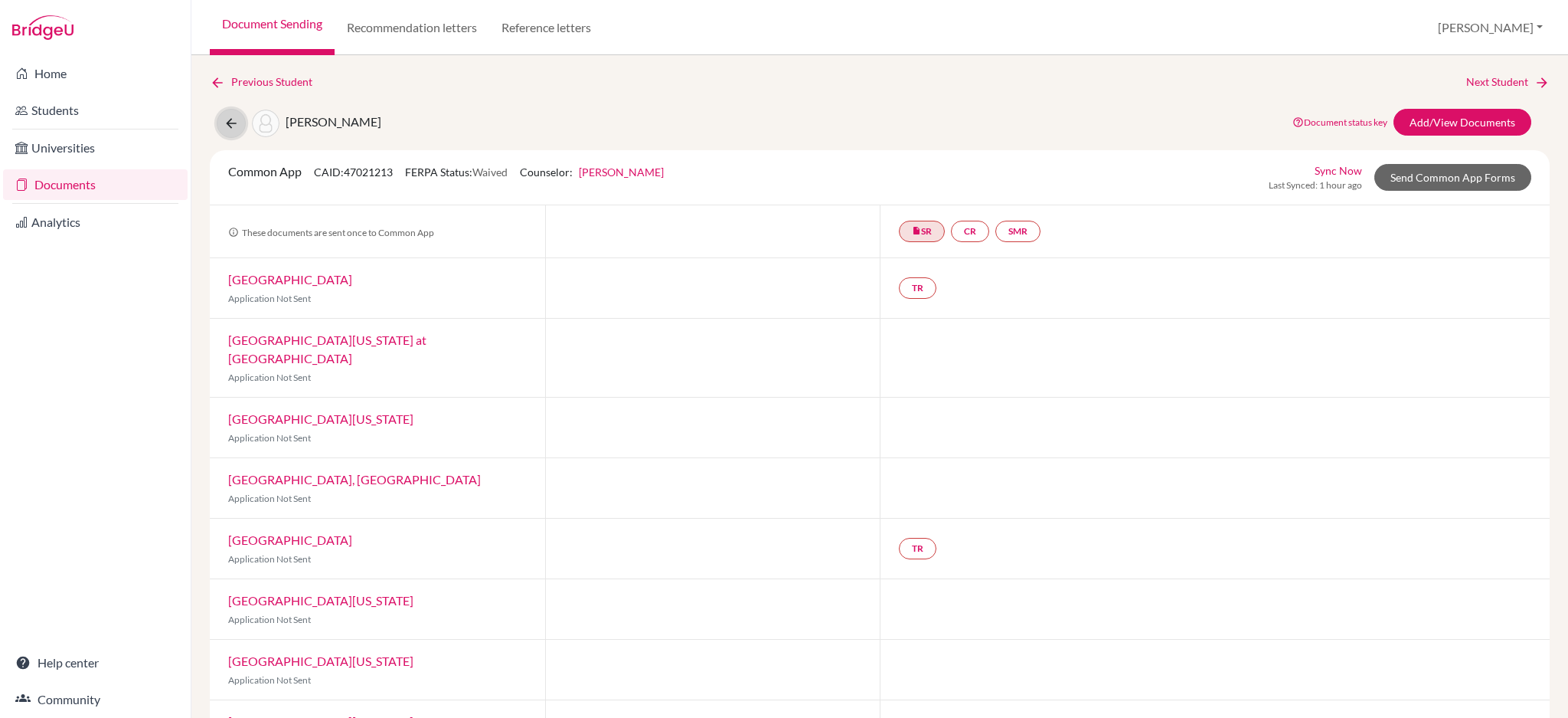
click at [230, 116] on icon at bounding box center [230, 123] width 15 height 15
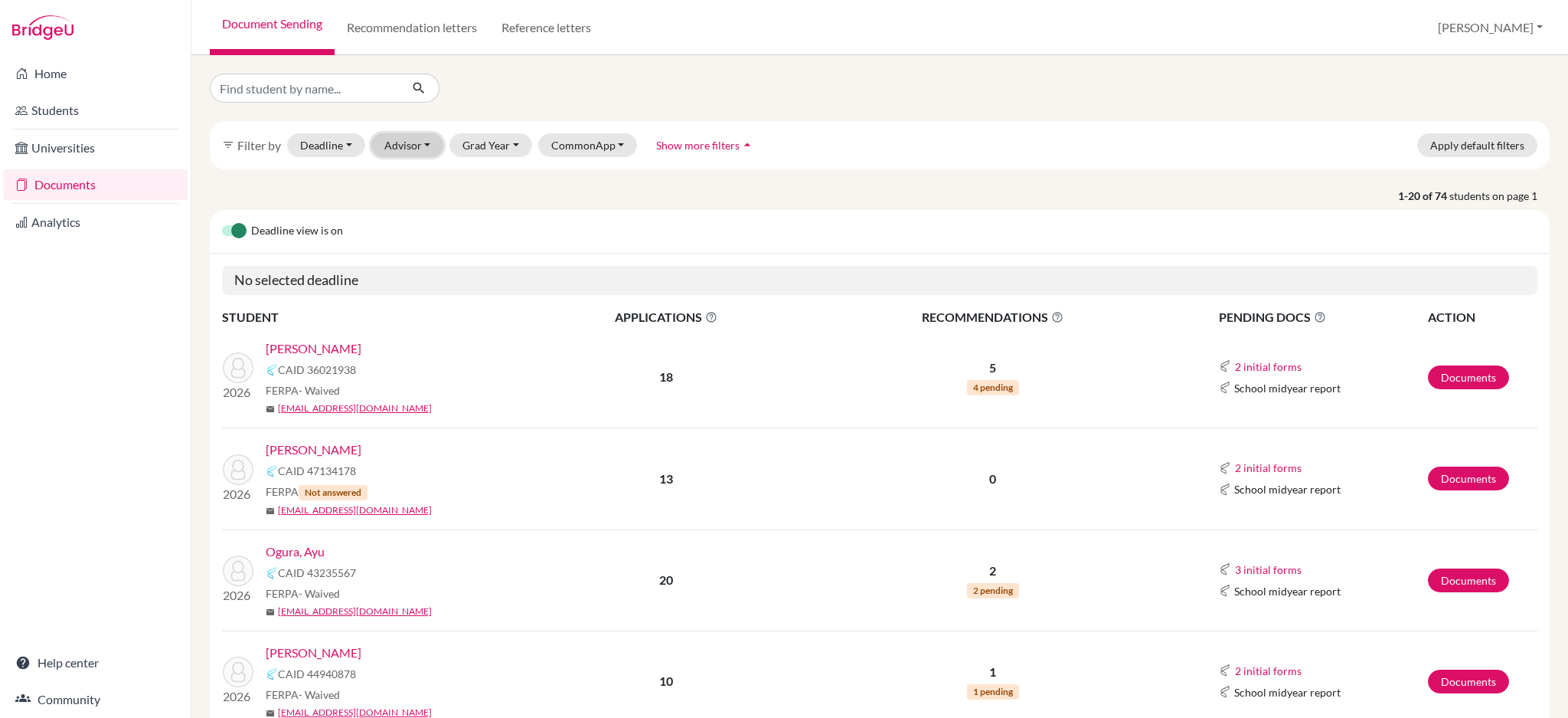
click at [414, 141] on button "Advisor" at bounding box center [408, 144] width 73 height 24
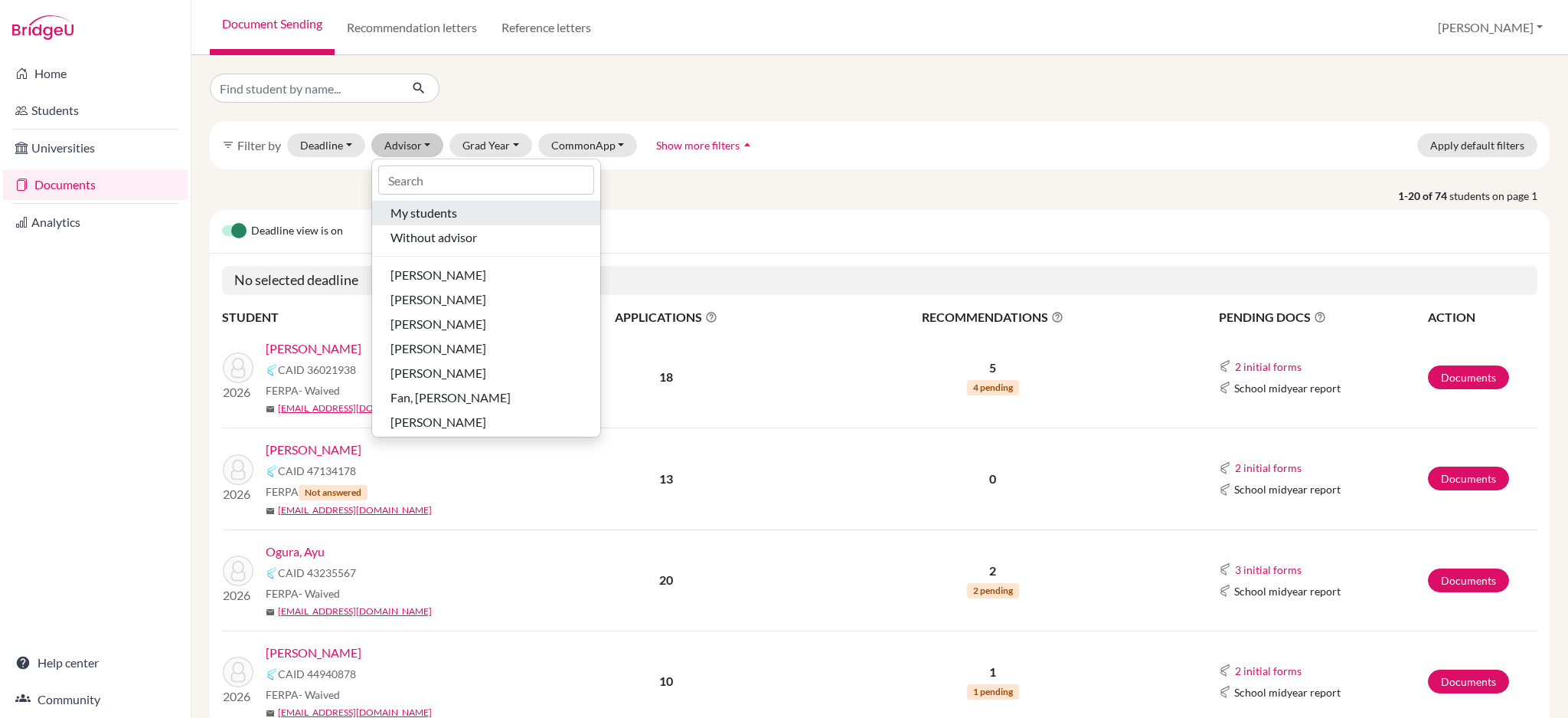
click at [431, 215] on span "My students" at bounding box center [423, 213] width 66 height 19
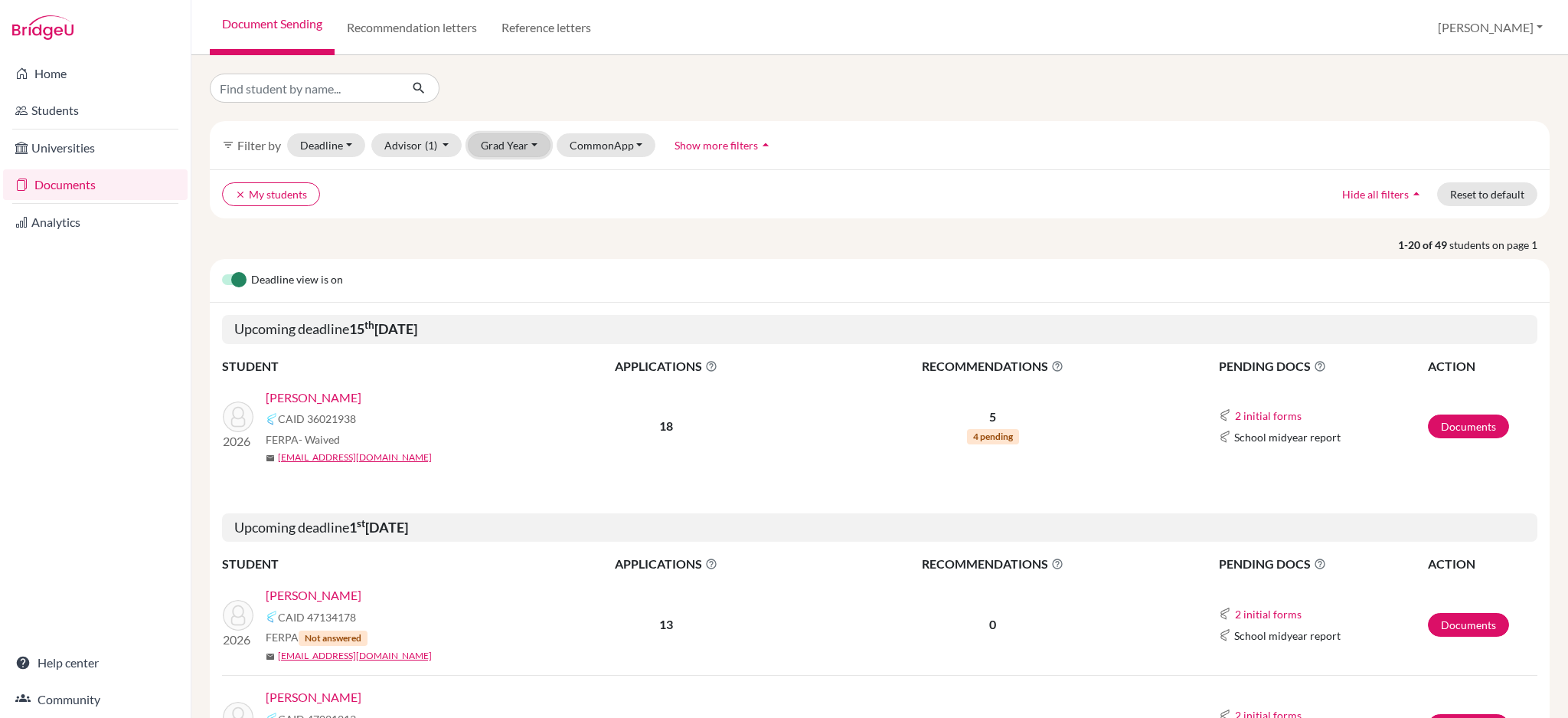
click at [485, 145] on button "Grad Year" at bounding box center [508, 144] width 82 height 24
click at [505, 226] on span "2026" at bounding box center [501, 227] width 27 height 19
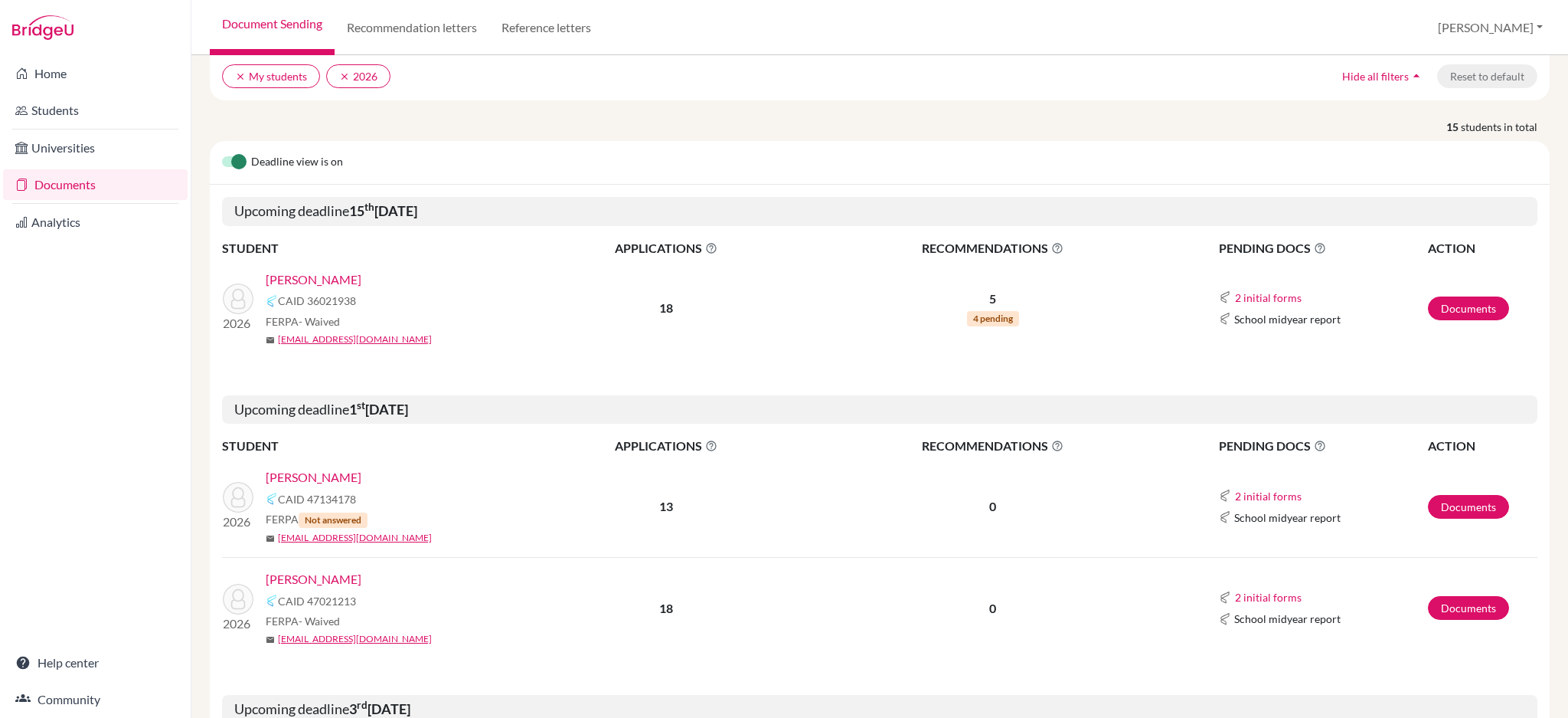
scroll to position [204, 0]
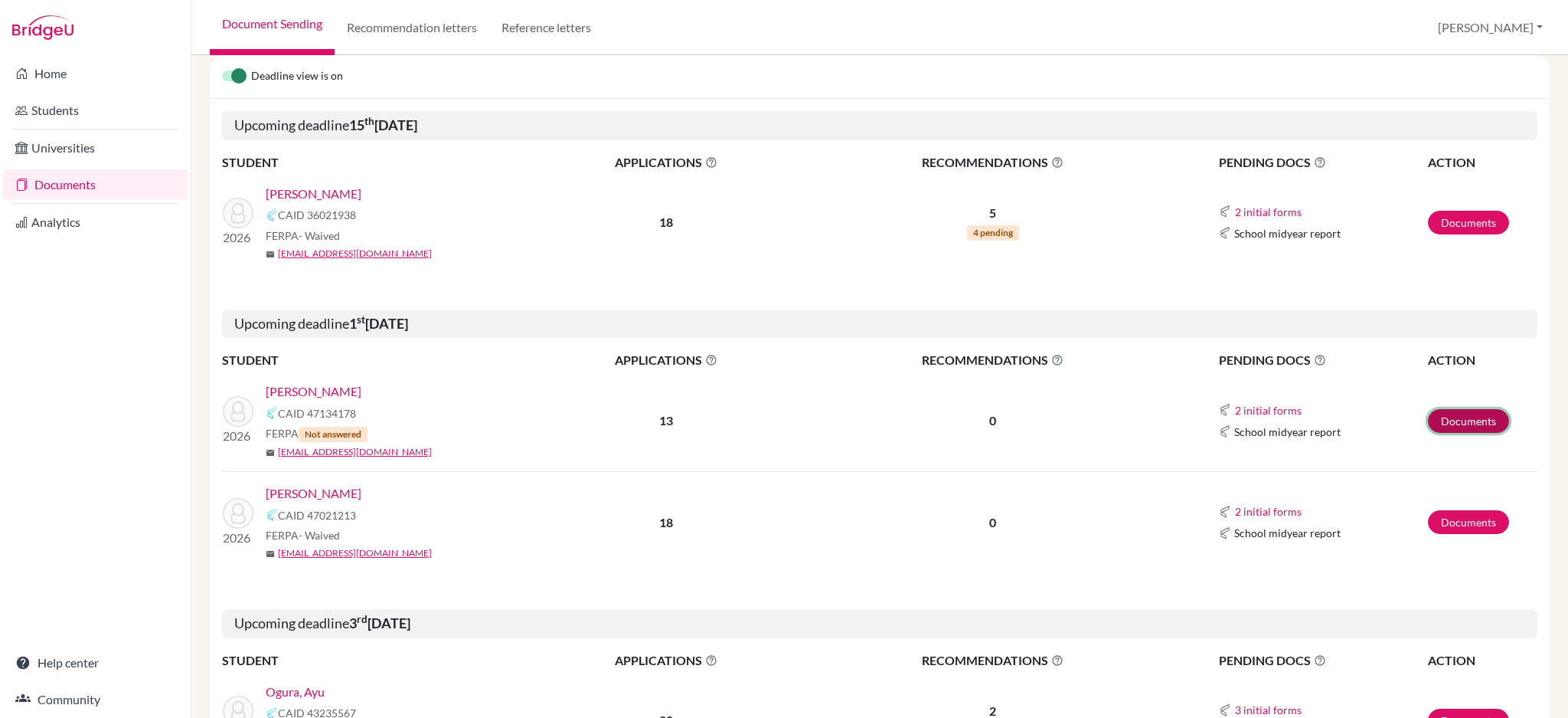
click at [1456, 414] on link "Documents" at bounding box center [1469, 421] width 82 height 24
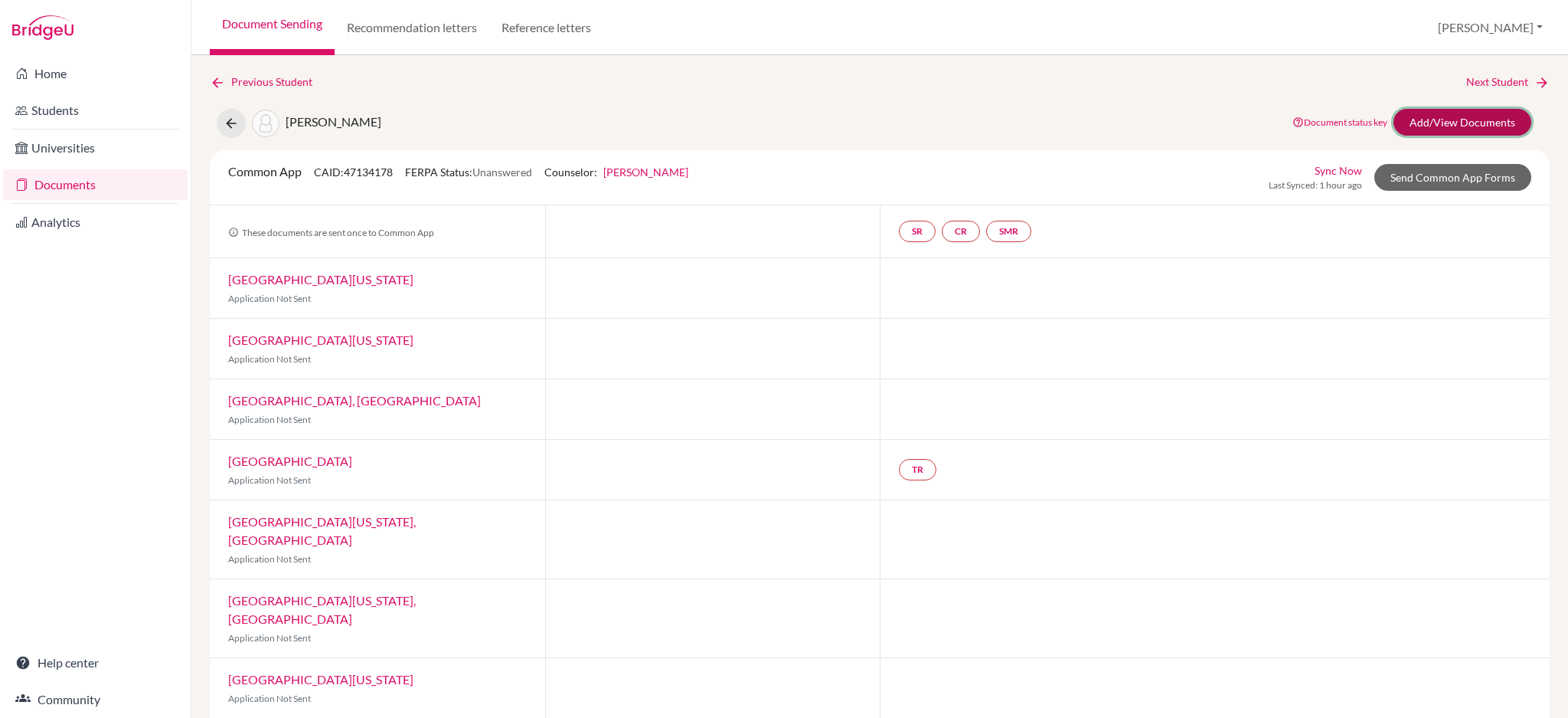
click at [1417, 113] on link "Add/View Documents" at bounding box center [1463, 122] width 138 height 27
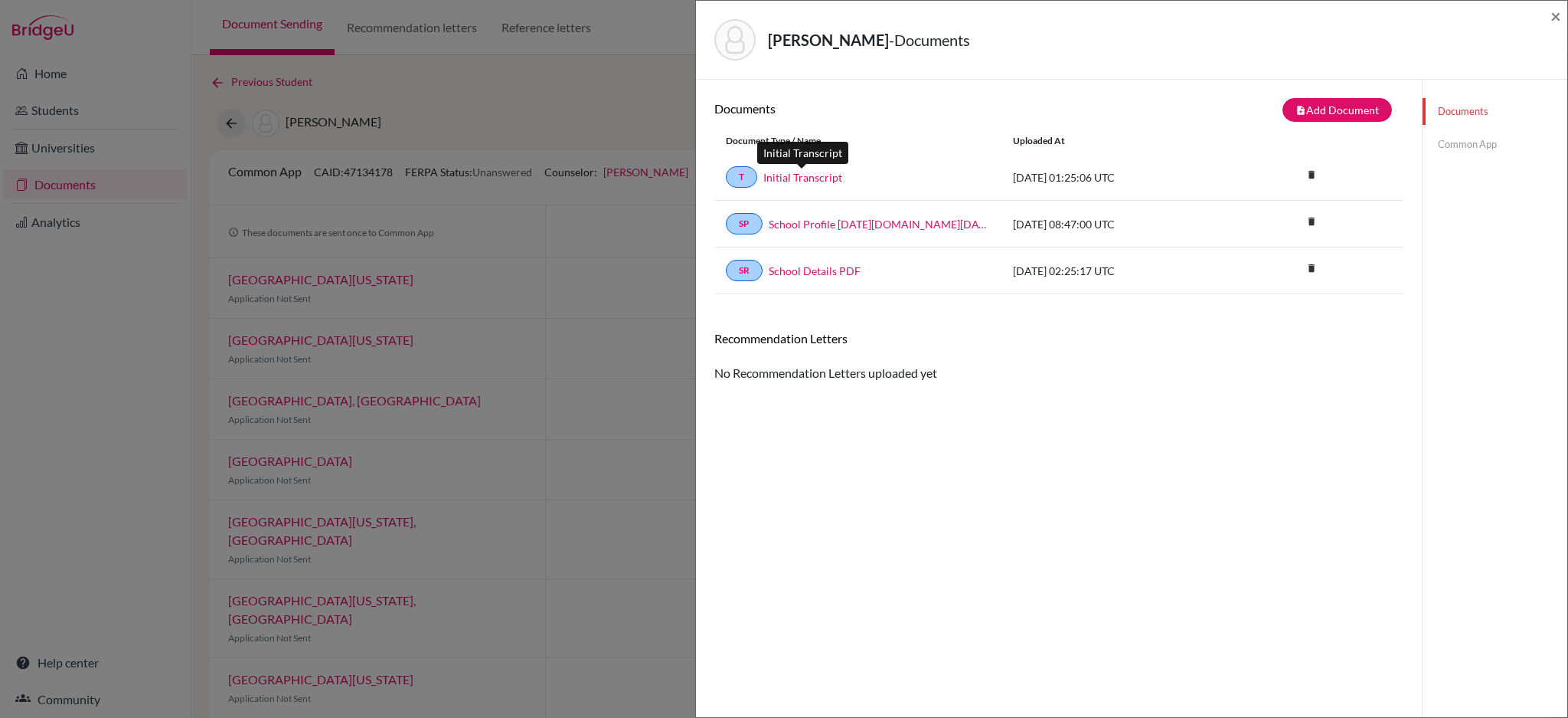
click at [801, 173] on link "Initial Transcript" at bounding box center [803, 177] width 79 height 16
click at [1552, 20] on span "×" at bounding box center [1556, 15] width 11 height 22
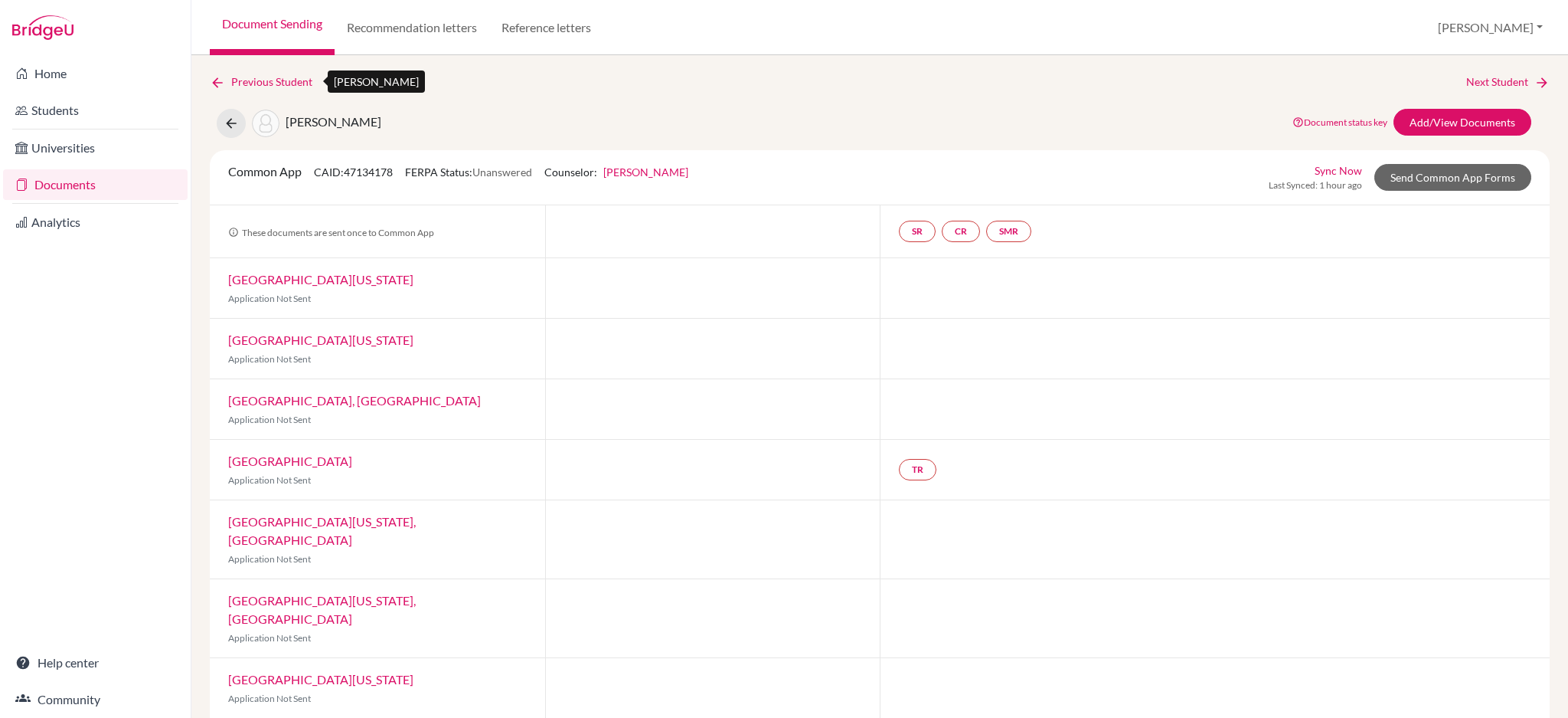
click at [218, 81] on icon at bounding box center [217, 82] width 15 height 15
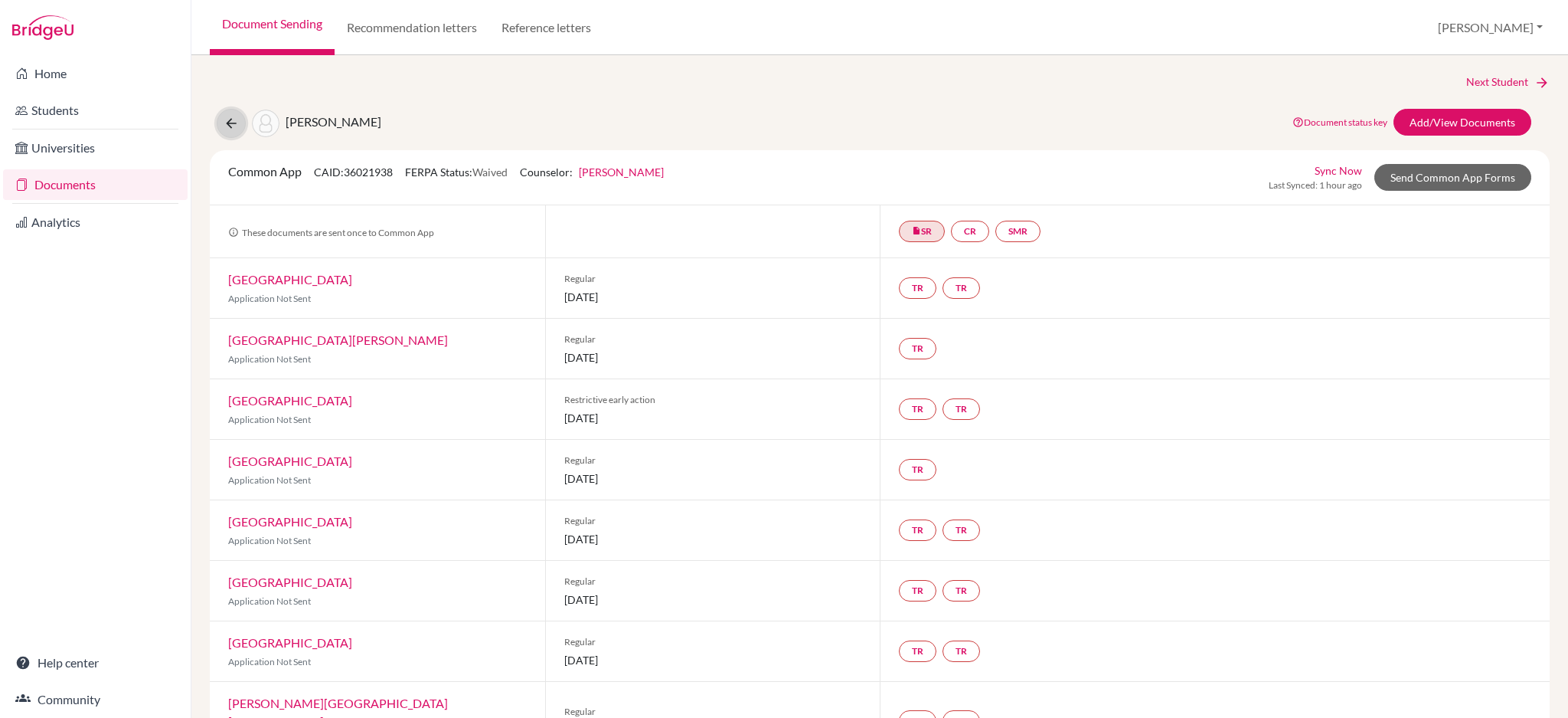
click at [227, 128] on icon at bounding box center [230, 123] width 15 height 15
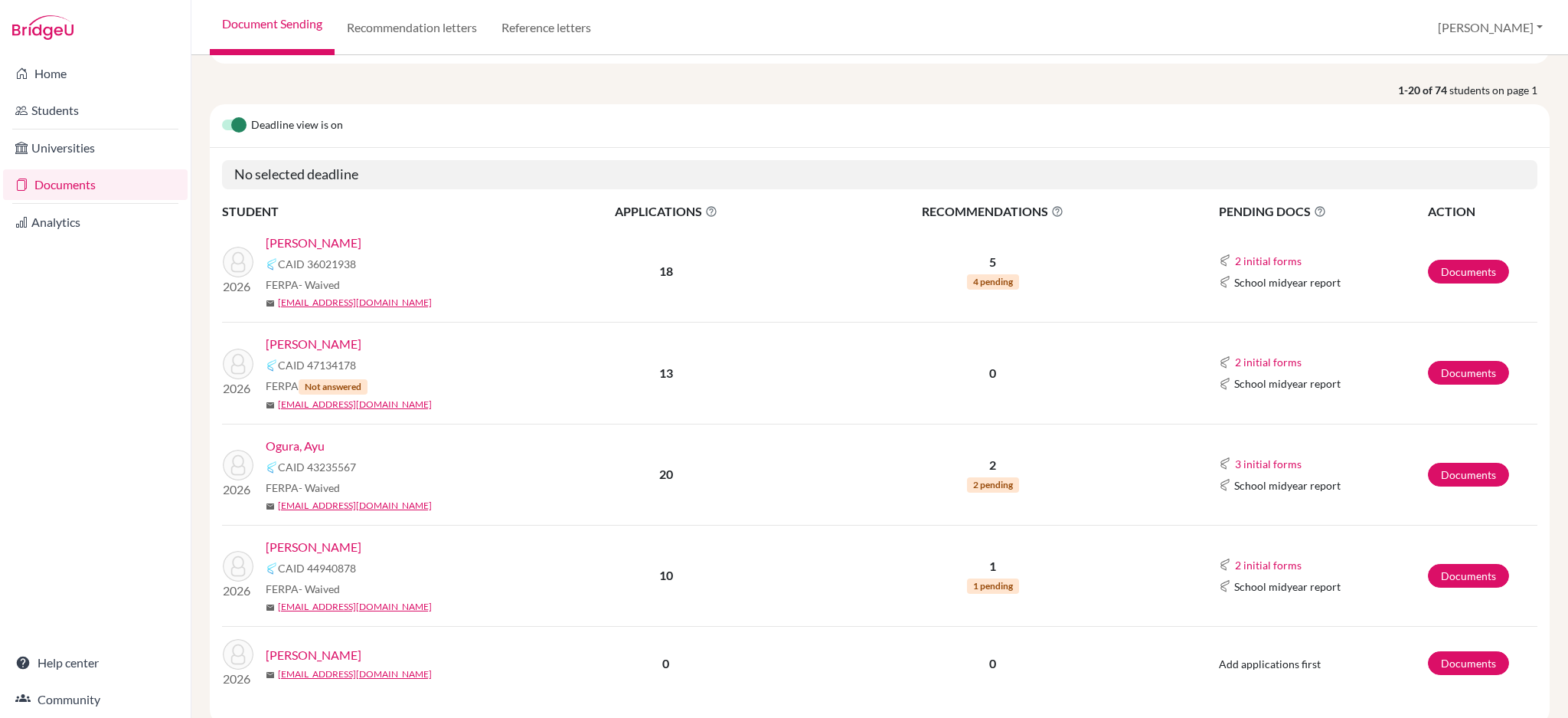
scroll to position [207, 0]
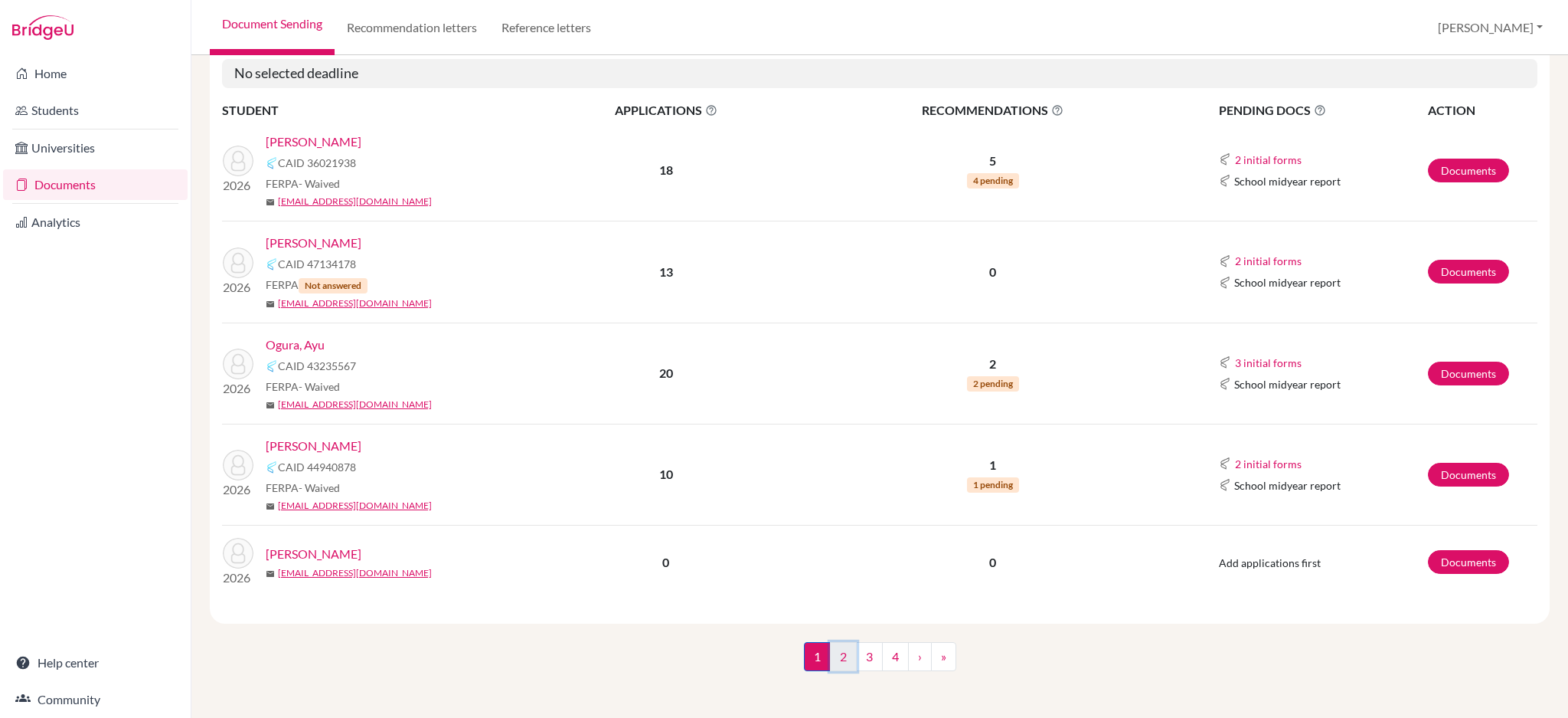
click at [834, 652] on link "2" at bounding box center [843, 656] width 27 height 29
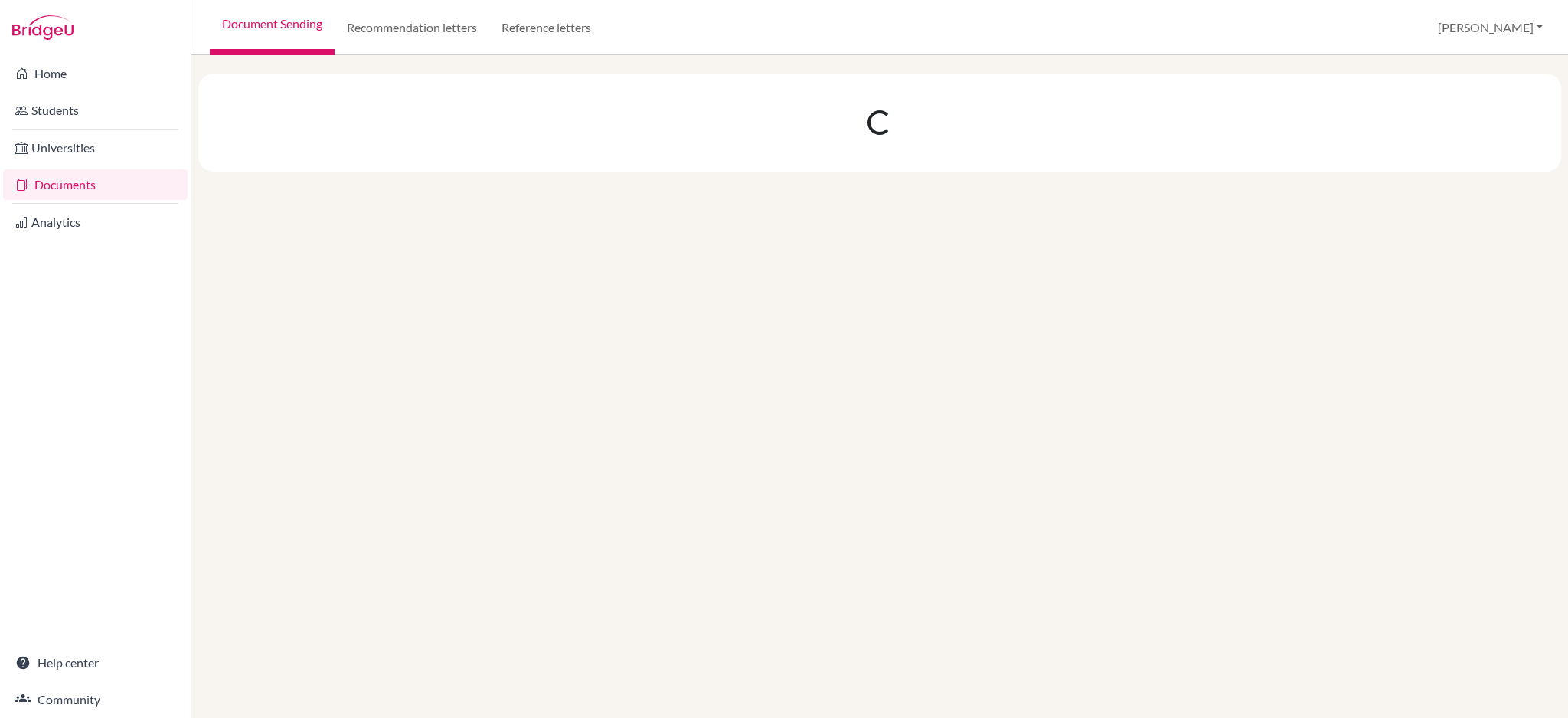
scroll to position [0, 0]
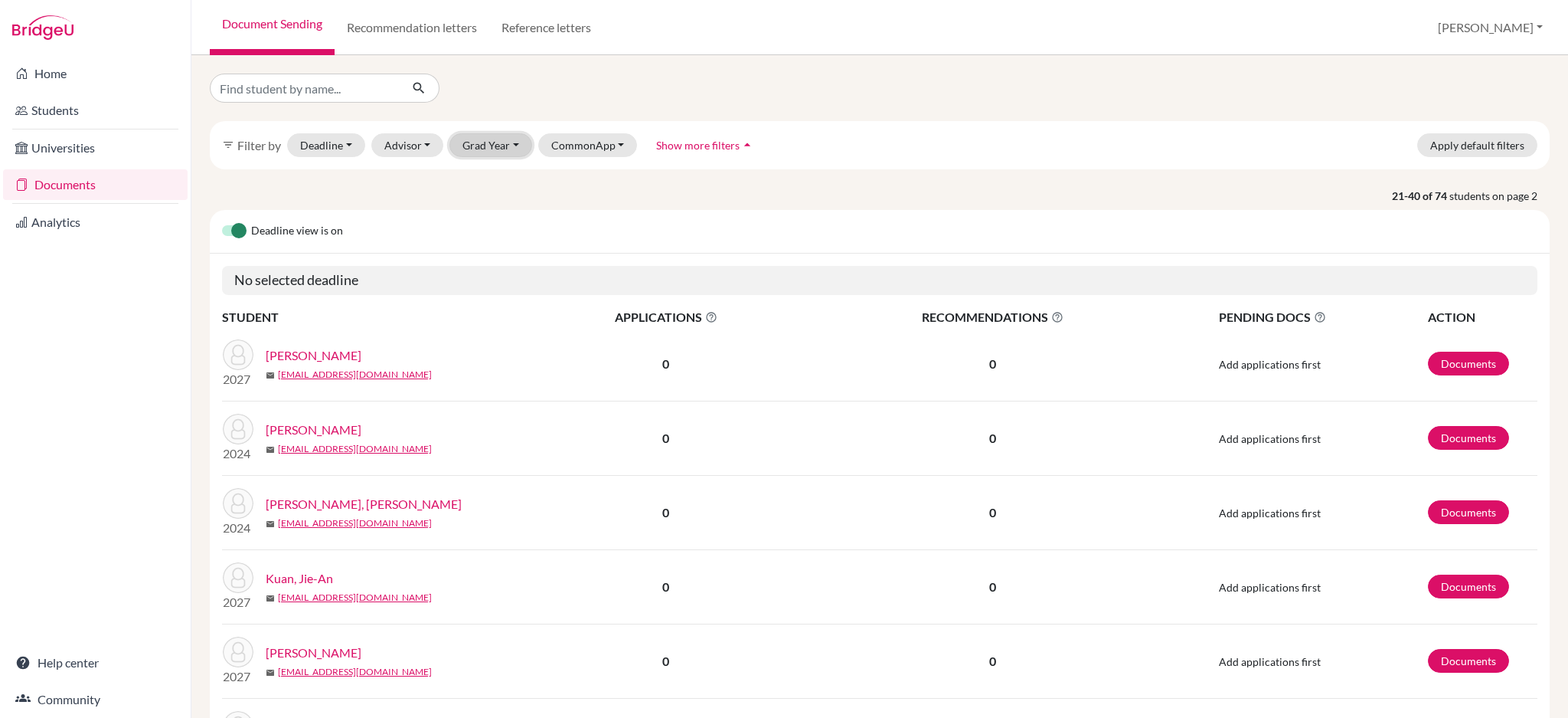
click at [482, 141] on button "Grad Year" at bounding box center [490, 144] width 82 height 24
click at [492, 228] on span "2026" at bounding box center [482, 227] width 27 height 19
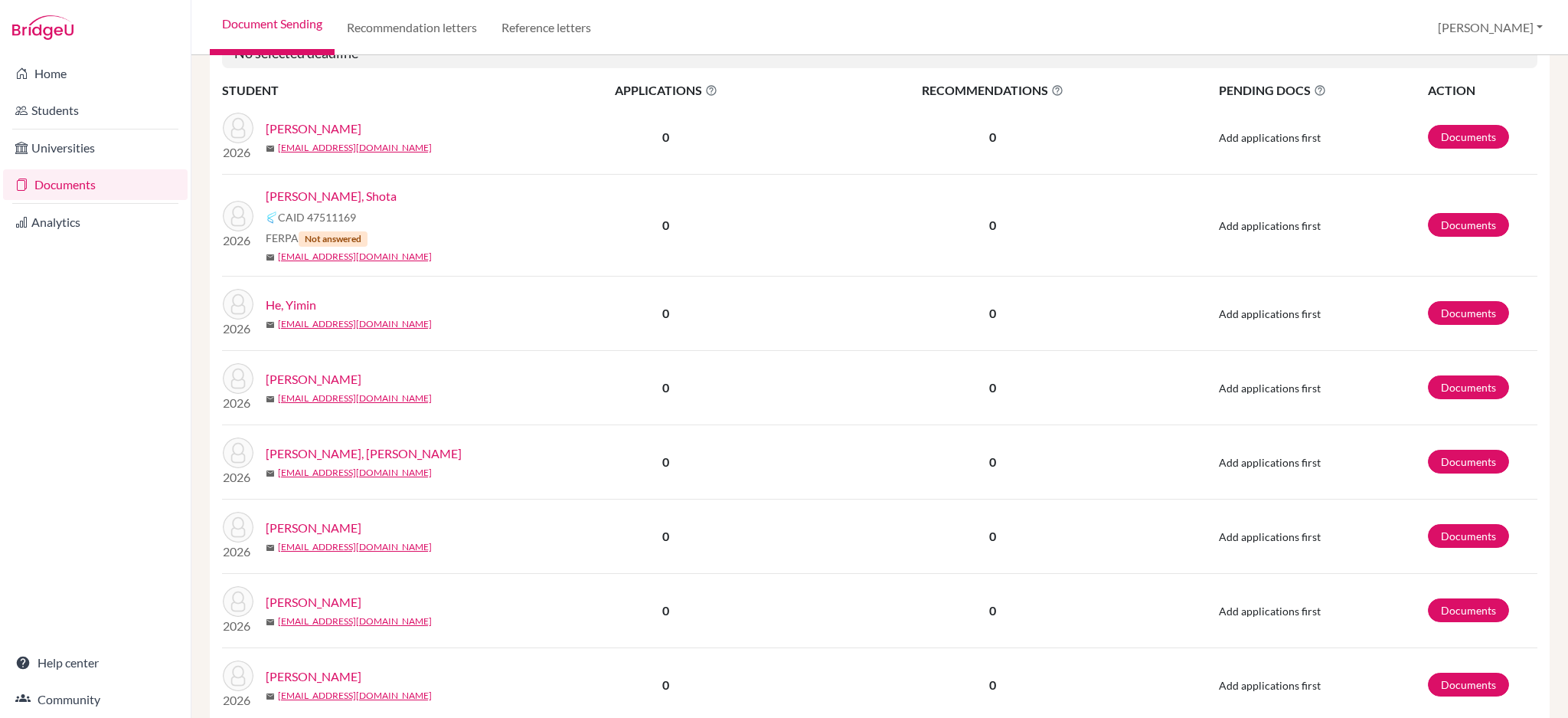
scroll to position [1123, 0]
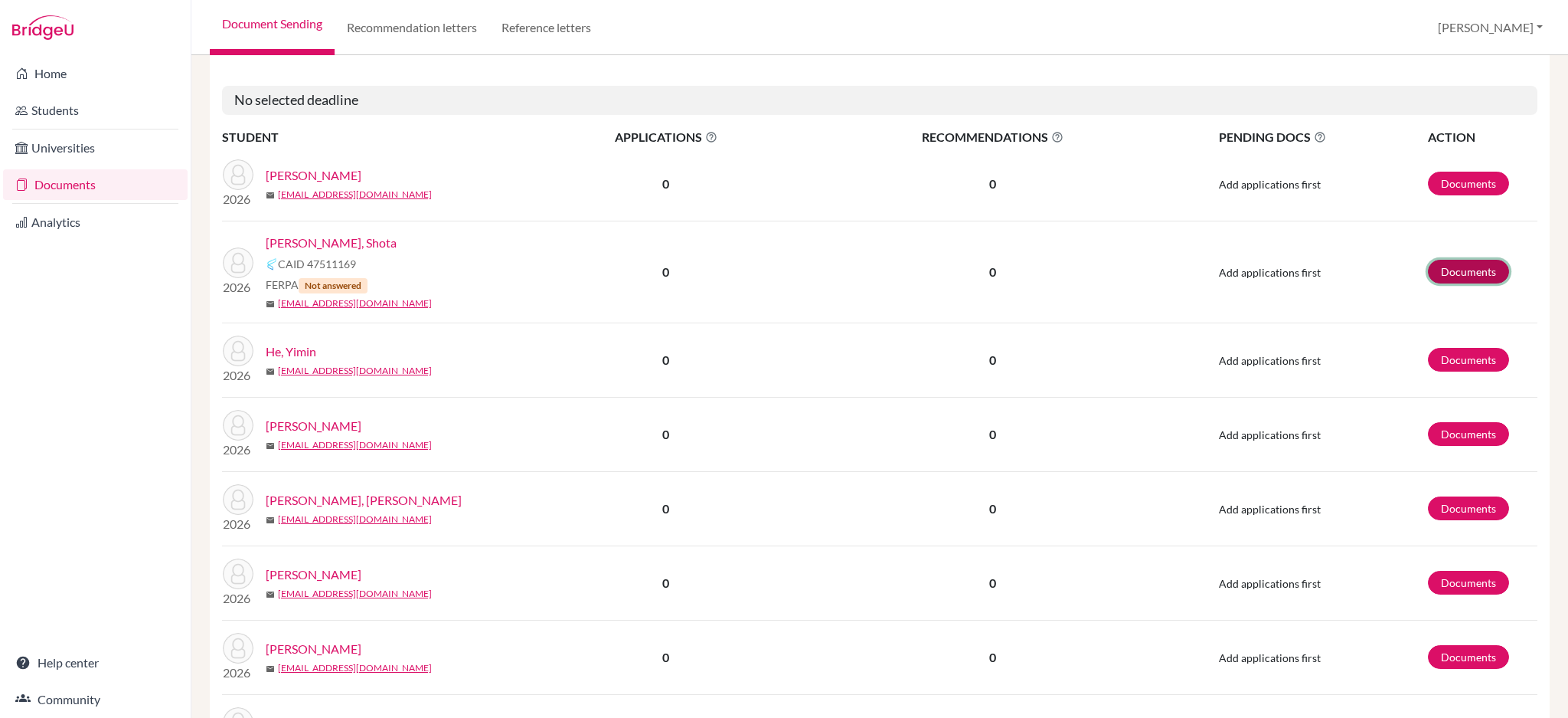
click at [1472, 269] on link "Documents" at bounding box center [1469, 271] width 82 height 24
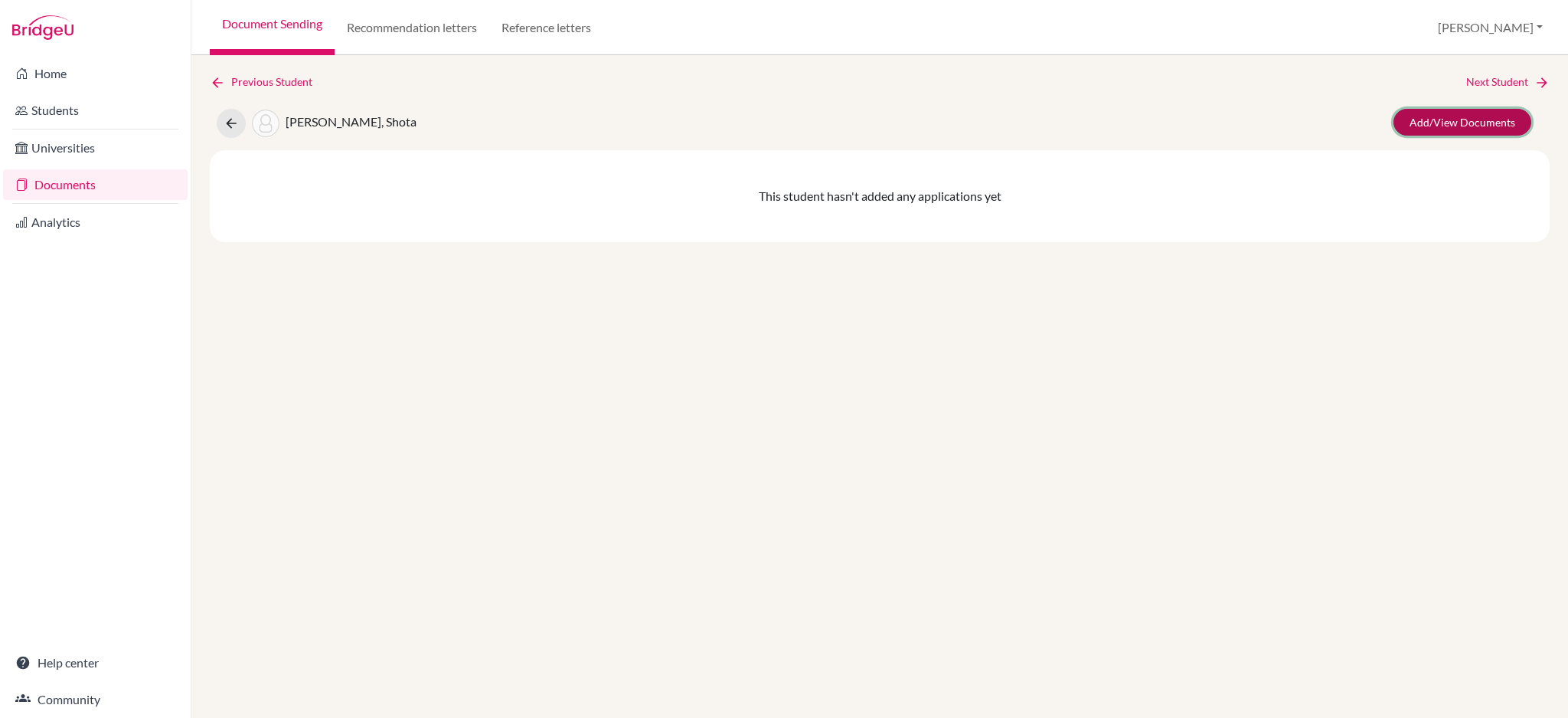
click at [1468, 121] on link "Add/View Documents" at bounding box center [1463, 122] width 138 height 27
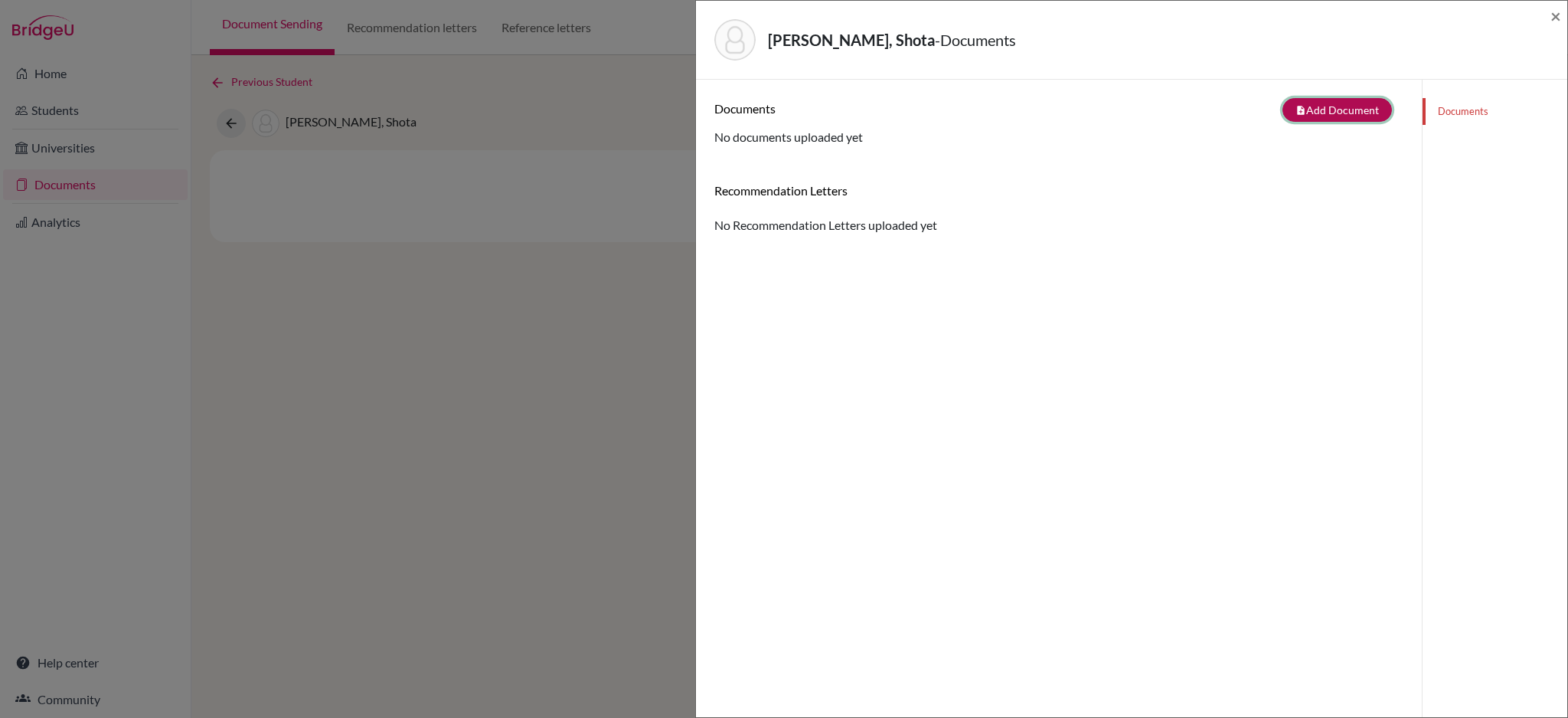
click at [1307, 115] on button "note_add Add Document" at bounding box center [1338, 110] width 110 height 24
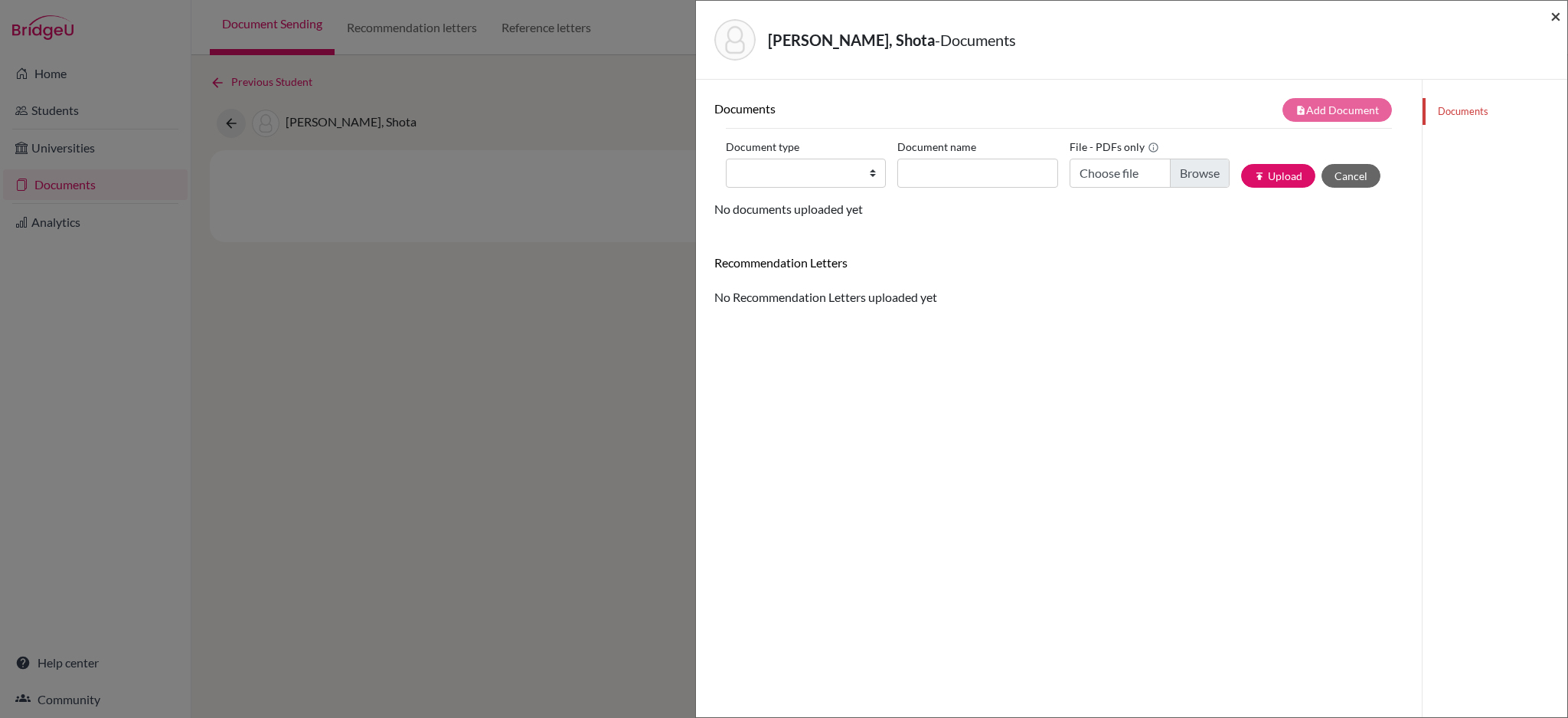
click at [1559, 10] on span "×" at bounding box center [1556, 15] width 11 height 22
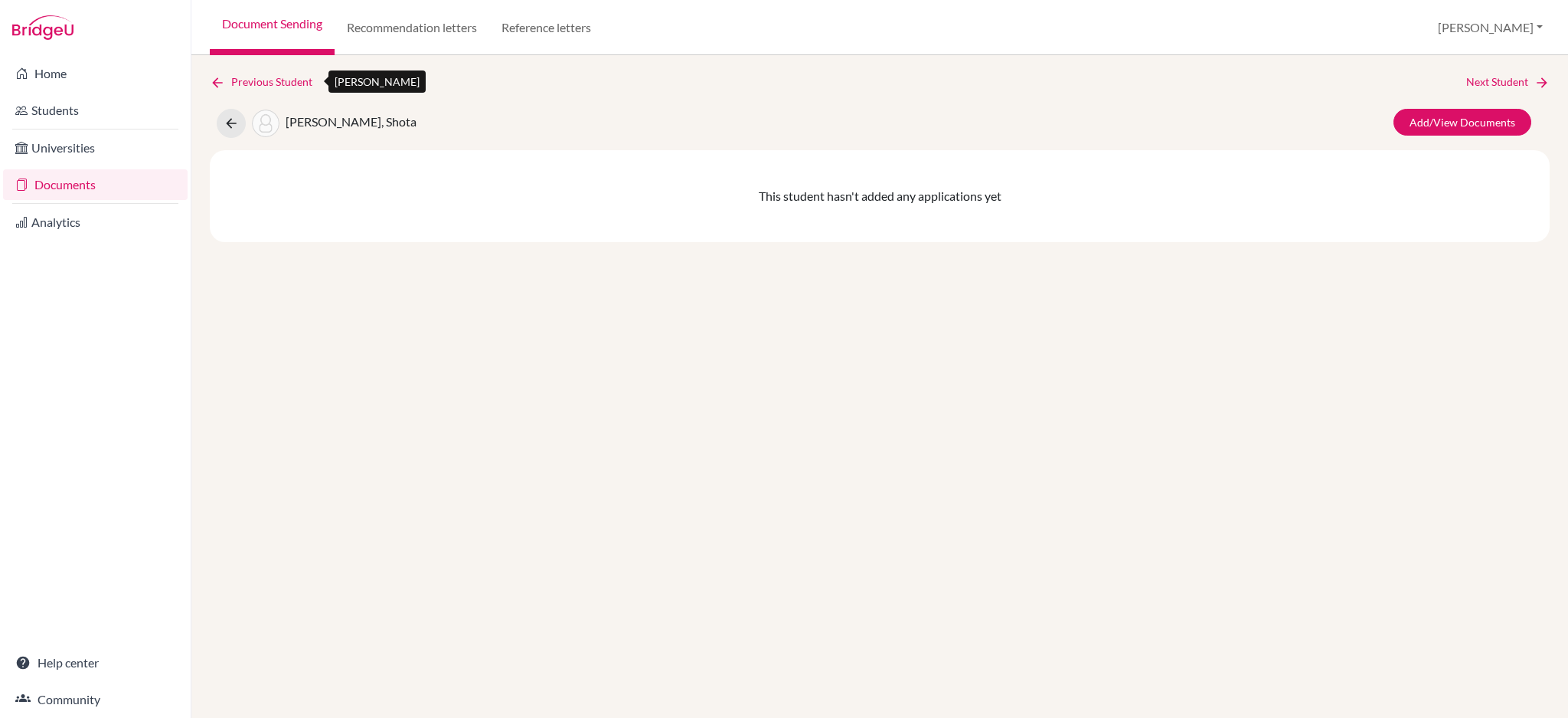
click at [225, 79] on link "Previous Student" at bounding box center [268, 82] width 115 height 17
click at [240, 129] on button at bounding box center [231, 123] width 29 height 29
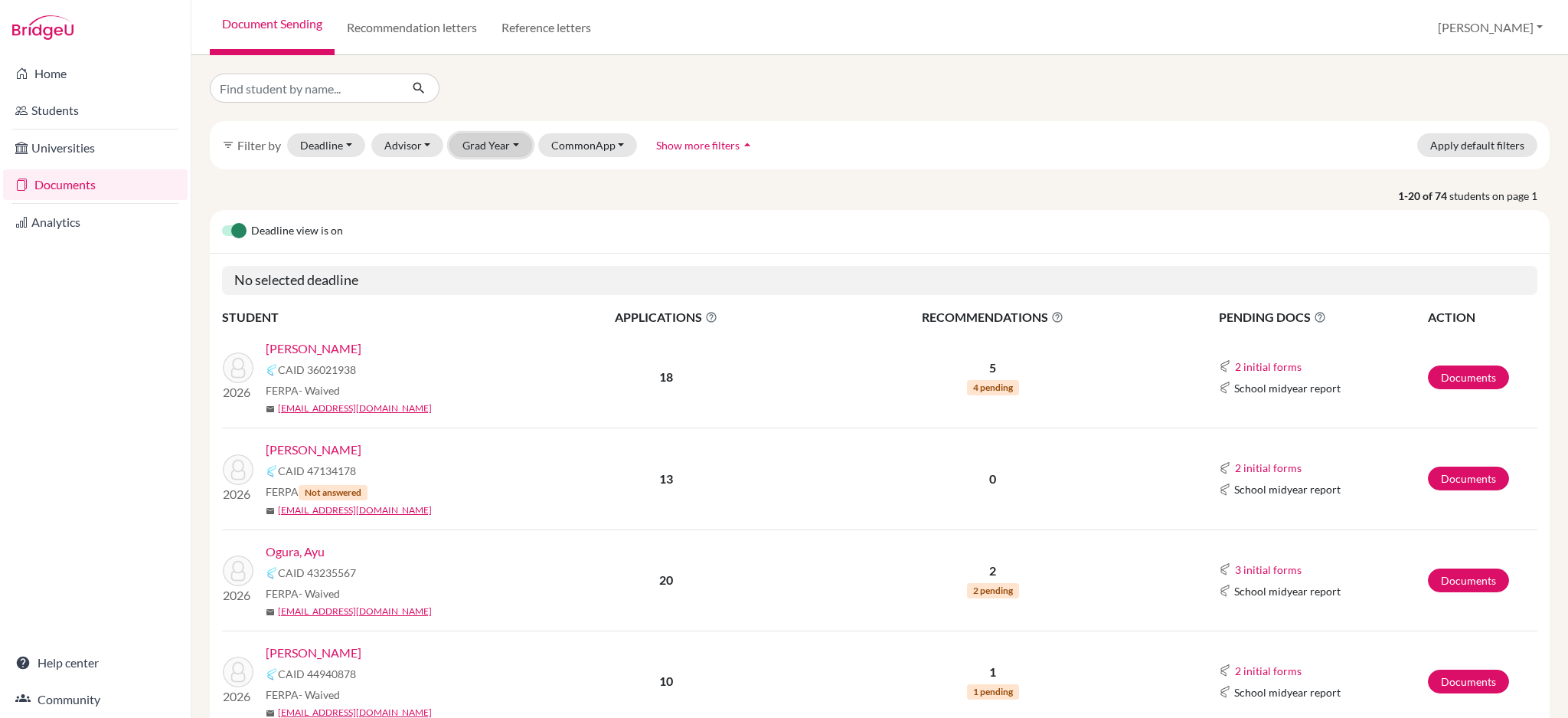
click at [470, 147] on button "Grad Year" at bounding box center [490, 144] width 82 height 24
click at [491, 220] on span "2026" at bounding box center [482, 227] width 27 height 19
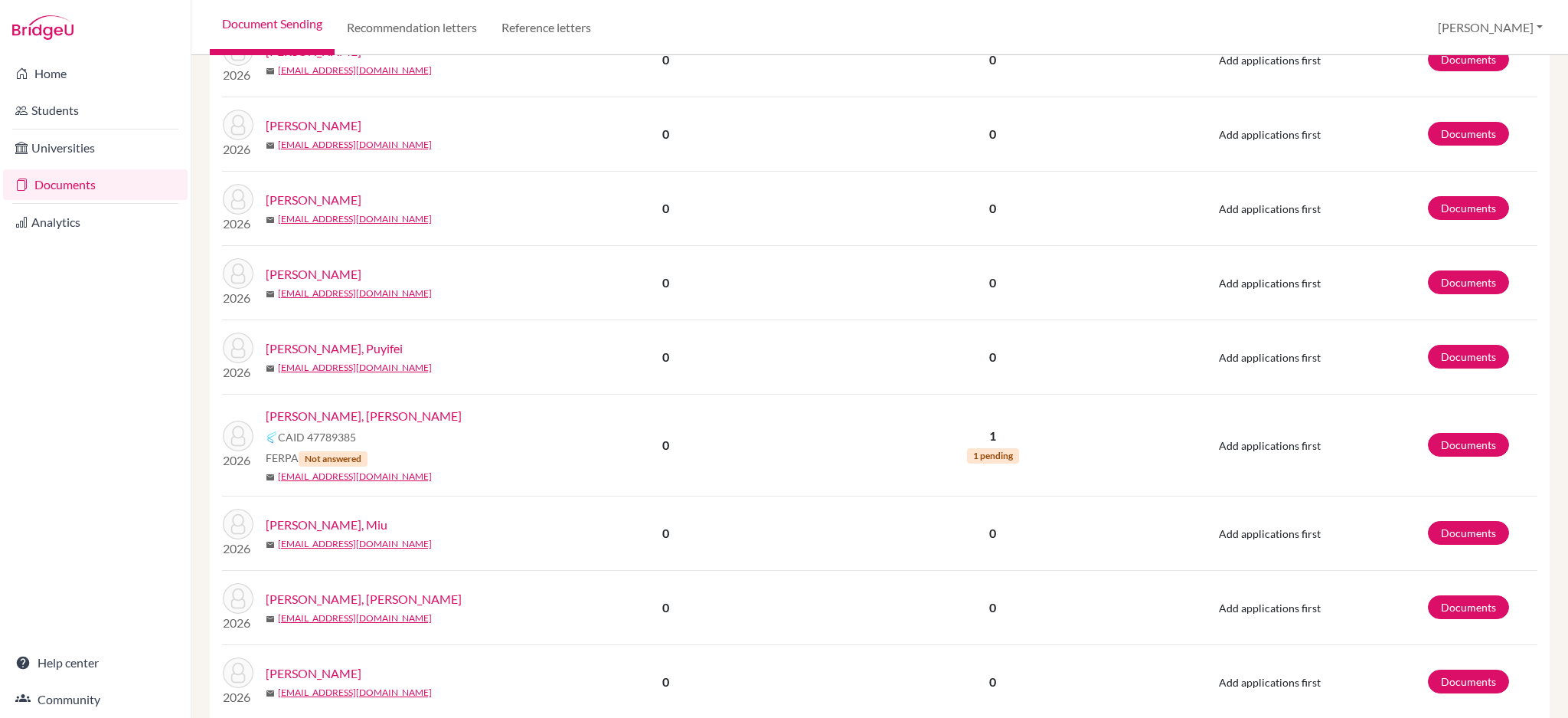
scroll to position [1736, 0]
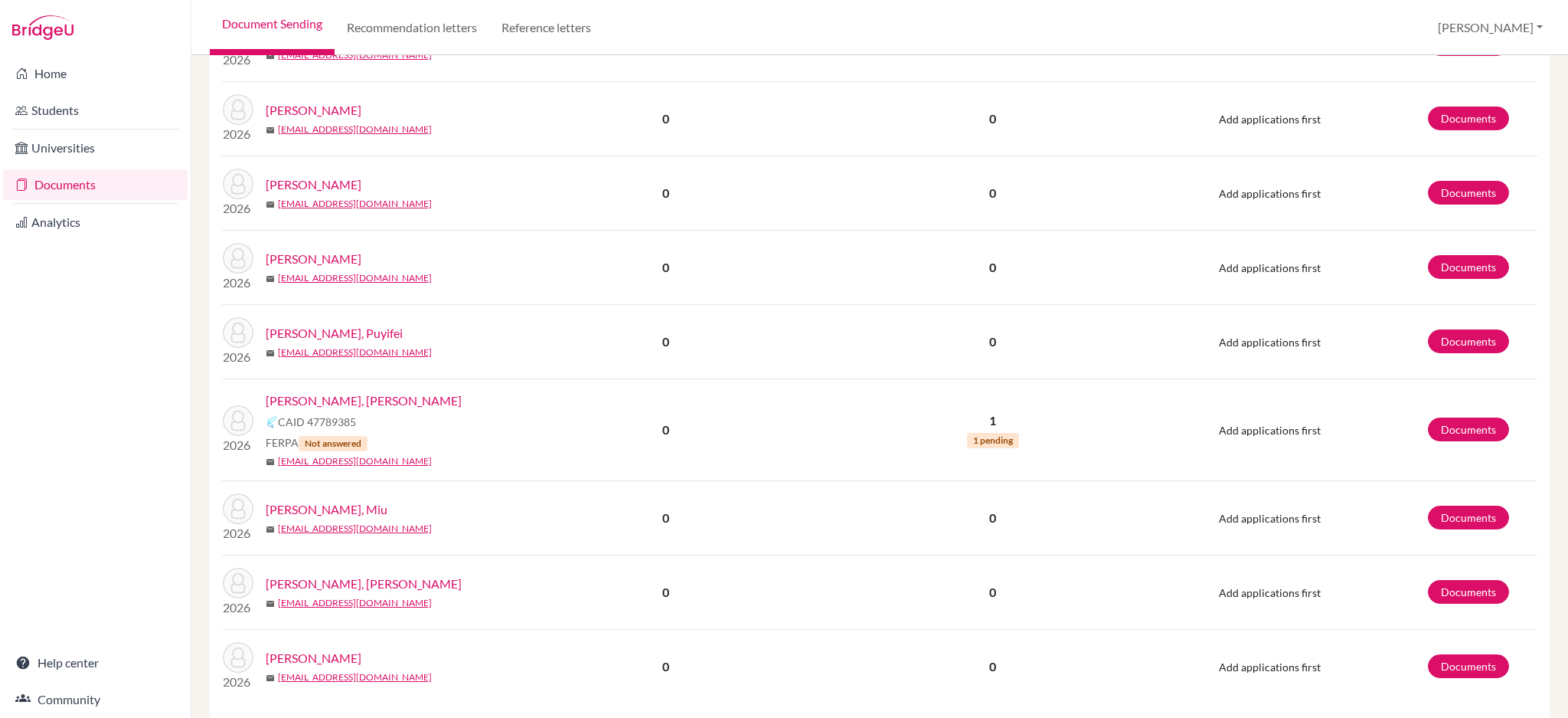
click at [311, 399] on link "[PERSON_NAME], [PERSON_NAME]" at bounding box center [363, 401] width 196 height 19
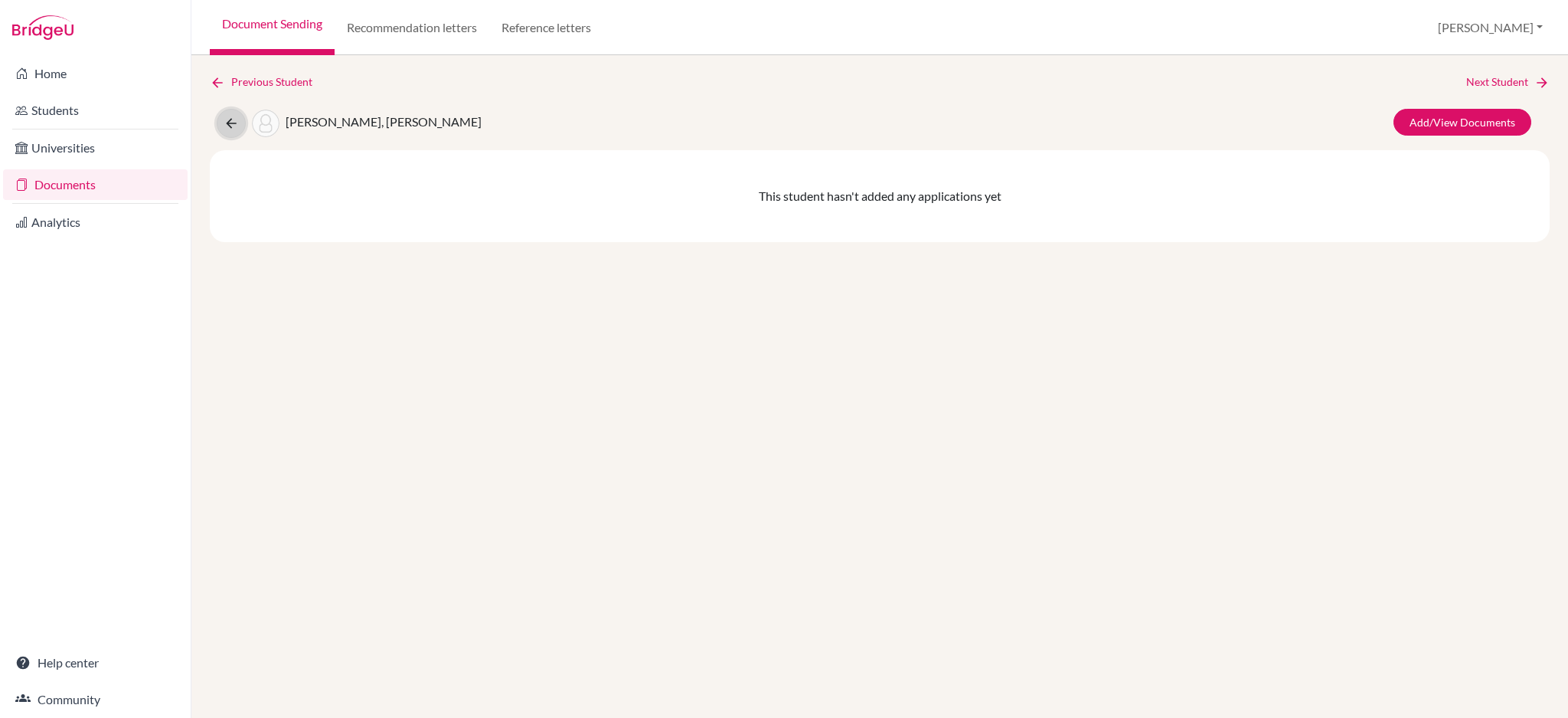
click at [223, 123] on icon at bounding box center [230, 123] width 15 height 15
